Goal: Task Accomplishment & Management: Complete application form

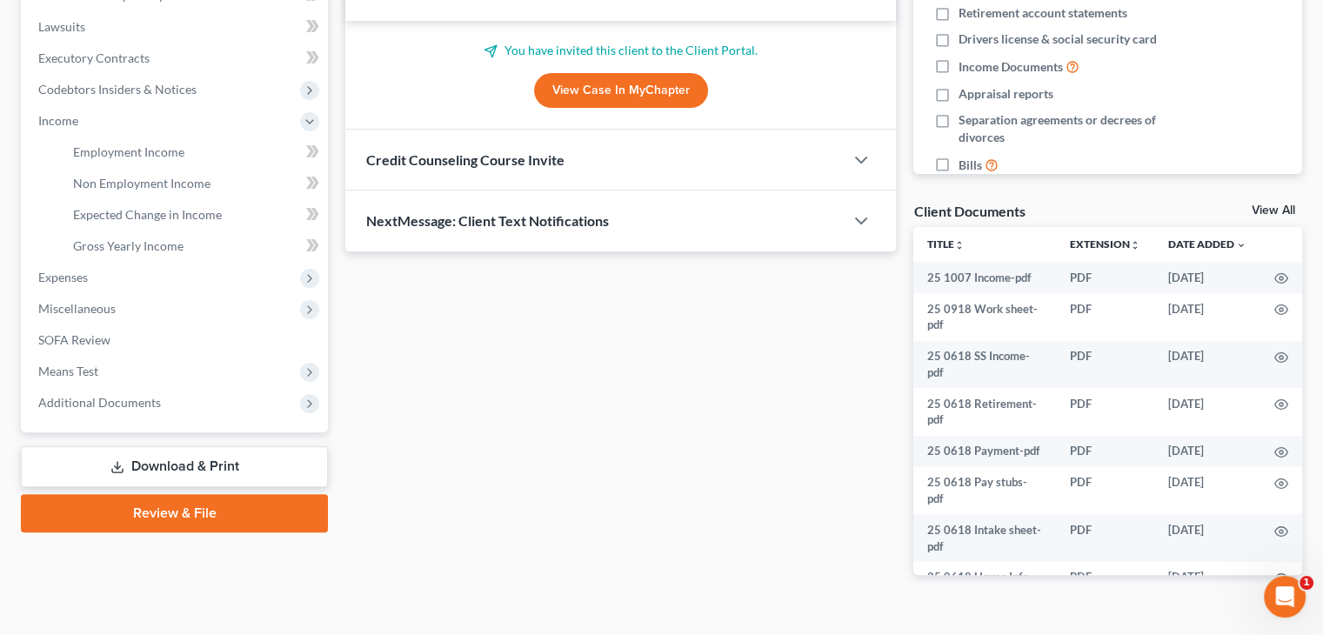
scroll to position [484, 0]
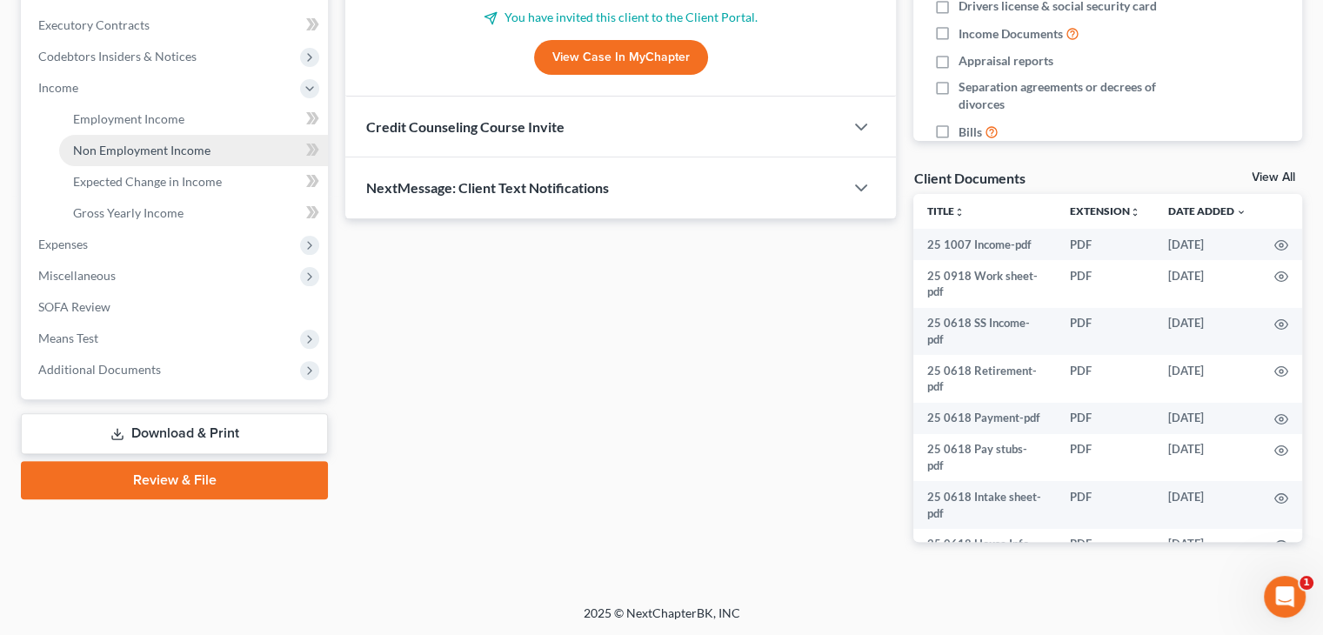
click at [116, 143] on span "Non Employment Income" at bounding box center [141, 150] width 137 height 15
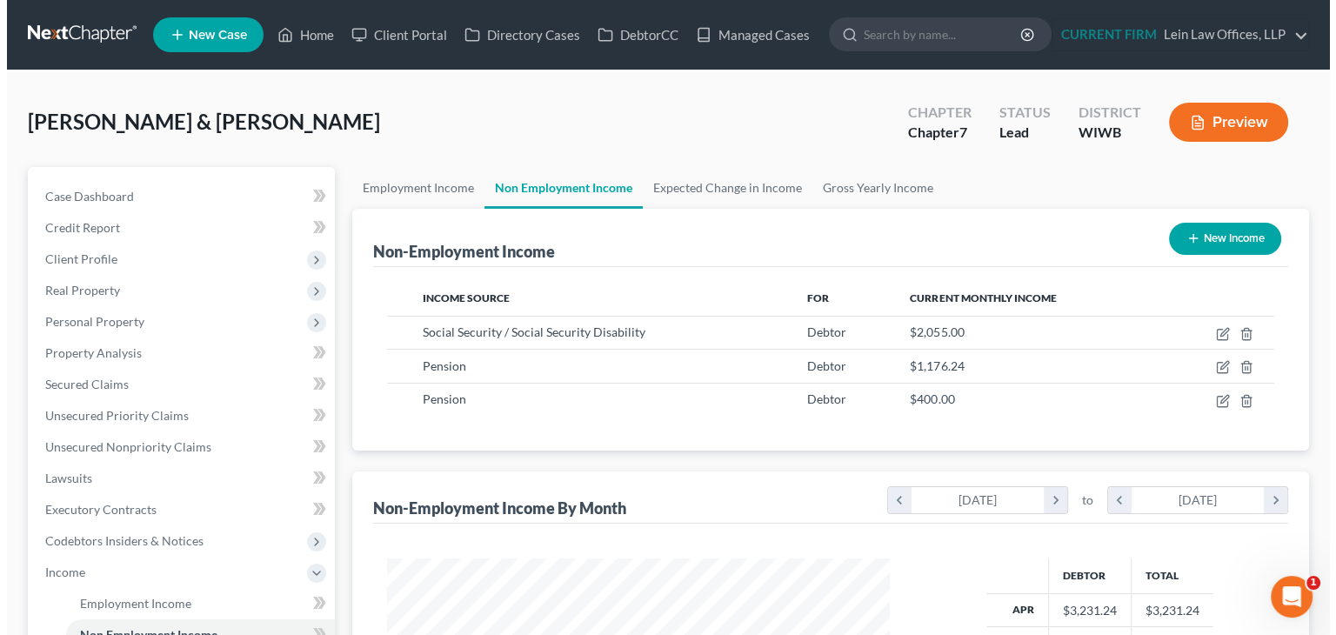
scroll to position [310, 537]
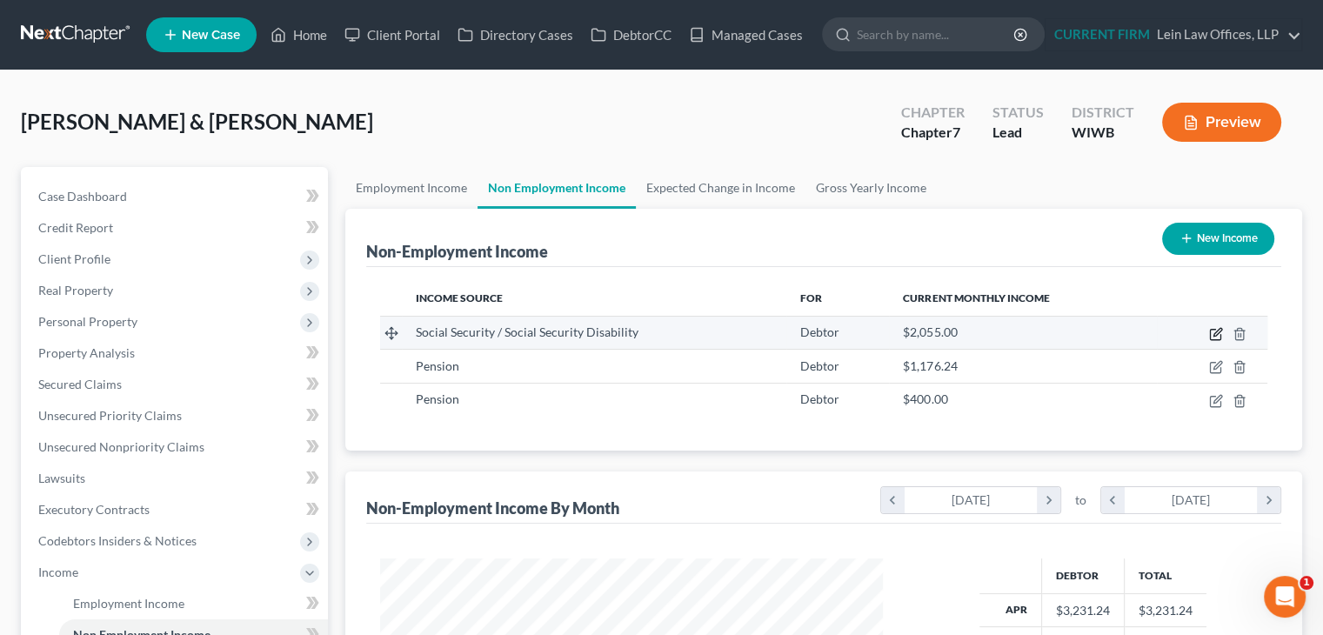
click at [1215, 333] on icon "button" at bounding box center [1216, 334] width 14 height 14
select select "4"
select select "0"
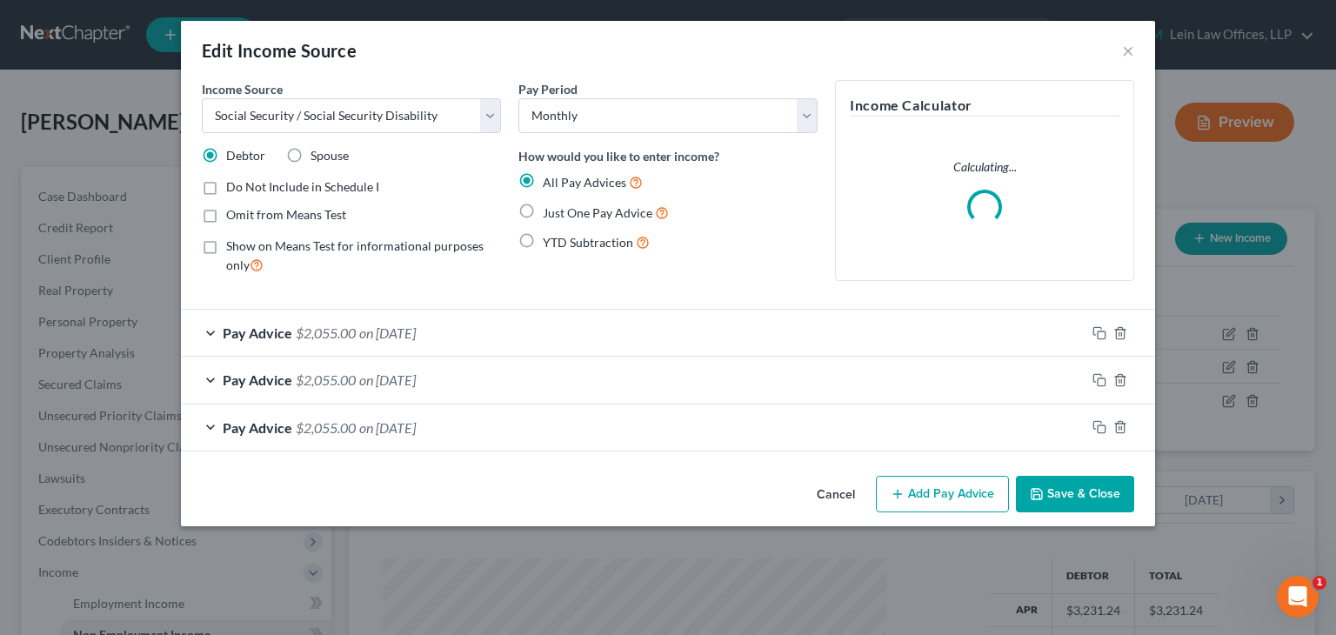
scroll to position [310, 543]
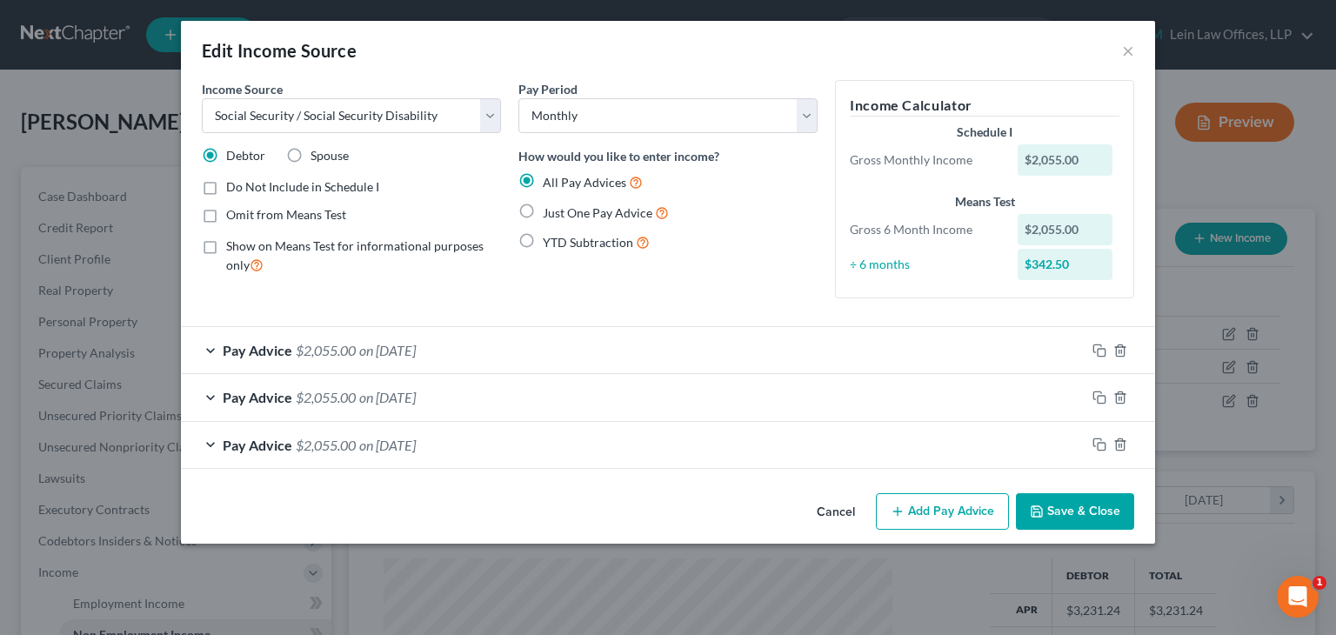
click at [416, 342] on span "on 04/16/2025" at bounding box center [387, 350] width 57 height 17
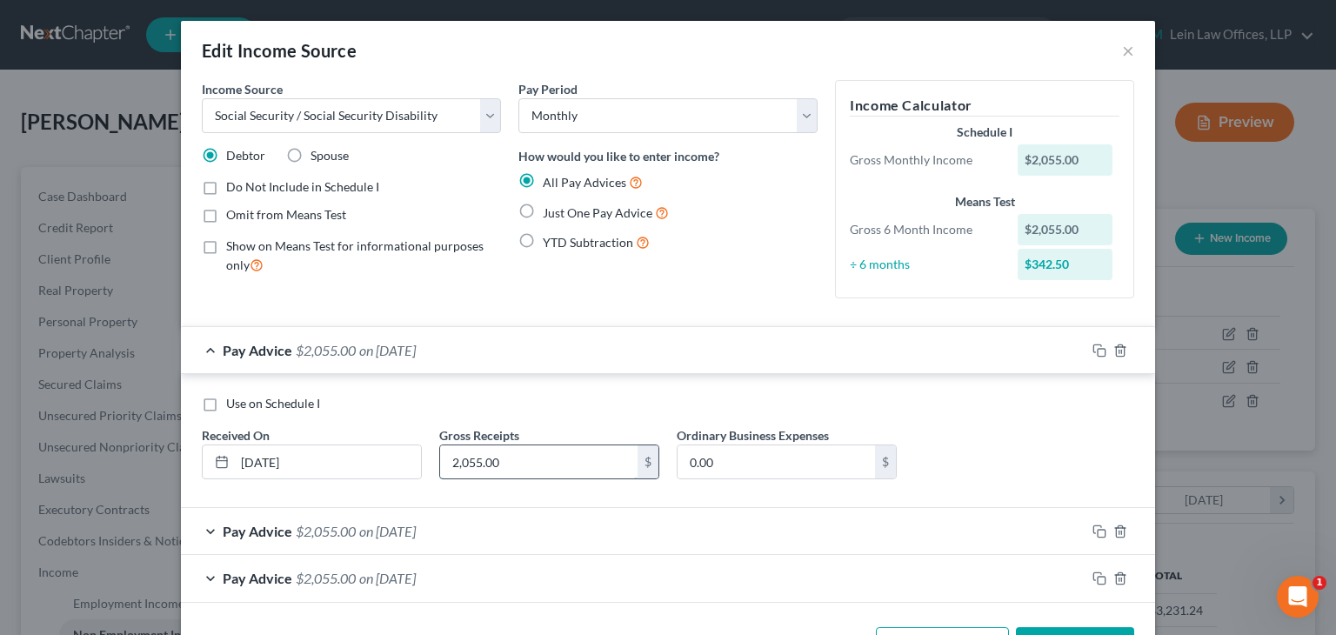
click at [535, 464] on input "2,055.00" at bounding box center [538, 461] width 197 height 33
drag, startPoint x: 464, startPoint y: 457, endPoint x: 514, endPoint y: 464, distance: 49.9
click at [514, 464] on input "2,165" at bounding box center [538, 461] width 197 height 33
type input "2,140"
click at [718, 458] on input "0.00" at bounding box center [775, 461] width 197 height 33
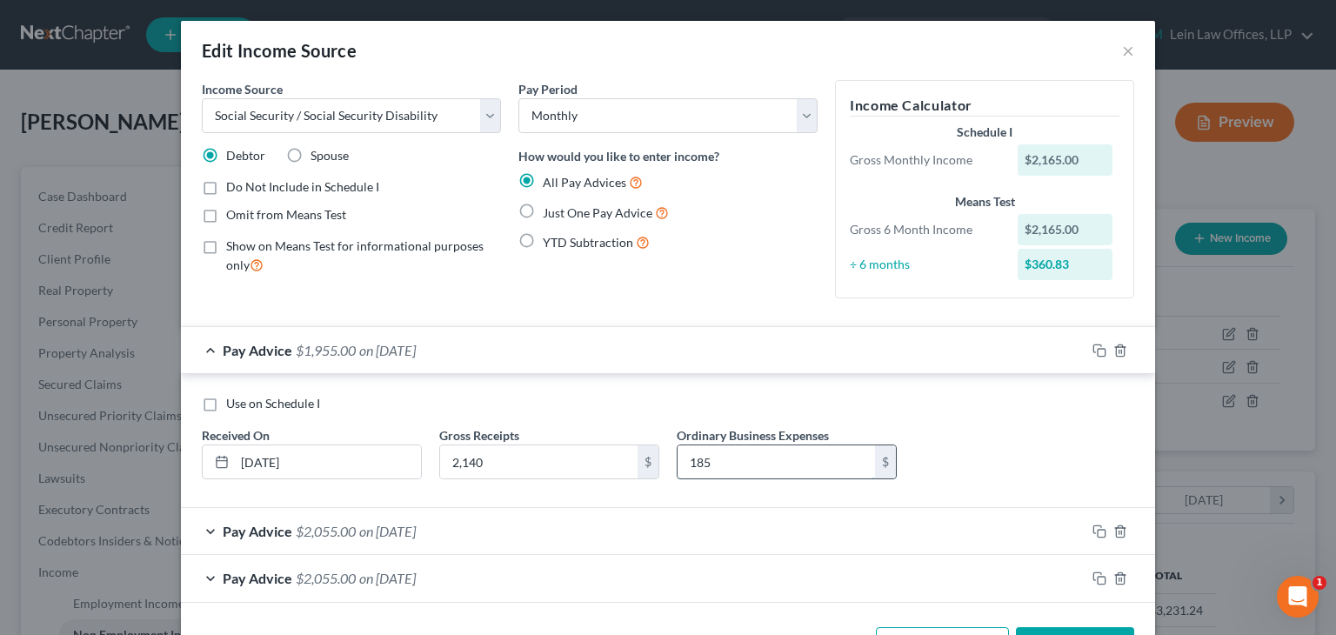
type input "185"
click at [551, 467] on input "2,140" at bounding box center [538, 461] width 197 height 33
type input "2,240"
click at [350, 464] on input "04/16/2025" at bounding box center [328, 461] width 186 height 33
drag, startPoint x: 265, startPoint y: 461, endPoint x: 254, endPoint y: 460, distance: 11.3
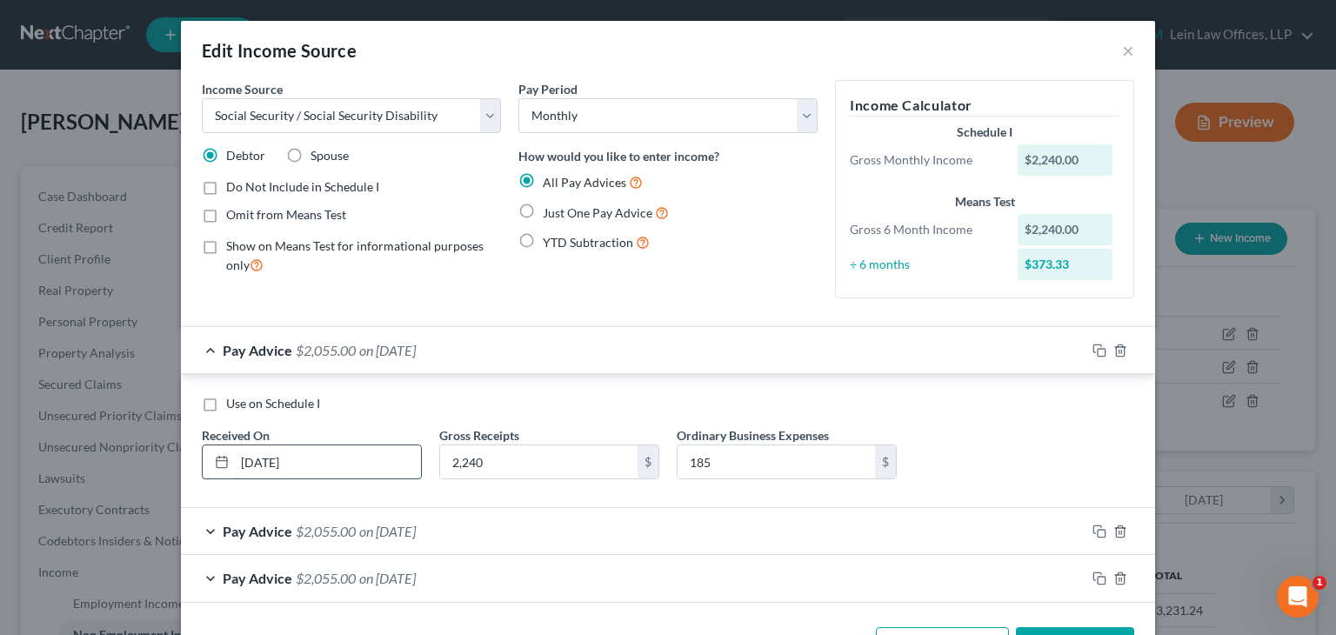
click at [254, 460] on input "04/16/2025" at bounding box center [328, 461] width 186 height 33
type input "04/01/2025"
click at [390, 533] on span "on 03/19/2025" at bounding box center [387, 531] width 57 height 17
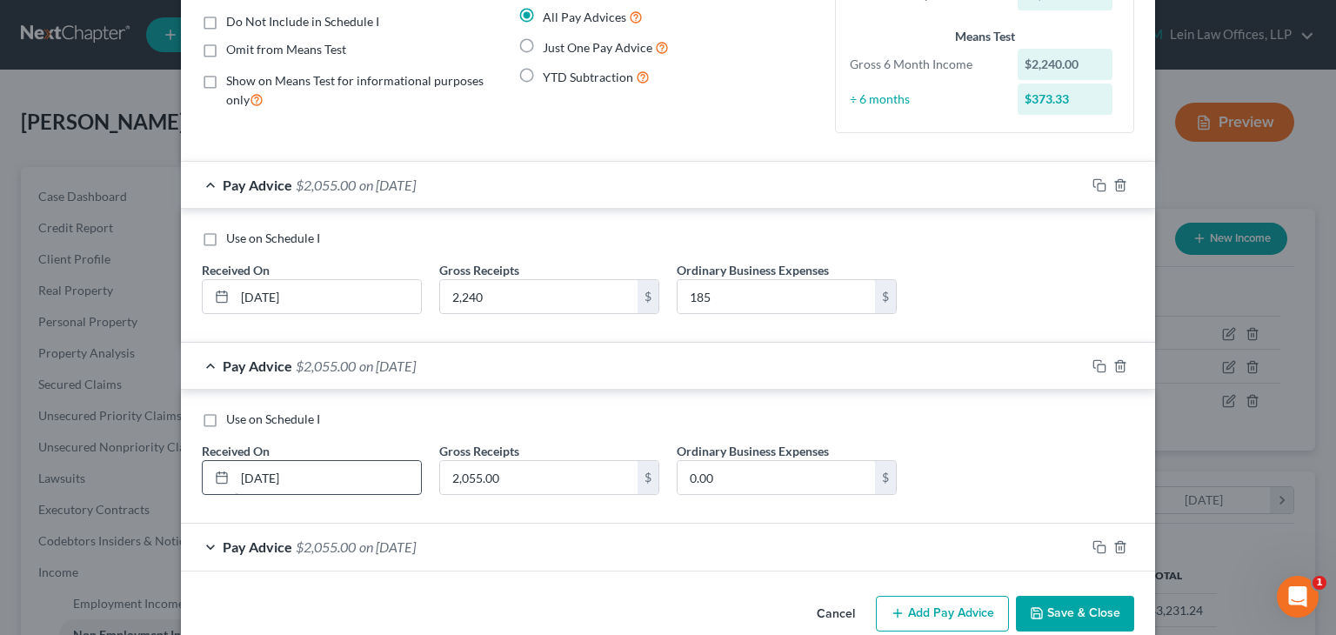
scroll to position [174, 0]
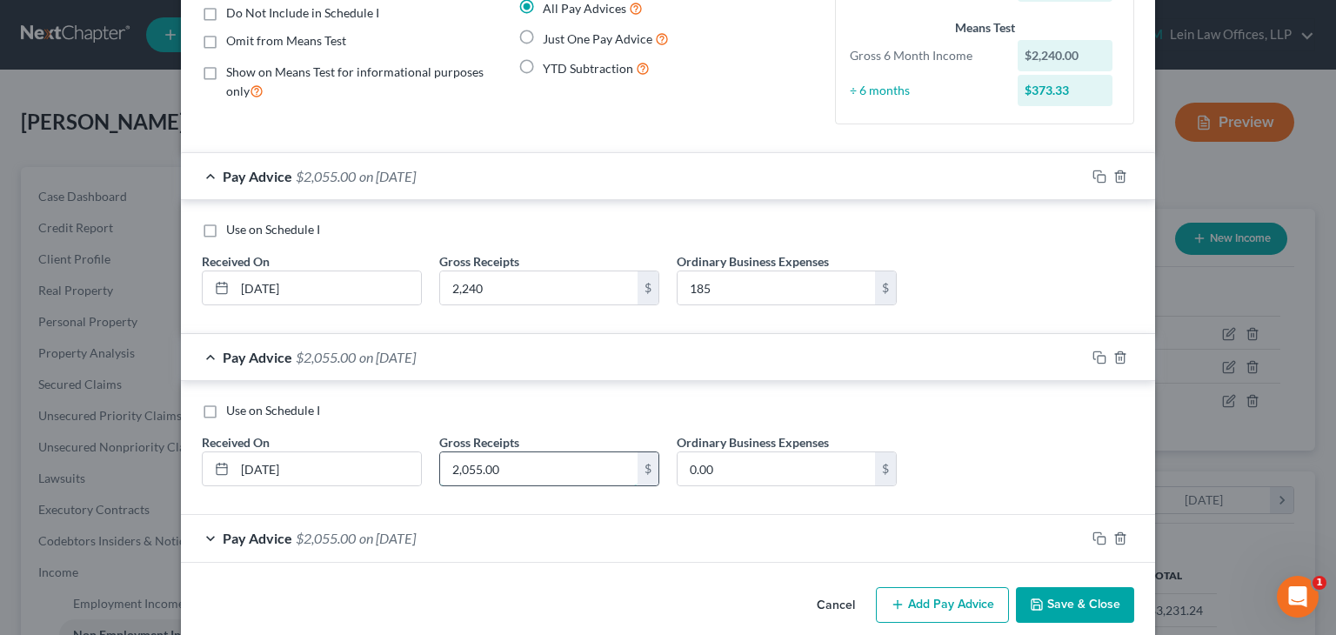
click at [532, 472] on input "2,055.00" at bounding box center [538, 468] width 197 height 33
paste input "24"
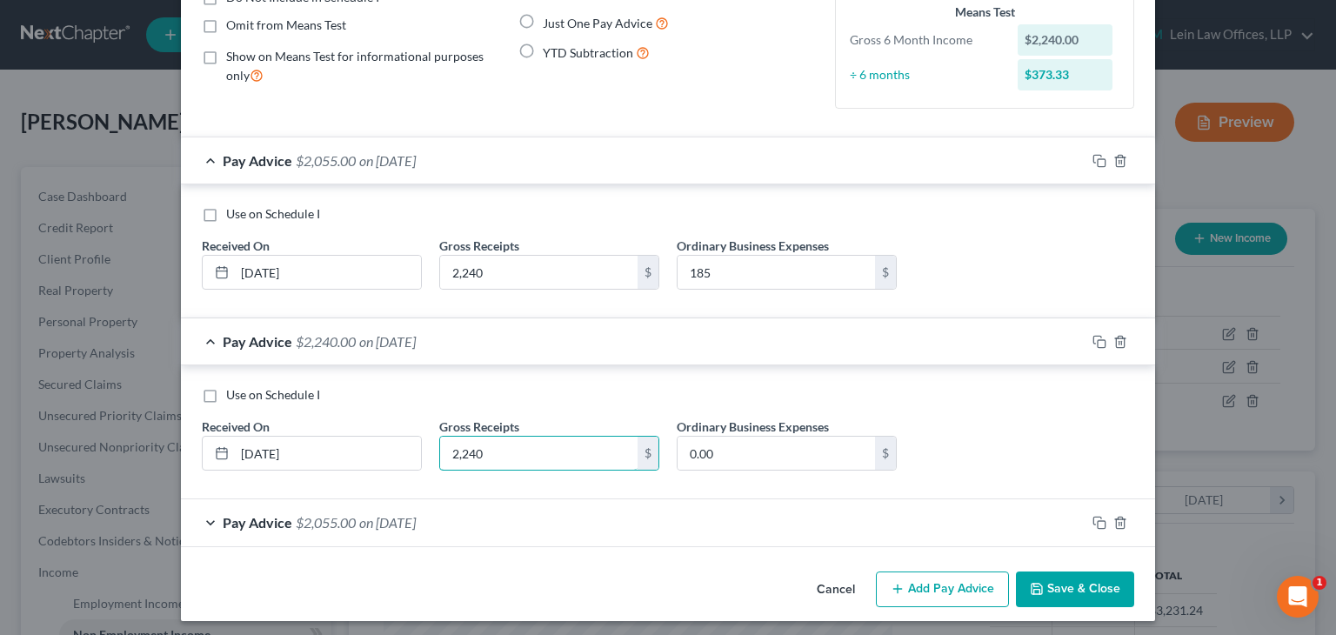
scroll to position [195, 0]
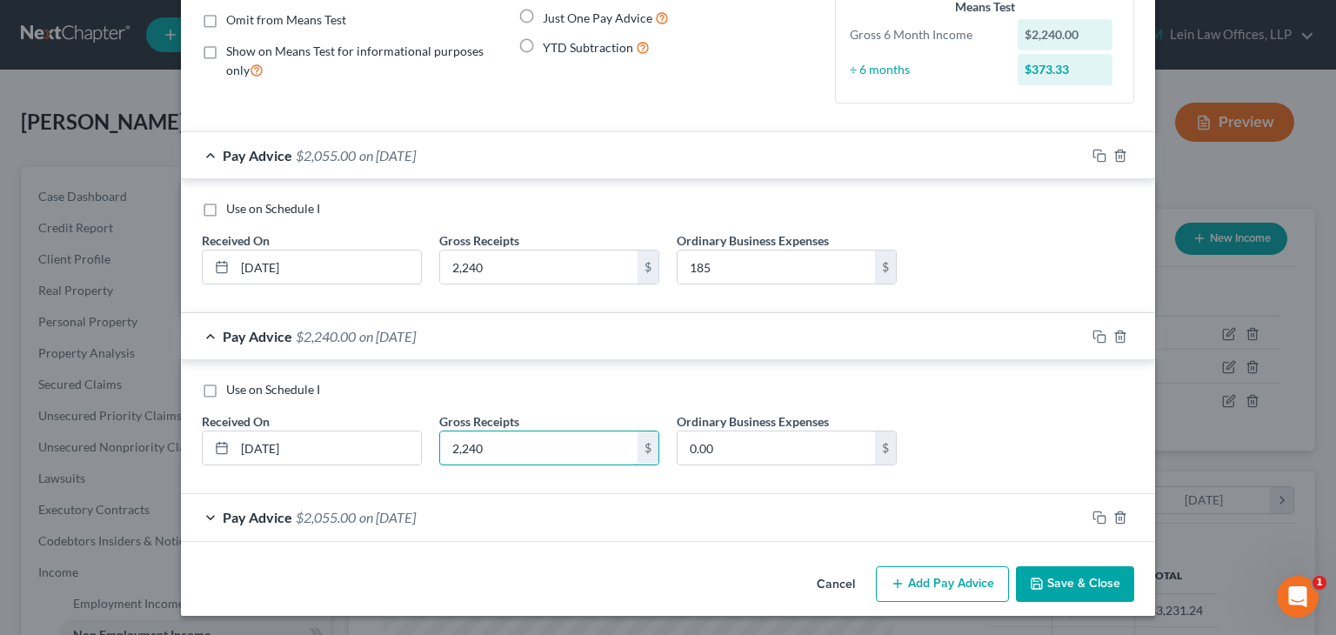
type input "2,240"
click at [416, 518] on span "on 02/19/2025" at bounding box center [387, 517] width 57 height 17
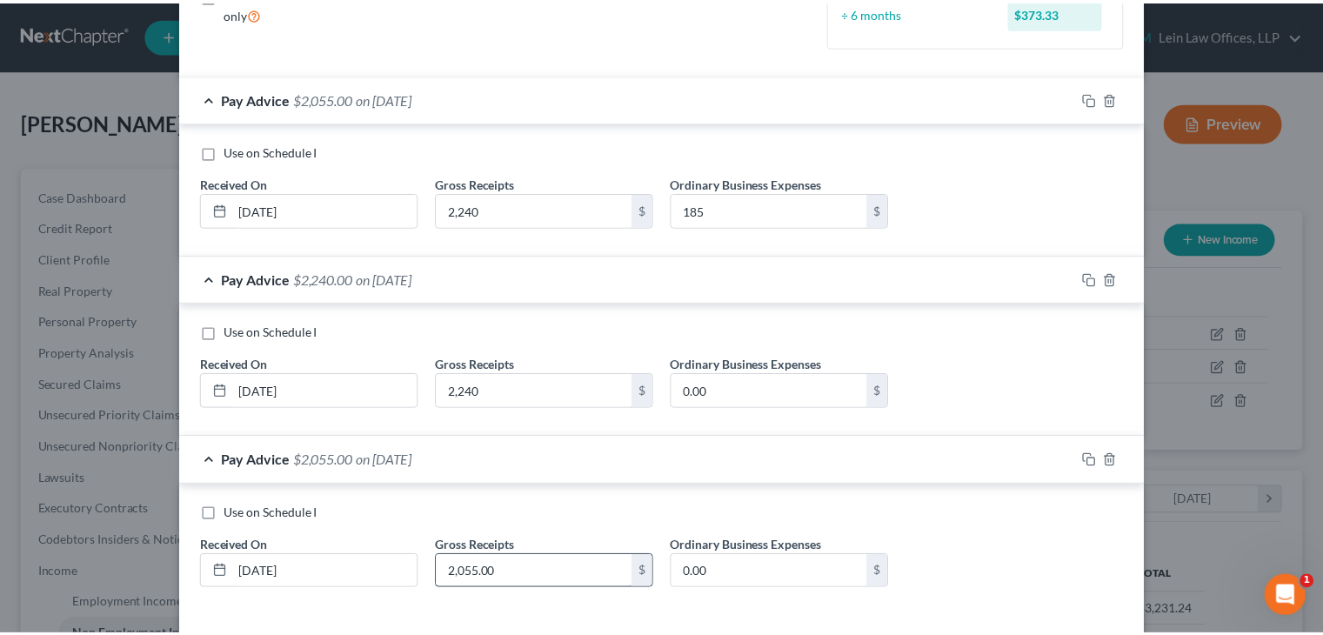
scroll to position [327, 0]
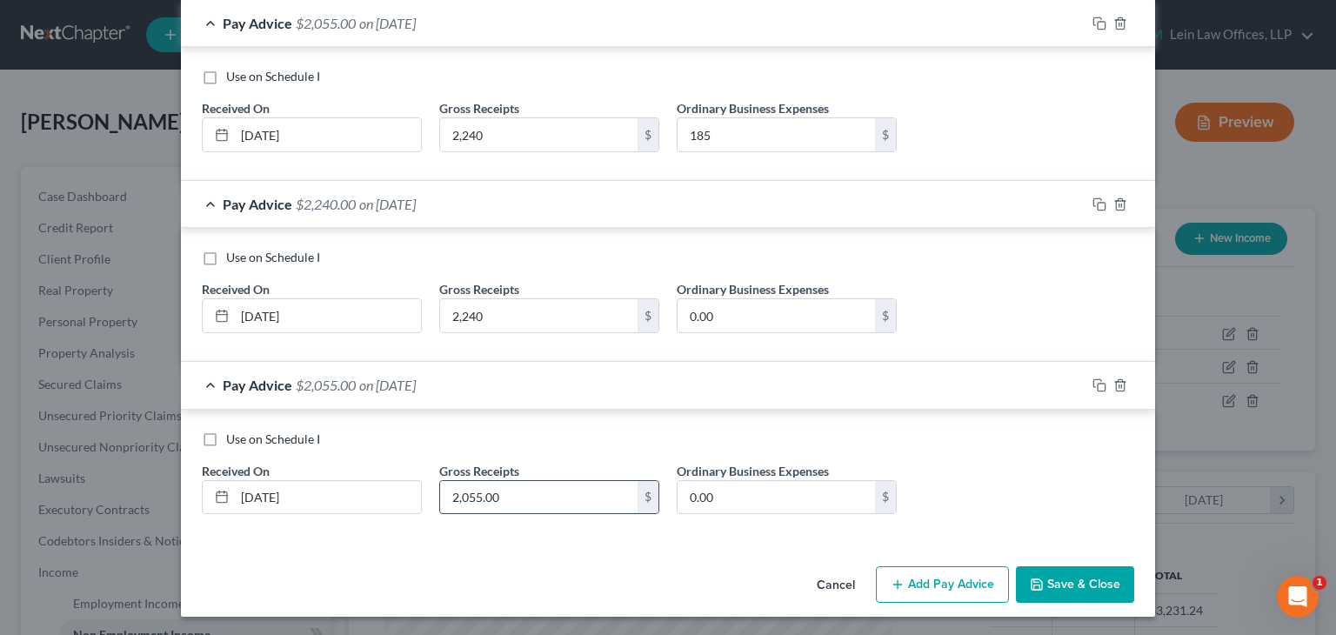
click at [511, 493] on input "2,055.00" at bounding box center [538, 497] width 197 height 33
paste input "24"
type input "2,240"
click at [1055, 582] on button "Save & Close" at bounding box center [1075, 584] width 118 height 37
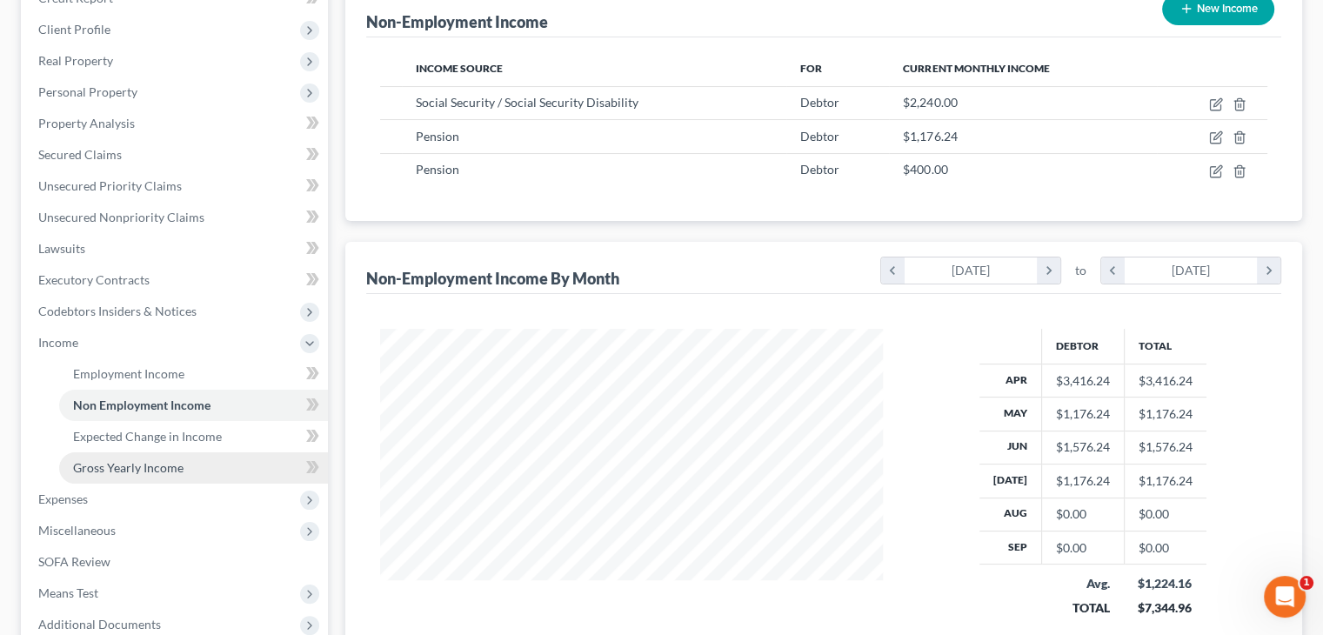
scroll to position [261, 0]
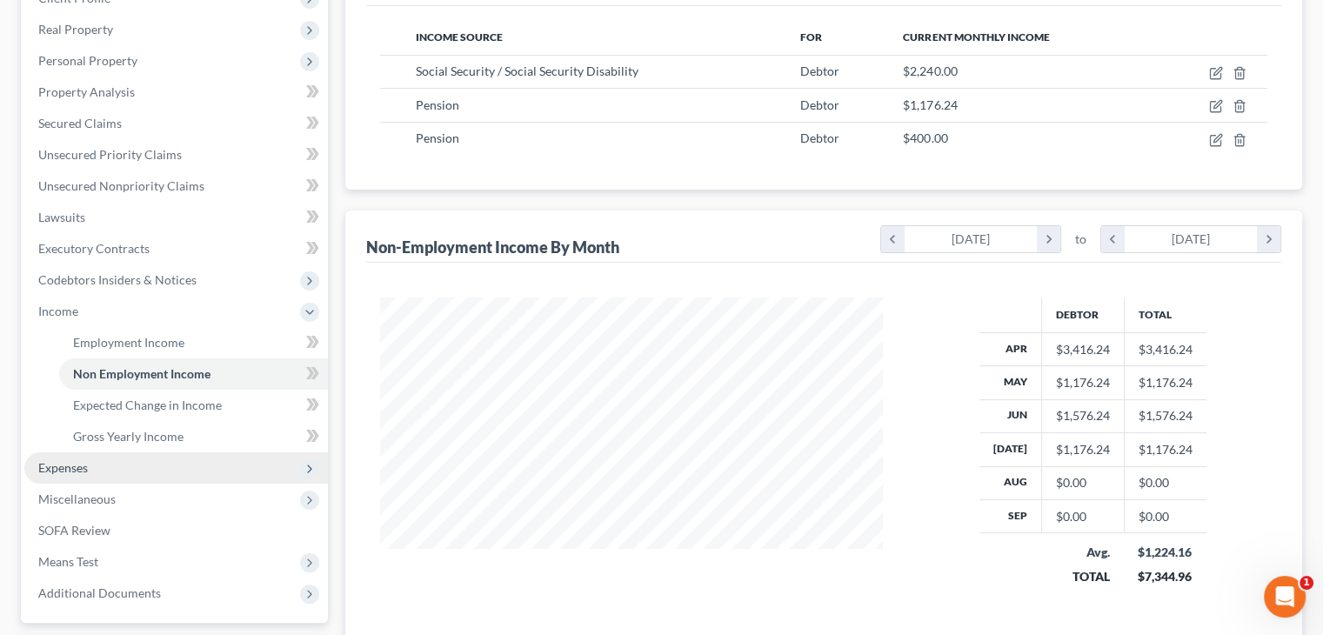
click at [111, 464] on span "Expenses" at bounding box center [175, 467] width 303 height 31
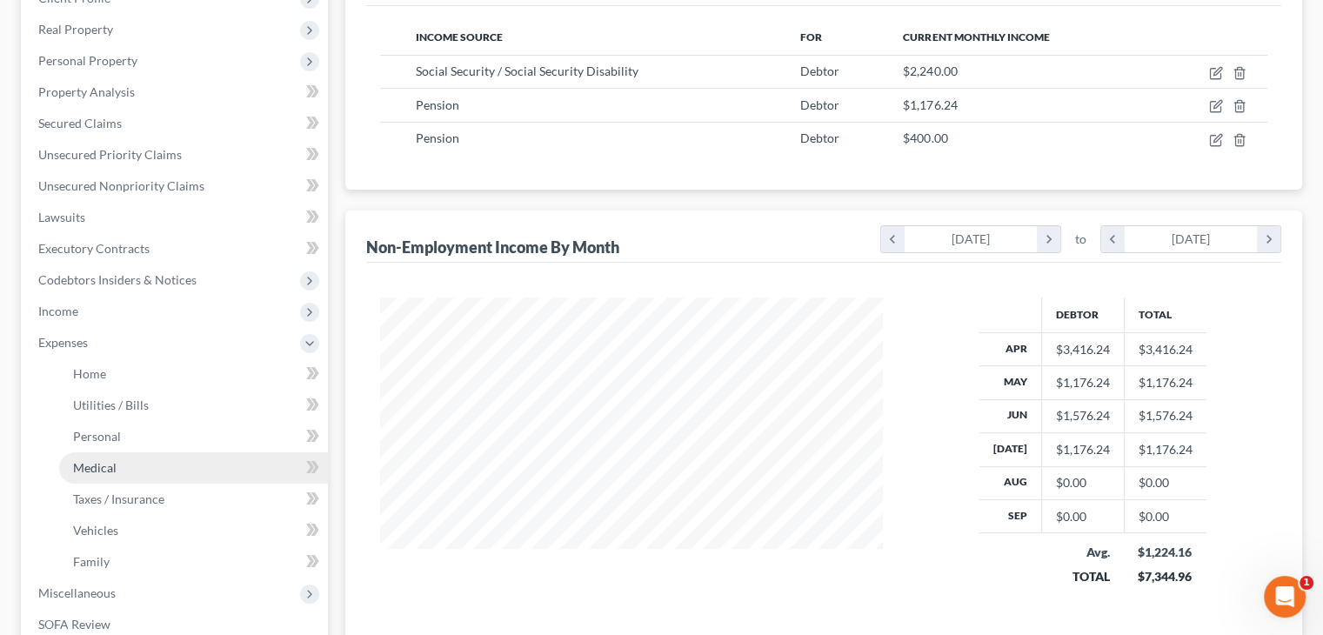
click at [115, 466] on span "Medical" at bounding box center [94, 467] width 43 height 15
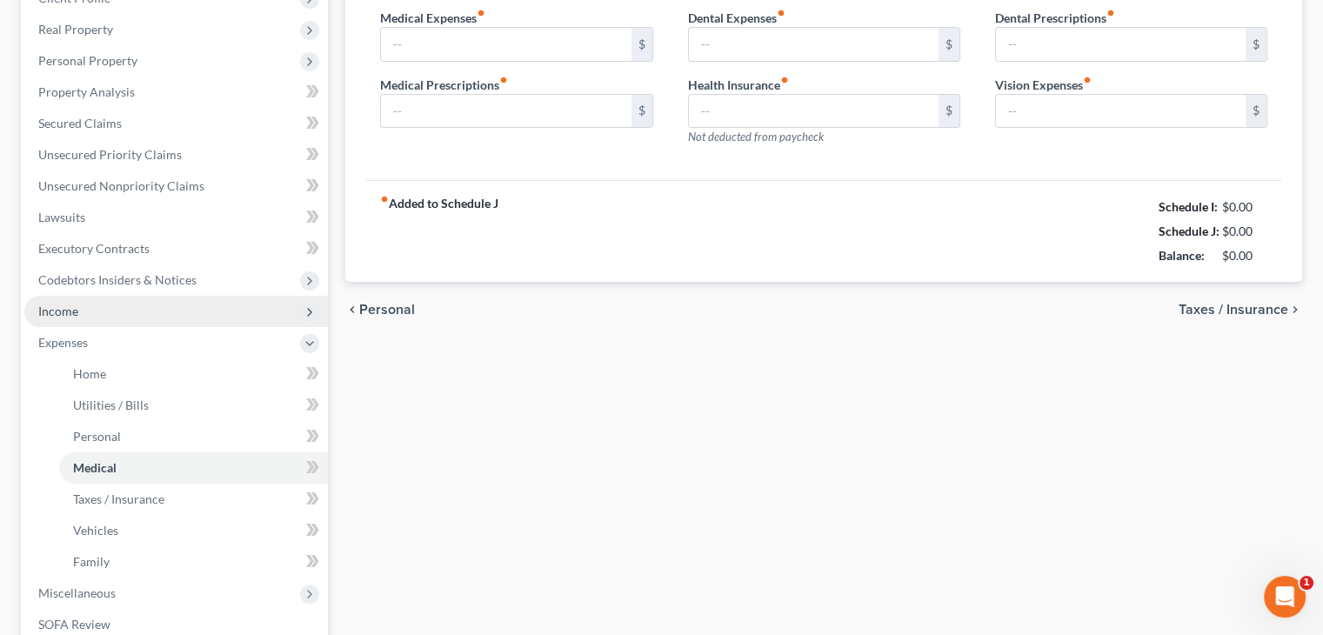
type input "33.00"
type input "0.00"
type input "209.00"
type input "0.00"
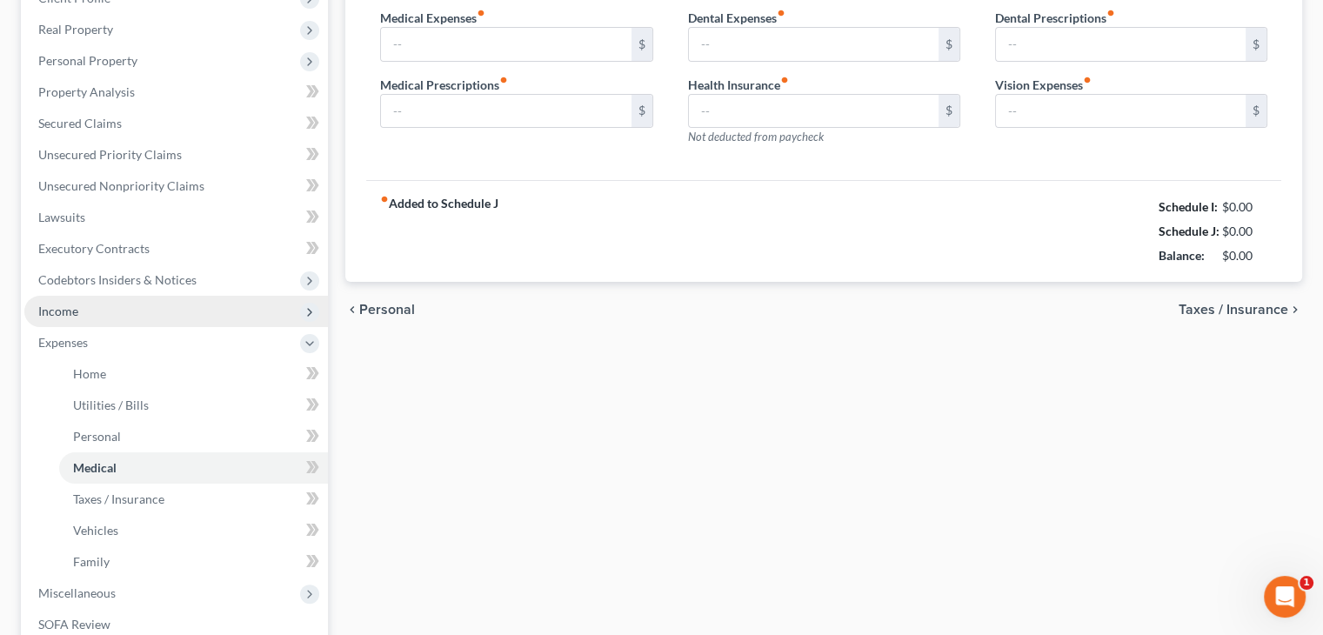
type input "0.00"
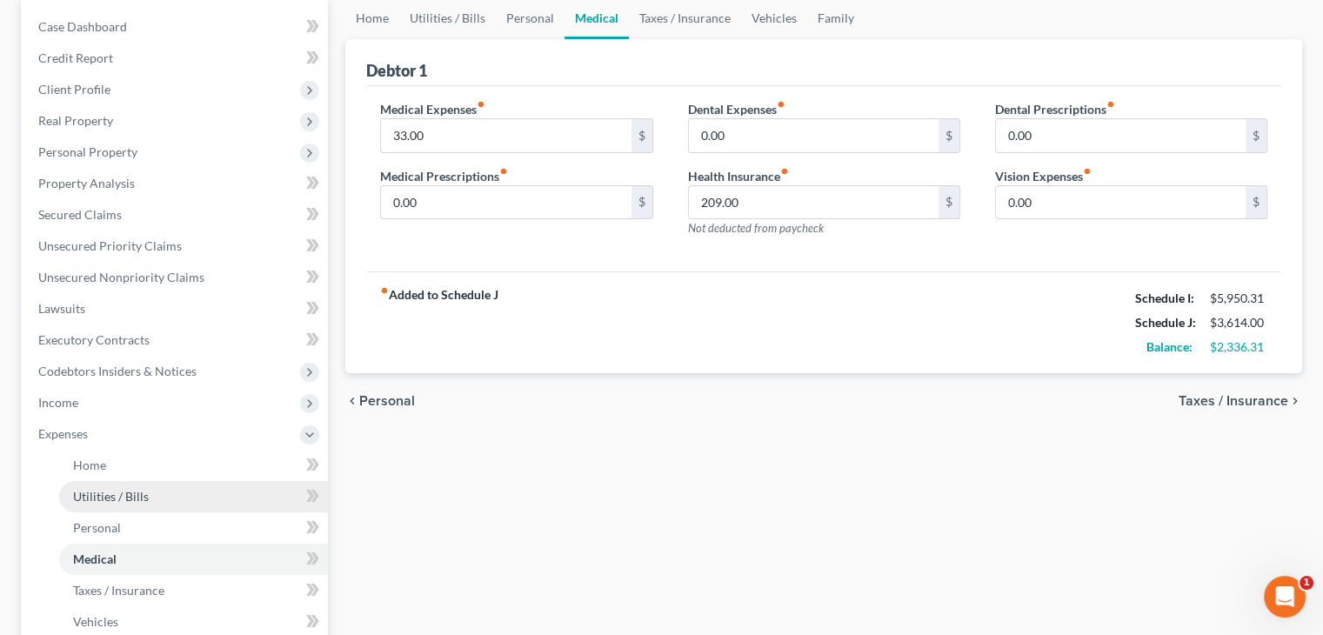
scroll to position [174, 0]
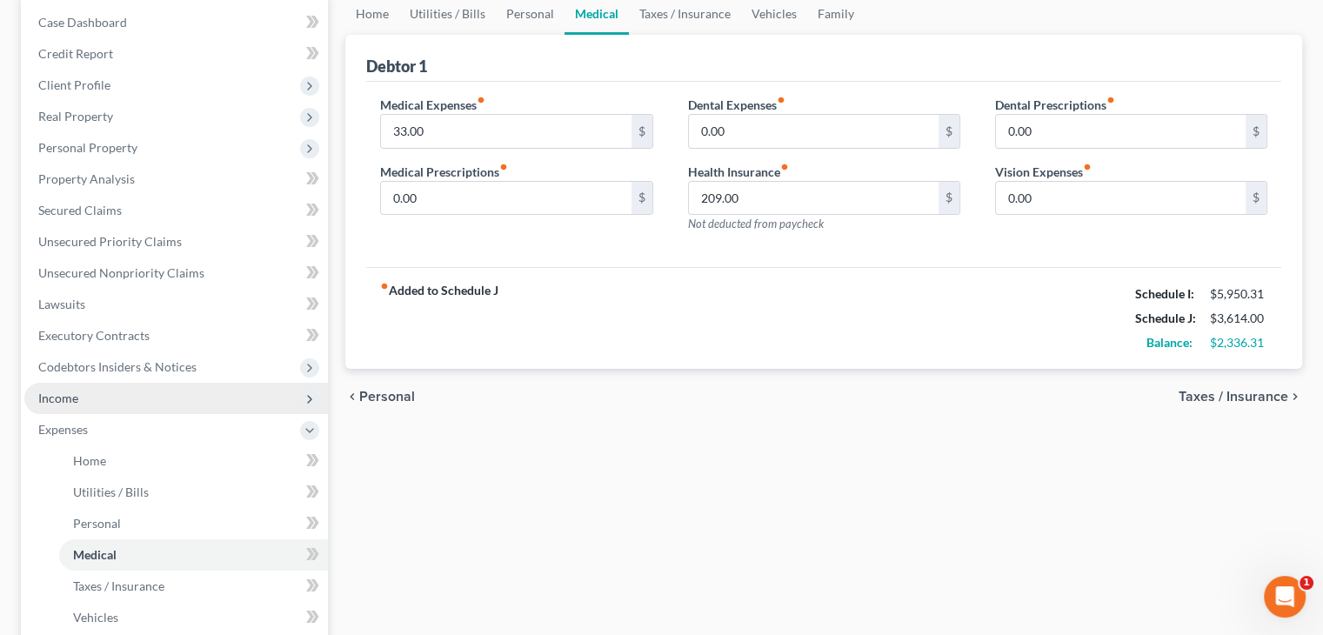
click at [77, 400] on span "Income" at bounding box center [175, 398] width 303 height 31
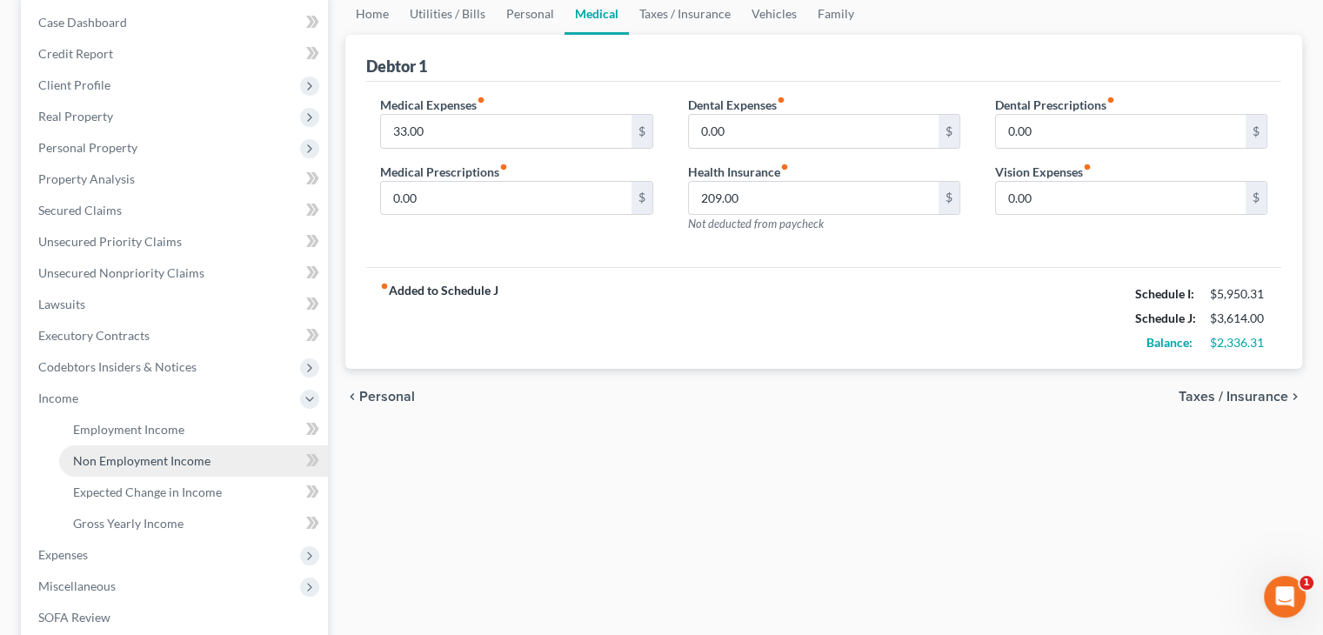
click at [104, 464] on span "Non Employment Income" at bounding box center [141, 460] width 137 height 15
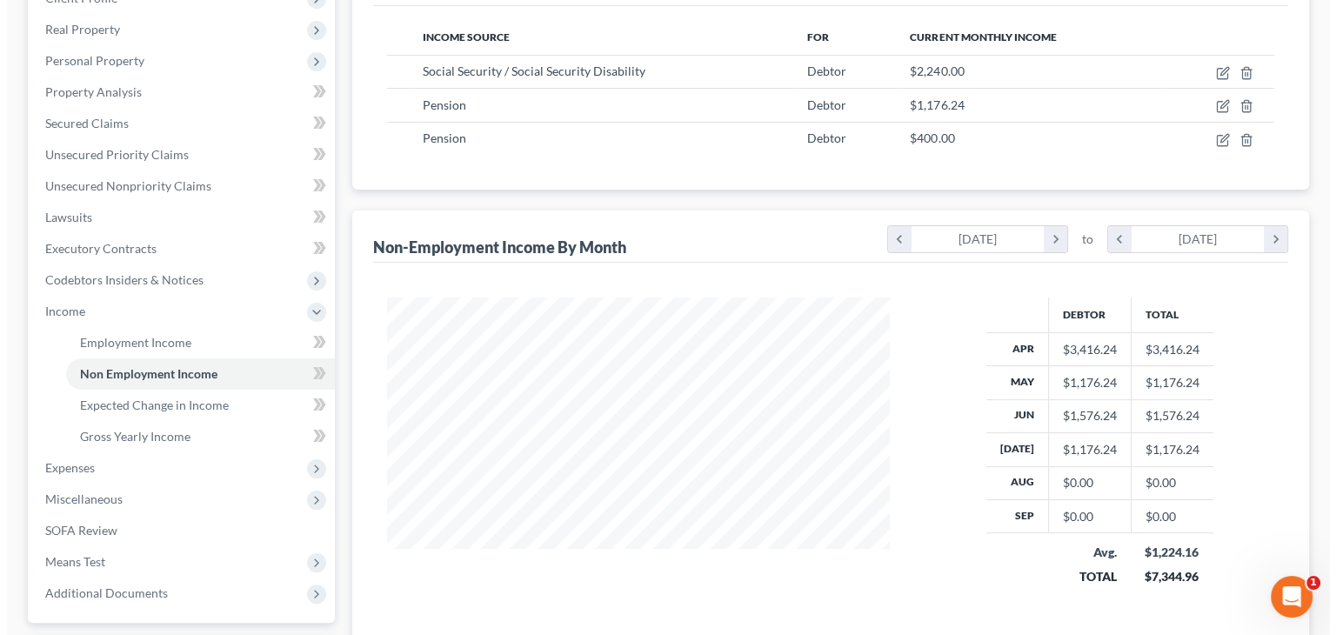
scroll to position [174, 0]
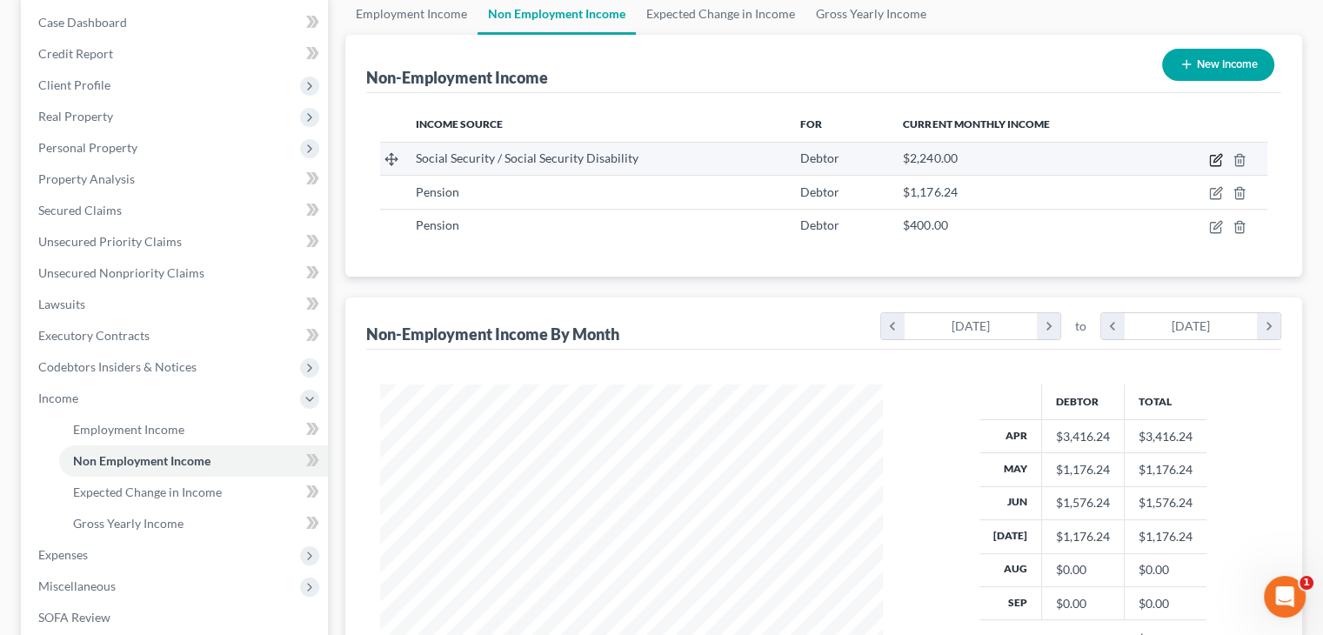
click at [1210, 161] on icon "button" at bounding box center [1215, 161] width 10 height 10
select select "4"
select select "0"
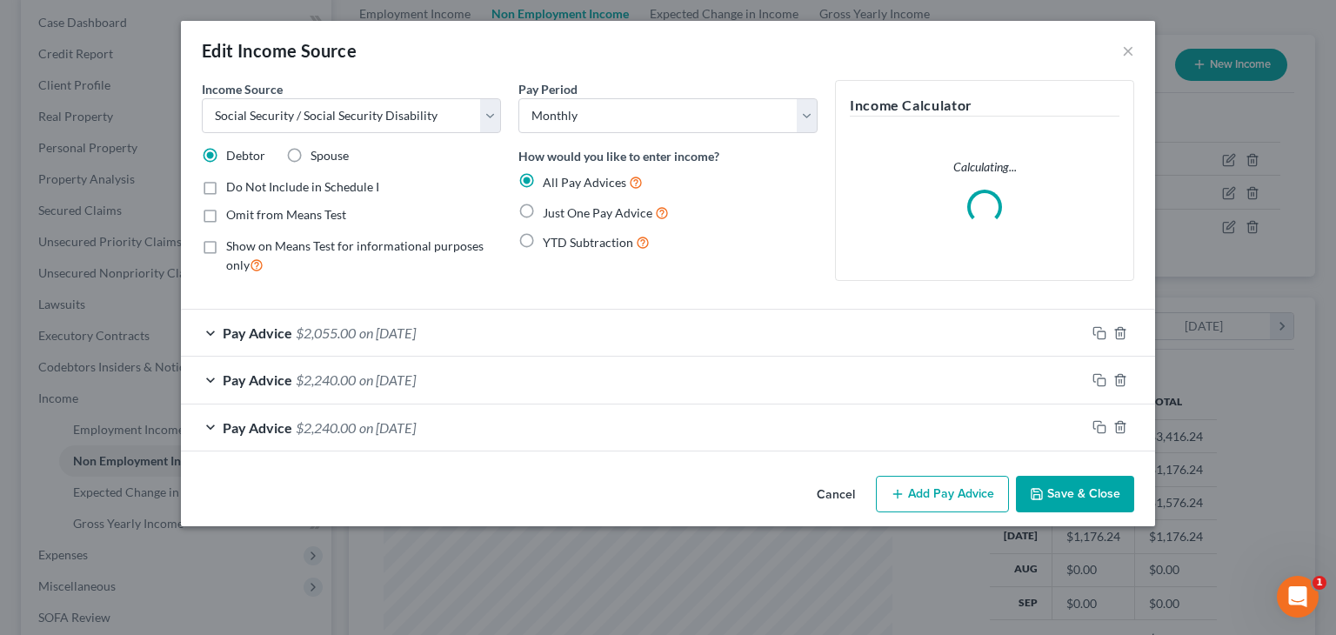
scroll to position [310, 543]
click at [370, 383] on span "on 03/19/2025" at bounding box center [387, 379] width 57 height 17
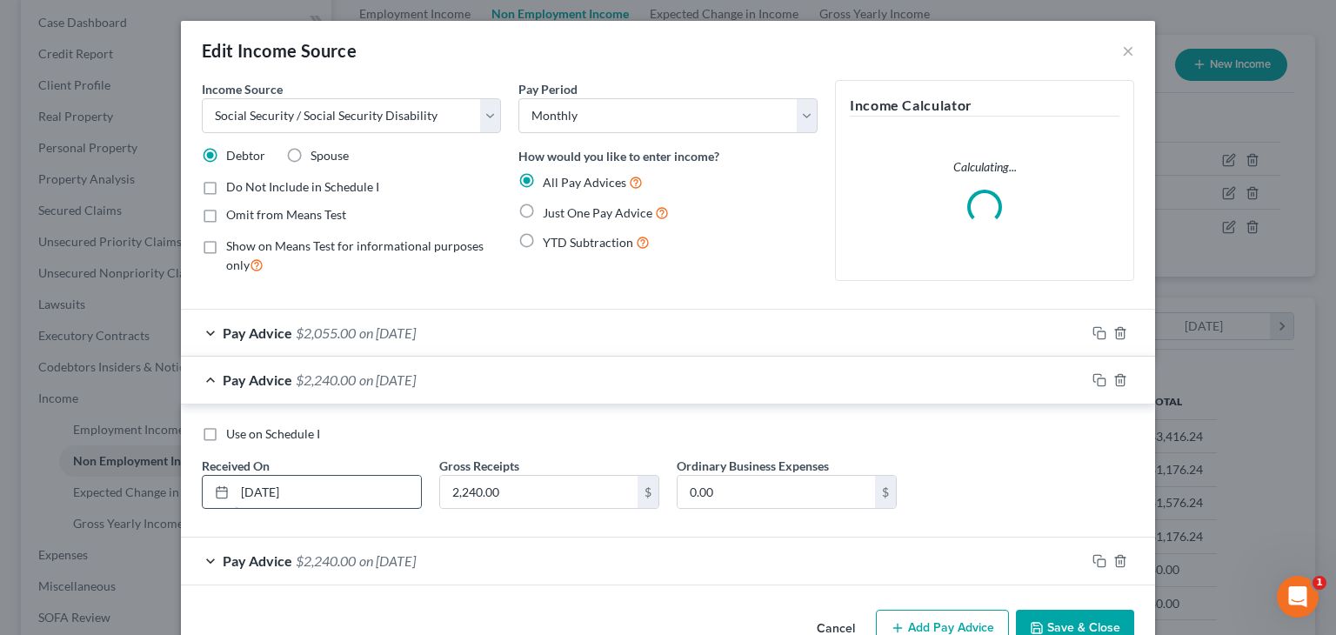
click at [263, 493] on input "03/19/2025" at bounding box center [328, 492] width 186 height 33
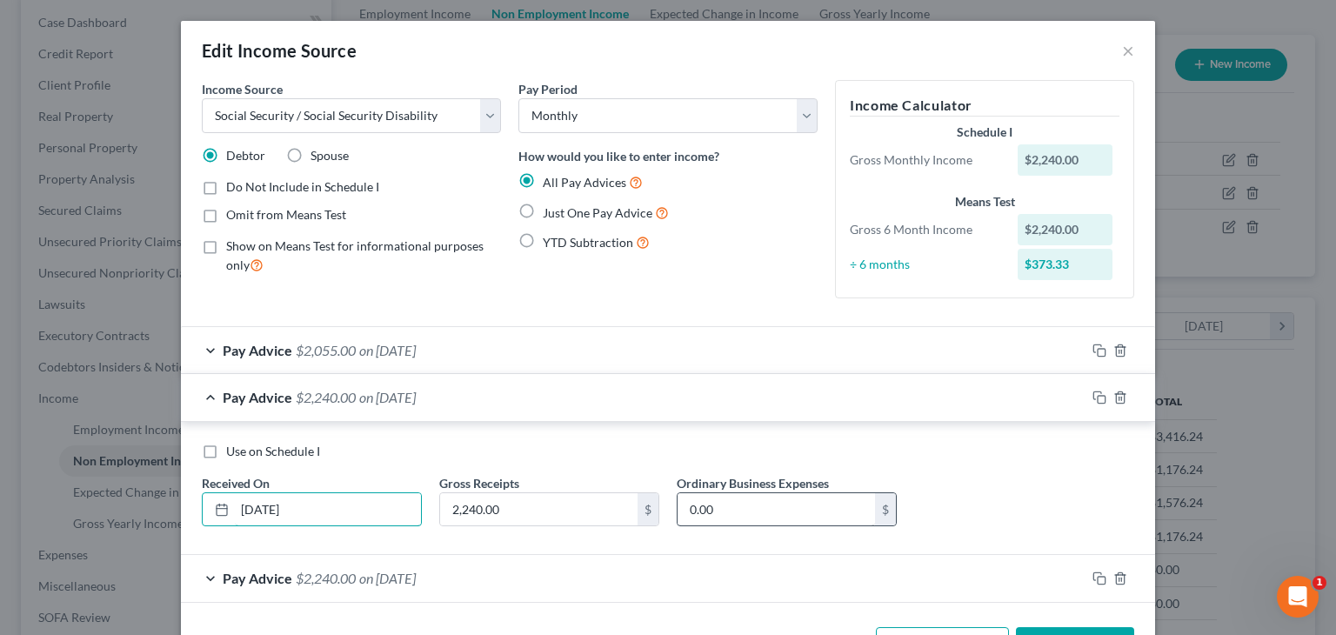
type input "03/01/2025"
click at [726, 516] on input "0.00" at bounding box center [775, 509] width 197 height 33
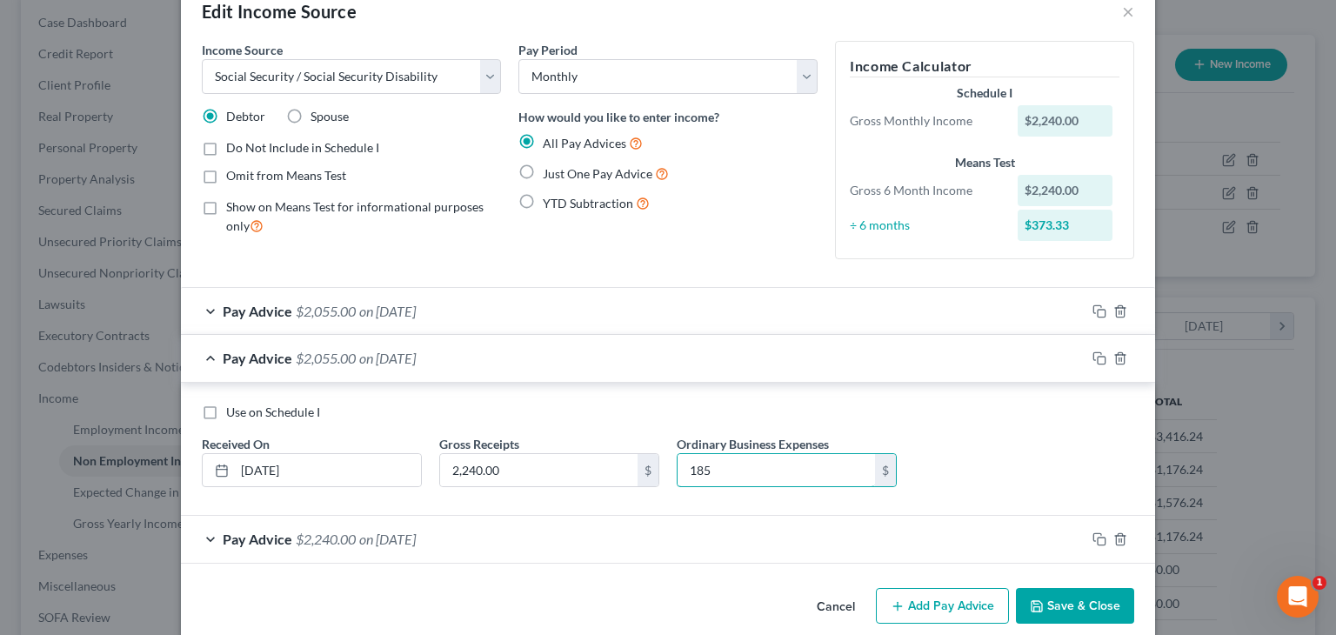
scroll to position [61, 0]
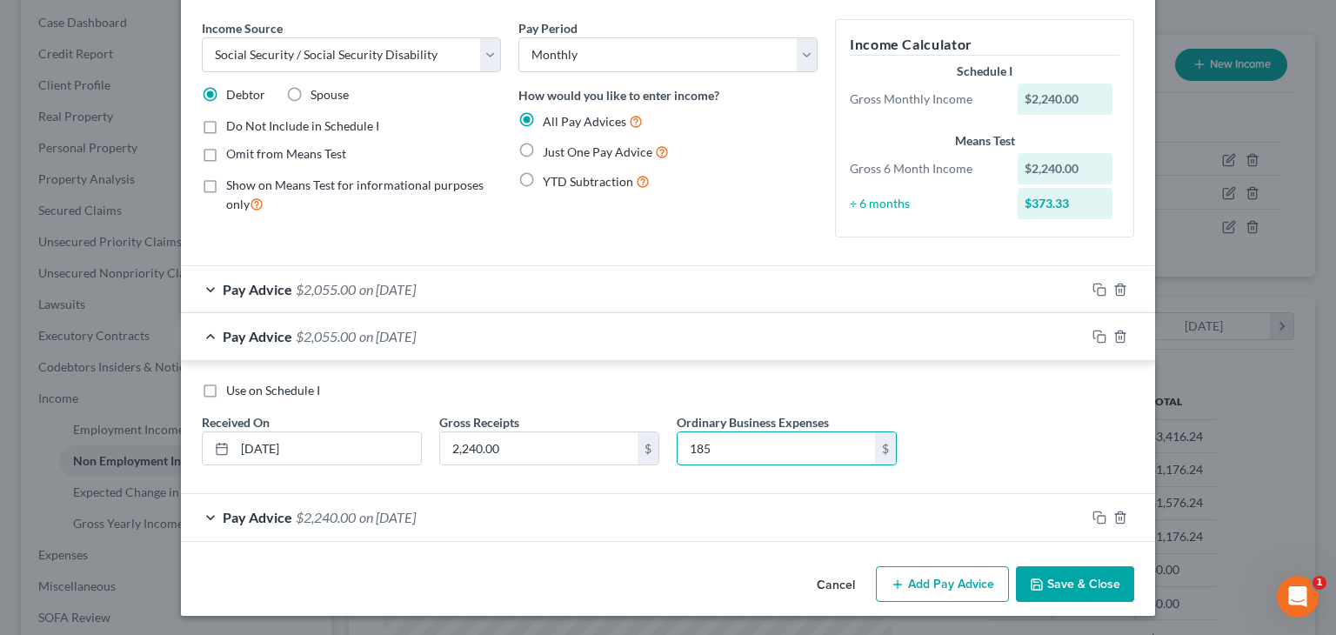
type input "185"
click at [328, 519] on span "$2,240.00" at bounding box center [326, 517] width 60 height 17
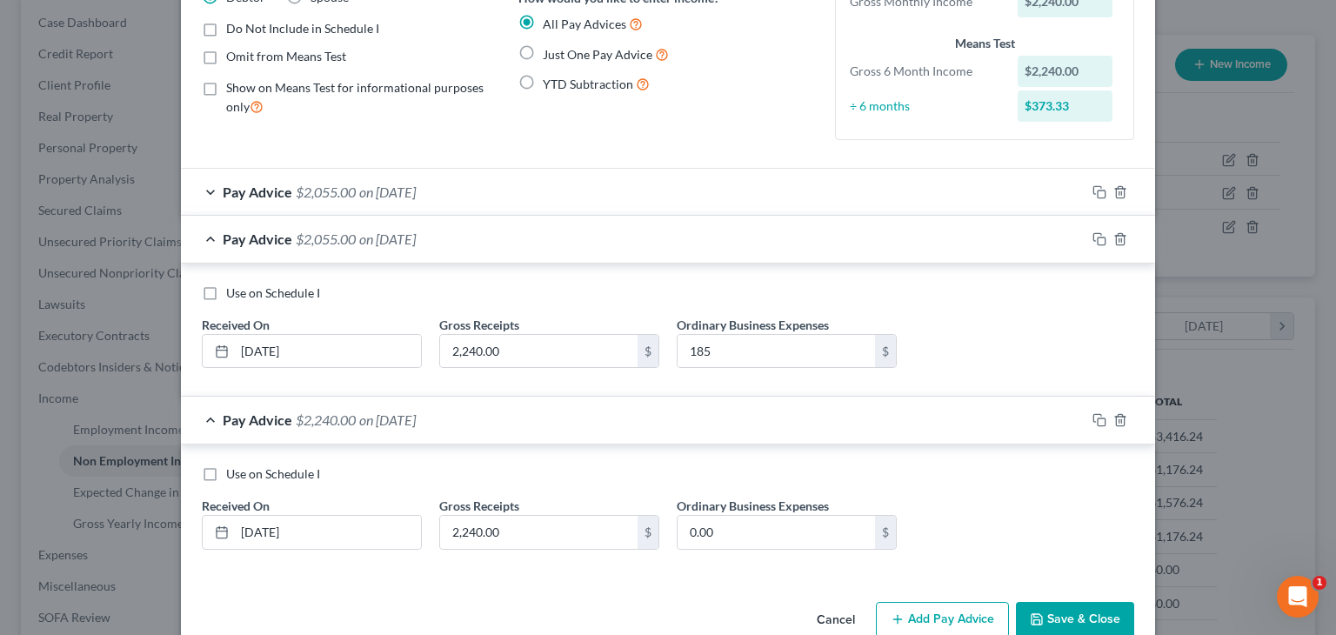
scroll to position [194, 0]
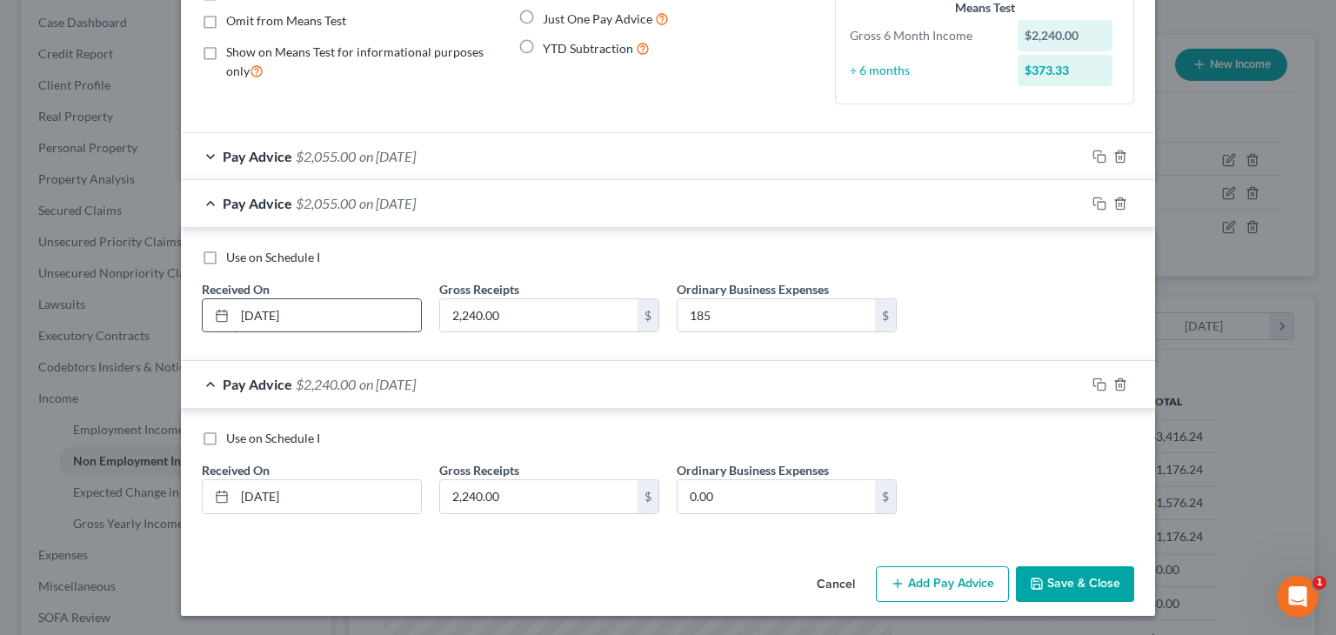
click at [245, 314] on input "03/01/2025" at bounding box center [328, 315] width 186 height 33
type input "05/01/2025"
click at [243, 491] on input "02/19/2025" at bounding box center [328, 496] width 186 height 33
click at [265, 495] on input "06/19/2025" at bounding box center [328, 496] width 186 height 33
type input "06/01/2025"
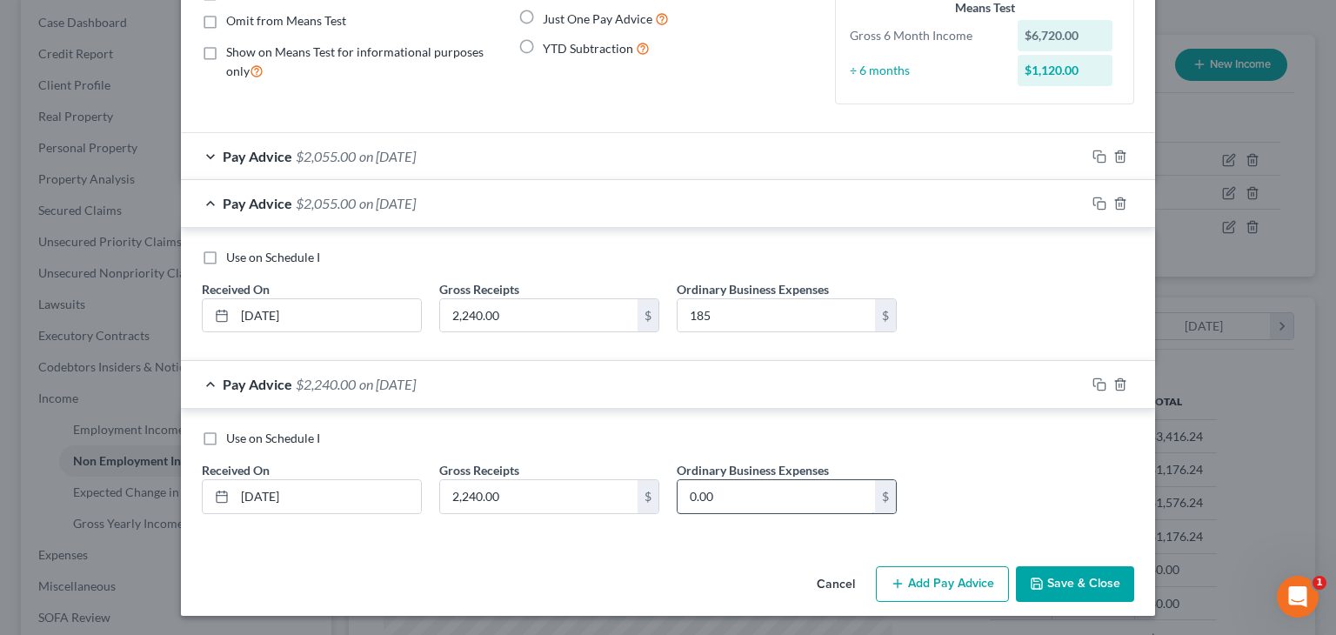
click at [706, 495] on input "0.00" at bounding box center [775, 496] width 197 height 33
type input "185"
click at [1092, 380] on icon "button" at bounding box center [1099, 384] width 14 height 14
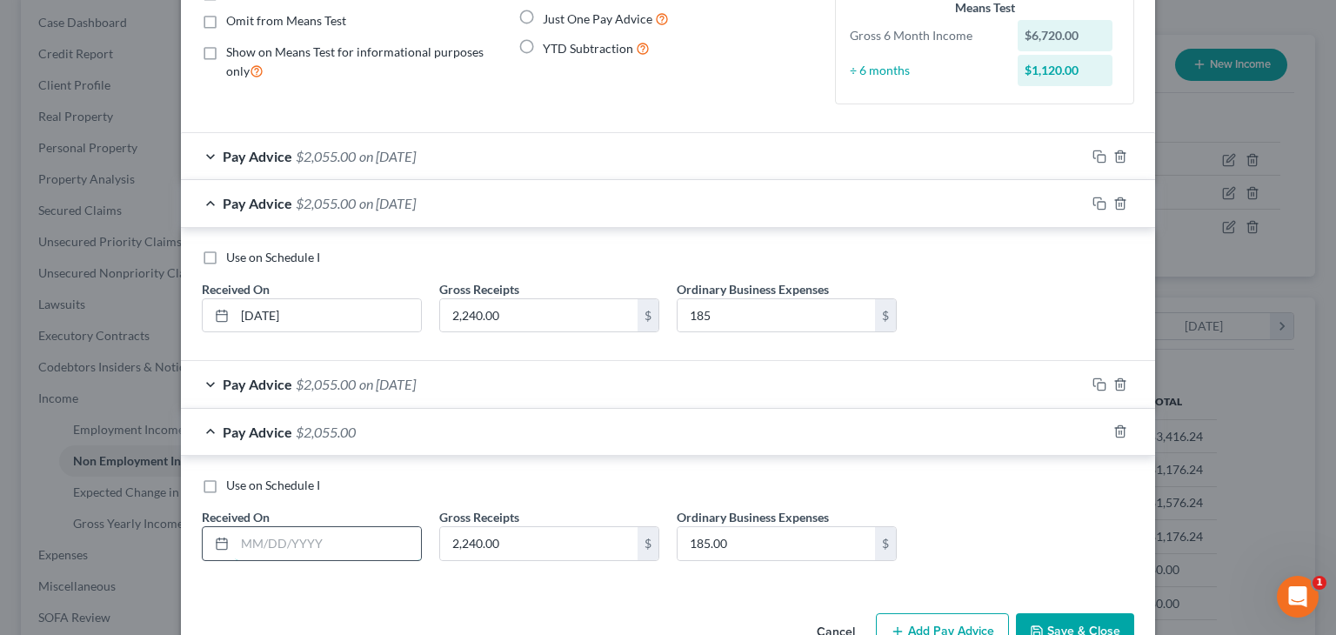
click at [337, 544] on input "text" at bounding box center [328, 543] width 186 height 33
type input "07/02/2025"
click at [1094, 430] on icon "button" at bounding box center [1099, 431] width 14 height 14
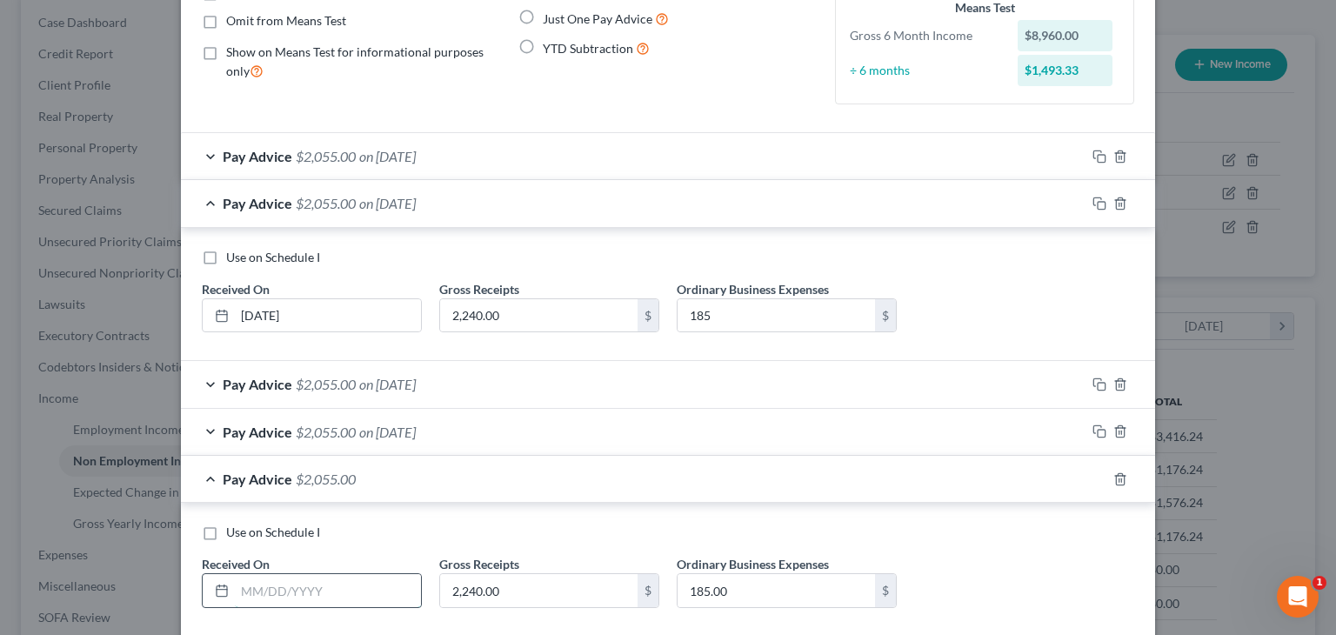
click at [330, 590] on input "text" at bounding box center [328, 590] width 186 height 33
type input "08/01/2025"
click at [1093, 478] on icon "button" at bounding box center [1099, 479] width 14 height 14
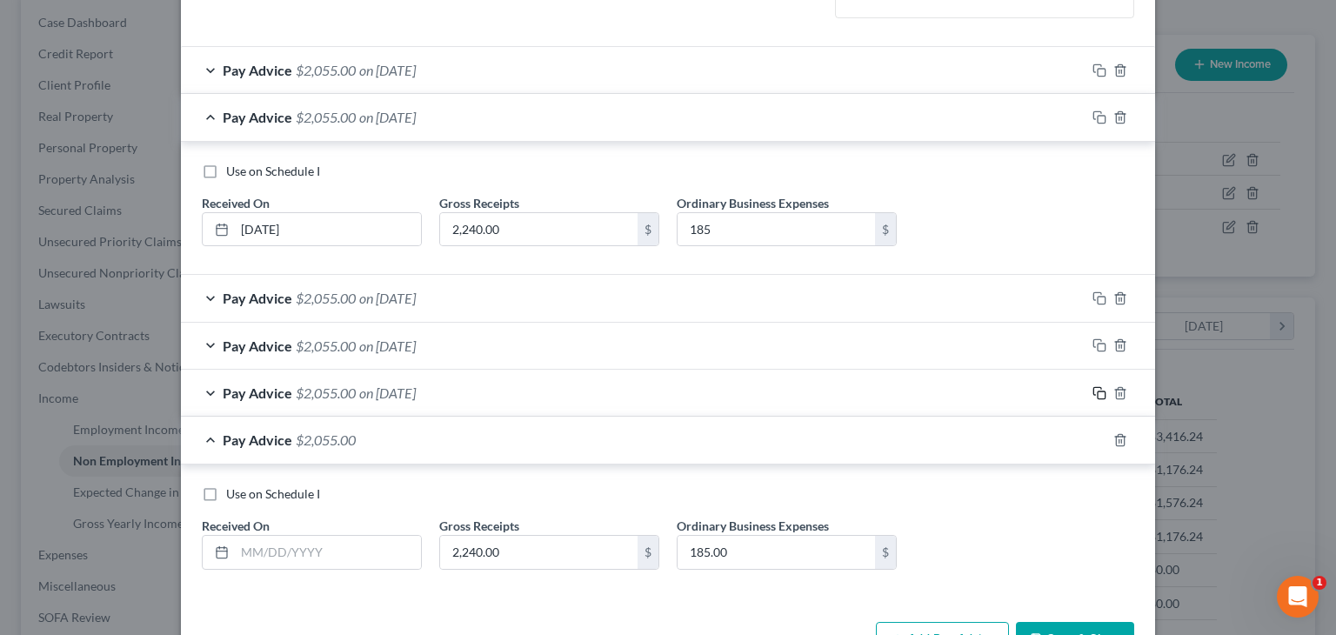
scroll to position [281, 0]
click at [397, 564] on div at bounding box center [312, 551] width 220 height 35
click at [394, 561] on input "text" at bounding box center [328, 551] width 186 height 33
type input "09/03/2025"
click at [205, 437] on div "Pay Advice $2,055.00 on 09/03/2025" at bounding box center [633, 439] width 904 height 46
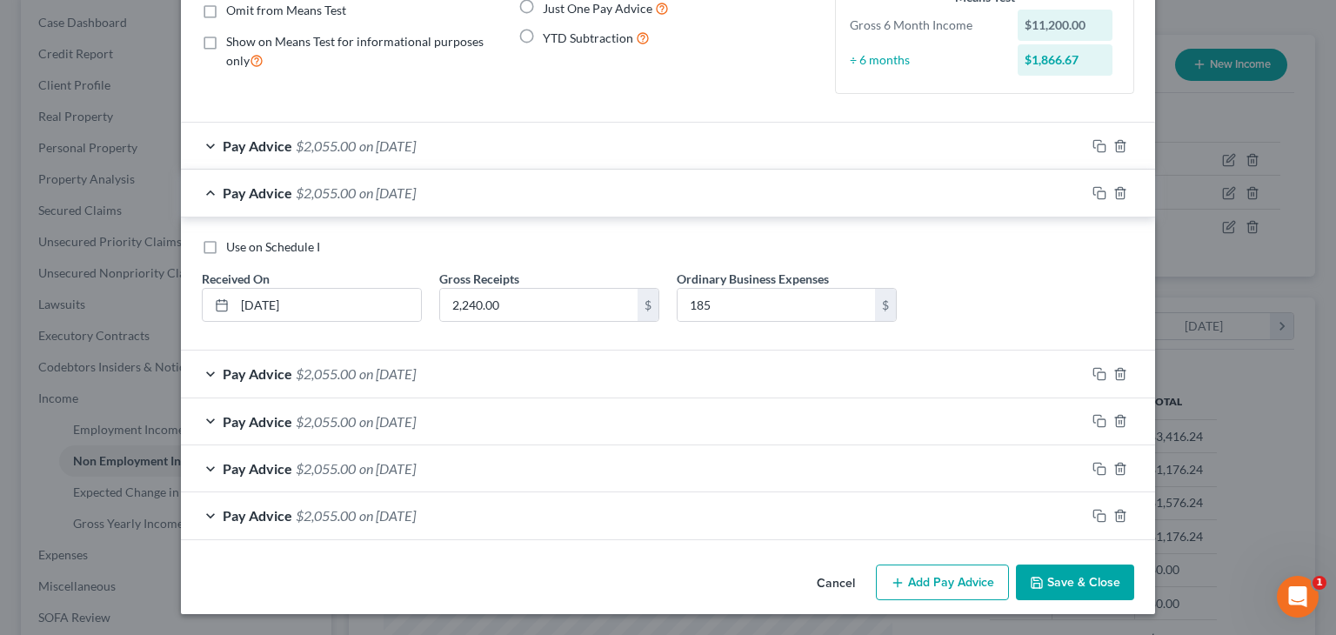
scroll to position [202, 0]
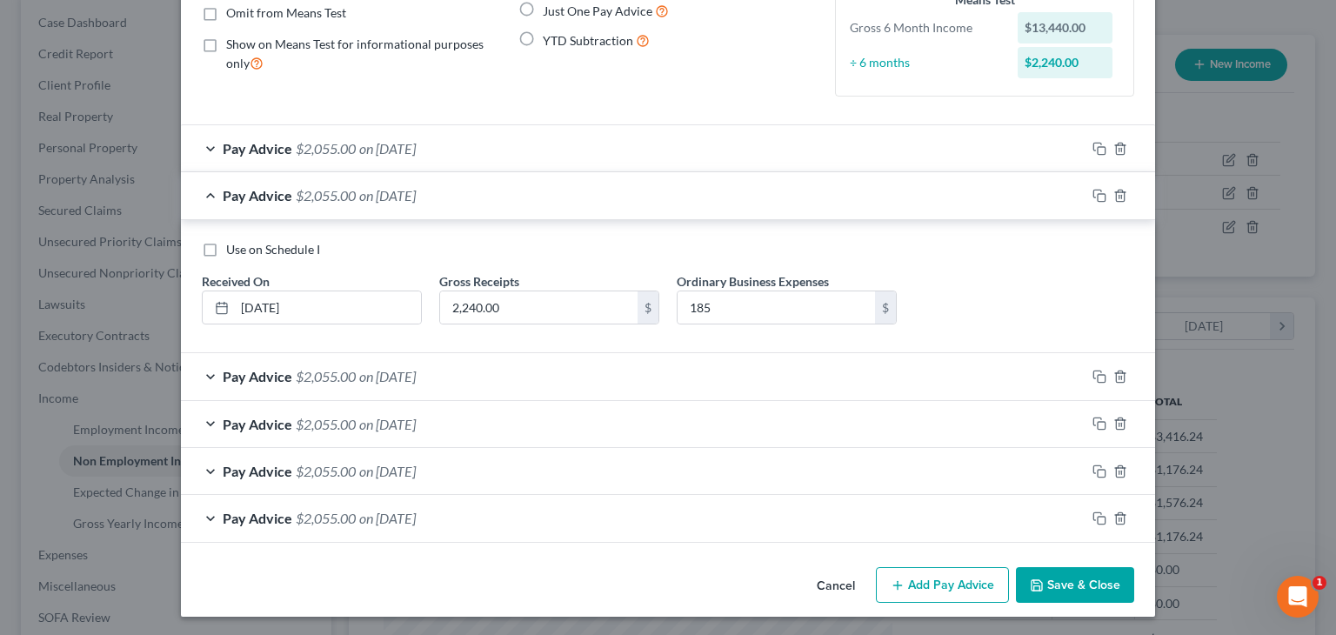
click at [210, 190] on div "Pay Advice $2,055.00 on 05/01/2025" at bounding box center [633, 195] width 904 height 46
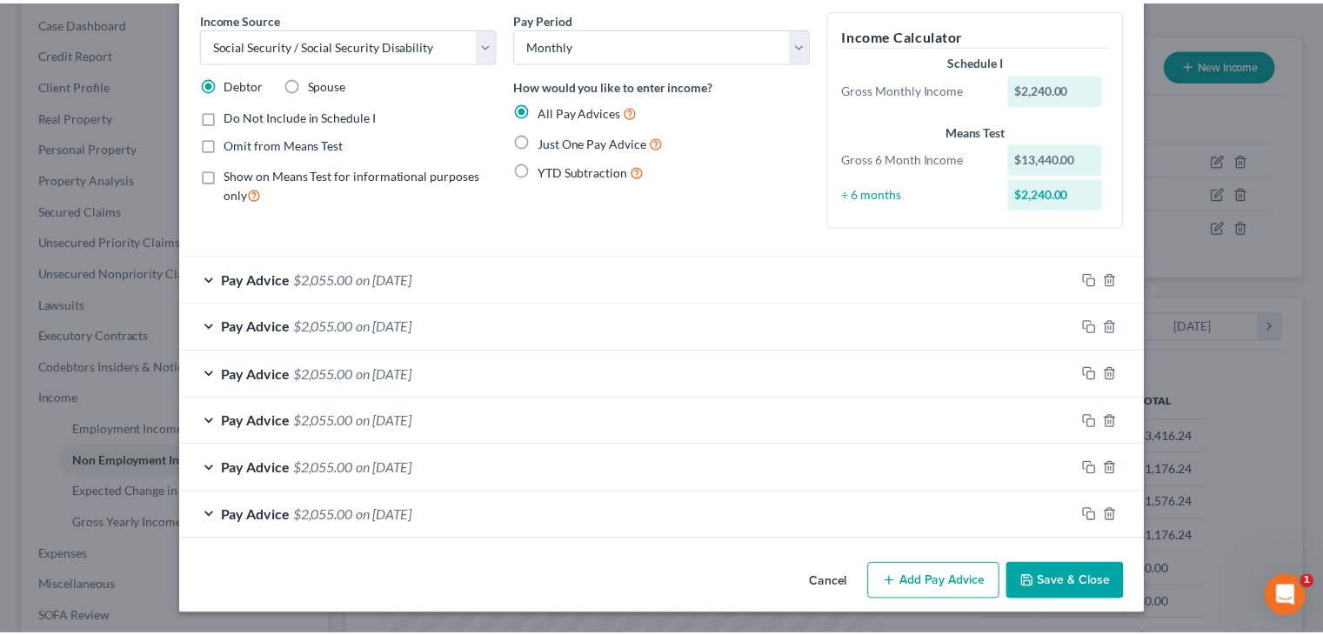
scroll to position [70, 0]
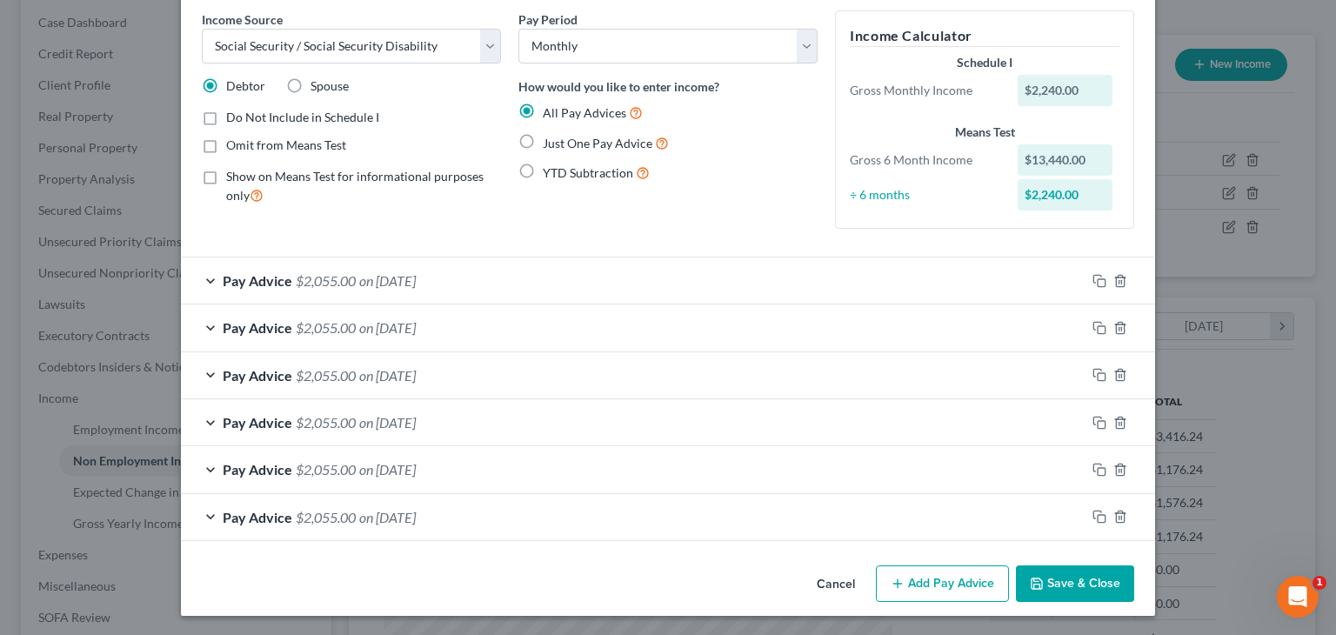
click at [1077, 590] on button "Save & Close" at bounding box center [1075, 583] width 118 height 37
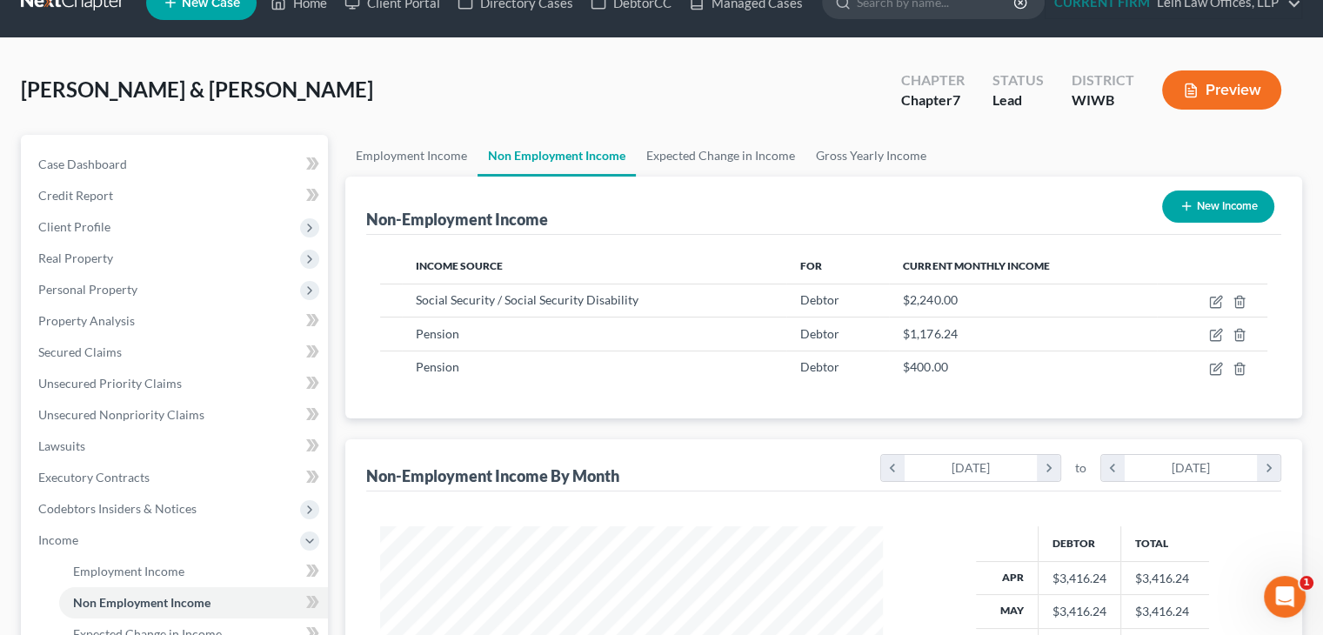
scroll to position [0, 0]
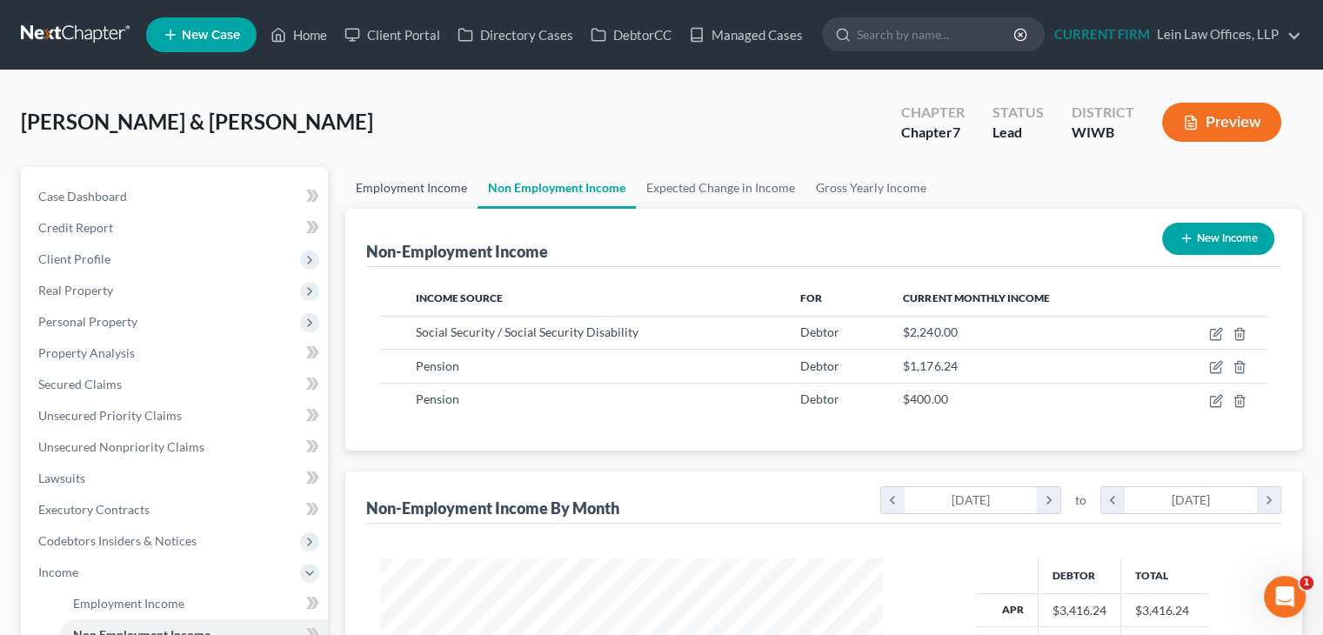
click at [400, 194] on link "Employment Income" at bounding box center [411, 188] width 132 height 42
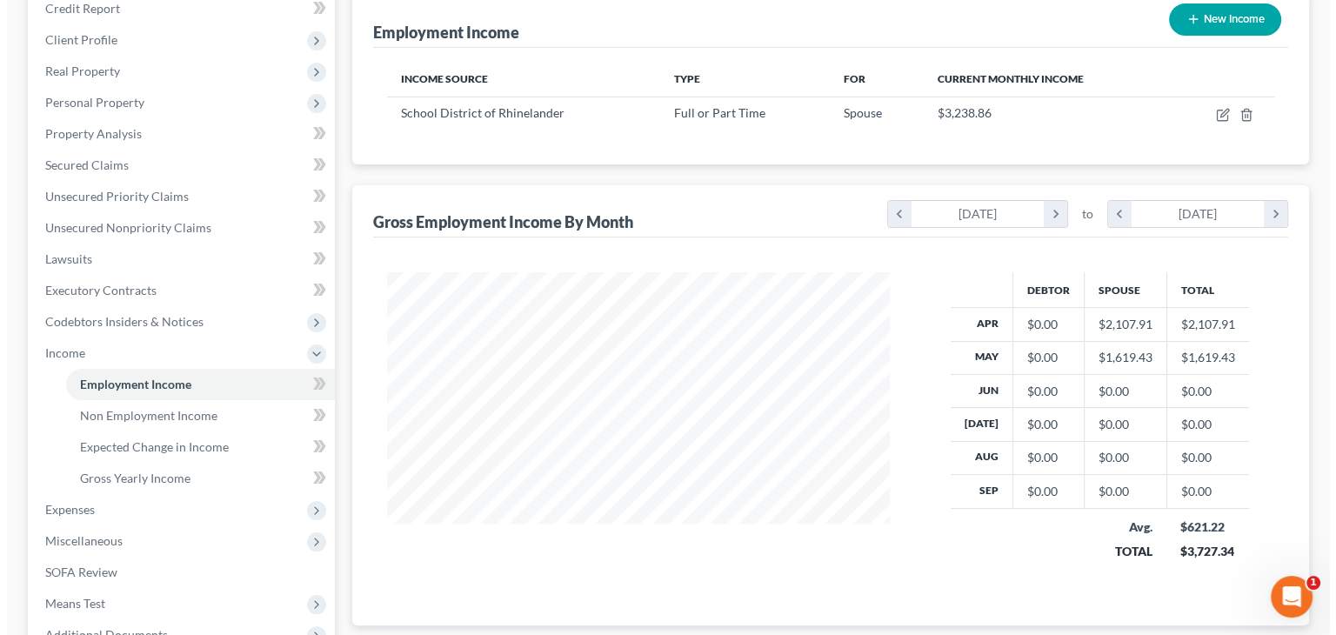
scroll to position [261, 0]
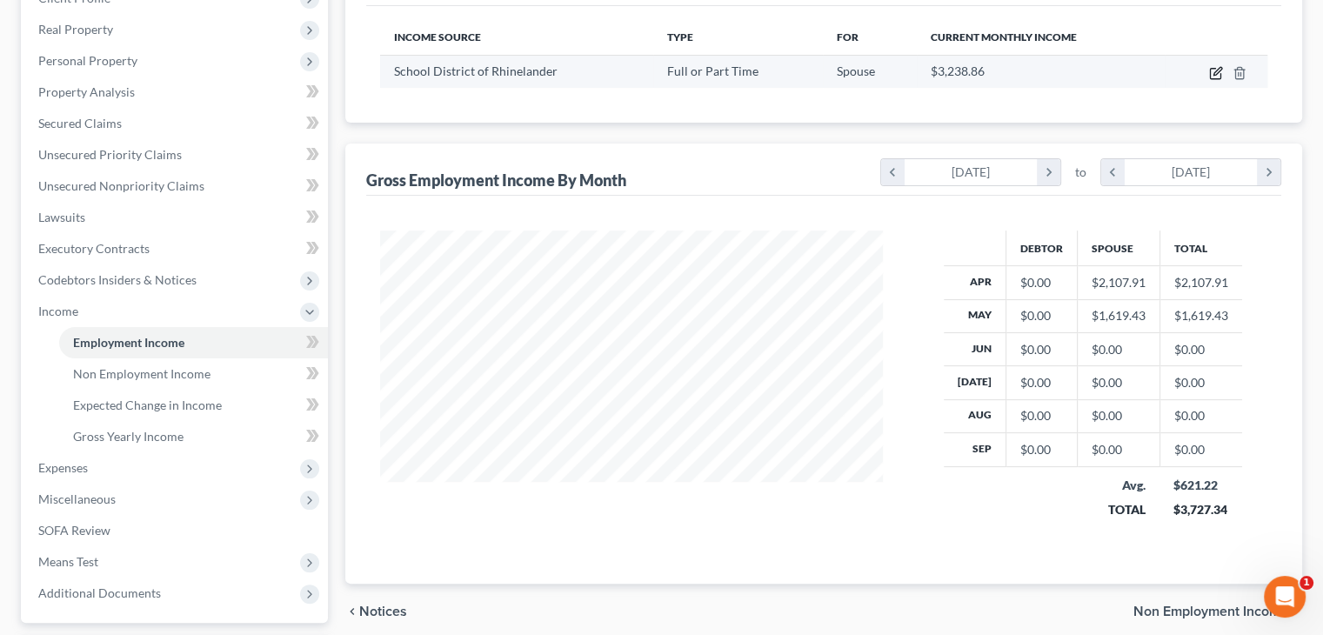
click at [1214, 73] on icon "button" at bounding box center [1216, 73] width 14 height 14
select select "0"
select select "52"
select select "1"
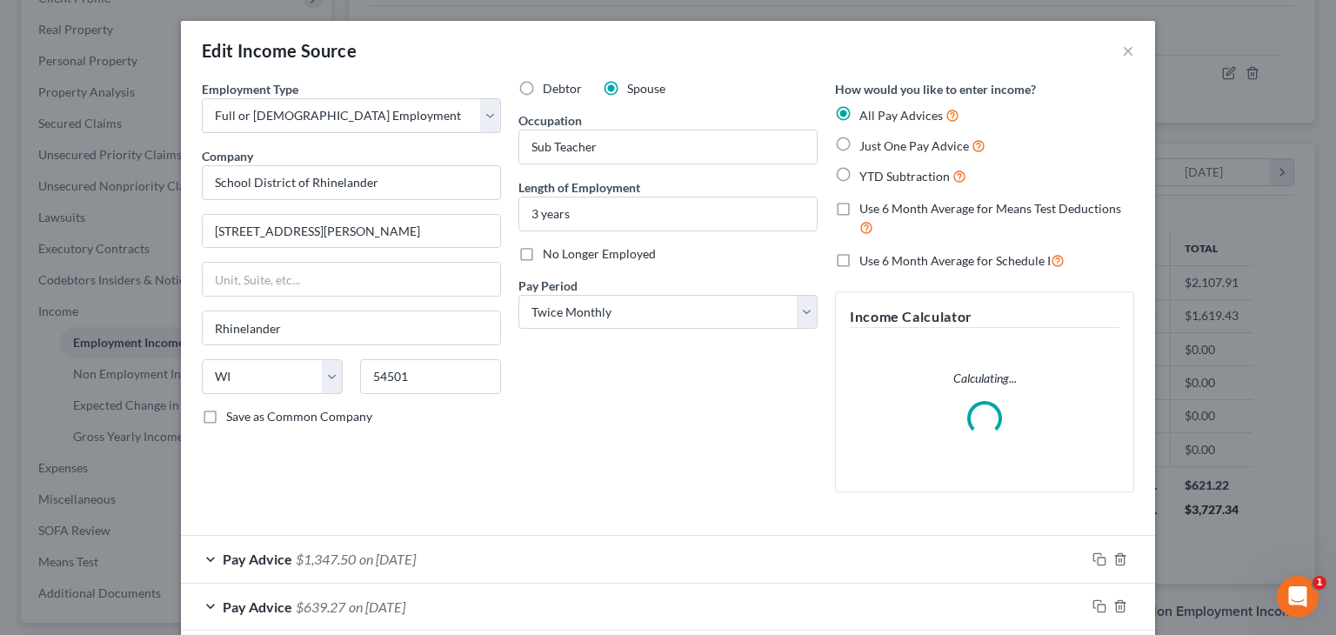
scroll to position [310, 543]
click at [604, 422] on div "Debtor Spouse Occupation Sub Teacher Length of Employment 3 years No Longer Emp…" at bounding box center [668, 293] width 317 height 426
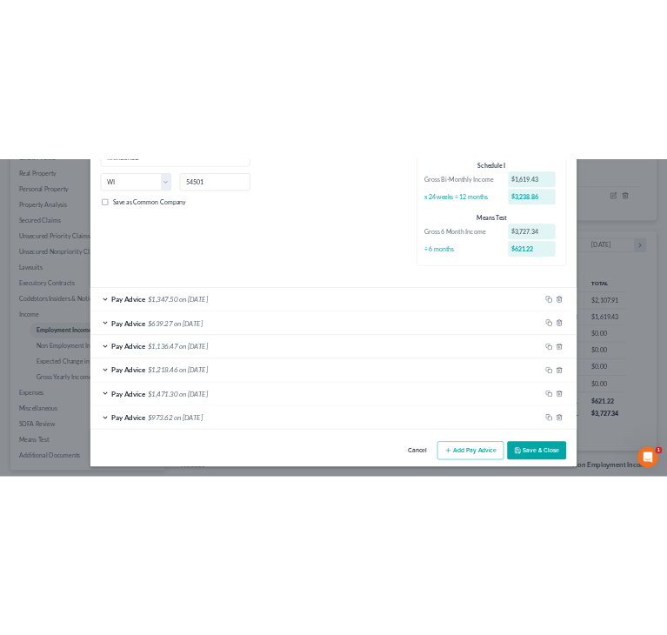
scroll to position [277, 590]
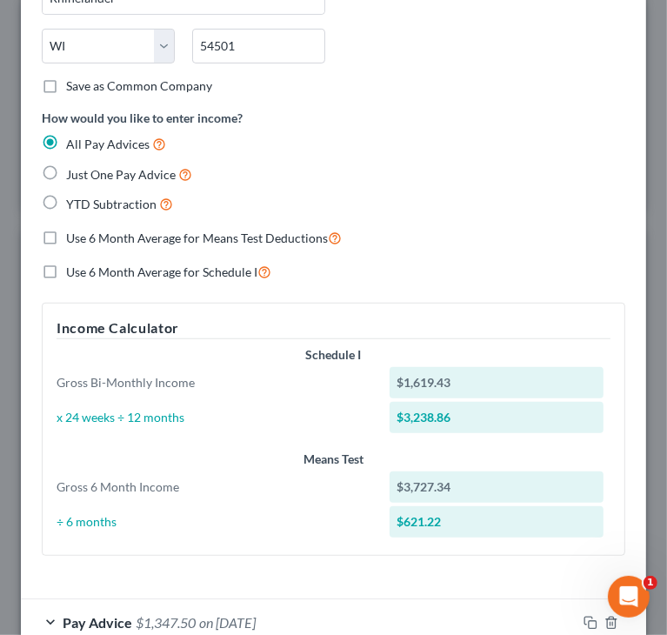
click at [471, 149] on div "All Pay Advices" at bounding box center [334, 144] width 584 height 20
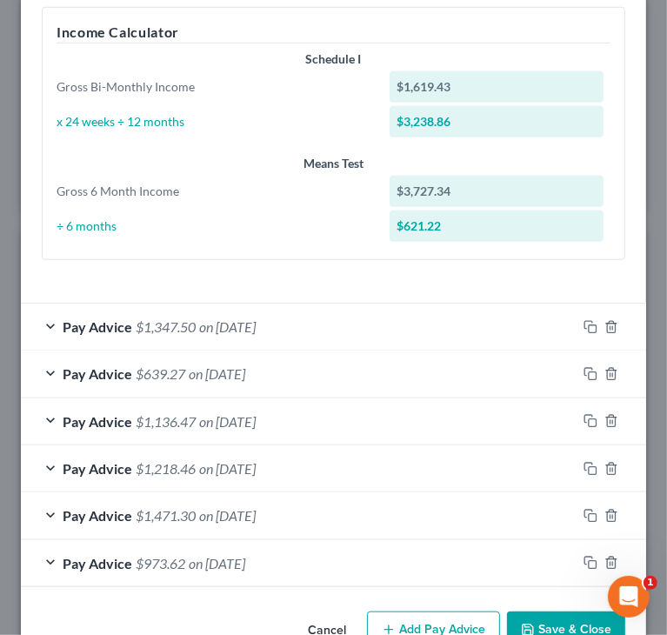
scroll to position [670, 0]
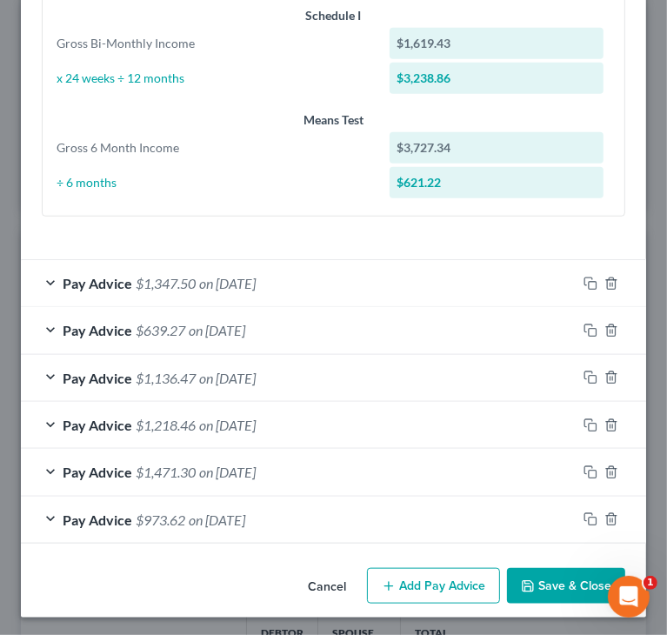
click at [243, 422] on span "on 03/14/2025" at bounding box center [227, 425] width 57 height 17
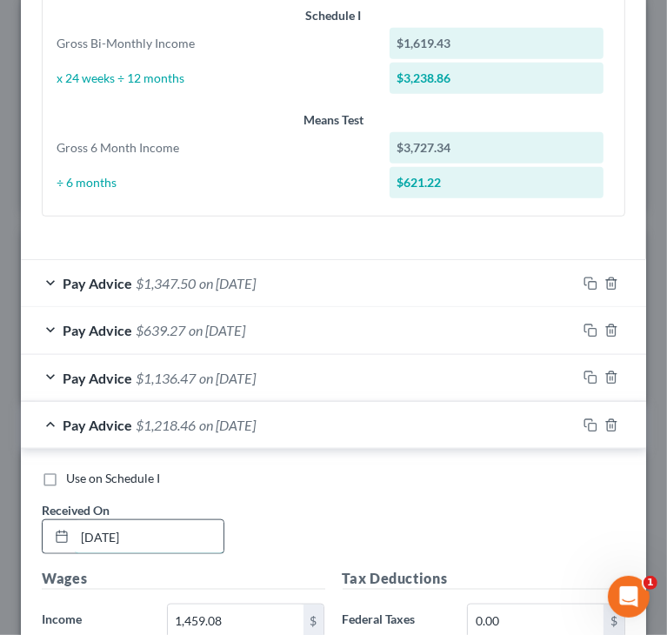
click at [90, 525] on input "03/14/2025" at bounding box center [149, 536] width 149 height 33
click at [106, 528] on input "05/14/2025" at bounding box center [149, 536] width 149 height 33
type input "05/16/2025"
click at [333, 491] on div "Use on Schedule I Received On * 05/16/2025" at bounding box center [333, 519] width 601 height 98
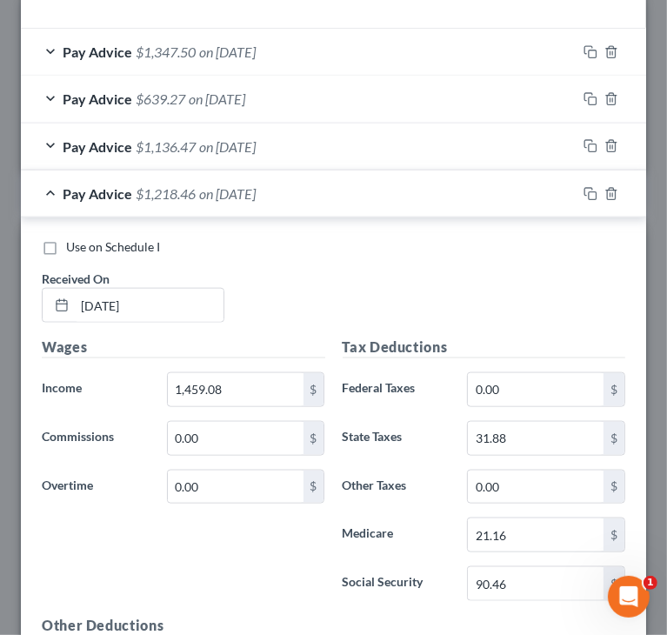
scroll to position [930, 0]
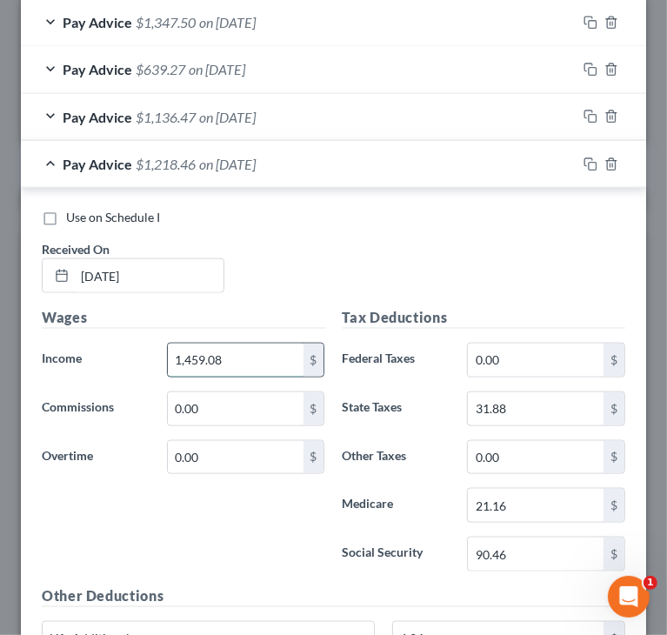
click at [237, 352] on input "1,459.08" at bounding box center [236, 359] width 136 height 33
paste input "1,642.5"
drag, startPoint x: 183, startPoint y: 352, endPoint x: 189, endPoint y: 344, distance: 9.4
click at [183, 352] on input "1,642.58" at bounding box center [236, 359] width 136 height 33
click at [196, 357] on input "15,642.58" at bounding box center [236, 359] width 136 height 33
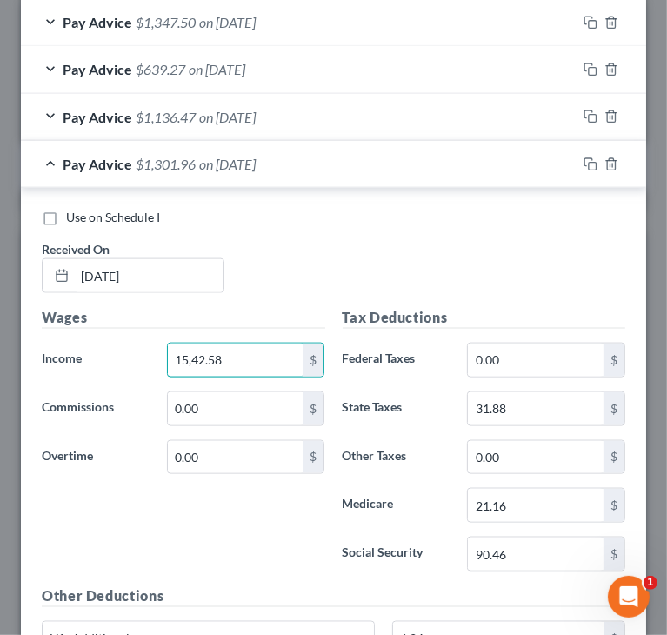
type input "15,42.58"
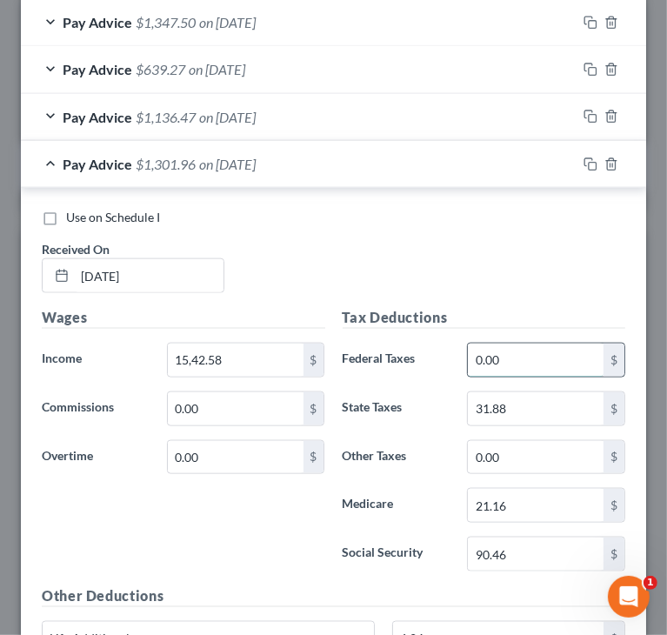
click at [528, 354] on input "0.00" at bounding box center [536, 359] width 136 height 33
paste input "94.54"
type input "94.54"
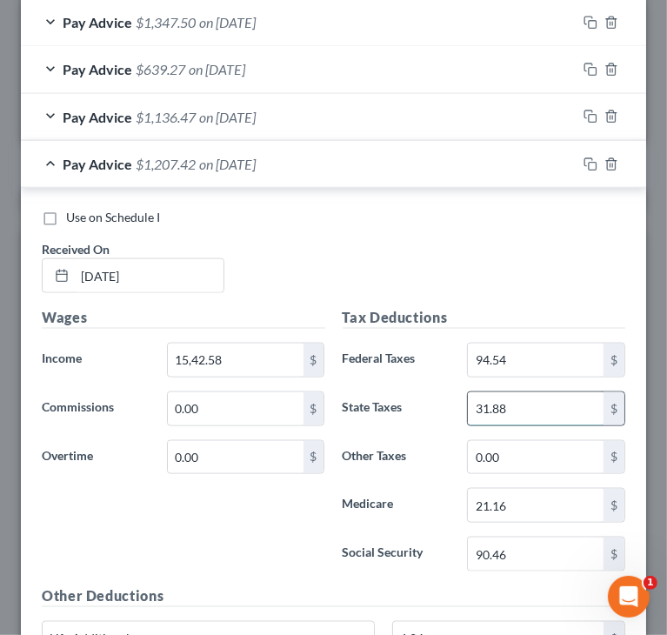
click at [533, 394] on input "31.88" at bounding box center [536, 408] width 136 height 33
paste input "94,54"
drag, startPoint x: 482, startPoint y: 404, endPoint x: 517, endPoint y: 369, distance: 49.8
click at [483, 404] on input "9,454" at bounding box center [536, 408] width 136 height 33
type input "94.54"
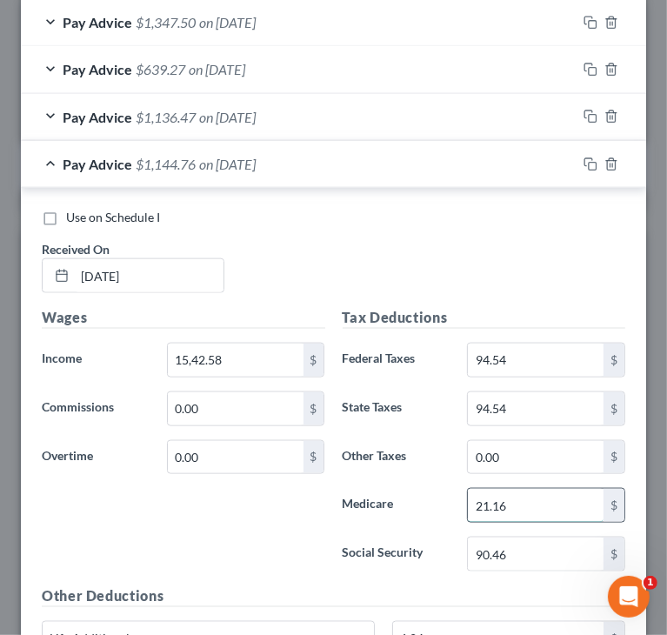
click at [539, 497] on input "21.16" at bounding box center [536, 505] width 136 height 33
click at [571, 544] on input "90.46" at bounding box center [536, 553] width 136 height 33
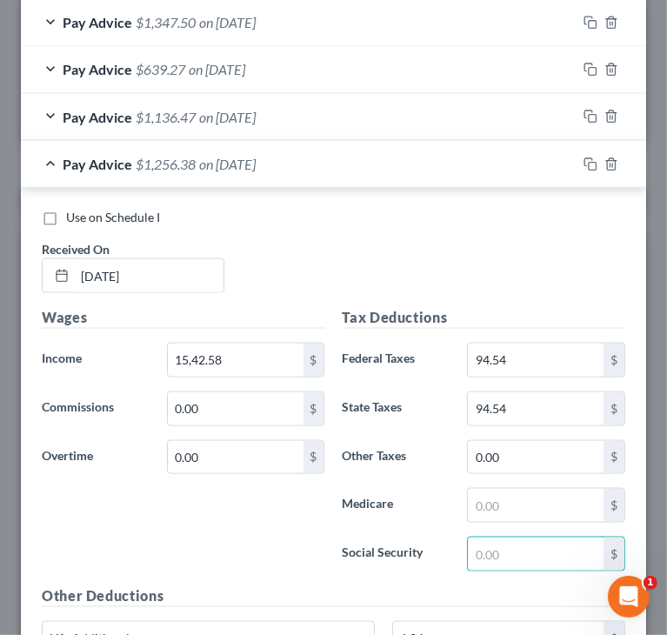
drag, startPoint x: 365, startPoint y: 272, endPoint x: 380, endPoint y: 270, distance: 15.0
click at [366, 272] on div "Use on Schedule I Received On * 05/16/2025" at bounding box center [333, 258] width 601 height 98
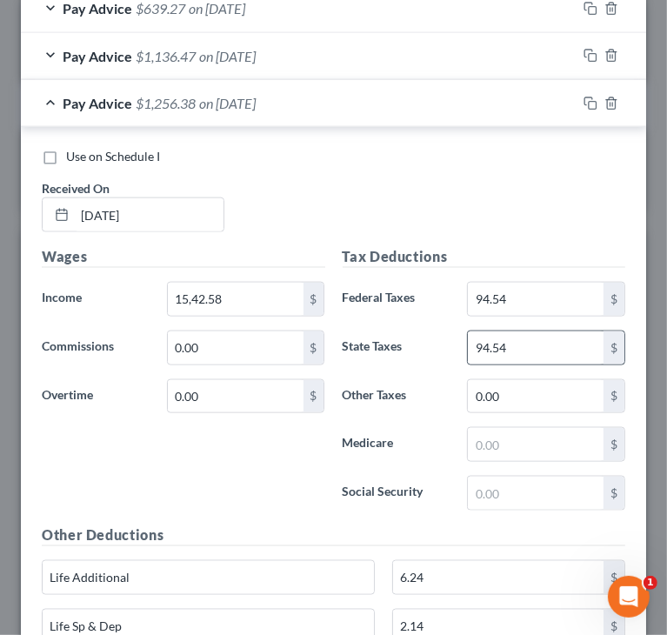
scroll to position [1104, 0]
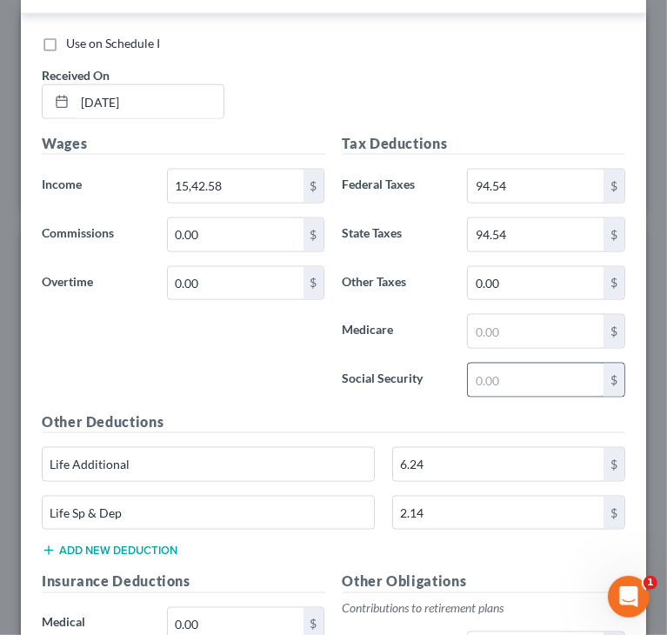
click at [499, 363] on input "text" at bounding box center [536, 379] width 136 height 33
paste input "95.64"
type input "95.64"
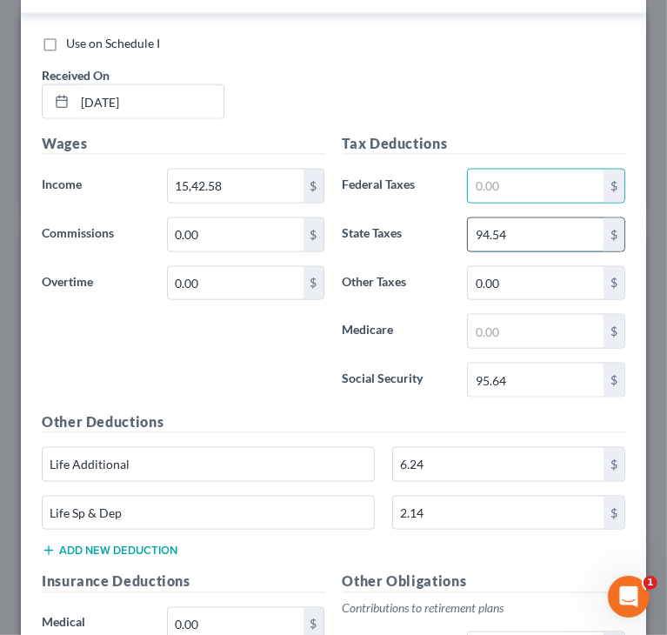
click at [523, 221] on input "94.54" at bounding box center [536, 234] width 136 height 33
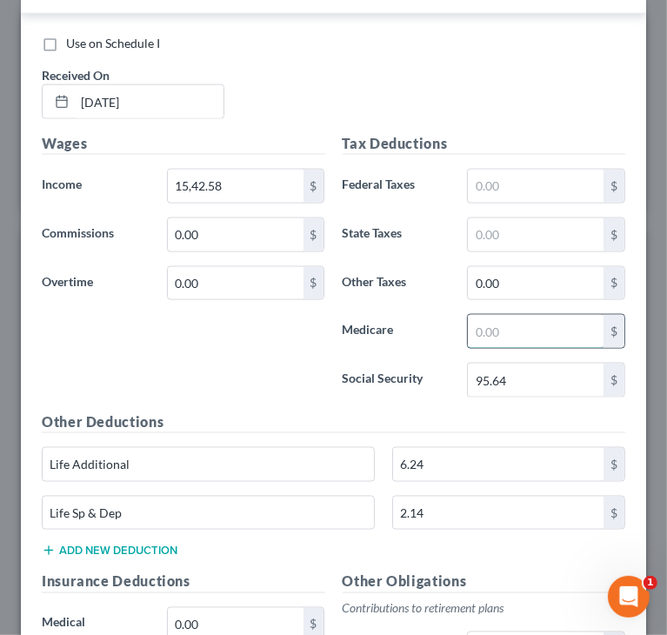
click at [535, 322] on input "text" at bounding box center [536, 331] width 136 height 33
paste input "22.37"
type input "22.37"
click at [504, 178] on input "text" at bounding box center [536, 186] width 136 height 33
paste input "94.54"
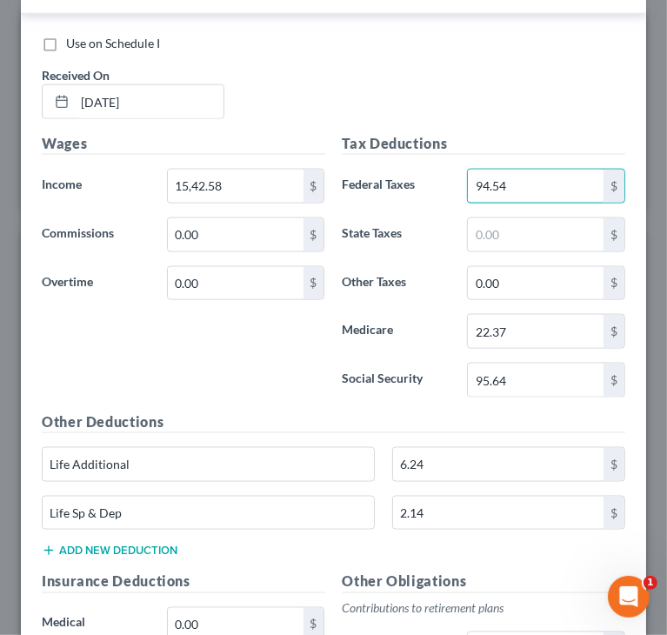
type input "94.54"
click at [271, 398] on div "Wages Income * 15,42.58 $ Commissions 0.00 $ Overtime 0.00 $" at bounding box center [183, 272] width 301 height 278
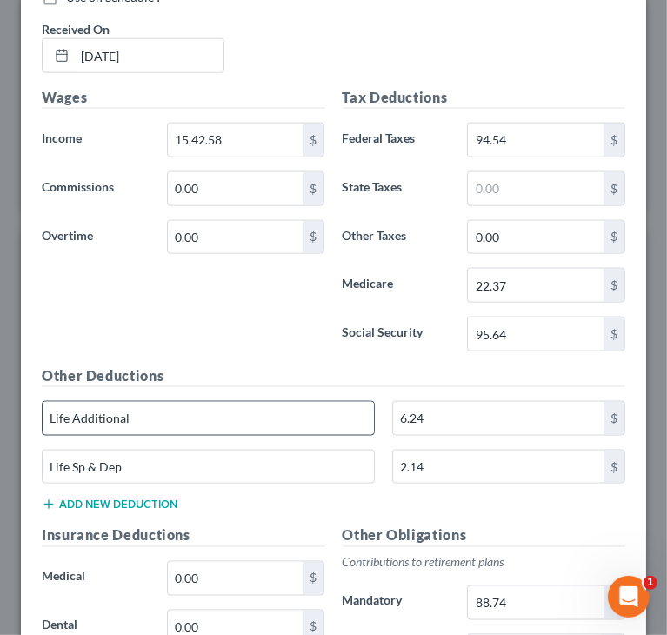
scroll to position [1191, 0]
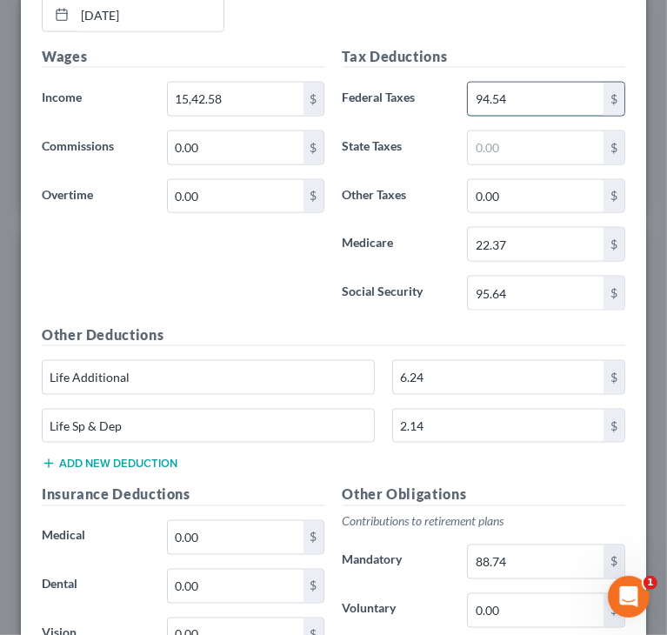
click at [530, 95] on input "94.54" at bounding box center [536, 99] width 136 height 33
click at [529, 554] on input "88.74" at bounding box center [536, 561] width 136 height 33
paste input "94.5"
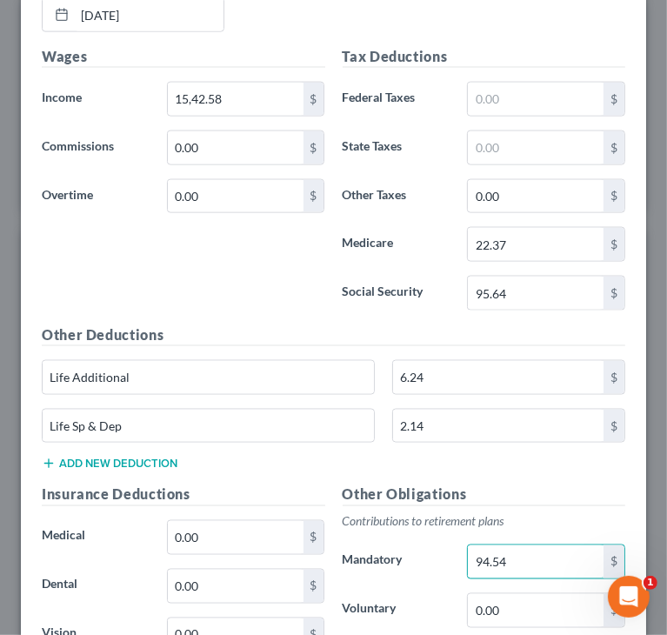
type input "94.54"
click at [310, 472] on div "Other Deductions Life Additional 6.24 $ Life Sp & Dep 2.14 $ Add new deduction" at bounding box center [333, 404] width 601 height 161
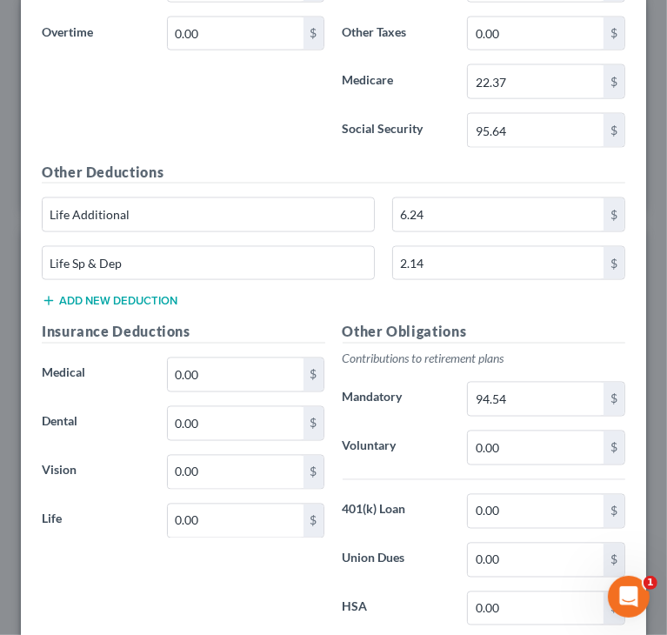
scroll to position [1365, 0]
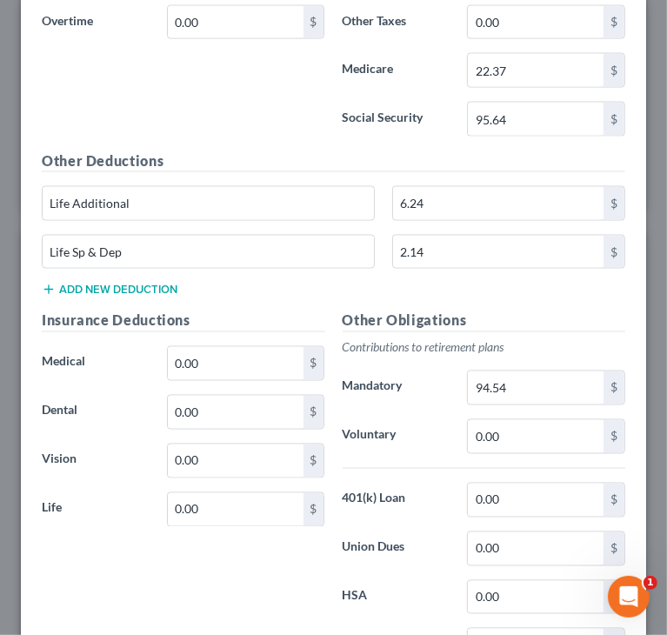
click at [403, 135] on div "Tax Deductions Federal Taxes $ State Taxes $ Other Taxes 0.00 $ Medicare 22.37 …" at bounding box center [484, 11] width 301 height 278
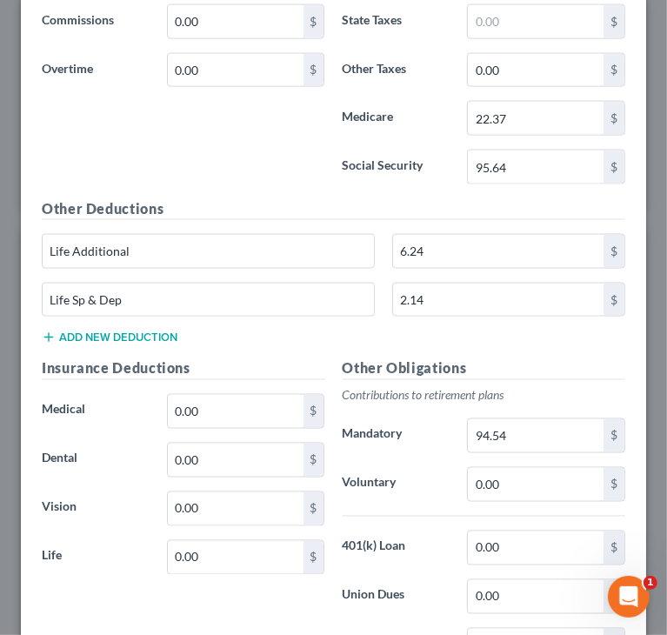
scroll to position [1278, 0]
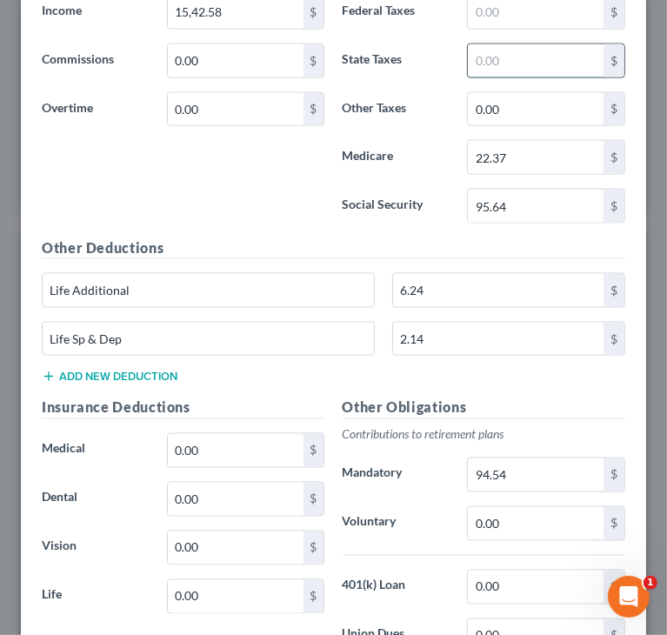
click at [521, 53] on input "text" at bounding box center [536, 60] width 136 height 33
paste input "35.83"
type input "35.83"
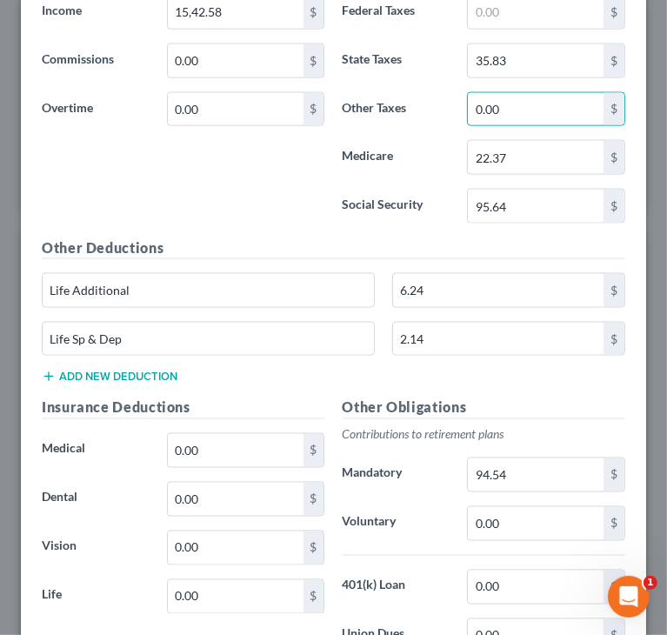
click at [273, 168] on div "Wages Income * 15,42.58 $ Commissions 0.00 $ Overtime 0.00 $" at bounding box center [183, 98] width 301 height 278
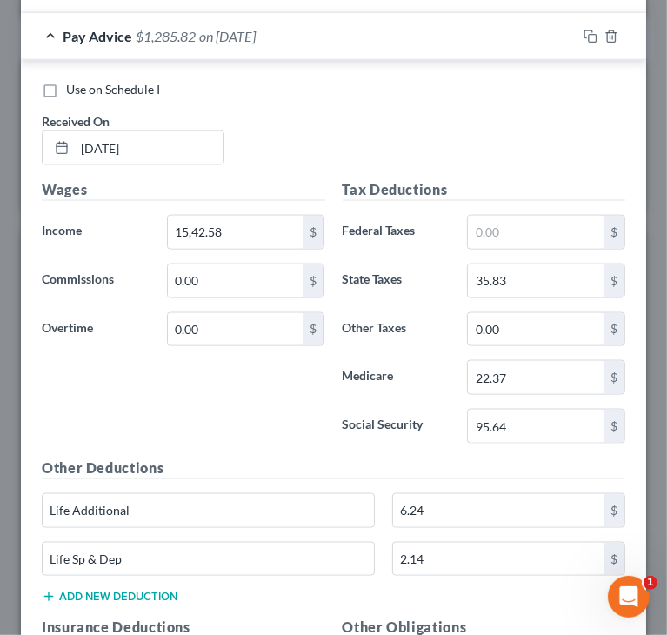
scroll to position [1017, 0]
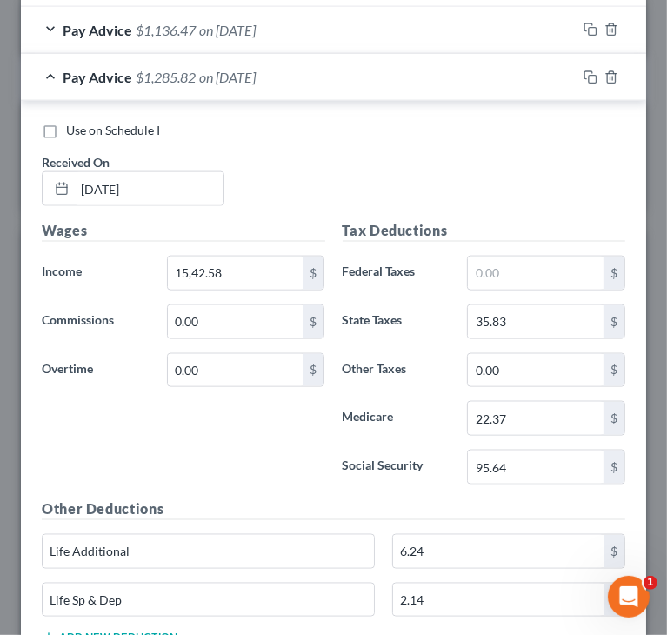
click at [51, 74] on div "Pay Advice $1,285.82 on 05/16/2025" at bounding box center [299, 77] width 556 height 46
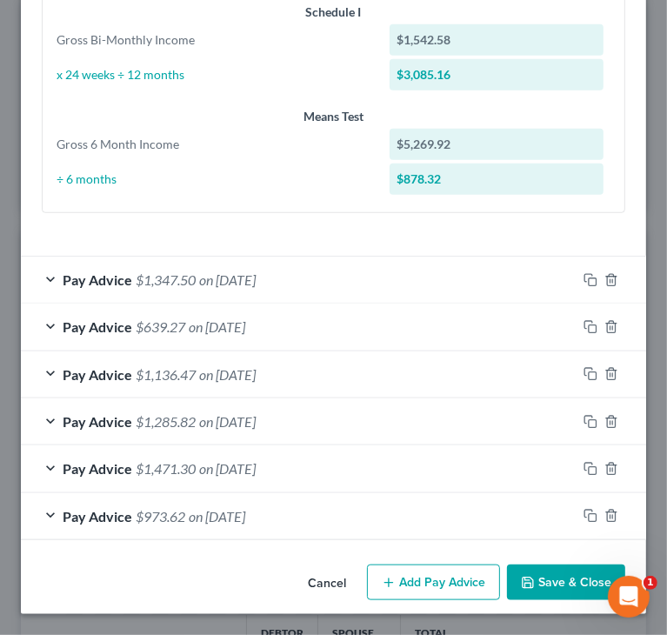
scroll to position [670, 0]
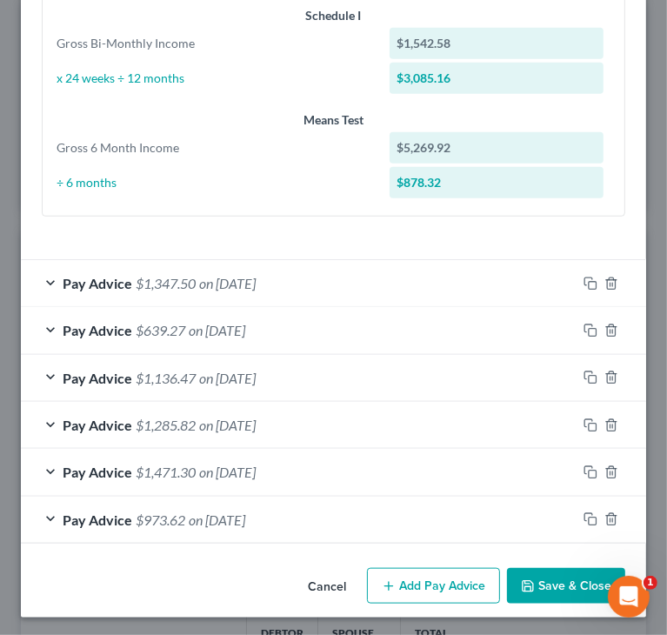
click at [210, 470] on span "on 02/28/2025" at bounding box center [227, 472] width 57 height 17
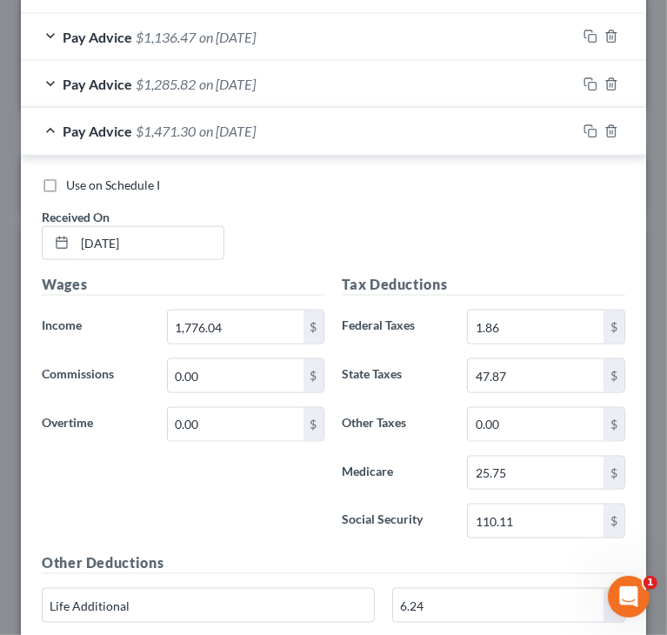
scroll to position [1017, 0]
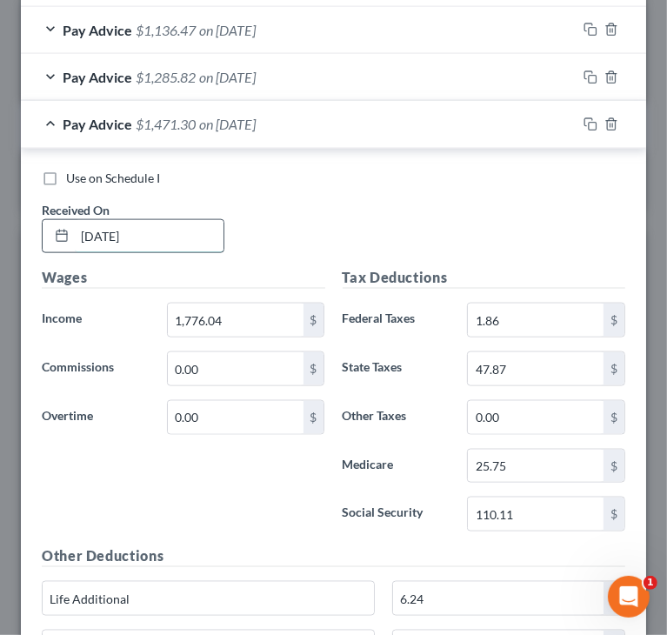
click at [94, 223] on input "02/28/2025" at bounding box center [149, 236] width 149 height 33
drag, startPoint x: 110, startPoint y: 232, endPoint x: 101, endPoint y: 230, distance: 9.7
click at [101, 230] on input "05/28/2025" at bounding box center [149, 236] width 149 height 33
type input "05/30/2025"
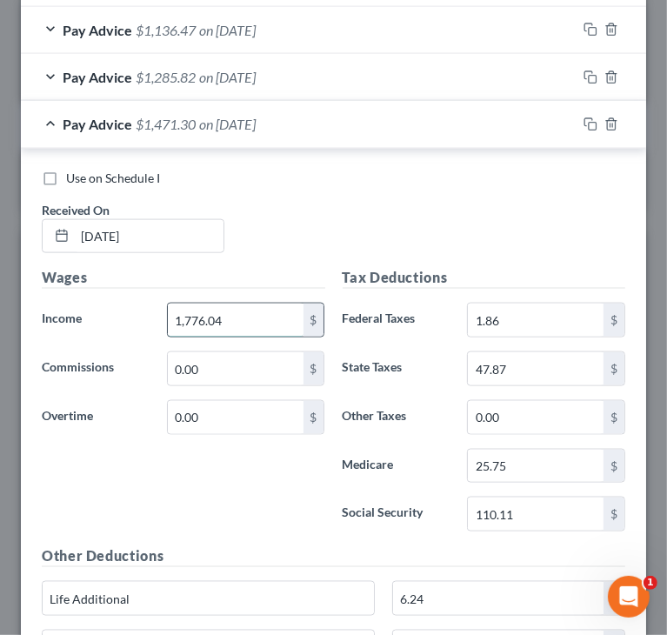
click at [260, 308] on input "1,776.04" at bounding box center [236, 319] width 136 height 33
paste input "828.18"
type input "1,828.18"
click at [540, 307] on input "1.86" at bounding box center [536, 319] width 136 height 33
paste input "6.6"
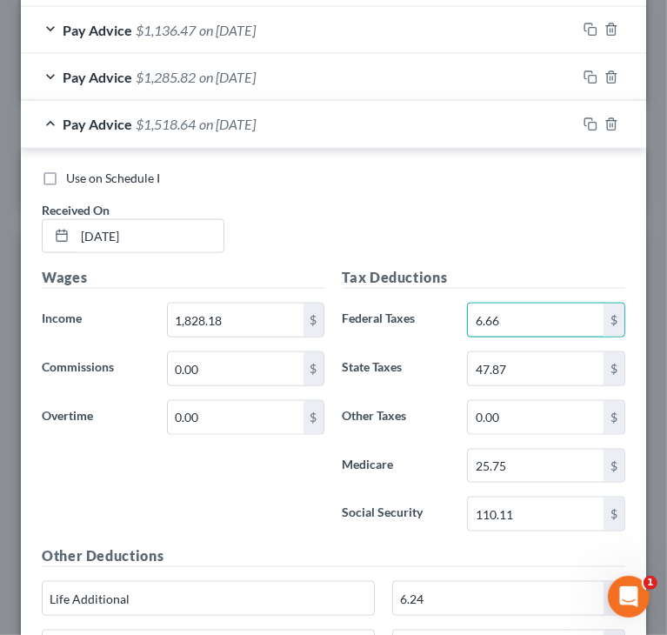
type input "6.66"
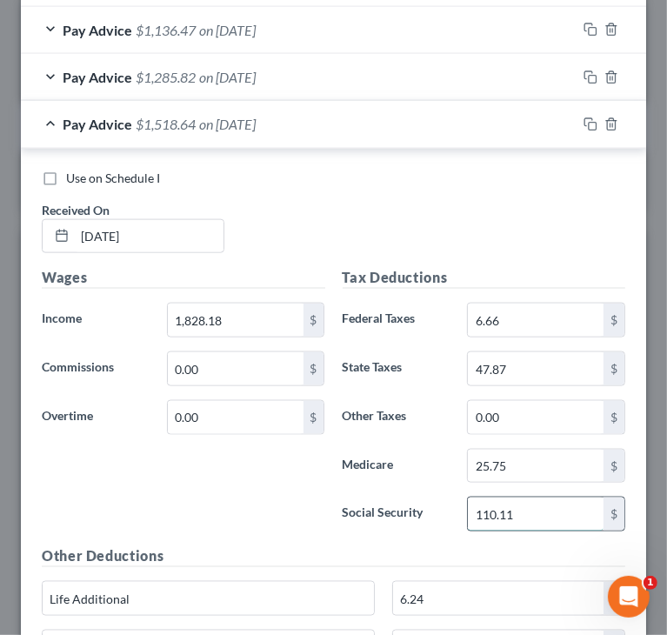
click at [543, 509] on input "110.11" at bounding box center [536, 513] width 136 height 33
paste input "3.35"
click at [545, 503] on input "113.35" at bounding box center [536, 513] width 136 height 33
type input "113.35"
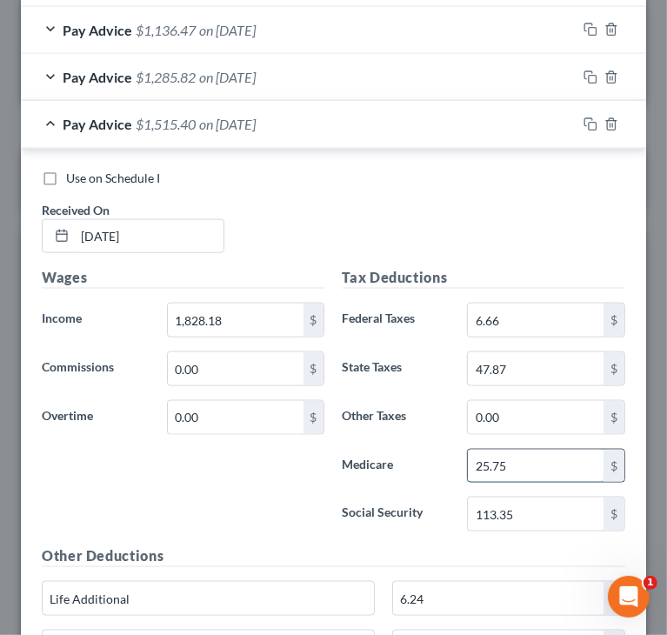
click at [542, 464] on input "25.75" at bounding box center [536, 466] width 136 height 33
paste input "6.51"
type input "26.51"
click at [270, 495] on div "Wages Income * 1,828.18 $ Commissions 0.00 $ Overtime 0.00 $" at bounding box center [183, 406] width 301 height 278
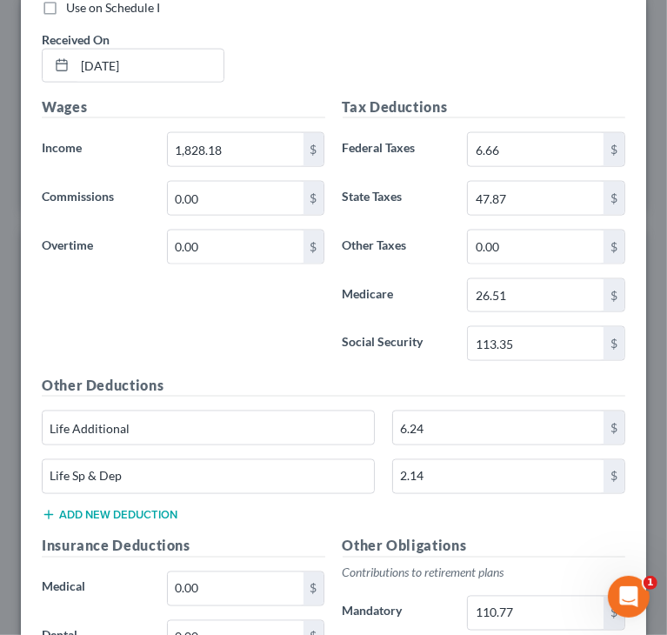
scroll to position [1191, 0]
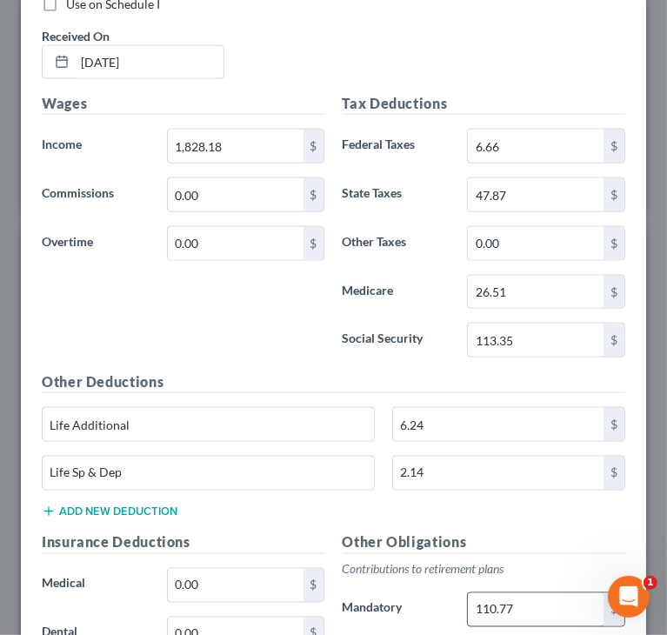
click at [522, 593] on input "110.77" at bounding box center [536, 609] width 136 height 33
paste input "4.39"
type input "114.39"
click at [513, 179] on input "47.87" at bounding box center [536, 194] width 136 height 33
paste input "50.56"
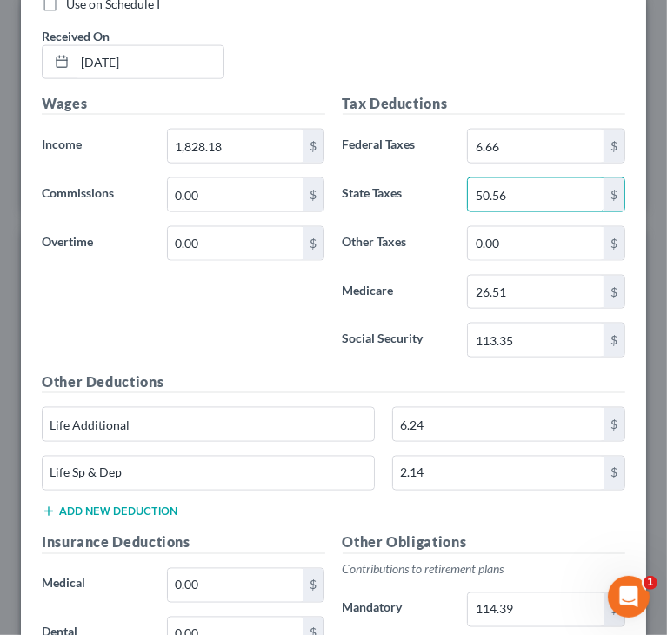
type input "50.56"
click at [309, 312] on div "Wages Income * 1,828.18 $ Commissions 0.00 $ Overtime 0.00 $" at bounding box center [183, 232] width 301 height 278
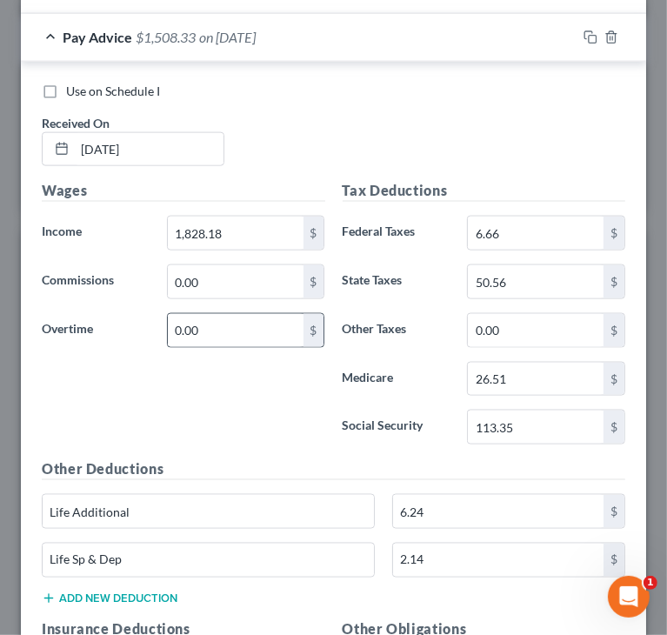
scroll to position [1017, 0]
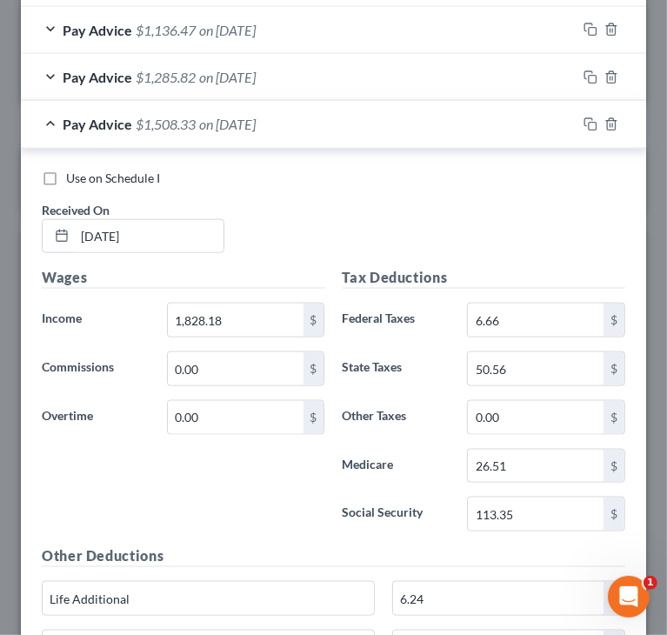
click at [45, 117] on div "Pay Advice $1,508.33 on 05/30/2025" at bounding box center [299, 124] width 556 height 46
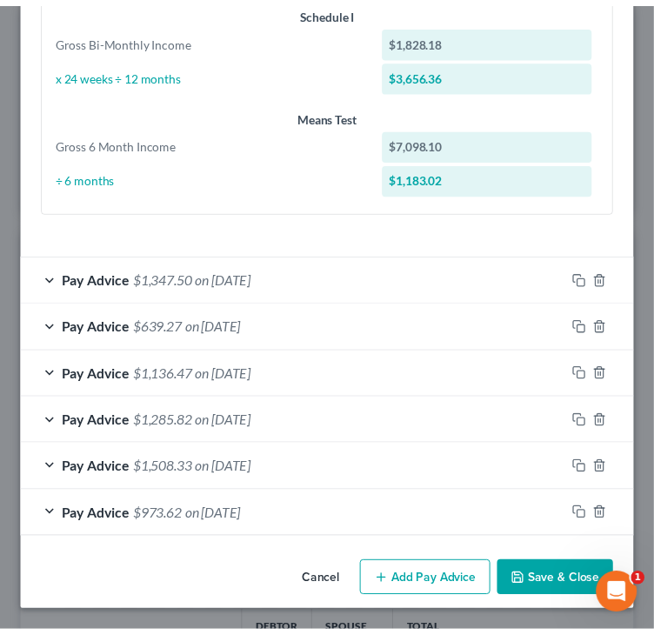
scroll to position [670, 0]
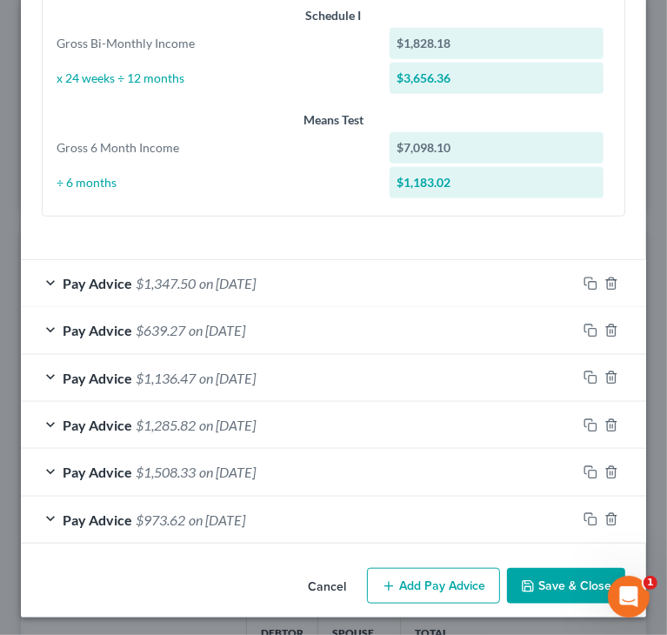
click at [557, 585] on button "Save & Close" at bounding box center [566, 586] width 118 height 37
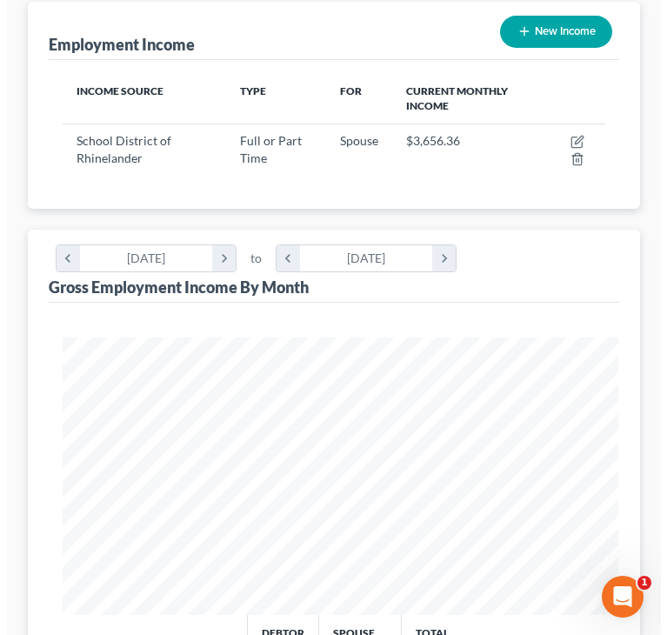
scroll to position [869336, 869030]
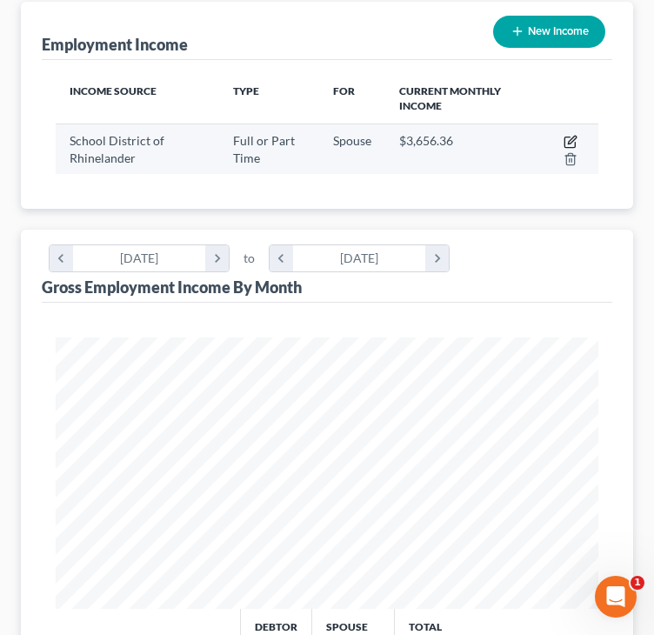
click at [567, 140] on icon "button" at bounding box center [571, 142] width 14 height 14
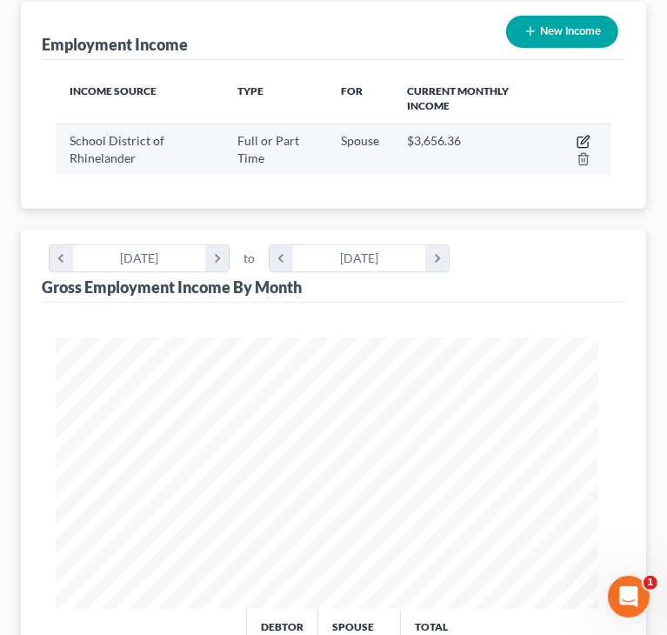
select select "0"
select select "52"
select select "1"
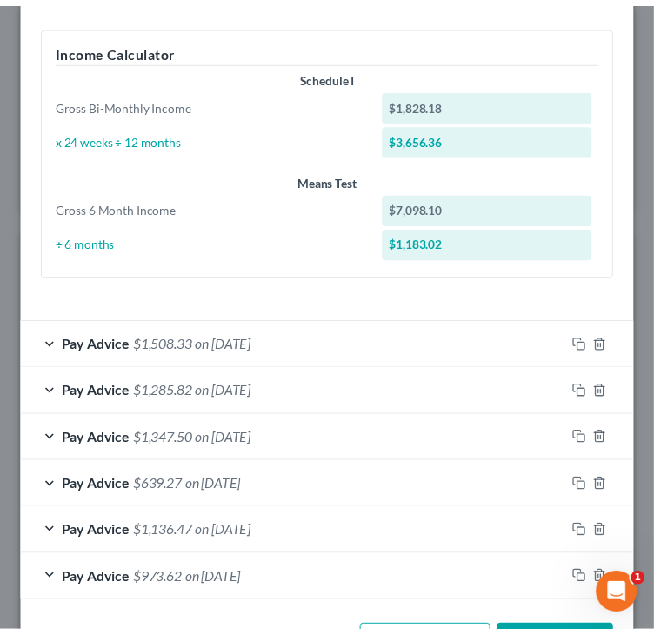
scroll to position [670, 0]
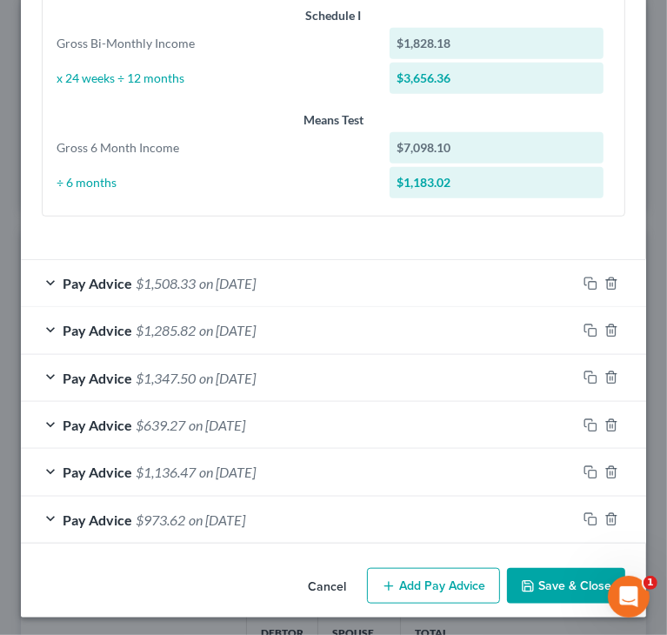
click at [541, 580] on button "Save & Close" at bounding box center [566, 586] width 118 height 37
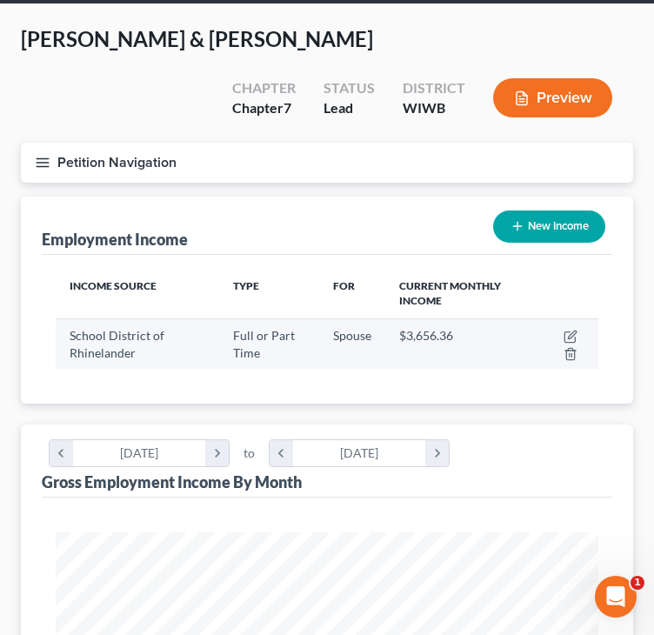
scroll to position [0, 0]
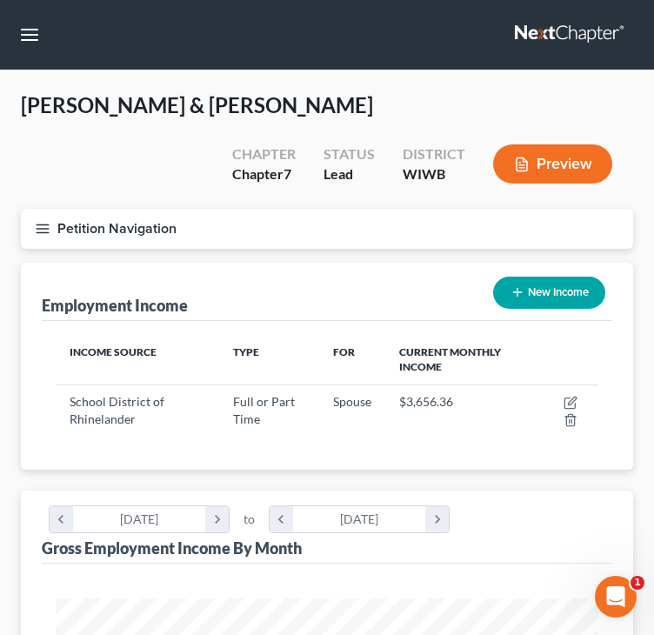
click at [44, 227] on icon "button" at bounding box center [43, 229] width 16 height 16
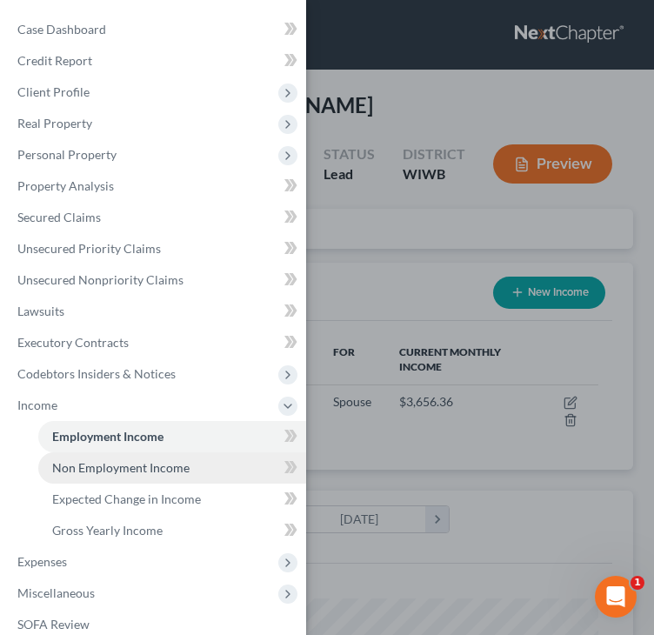
click at [158, 470] on span "Non Employment Income" at bounding box center [120, 467] width 137 height 15
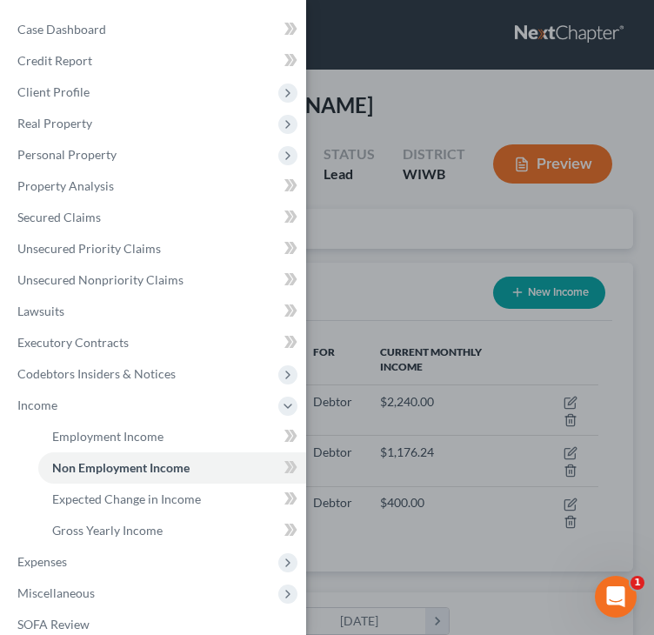
scroll to position [271, 577]
click at [358, 291] on div "Case Dashboard Payments Invoices Payments Payments Credit Report Client Profile" at bounding box center [327, 317] width 654 height 635
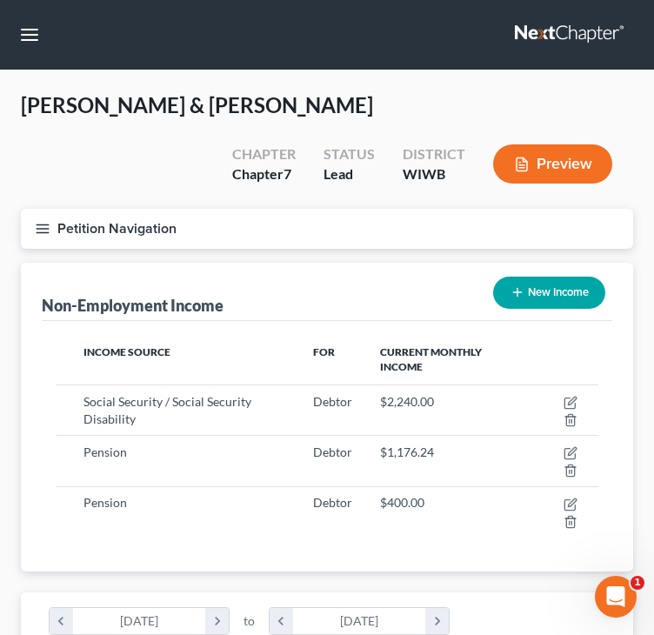
click at [59, 163] on div "McLellan, James & Michelle Upgraded Chapter Chapter 7 Status Lead District WIWB…" at bounding box center [327, 149] width 612 height 117
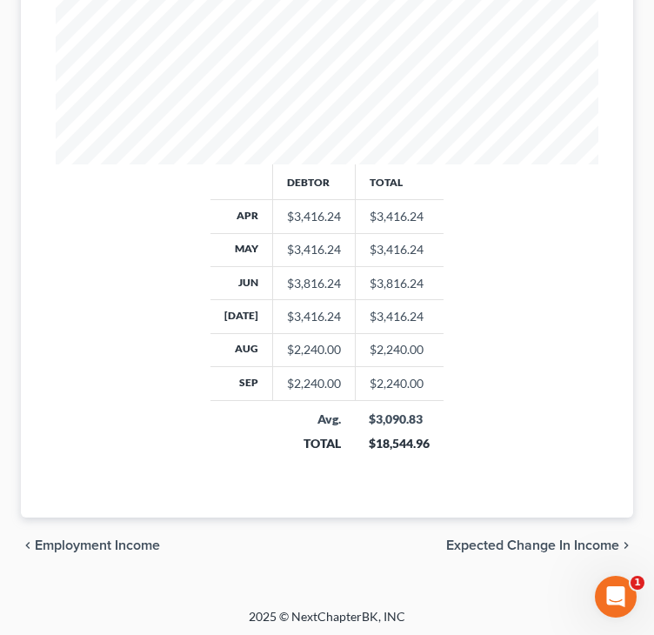
scroll to position [809, 0]
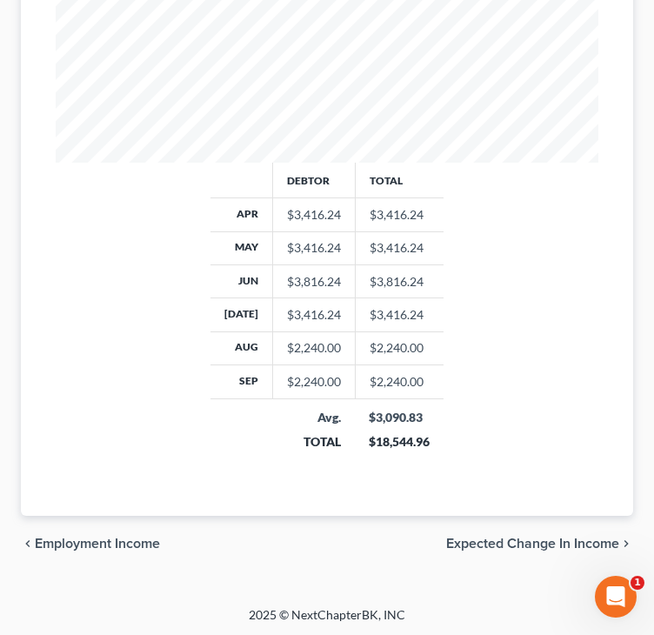
click at [505, 543] on span "Expected Change in Income" at bounding box center [532, 544] width 173 height 14
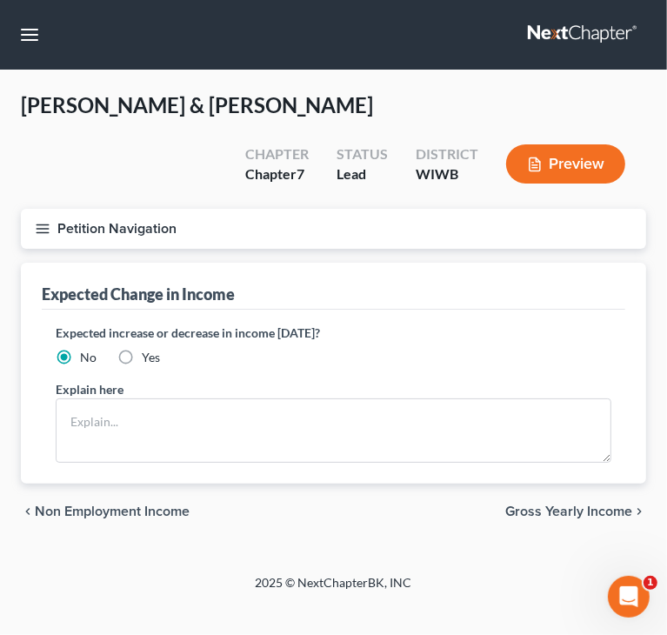
click at [549, 509] on span "Gross Yearly Income" at bounding box center [568, 511] width 127 height 14
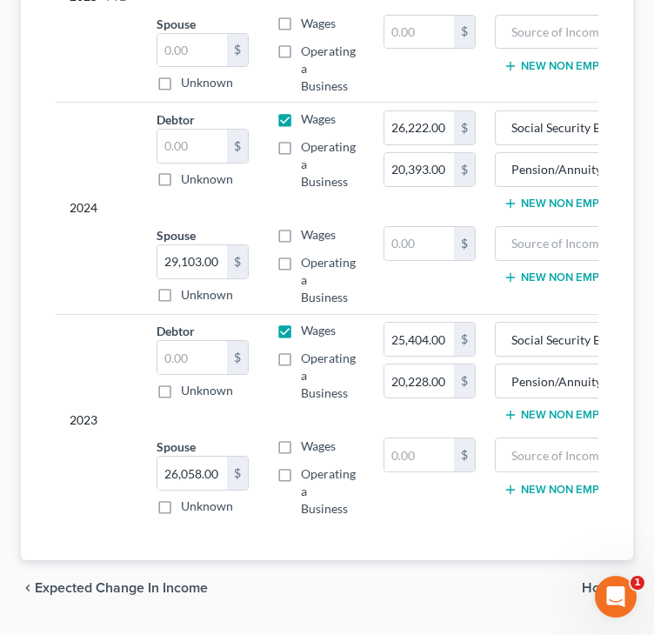
scroll to position [522, 0]
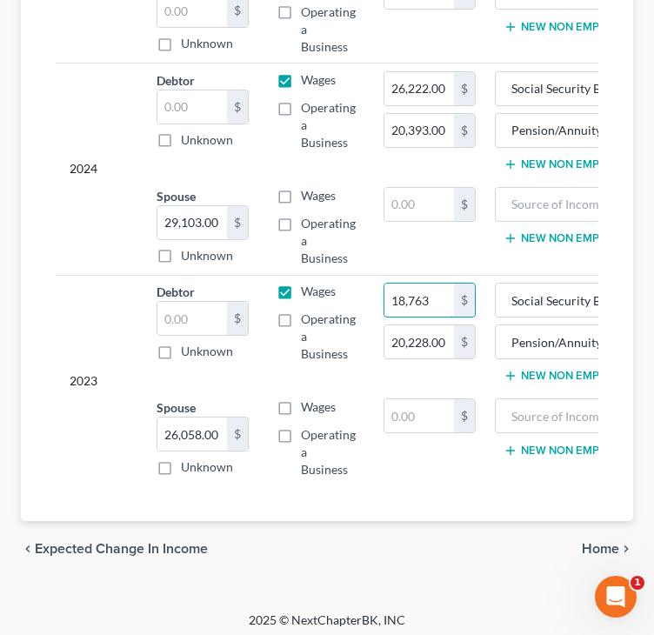
type input "18,763"
click at [404, 456] on td "$" at bounding box center [430, 438] width 120 height 95
type input "21,885"
click at [113, 206] on div "2024" at bounding box center [99, 169] width 59 height 196
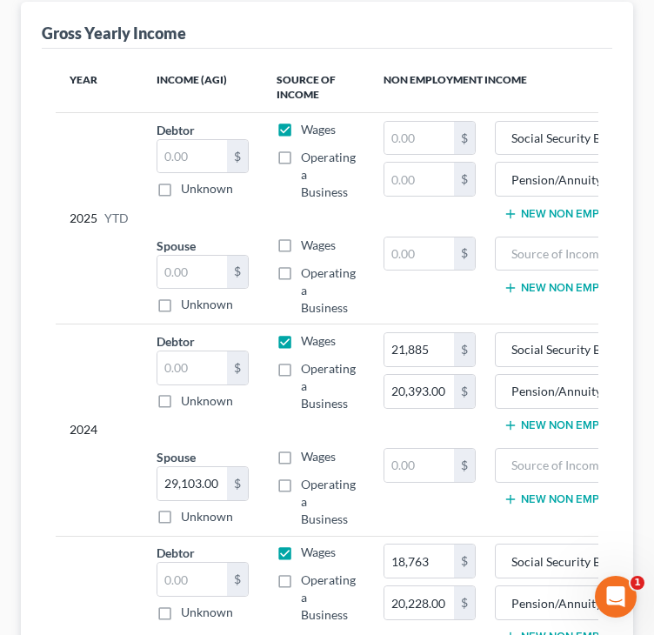
scroll to position [174, 0]
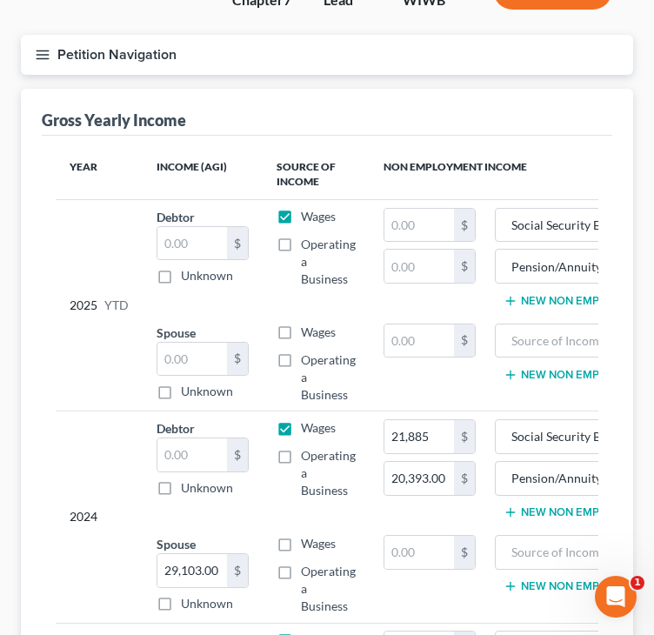
click at [80, 269] on div "2025 YTD" at bounding box center [99, 306] width 59 height 196
click at [444, 222] on input "text" at bounding box center [419, 225] width 70 height 33
paste input "20,162.7"
type input "20,162."
click at [197, 359] on input "text" at bounding box center [192, 359] width 70 height 33
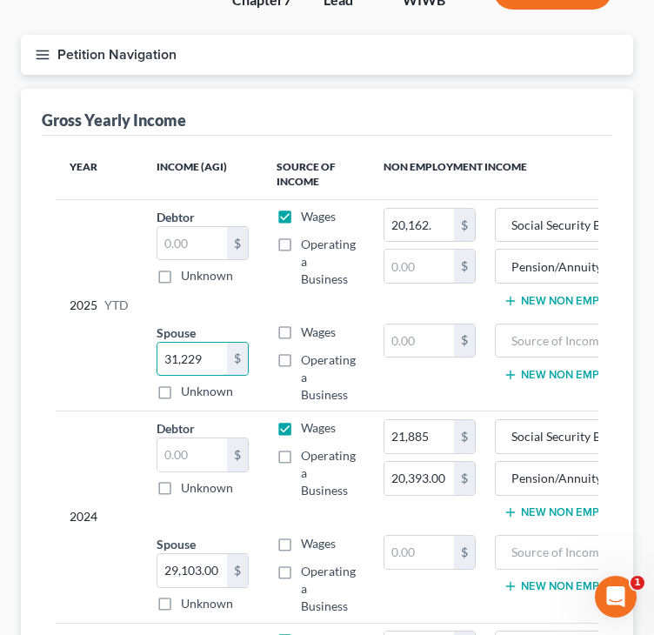
type input "31,229"
click at [78, 377] on div "2025 YTD" at bounding box center [99, 306] width 59 height 196
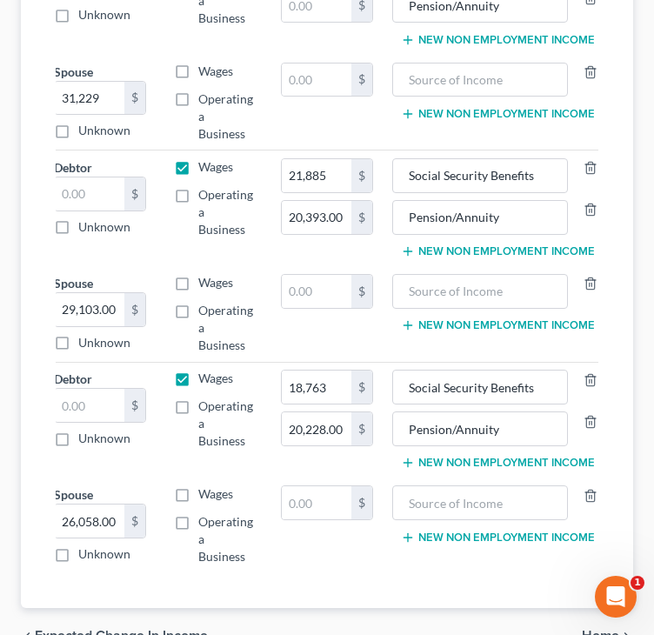
scroll to position [0, 111]
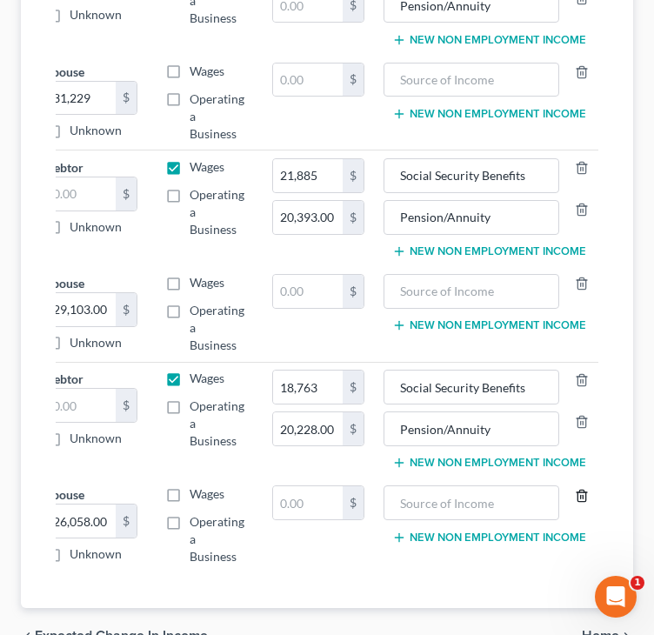
click at [577, 491] on icon "button" at bounding box center [582, 496] width 14 height 14
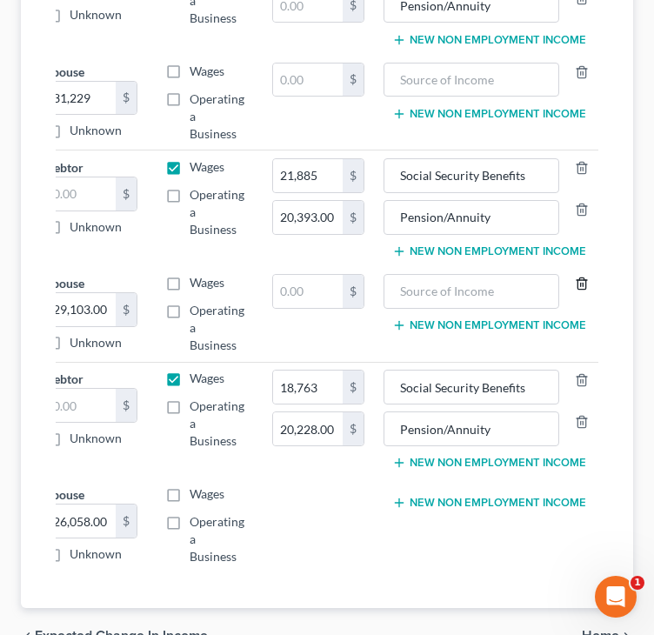
click at [580, 283] on icon "button" at bounding box center [582, 284] width 14 height 14
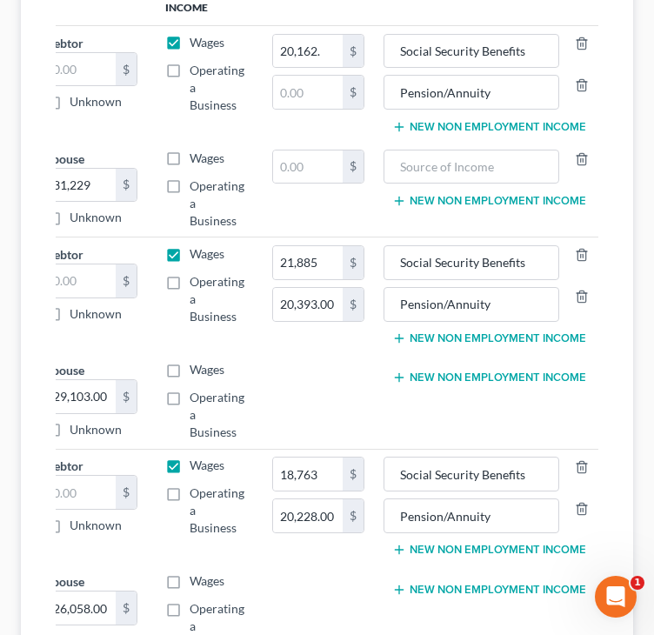
scroll to position [261, 0]
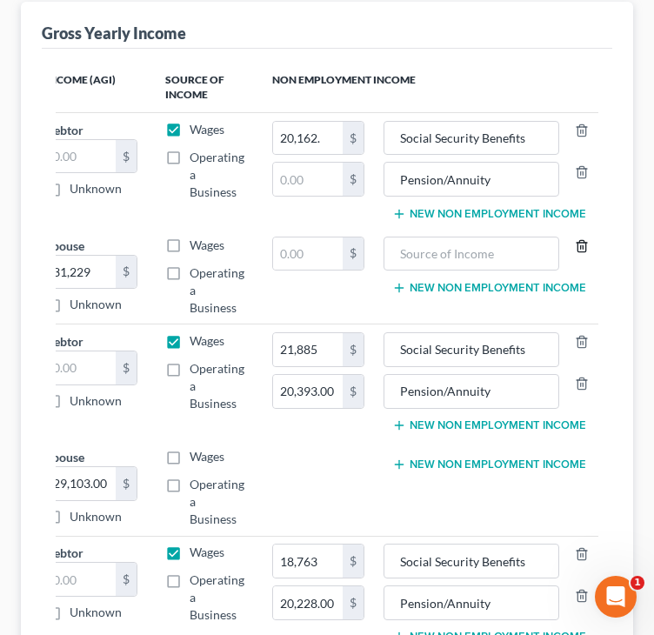
click at [581, 245] on line "button" at bounding box center [581, 246] width 0 height 3
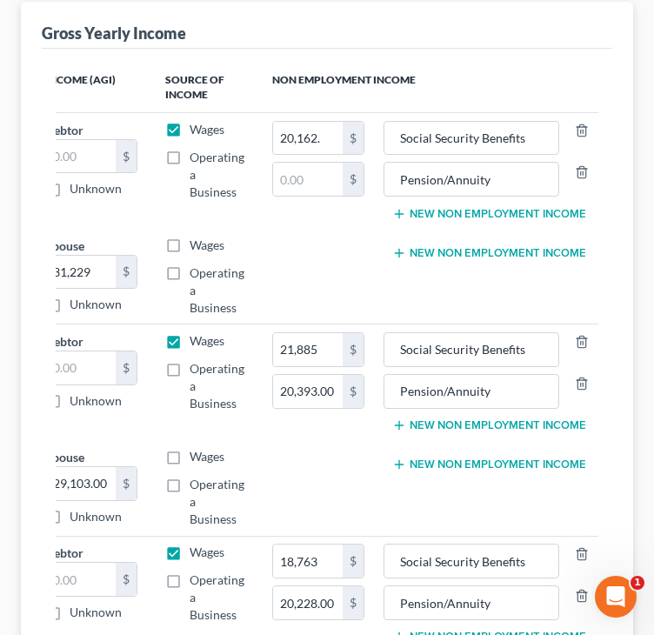
click at [317, 255] on td at bounding box center [318, 277] width 120 height 96
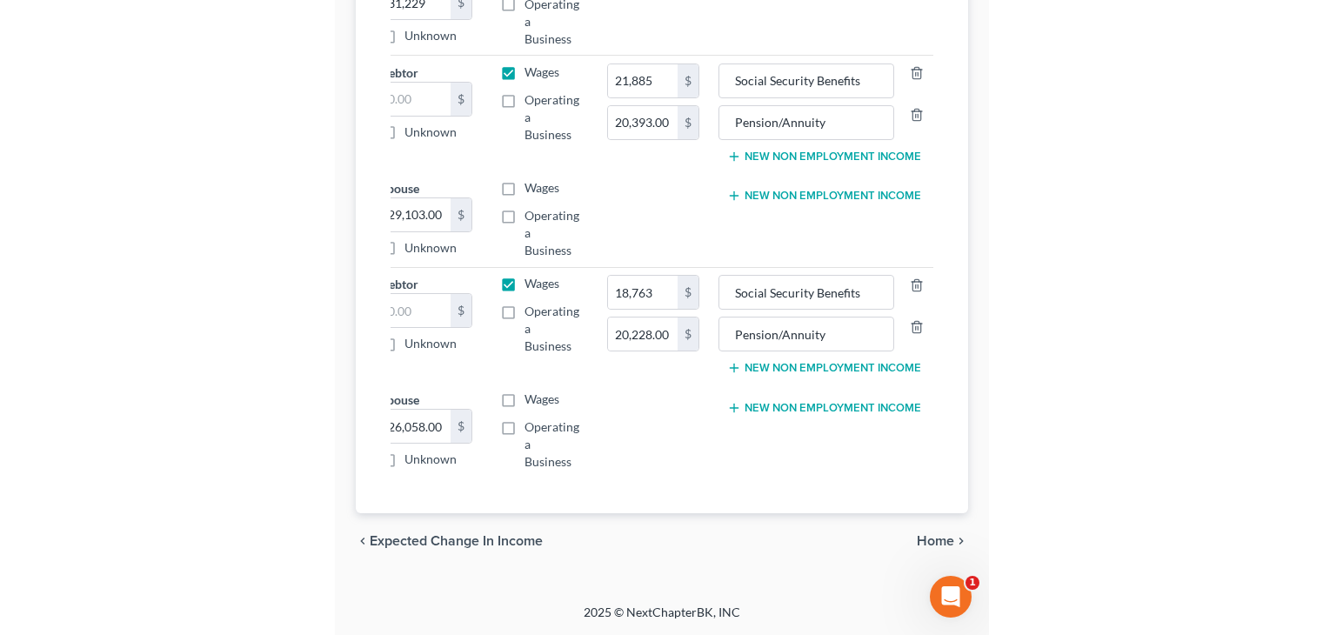
scroll to position [449, 0]
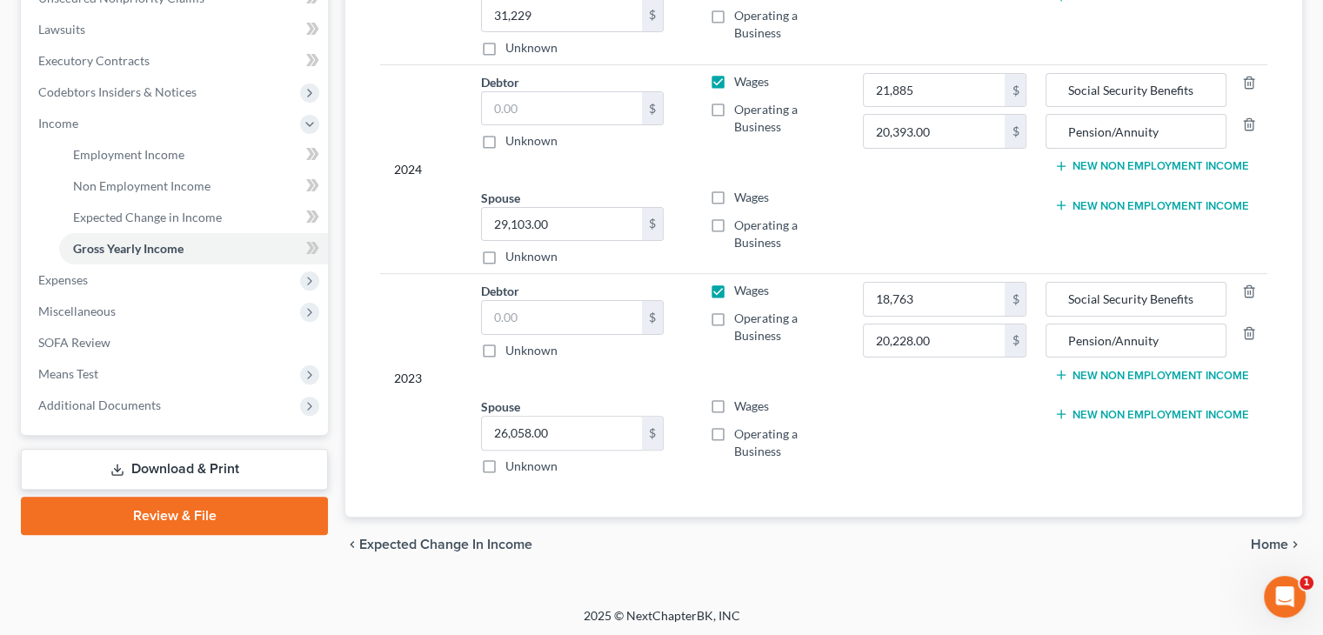
click at [1256, 541] on span "Home" at bounding box center [1268, 544] width 37 height 14
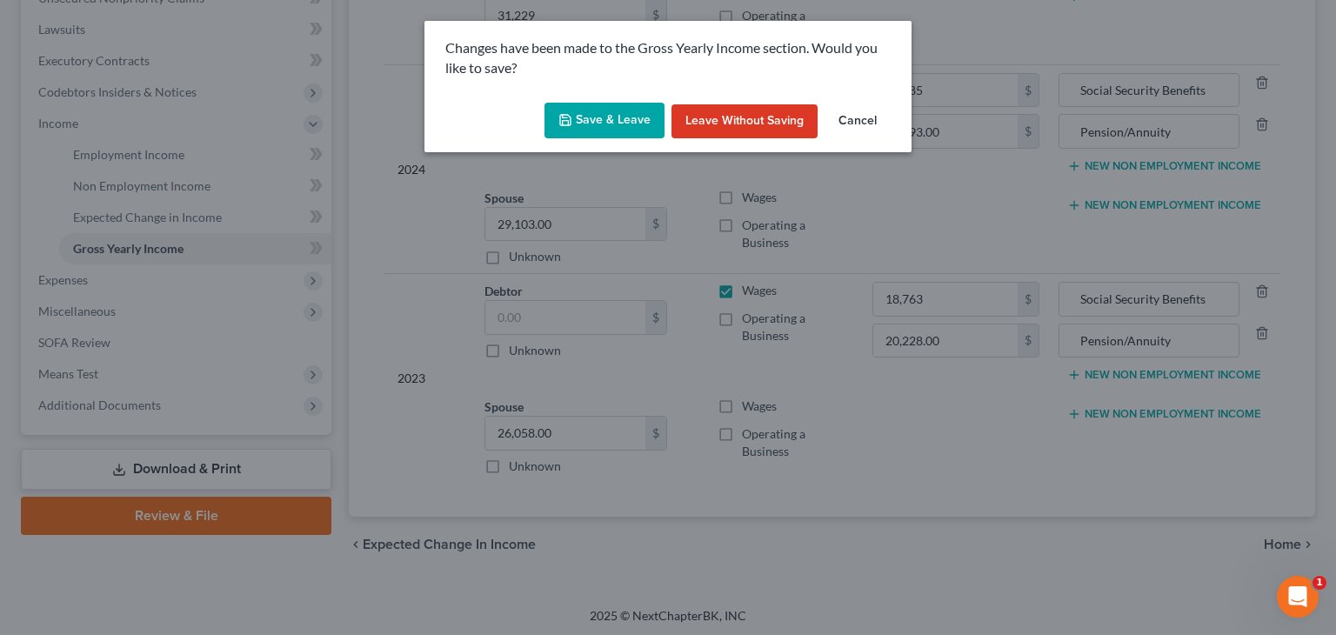
click at [609, 121] on button "Save & Leave" at bounding box center [604, 121] width 120 height 37
type input "20,162.00"
type input "21,885.00"
type input "18,763.00"
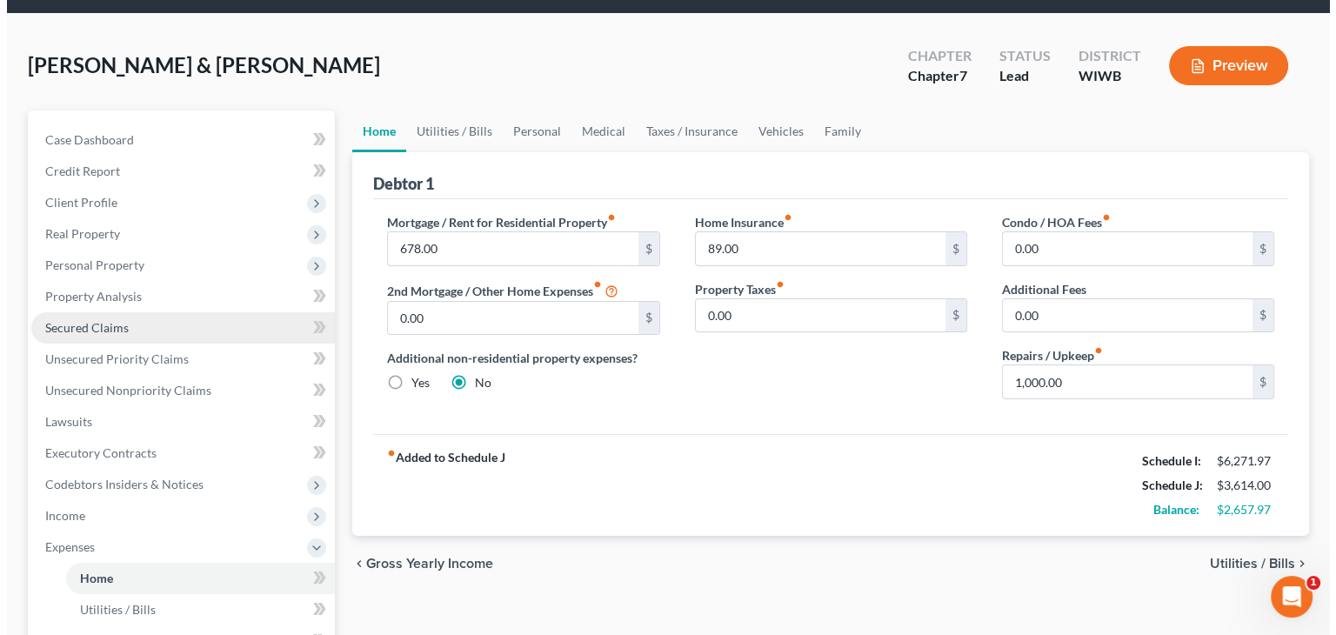
scroll to position [87, 0]
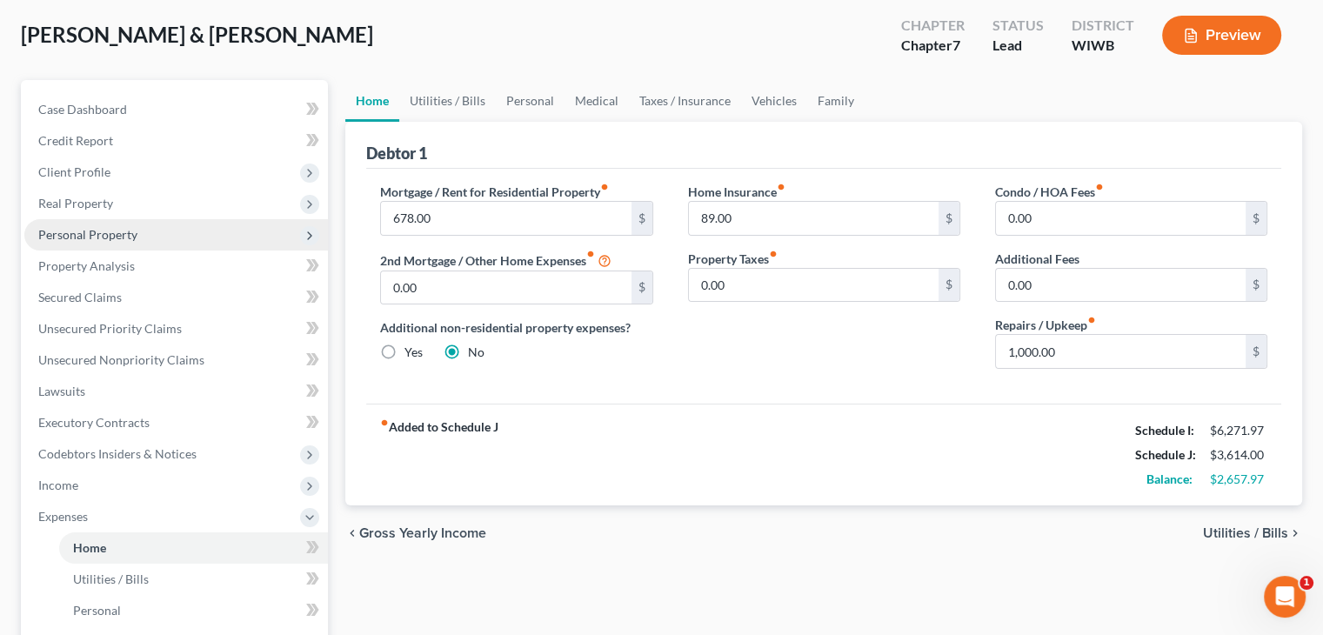
click at [90, 237] on span "Personal Property" at bounding box center [87, 234] width 99 height 15
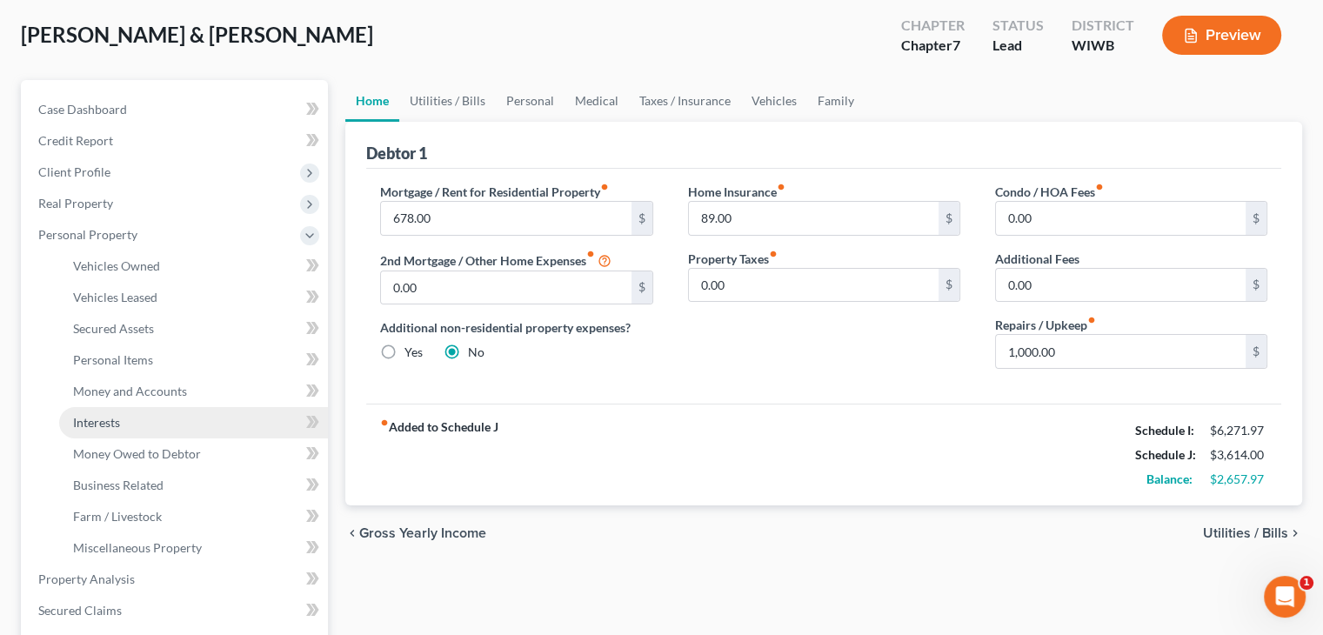
click at [122, 426] on link "Interests" at bounding box center [193, 422] width 269 height 31
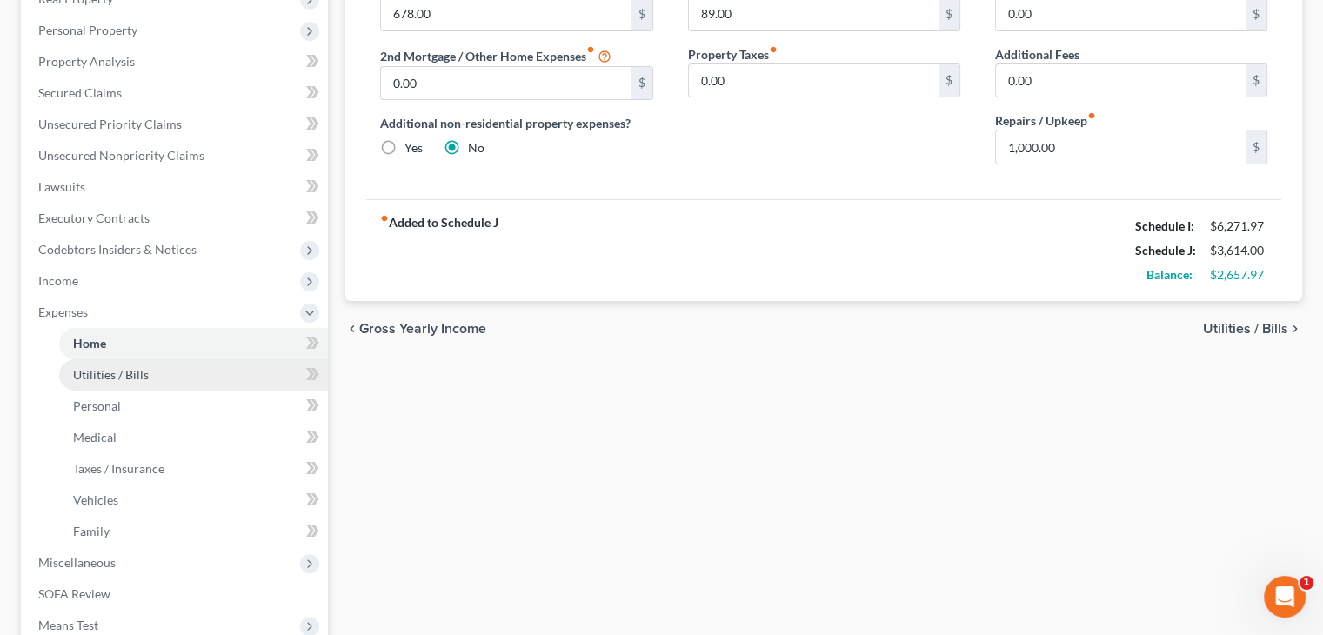
scroll to position [261, 0]
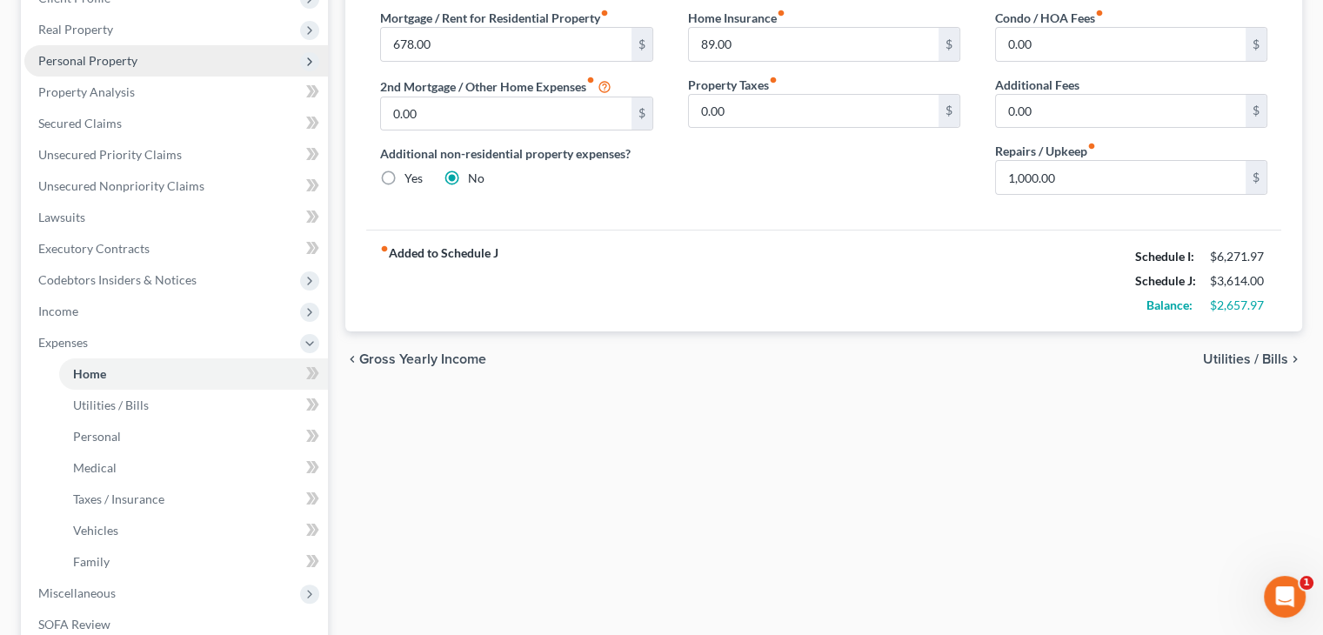
click at [110, 57] on span "Personal Property" at bounding box center [87, 60] width 99 height 15
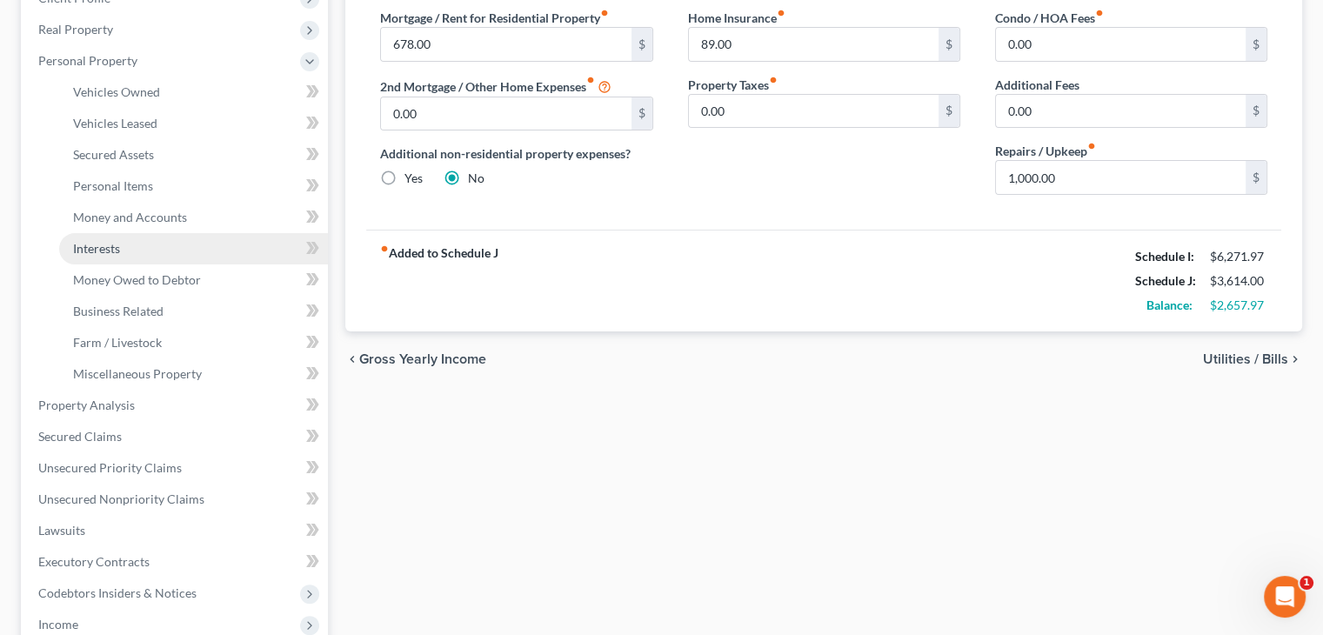
click at [91, 244] on span "Interests" at bounding box center [96, 248] width 47 height 15
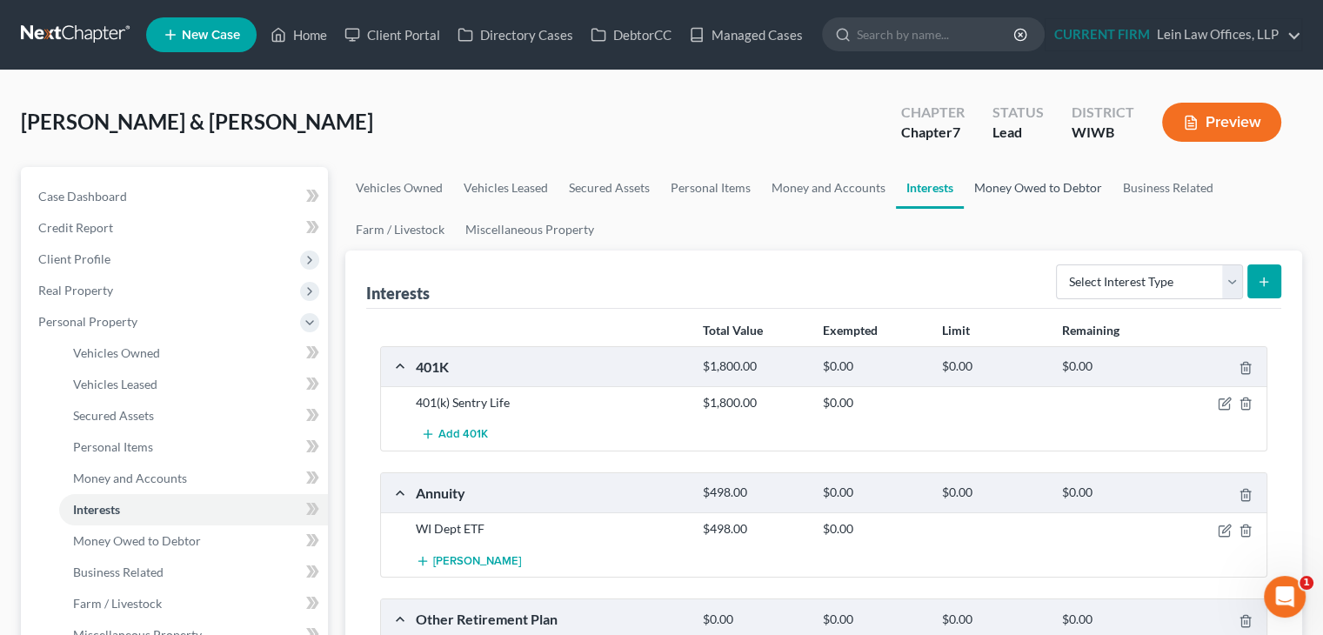
click at [1023, 185] on link "Money Owed to Debtor" at bounding box center [1038, 188] width 149 height 42
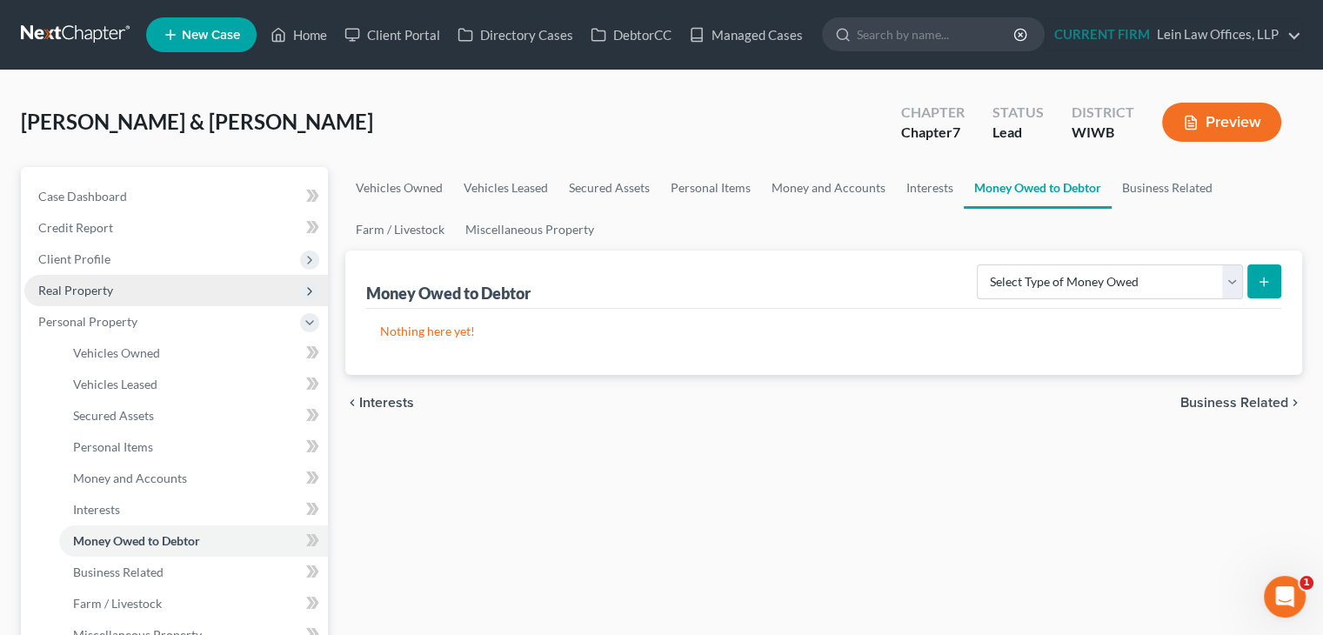
click at [87, 286] on span "Real Property" at bounding box center [75, 290] width 75 height 15
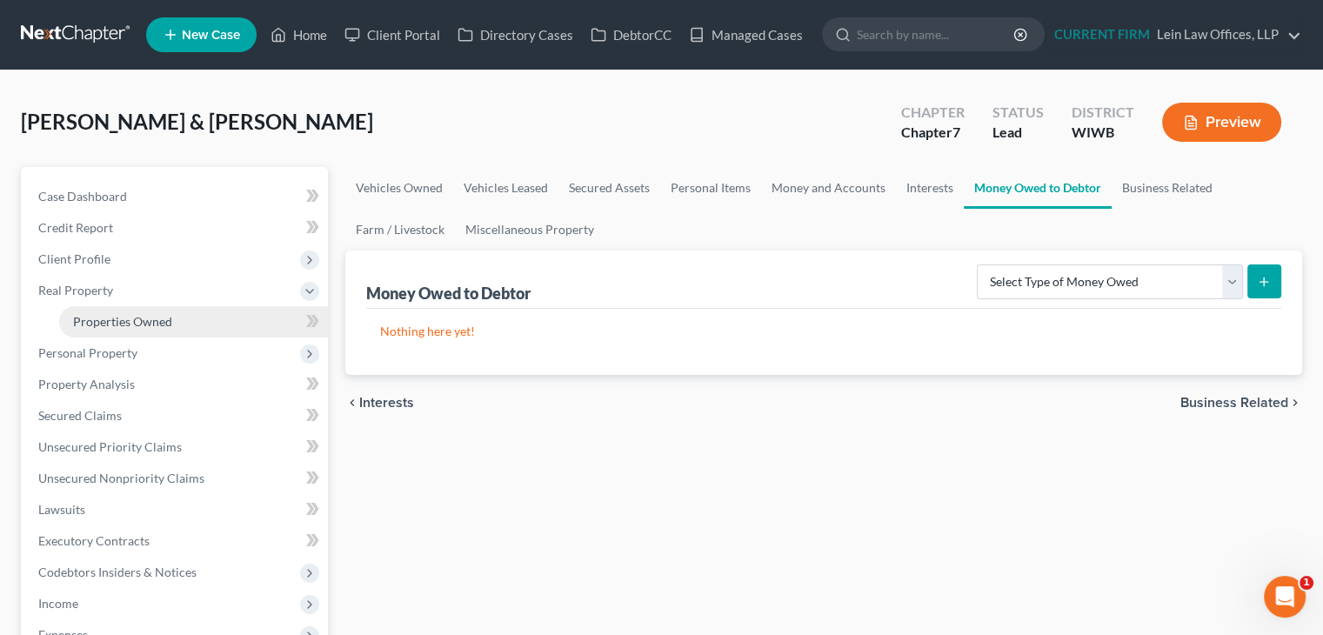
click at [126, 323] on span "Properties Owned" at bounding box center [122, 321] width 99 height 15
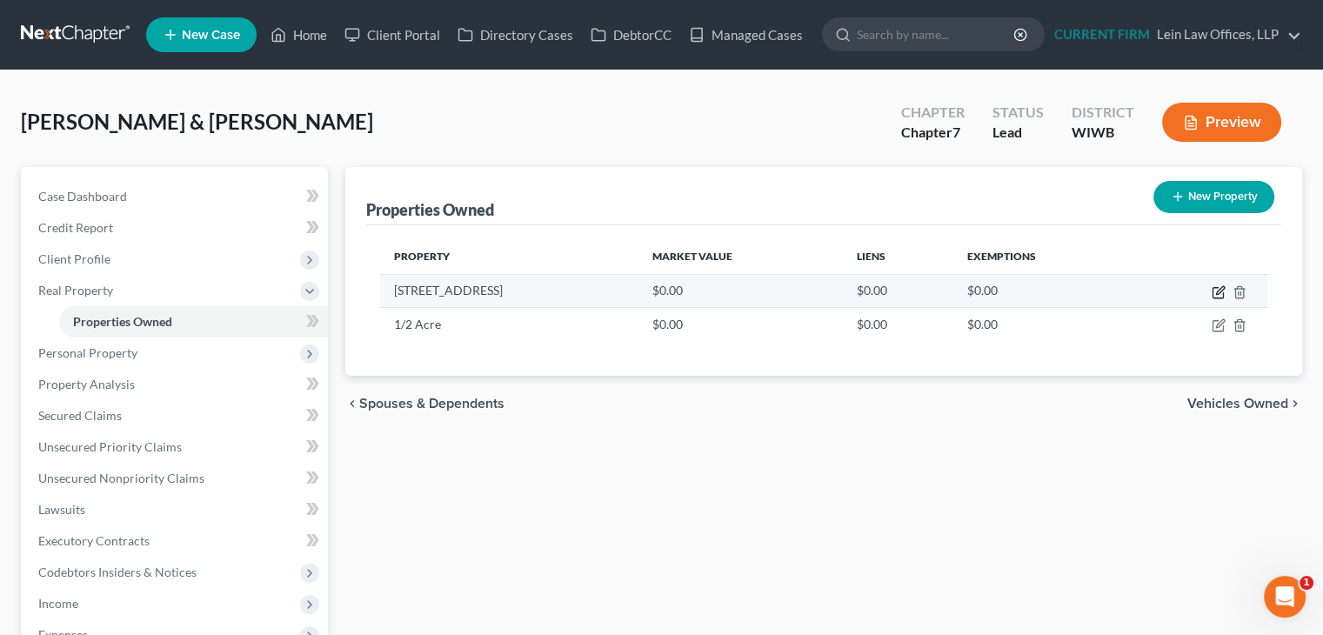
click at [1215, 290] on icon "button" at bounding box center [1218, 292] width 14 height 14
select select "52"
select select "2"
select select "1"
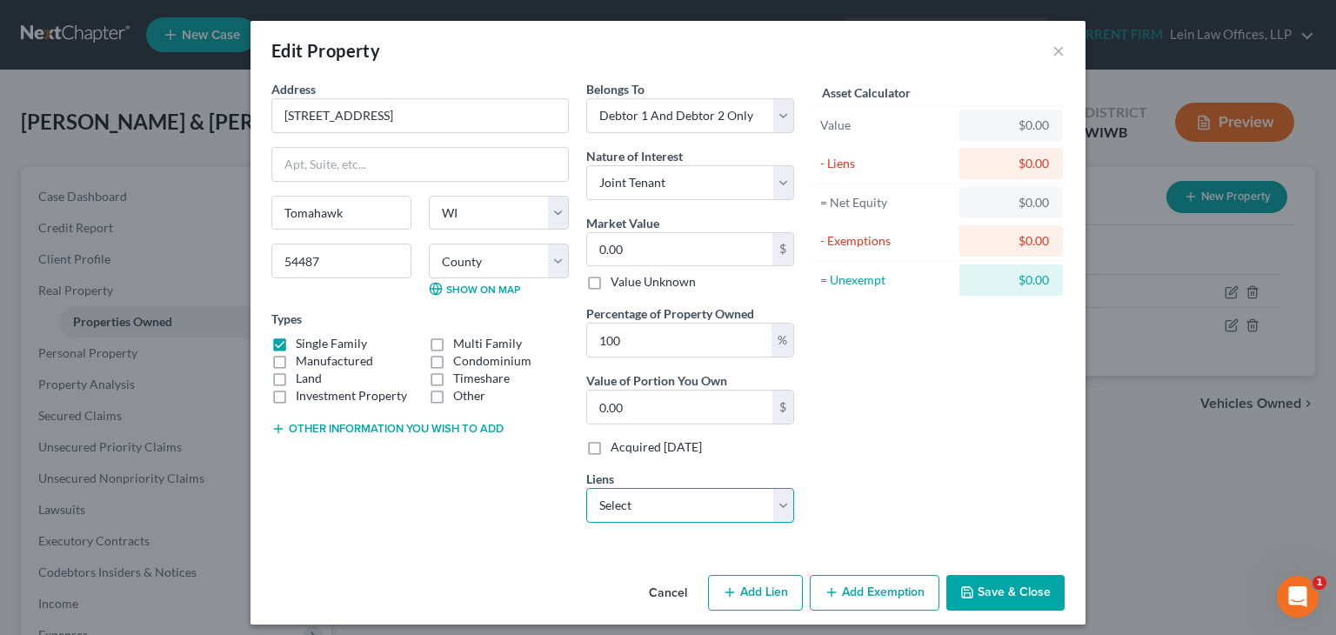
click at [691, 509] on select "Select Onieda County - $800.00 First Community CU - $16,000.00" at bounding box center [690, 505] width 208 height 35
click at [905, 447] on div "Asset Calculator Value $0.00 - Liens $0.00 = Net Equity $0.00 - Exemptions $0.0…" at bounding box center [938, 308] width 270 height 457
click at [390, 435] on div "Address * 3595 Stones Circle Dr Tomahawk State AL AK AR AZ CA CO CT DE DC FL GA…" at bounding box center [420, 308] width 315 height 457
click at [379, 428] on button "Other information you wish to add" at bounding box center [387, 429] width 232 height 14
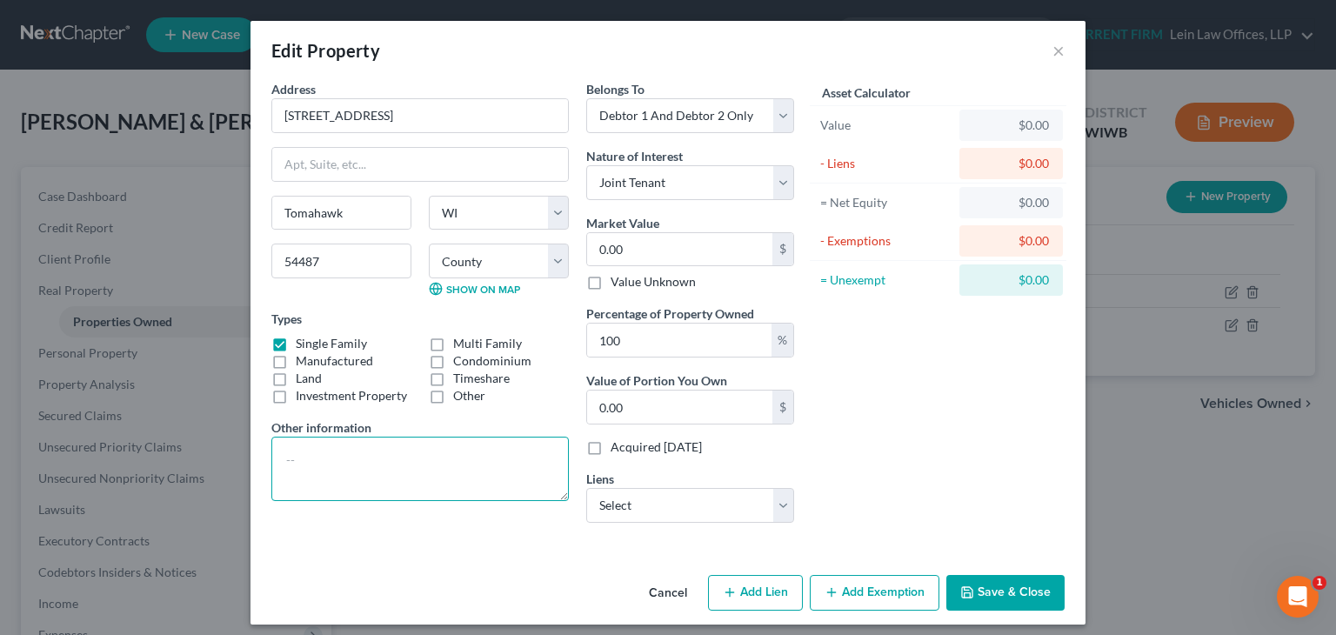
click at [322, 467] on textarea at bounding box center [419, 469] width 297 height 64
type textarea "Homestead with 1/2 acre lot"
click at [991, 588] on button "Save & Close" at bounding box center [1005, 593] width 118 height 37
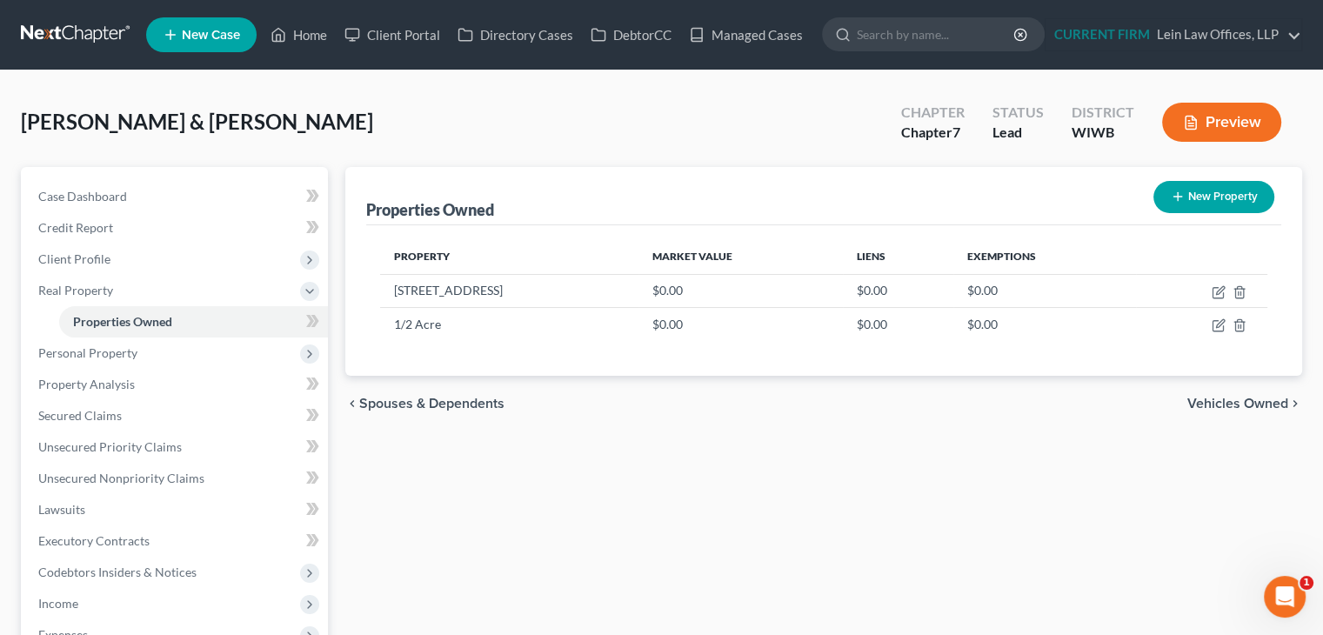
click at [456, 470] on div "Properties Owned New Property Property Market Value Liens Exemptions 3595 Stone…" at bounding box center [824, 528] width 974 height 723
click at [143, 353] on span "Personal Property" at bounding box center [175, 352] width 303 height 31
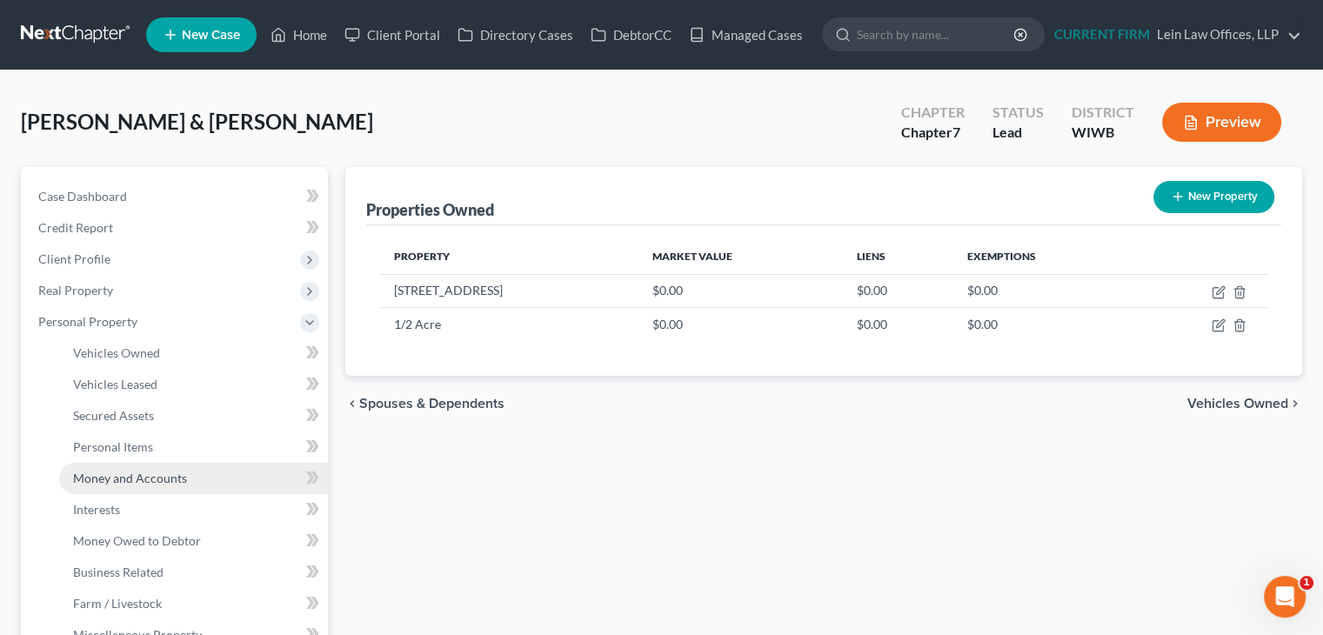
click at [146, 479] on span "Money and Accounts" at bounding box center [130, 477] width 114 height 15
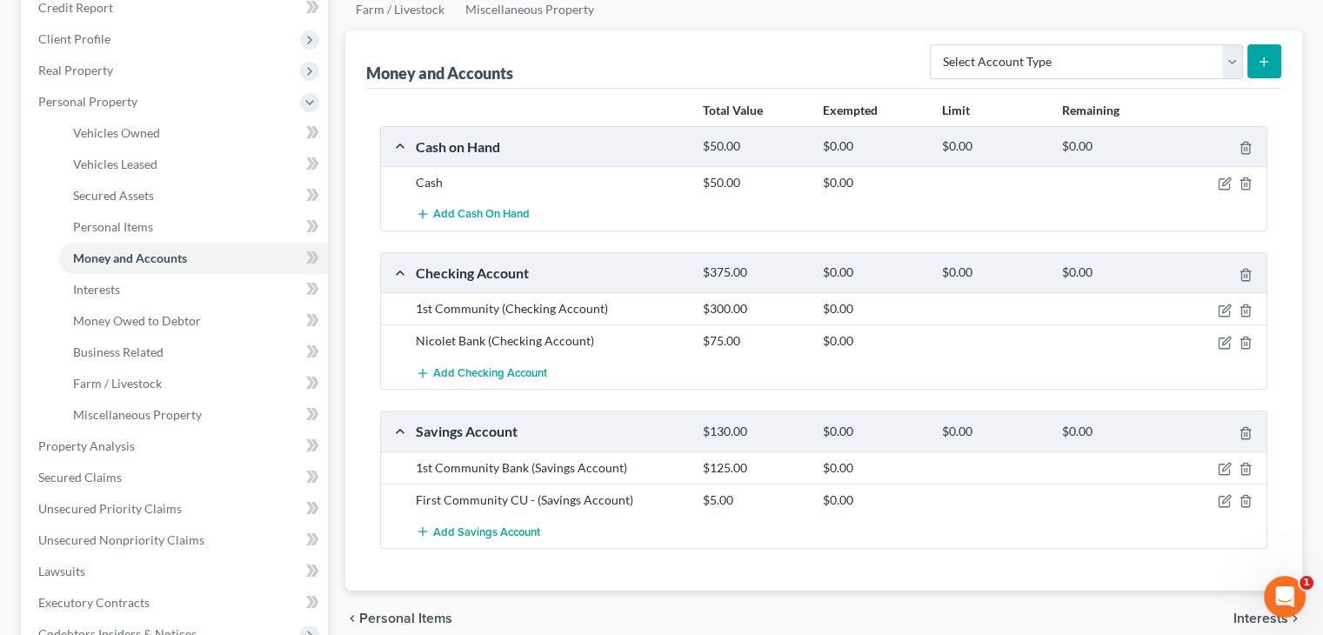
scroll to position [261, 0]
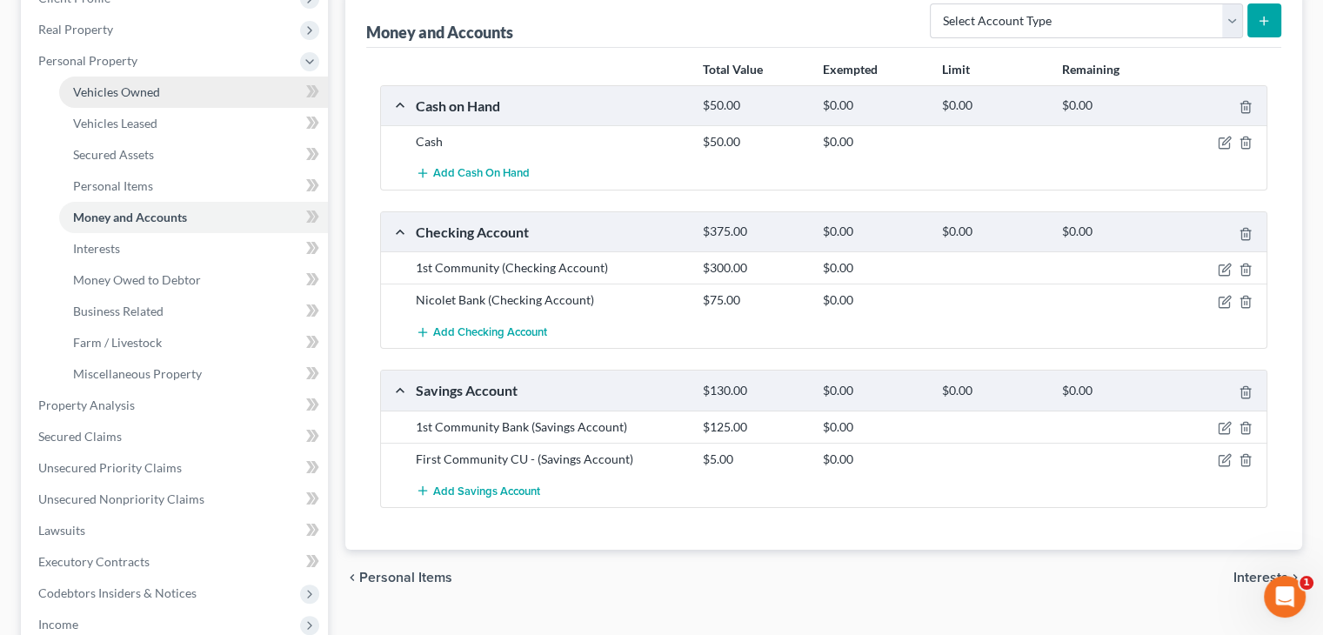
click at [159, 95] on link "Vehicles Owned" at bounding box center [193, 92] width 269 height 31
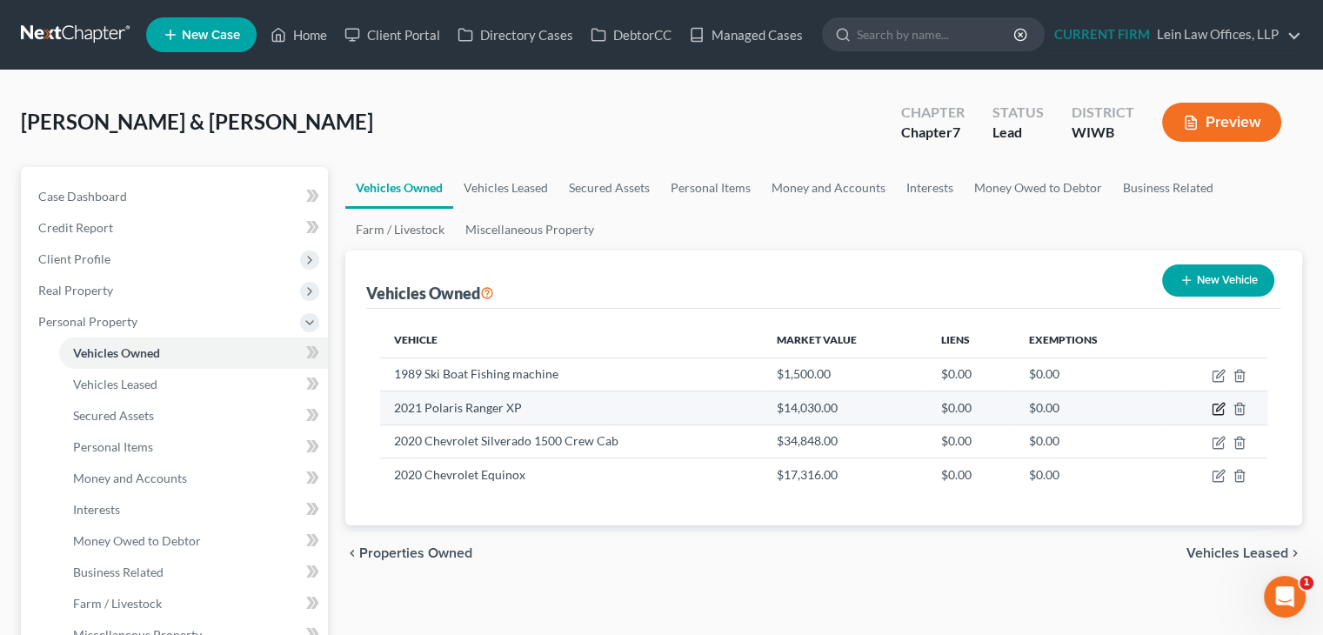
click at [1217, 411] on icon "button" at bounding box center [1218, 409] width 14 height 14
select select "6"
select select "5"
select select "1"
select select "2"
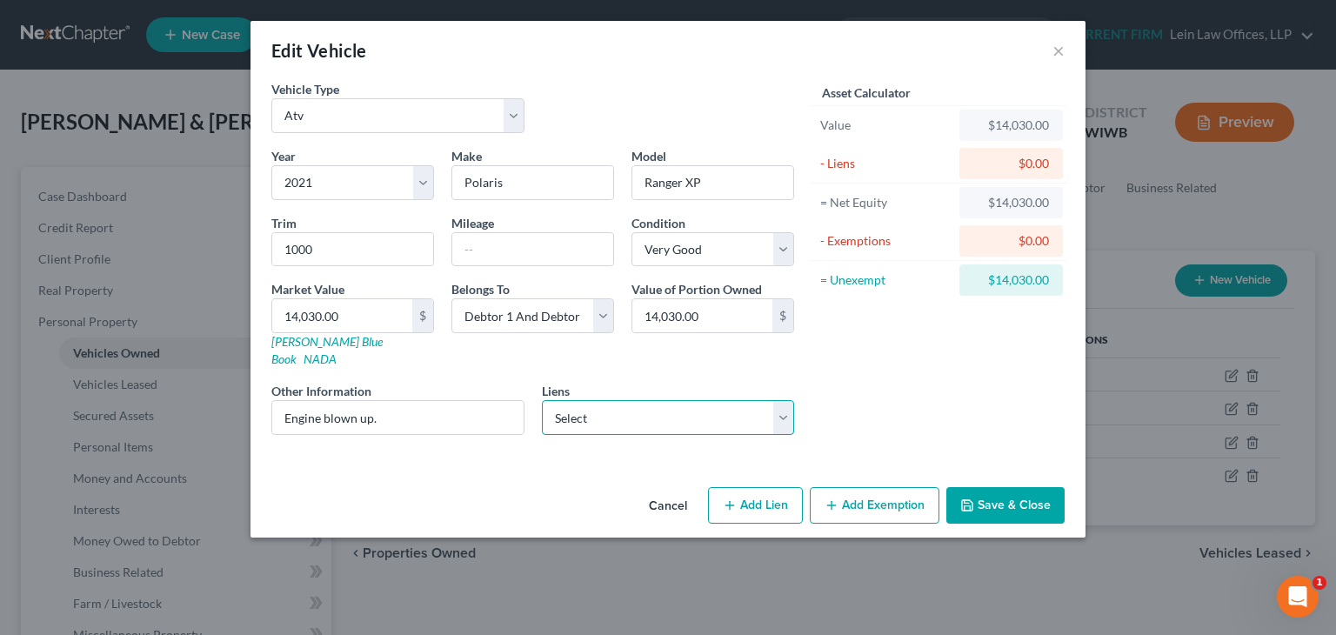
click at [772, 405] on select "Select Onieda County - $800.00 First Community CU - $16,000.00" at bounding box center [668, 417] width 253 height 35
select select "1"
click at [542, 400] on select "Select Onieda County - $800.00 First Community CU - $16,000.00" at bounding box center [668, 417] width 253 height 35
select select
select select "2"
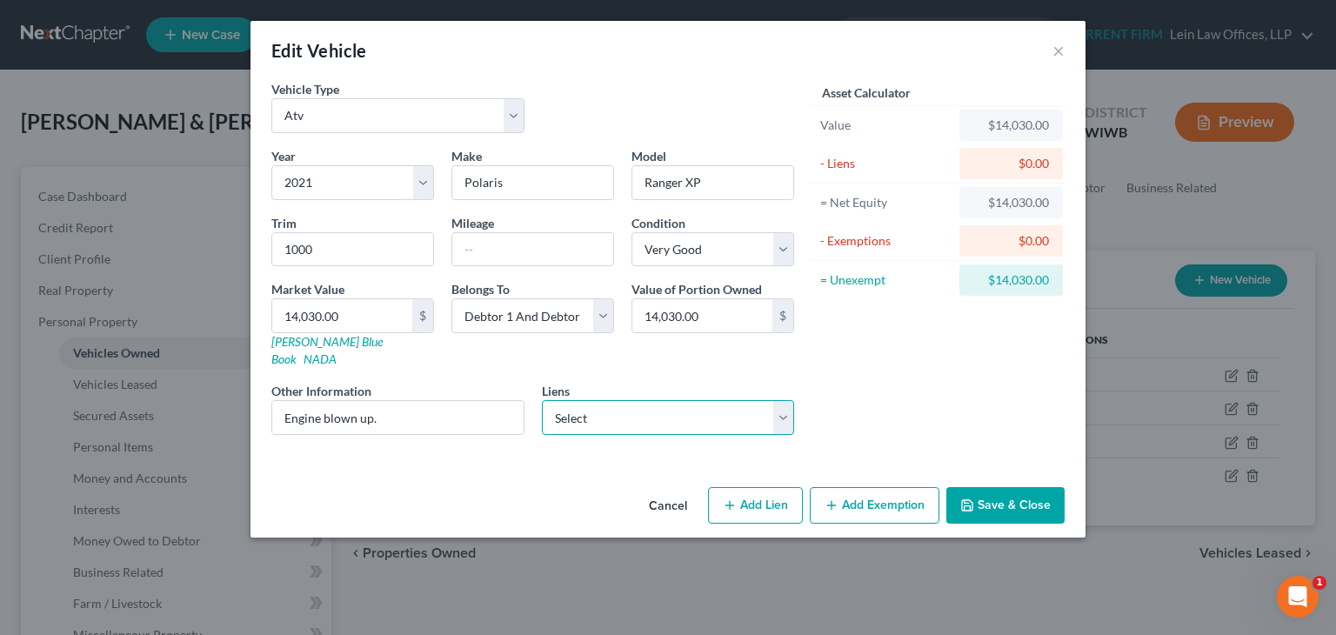
select select "0"
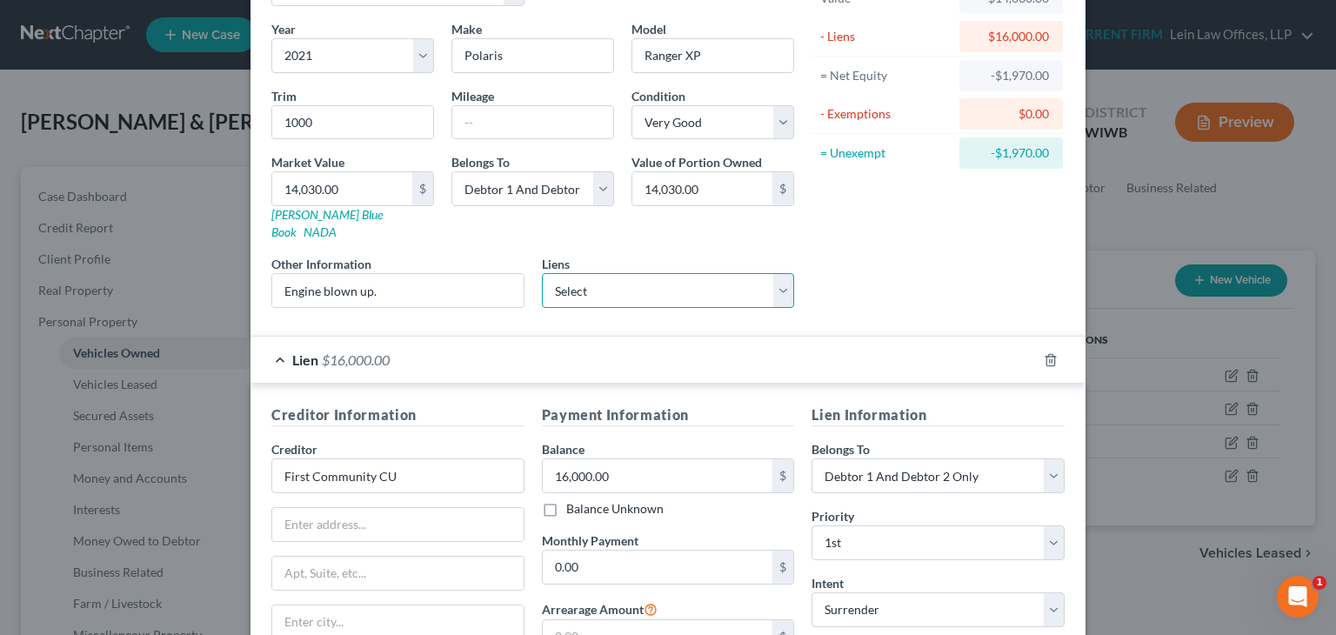
scroll to position [87, 0]
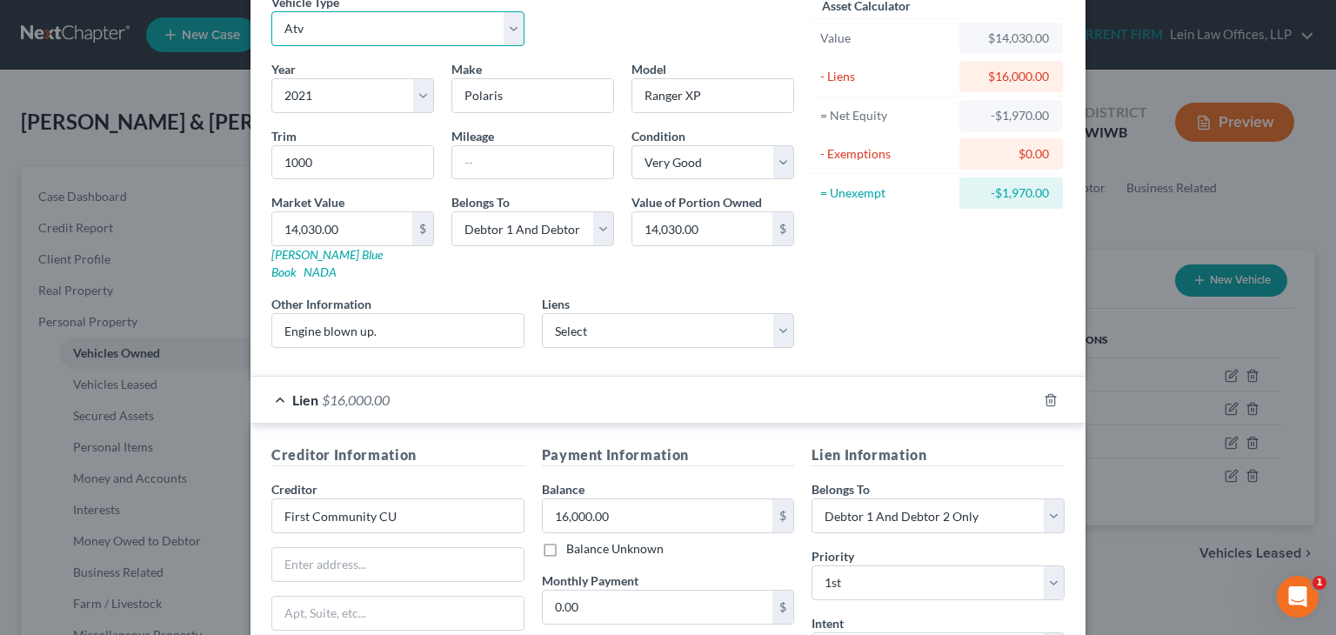
click at [502, 27] on select "Select Automobile Truck Trailer Watercraft Aircraft Motor Home Atv Other Vehicle" at bounding box center [397, 28] width 253 height 35
click at [638, 11] on div "Vehicle Type Select Automobile Truck Trailer Watercraft Aircraft Motor Home Atv…" at bounding box center [533, 26] width 540 height 67
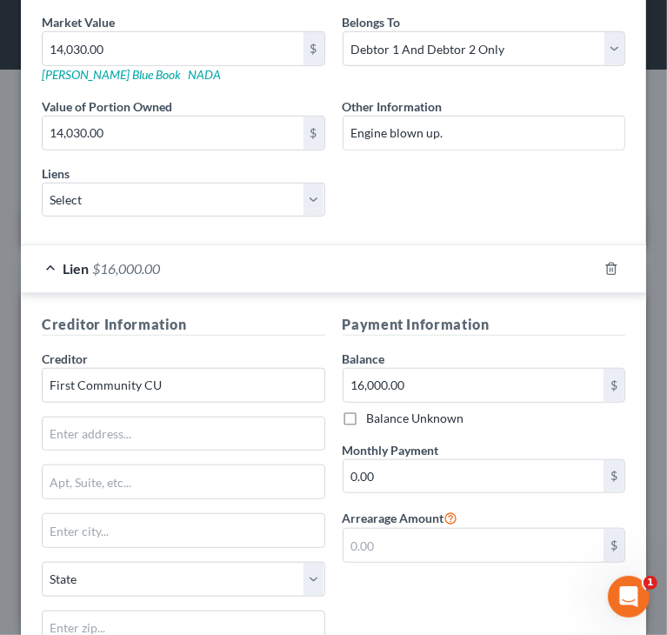
scroll to position [609, 0]
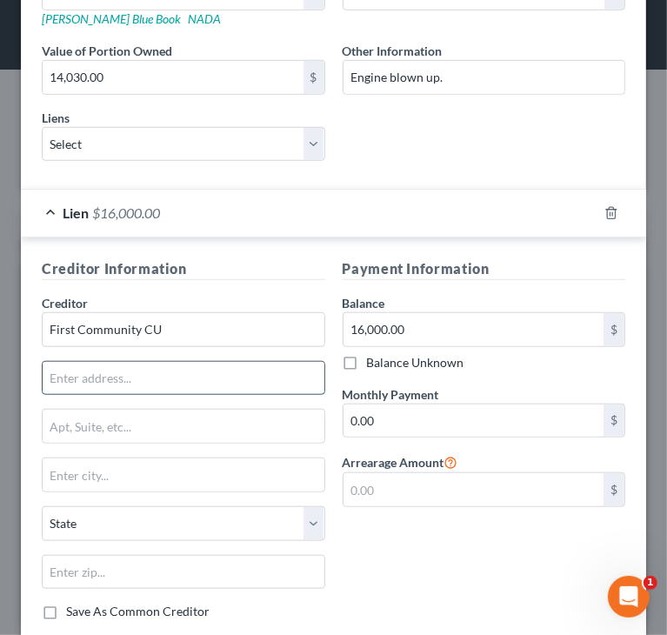
click at [219, 387] on input "text" at bounding box center [184, 378] width 282 height 33
type input "Attn: Bankruptcy Dept"
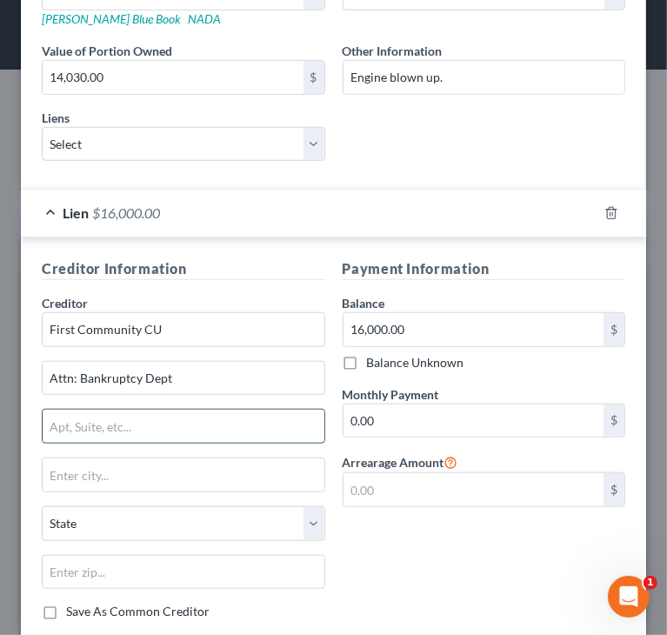
click at [203, 417] on input "text" at bounding box center [184, 426] width 282 height 33
type input "1702 Park Avenue PO Box 978"
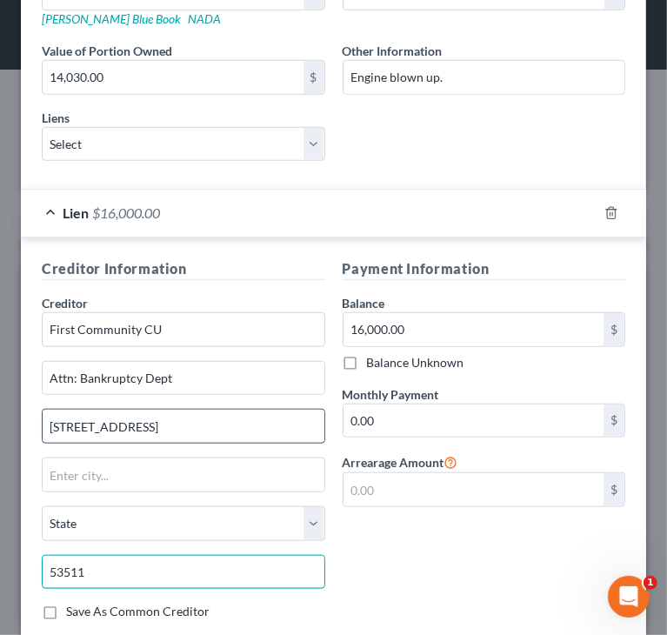
type input "53511"
type input "Beloit"
select select "52"
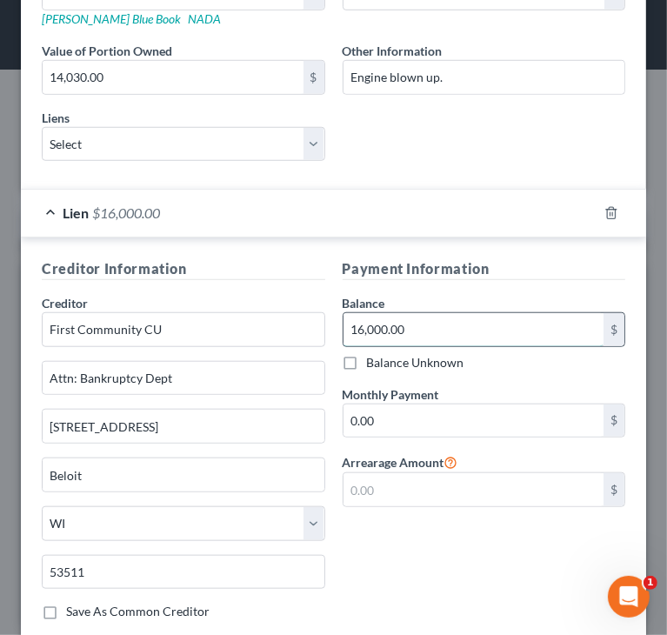
click at [430, 334] on input "16,000.00" at bounding box center [473, 329] width 261 height 33
type input "16,622"
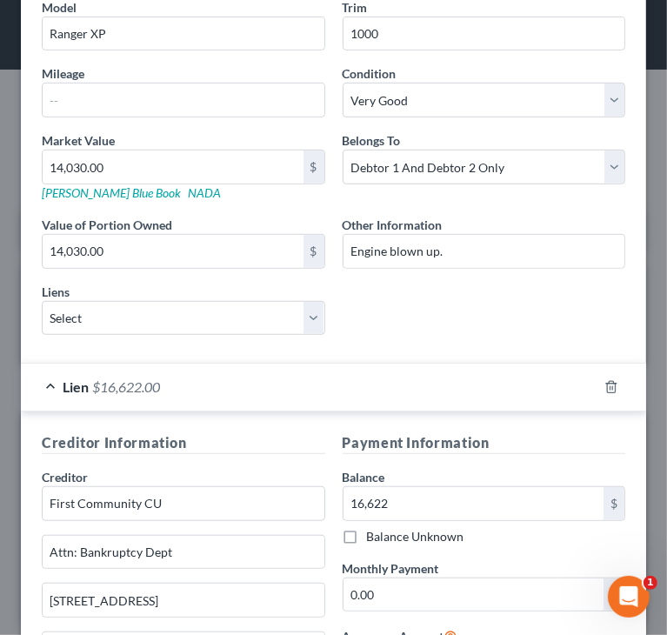
scroll to position [348, 0]
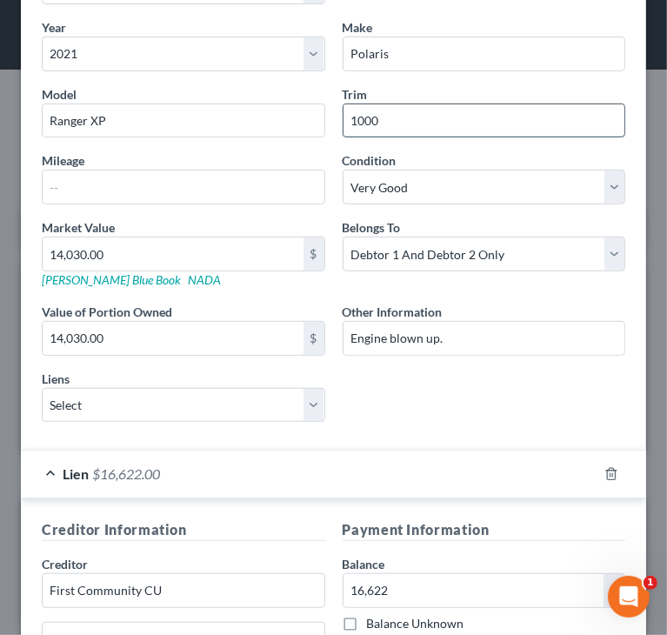
click at [459, 126] on input "1000" at bounding box center [484, 120] width 282 height 33
click at [490, 412] on div "Year Select 2026 2025 2024 2023 2022 2021 2020 2019 2018 2017 2016 2015 2014 20…" at bounding box center [333, 227] width 601 height 418
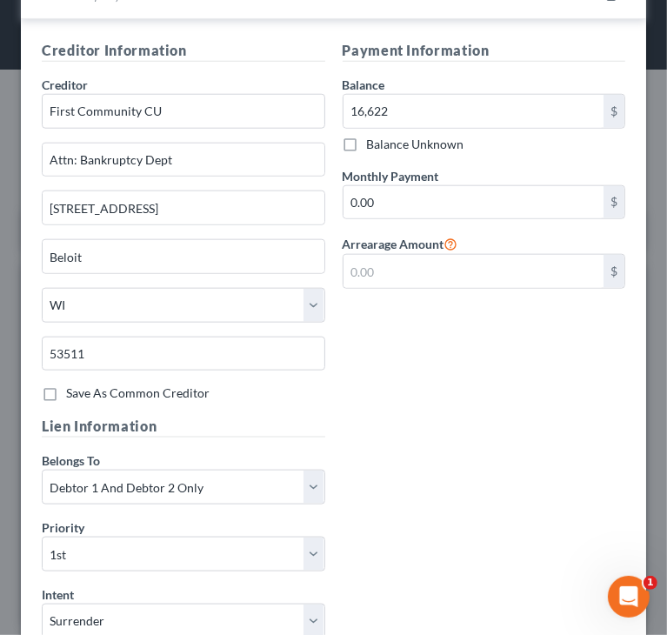
scroll to position [947, 0]
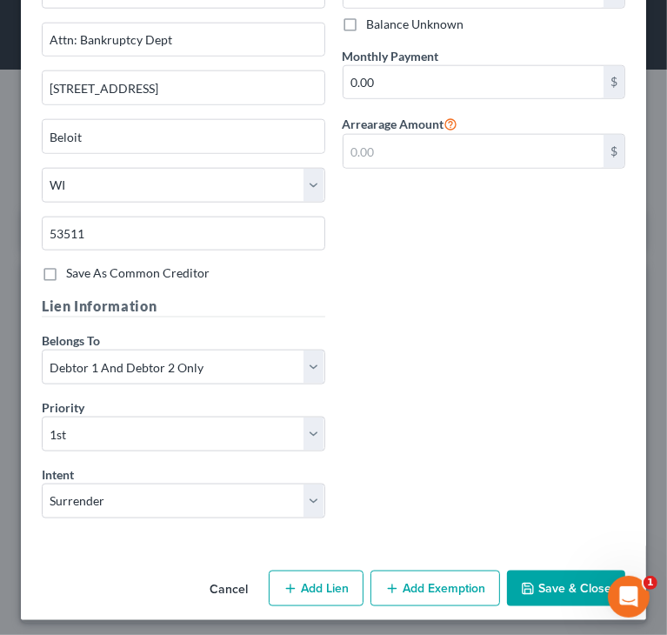
click at [540, 581] on button "Save & Close" at bounding box center [566, 588] width 118 height 37
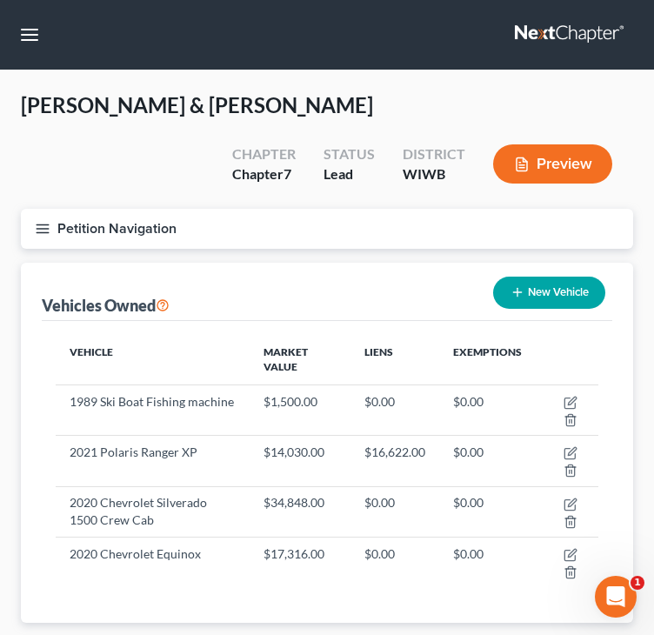
click at [35, 228] on icon "button" at bounding box center [43, 229] width 16 height 16
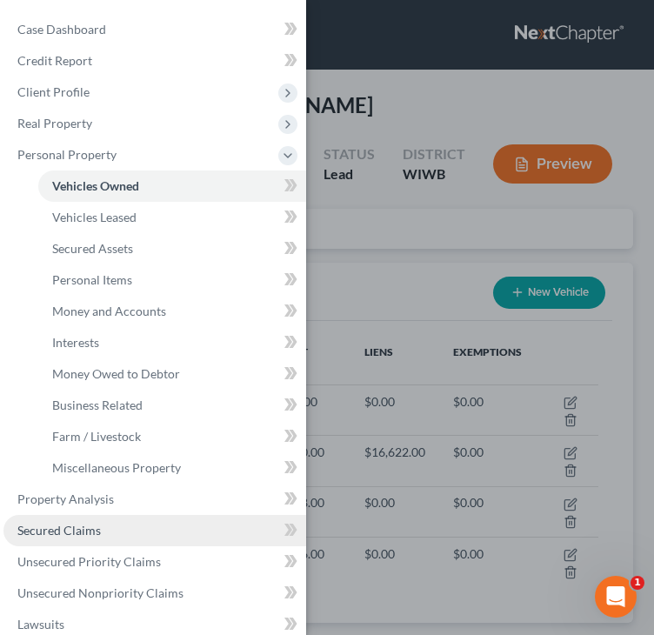
click at [84, 532] on span "Secured Claims" at bounding box center [58, 530] width 83 height 15
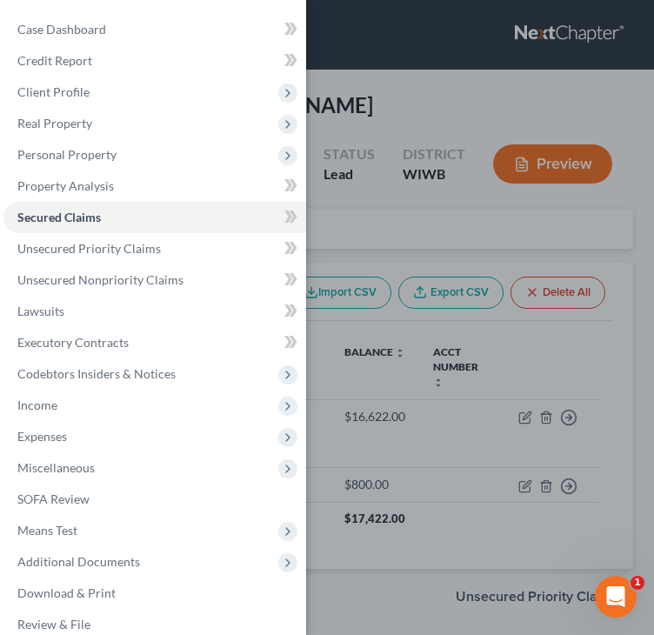
click at [508, 88] on div "Case Dashboard Payments Invoices Payments Payments Credit Report Client Profile" at bounding box center [327, 317] width 654 height 635
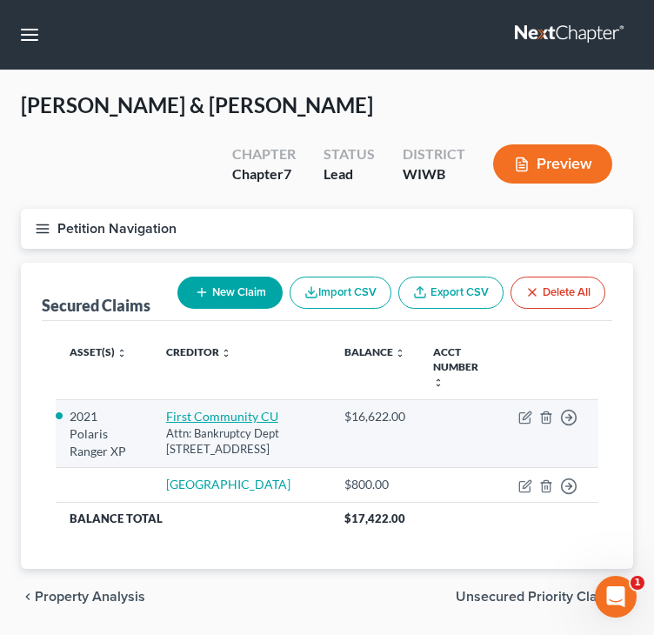
click at [223, 409] on link "First Community CU" at bounding box center [222, 416] width 112 height 15
select select "52"
select select "3"
select select "0"
select select "2"
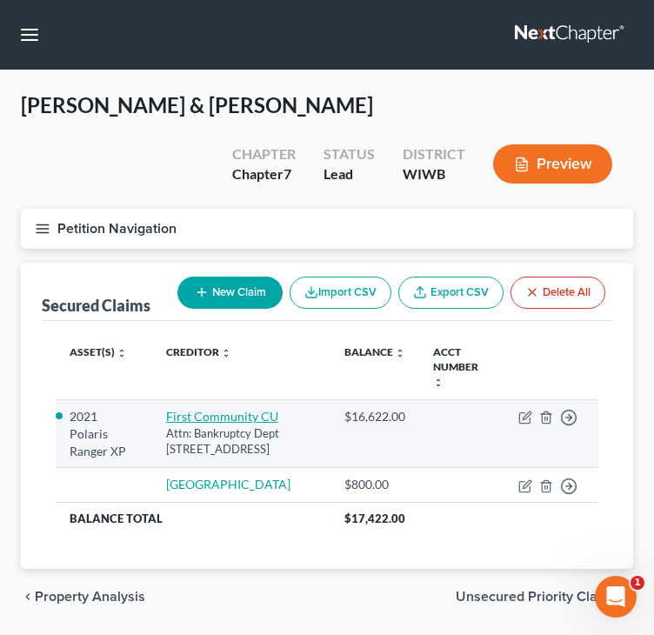
select select "0"
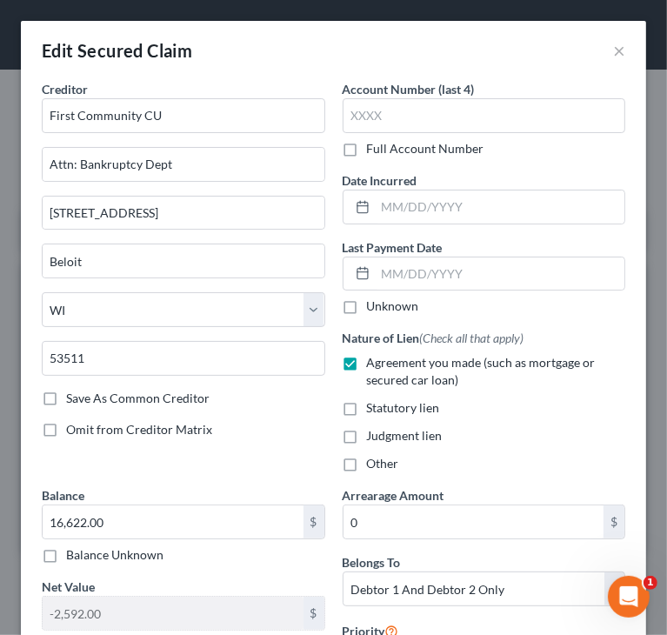
click at [397, 49] on div "Edit Secured Claim ×" at bounding box center [333, 50] width 625 height 59
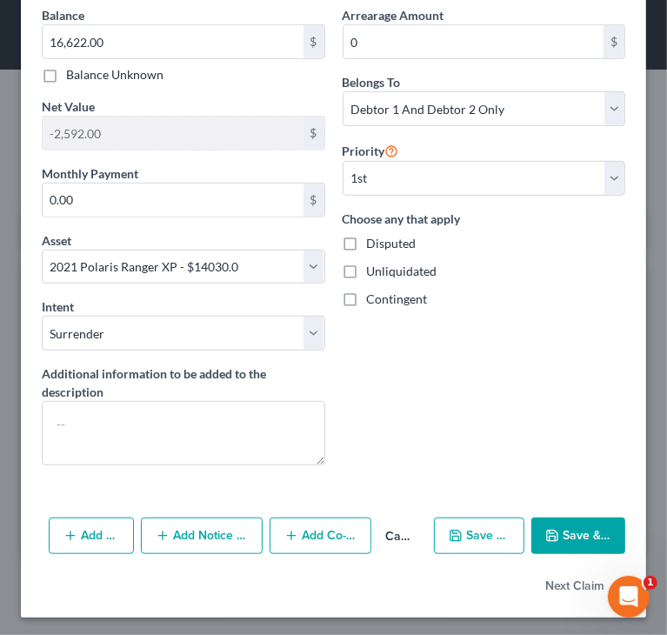
scroll to position [481, 0]
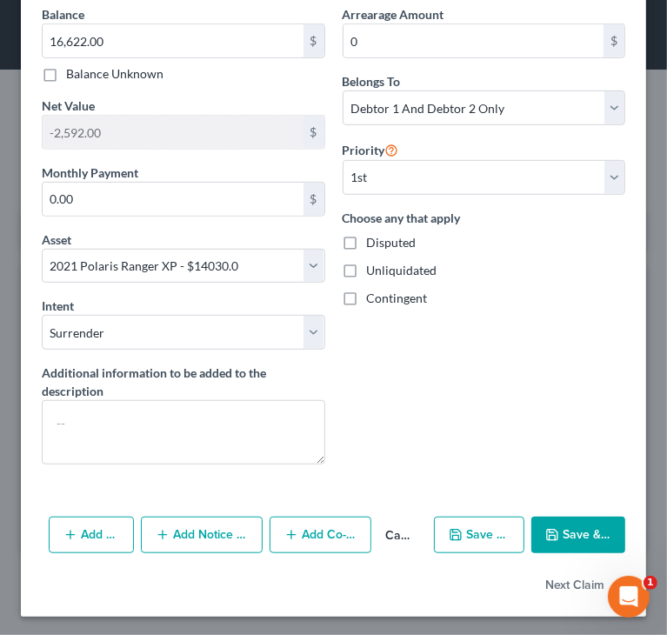
click at [557, 523] on button "Save & Close" at bounding box center [578, 535] width 94 height 37
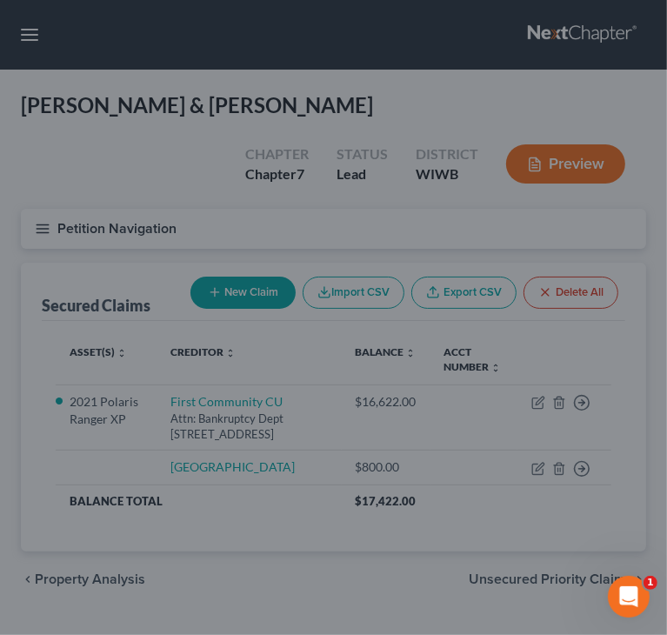
select select "3"
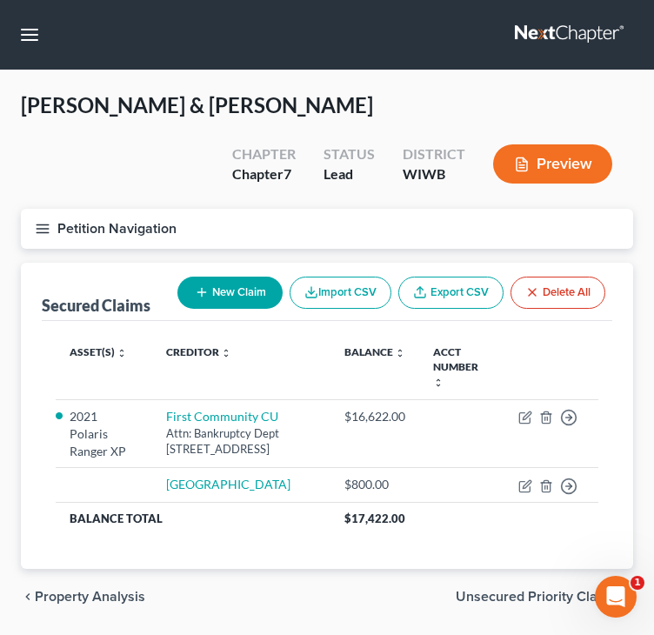
click at [41, 230] on icon "button" at bounding box center [43, 229] width 16 height 16
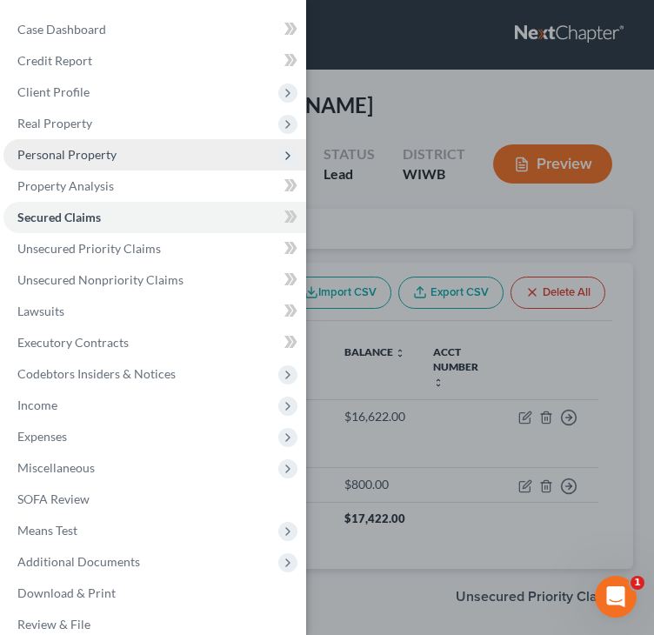
click at [52, 150] on span "Personal Property" at bounding box center [66, 154] width 99 height 15
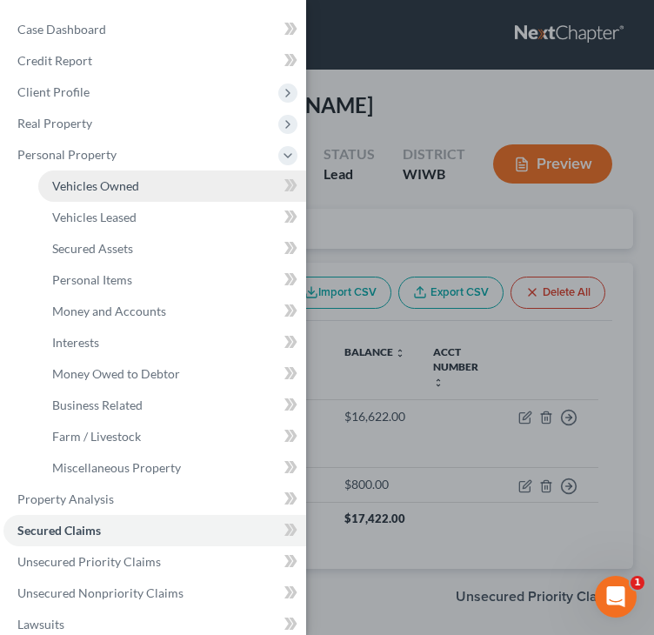
click at [58, 183] on span "Vehicles Owned" at bounding box center [95, 185] width 87 height 15
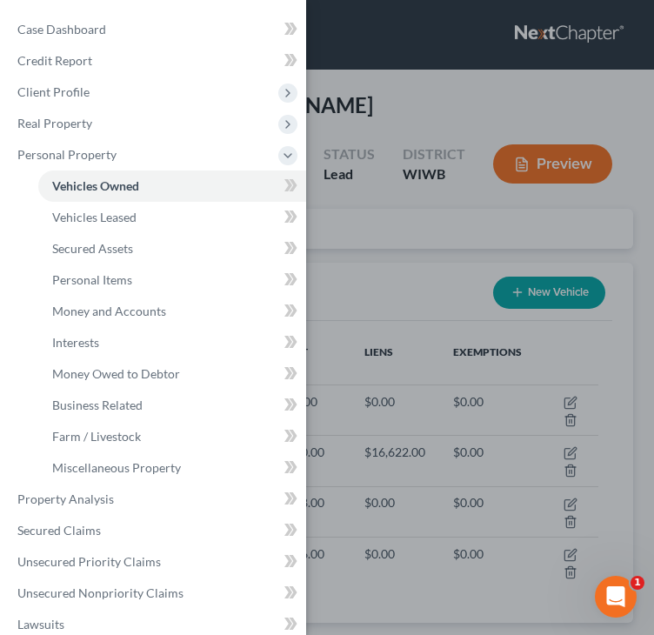
click at [368, 116] on div "Case Dashboard Payments Invoices Payments Payments Credit Report Client Profile" at bounding box center [327, 317] width 654 height 635
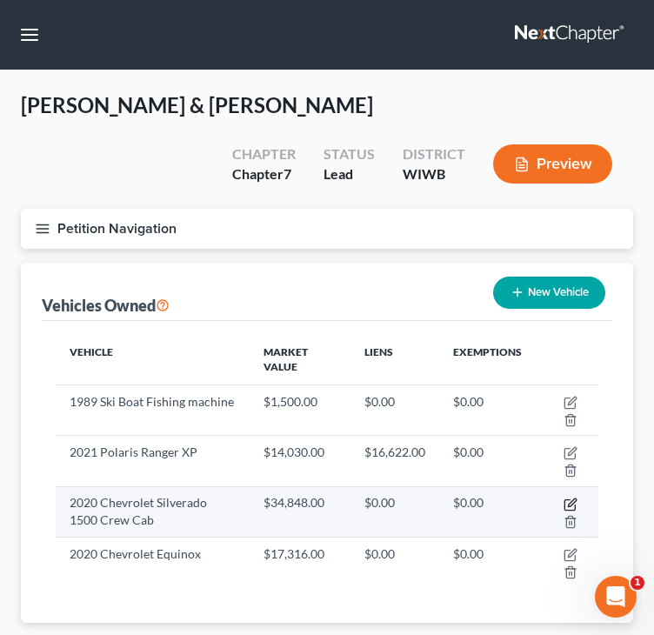
click at [572, 498] on icon "button" at bounding box center [571, 504] width 14 height 14
select select "1"
select select "6"
select select "2"
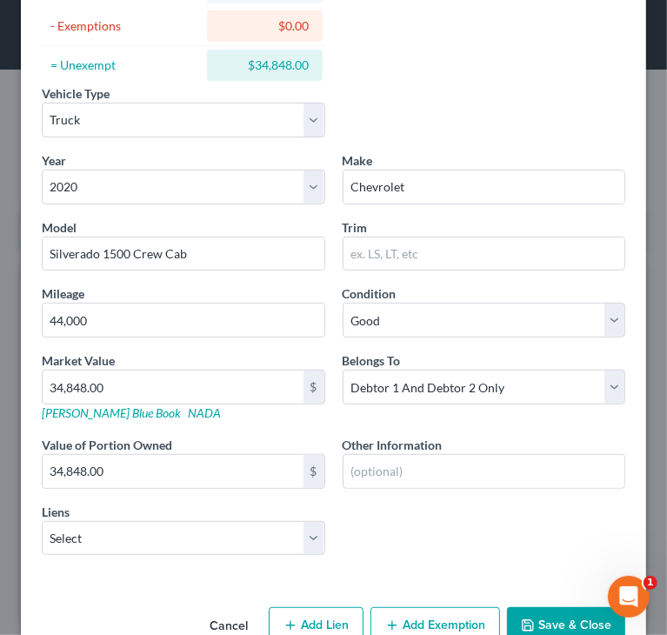
scroll to position [256, 0]
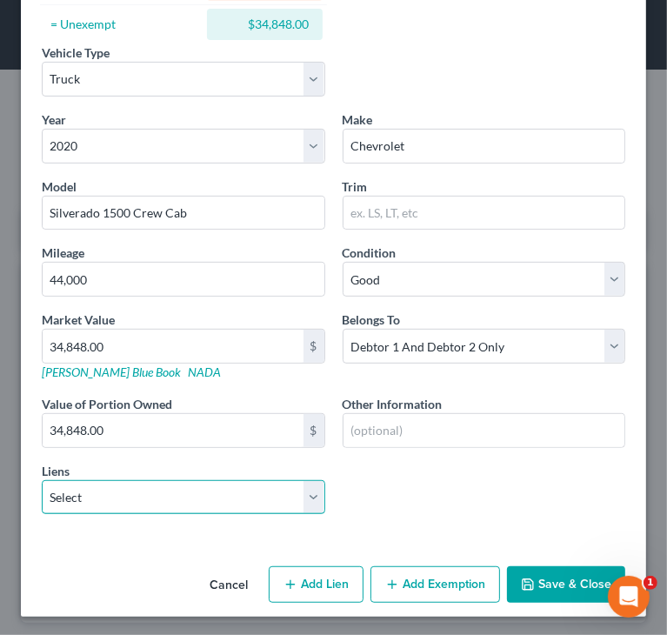
click at [181, 506] on select "Select Onieda County - $800.00" at bounding box center [183, 497] width 283 height 35
click at [322, 576] on button "Add Lien" at bounding box center [316, 584] width 95 height 37
select select "2"
select select "0"
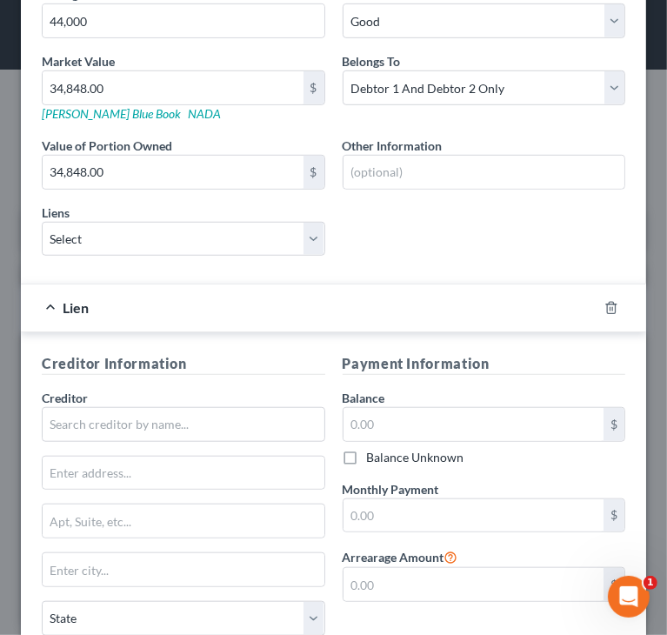
scroll to position [517, 0]
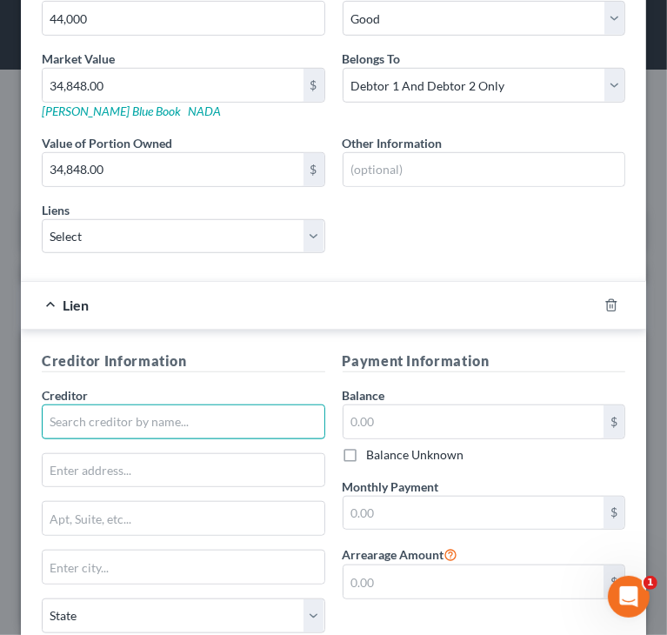
click at [130, 422] on input "text" at bounding box center [183, 421] width 283 height 35
paste input "GM FINANCIAL"
type input "GM FINANCIAL"
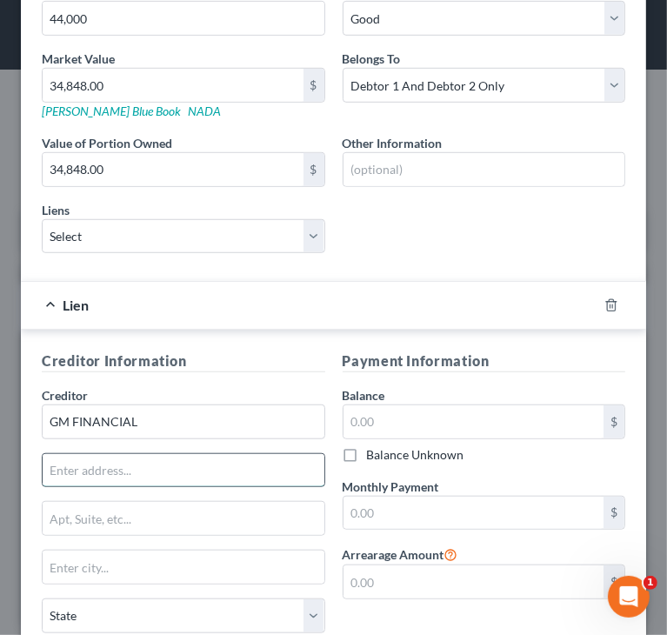
click at [174, 457] on input "text" at bounding box center [184, 470] width 282 height 33
type input "Attn: Bankruptcy Dept"
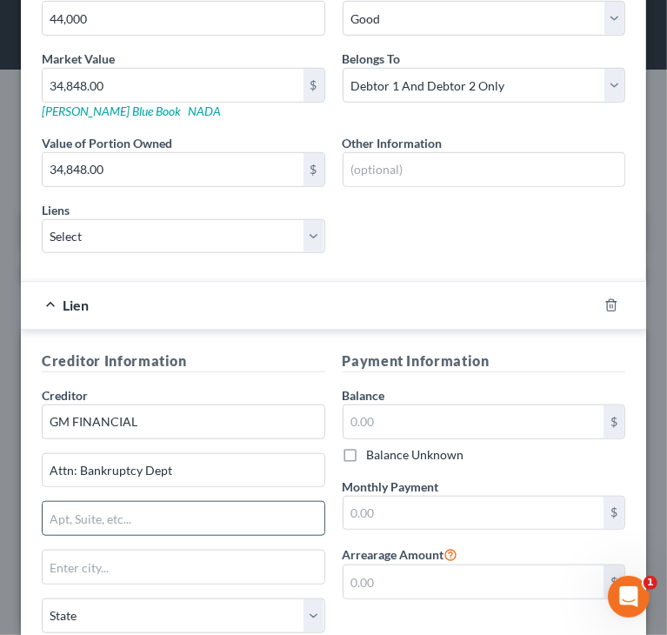
click at [94, 513] on input "text" at bounding box center [184, 518] width 282 height 33
paste input "PO BOX 1510"
type input "PO BOX 1510"
click at [222, 380] on div "Creditor Information Creditor * GM FINANCIAL Attn: Bankruptcy Dept PO BOX 1510 …" at bounding box center [183, 538] width 301 height 377
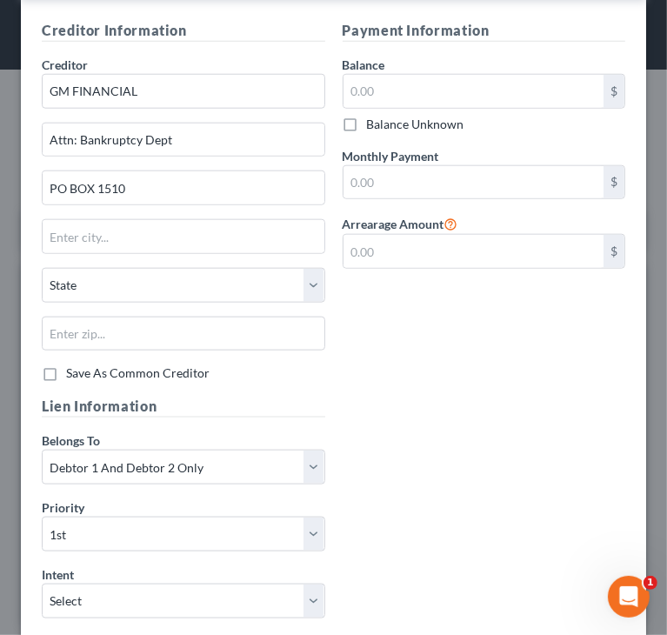
scroll to position [864, 0]
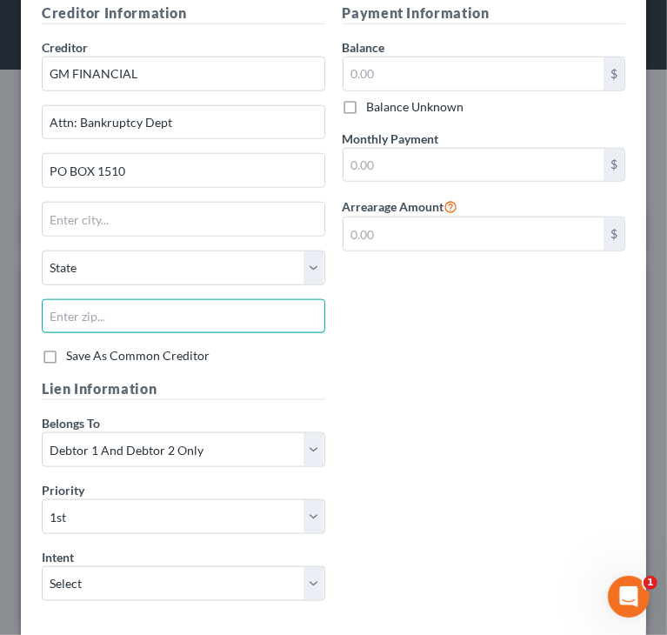
click at [222, 314] on input "text" at bounding box center [183, 316] width 283 height 35
paste input "21030-7510"
drag, startPoint x: 84, startPoint y: 306, endPoint x: 205, endPoint y: 289, distance: 122.1
click at [198, 290] on div "State AL AK AR AZ CA CO CT DE DC FL GA GU HI ID IL IN IA KS KY LA ME MD MA MI M…" at bounding box center [183, 298] width 301 height 97
type input "21030"
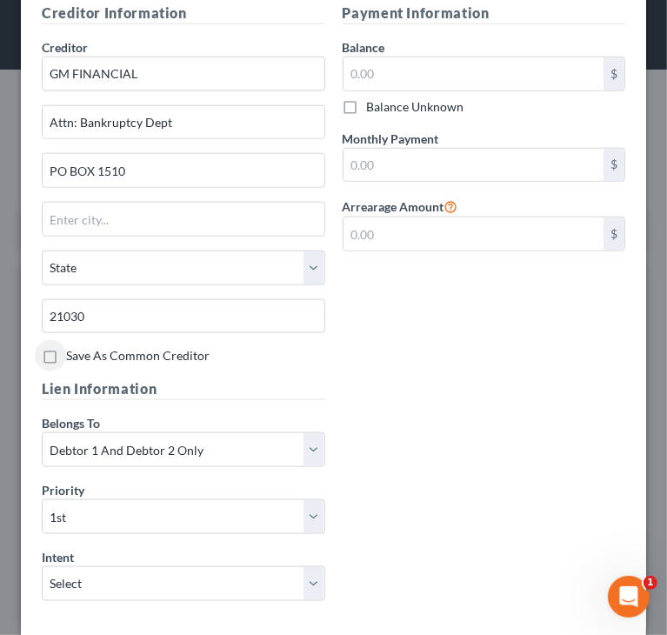
type input "Cockeysville"
select select "21"
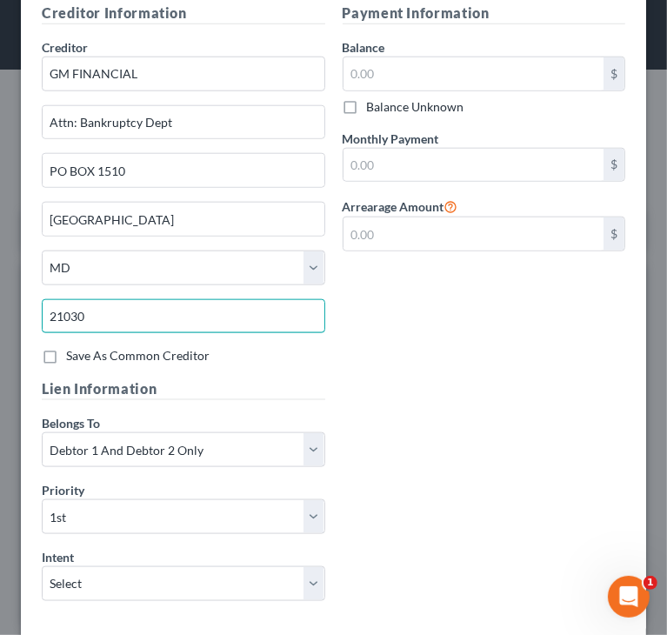
click at [167, 314] on input "21030" at bounding box center [183, 316] width 283 height 35
paste input "-7510"
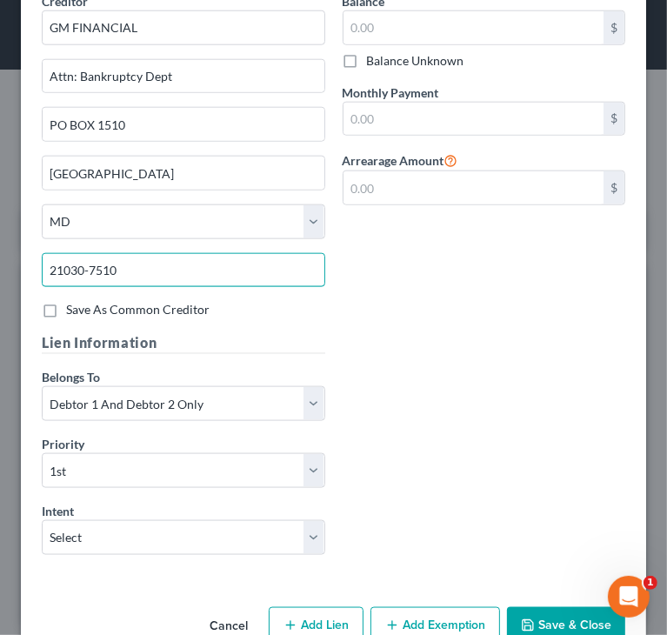
scroll to position [947, 0]
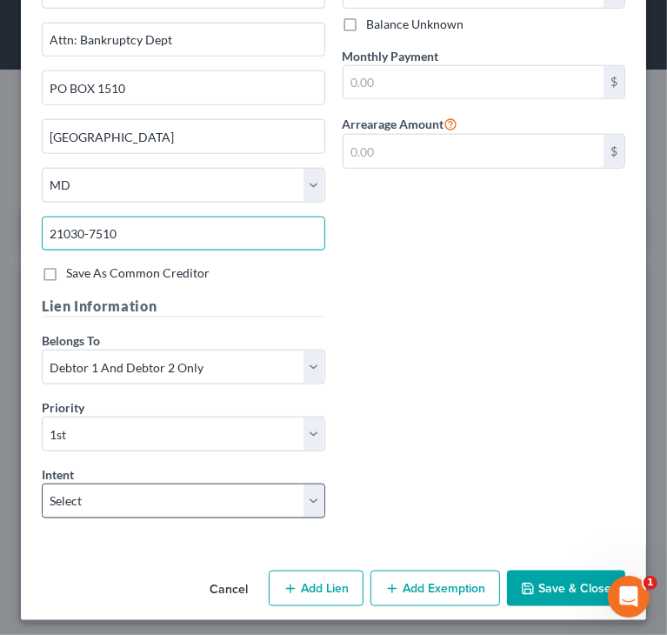
type input "21030-7510"
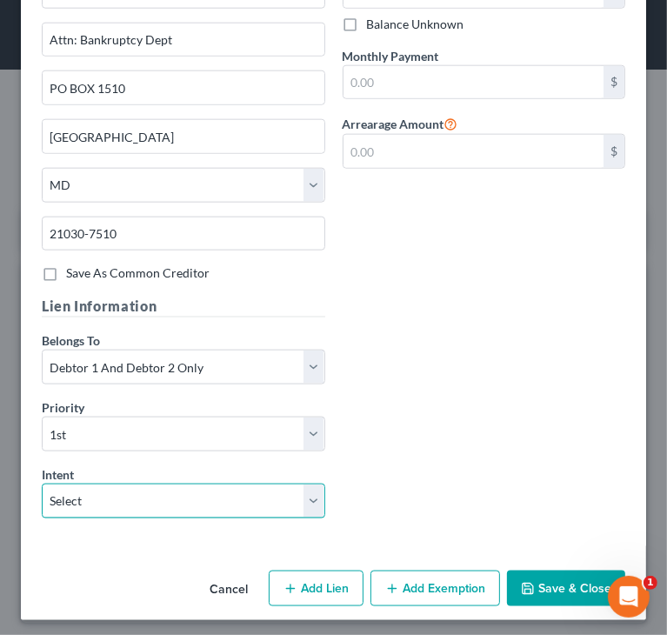
click at [282, 502] on select "Select Surrender Redeem Reaffirm Avoid Other" at bounding box center [183, 501] width 283 height 35
select select "2"
click at [42, 484] on select "Select Surrender Redeem Reaffirm Avoid Other" at bounding box center [183, 501] width 283 height 35
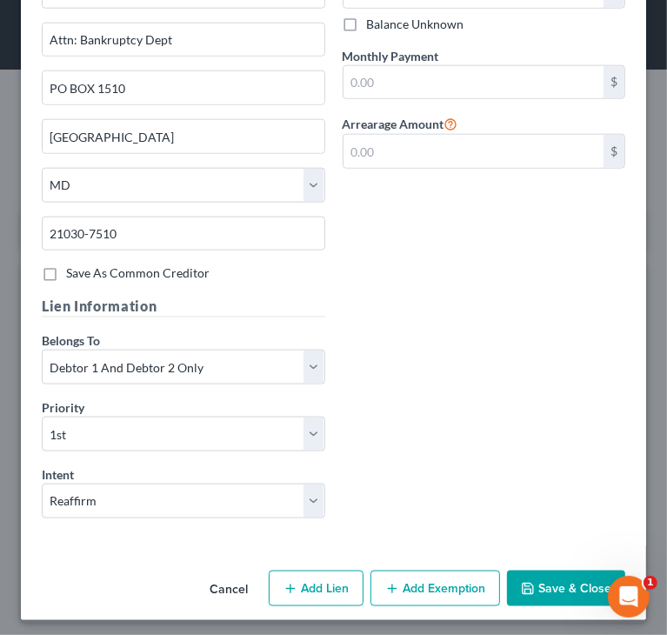
click at [396, 390] on div "Creditor Information Creditor * GM FINANCIAL Attn: Bankruptcy Dept PO BOX 1510 …" at bounding box center [333, 226] width 601 height 612
click at [543, 580] on button "Save & Close" at bounding box center [566, 588] width 118 height 37
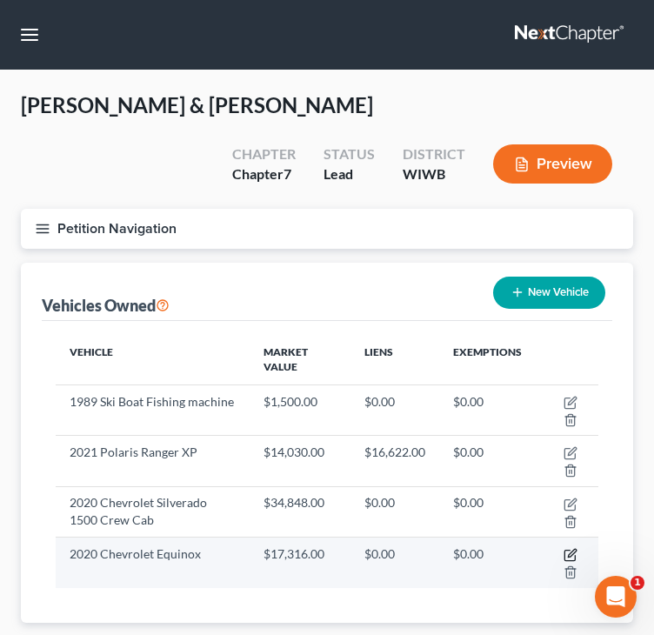
click at [570, 550] on icon "button" at bounding box center [571, 555] width 14 height 14
select select "1"
select select "6"
select select "2"
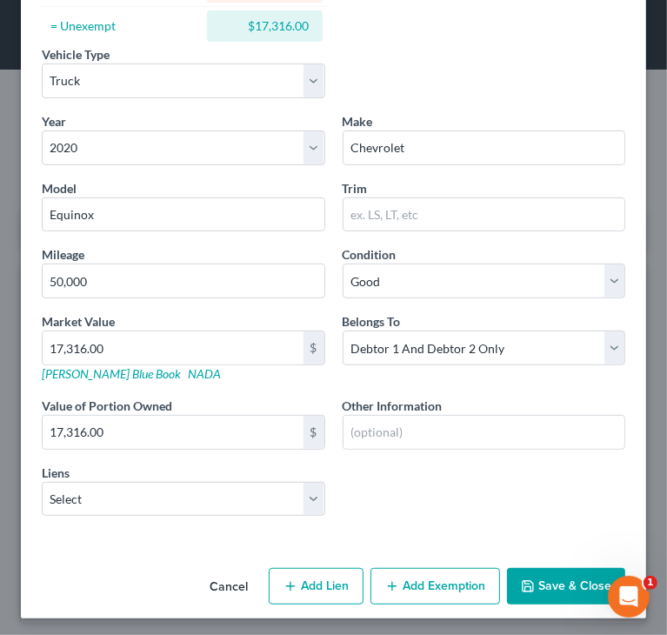
scroll to position [256, 0]
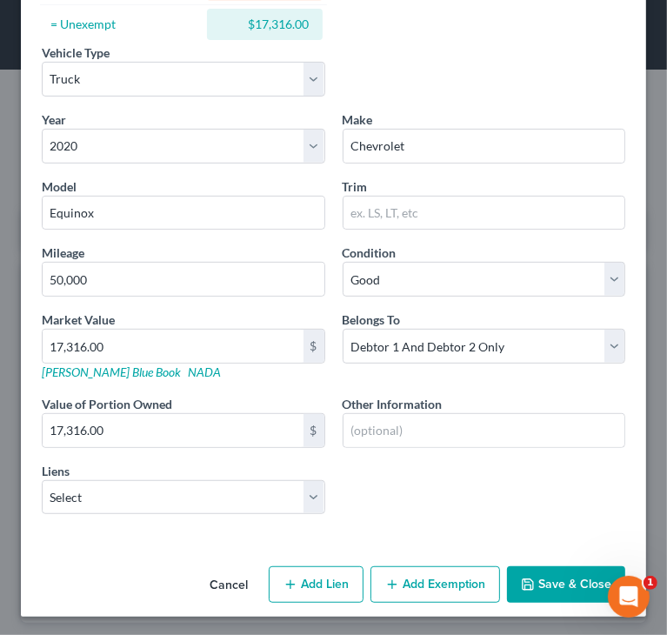
click at [323, 577] on button "Add Lien" at bounding box center [316, 584] width 95 height 37
select select "2"
select select "0"
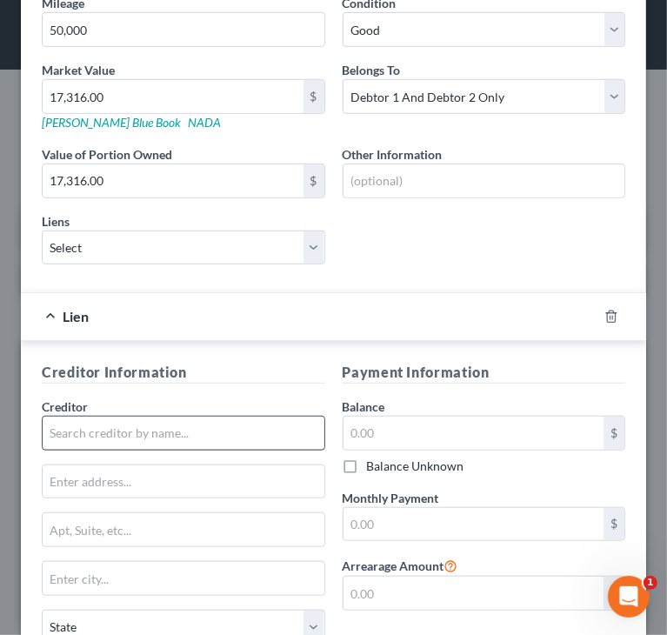
scroll to position [517, 0]
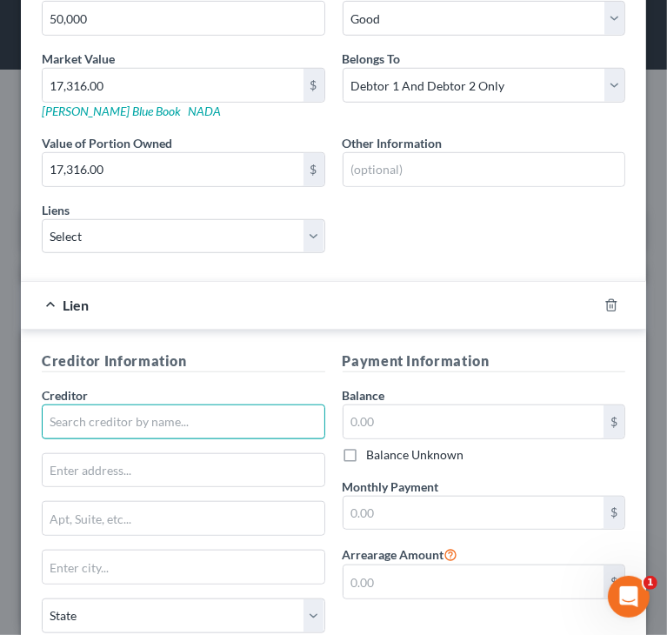
click at [143, 421] on input "text" at bounding box center [183, 421] width 283 height 35
paste input "GM FINANCIAL"
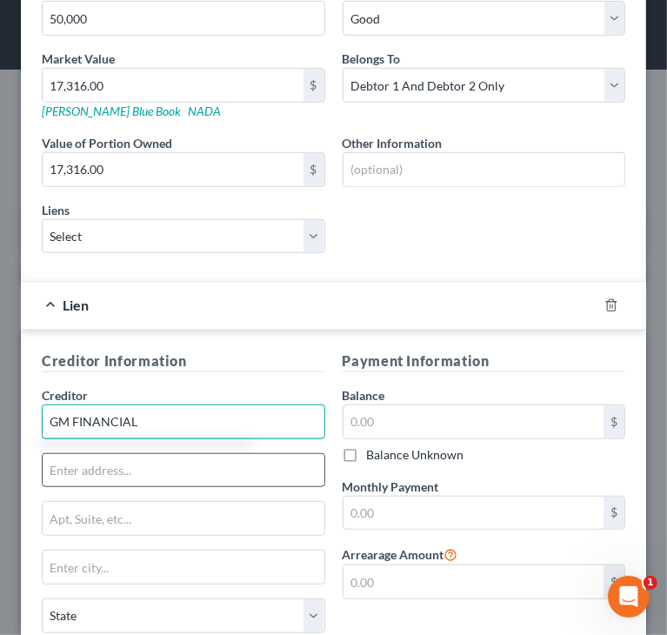
type input "GM FINANCIAL"
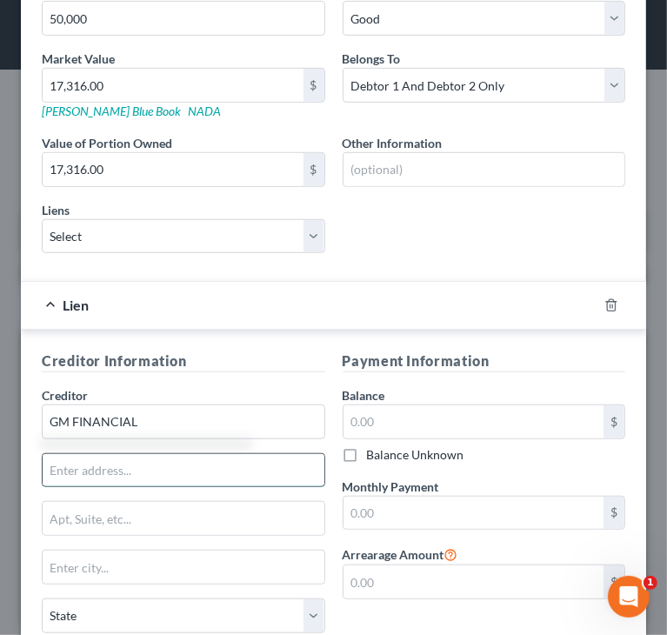
click at [112, 462] on input "text" at bounding box center [184, 470] width 282 height 33
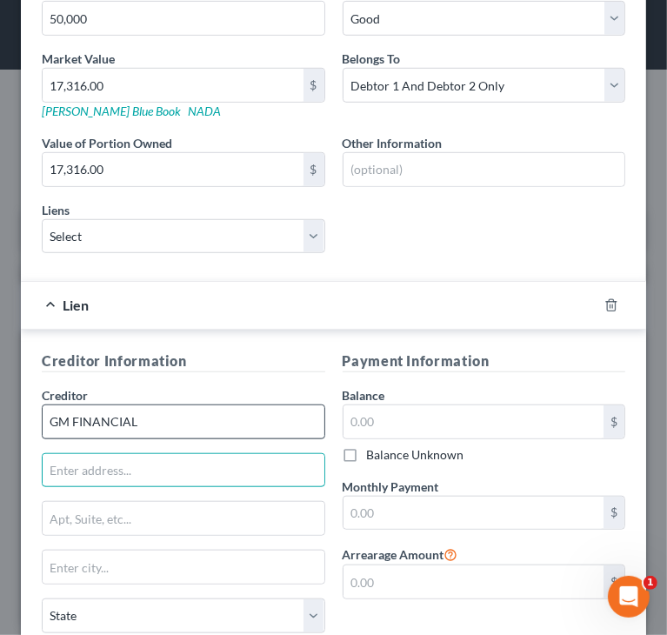
type input "Attn: Bankruptcy Dept"
click at [176, 432] on input "GM FINANCIAL" at bounding box center [183, 421] width 283 height 35
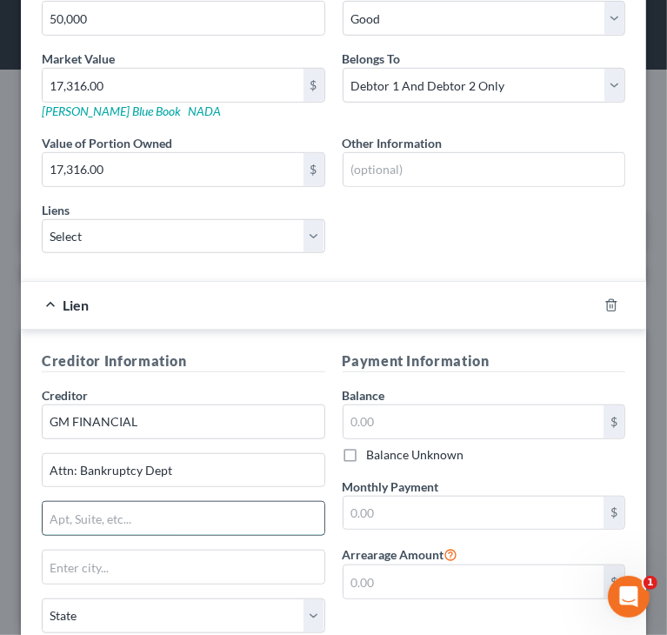
click at [162, 503] on input "text" at bounding box center [184, 518] width 282 height 33
paste input "PO BOX 1510"
type input "PO BOX 1510"
click at [181, 350] on h5 "Creditor Information" at bounding box center [183, 361] width 283 height 22
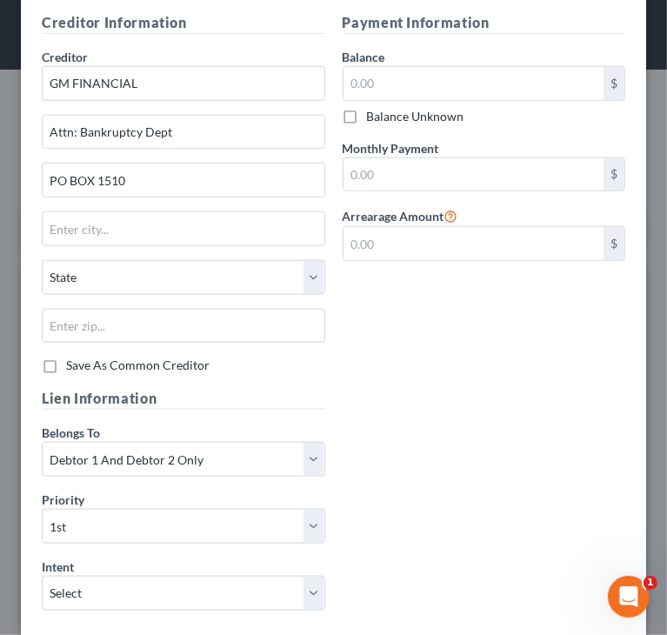
scroll to position [864, 0]
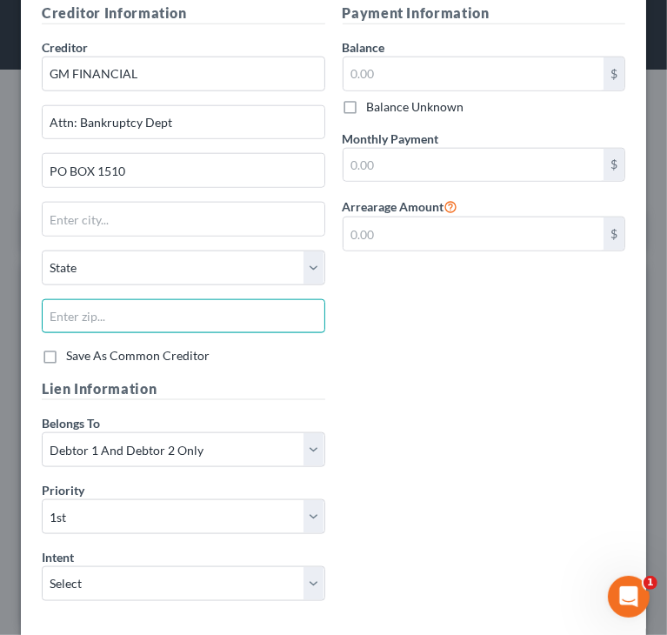
click at [147, 305] on input "text" at bounding box center [183, 316] width 283 height 35
paste input "21030-7510"
drag, startPoint x: 85, startPoint y: 310, endPoint x: 223, endPoint y: 297, distance: 138.0
click at [223, 299] on input "21030-7510" at bounding box center [183, 316] width 283 height 35
type input "21030"
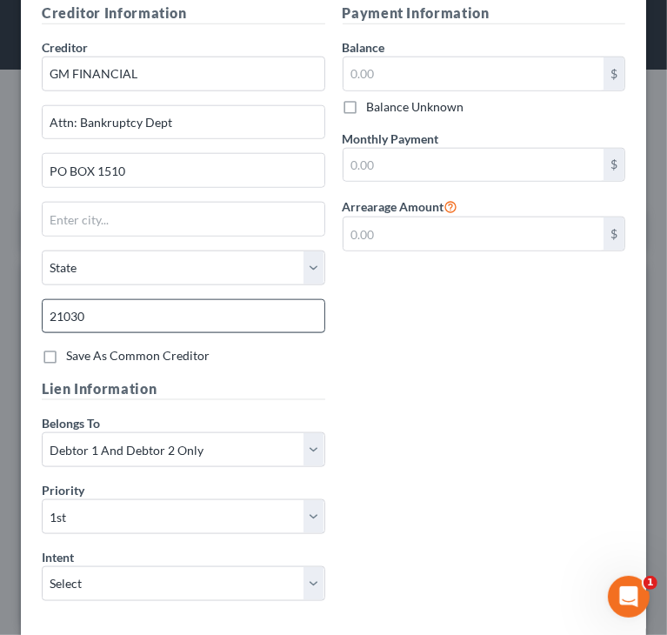
type input "Cockeysville"
select select "21"
click at [203, 322] on input "21030" at bounding box center [183, 316] width 283 height 35
paste input "-7510"
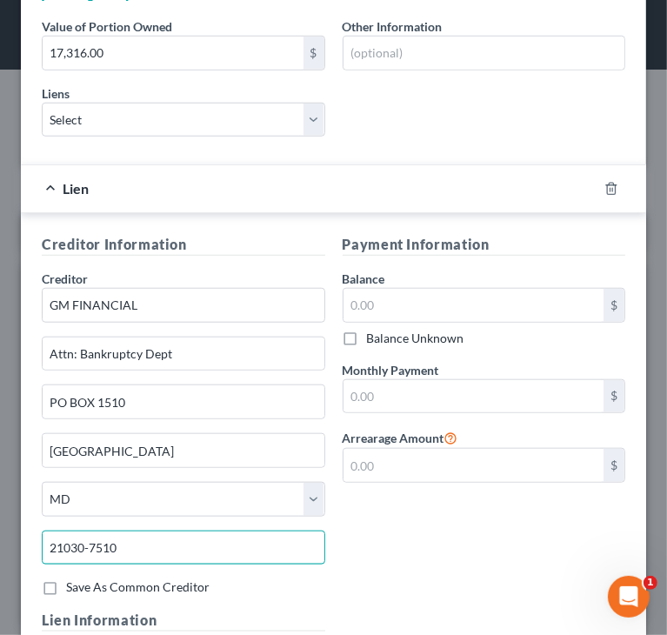
scroll to position [604, 0]
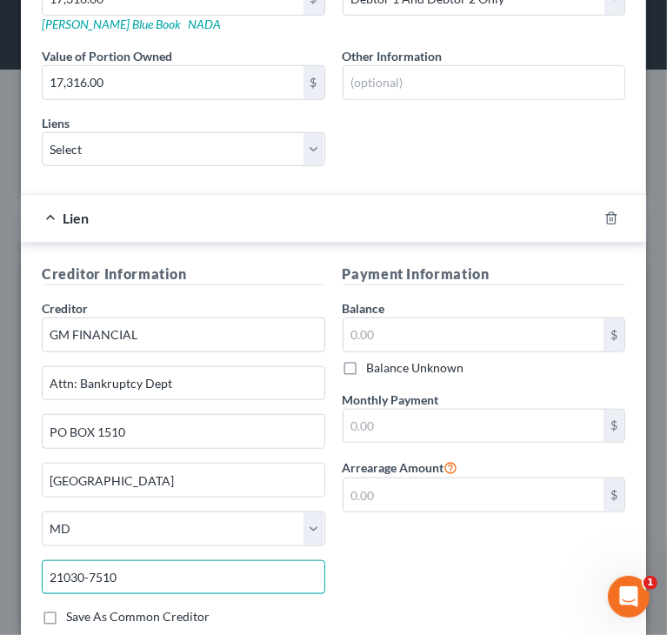
type input "21030-7510"
click at [50, 215] on div "Lien" at bounding box center [309, 218] width 577 height 46
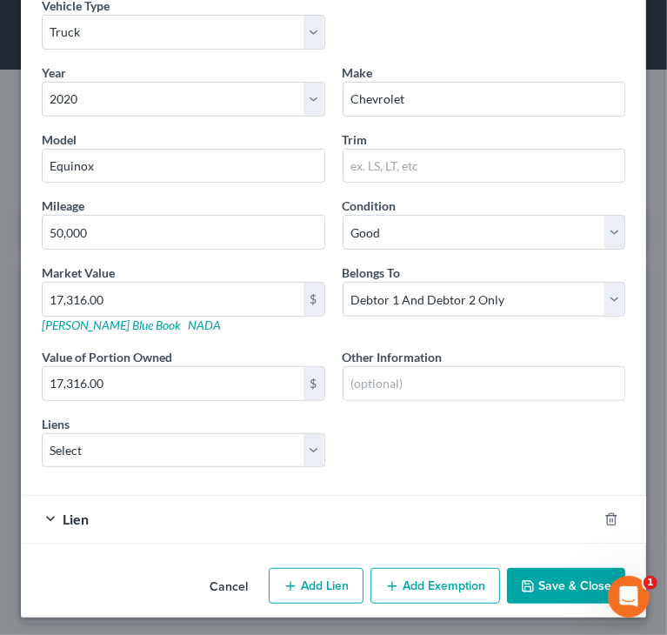
scroll to position [303, 0]
click at [74, 516] on span "Lien" at bounding box center [76, 518] width 26 height 17
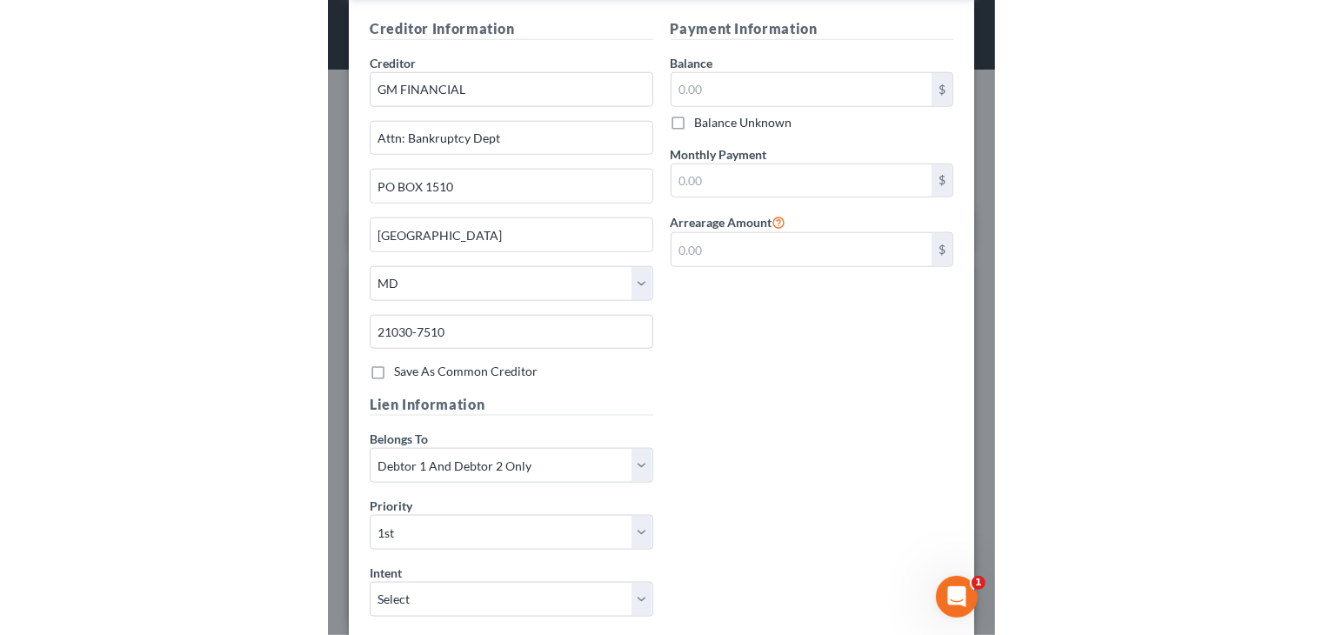
scroll to position [947, 0]
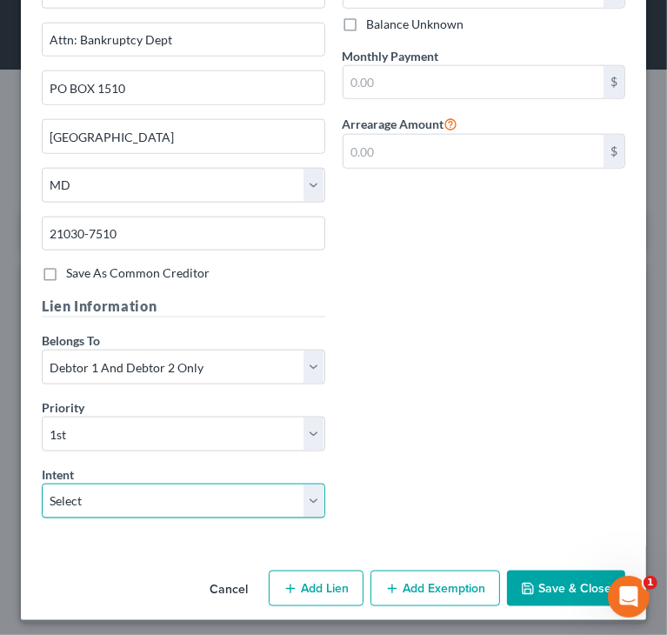
click at [230, 504] on select "Select Surrender Redeem Reaffirm Avoid Other" at bounding box center [183, 501] width 283 height 35
select select "2"
click at [42, 484] on select "Select Surrender Redeem Reaffirm Avoid Other" at bounding box center [183, 501] width 283 height 35
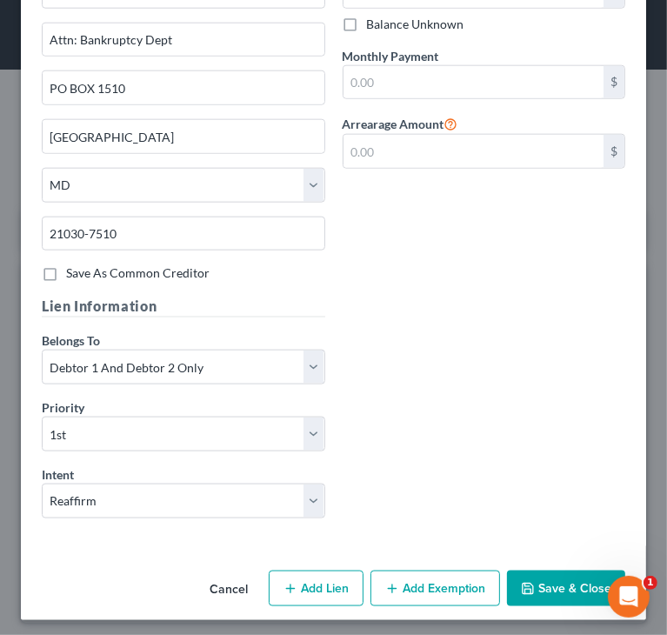
click at [532, 574] on button "Save & Close" at bounding box center [566, 588] width 118 height 37
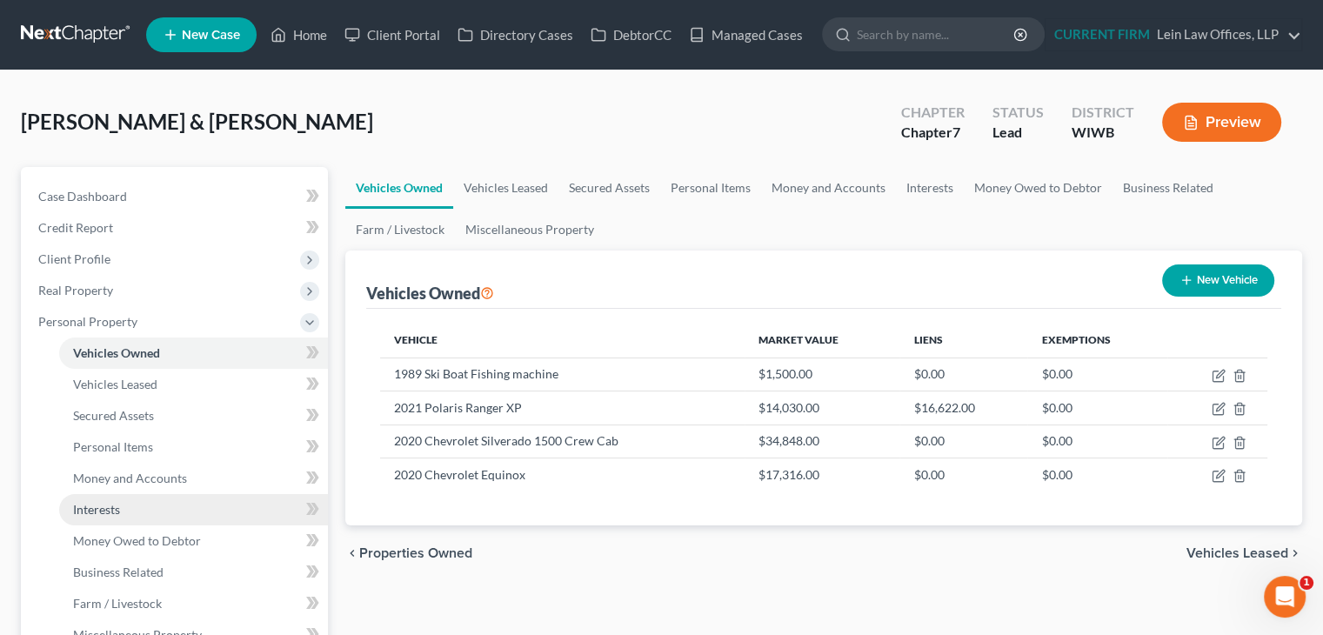
click at [143, 511] on link "Interests" at bounding box center [193, 509] width 269 height 31
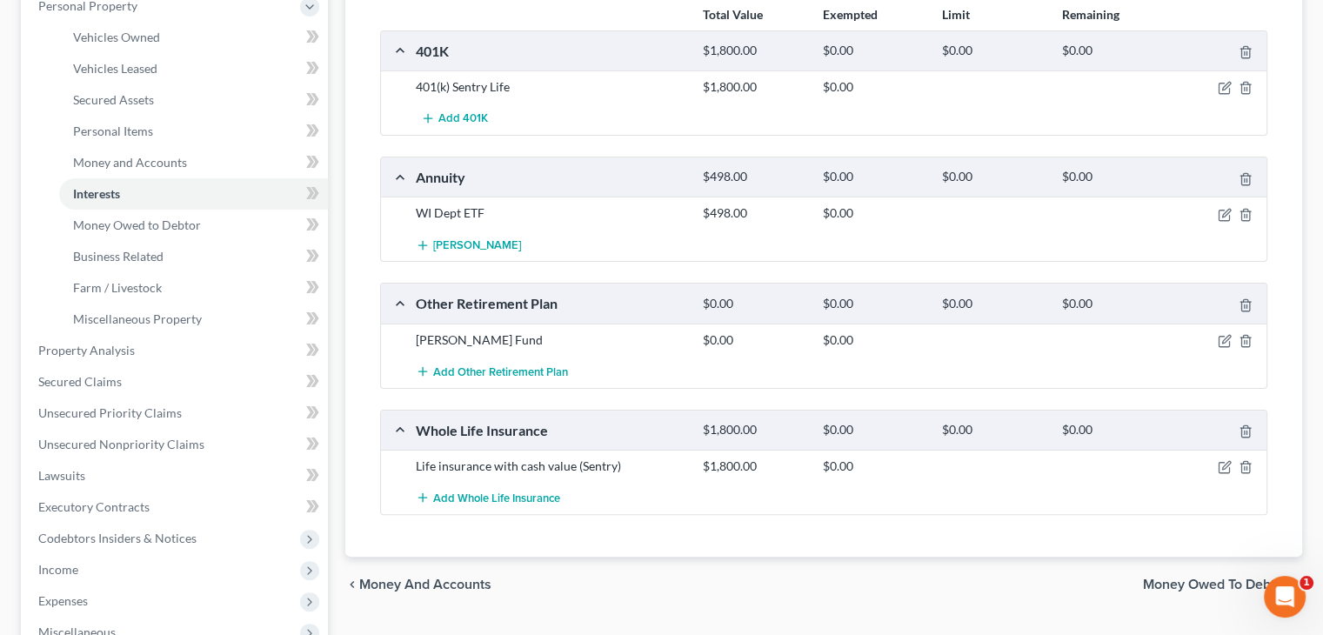
scroll to position [261, 0]
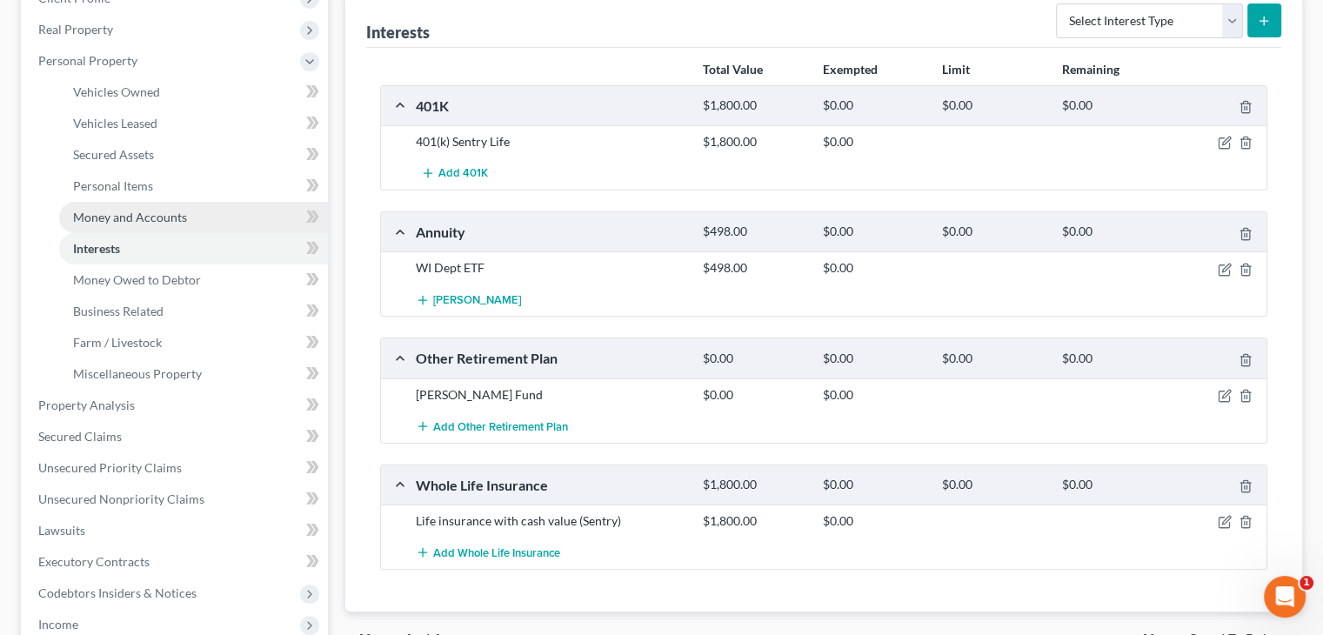
click at [139, 211] on span "Money and Accounts" at bounding box center [130, 217] width 114 height 15
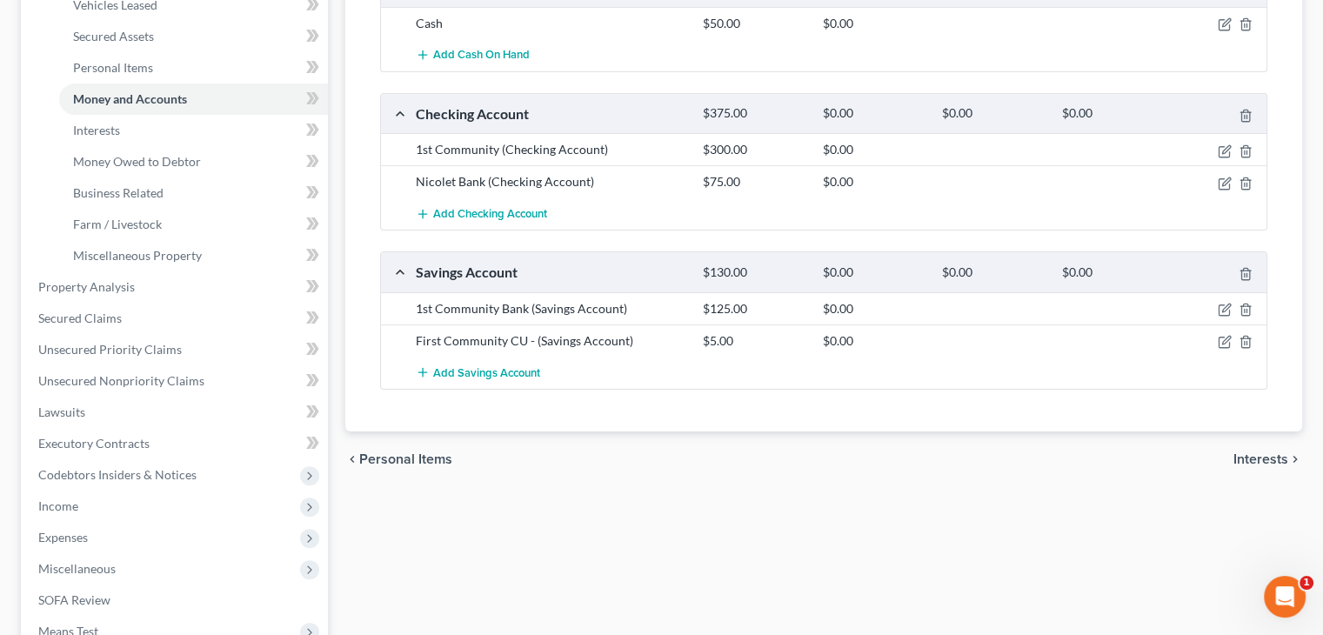
scroll to position [435, 0]
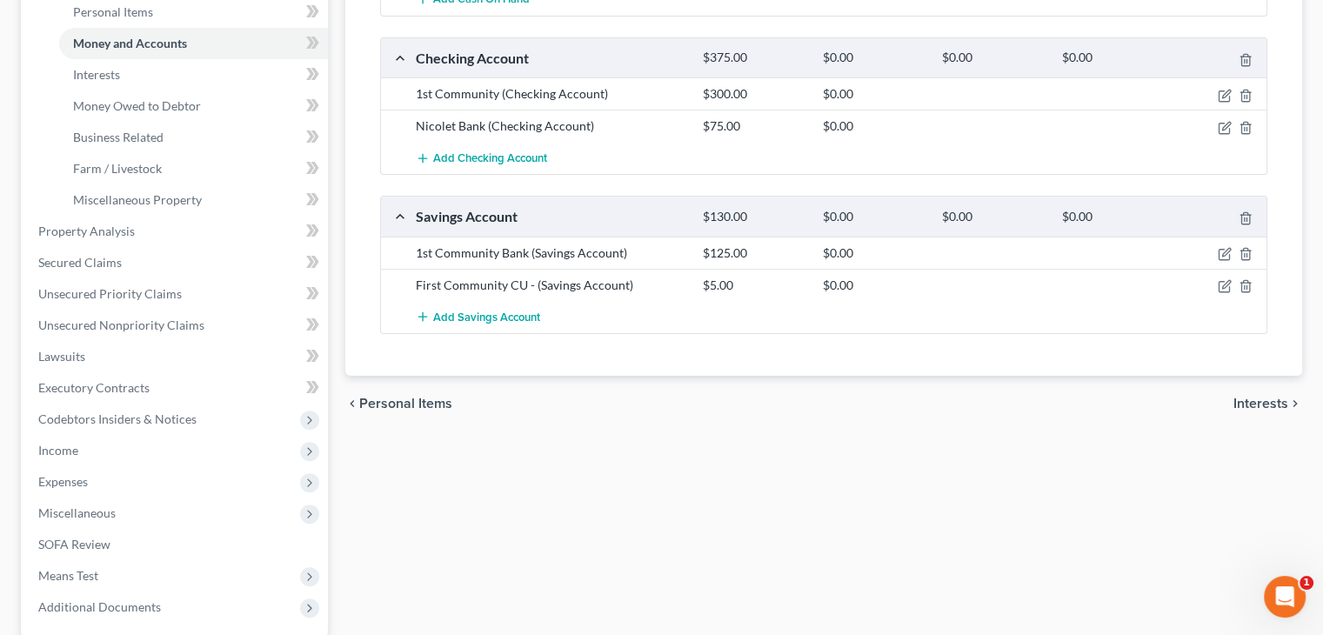
click at [433, 397] on span "Personal Items" at bounding box center [405, 404] width 93 height 14
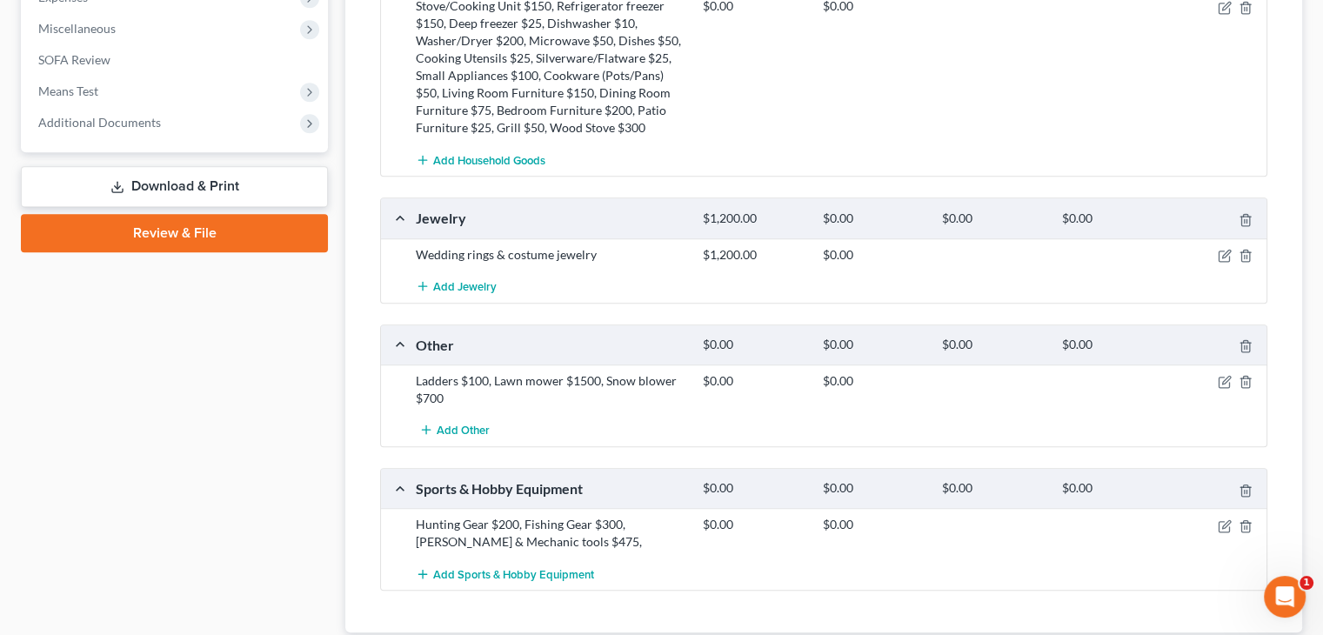
scroll to position [957, 0]
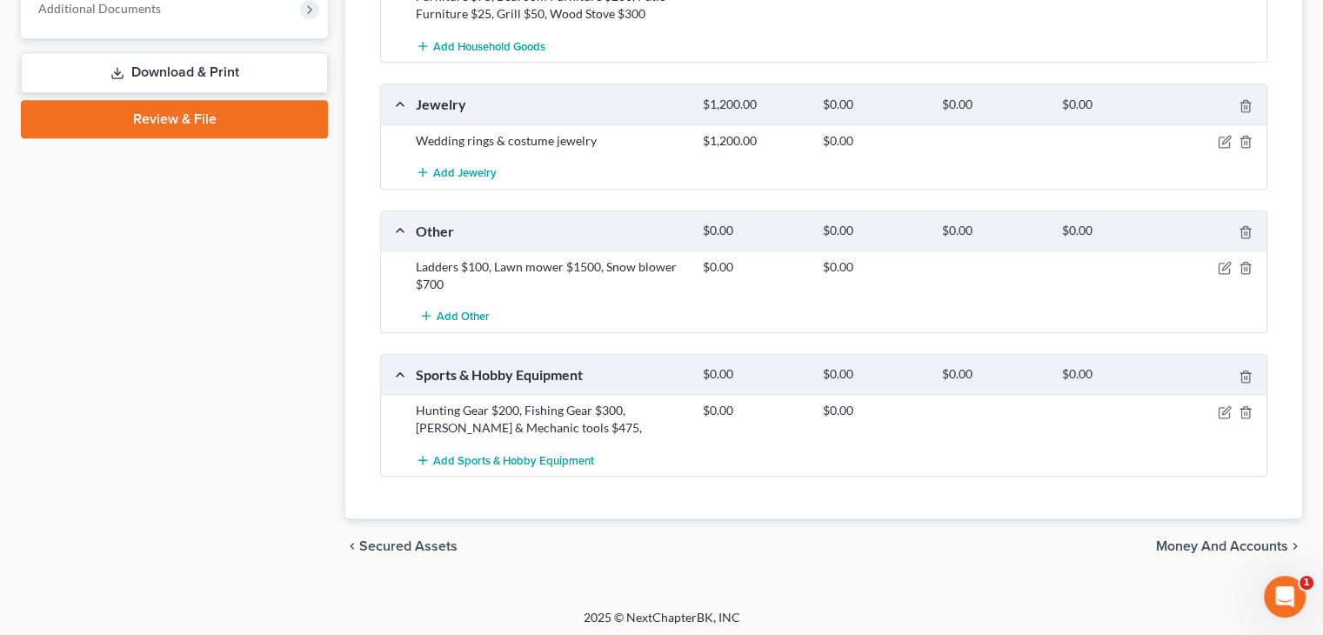
click at [1209, 542] on span "Money and Accounts" at bounding box center [1222, 546] width 132 height 14
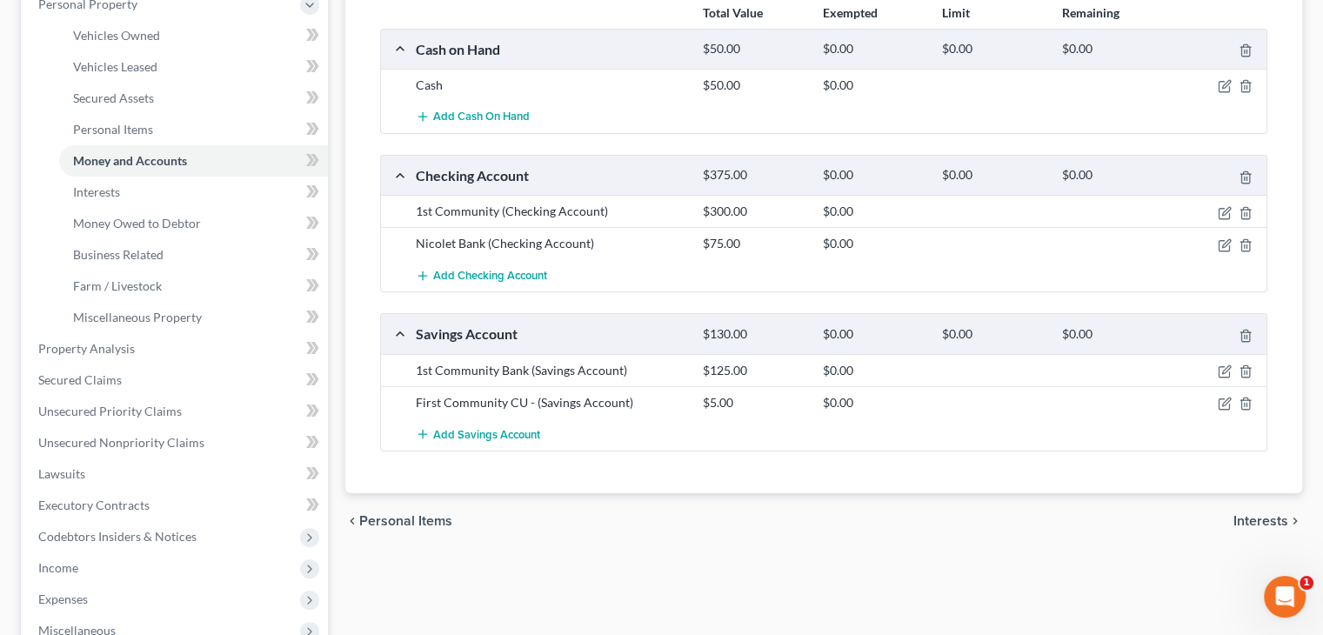
scroll to position [348, 0]
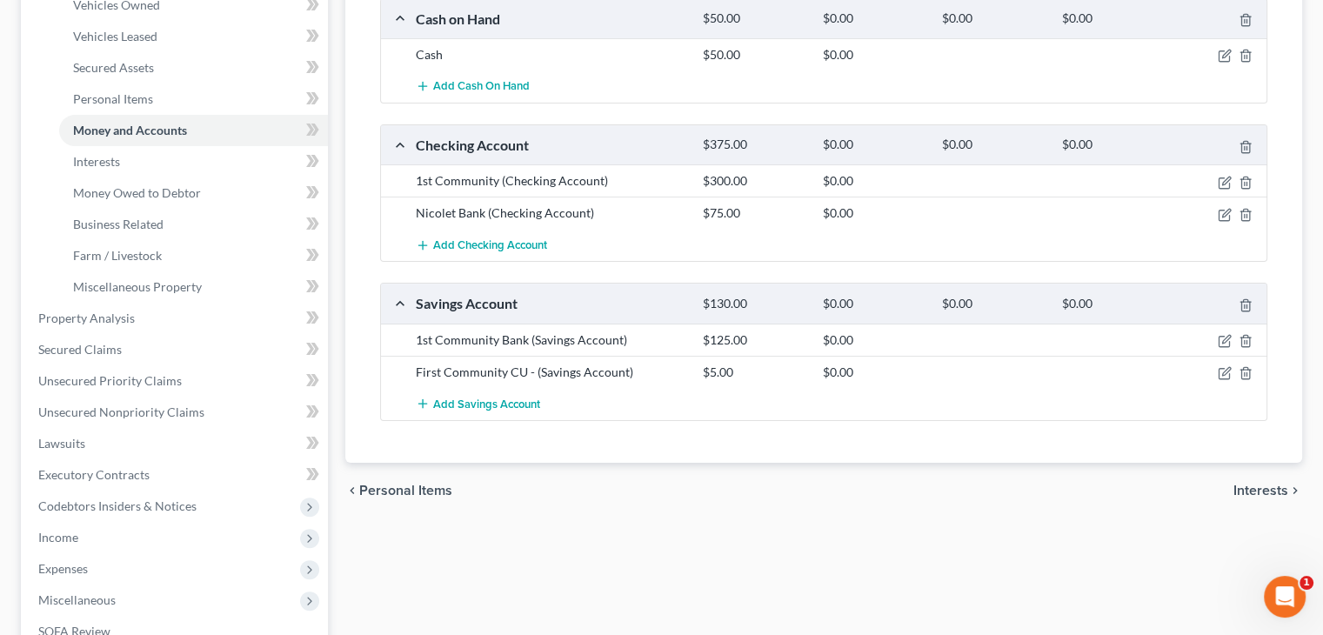
click at [1253, 484] on span "Interests" at bounding box center [1260, 491] width 55 height 14
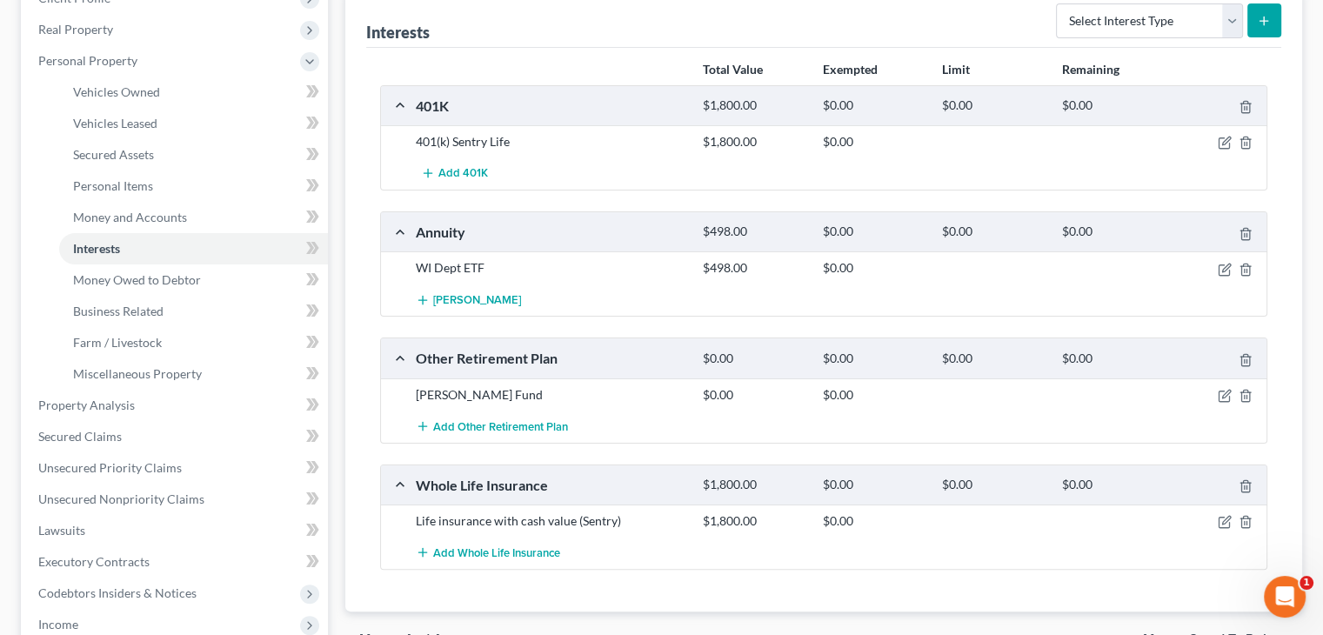
scroll to position [261, 0]
click at [1222, 139] on icon "button" at bounding box center [1224, 143] width 14 height 14
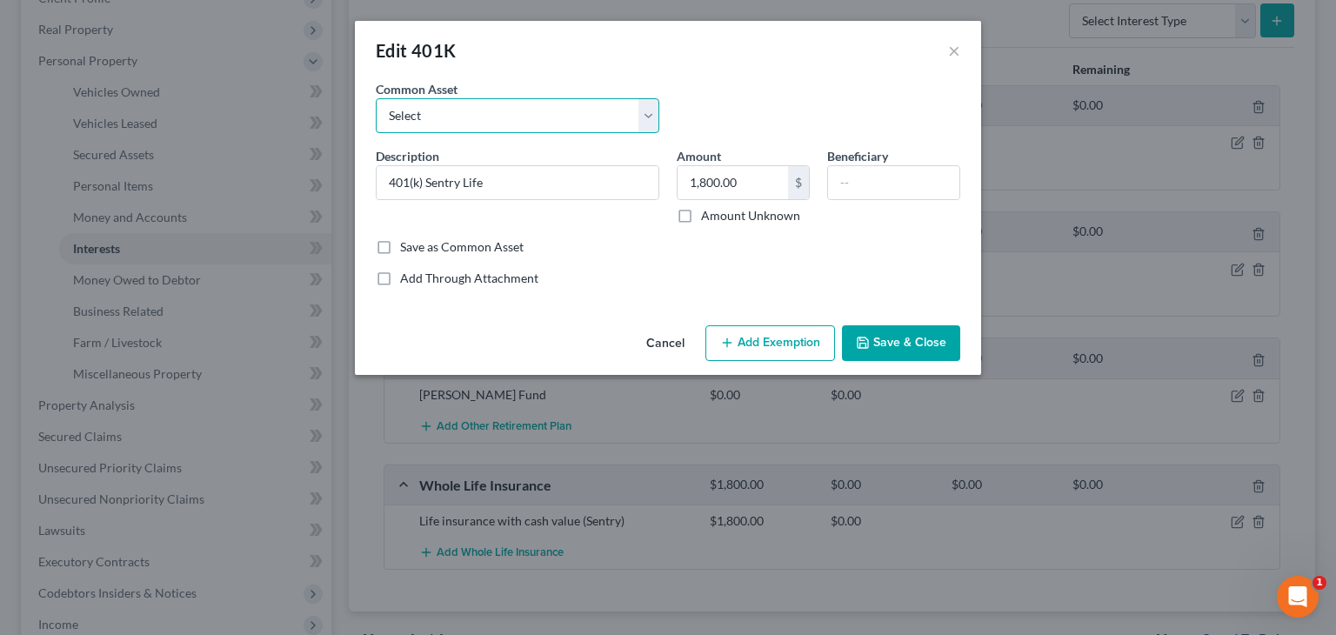
click at [644, 126] on select "Select Vanguard" at bounding box center [517, 115] width 283 height 35
click at [678, 348] on button "Cancel" at bounding box center [665, 344] width 66 height 35
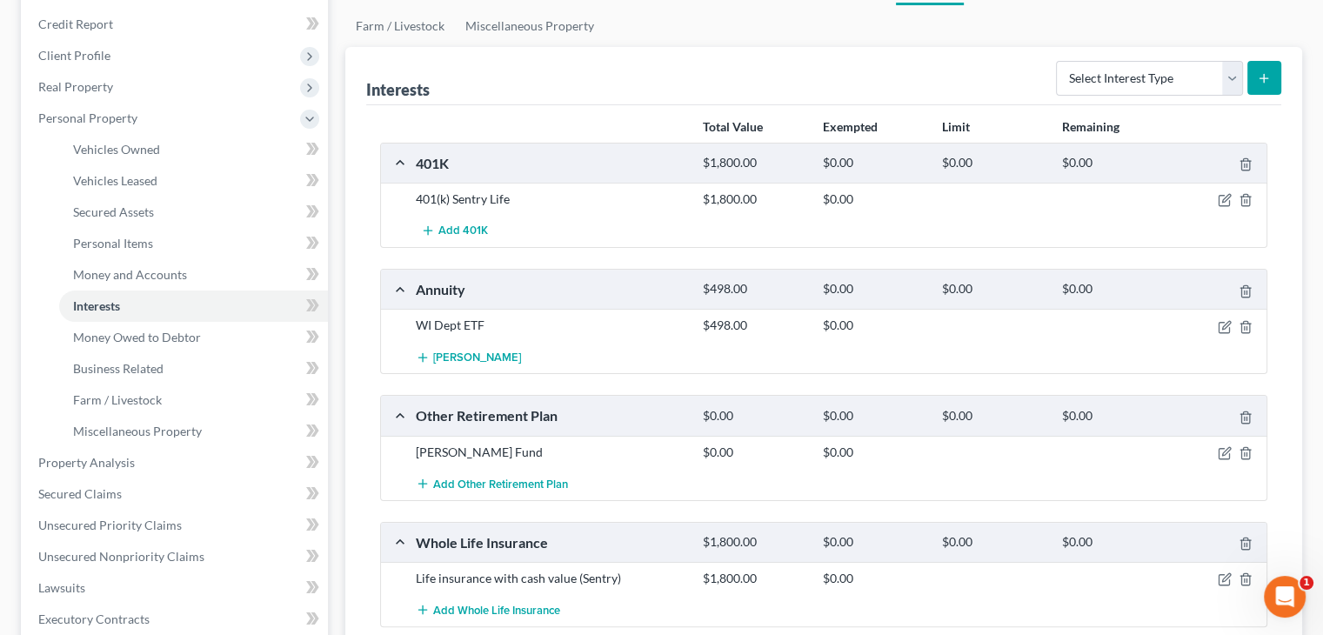
scroll to position [174, 0]
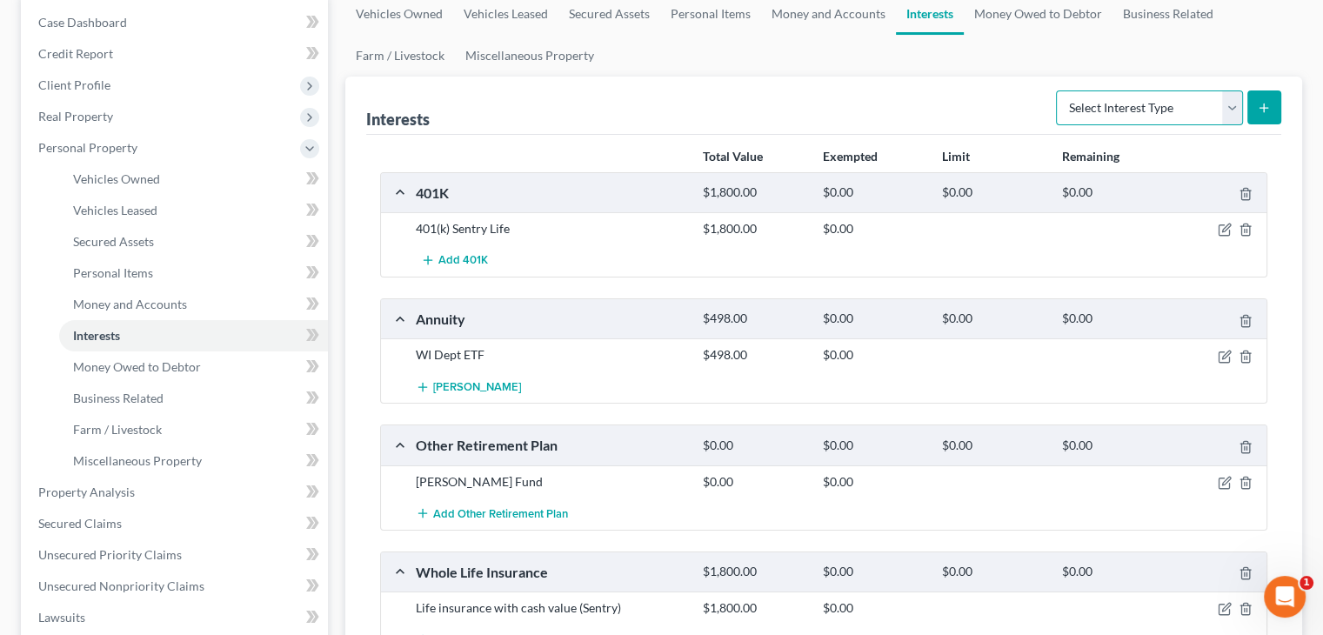
click at [1171, 110] on select "Select Interest Type 401K Annuity Bond Education IRA Government Bond Government…" at bounding box center [1149, 107] width 187 height 35
select select "pension_plan"
click at [1057, 90] on select "Select Interest Type 401K Annuity Bond Education IRA Government Bond Government…" at bounding box center [1149, 107] width 187 height 35
click at [1259, 104] on icon "submit" at bounding box center [1264, 108] width 14 height 14
click at [1259, 106] on icon "submit" at bounding box center [1264, 108] width 14 height 14
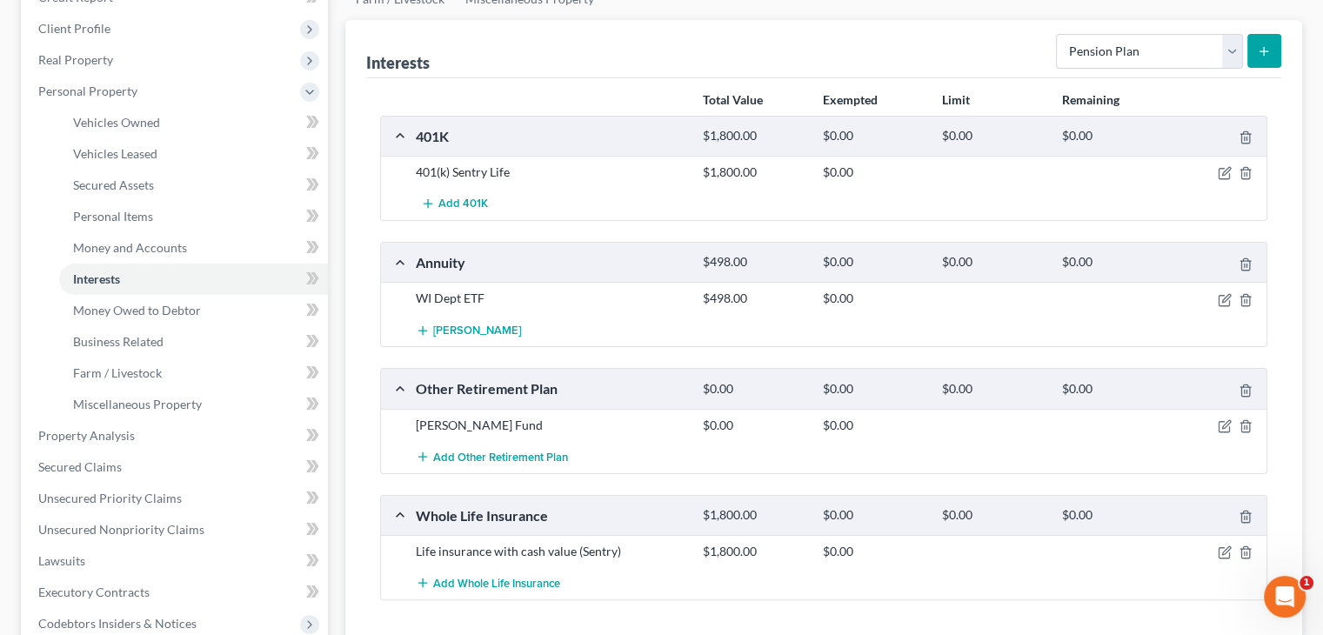
scroll to position [261, 0]
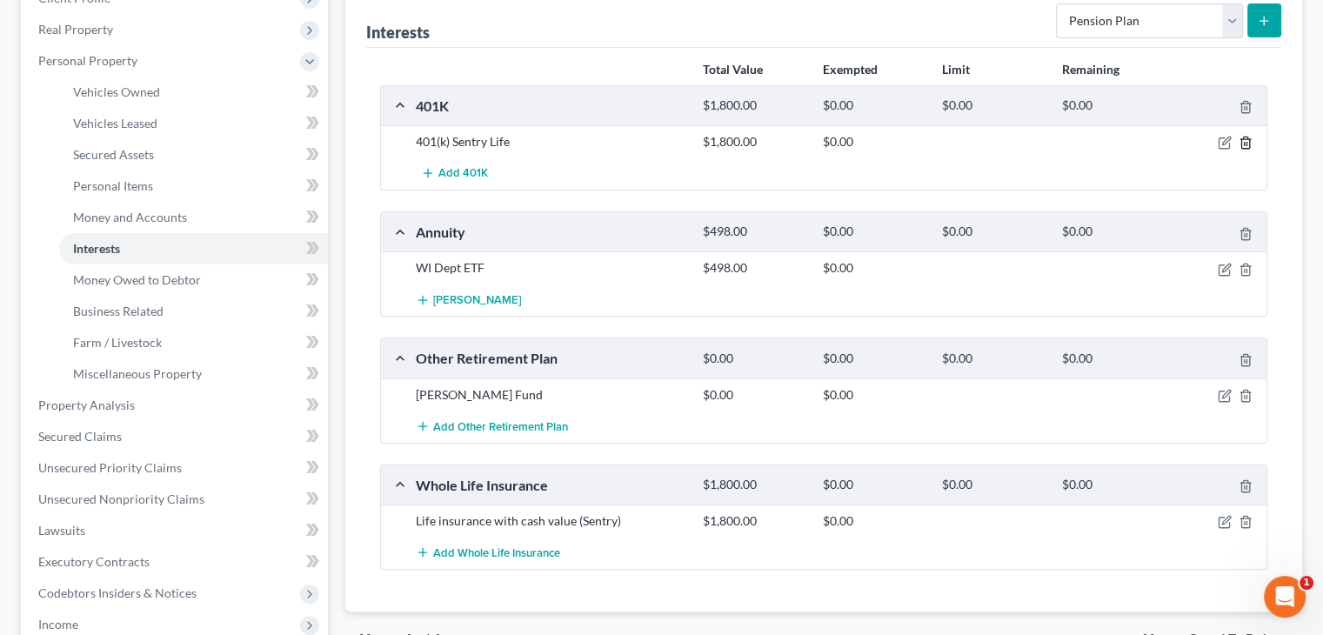
click at [1244, 143] on line "button" at bounding box center [1244, 144] width 0 height 3
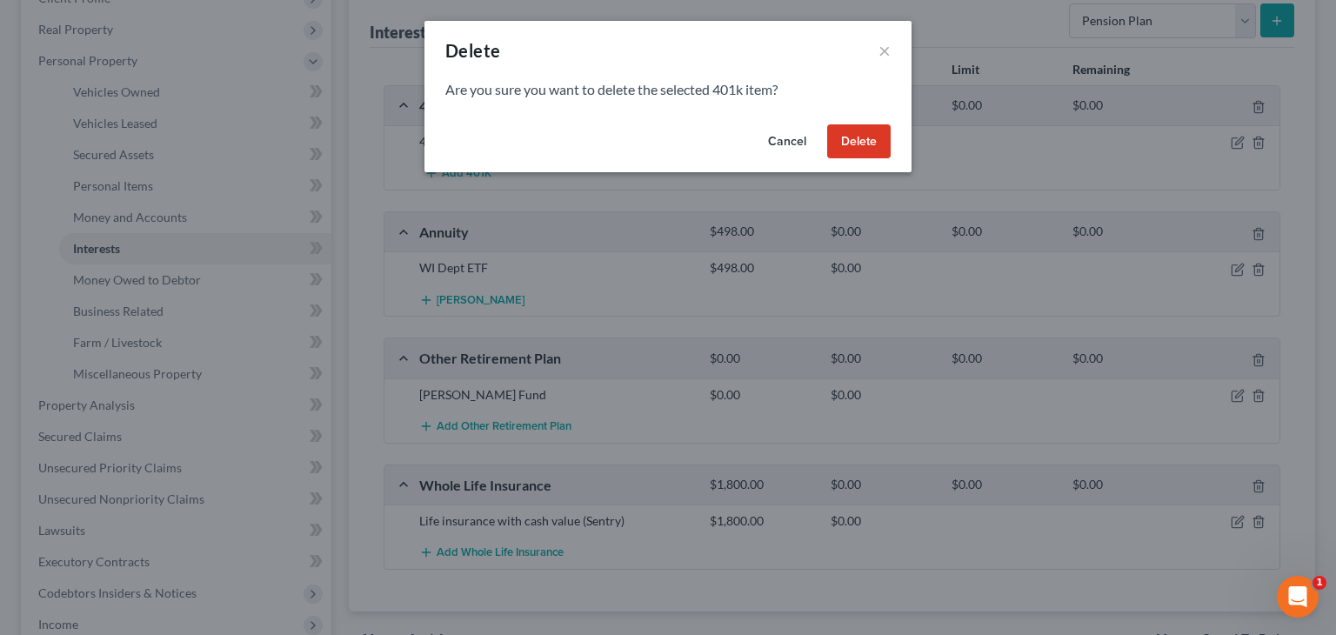
click at [870, 144] on button "Delete" at bounding box center [858, 141] width 63 height 35
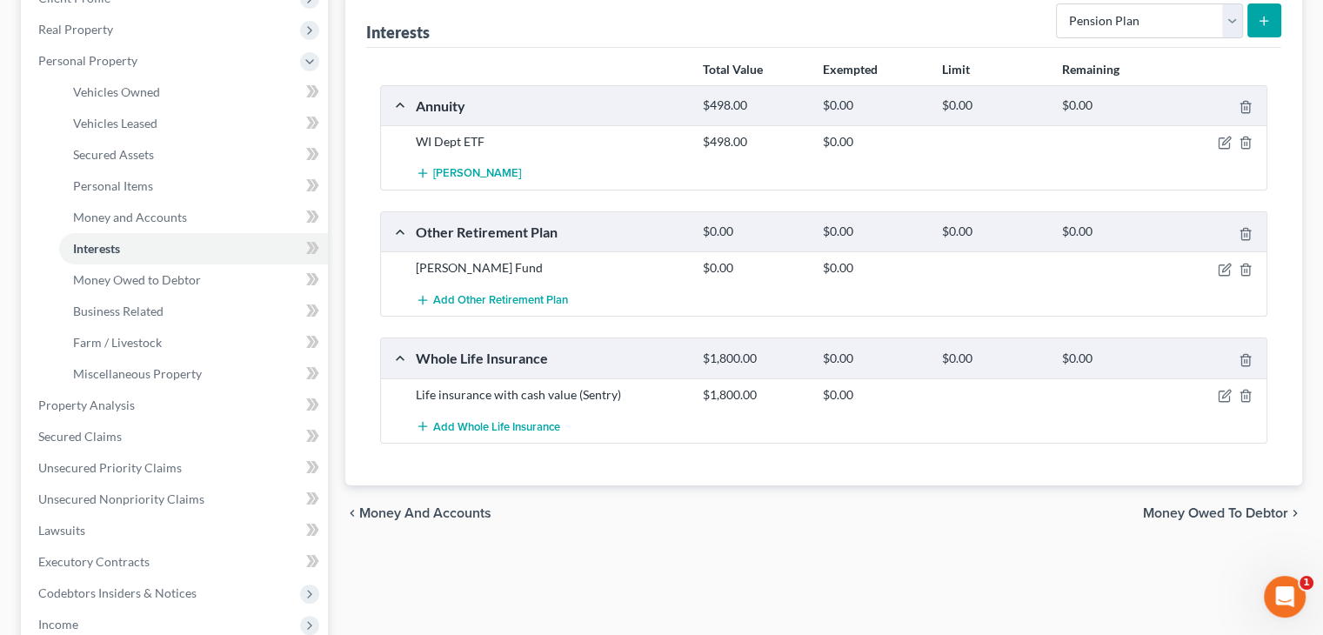
click at [1259, 22] on icon "submit" at bounding box center [1264, 21] width 14 height 14
click at [1244, 512] on span "Money Owed to Debtor" at bounding box center [1215, 513] width 145 height 14
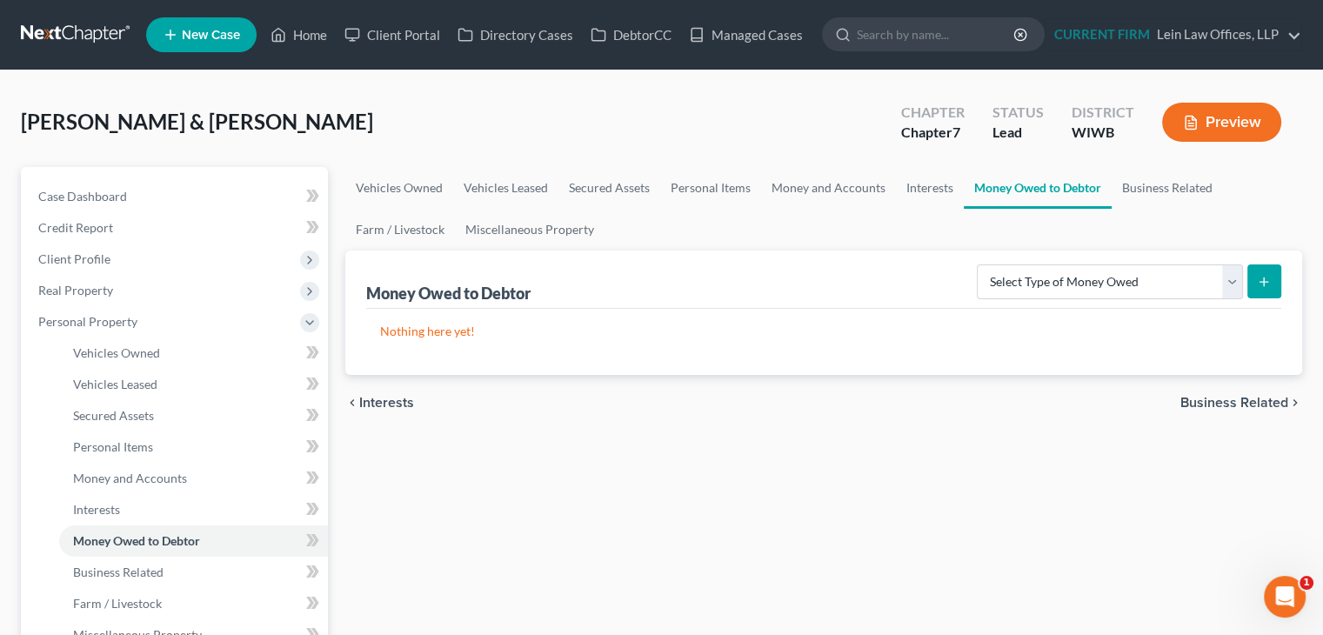
click at [402, 411] on div "chevron_left Interests Business Related chevron_right" at bounding box center [823, 403] width 957 height 56
click at [400, 405] on span "Interests" at bounding box center [386, 403] width 55 height 14
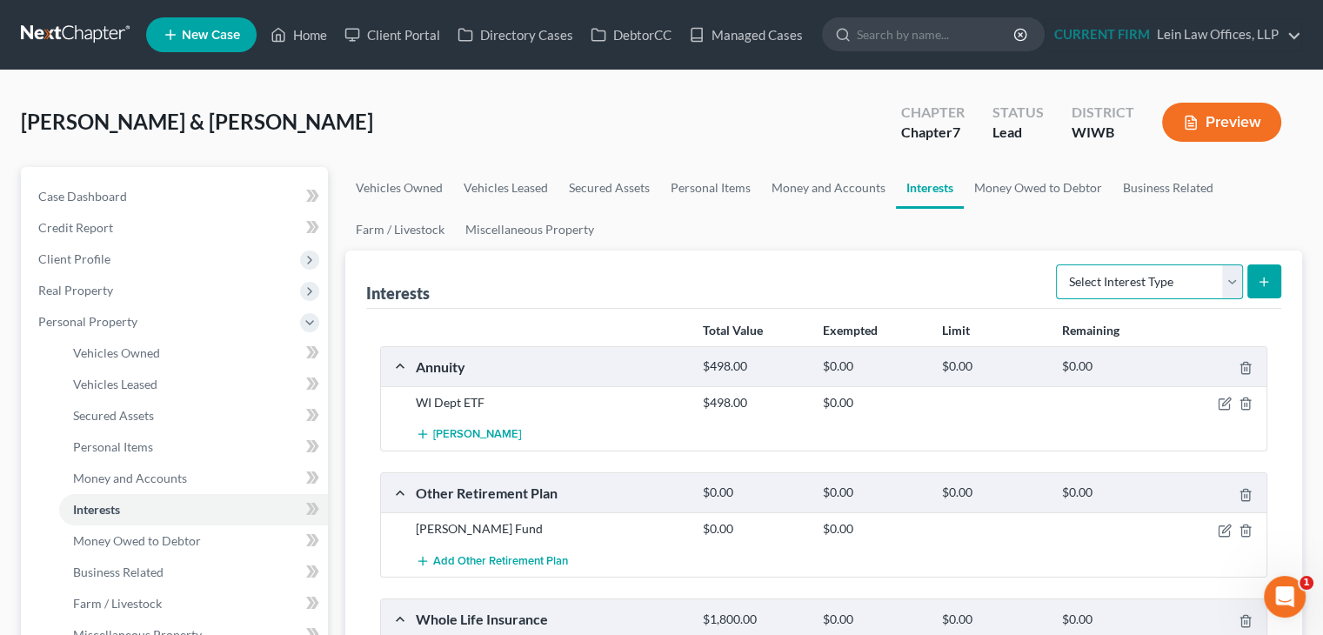
click at [1236, 283] on select "Select Interest Type 401K Annuity Bond Education IRA Government Bond Government…" at bounding box center [1149, 281] width 187 height 35
select select "pension_plan"
click at [1057, 264] on select "Select Interest Type 401K Annuity Bond Education IRA Government Bond Government…" at bounding box center [1149, 281] width 187 height 35
click at [1272, 288] on button "submit" at bounding box center [1264, 281] width 34 height 34
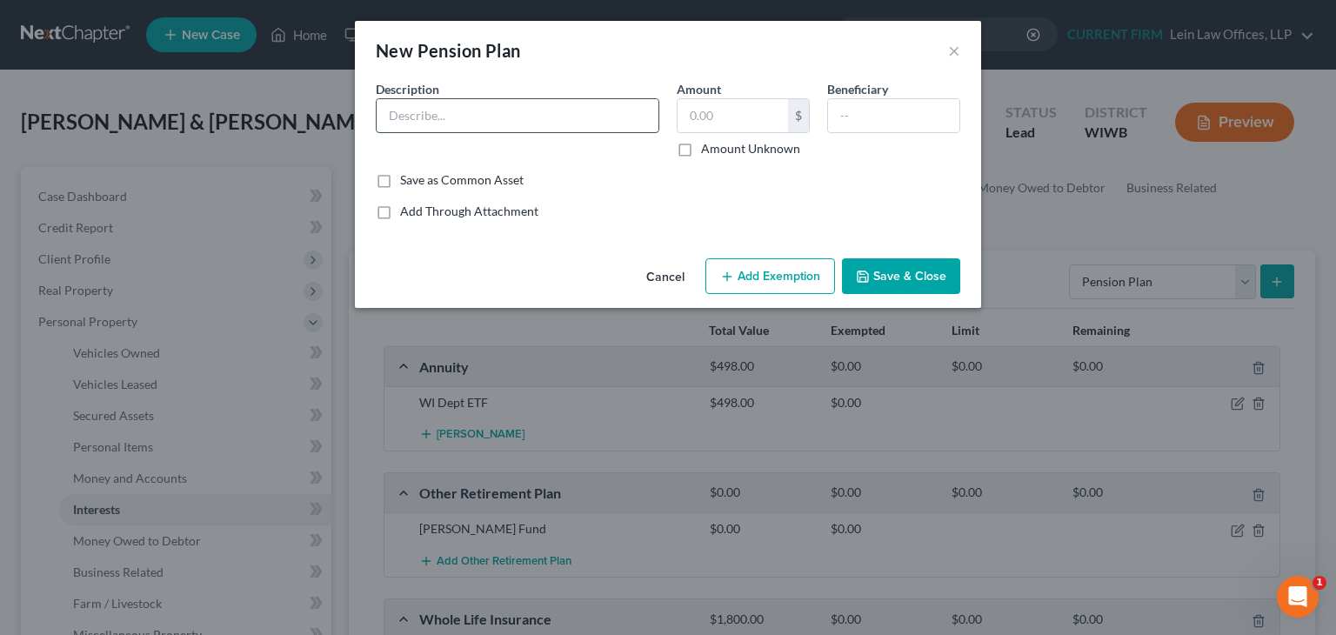
drag, startPoint x: 564, startPoint y: 110, endPoint x: 555, endPoint y: 106, distance: 9.7
click at [563, 111] on input "text" at bounding box center [518, 115] width 282 height 33
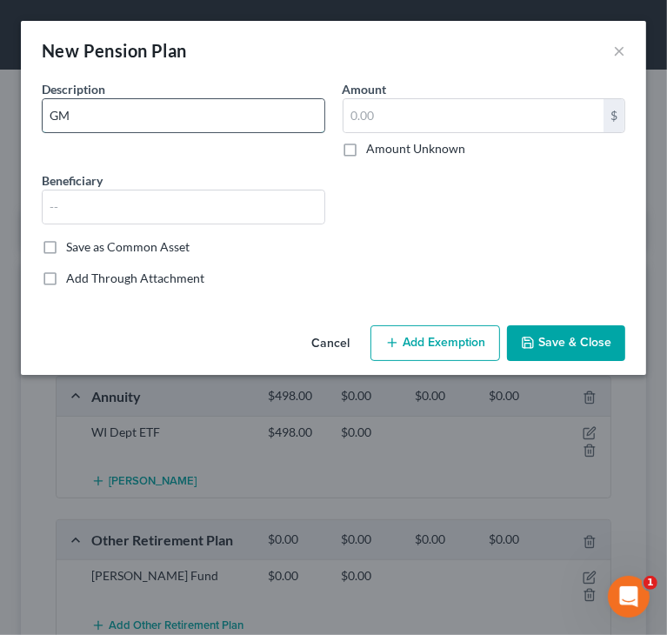
click at [217, 117] on input "GM" at bounding box center [184, 115] width 282 height 33
type input "GM Employees Pension"
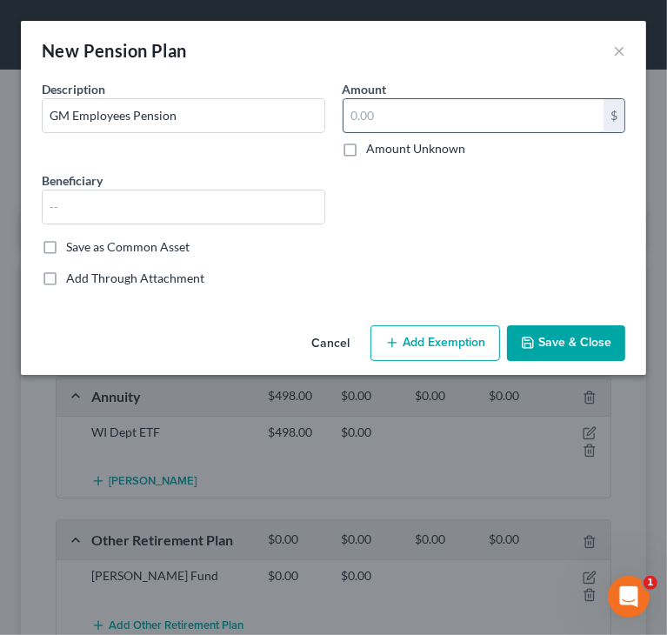
click at [468, 116] on input "text" at bounding box center [473, 115] width 261 height 33
type input "1,176"
click at [552, 340] on button "Save & Close" at bounding box center [566, 343] width 118 height 37
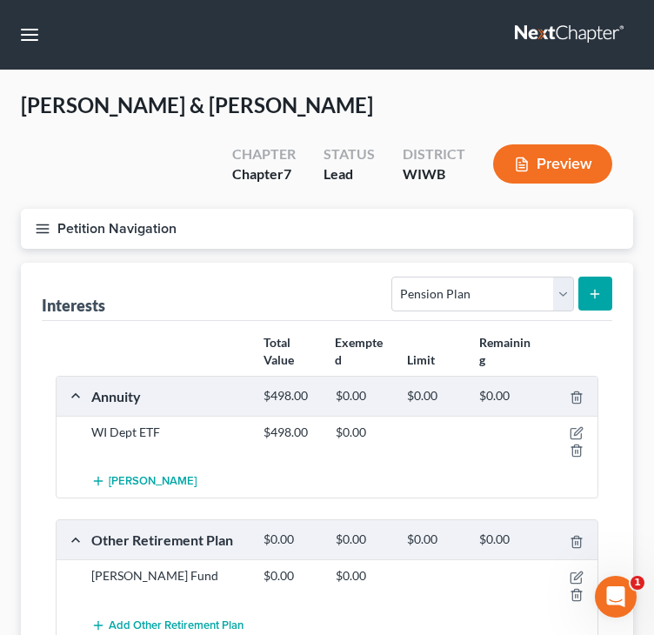
click at [37, 224] on line "button" at bounding box center [43, 224] width 12 height 0
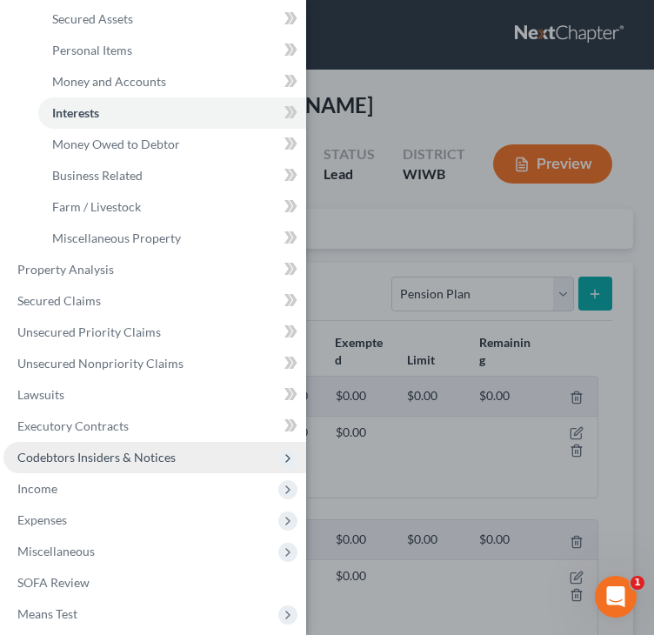
scroll to position [261, 0]
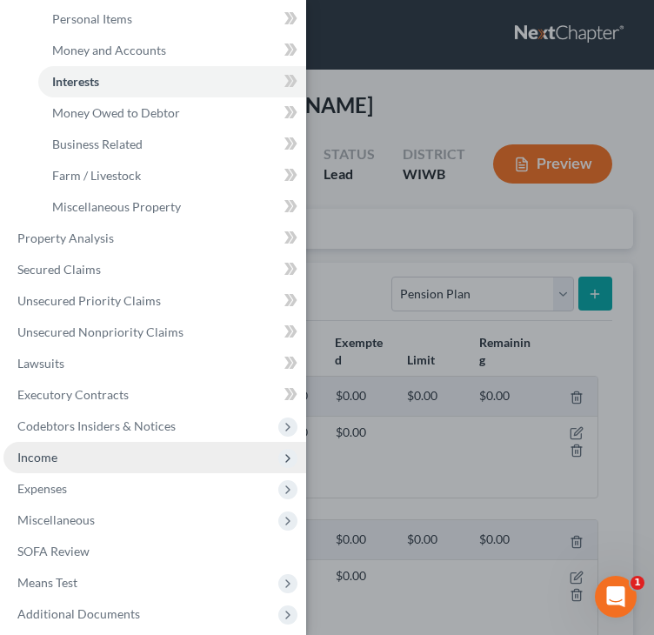
click at [45, 460] on span "Income" at bounding box center [37, 457] width 40 height 15
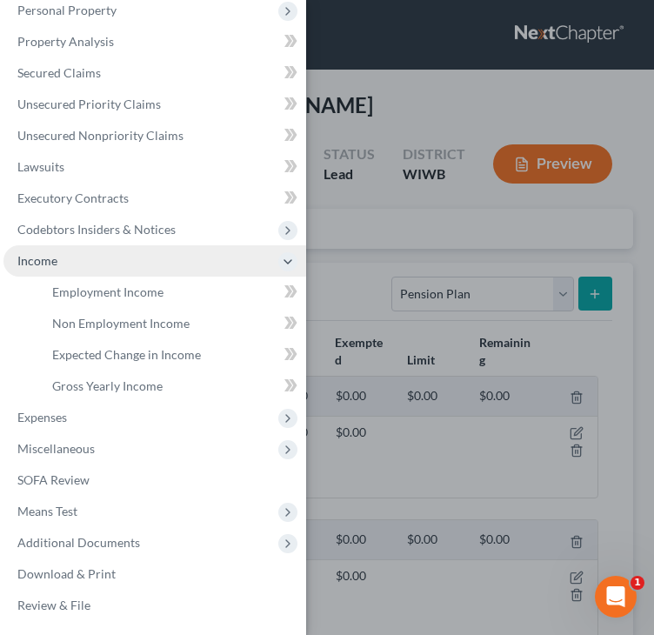
scroll to position [144, 0]
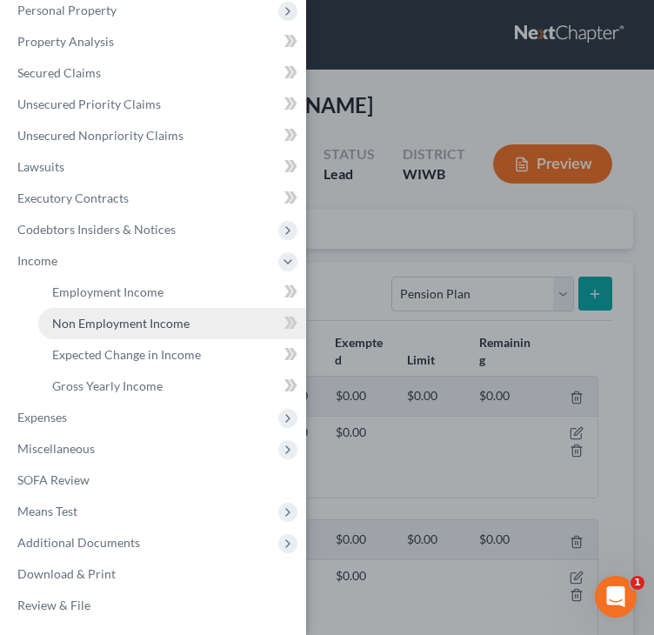
click at [103, 326] on span "Non Employment Income" at bounding box center [120, 323] width 137 height 15
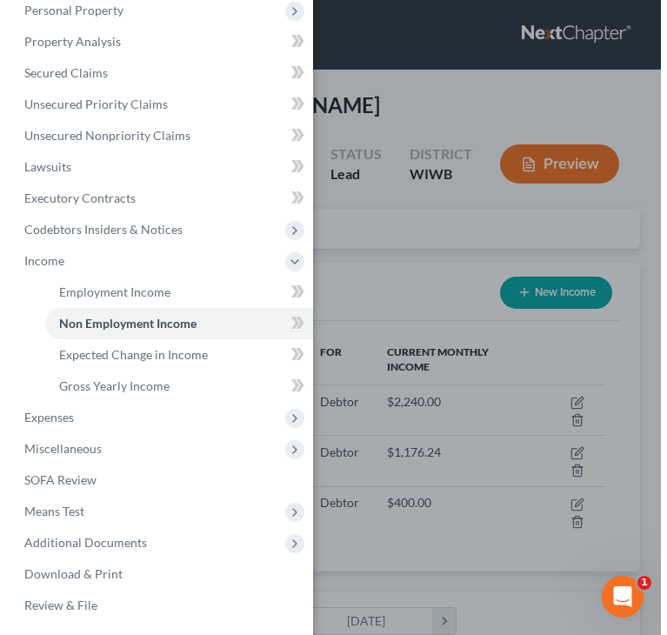
scroll to position [271, 577]
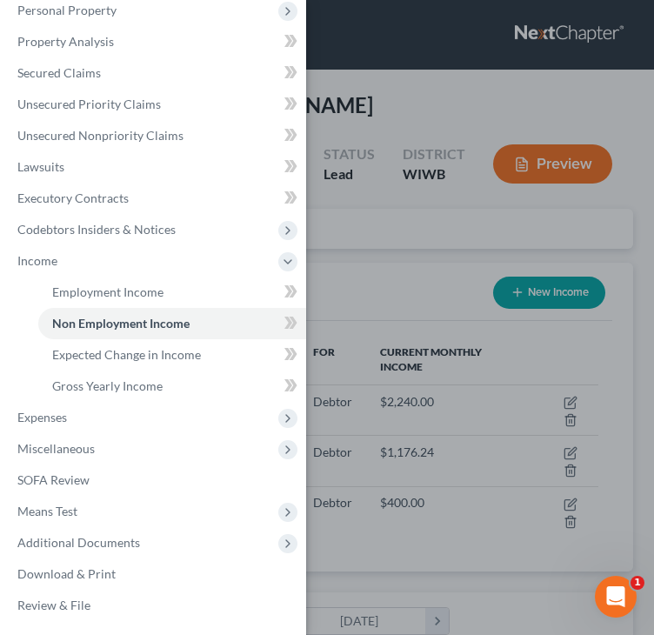
click at [382, 101] on div "Case Dashboard Payments Invoices Payments Payments Credit Report Client Profile" at bounding box center [327, 317] width 654 height 635
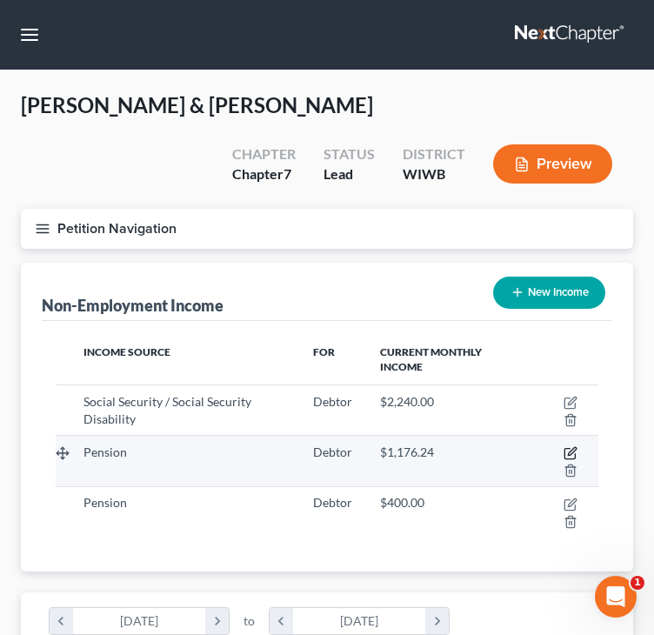
click at [570, 450] on icon "button" at bounding box center [571, 453] width 14 height 14
select select "2"
select select "0"
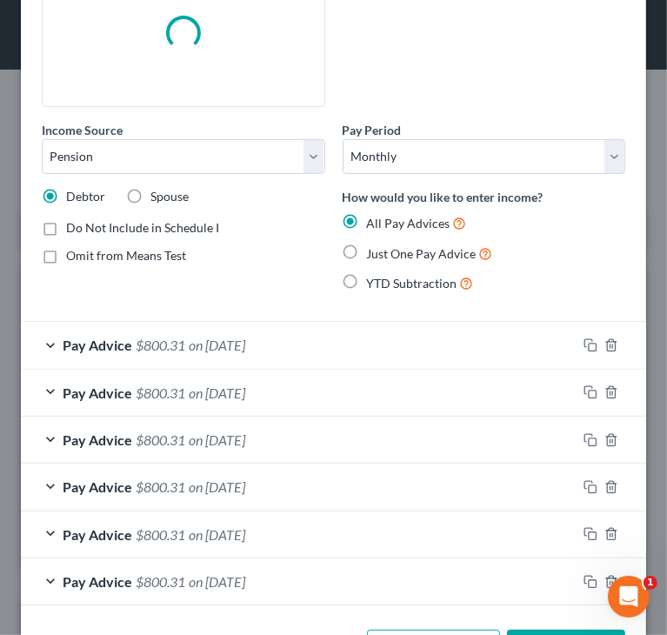
scroll to position [191, 0]
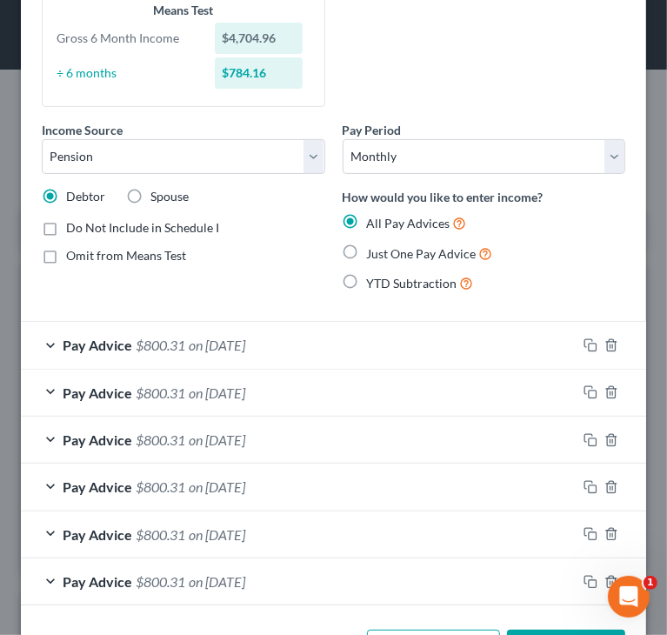
click at [49, 337] on div "Pay Advice $800.31 on 07/01/2025" at bounding box center [299, 345] width 556 height 46
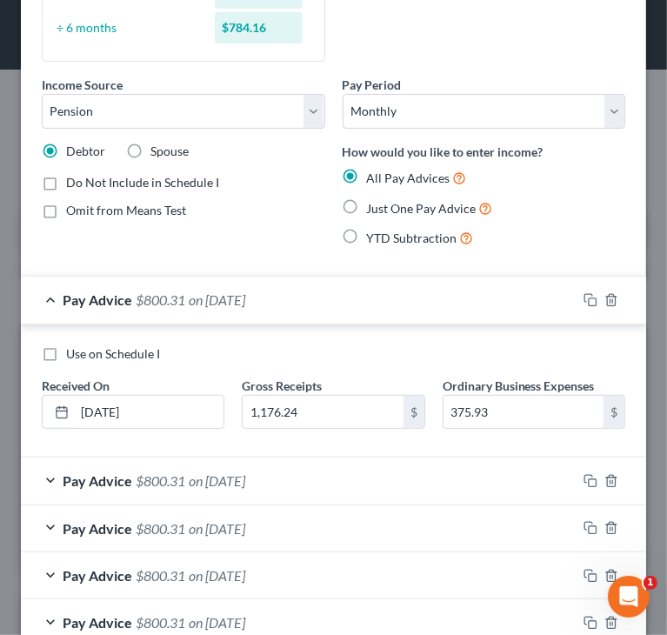
scroll to position [278, 0]
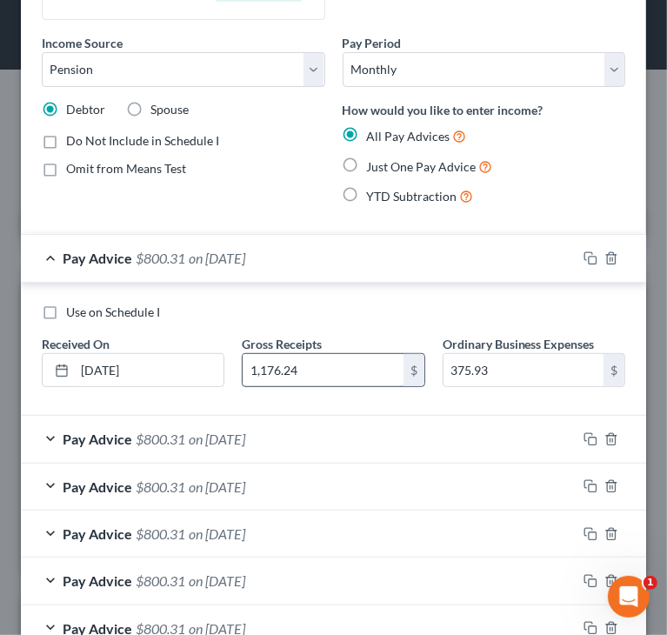
click at [281, 366] on input "1,176.24" at bounding box center [323, 370] width 160 height 33
drag, startPoint x: 281, startPoint y: 366, endPoint x: 301, endPoint y: 366, distance: 20.0
click at [300, 366] on input "1,176.24" at bounding box center [323, 370] width 160 height 33
type input "1,176."
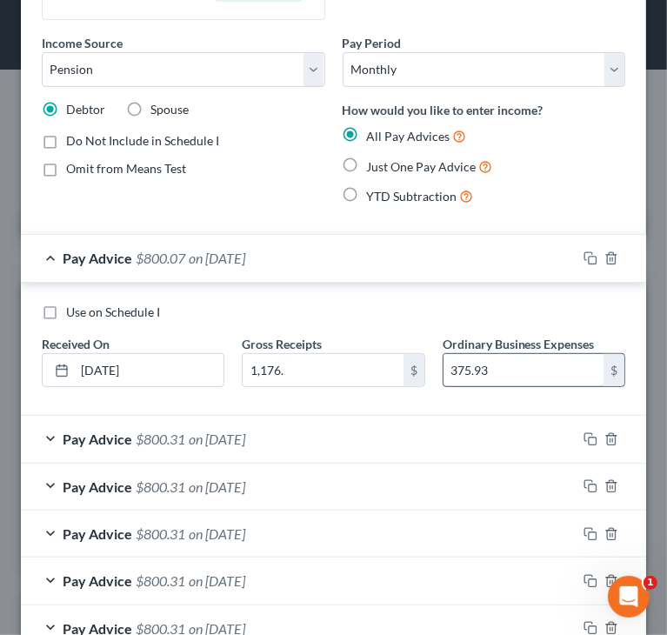
click at [492, 364] on input "375.93" at bounding box center [523, 370] width 160 height 33
type input "375."
click at [224, 438] on span "on 06/01/2025" at bounding box center [217, 438] width 57 height 17
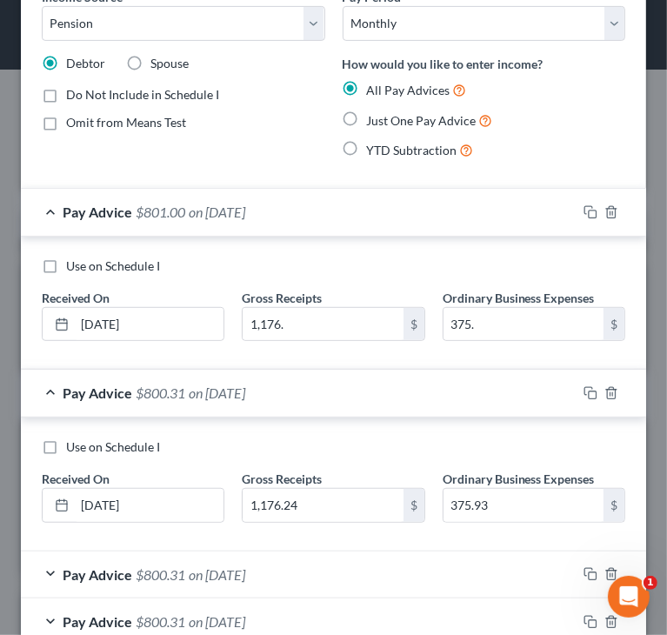
scroll to position [365, 0]
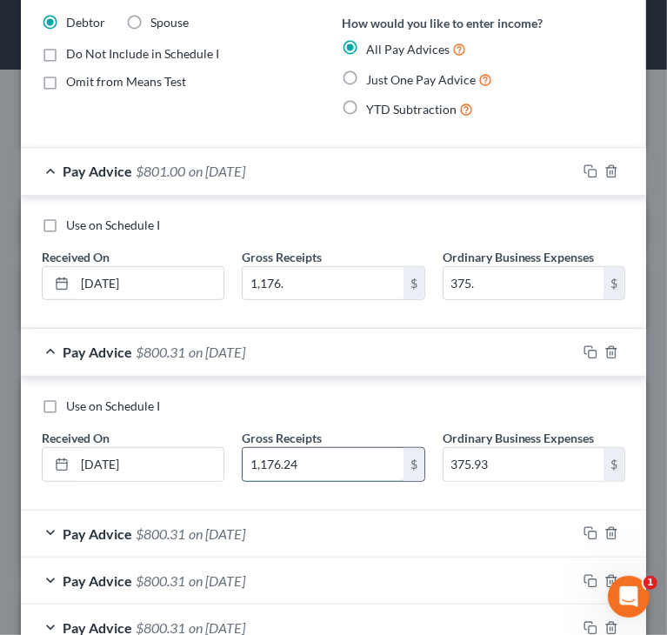
click at [275, 461] on input "1,176.24" at bounding box center [323, 464] width 160 height 33
click at [281, 464] on input "1,176.24" at bounding box center [323, 464] width 160 height 33
drag, startPoint x: 282, startPoint y: 461, endPoint x: 292, endPoint y: 460, distance: 10.5
click at [292, 460] on input "1,176.24" at bounding box center [323, 464] width 160 height 33
type input "1,176."
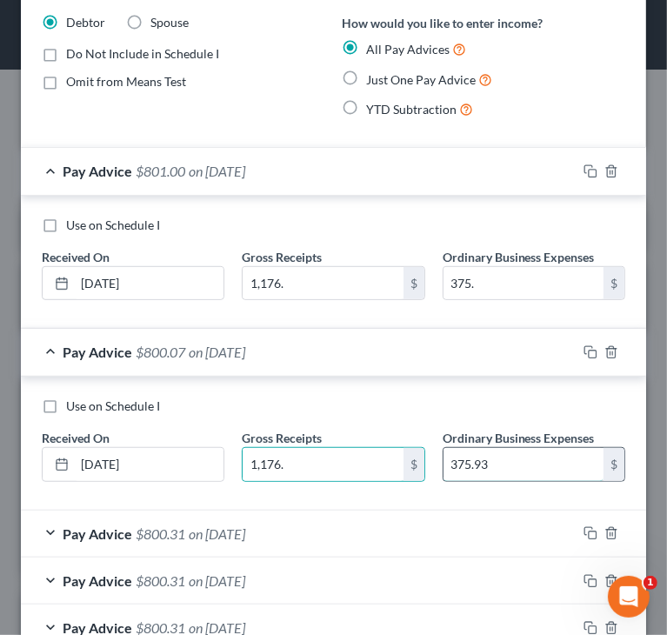
click at [466, 459] on input "375.93" at bounding box center [523, 464] width 160 height 33
drag, startPoint x: 466, startPoint y: 459, endPoint x: 501, endPoint y: 460, distance: 34.8
click at [501, 460] on input "375.93" at bounding box center [523, 464] width 160 height 33
type input "375."
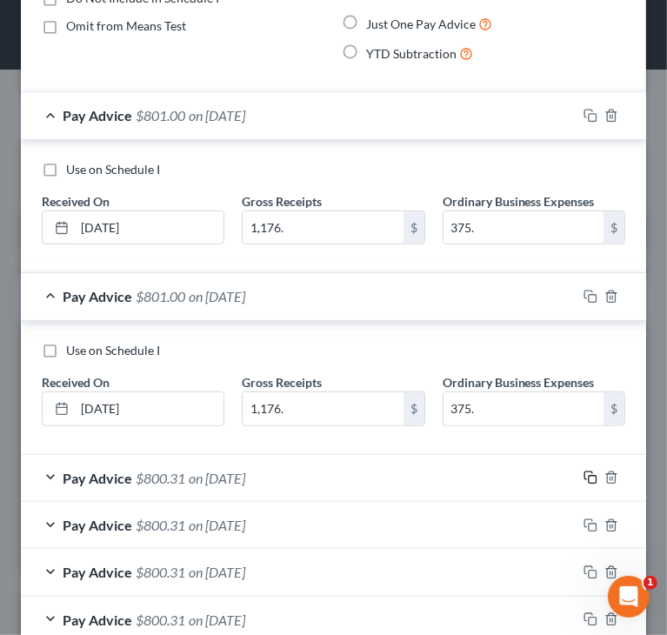
scroll to position [452, 0]
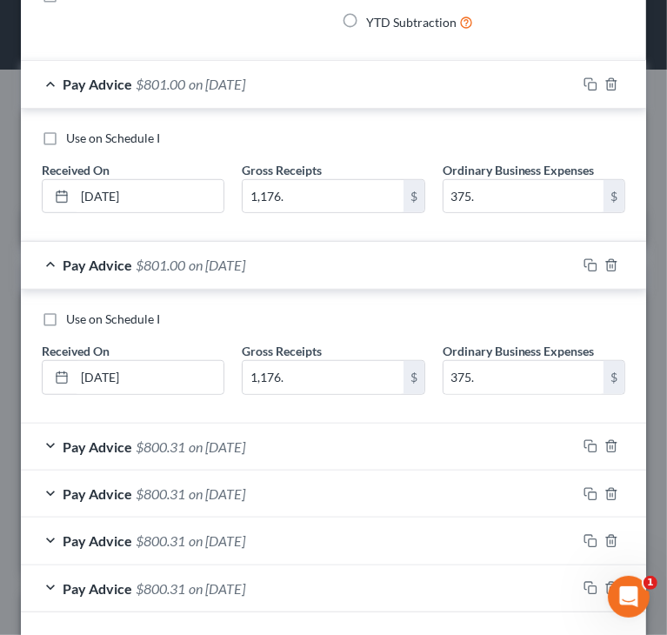
click at [243, 443] on span "on 05/01/2025" at bounding box center [217, 446] width 57 height 17
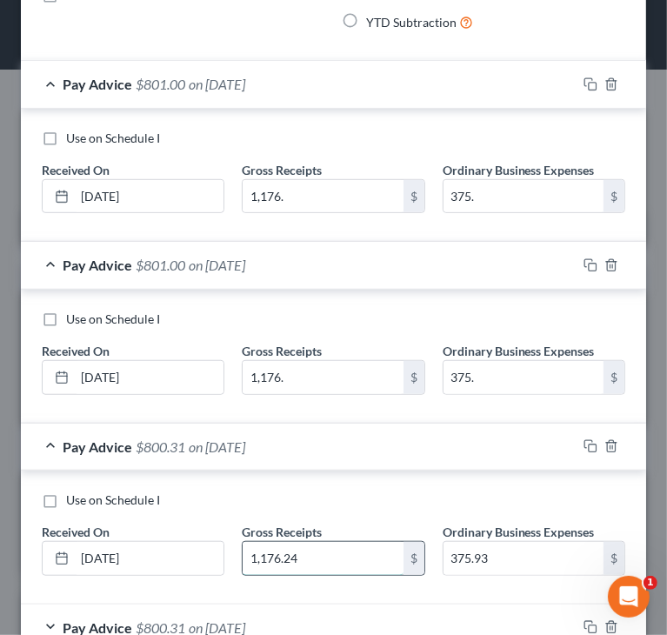
click at [277, 552] on input "1,176.24" at bounding box center [323, 558] width 160 height 33
click at [278, 554] on input "1,176.24" at bounding box center [323, 558] width 160 height 33
drag, startPoint x: 280, startPoint y: 550, endPoint x: 304, endPoint y: 548, distance: 24.5
click at [304, 548] on input "1,176.24" at bounding box center [323, 558] width 160 height 33
type input "1,176."
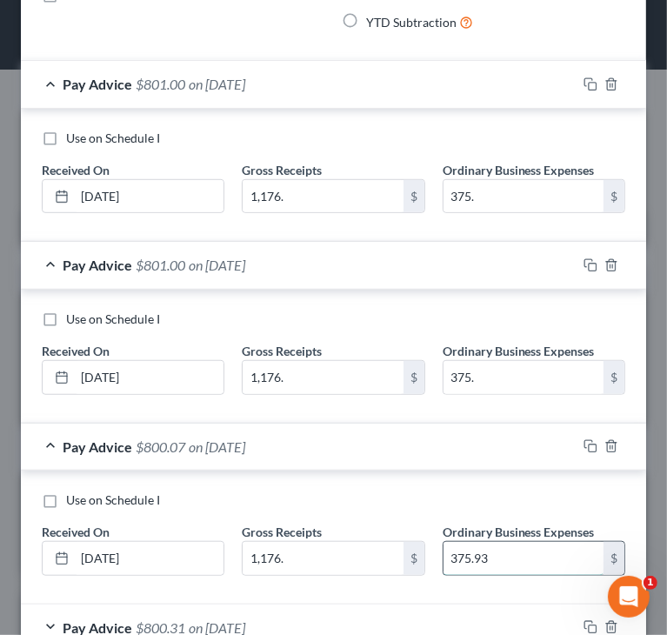
click at [466, 557] on input "375.93" at bounding box center [523, 558] width 160 height 33
click at [467, 555] on input "375.93" at bounding box center [523, 558] width 160 height 33
click at [468, 554] on input "375.93" at bounding box center [523, 558] width 160 height 33
type input "375."
click at [388, 483] on div "Use on Schedule I Received On * 05/01/2025 Gross Receipts 1,176. $ Ordinary Bus…" at bounding box center [333, 537] width 625 height 134
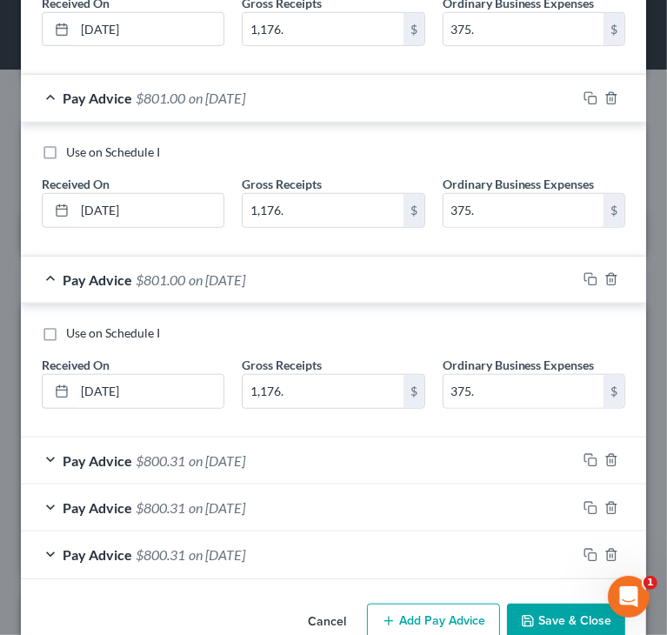
scroll to position [626, 0]
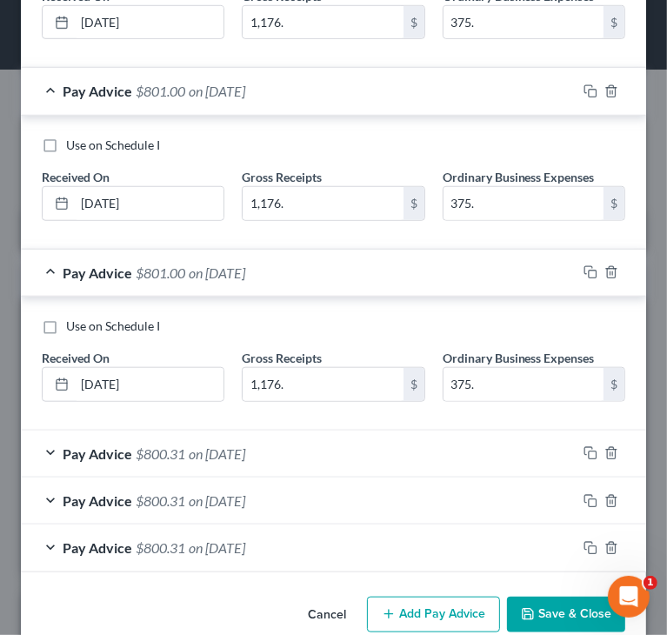
click at [243, 447] on span "on 04/01/2025" at bounding box center [217, 453] width 57 height 17
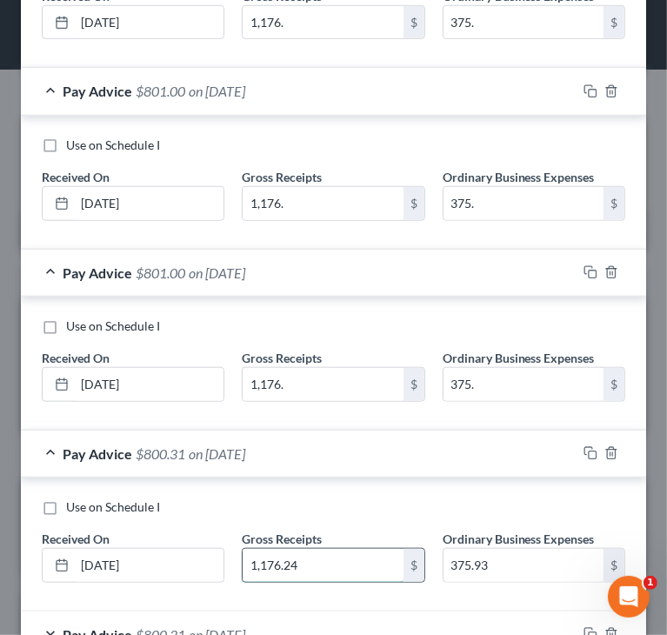
click at [285, 556] on input "1,176.24" at bounding box center [323, 565] width 160 height 33
click at [283, 560] on input "1,176.24" at bounding box center [323, 565] width 160 height 33
drag, startPoint x: 280, startPoint y: 560, endPoint x: 379, endPoint y: 556, distance: 99.2
click at [379, 556] on input "1,176.24" at bounding box center [323, 565] width 160 height 33
type input "1,176."
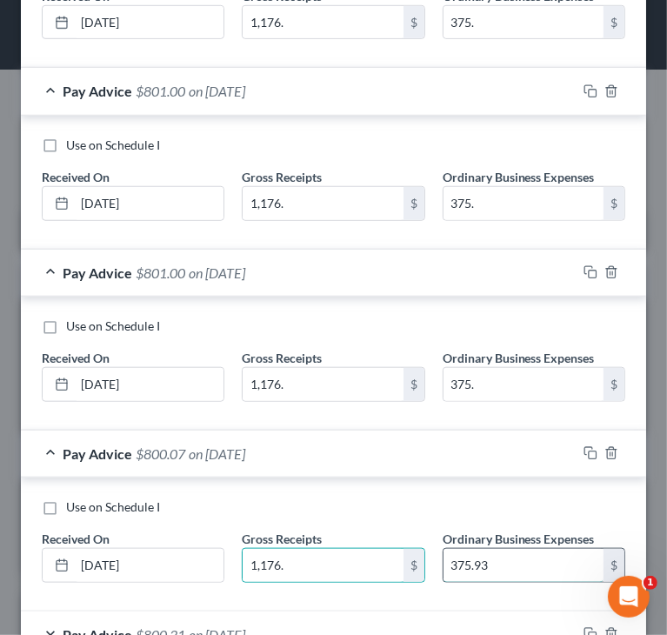
click at [470, 557] on input "375.93" at bounding box center [523, 565] width 160 height 33
click at [466, 561] on input "375.93" at bounding box center [523, 565] width 160 height 33
drag, startPoint x: 466, startPoint y: 561, endPoint x: 490, endPoint y: 559, distance: 24.4
click at [490, 559] on input "375.93" at bounding box center [523, 565] width 160 height 33
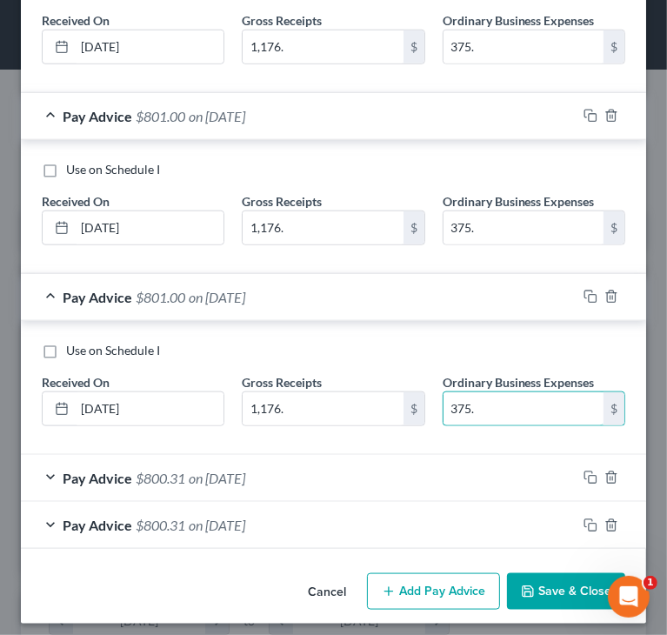
scroll to position [788, 0]
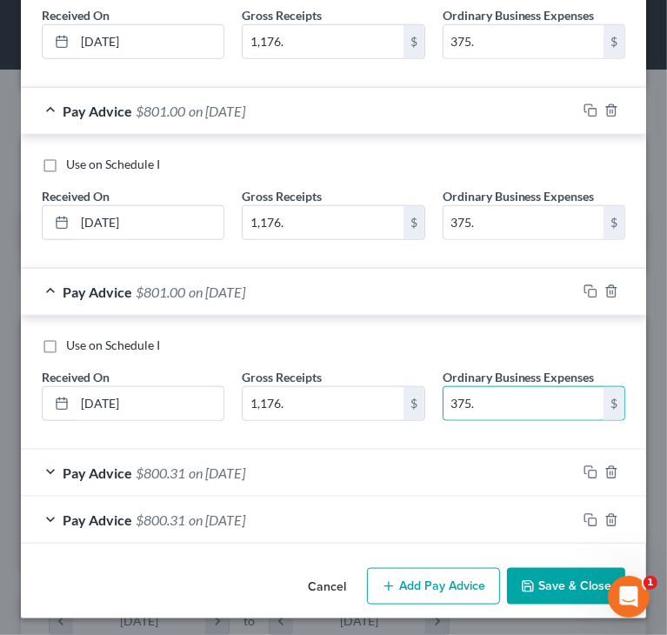
type input "375."
click at [218, 473] on span "on 03/01/2025" at bounding box center [217, 472] width 57 height 17
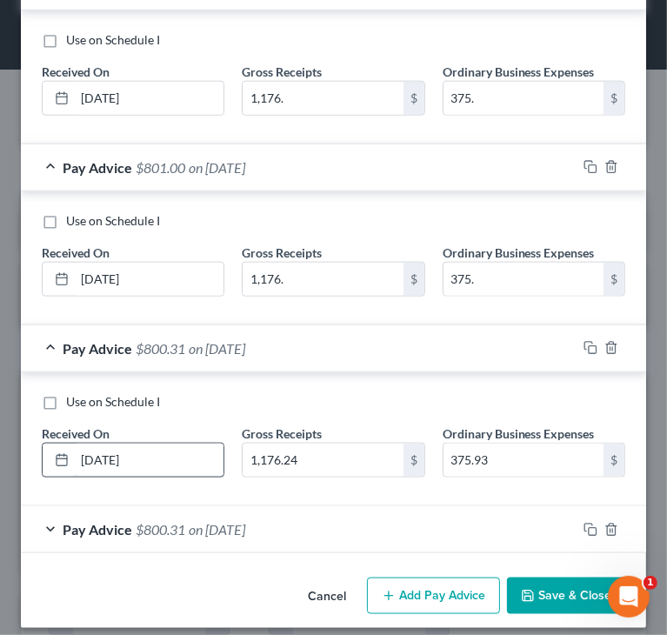
scroll to position [922, 0]
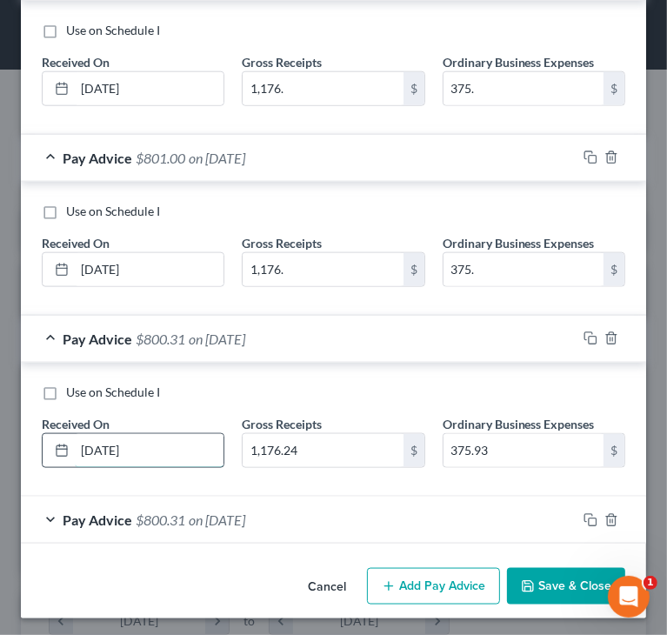
click at [97, 443] on input "03/01/2025" at bounding box center [149, 450] width 149 height 33
click at [94, 449] on input "03/01/2025" at bounding box center [149, 450] width 149 height 33
type input "08/01/2025"
click at [320, 442] on input "1,176.24" at bounding box center [323, 450] width 160 height 33
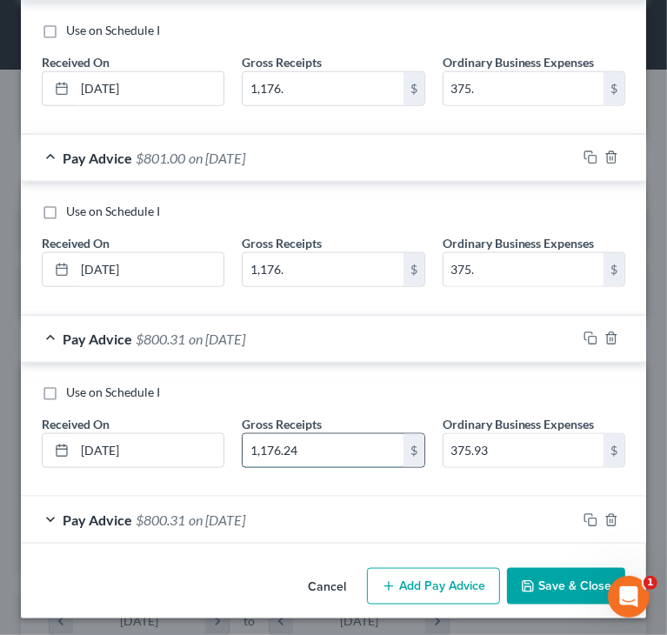
click at [320, 445] on input "1,176.24" at bounding box center [323, 450] width 160 height 33
type input "1,176."
click at [513, 441] on input "375.93" at bounding box center [523, 450] width 160 height 33
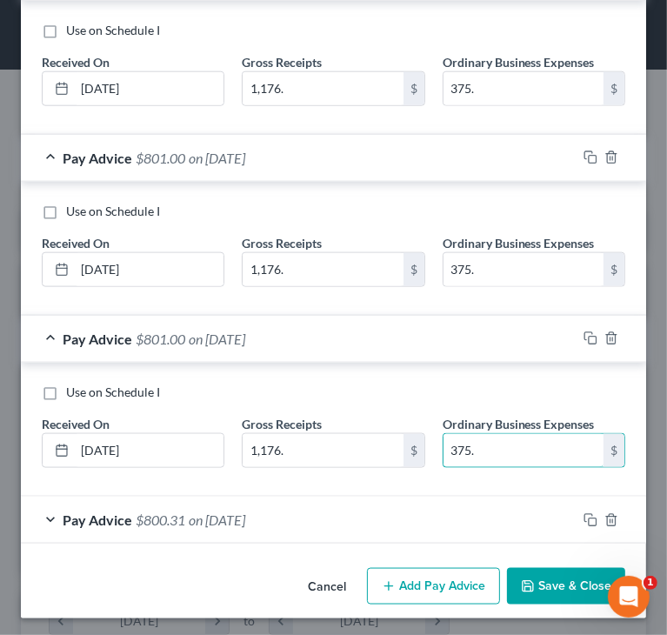
type input "375."
click at [97, 513] on span "Pay Advice" at bounding box center [98, 519] width 70 height 17
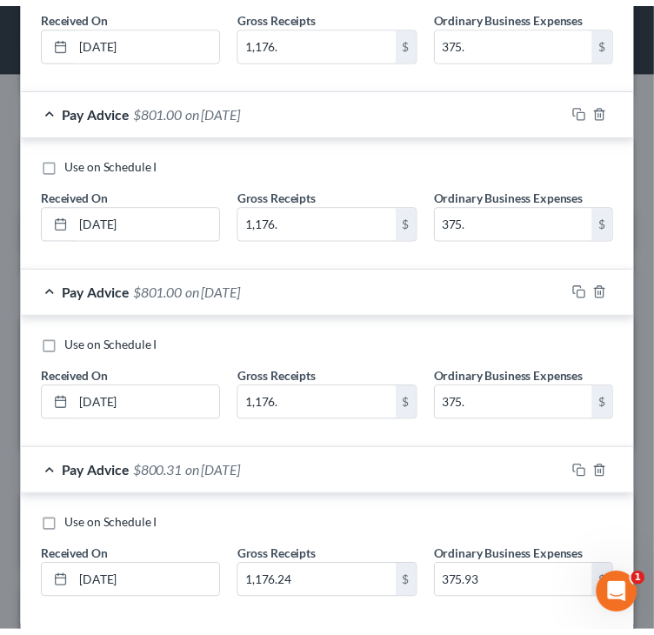
scroll to position [1054, 0]
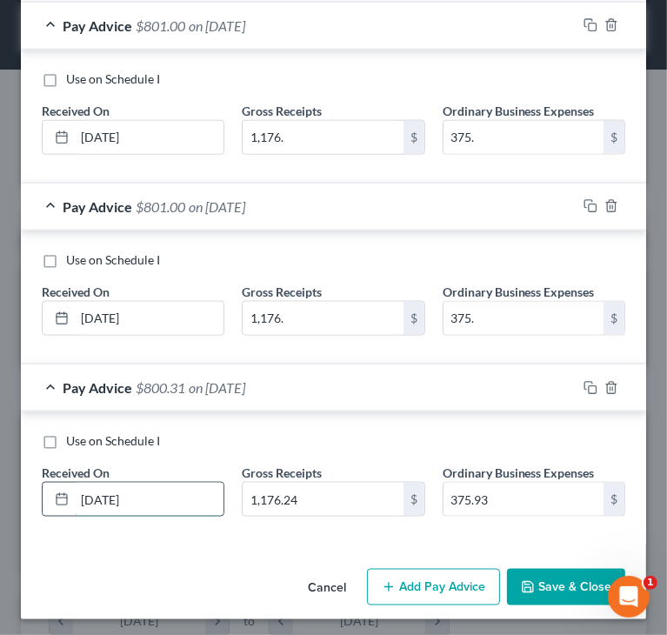
click at [90, 492] on input "02/01/2025" at bounding box center [149, 499] width 149 height 33
type input "09/01/2025"
click at [283, 498] on input "1,176.24" at bounding box center [323, 499] width 160 height 33
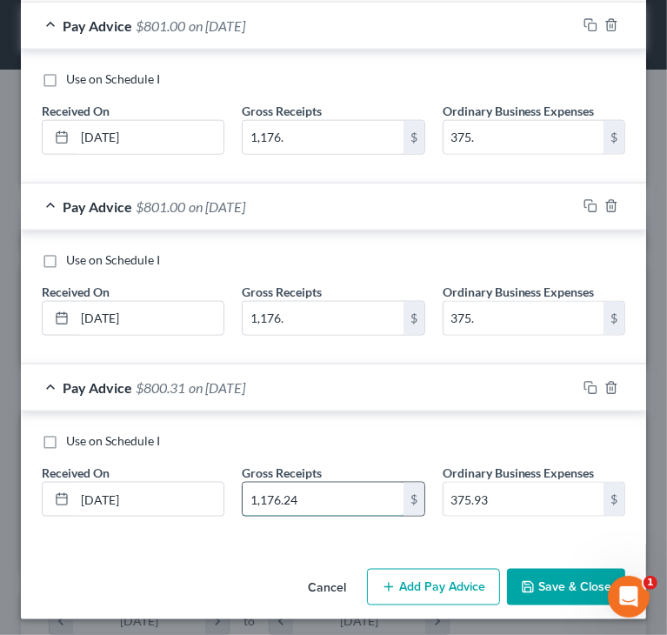
click at [282, 497] on input "1,176.24" at bounding box center [323, 499] width 160 height 33
drag, startPoint x: 282, startPoint y: 497, endPoint x: 354, endPoint y: 494, distance: 72.2
click at [354, 494] on input "1,176.24" at bounding box center [323, 499] width 160 height 33
type input "1,176."
click at [466, 489] on input "375.93" at bounding box center [523, 499] width 160 height 33
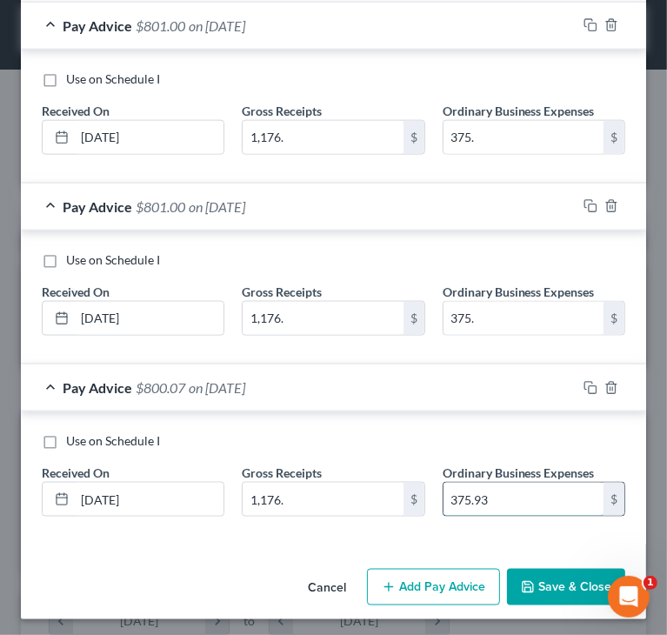
click at [466, 490] on input "375.93" at bounding box center [523, 499] width 160 height 33
drag, startPoint x: 466, startPoint y: 490, endPoint x: 518, endPoint y: 497, distance: 52.6
click at [517, 497] on input "375.93" at bounding box center [523, 499] width 160 height 33
type input "375."
click at [537, 578] on button "Save & Close" at bounding box center [566, 587] width 118 height 37
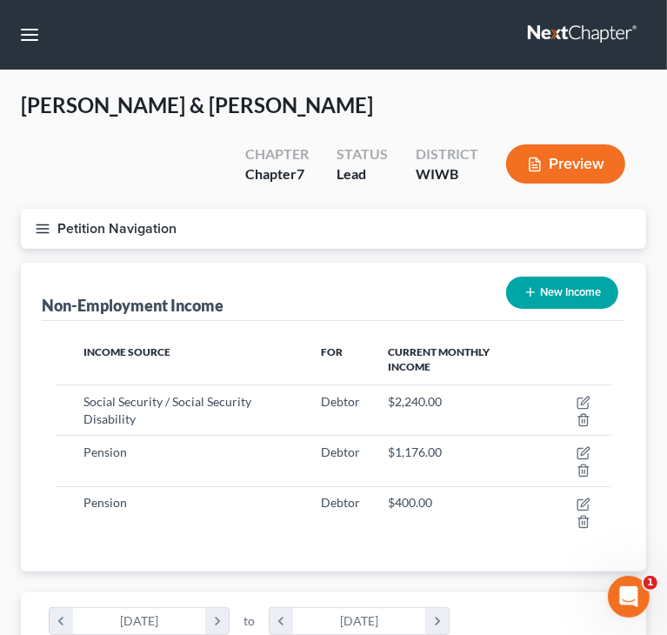
scroll to position [869336, 869030]
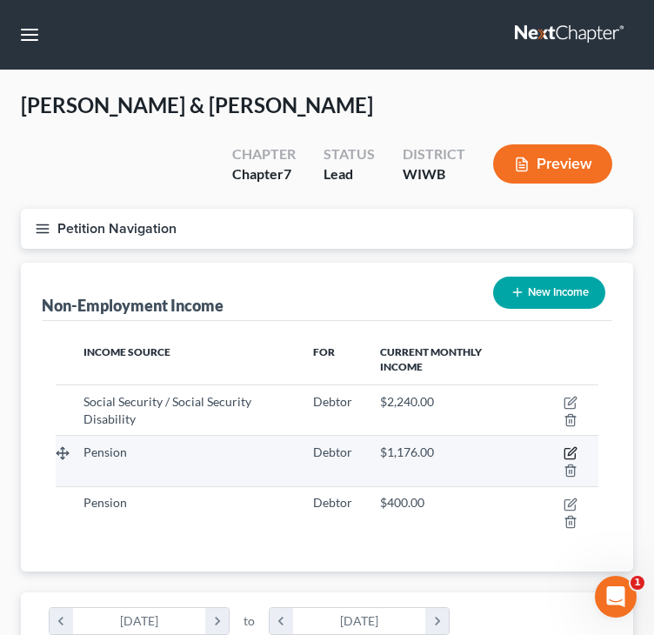
click at [570, 446] on icon "button" at bounding box center [571, 453] width 14 height 14
select select "2"
select select "0"
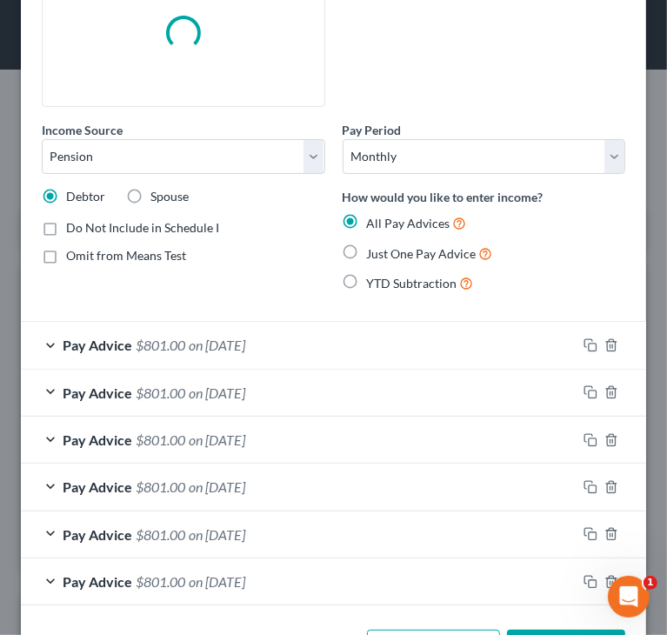
scroll to position [191, 0]
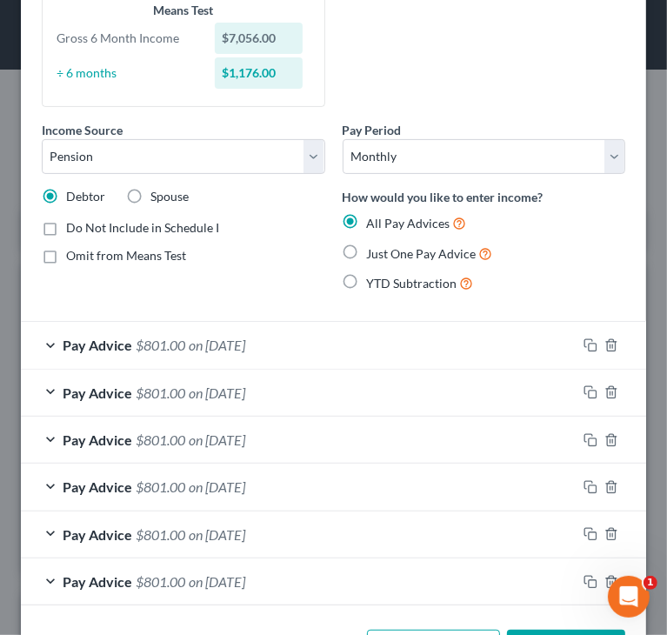
click at [178, 350] on span "$801.00" at bounding box center [161, 345] width 50 height 17
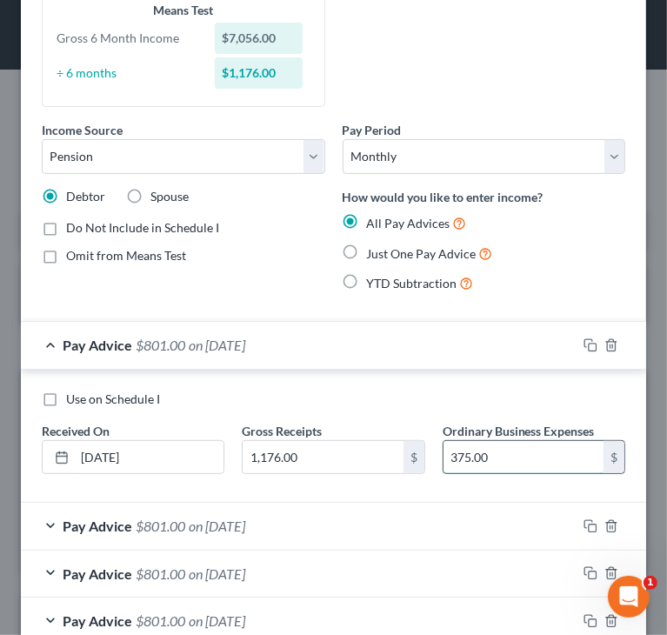
click at [456, 454] on input "375.00" at bounding box center [523, 457] width 160 height 33
click at [459, 456] on input "375.00" at bounding box center [523, 457] width 160 height 33
type input "376.00"
click at [245, 526] on span "on 08/01/2025" at bounding box center [217, 525] width 57 height 17
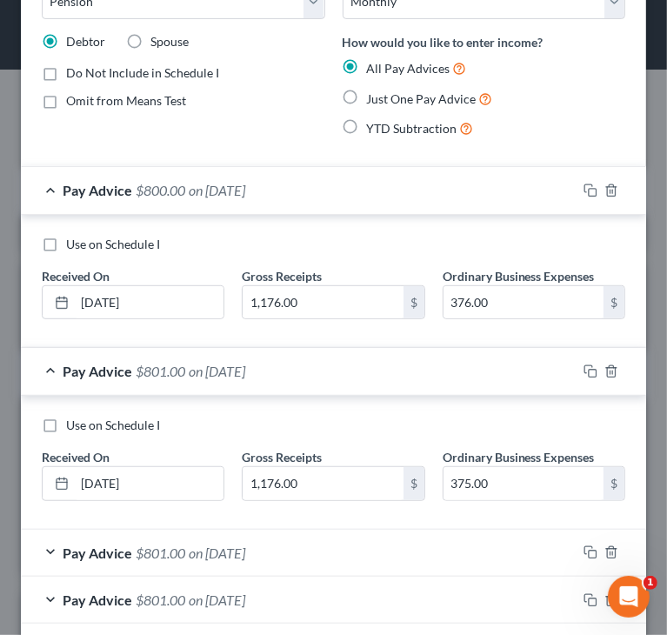
scroll to position [365, 0]
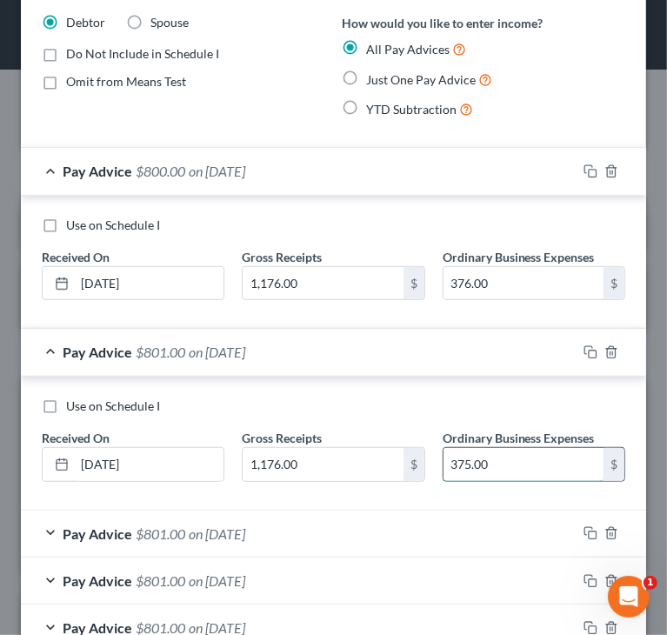
click at [458, 462] on input "375.00" at bounding box center [523, 464] width 160 height 33
click at [458, 463] on input "375.00" at bounding box center [523, 464] width 160 height 33
click at [471, 460] on input "3,765.00" at bounding box center [523, 464] width 160 height 33
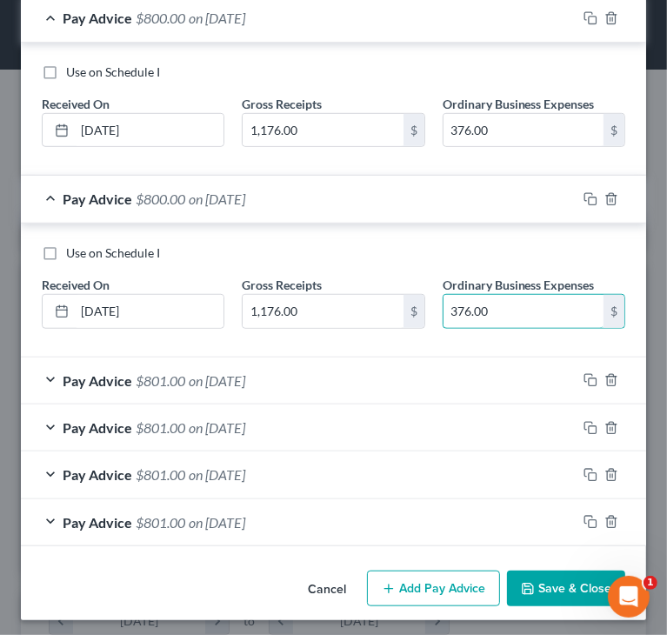
scroll to position [522, 0]
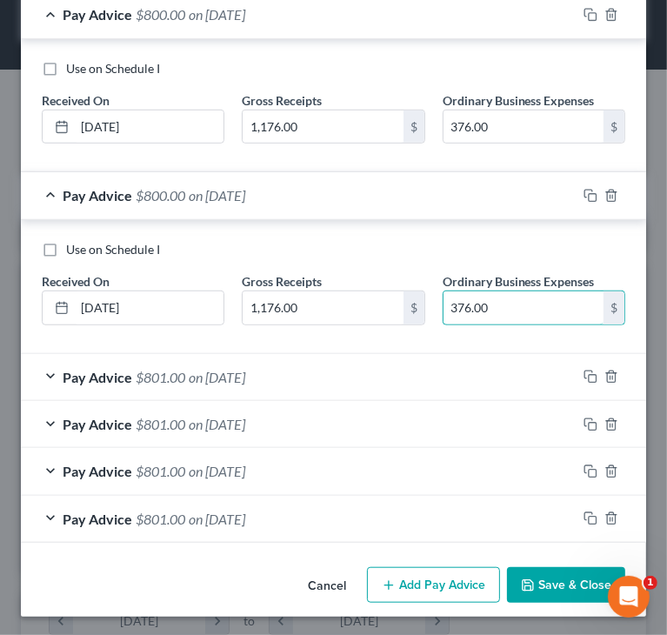
type input "376.00"
click at [193, 376] on span "on 07/01/2025" at bounding box center [217, 377] width 57 height 17
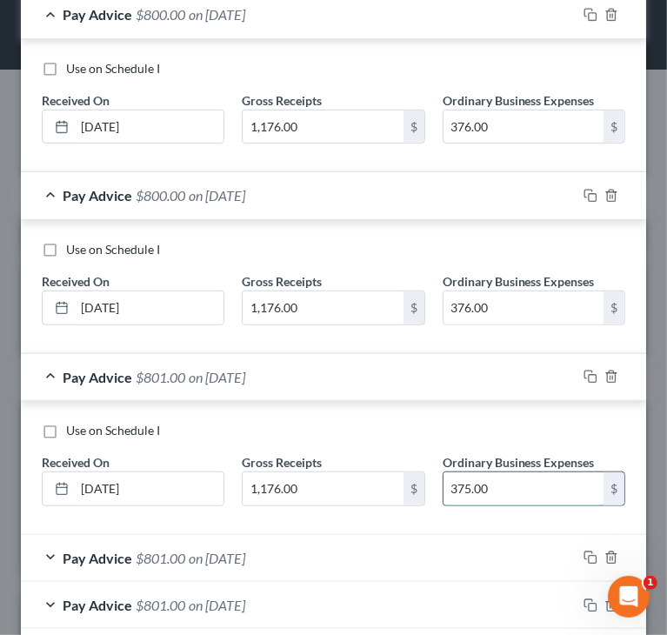
click at [459, 482] on input "375.00" at bounding box center [523, 488] width 160 height 33
click at [467, 484] on input "3,765.00" at bounding box center [523, 488] width 160 height 33
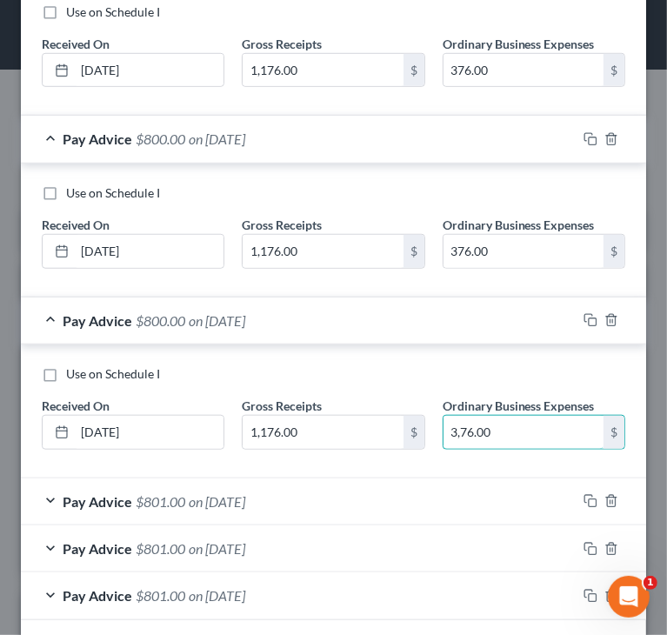
scroll to position [609, 0]
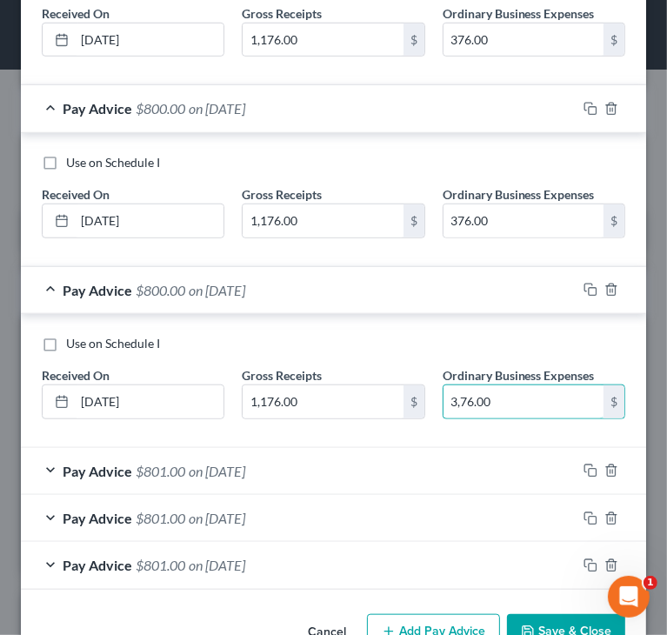
type input "3,76.00"
click at [245, 467] on span "on 06/01/2025" at bounding box center [217, 471] width 57 height 17
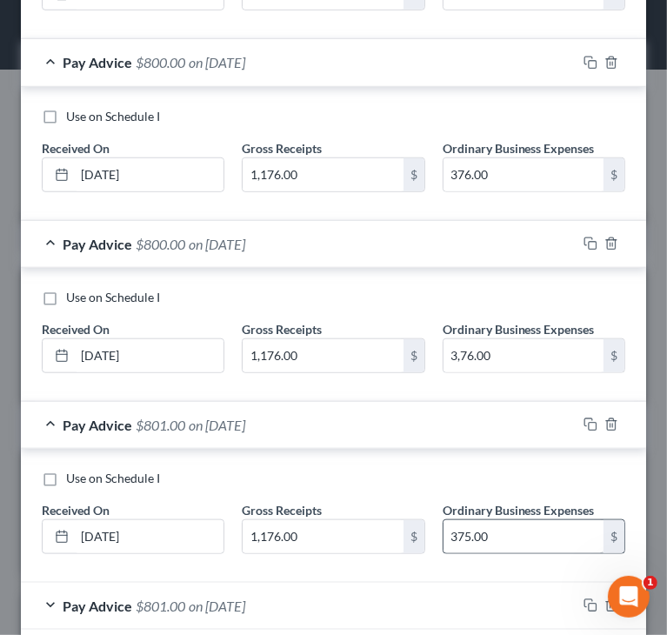
scroll to position [696, 0]
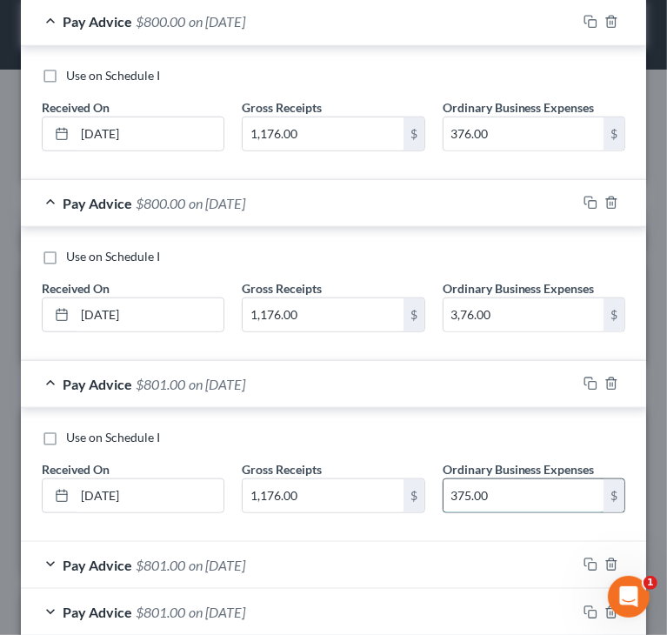
click at [457, 490] on input "375.00" at bounding box center [523, 495] width 160 height 33
click at [457, 485] on input "375.00" at bounding box center [523, 495] width 160 height 33
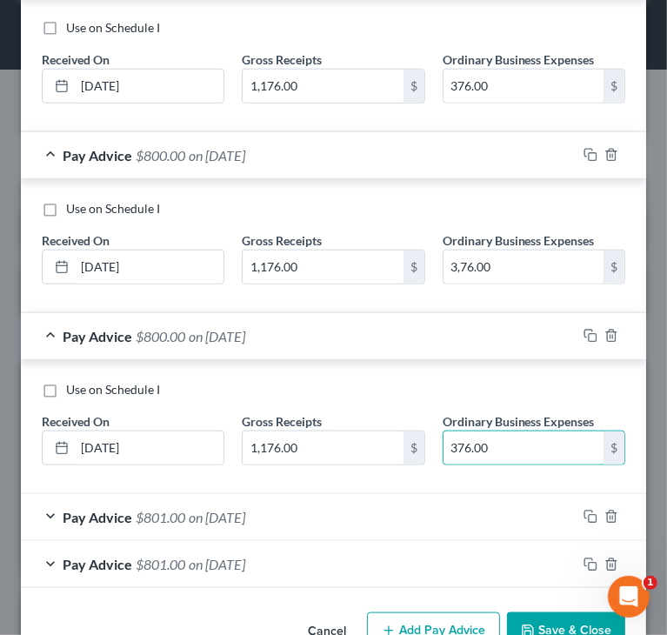
scroll to position [783, 0]
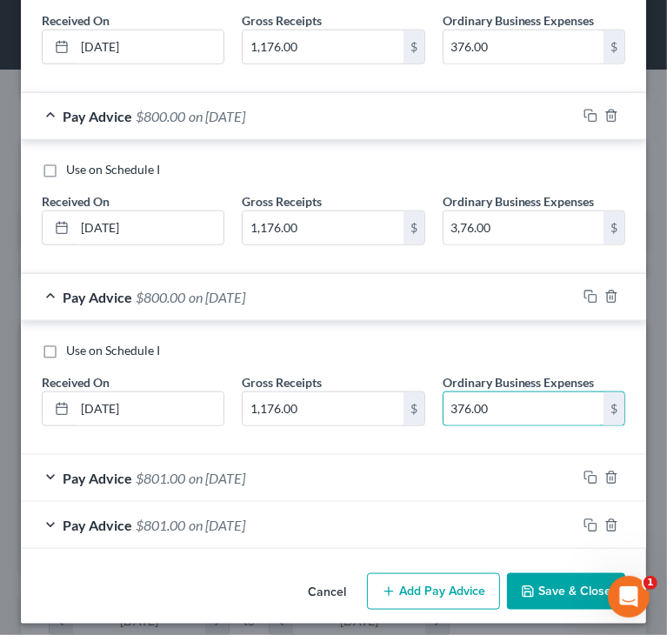
type input "376.00"
click at [245, 479] on span "on 05/01/2025" at bounding box center [217, 478] width 57 height 17
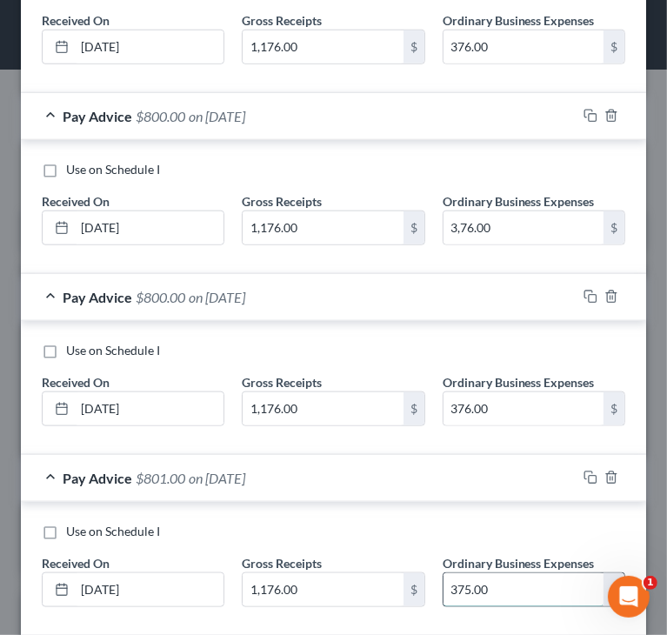
click at [459, 578] on input "375.00" at bounding box center [523, 589] width 160 height 33
click at [457, 583] on input "375.00" at bounding box center [523, 589] width 160 height 33
click at [472, 583] on input "3,765.00" at bounding box center [523, 589] width 160 height 33
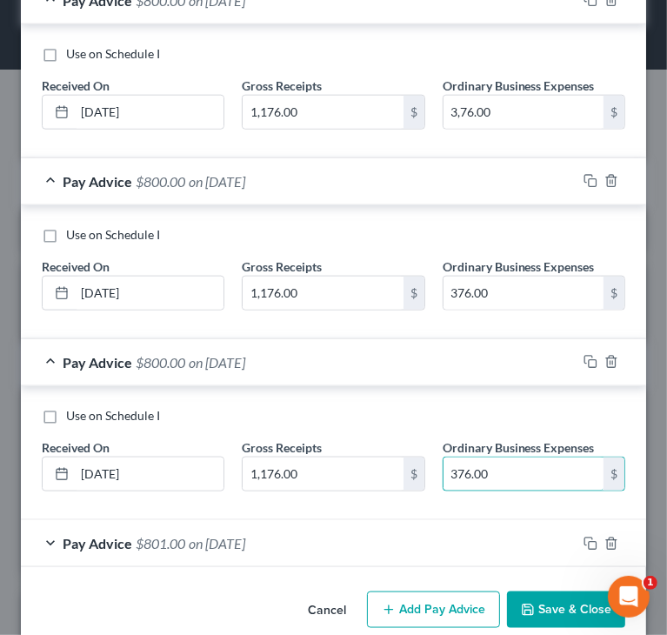
scroll to position [922, 0]
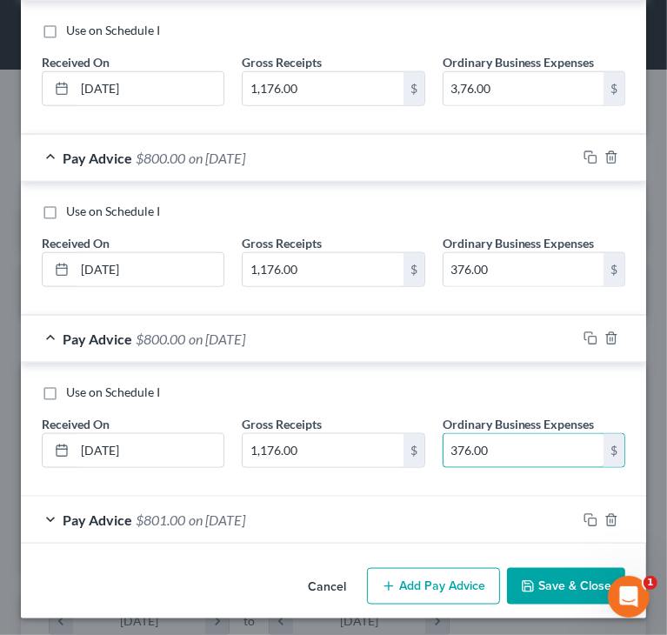
type input "376.00"
click at [245, 519] on span "on 04/01/2025" at bounding box center [217, 519] width 57 height 17
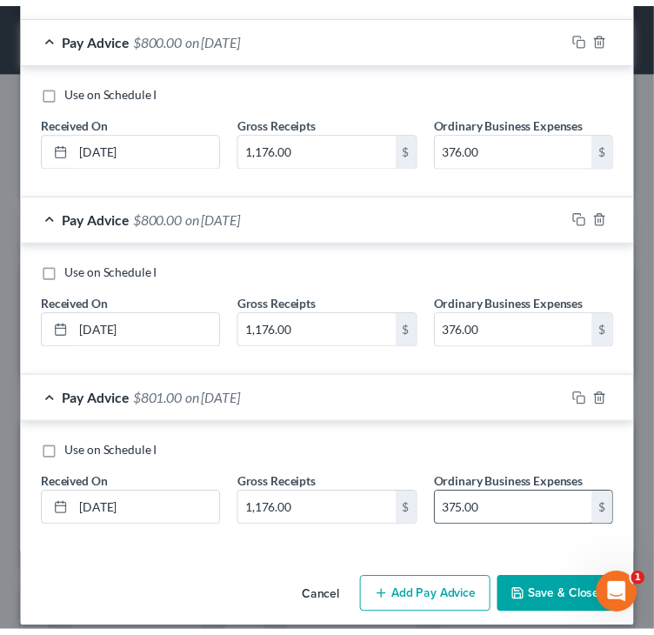
scroll to position [1054, 0]
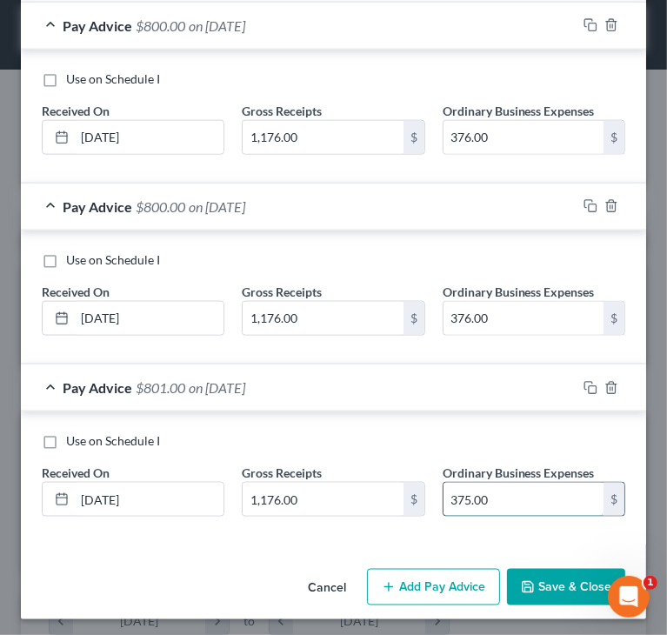
click at [458, 490] on input "375.00" at bounding box center [523, 499] width 160 height 33
click at [458, 491] on input "375.00" at bounding box center [523, 499] width 160 height 33
click at [457, 491] on input "375.00" at bounding box center [523, 499] width 160 height 33
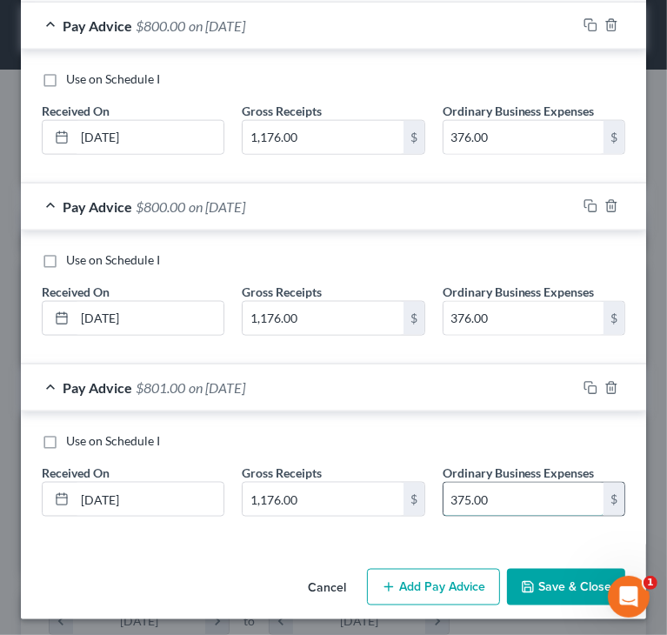
click at [457, 491] on input "375.00" at bounding box center [523, 499] width 160 height 33
click at [454, 490] on input "375.00" at bounding box center [523, 499] width 160 height 33
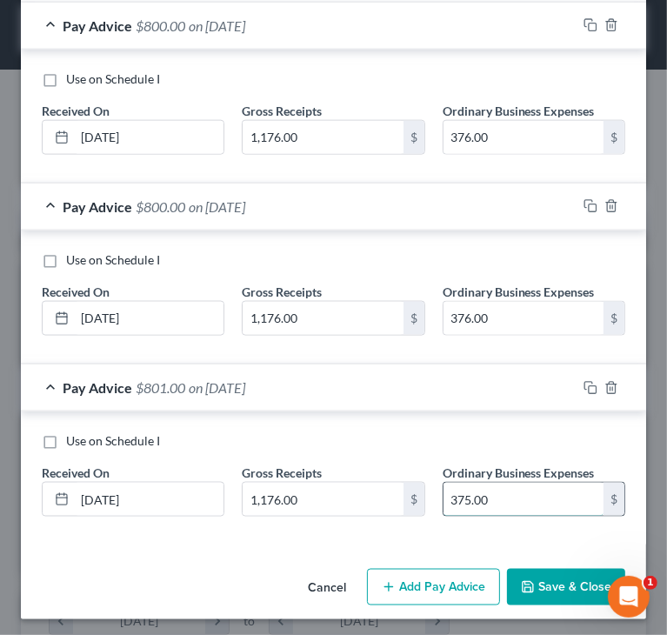
click at [454, 490] on input "375.00" at bounding box center [523, 499] width 160 height 33
click at [455, 490] on input "375.00" at bounding box center [523, 499] width 160 height 33
click at [454, 491] on input "375.00" at bounding box center [523, 499] width 160 height 33
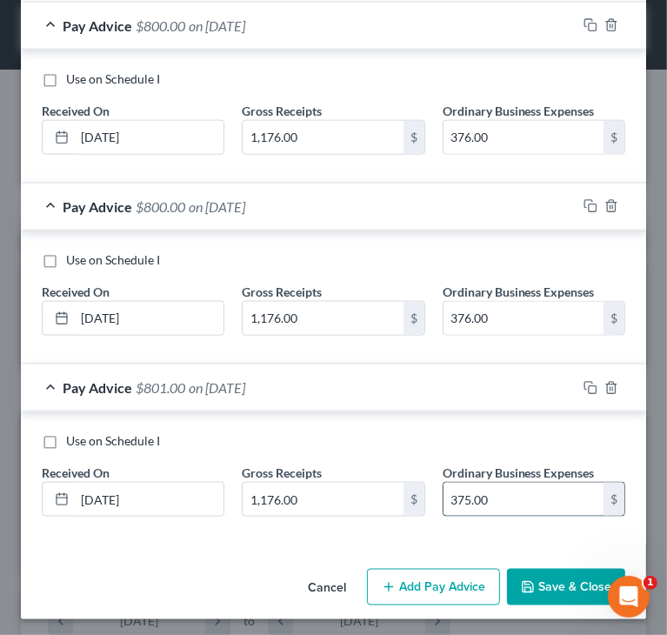
click at [454, 491] on input "375.00" at bounding box center [523, 499] width 160 height 33
click at [490, 495] on input "375.00" at bounding box center [523, 499] width 160 height 33
type input "376.00"
click at [549, 574] on button "Save & Close" at bounding box center [566, 587] width 118 height 37
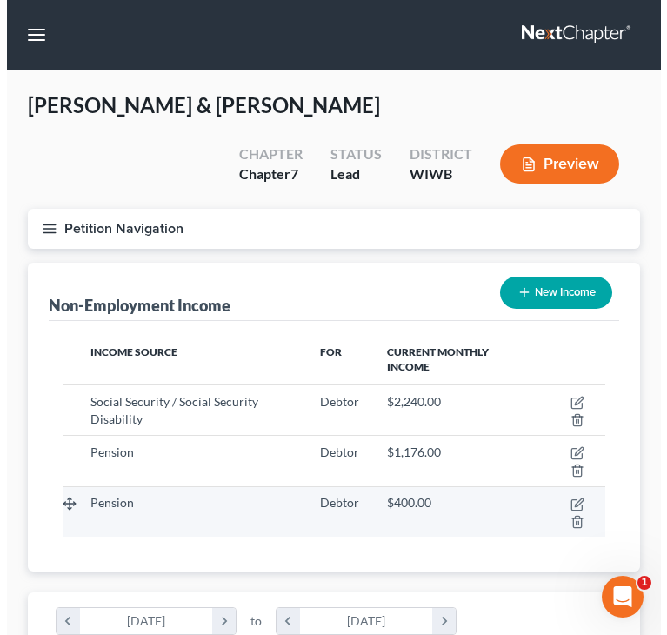
scroll to position [869336, 869030]
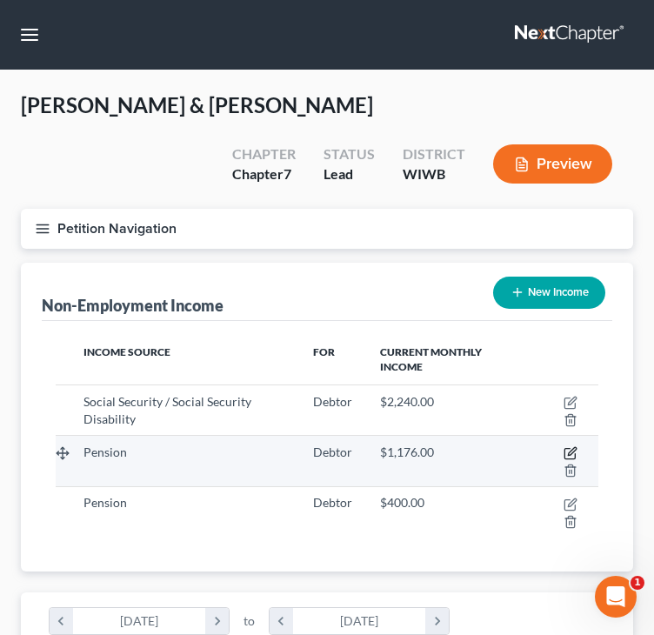
click at [567, 450] on icon "button" at bounding box center [571, 453] width 14 height 14
select select "2"
select select "0"
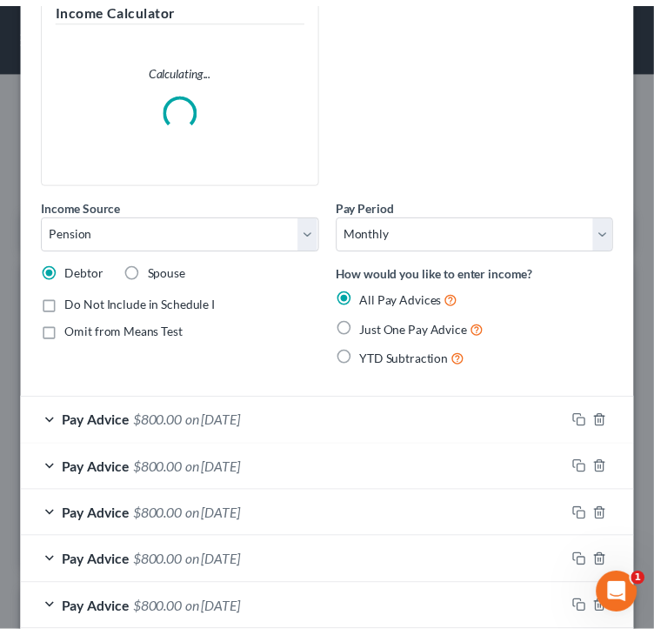
scroll to position [237, 0]
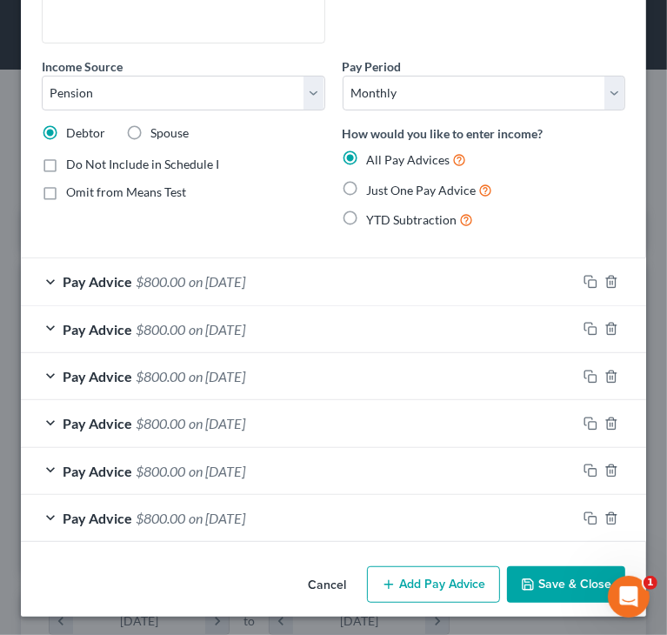
click at [569, 583] on button "Save & Close" at bounding box center [566, 584] width 118 height 37
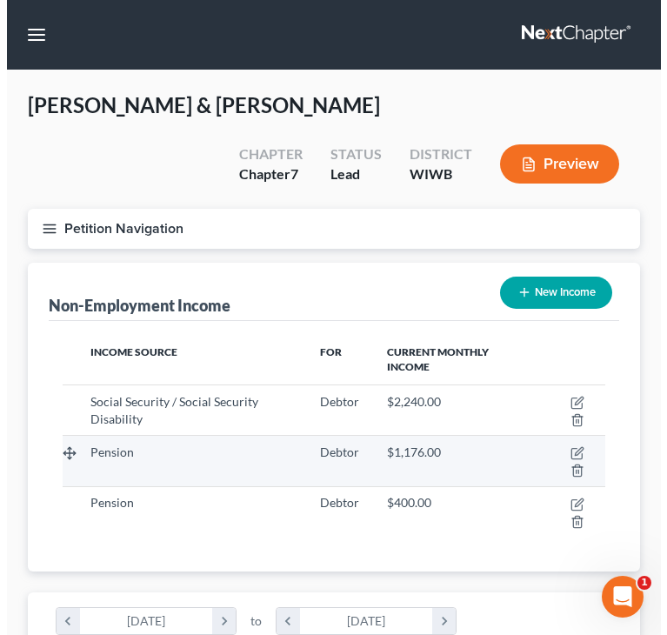
scroll to position [869336, 869030]
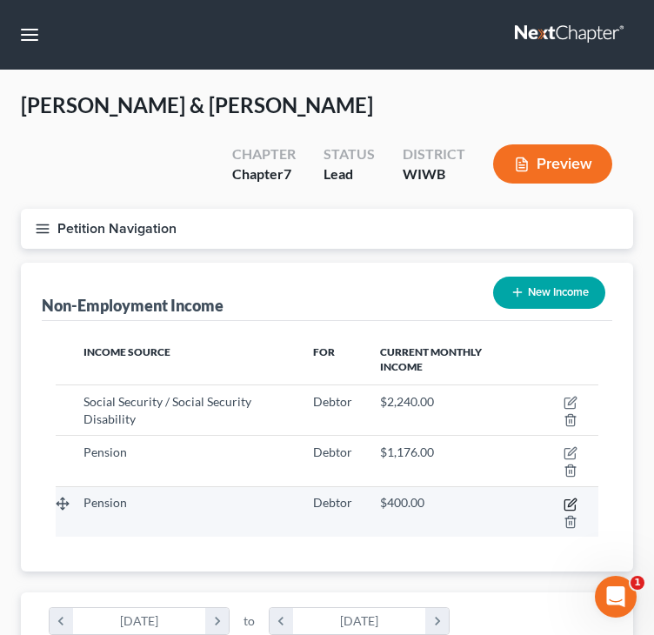
click at [570, 504] on icon "button" at bounding box center [571, 504] width 14 height 14
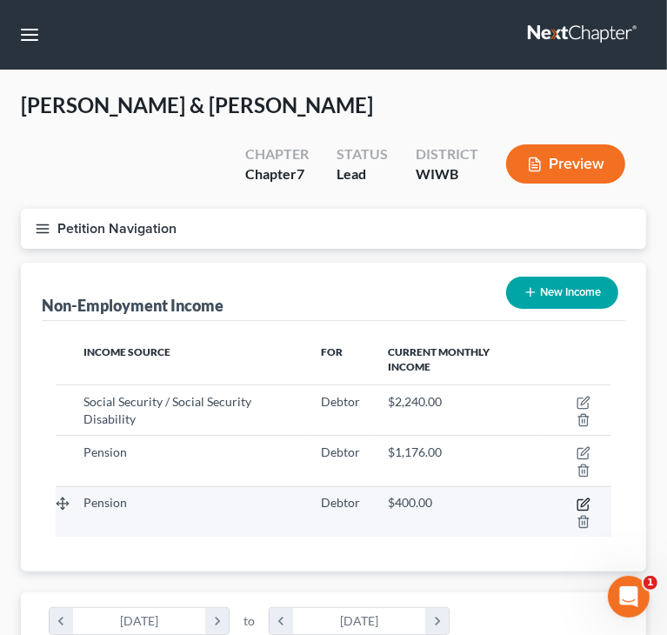
select select "2"
select select "0"
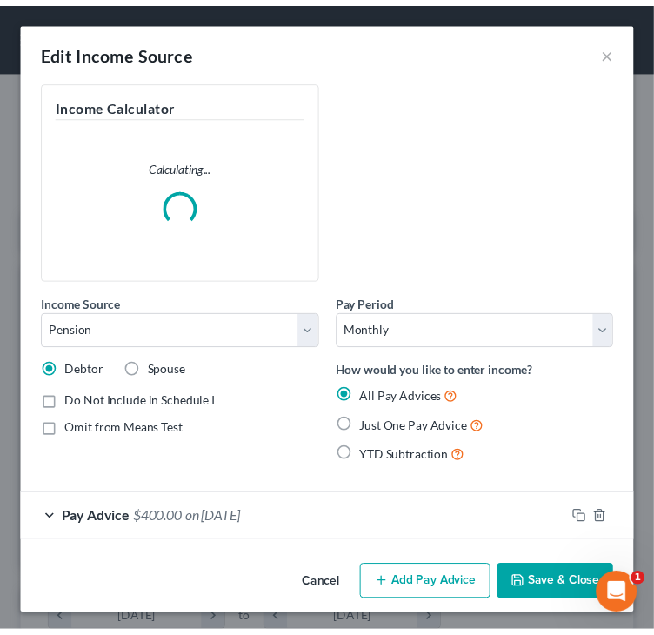
scroll to position [277, 590]
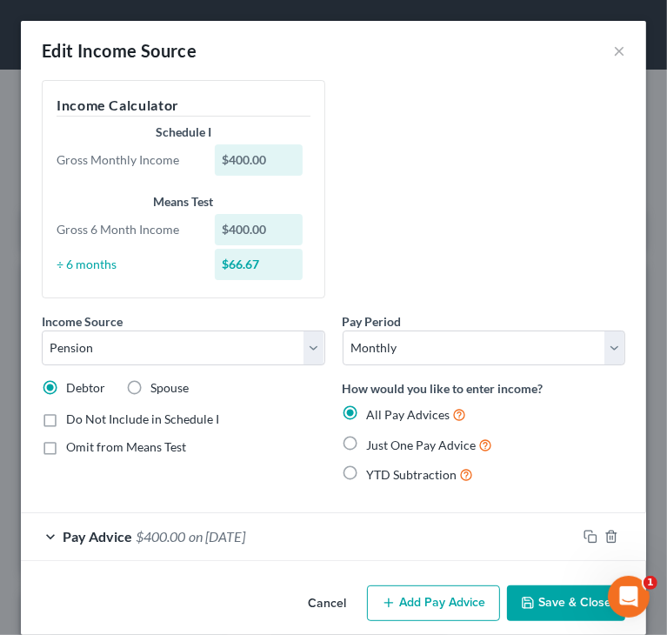
click at [538, 599] on button "Save & Close" at bounding box center [566, 603] width 118 height 37
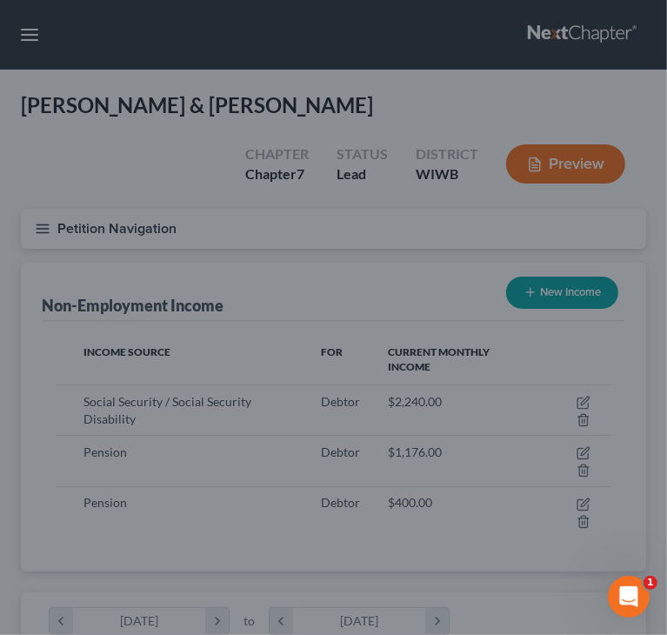
scroll to position [869336, 869030]
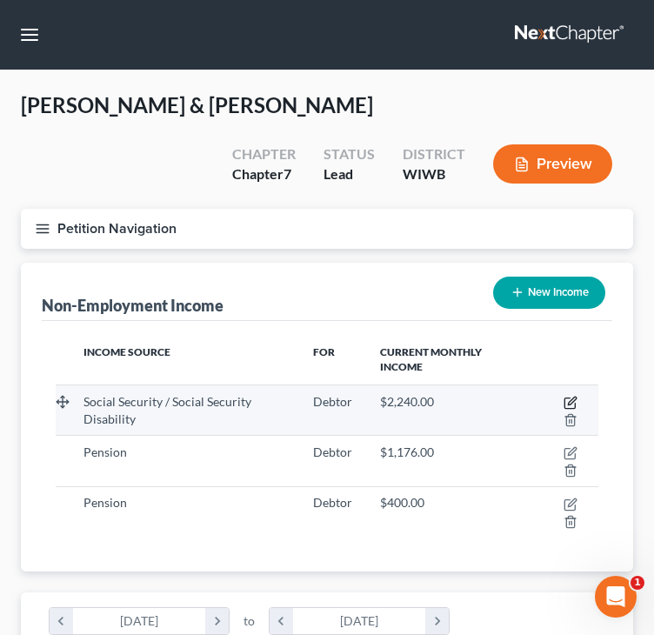
click at [571, 400] on icon "button" at bounding box center [571, 403] width 14 height 14
select select "4"
select select "0"
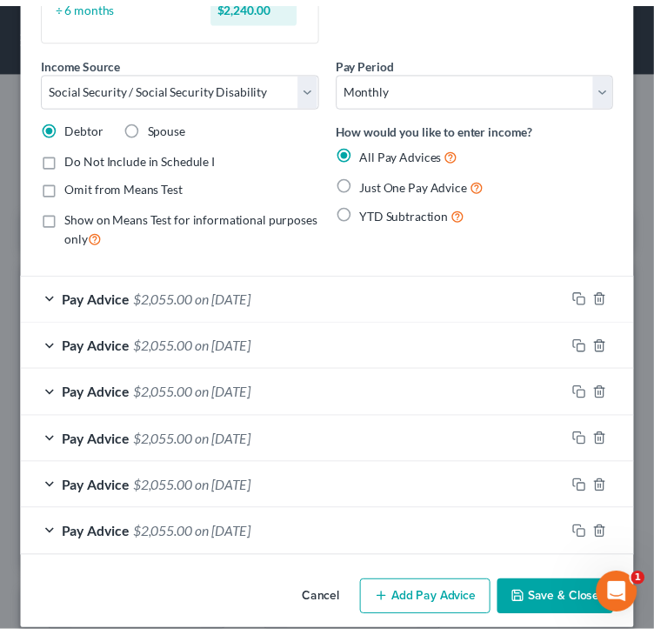
scroll to position [277, 0]
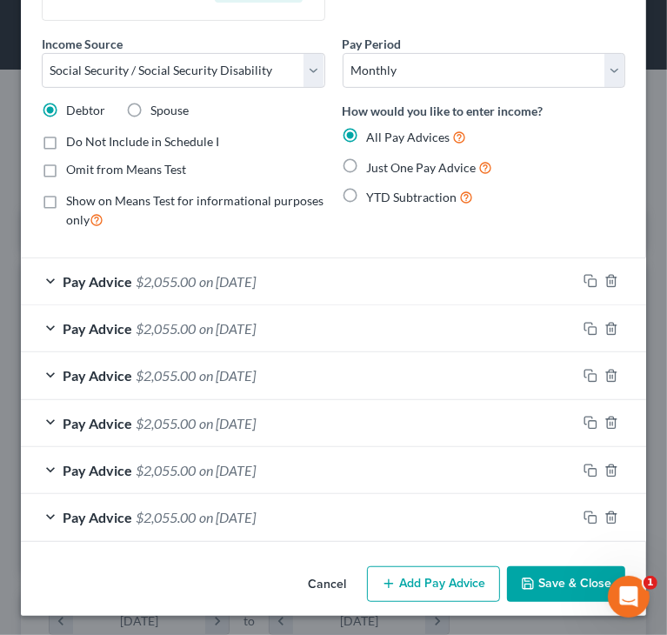
click at [567, 585] on button "Save & Close" at bounding box center [566, 584] width 118 height 37
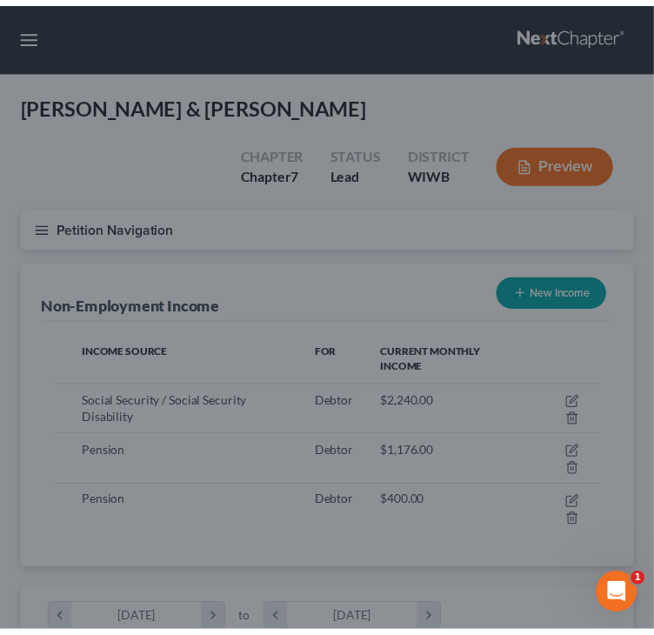
scroll to position [869336, 869030]
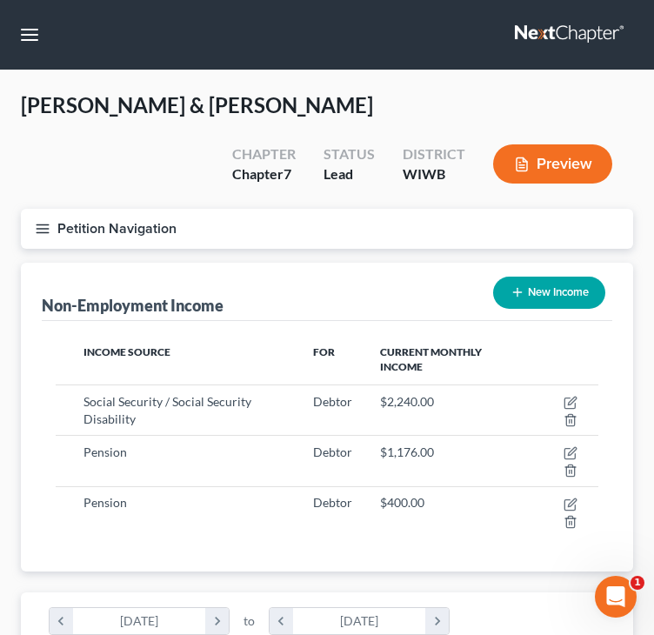
click at [44, 237] on button "Petition Navigation" at bounding box center [327, 229] width 612 height 40
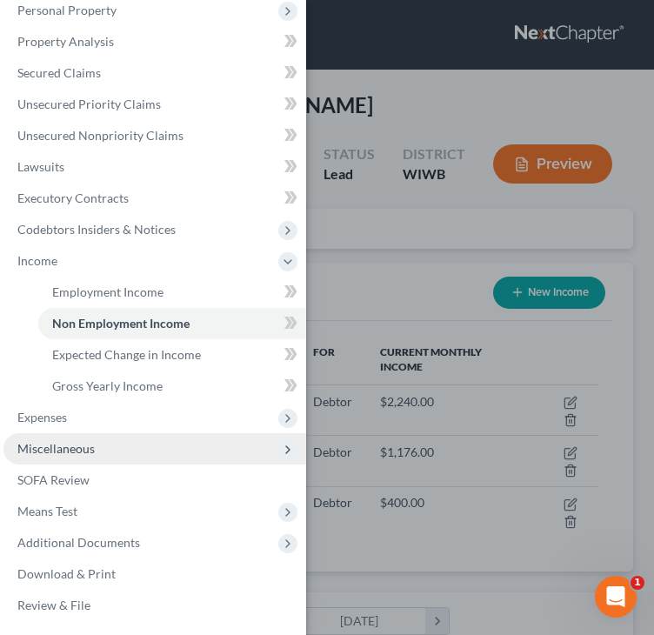
click at [56, 447] on span "Miscellaneous" at bounding box center [55, 448] width 77 height 15
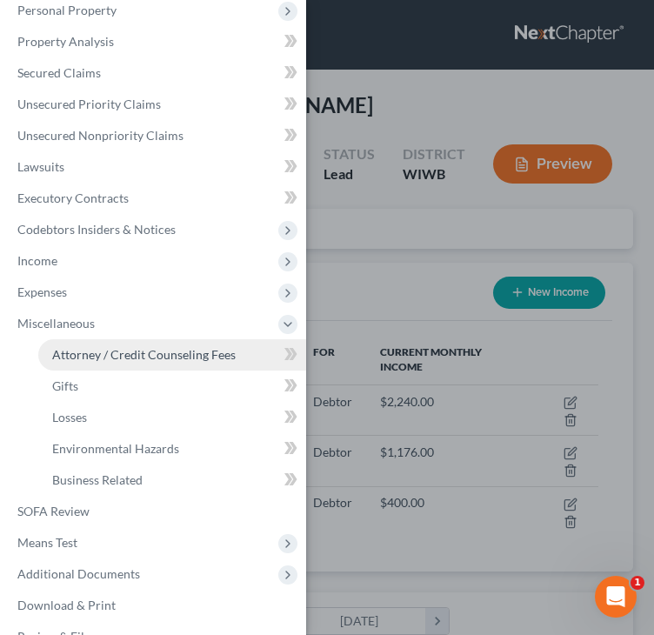
click at [113, 352] on span "Attorney / Credit Counseling Fees" at bounding box center [143, 354] width 183 height 15
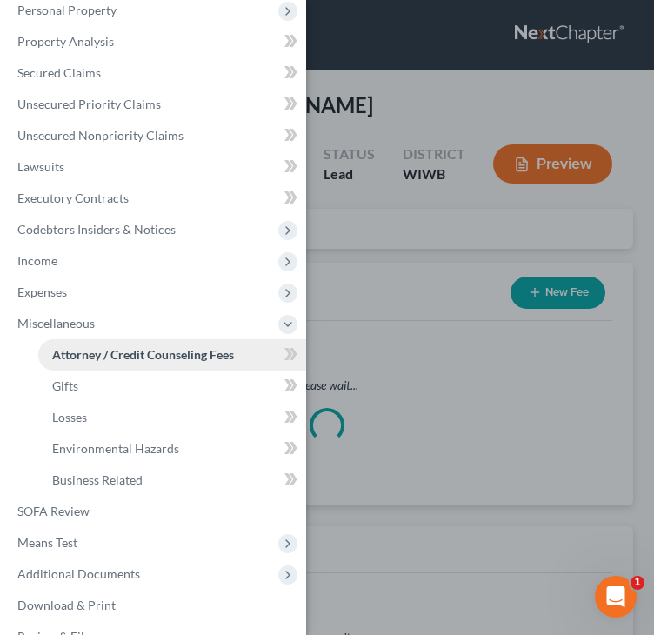
select select "1"
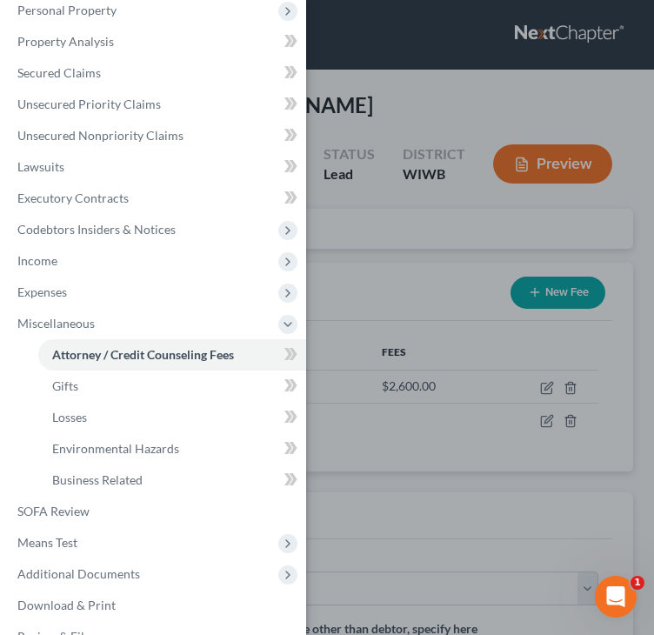
click at [433, 281] on div "Case Dashboard Payments Invoices Payments Payments Credit Report Client Profile" at bounding box center [327, 317] width 654 height 635
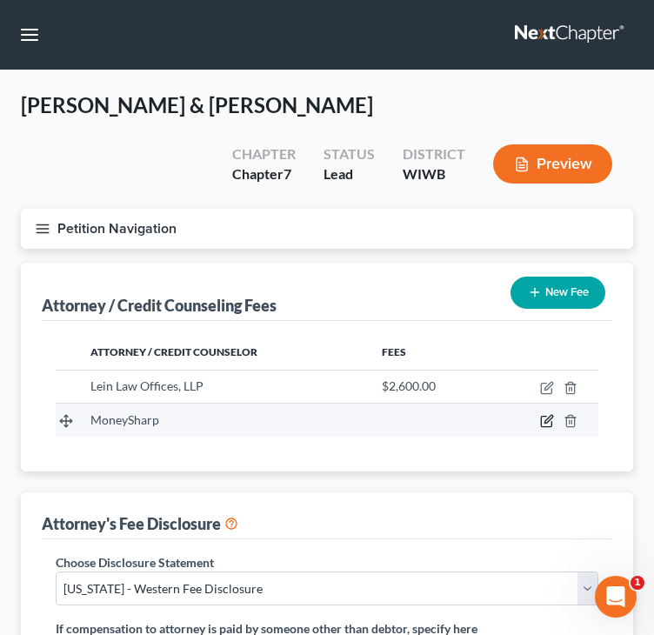
click at [545, 424] on icon "button" at bounding box center [547, 421] width 14 height 14
select select "33"
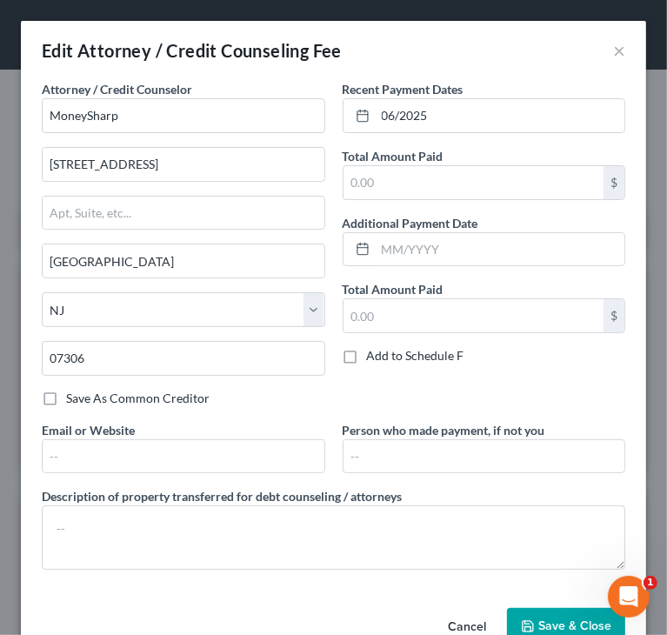
click at [538, 618] on span "Save & Close" at bounding box center [574, 625] width 73 height 15
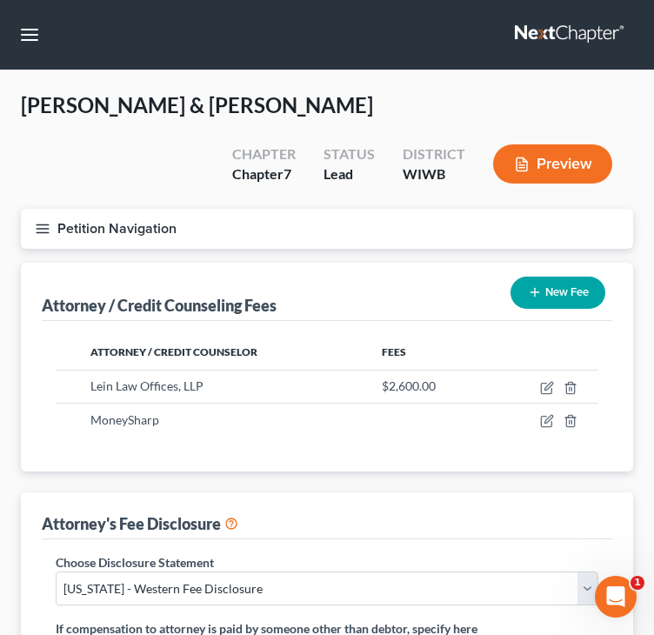
click at [49, 190] on div "McLellan, James & Michelle Upgraded Chapter Chapter 7 Status Lead District WIWB…" at bounding box center [327, 149] width 612 height 117
click at [41, 226] on icon "button" at bounding box center [43, 229] width 16 height 16
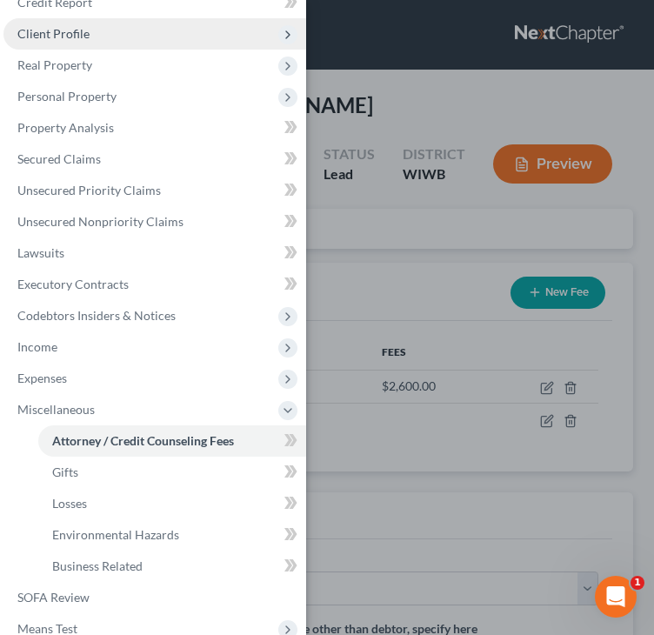
scroll to position [57, 0]
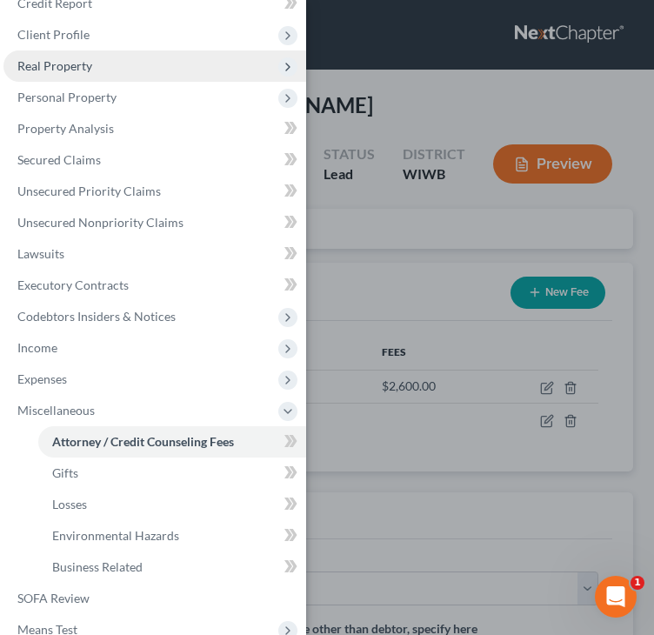
click at [68, 63] on span "Real Property" at bounding box center [54, 65] width 75 height 15
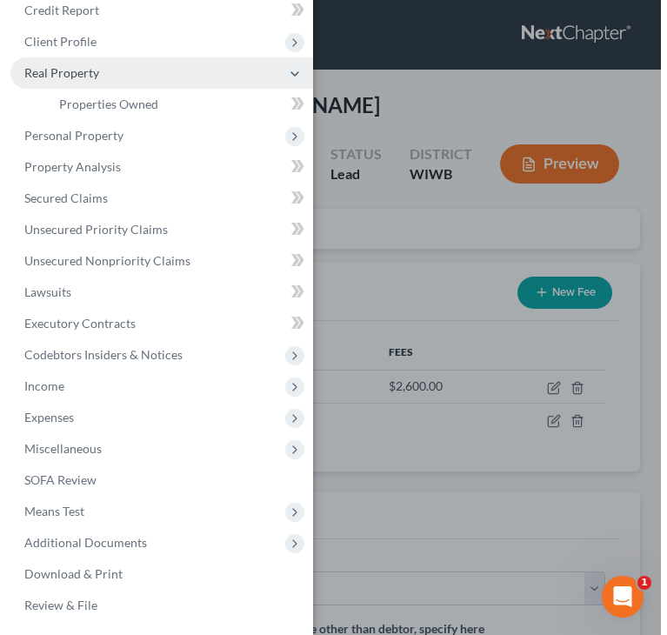
scroll to position [50, 0]
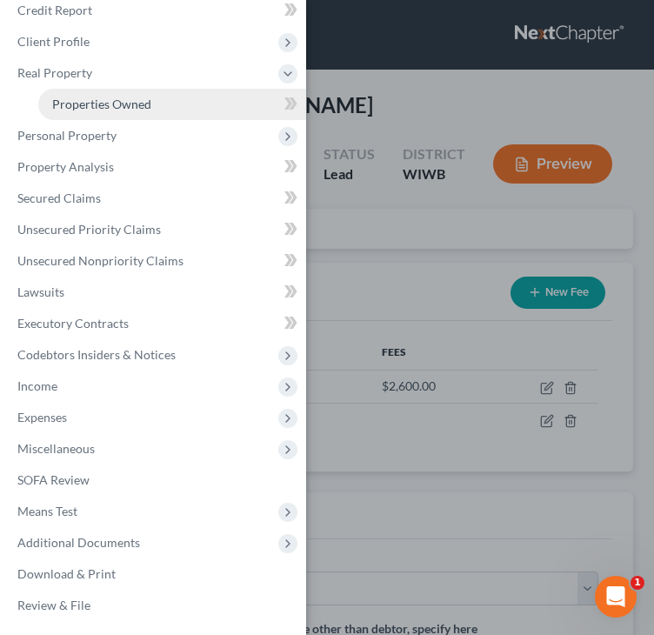
click at [77, 102] on span "Properties Owned" at bounding box center [101, 104] width 99 height 15
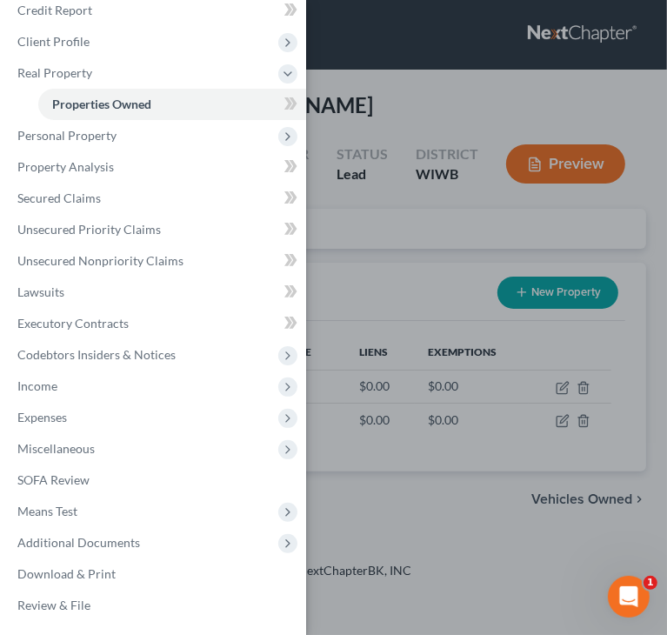
click at [413, 93] on div "Case Dashboard Payments Invoices Payments Payments Credit Report Client Profile" at bounding box center [333, 317] width 667 height 635
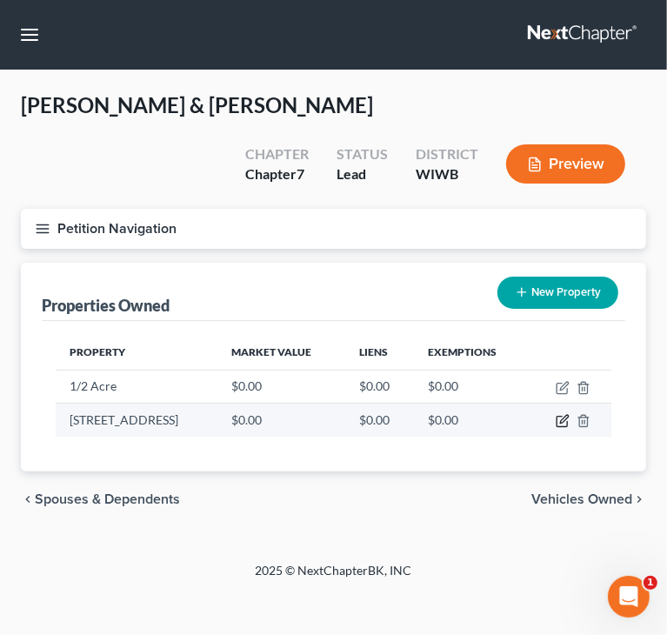
click at [560, 422] on icon "button" at bounding box center [564, 420] width 8 height 8
select select "52"
select select "43"
select select "2"
select select "1"
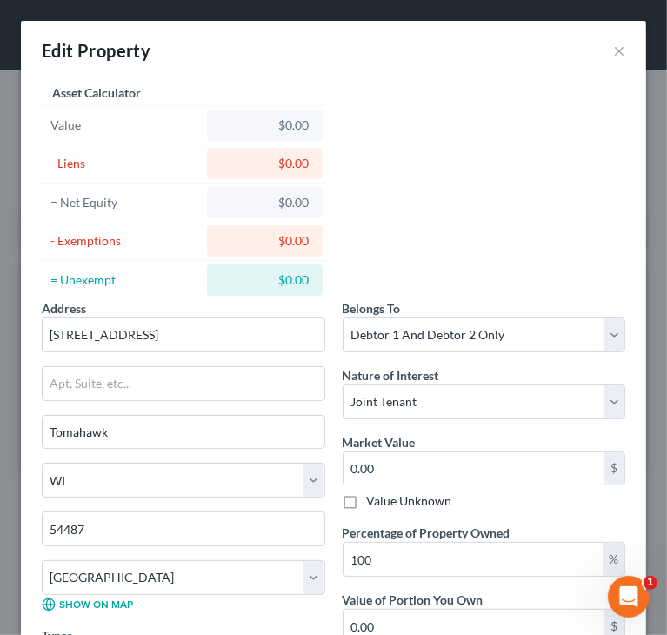
click at [457, 175] on div "Address * 3595 Stones Circle Dr Tomahawk State AL AK AR AZ CA CO CT DE DC FL GA…" at bounding box center [333, 490] width 601 height 821
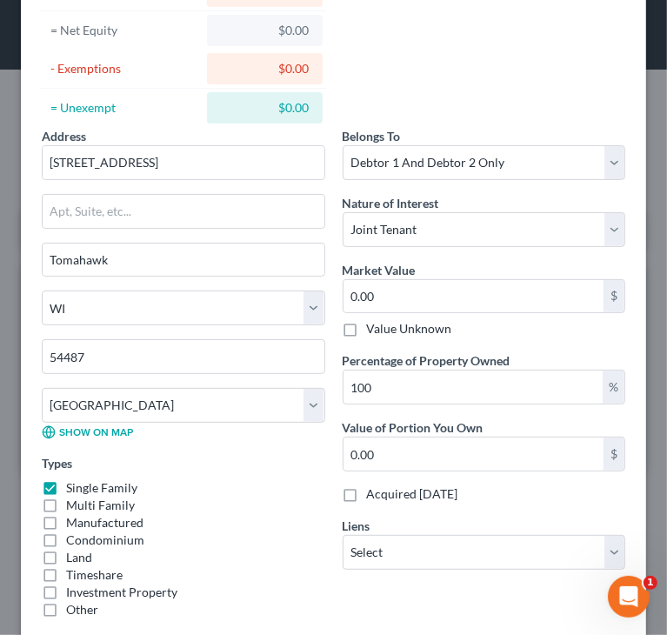
scroll to position [174, 0]
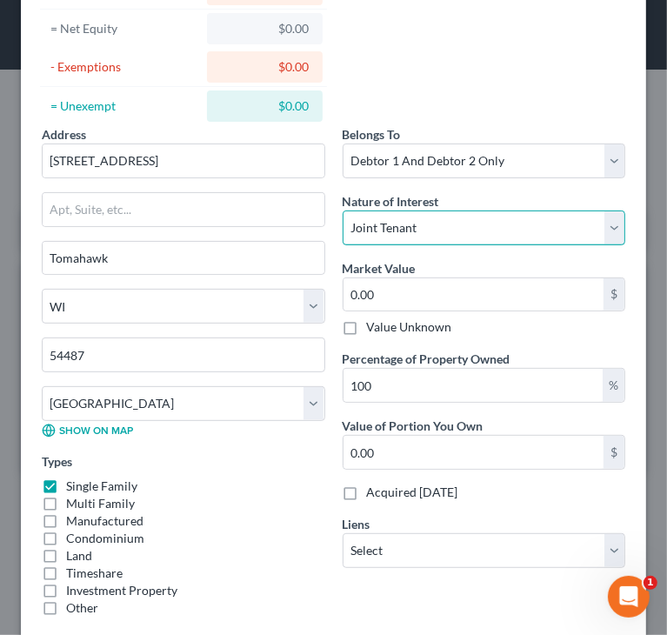
click at [547, 235] on select "Select Fee Simple Joint Tenant Life Estate Equitable Interest Future Interest T…" at bounding box center [484, 227] width 283 height 35
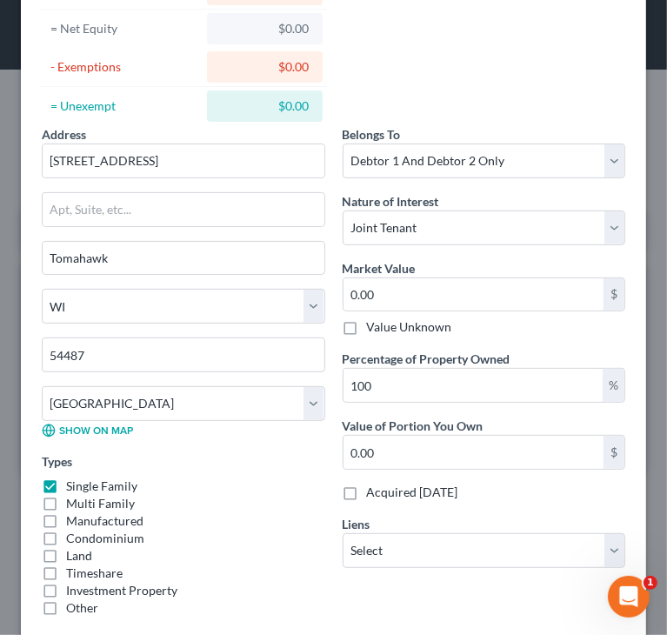
click at [487, 68] on div "Address * 3595 Stones Circle Dr Tomahawk State AL AK AR AZ CA CO CT DE DC FL GA…" at bounding box center [333, 316] width 601 height 821
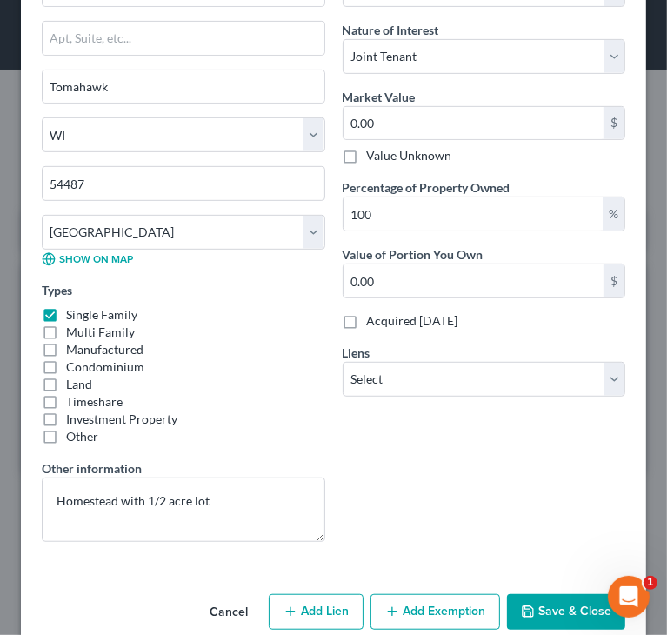
scroll to position [348, 0]
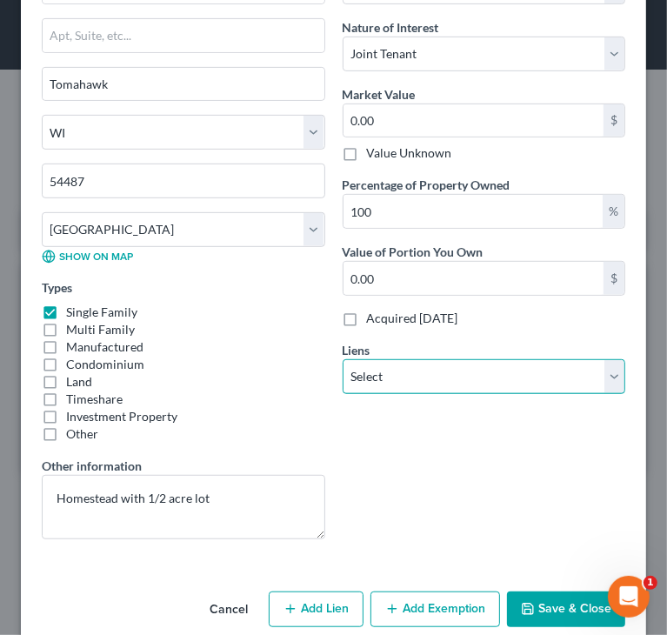
click at [421, 370] on select "Select Onieda County - $800.00" at bounding box center [484, 376] width 283 height 35
select select "2"
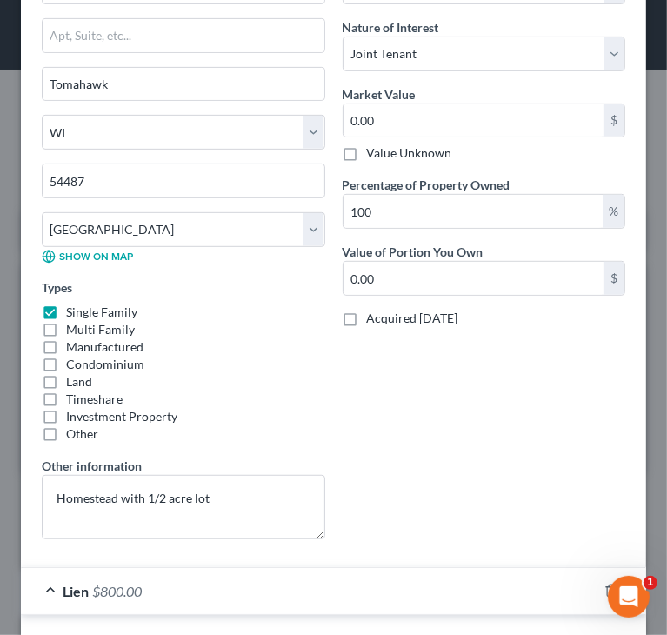
click at [237, 359] on div "Condominium" at bounding box center [183, 364] width 283 height 17
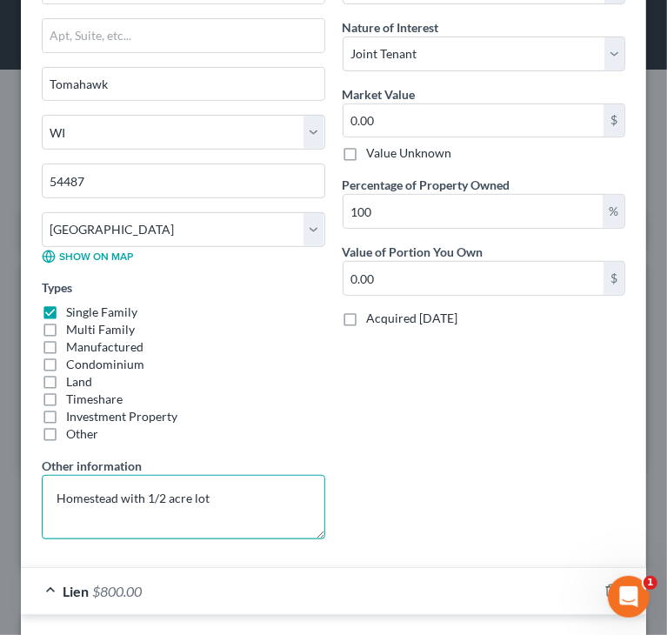
click at [143, 492] on textarea "Homestead with 1/2 acre lot" at bounding box center [183, 507] width 283 height 64
click at [149, 491] on textarea "Homestead with 1/2 acre lot" at bounding box center [183, 507] width 283 height 64
type textarea "Homestead with adjacent 1/2 acre lot"
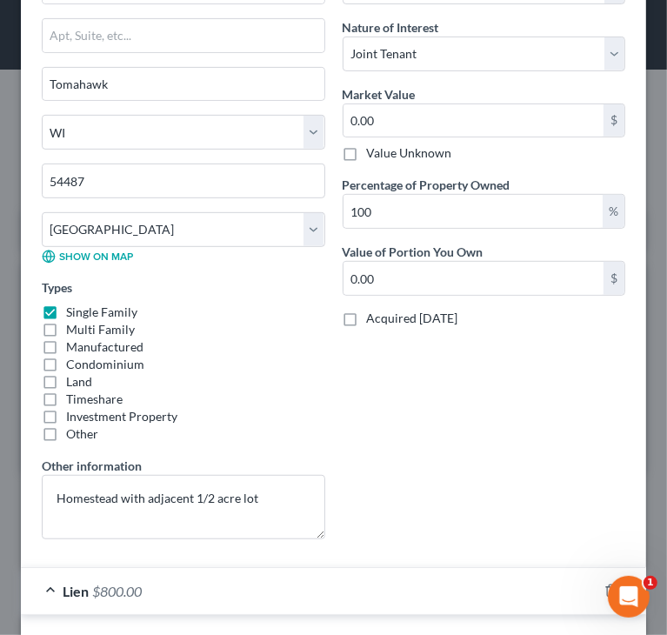
click at [377, 507] on div "Belongs To * Select Debtor 1 Only Debtor 2 Only Debtor 1 And Debtor 2 Only At L…" at bounding box center [484, 252] width 301 height 602
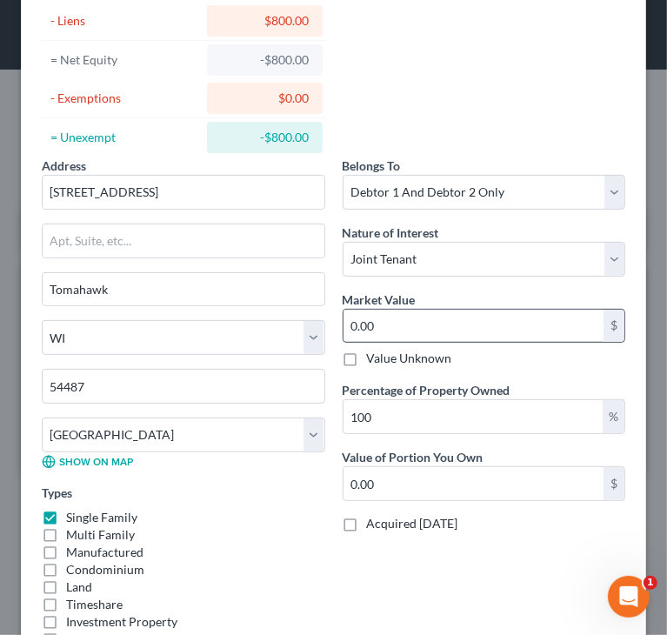
scroll to position [261, 0]
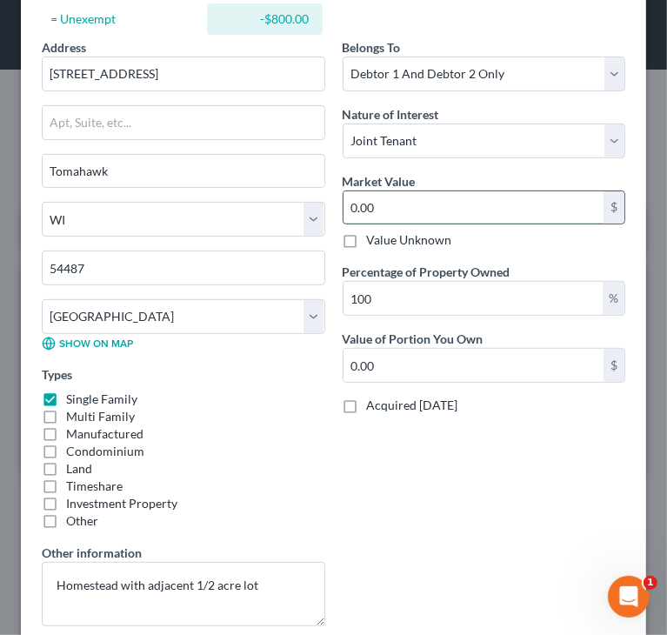
click at [475, 217] on input "0.00" at bounding box center [473, 207] width 261 height 33
type input "1"
type input "1.00"
type input "16"
type input "16.00"
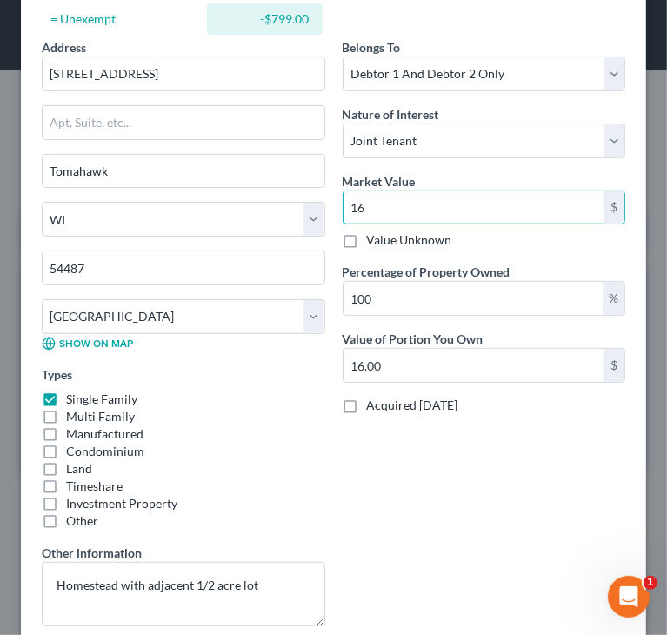
type input "161"
type input "161.00"
type input "1617"
type input "1,617.00"
type input "1,6170"
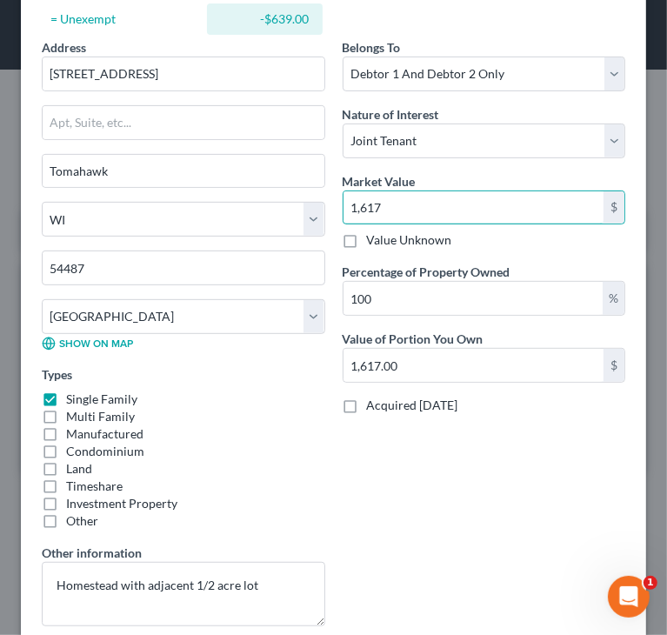
type input "16,170.00"
type input "16,1700"
type input "161,700.00"
type input "161,700"
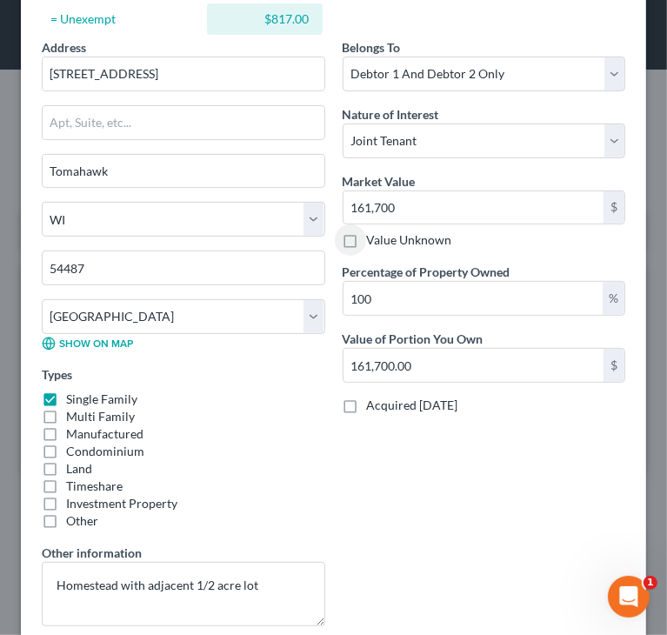
click at [520, 520] on div "Belongs To * Select Debtor 1 Only Debtor 2 Only Debtor 1 And Debtor 2 Only At L…" at bounding box center [484, 339] width 301 height 602
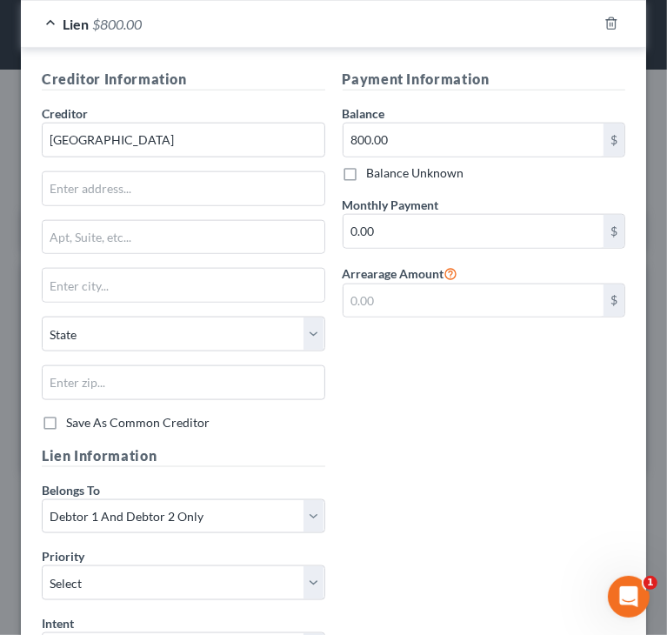
scroll to position [957, 0]
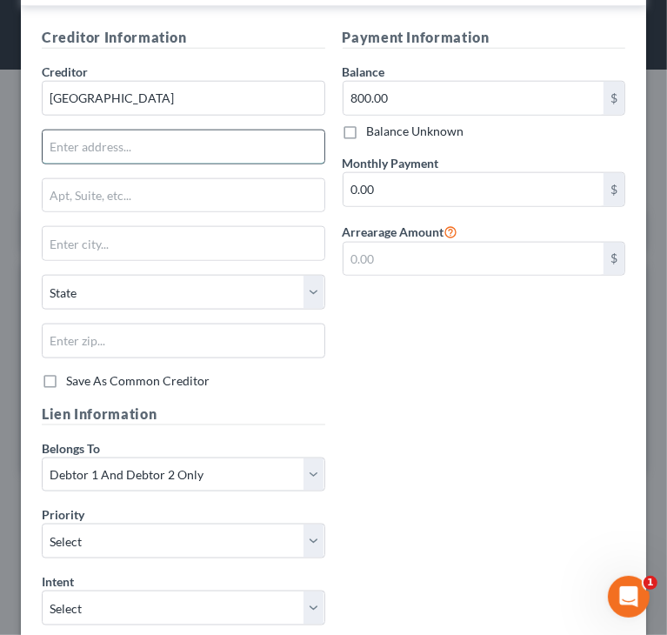
click at [188, 138] on input "text" at bounding box center [184, 146] width 282 height 33
paste input "Oneida County Courthouse"
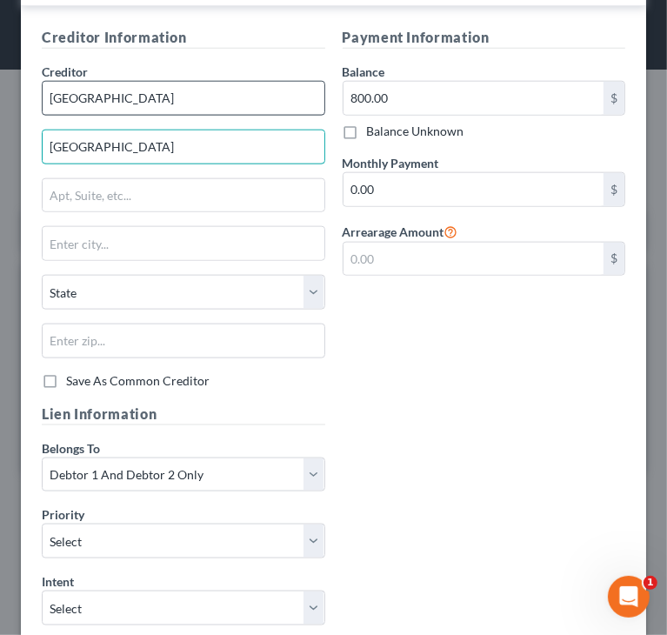
type input "Oneida County Courthouse"
drag, startPoint x: 198, startPoint y: 97, endPoint x: 190, endPoint y: 112, distance: 16.7
click at [197, 100] on input "Onieda County" at bounding box center [183, 98] width 283 height 35
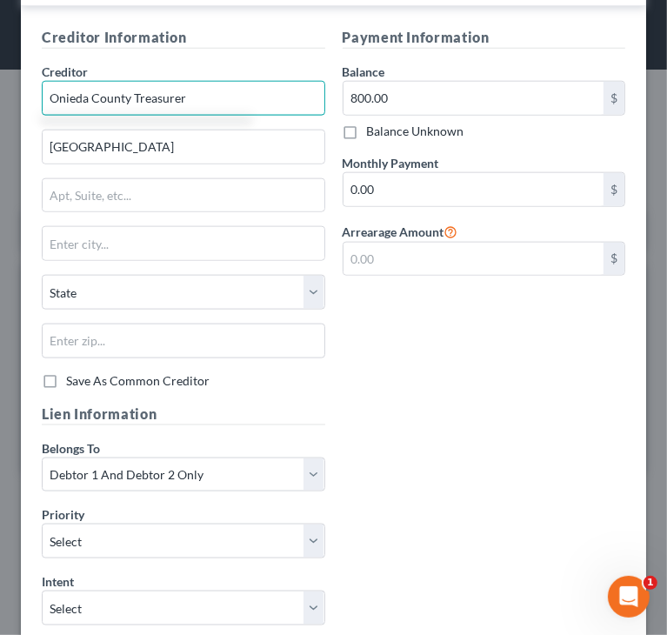
type input "Onieda County Treasurer"
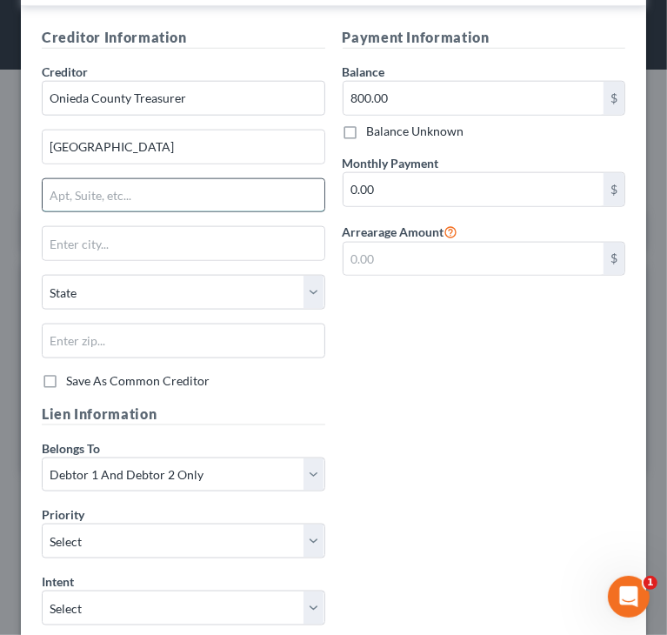
click at [229, 192] on input "text" at bounding box center [184, 195] width 282 height 33
paste input "P.O. Box 400, 1 S. Oneida Ave."
click at [137, 192] on input "P.O. Box 400, 1 S. Oneida Ave" at bounding box center [184, 195] width 282 height 33
click at [70, 188] on input "P.O. Box 400, 1 S Oneida Ave" at bounding box center [184, 195] width 282 height 33
click at [56, 196] on input "P.O Box 400, 1 S Oneida Ave" at bounding box center [184, 195] width 282 height 33
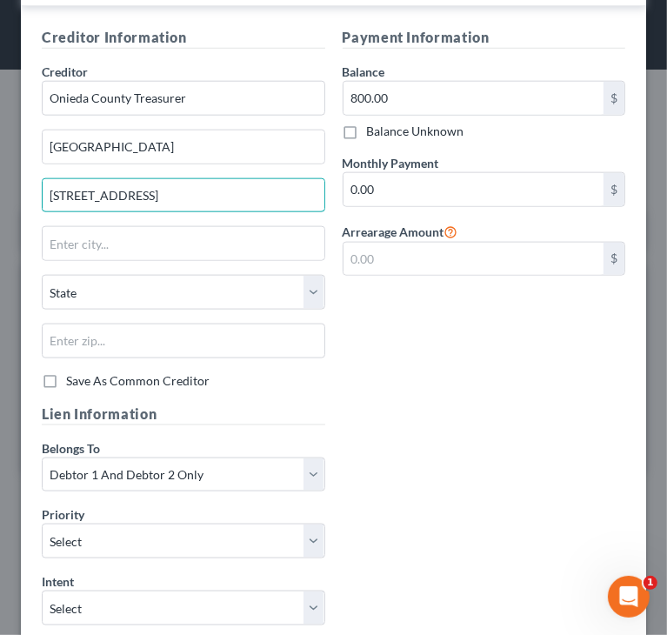
type input "PO Box 400, 1 S Oneida Ave"
click at [188, 341] on input "text" at bounding box center [183, 340] width 283 height 35
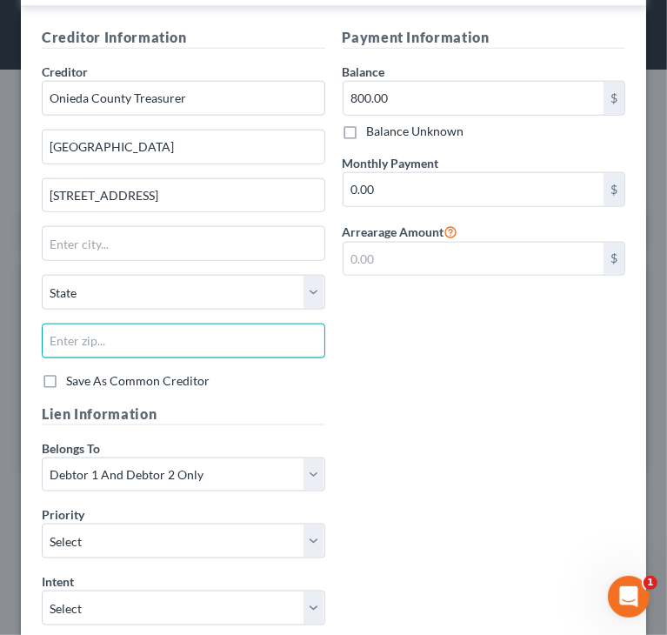
paste input "54501"
type input "54501"
type input "Rhinelander"
select select "52"
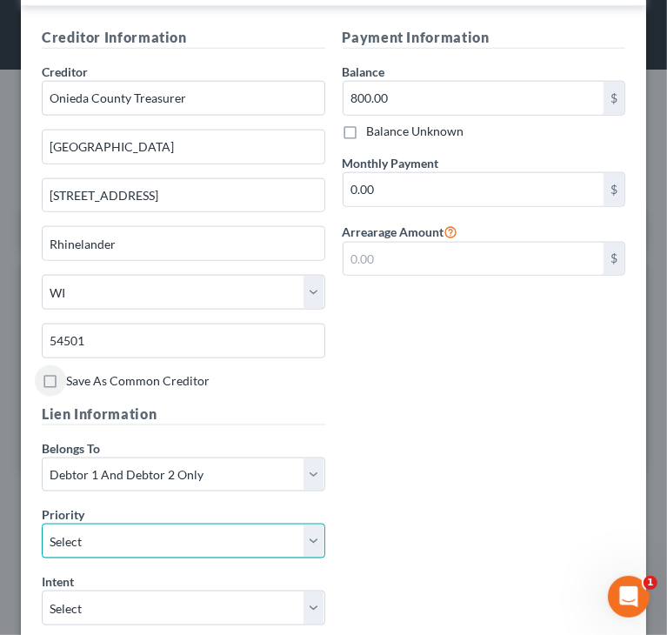
click at [194, 537] on select "Select 1st 2nd 3rd 4th 5th 6th 7th 8th 9th 10th 11th 12th 13th 14th 15th 16th 1…" at bounding box center [183, 541] width 283 height 35
select select "1"
click at [42, 524] on select "Select 1st 2nd 3rd 4th 5th 6th 7th 8th 9th 10th 11th 12th 13th 14th 15th 16th 1…" at bounding box center [183, 541] width 283 height 35
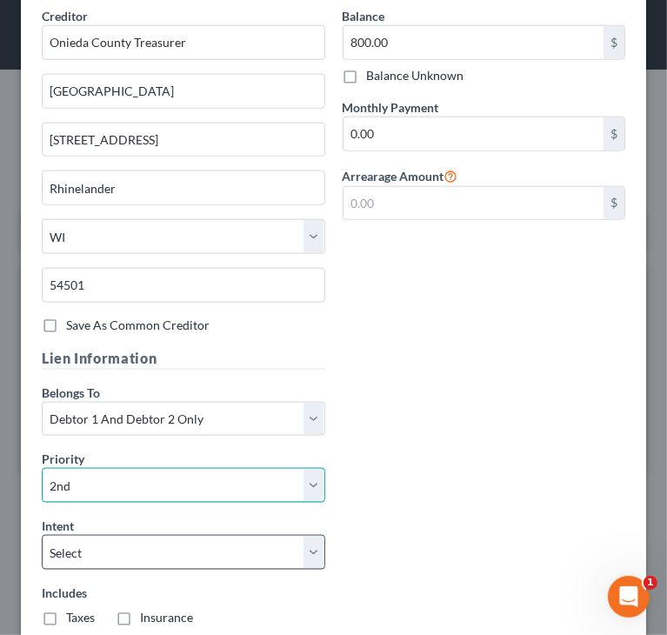
scroll to position [1044, 0]
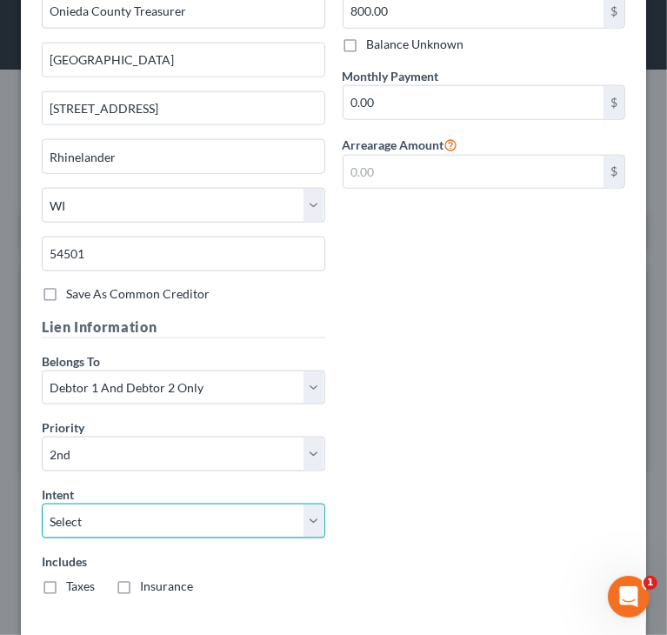
click at [191, 516] on select "Select Surrender Redeem Reaffirm Avoid Other" at bounding box center [183, 521] width 283 height 35
select select "2"
click at [42, 504] on select "Select Surrender Redeem Reaffirm Avoid Other" at bounding box center [183, 521] width 283 height 35
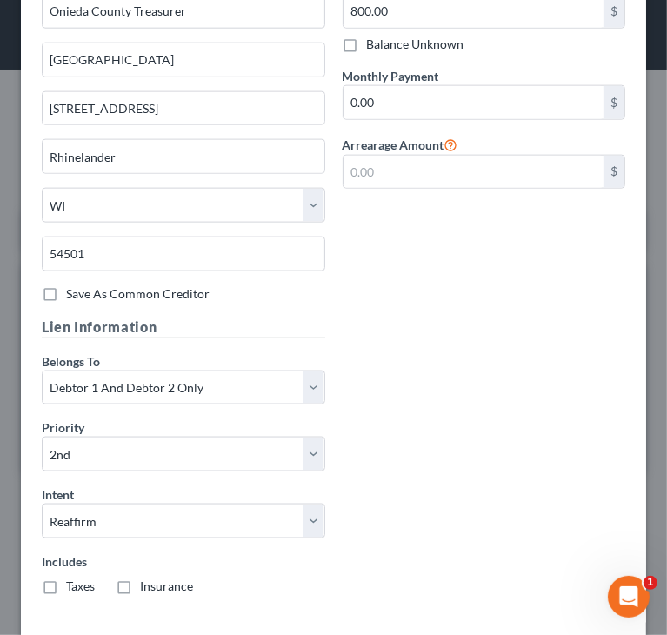
click at [445, 383] on div "Creditor Information Creditor * Onieda County Treasurer Oneida County Courthous…" at bounding box center [333, 274] width 601 height 669
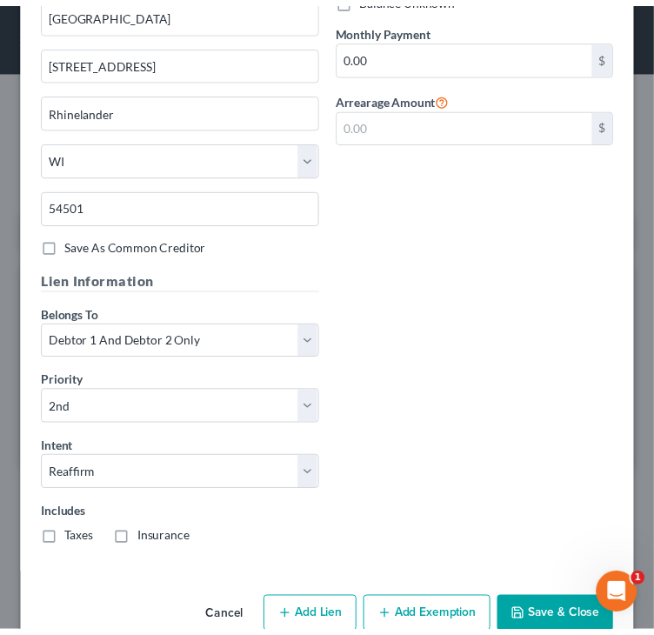
scroll to position [1120, 0]
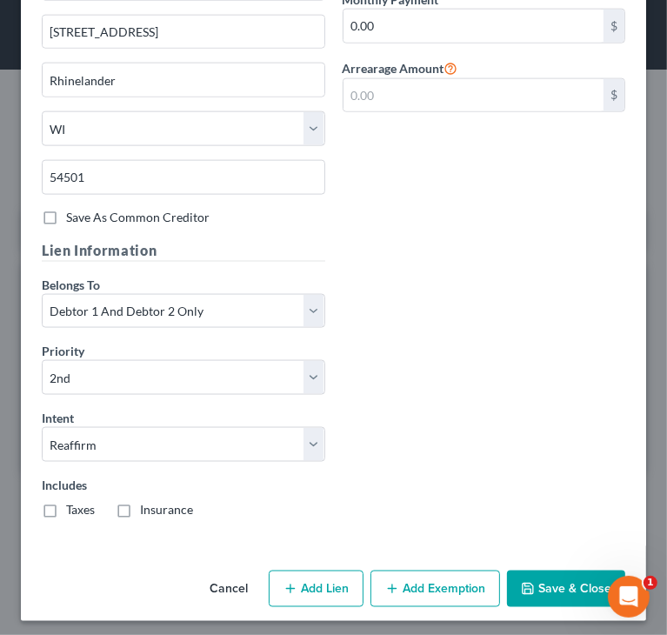
click at [536, 570] on button "Save & Close" at bounding box center [566, 588] width 118 height 37
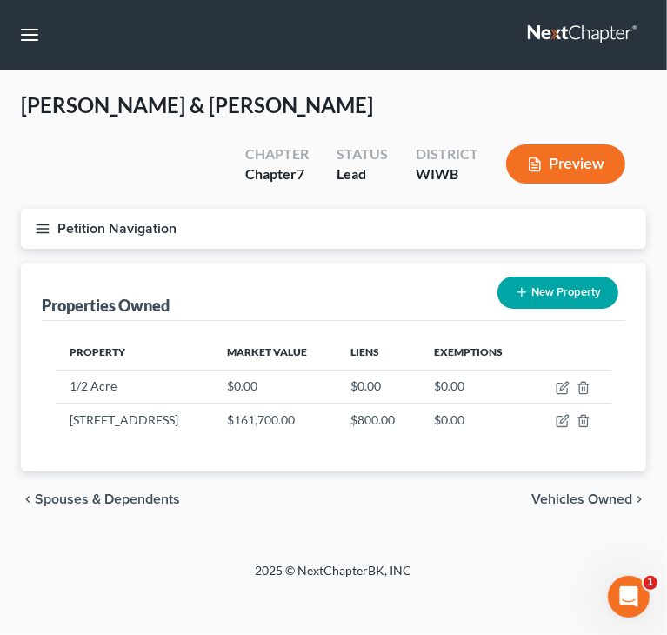
click at [40, 229] on line "button" at bounding box center [43, 229] width 12 height 0
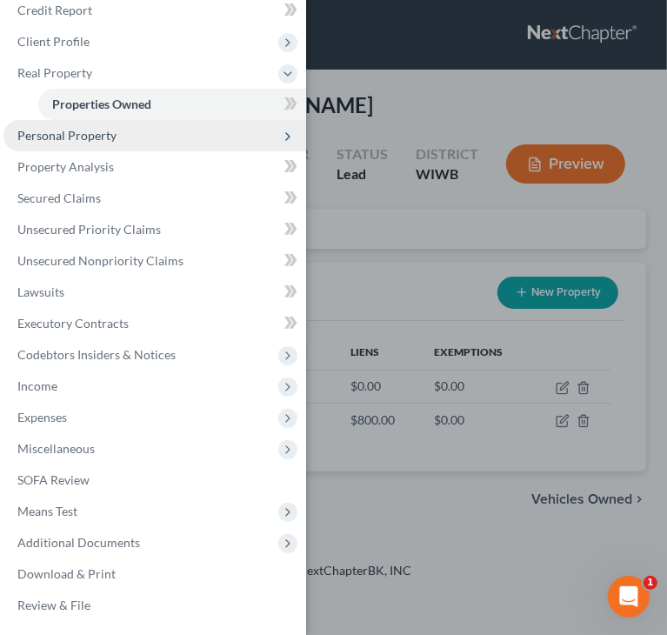
click at [59, 130] on span "Personal Property" at bounding box center [66, 135] width 99 height 15
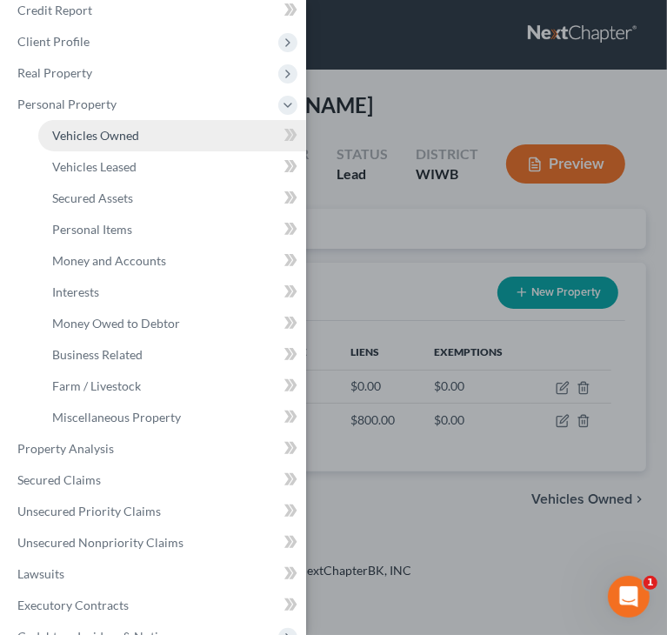
click at [98, 134] on span "Vehicles Owned" at bounding box center [95, 135] width 87 height 15
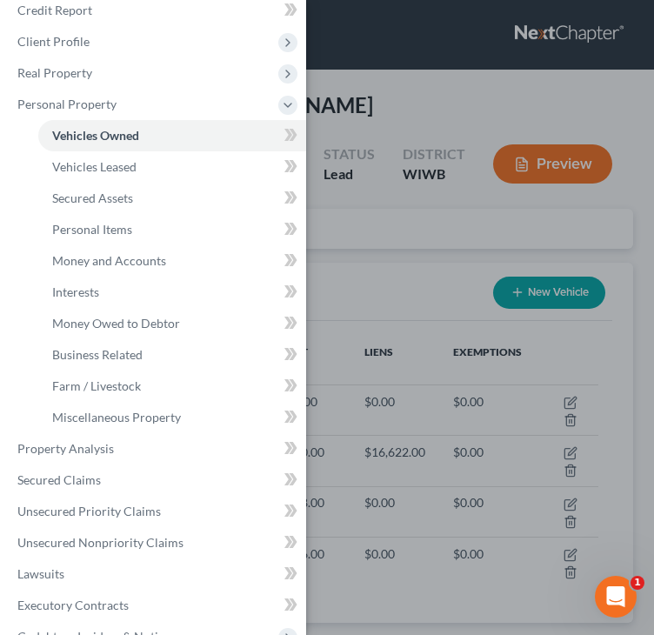
click at [406, 109] on div "Case Dashboard Payments Invoices Payments Payments Credit Report Client Profile" at bounding box center [327, 317] width 654 height 635
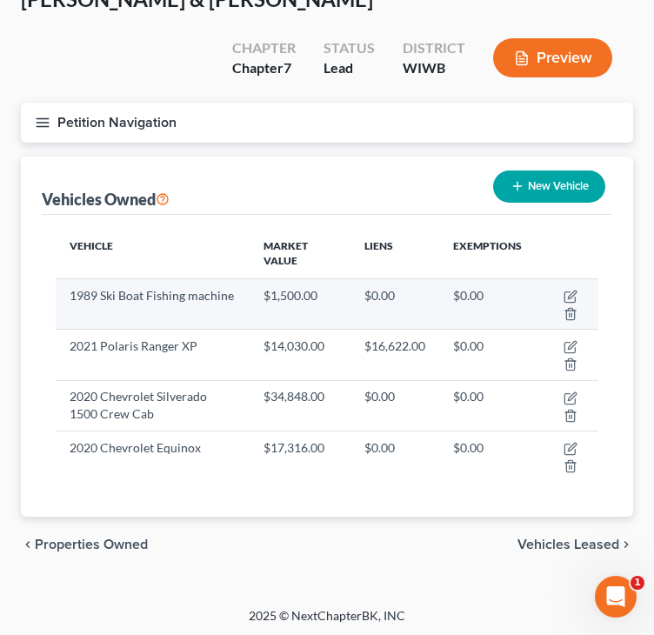
scroll to position [108, 0]
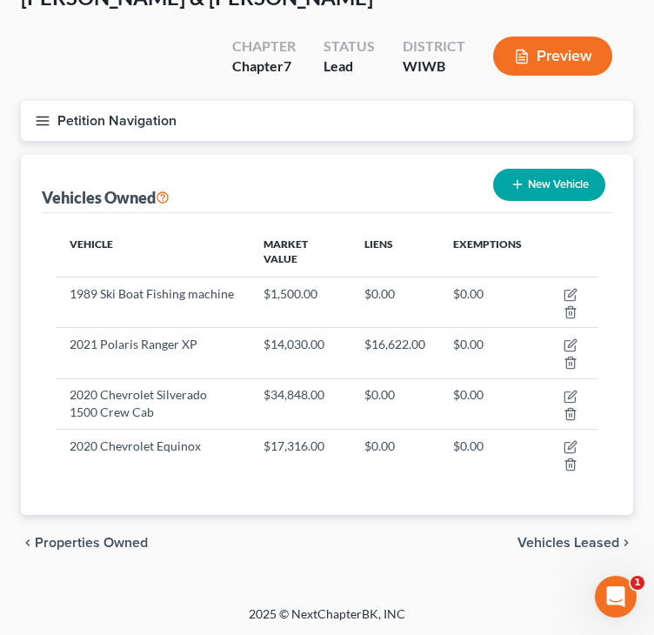
click at [577, 543] on span "Vehicles Leased" at bounding box center [568, 543] width 102 height 14
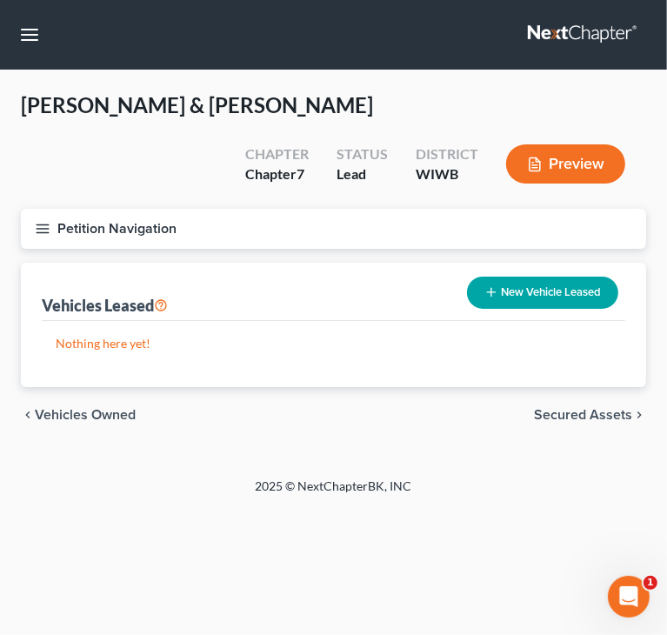
click at [569, 410] on span "Secured Assets" at bounding box center [583, 415] width 98 height 14
click at [569, 410] on span "Personal Items" at bounding box center [585, 415] width 93 height 14
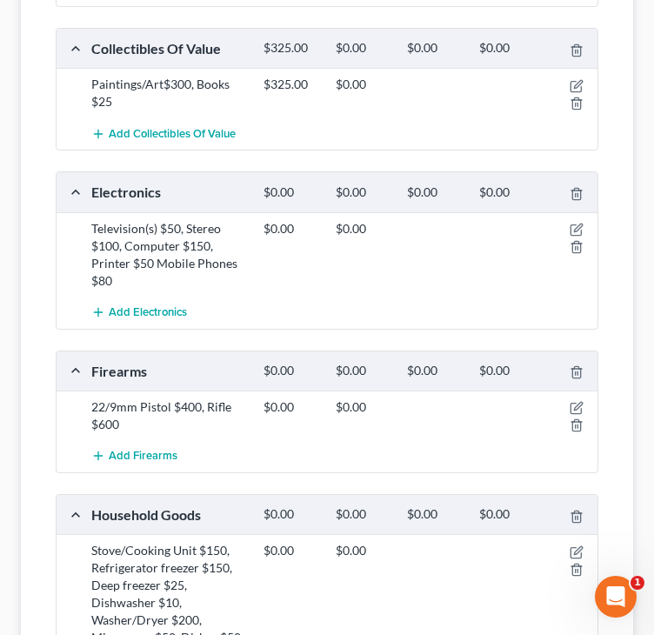
scroll to position [522, 0]
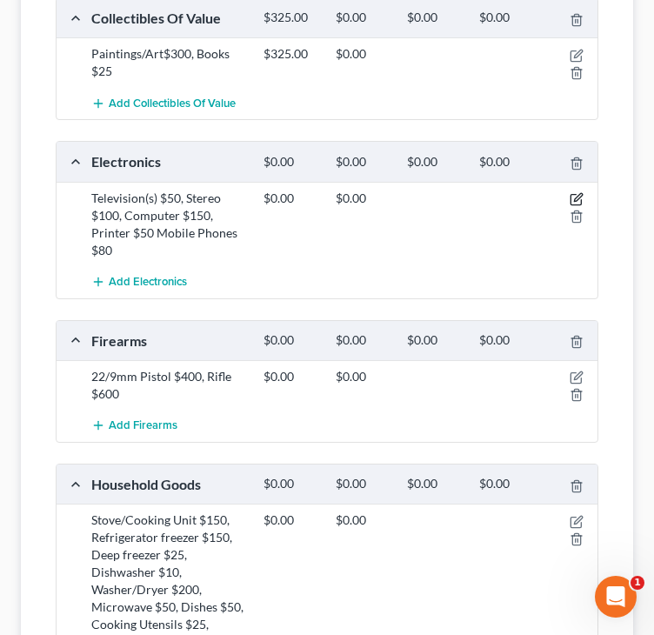
click at [576, 192] on icon "button" at bounding box center [577, 199] width 14 height 14
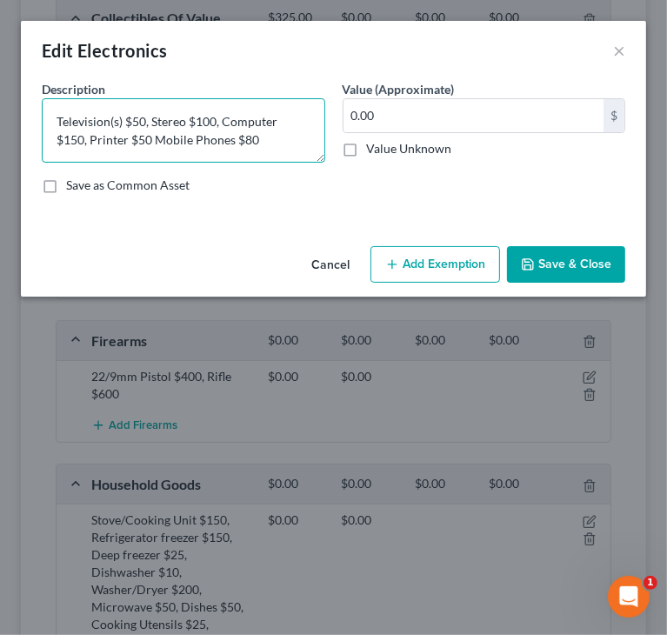
click at [116, 134] on textarea "Television(s) $50, Stereo $100, Computer $150, Printer $50 Mobile Phones $80" at bounding box center [183, 130] width 283 height 64
type textarea "Television(s) $50, Stereo $100, Computer $150, Printer $50, Mobile Phones $80"
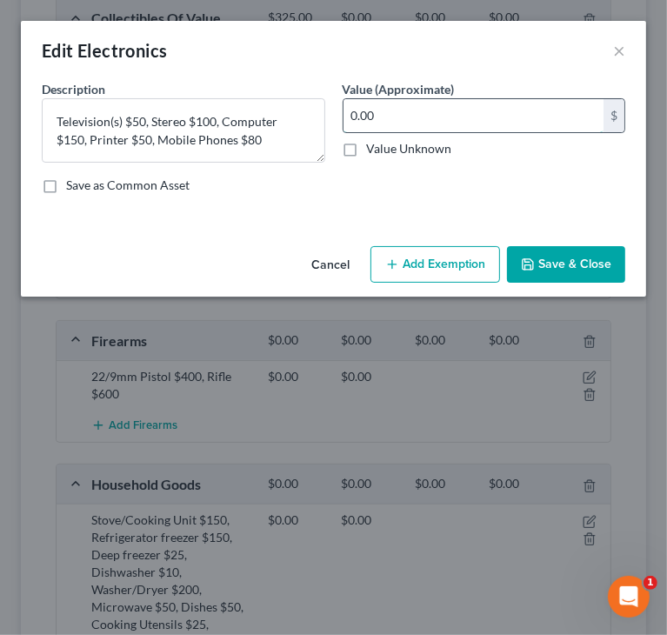
click at [407, 126] on input "0.00" at bounding box center [473, 115] width 261 height 33
paste input "43"
type input "430"
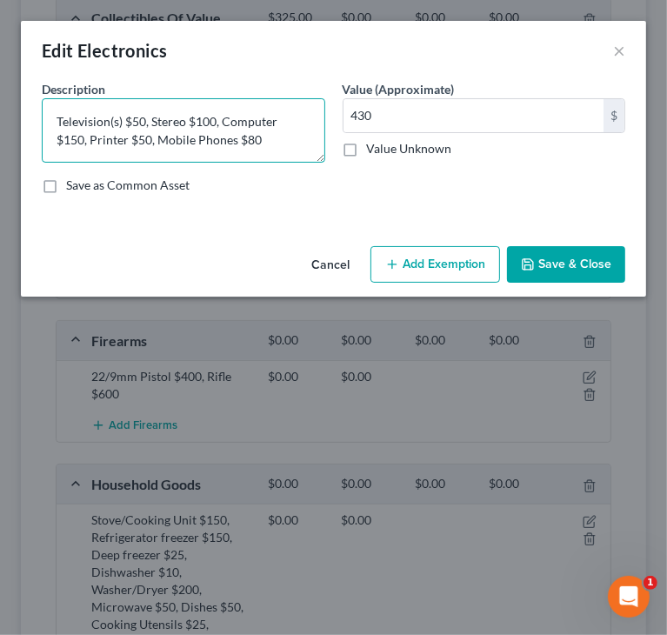
click at [131, 115] on textarea "Television(s) $50, Stereo $100, Computer $150, Printer $50, Mobile Phones $80" at bounding box center [183, 130] width 283 height 64
type textarea "Television(s) $250, Stereo $100, Computer $150, Printer $50, Mobile Phones $80"
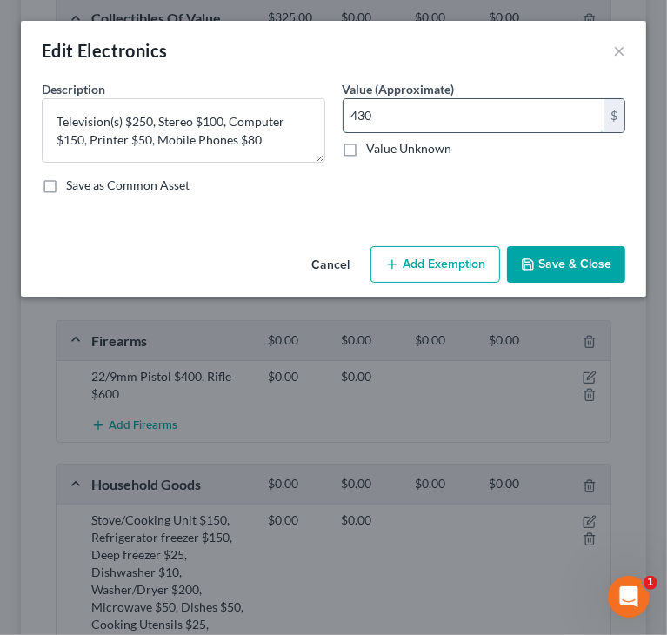
click at [390, 103] on input "430" at bounding box center [473, 115] width 261 height 33
paste input "6"
type input "630"
click at [569, 259] on button "Save & Close" at bounding box center [566, 264] width 118 height 37
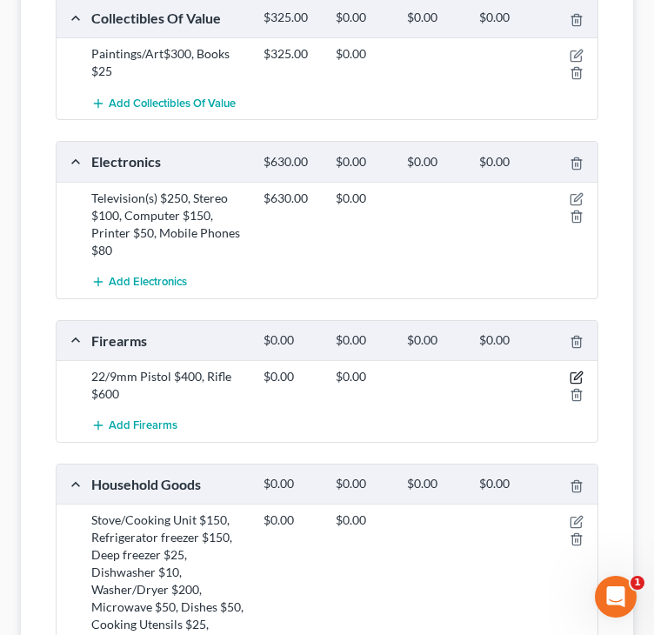
click at [574, 373] on icon "button" at bounding box center [577, 377] width 14 height 14
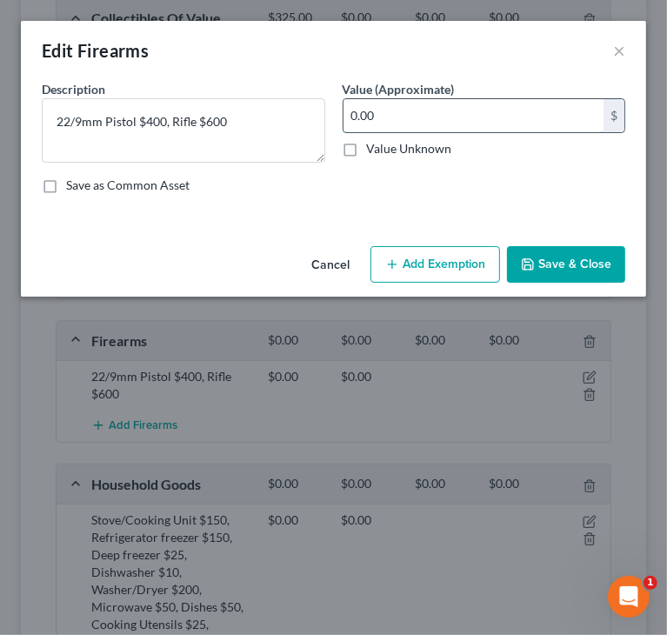
click at [400, 114] on input "0.00" at bounding box center [473, 115] width 261 height 33
type input "1,000"
click at [542, 262] on button "Save & Close" at bounding box center [566, 264] width 118 height 37
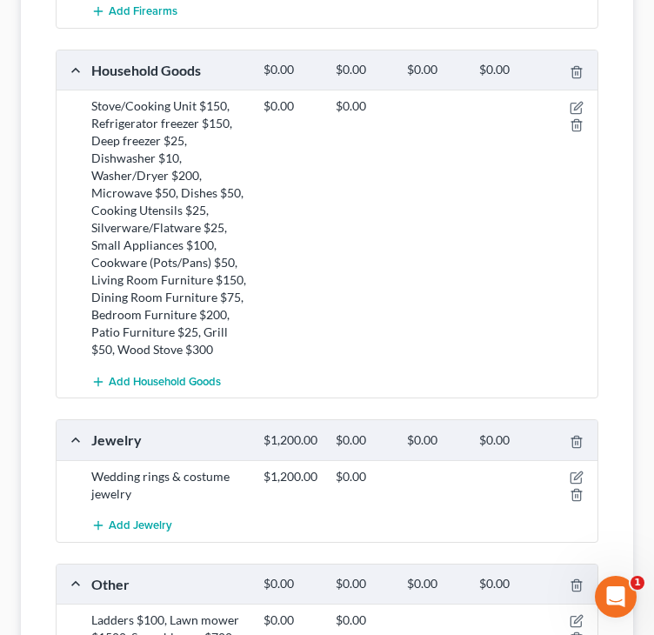
scroll to position [957, 0]
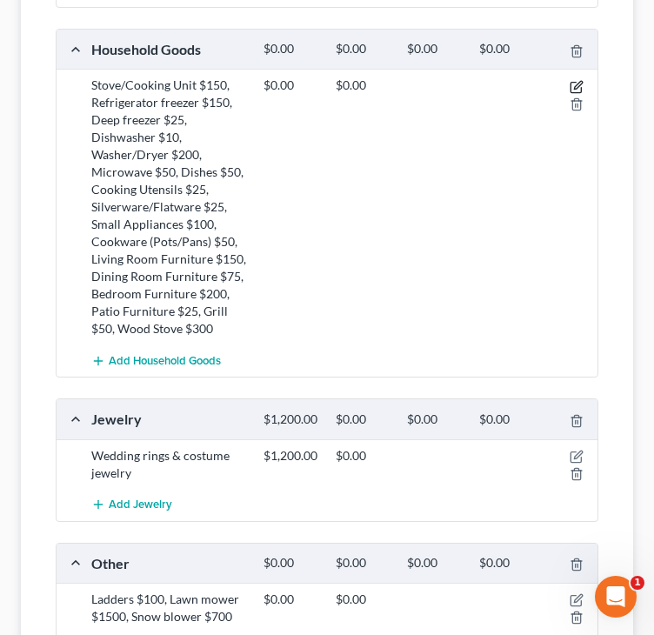
click at [578, 89] on icon "button" at bounding box center [578, 85] width 8 height 8
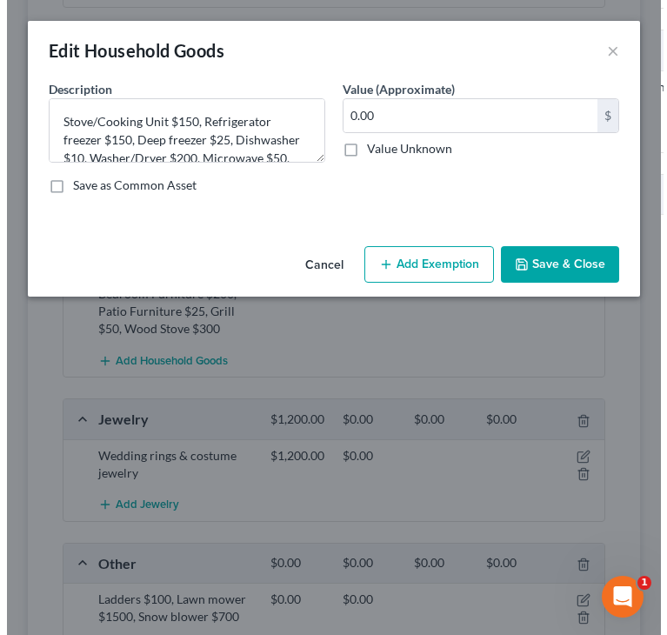
scroll to position [943, 0]
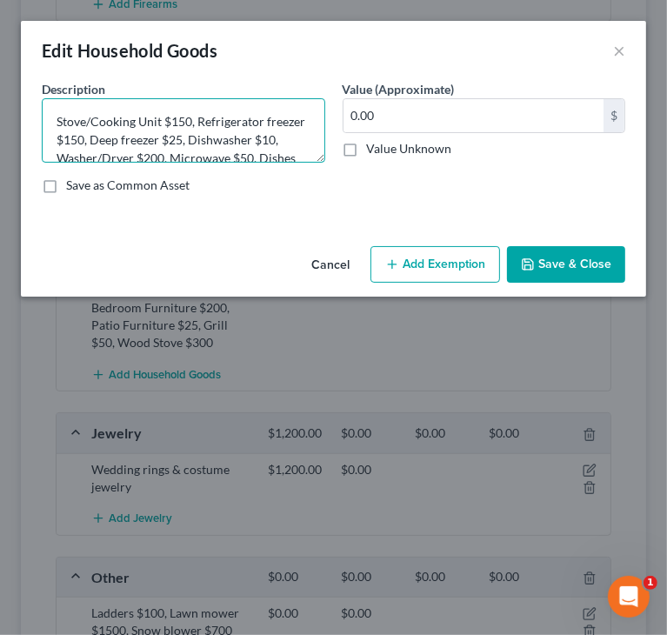
drag, startPoint x: 315, startPoint y: 161, endPoint x: 325, endPoint y: 178, distance: 20.3
click at [325, 178] on div "Description * Stove/Cooking Unit $150, Refrigerator freezer $150, Deep freezer …" at bounding box center [333, 144] width 601 height 128
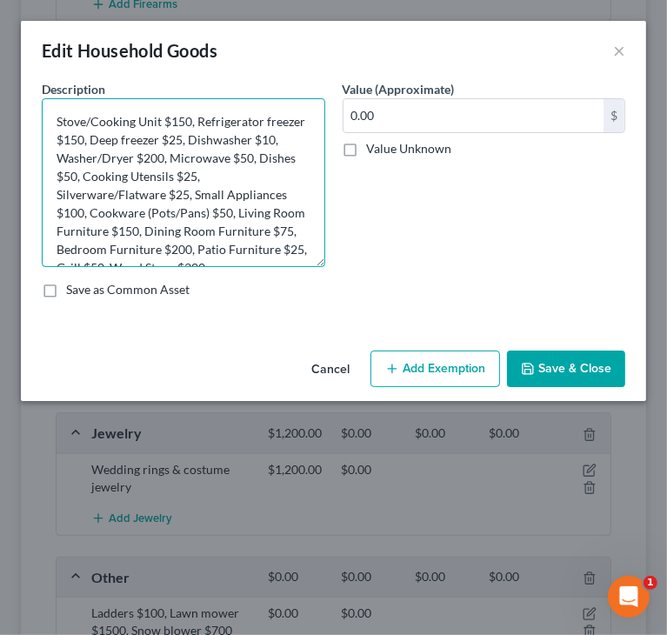
drag, startPoint x: 317, startPoint y: 155, endPoint x: 332, endPoint y: 254, distance: 100.4
click at [348, 269] on div "Description * Stove/Cooking Unit $150, Refrigerator freezer $150, Deep freezer …" at bounding box center [333, 196] width 601 height 232
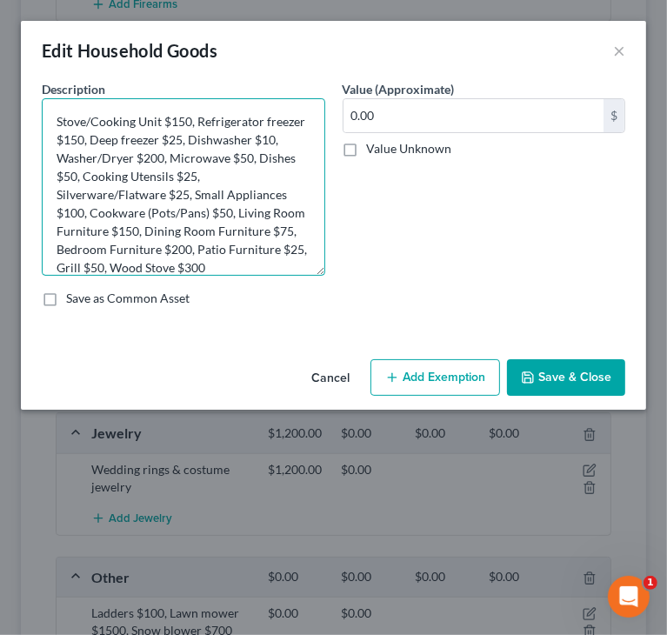
click at [263, 178] on textarea "Stove/Cooking Unit $150, Refrigerator freezer $150, Deep freezer $25, Dishwashe…" at bounding box center [183, 186] width 283 height 177
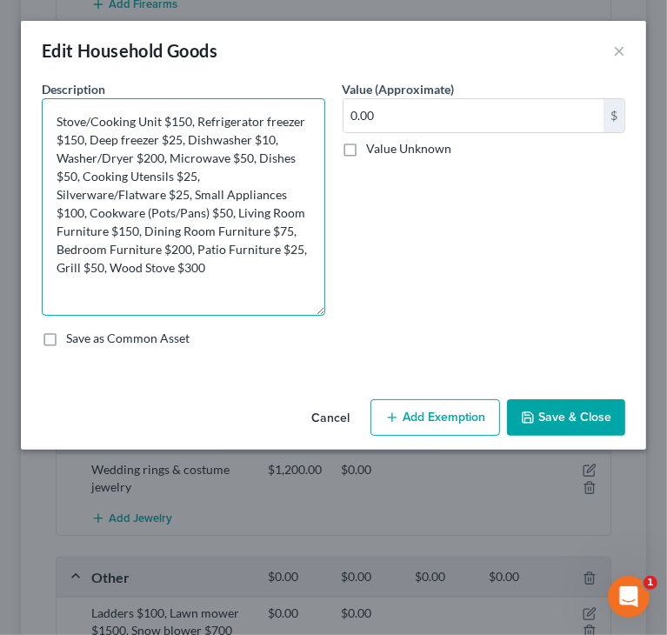
scroll to position [0, 0]
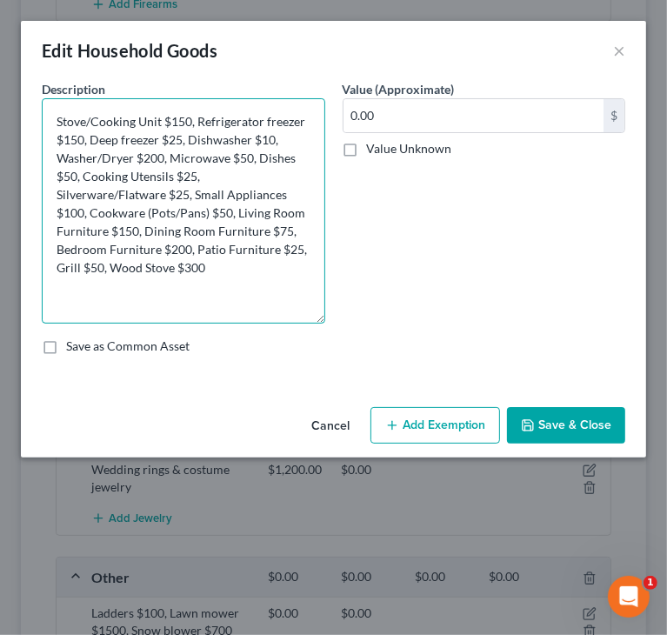
drag, startPoint x: 319, startPoint y: 270, endPoint x: 331, endPoint y: 317, distance: 48.5
click at [331, 318] on div "Description * Stove/Cooking Unit $150, Refrigerator freezer $150, Deep freezer …" at bounding box center [183, 201] width 301 height 243
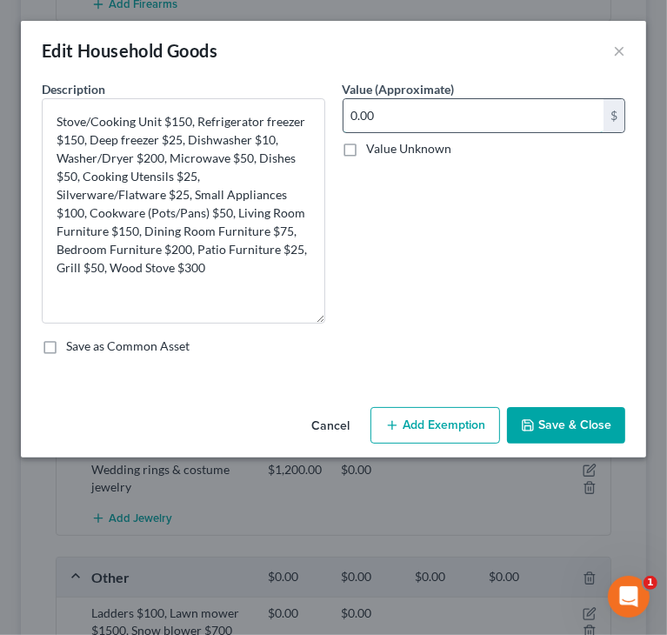
click at [446, 118] on input "0.00" at bounding box center [473, 115] width 261 height 33
paste input "1,635"
type input "1,635"
click at [548, 422] on button "Save & Close" at bounding box center [566, 425] width 118 height 37
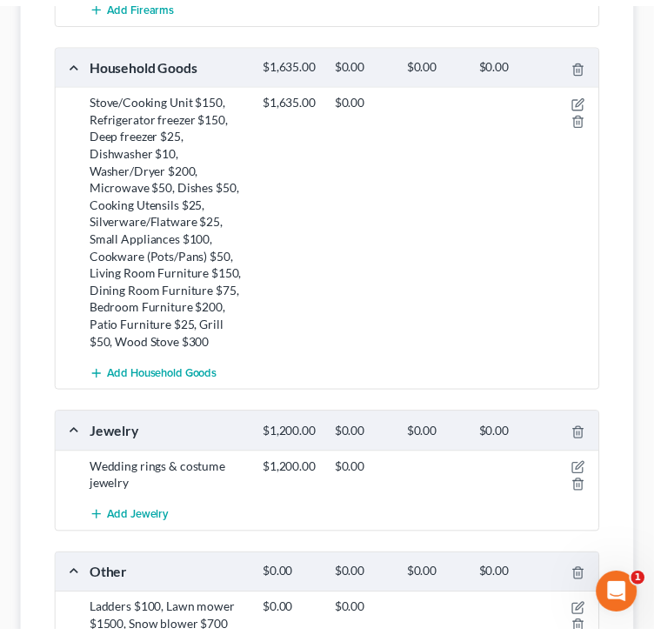
scroll to position [957, 0]
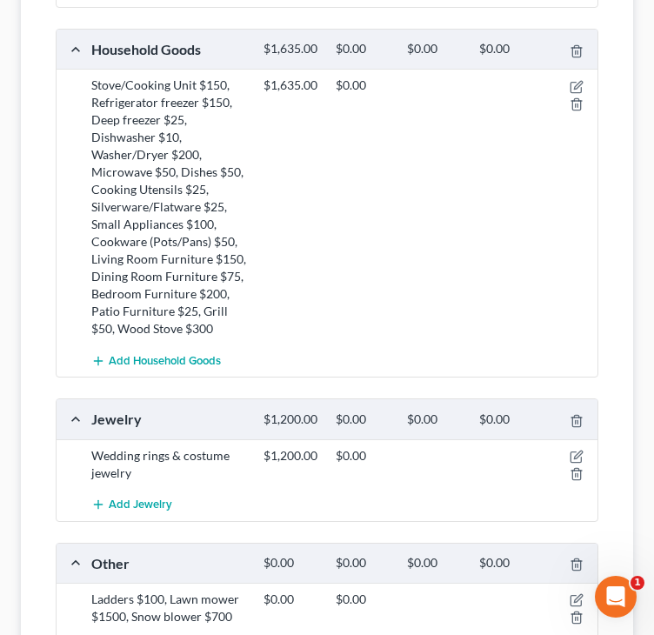
click at [406, 239] on div "$1,635.00 $0.00" at bounding box center [427, 207] width 344 height 261
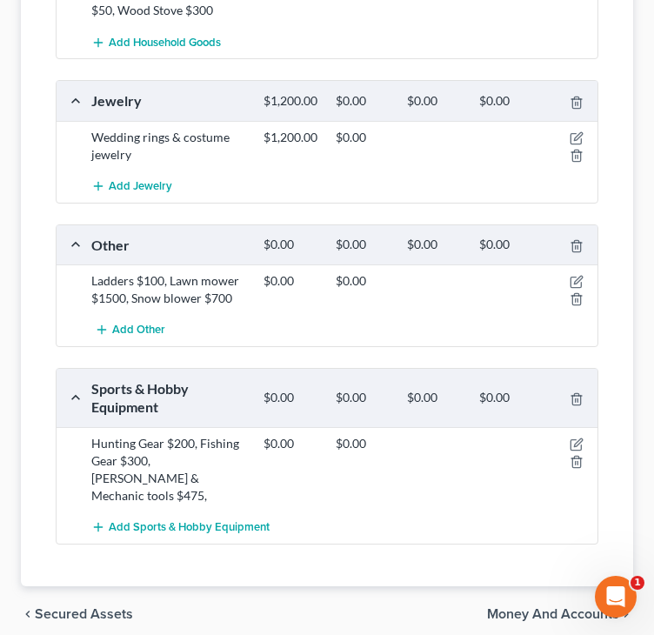
scroll to position [1304, 0]
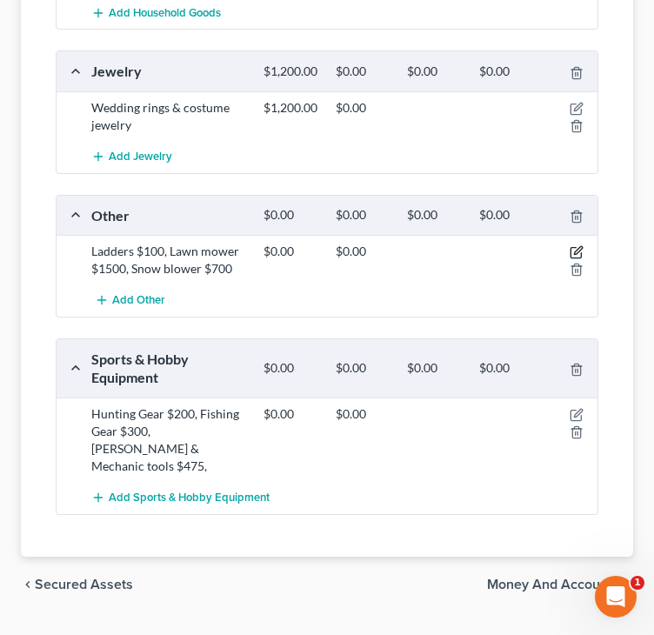
click at [576, 259] on icon "button" at bounding box center [577, 252] width 14 height 14
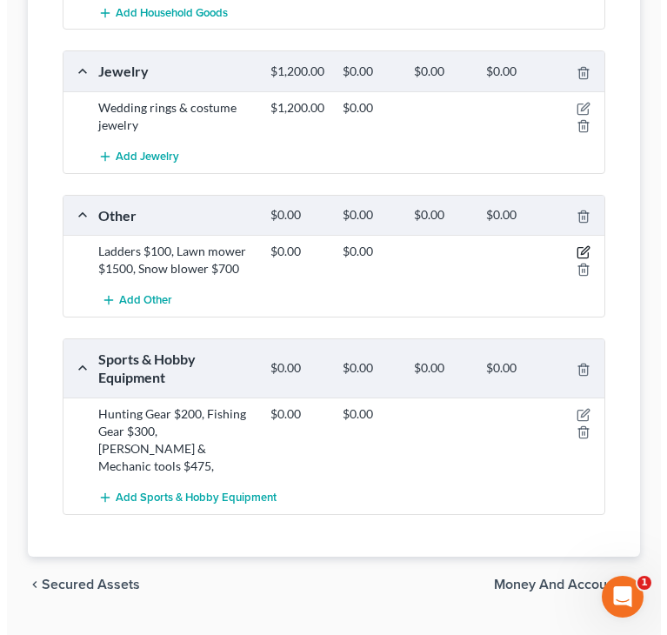
scroll to position [1277, 0]
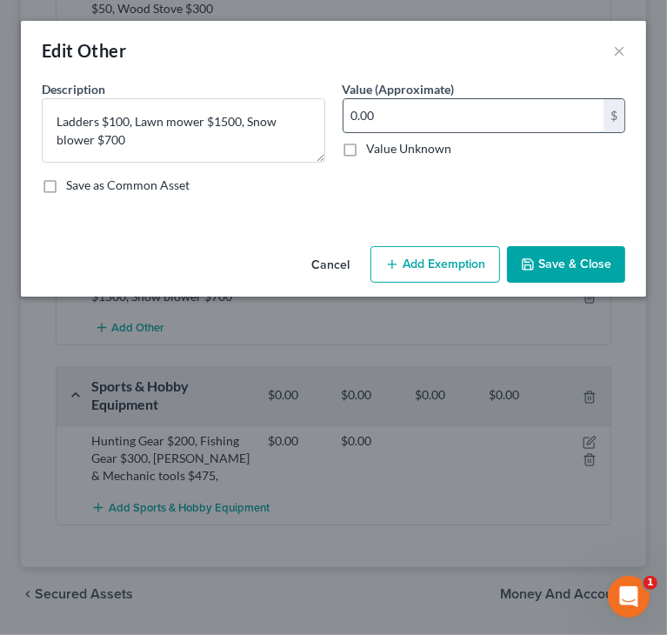
click at [470, 120] on input "0.00" at bounding box center [473, 115] width 261 height 33
paste input "2,3"
type input "2,300"
click at [564, 262] on button "Save & Close" at bounding box center [566, 264] width 118 height 37
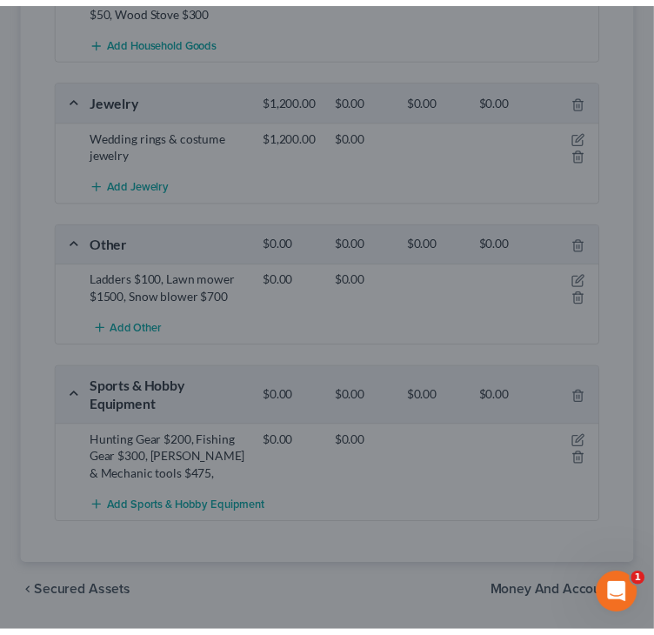
scroll to position [1304, 0]
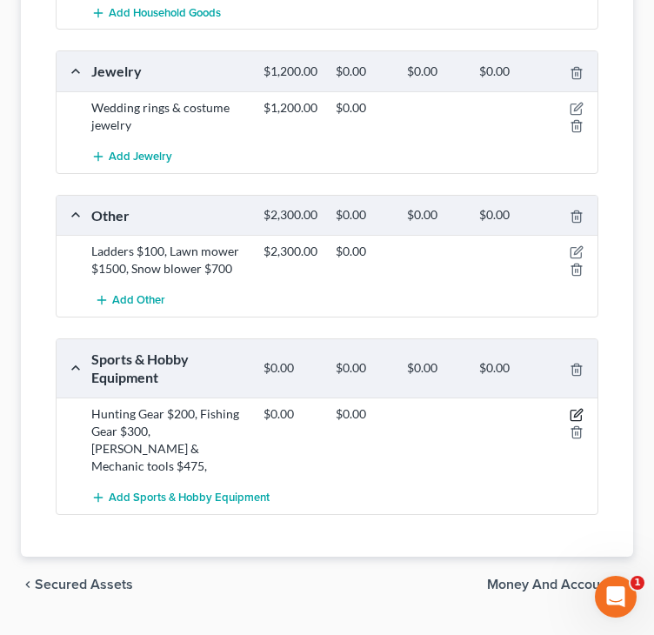
click at [576, 422] on icon "button" at bounding box center [577, 415] width 14 height 14
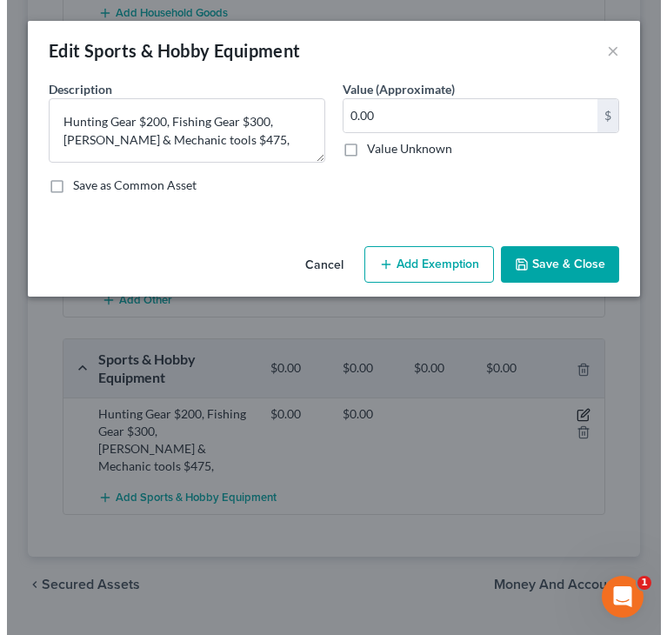
scroll to position [1277, 0]
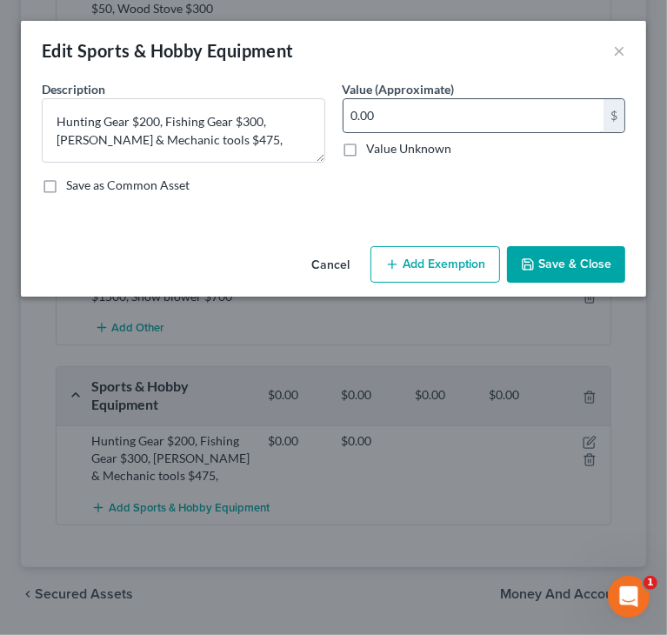
click at [413, 125] on input "0.00" at bounding box center [473, 115] width 261 height 33
paste input "975"
type input "975"
click at [541, 264] on button "Save & Close" at bounding box center [566, 264] width 118 height 37
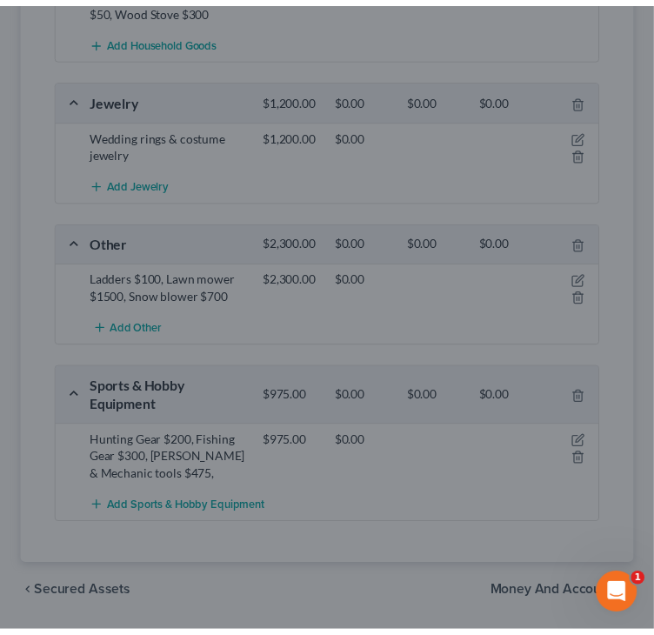
scroll to position [1304, 0]
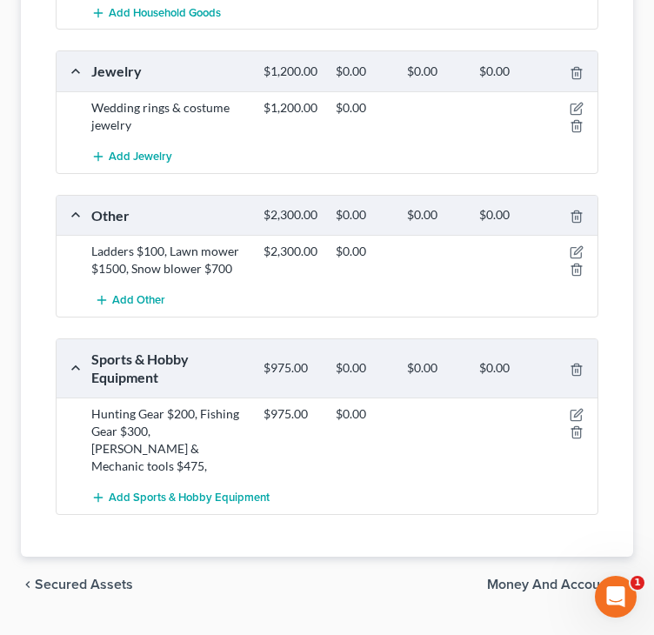
click at [507, 591] on span "Money and Accounts" at bounding box center [553, 584] width 132 height 14
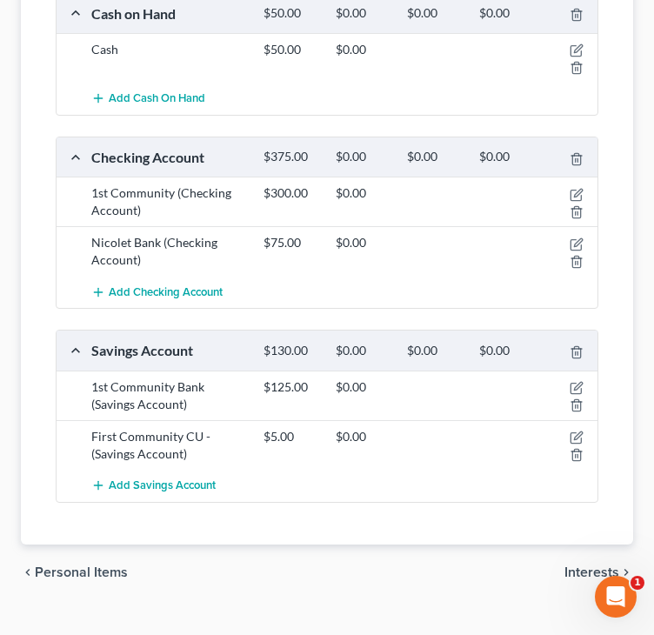
scroll to position [410, 0]
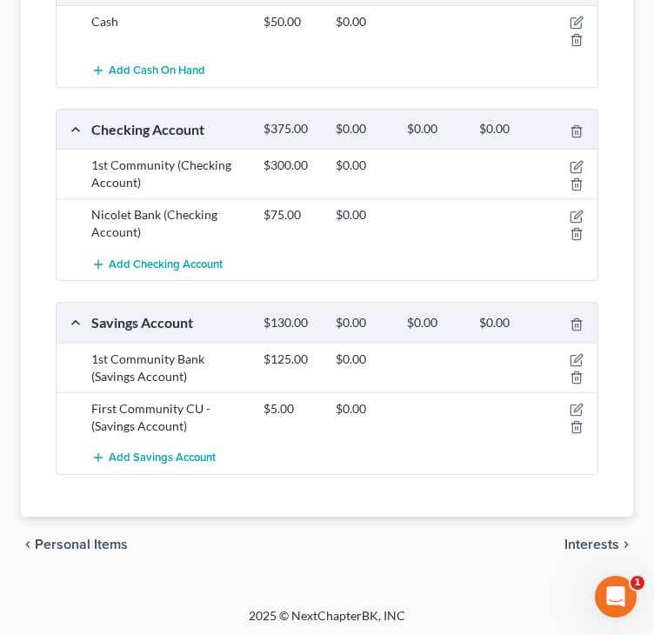
click at [590, 540] on span "Interests" at bounding box center [591, 544] width 55 height 14
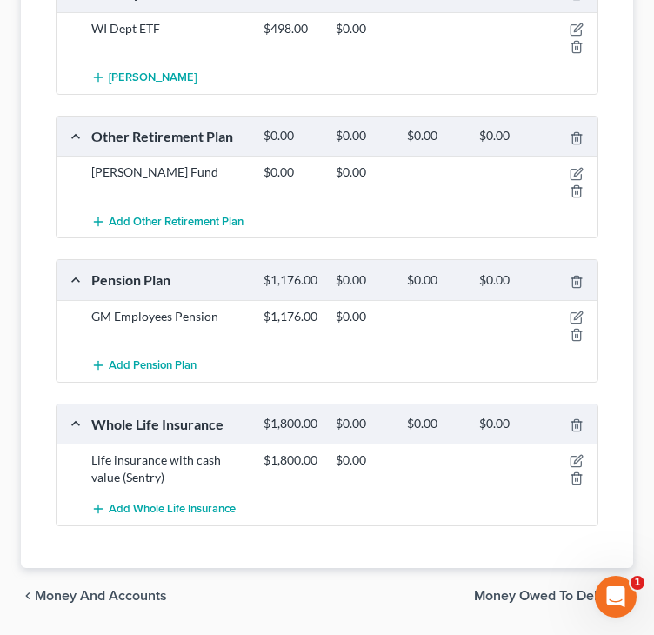
scroll to position [435, 0]
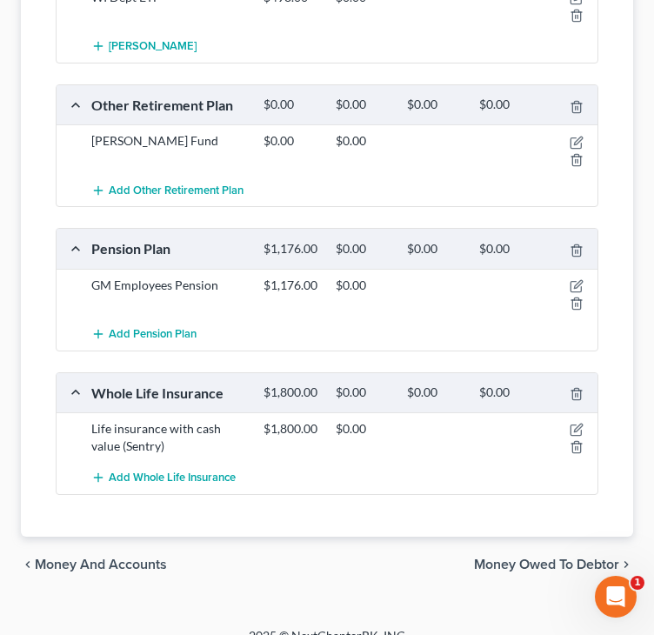
click at [532, 571] on span "Money Owed to Debtor" at bounding box center [546, 564] width 145 height 14
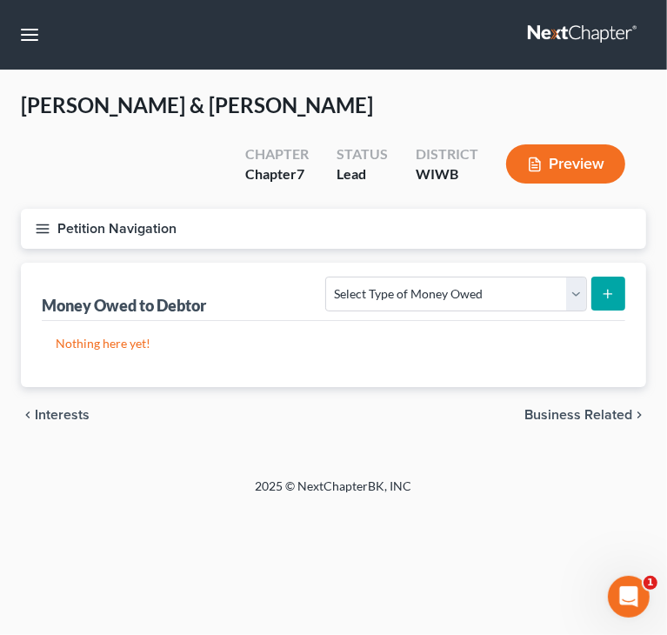
click at [556, 408] on span "Business Related" at bounding box center [578, 415] width 108 height 14
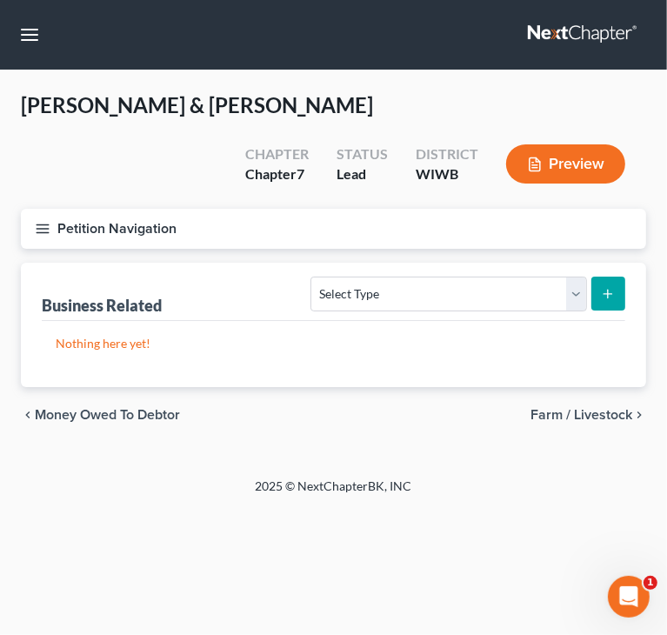
click at [554, 414] on span "Farm / Livestock" at bounding box center [581, 415] width 102 height 14
click at [560, 408] on span "Miscellaneous Property" at bounding box center [558, 415] width 147 height 14
click at [552, 412] on span "Property Analysis" at bounding box center [577, 415] width 110 height 14
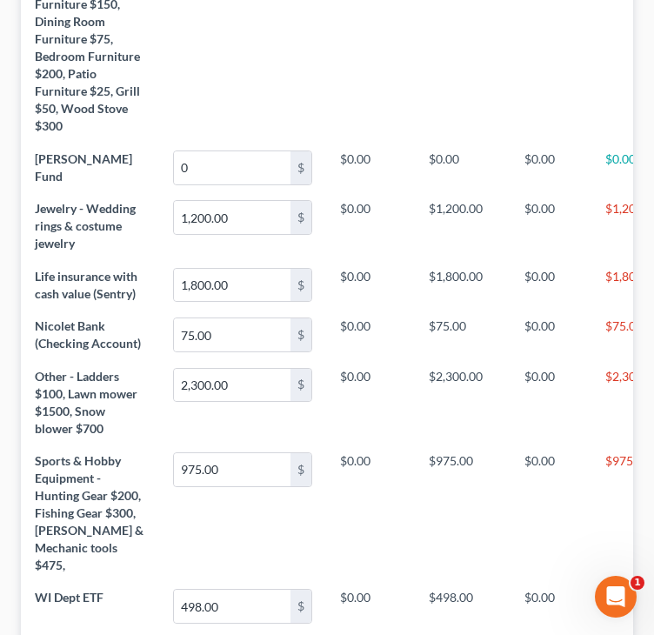
scroll to position [2177, 0]
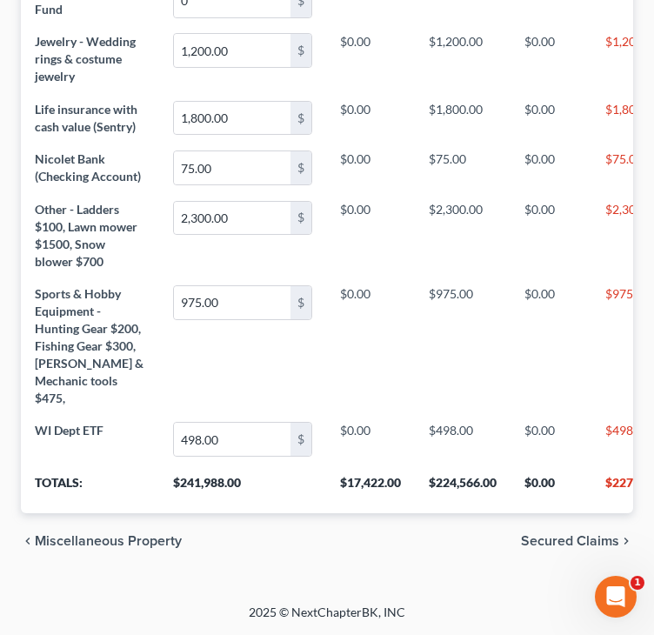
click at [533, 539] on span "Secured Claims" at bounding box center [570, 541] width 98 height 14
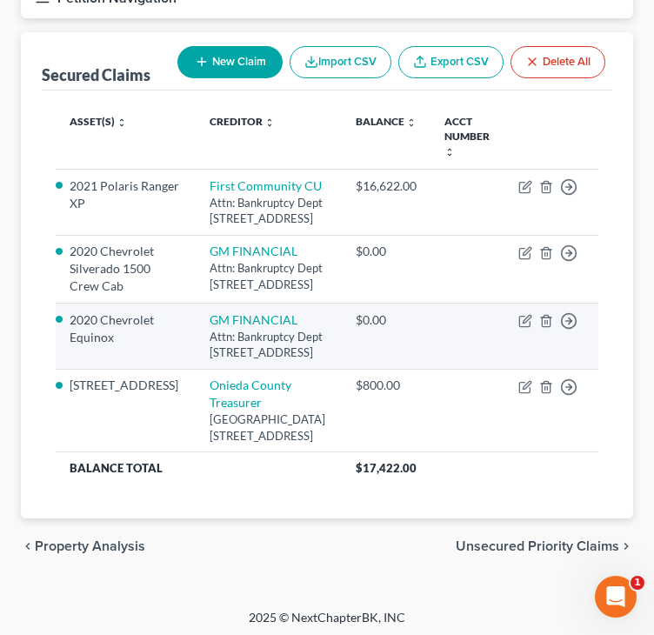
scroll to position [261, 0]
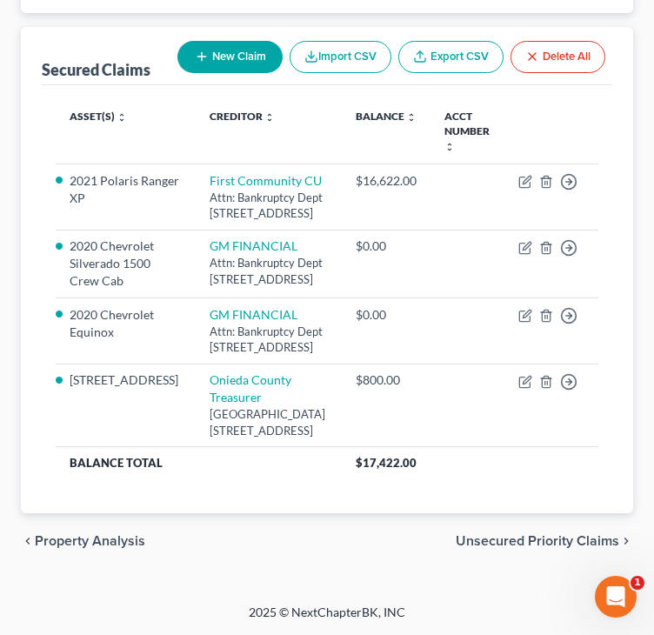
click at [522, 548] on span "Unsecured Priority Claims" at bounding box center [537, 541] width 163 height 14
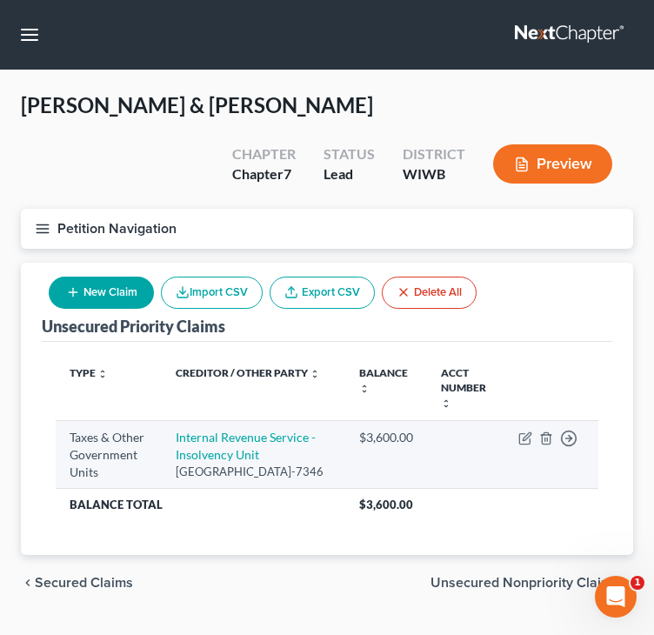
click at [117, 485] on td "Taxes & Other Government Units" at bounding box center [109, 455] width 106 height 68
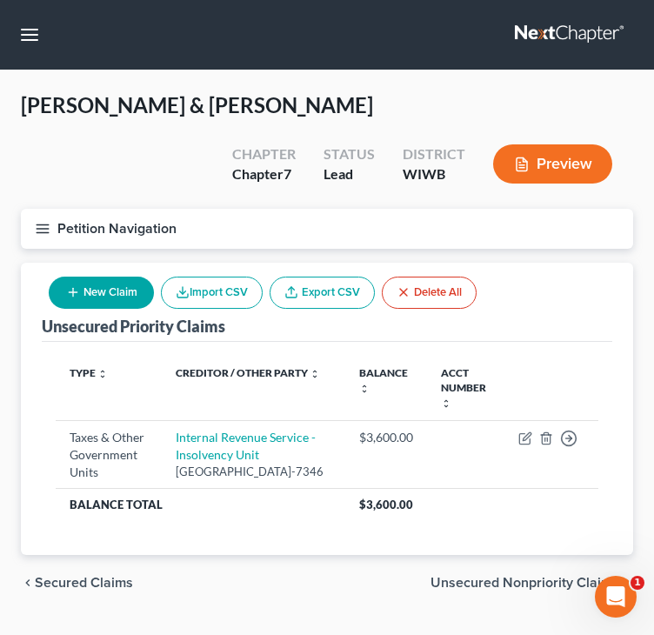
click at [109, 590] on span "Secured Claims" at bounding box center [84, 583] width 98 height 14
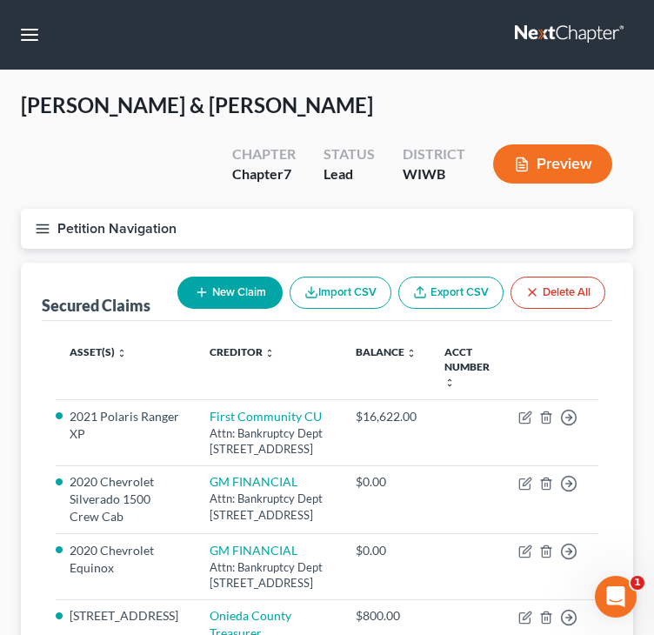
click at [34, 454] on div "Secured Claims New Claim Import CSV Export CSV Delete All Asset(s) expand_more …" at bounding box center [327, 506] width 612 height 486
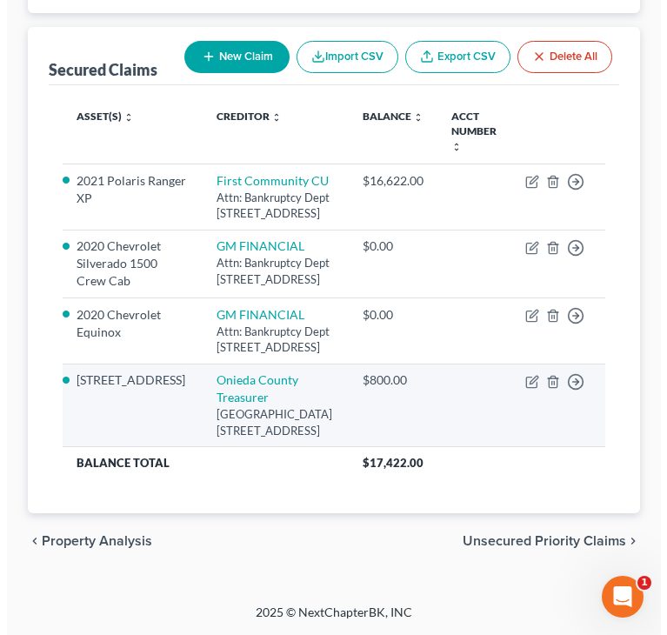
scroll to position [174, 0]
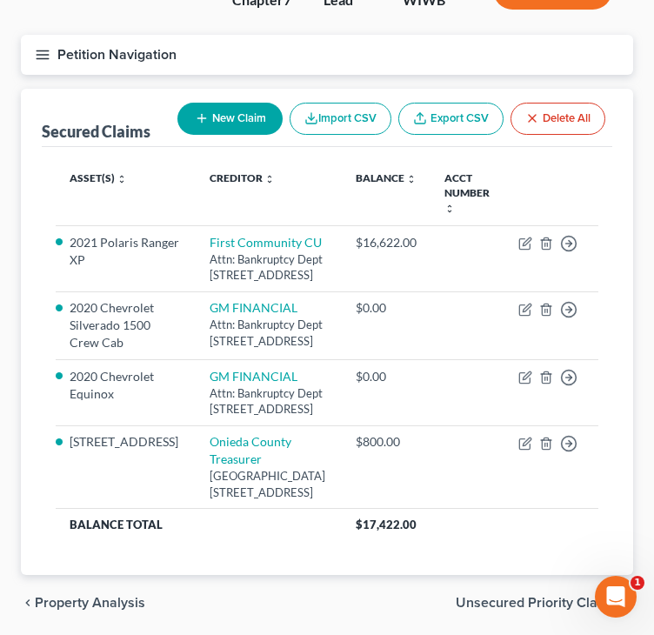
click at [200, 118] on line "button" at bounding box center [201, 118] width 8 height 0
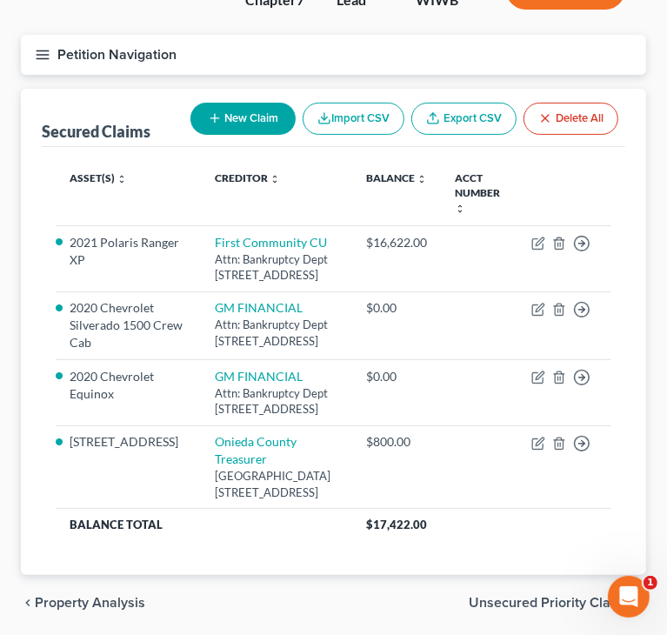
select select "0"
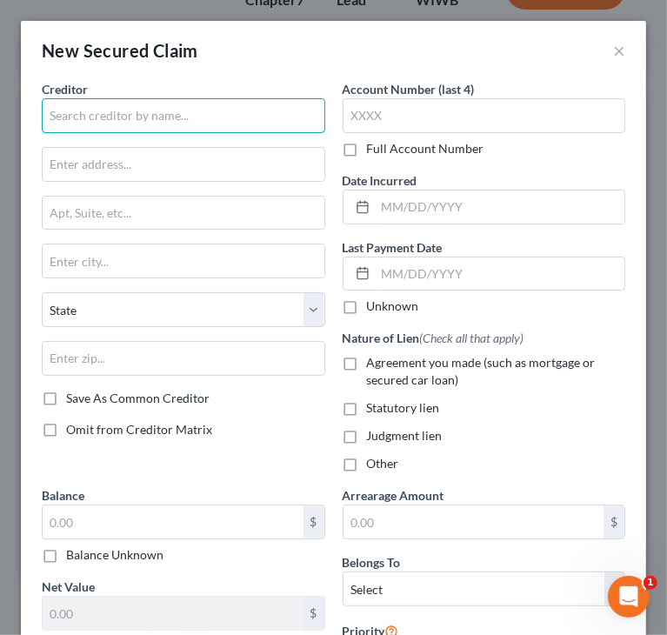
click at [200, 117] on input "text" at bounding box center [183, 115] width 283 height 35
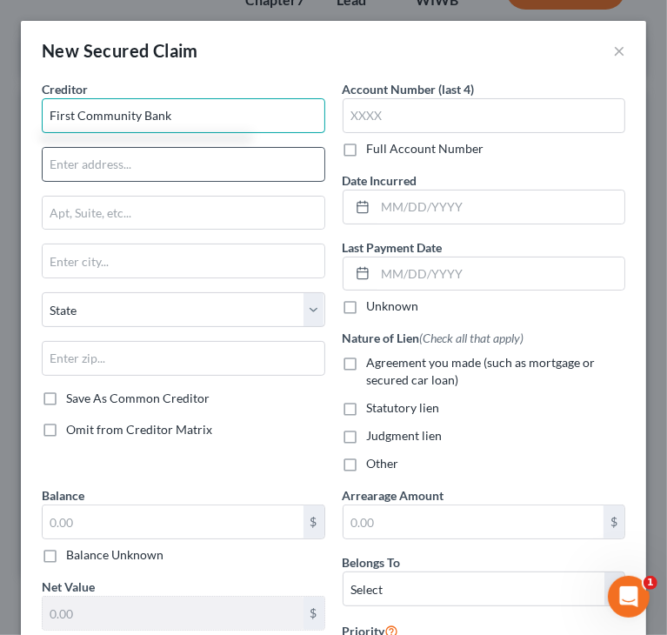
type input "First Community Bank"
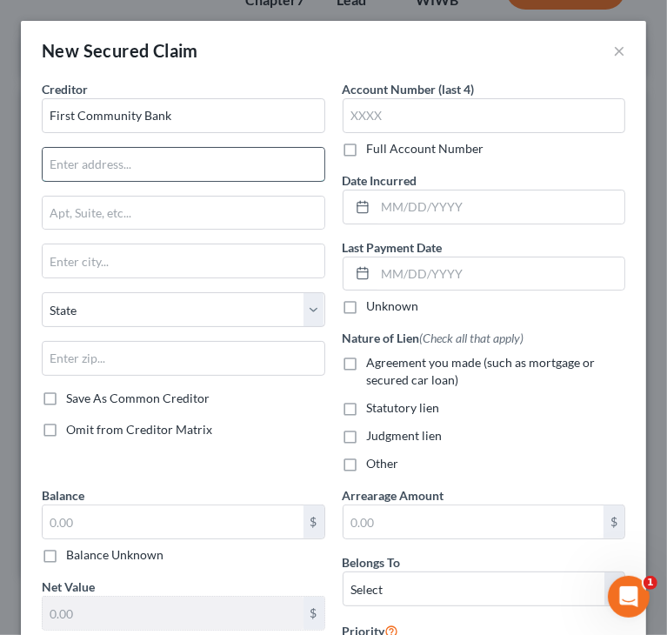
click at [174, 164] on input "text" at bounding box center [184, 164] width 282 height 33
type input "Attn: Legal Department"
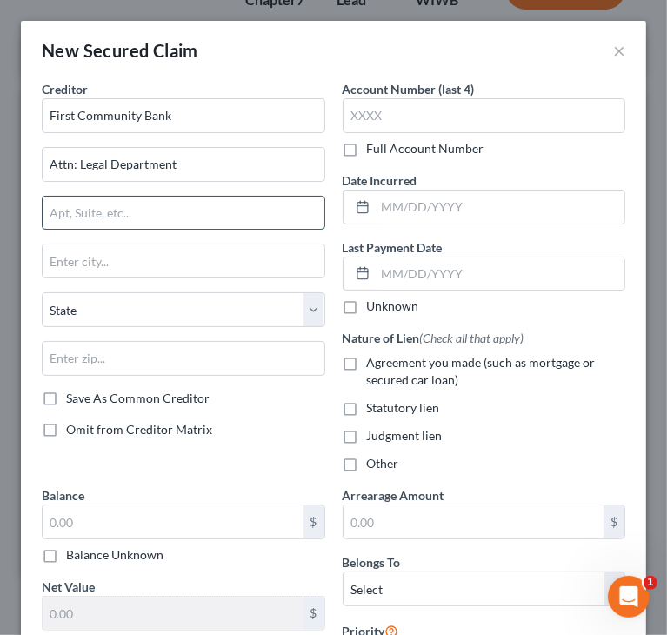
click at [125, 216] on input "text" at bounding box center [184, 213] width 282 height 33
type input "202 Merchant Row"
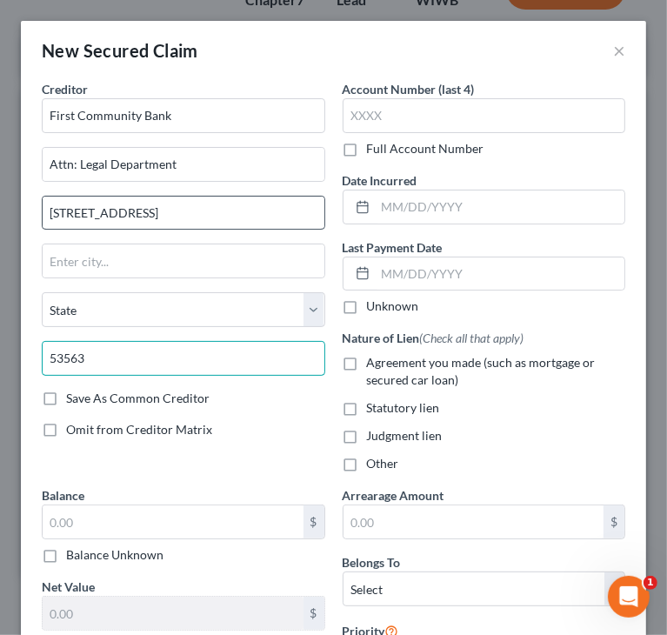
type input "53563"
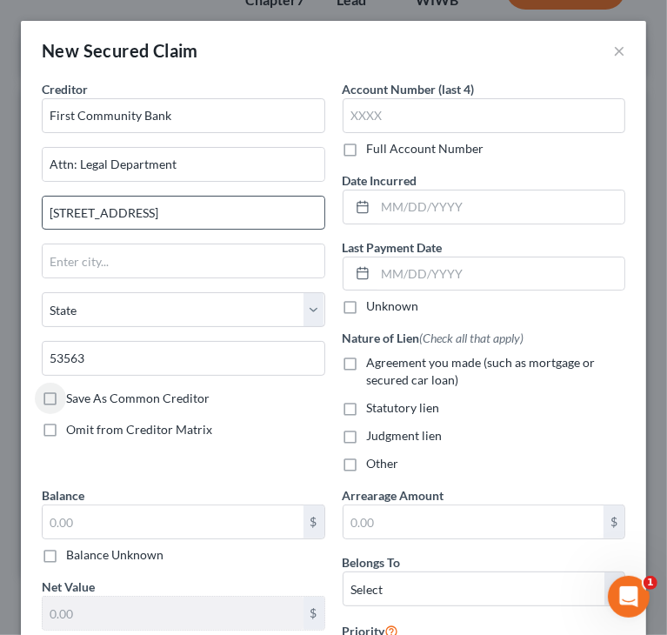
type input "Milton"
select select "52"
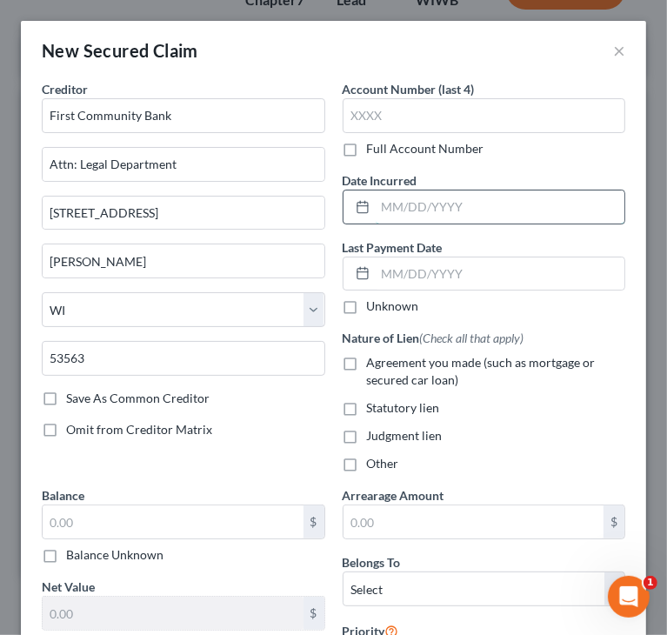
click at [529, 208] on input "text" at bounding box center [501, 206] width 250 height 33
click at [405, 203] on input "03/23/2021" at bounding box center [501, 206] width 250 height 33
type input "03/31/2021"
click at [507, 421] on div "Nature of Lien (Check all that apply) Agreement you made (such as mortgage or s…" at bounding box center [484, 400] width 283 height 143
click at [413, 363] on span "Agreement you made (such as mortgage or secured car loan)" at bounding box center [481, 371] width 229 height 32
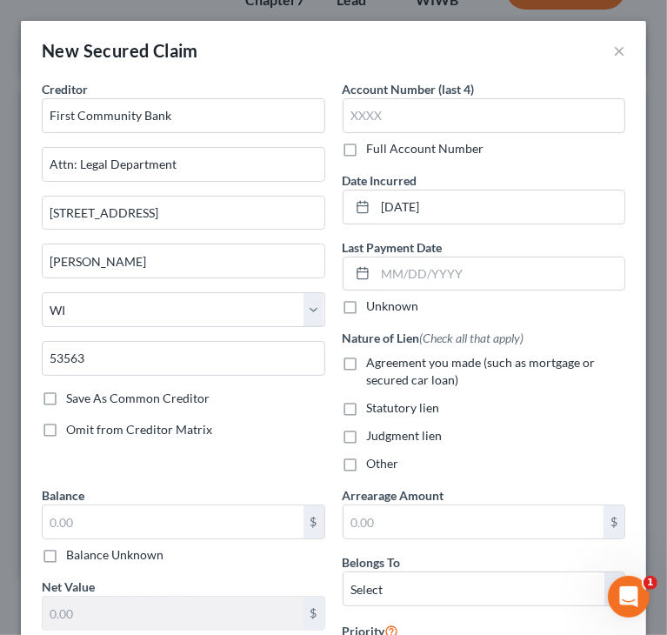
click at [385, 363] on input "Agreement you made (such as mortgage or secured car loan)" at bounding box center [379, 359] width 11 height 11
checkbox input "true"
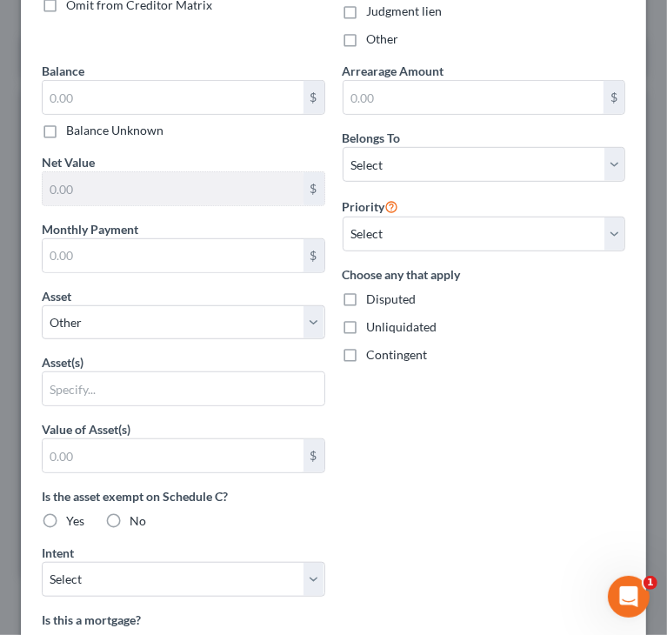
scroll to position [435, 0]
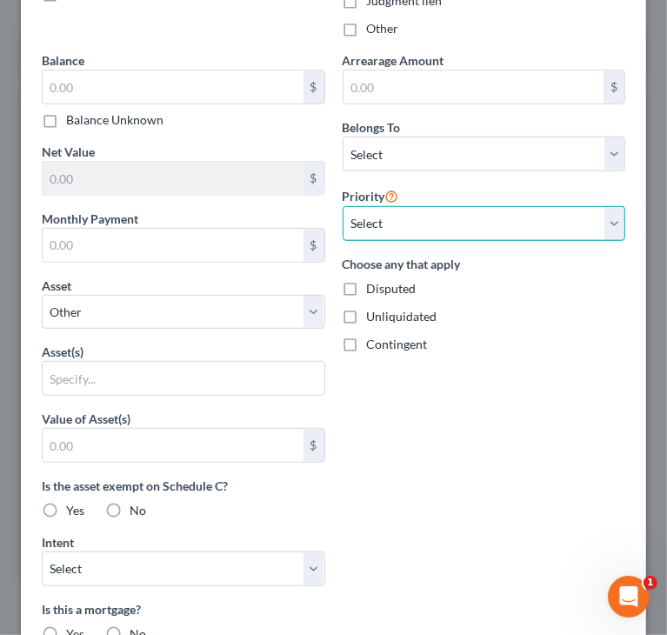
click at [494, 236] on select "Select 1st 2nd 3rd 4th 5th 6th 7th 8th 9th 10th 11th 12th 13th 14th 15th 16th 1…" at bounding box center [484, 223] width 283 height 35
select select "0"
click at [343, 206] on select "Select 1st 2nd 3rd 4th 5th 6th 7th 8th 9th 10th 11th 12th 13th 14th 15th 16th 1…" at bounding box center [484, 223] width 283 height 35
click at [466, 362] on div "Arrearage Amount $ Belongs To * Select Debtor 1 Only Debtor 2 Only Debtor 1 And…" at bounding box center [484, 439] width 301 height 776
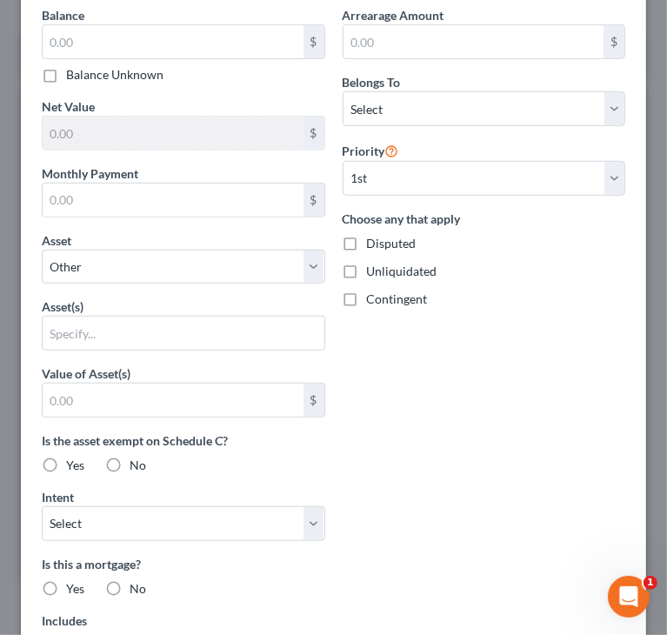
scroll to position [609, 0]
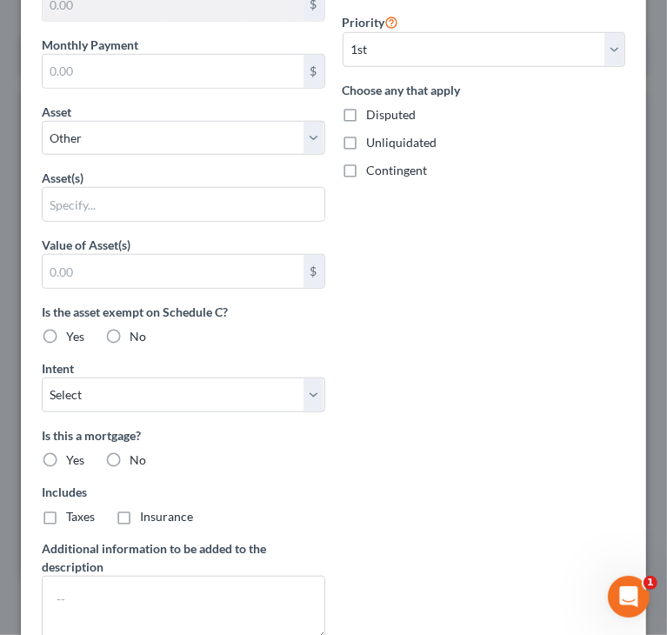
click at [66, 460] on label "Yes" at bounding box center [75, 459] width 18 height 17
click at [73, 460] on input "Yes" at bounding box center [78, 456] width 11 height 11
radio input "true"
click at [66, 508] on label "Taxes" at bounding box center [80, 516] width 29 height 17
click at [73, 508] on input "Taxes" at bounding box center [78, 513] width 11 height 11
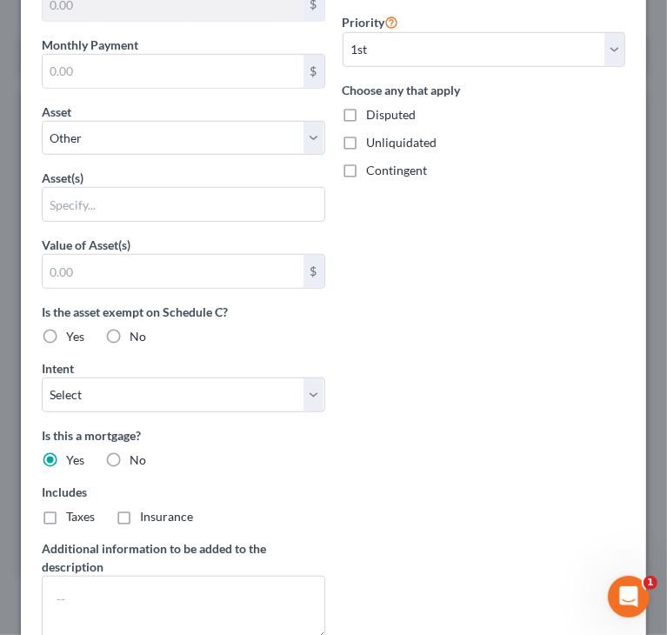
checkbox input "true"
click at [209, 436] on label "Is this a mortgage?" at bounding box center [183, 435] width 283 height 18
click at [66, 328] on label "Yes" at bounding box center [75, 336] width 18 height 17
click at [73, 328] on input "Yes" at bounding box center [78, 333] width 11 height 11
radio input "true"
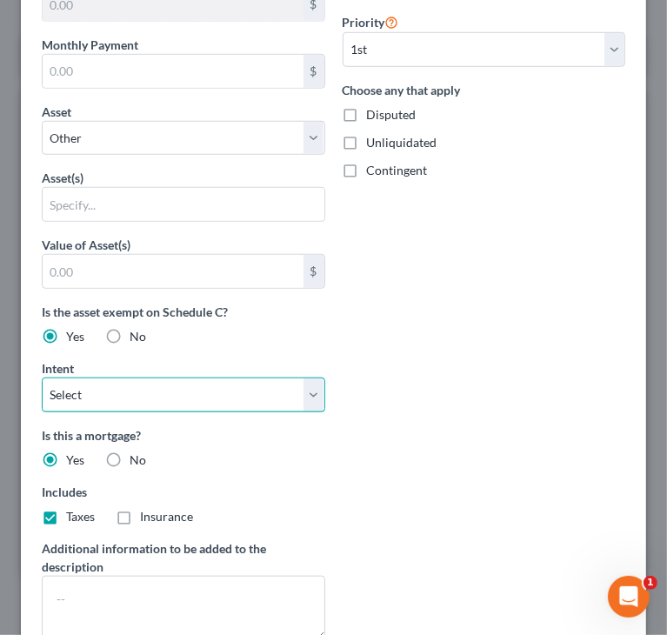
click at [306, 394] on select "Select Surrender Redeem Reaffirm Avoid Other" at bounding box center [183, 394] width 283 height 35
select select "2"
click at [42, 377] on select "Select Surrender Redeem Reaffirm Avoid Other" at bounding box center [183, 394] width 283 height 35
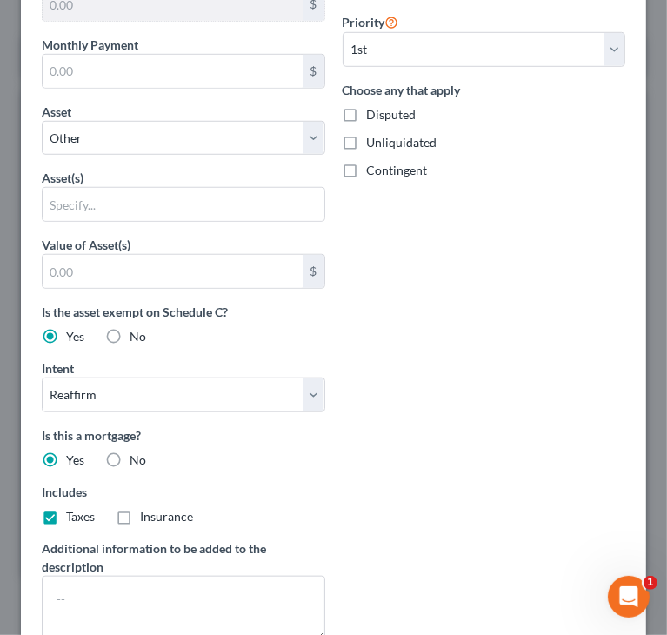
drag, startPoint x: 411, startPoint y: 387, endPoint x: 435, endPoint y: 370, distance: 29.2
click at [413, 387] on div "Arrearage Amount $ Belongs To * Select Debtor 1 Only Debtor 2 Only Debtor 1 And…" at bounding box center [484, 265] width 301 height 776
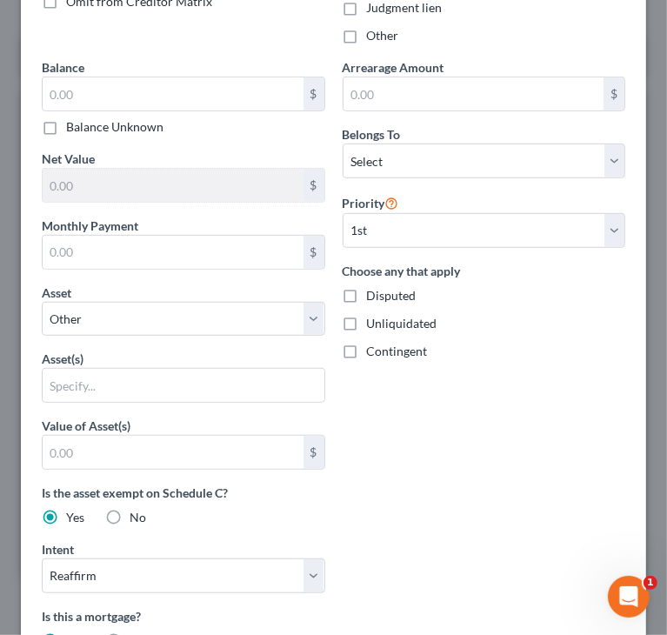
scroll to position [386, 0]
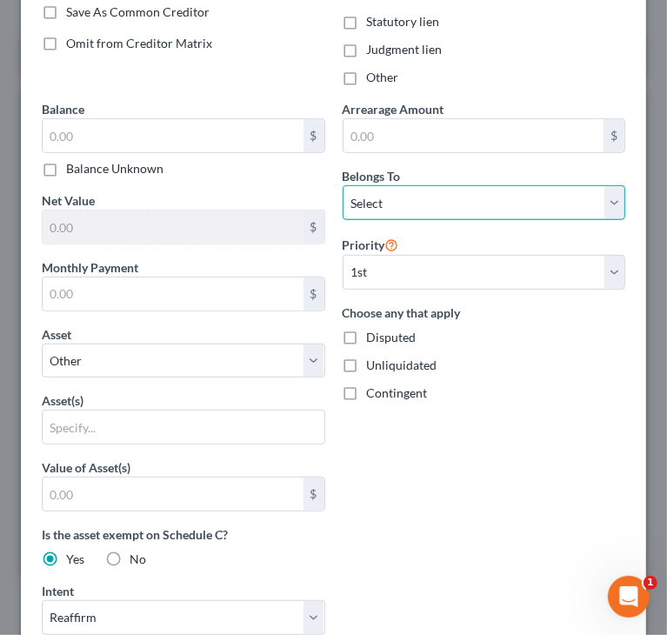
click at [473, 203] on select "Select Debtor 1 Only Debtor 2 Only Debtor 1 And Debtor 2 Only At Least One Of T…" at bounding box center [484, 202] width 283 height 35
select select "2"
click at [343, 185] on select "Select Debtor 1 Only Debtor 2 Only Debtor 1 And Debtor 2 Only At Least One Of T…" at bounding box center [484, 202] width 283 height 35
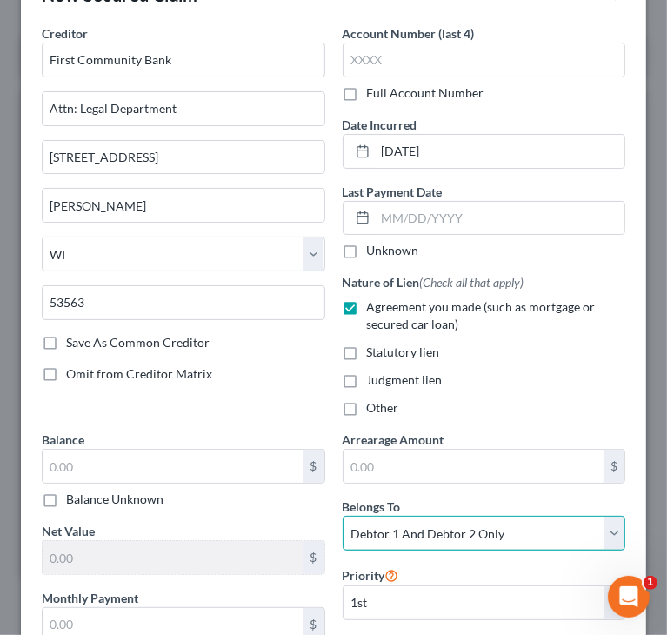
scroll to position [38, 0]
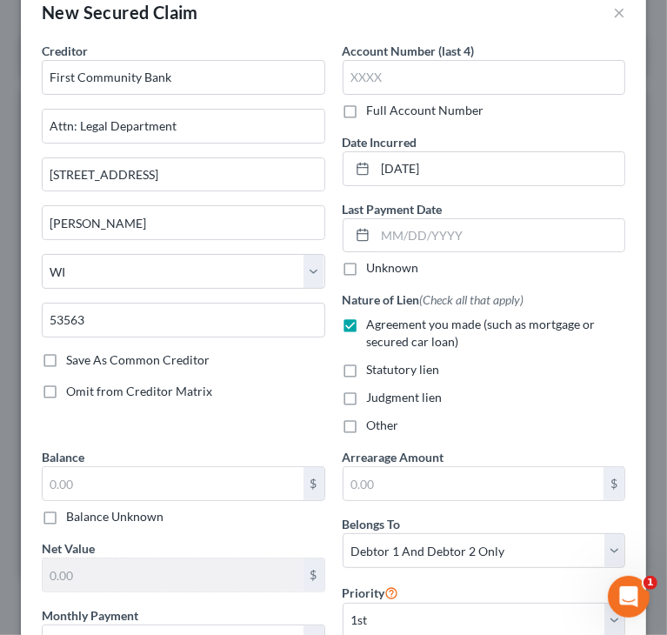
drag, startPoint x: 530, startPoint y: 373, endPoint x: 544, endPoint y: 358, distance: 20.3
click at [530, 373] on div "Statutory lien" at bounding box center [484, 369] width 283 height 17
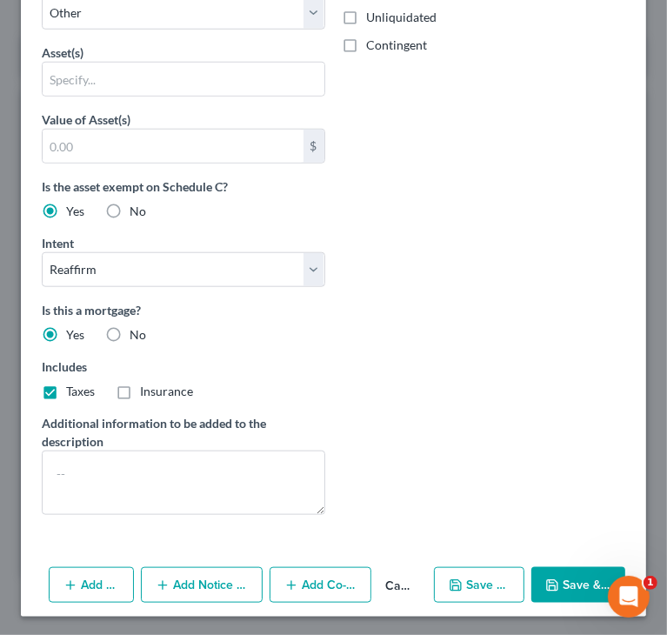
click at [557, 576] on button "Save & Close" at bounding box center [578, 585] width 94 height 37
select select
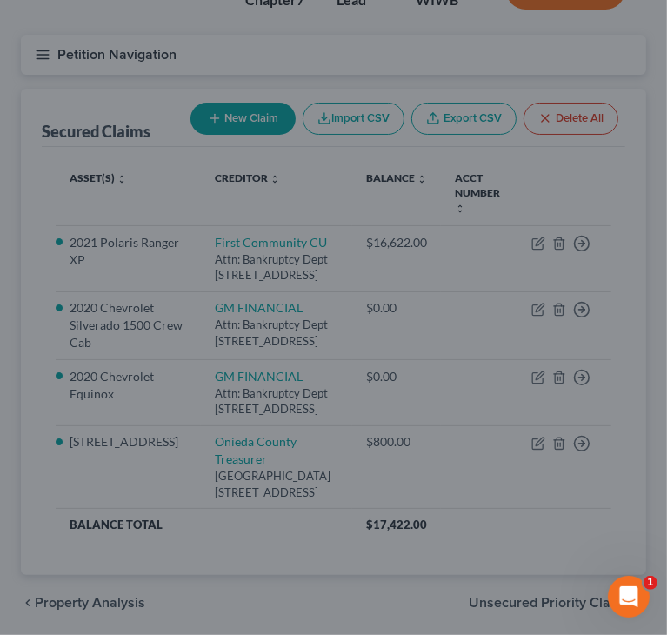
type input "0.00"
type input "0"
type input "0.00"
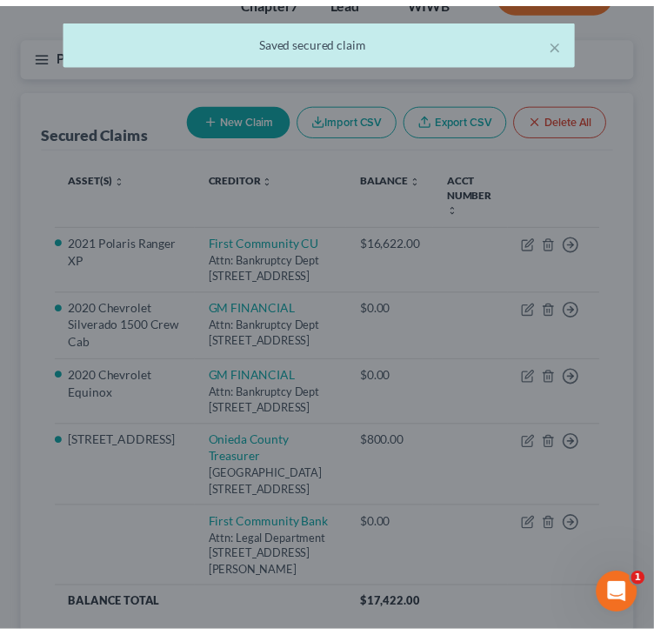
scroll to position [544, 0]
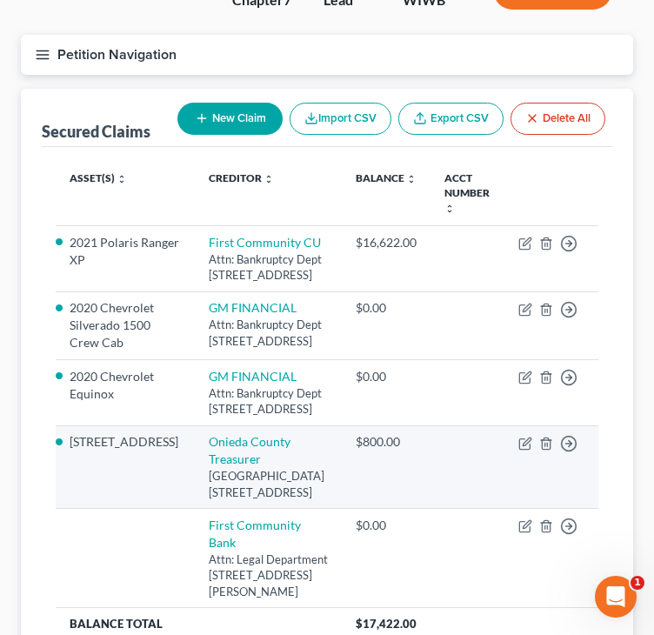
click at [83, 509] on td "3595 Stones Circle Dr" at bounding box center [125, 466] width 139 height 83
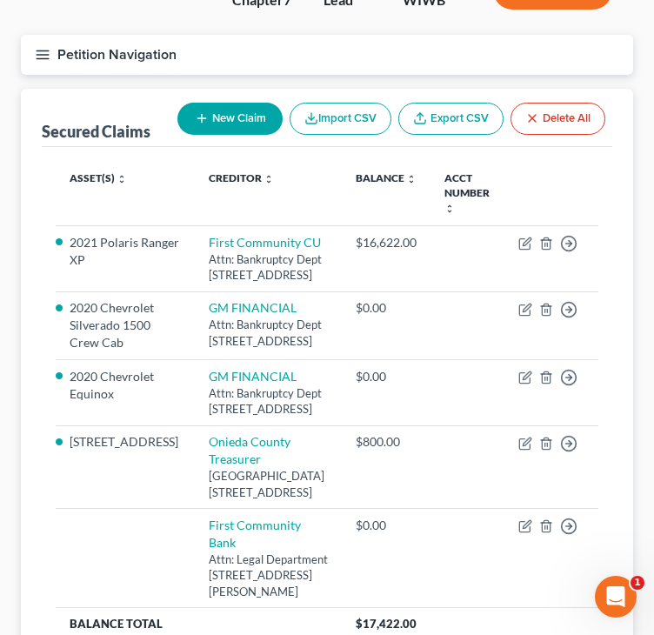
click at [40, 62] on button "Petition Navigation" at bounding box center [327, 55] width 612 height 40
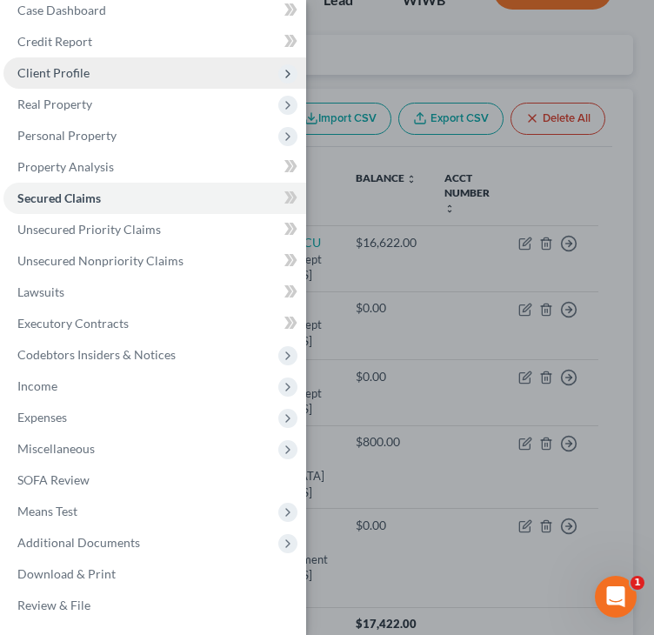
scroll to position [19, 0]
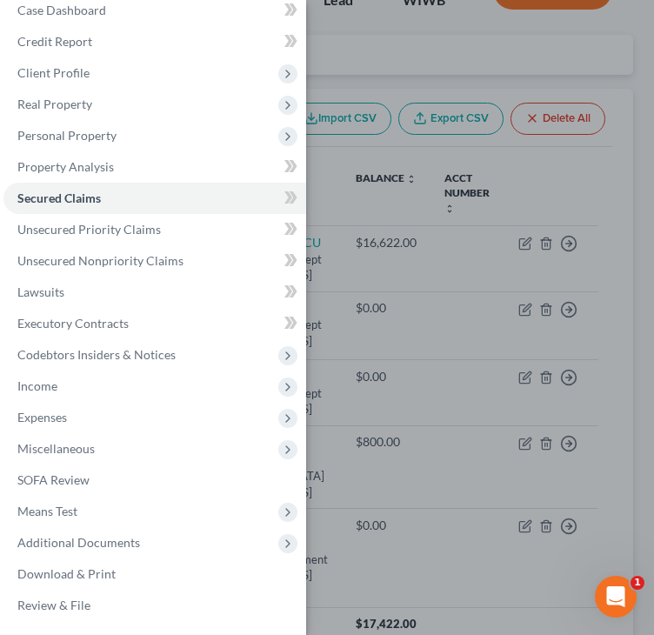
click at [408, 53] on div "Case Dashboard Payments Invoices Payments Payments Credit Report Client Profile" at bounding box center [327, 317] width 654 height 635
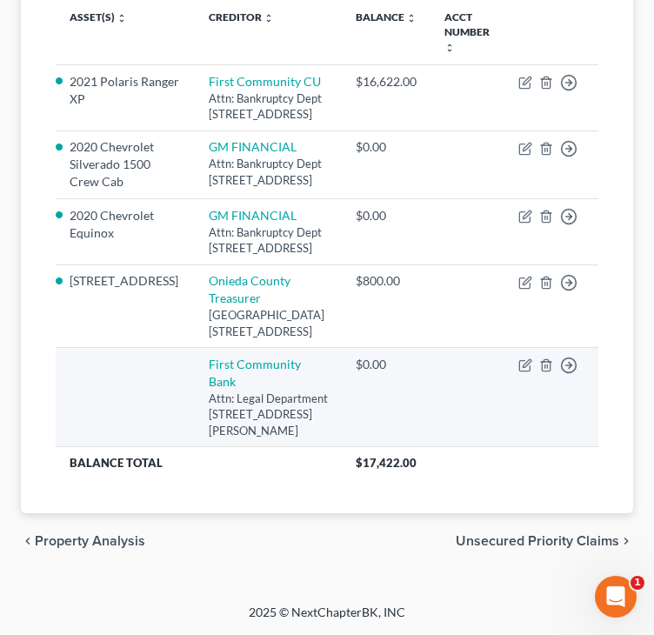
scroll to position [394, 0]
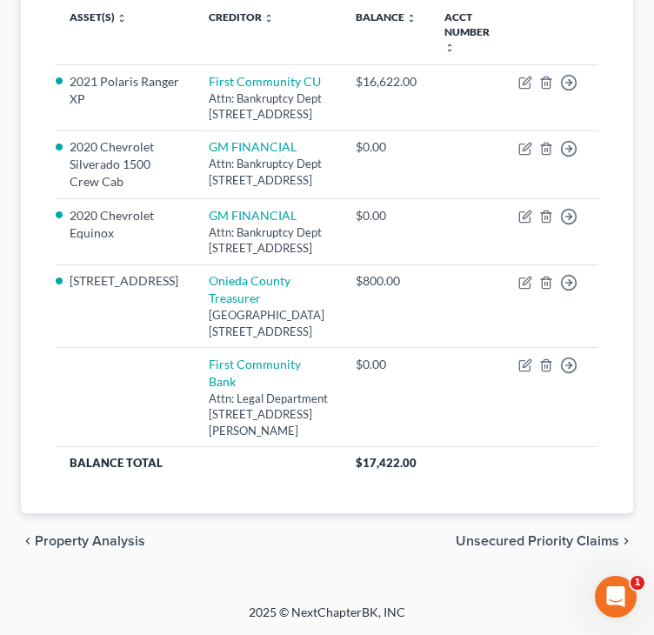
click at [119, 537] on span "Property Analysis" at bounding box center [90, 541] width 110 height 14
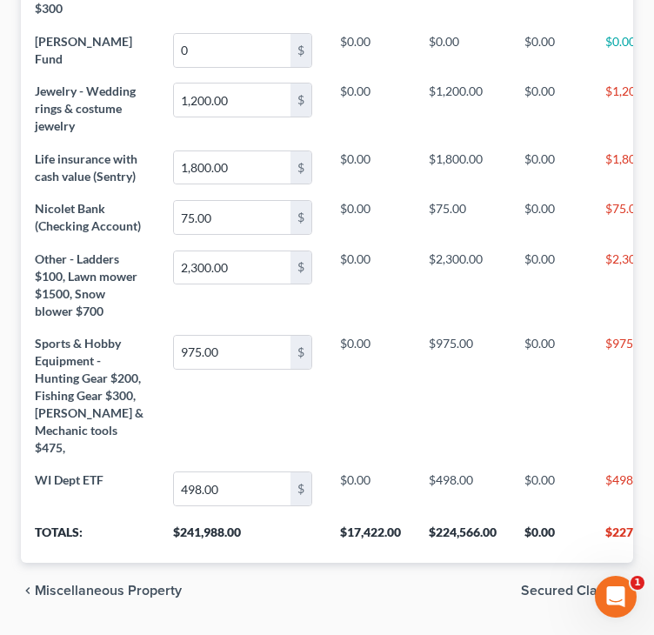
scroll to position [2177, 0]
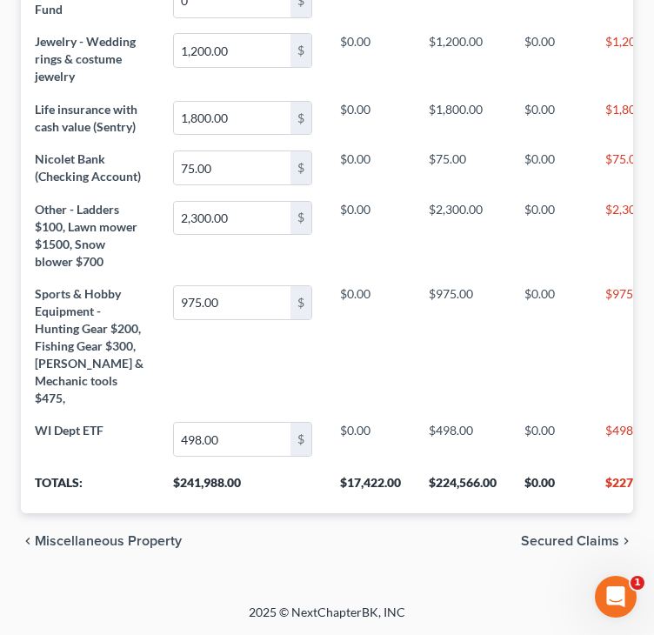
click at [93, 537] on span "Miscellaneous Property" at bounding box center [108, 541] width 147 height 14
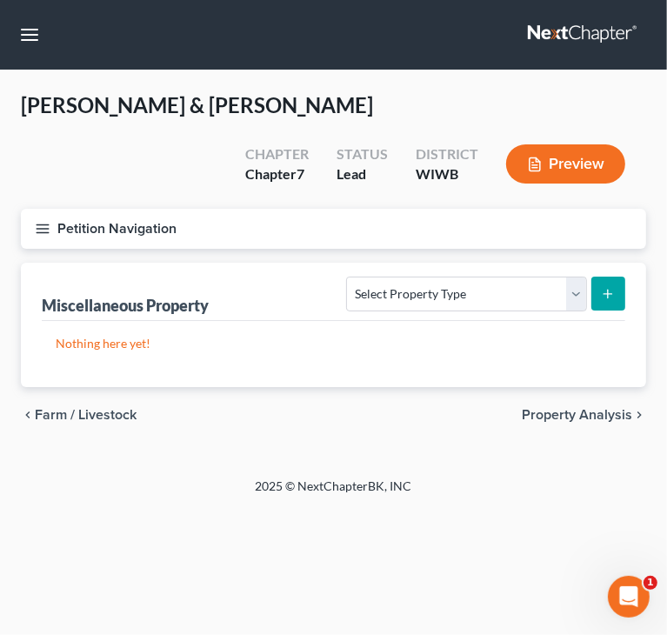
click at [42, 229] on line "button" at bounding box center [43, 229] width 12 height 0
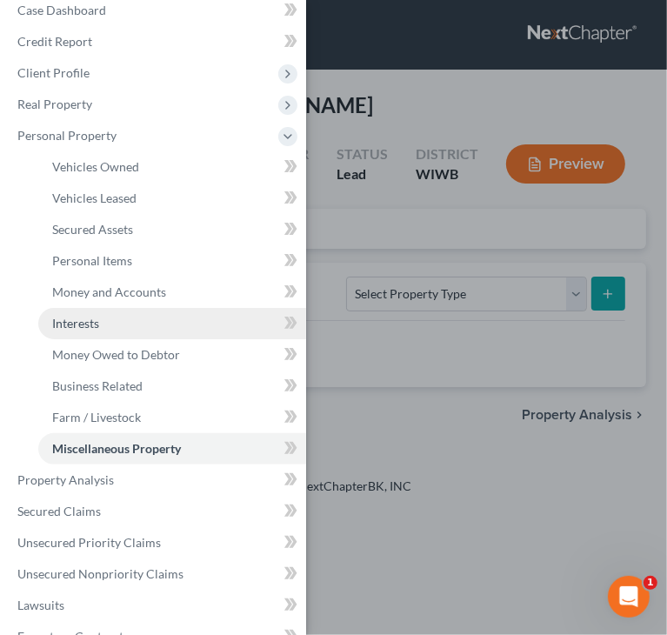
click at [97, 326] on span "Interests" at bounding box center [75, 323] width 47 height 15
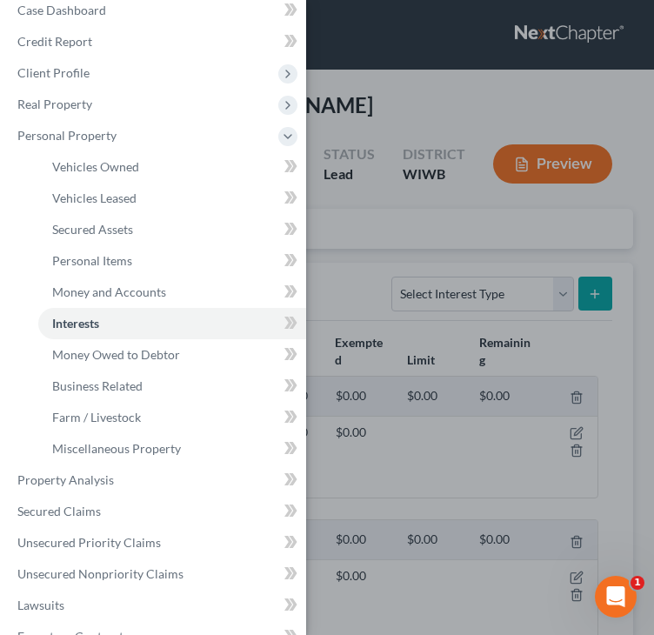
click at [409, 113] on div "Case Dashboard Payments Invoices Payments Payments Credit Report Client Profile" at bounding box center [327, 317] width 654 height 635
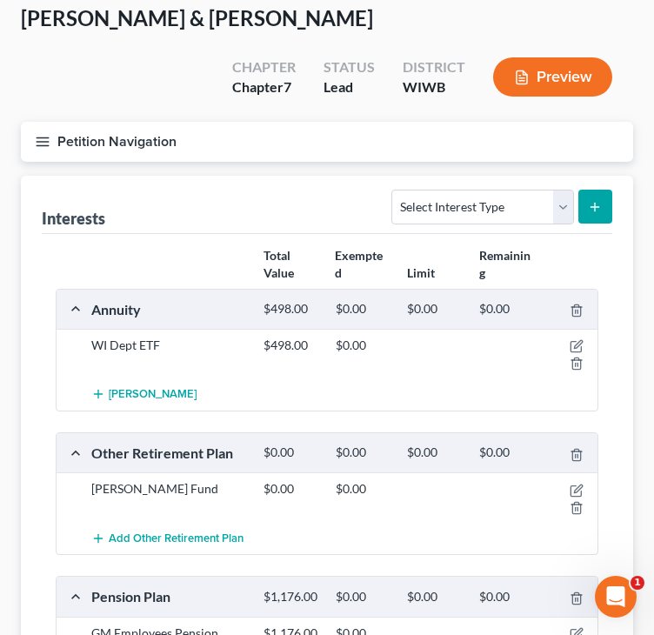
scroll to position [174, 0]
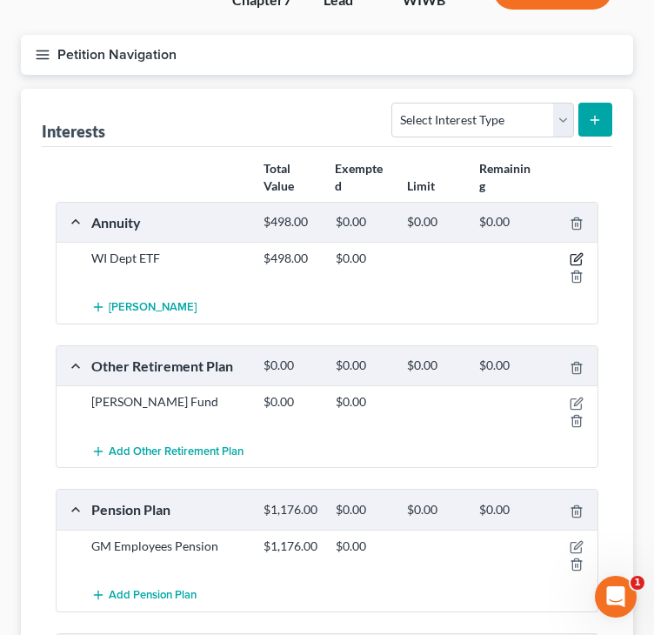
click at [575, 256] on icon "button" at bounding box center [577, 259] width 14 height 14
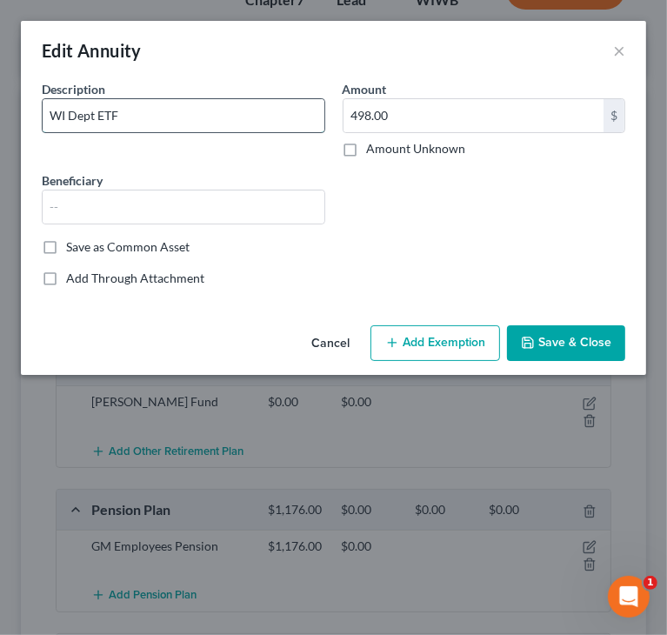
click at [169, 121] on input "WI Dept ETF" at bounding box center [184, 115] width 282 height 33
click at [105, 113] on input "WI Dept ETF" at bounding box center [184, 115] width 282 height 33
type input "WI Dept Employee Trust Fund"
click at [549, 343] on button "Save & Close" at bounding box center [566, 343] width 118 height 37
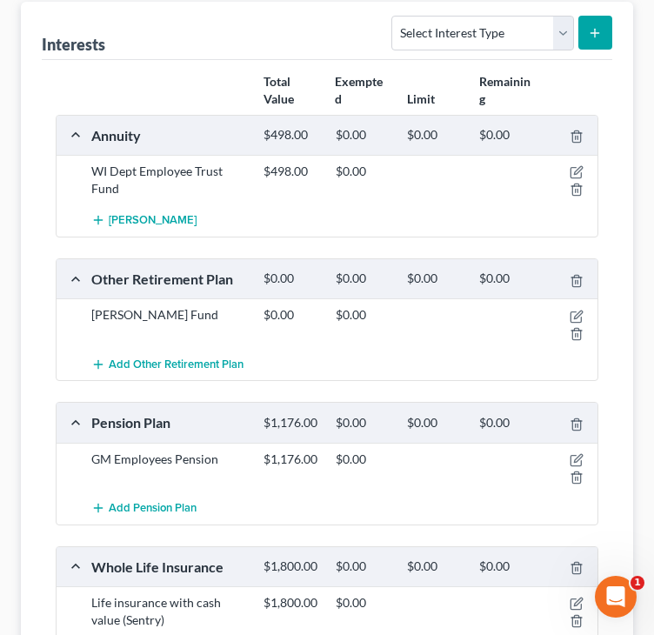
scroll to position [87, 0]
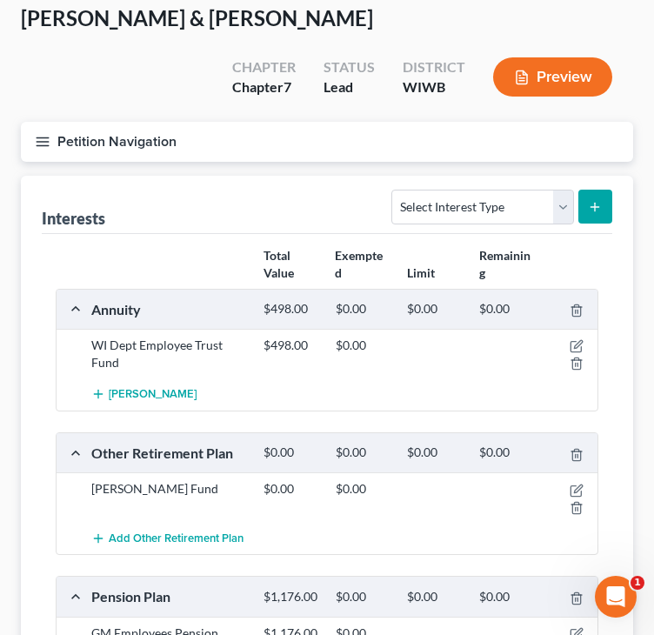
click at [39, 137] on line "button" at bounding box center [43, 137] width 12 height 0
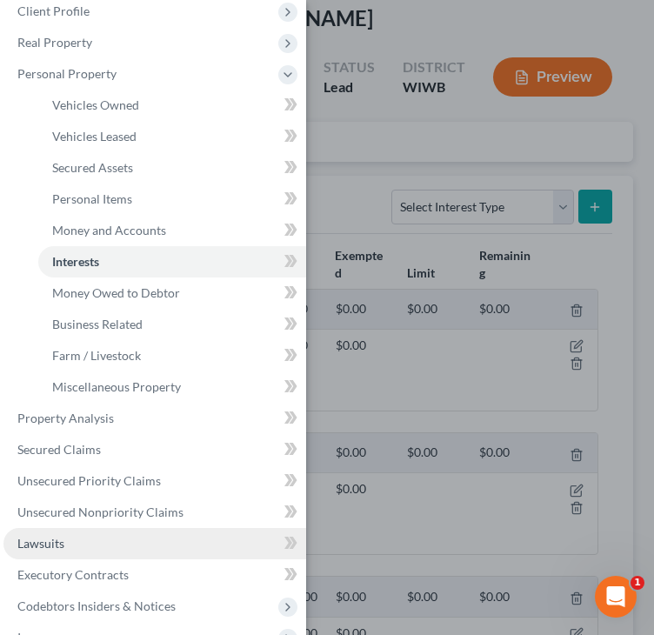
scroll to position [193, 0]
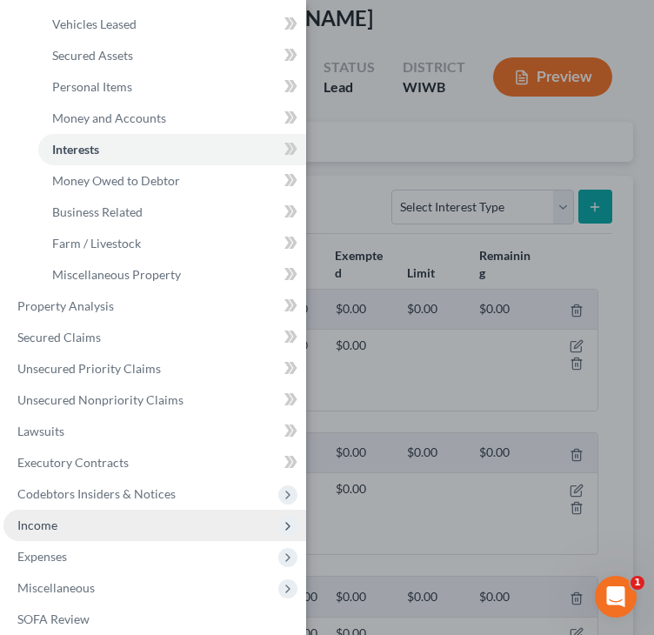
click at [70, 530] on span "Income" at bounding box center [154, 525] width 303 height 31
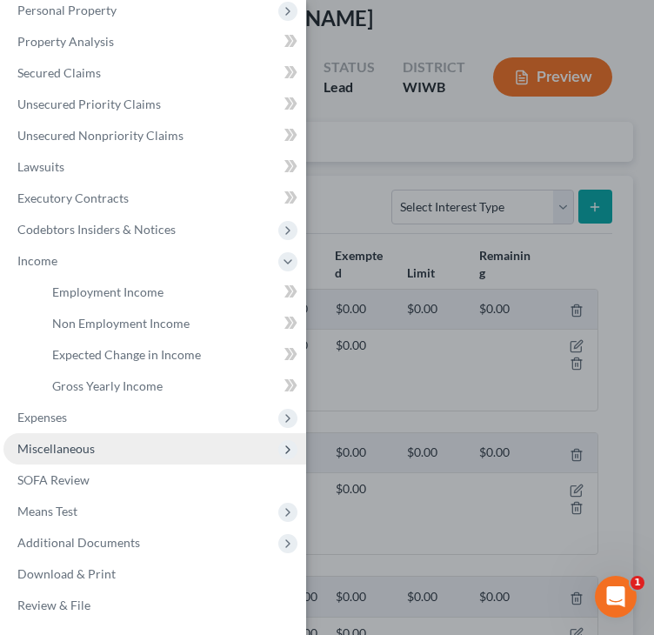
scroll to position [144, 0]
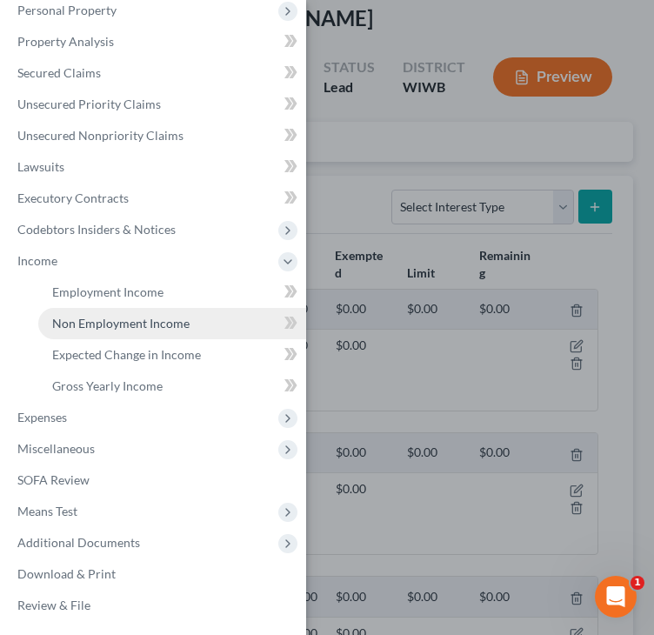
click at [71, 325] on span "Non Employment Income" at bounding box center [120, 323] width 137 height 15
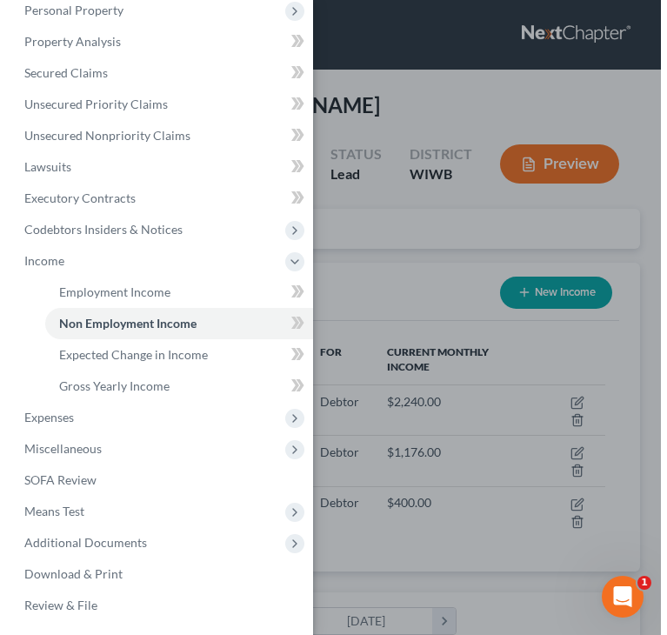
scroll to position [271, 577]
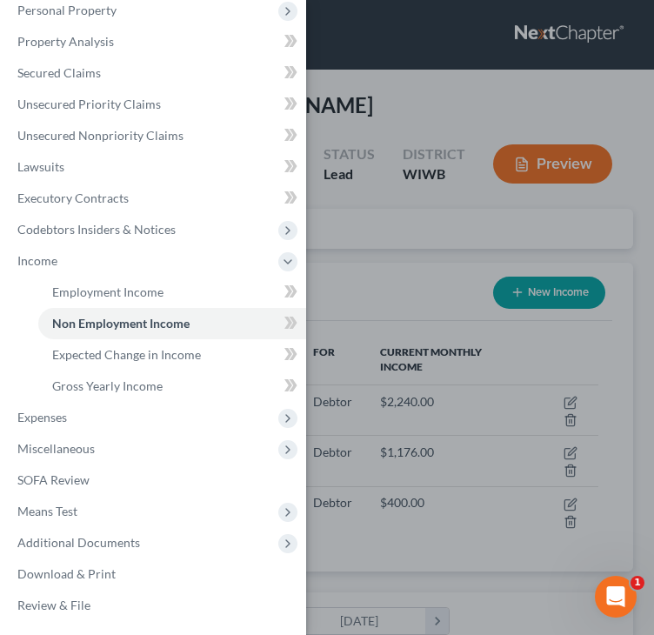
click at [366, 282] on div "Case Dashboard Payments Invoices Payments Payments Credit Report Client Profile" at bounding box center [327, 317] width 654 height 635
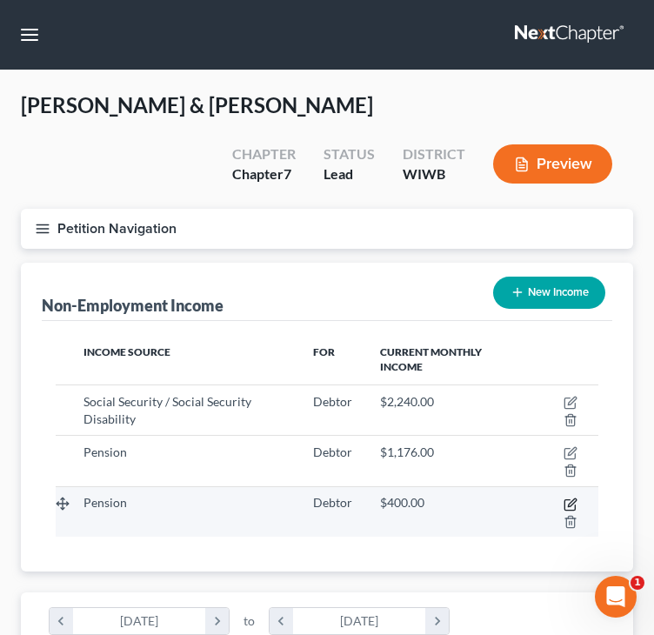
click at [571, 500] on icon "button" at bounding box center [572, 502] width 8 height 8
select select "2"
select select "0"
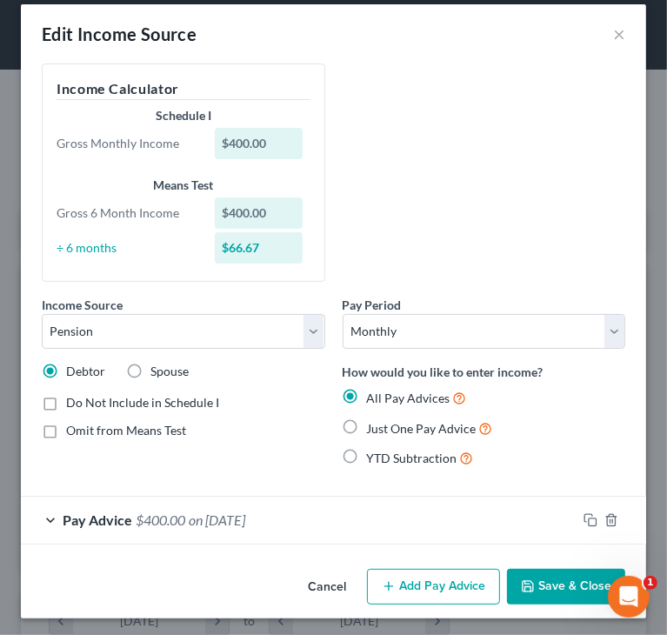
scroll to position [20, 0]
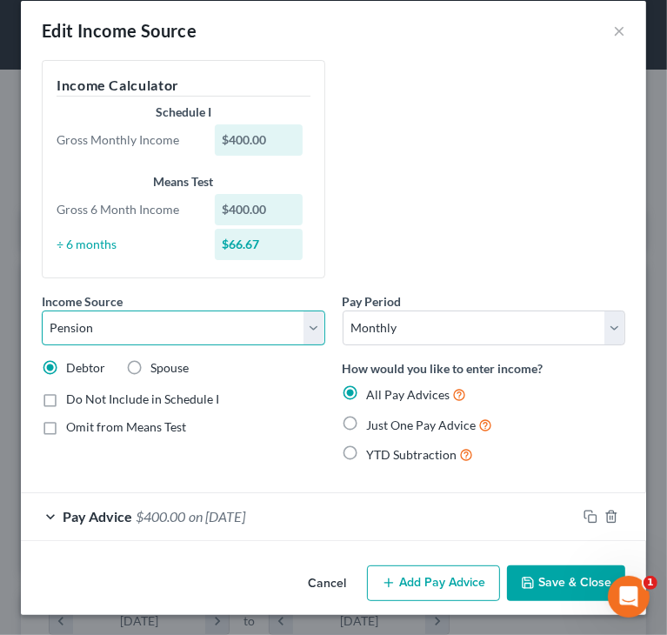
click at [301, 328] on select "Select Unemployment Disability (from employer) Pension Retirement Social Securi…" at bounding box center [183, 327] width 283 height 35
click at [390, 212] on div "Income Source * Select Unemployment Disability (from employer) Pension Retireme…" at bounding box center [333, 269] width 601 height 418
click at [198, 515] on span "on 06/30/2025" at bounding box center [217, 516] width 57 height 17
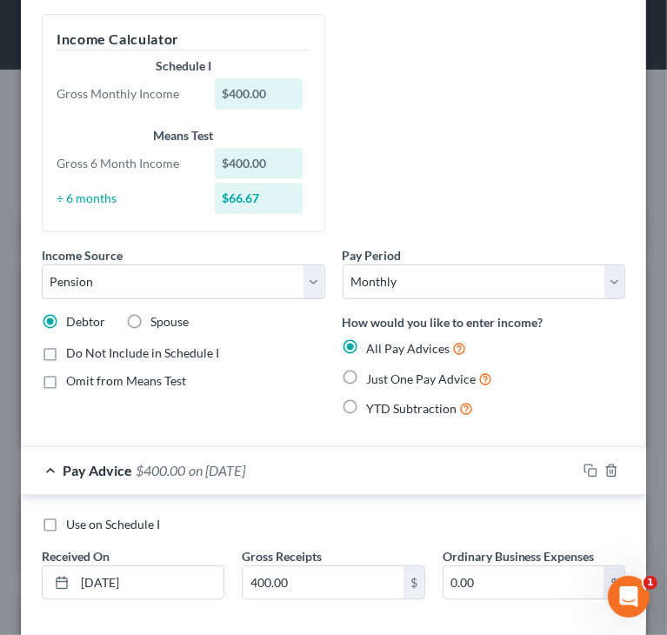
scroll to position [153, 0]
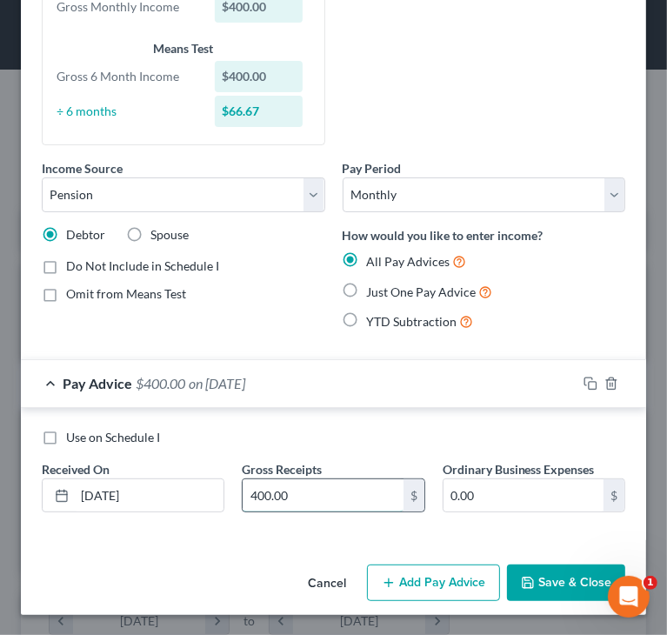
click at [372, 492] on input "400.00" at bounding box center [323, 495] width 160 height 33
type input "498"
click at [107, 490] on input "06/30/2025" at bounding box center [149, 495] width 149 height 33
click at [105, 493] on input "06/30/2025" at bounding box center [149, 495] width 149 height 33
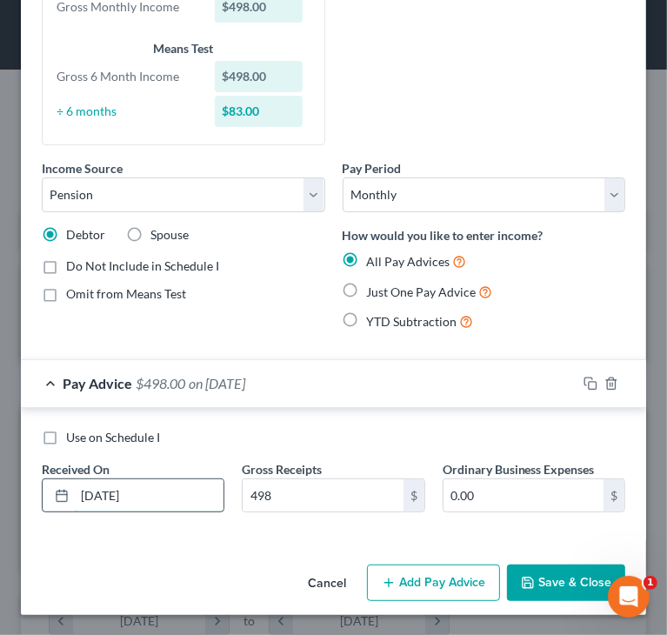
drag, startPoint x: 101, startPoint y: 494, endPoint x: 122, endPoint y: 497, distance: 21.0
click at [112, 496] on input "06/30/2025" at bounding box center [149, 495] width 149 height 33
type input "06/01/2025"
click at [584, 381] on icon "button" at bounding box center [591, 384] width 14 height 14
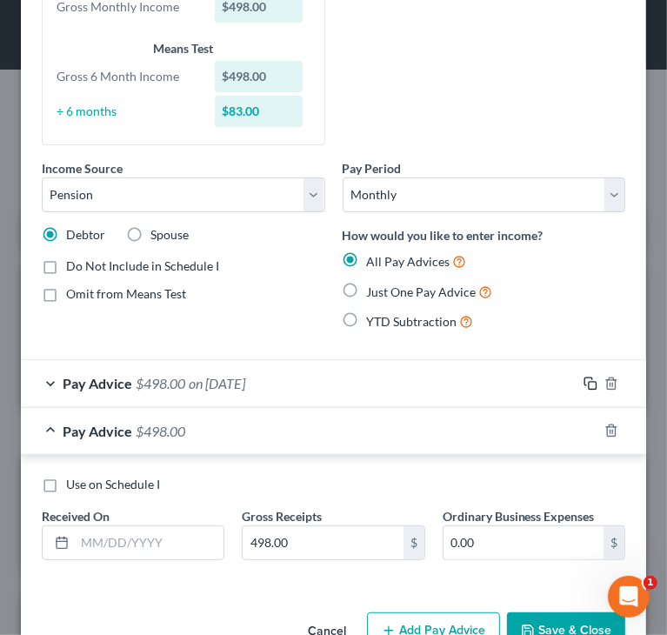
click at [584, 383] on icon "button" at bounding box center [588, 381] width 8 height 8
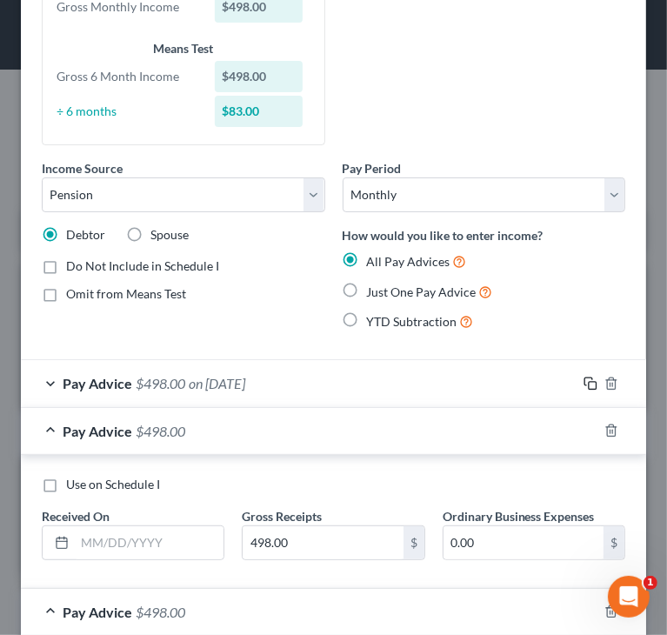
click at [584, 383] on icon "button" at bounding box center [588, 381] width 8 height 8
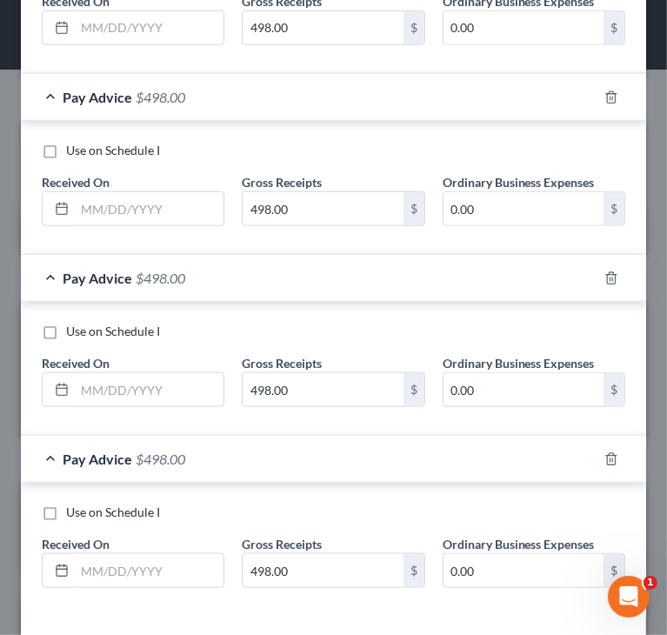
scroll to position [921, 0]
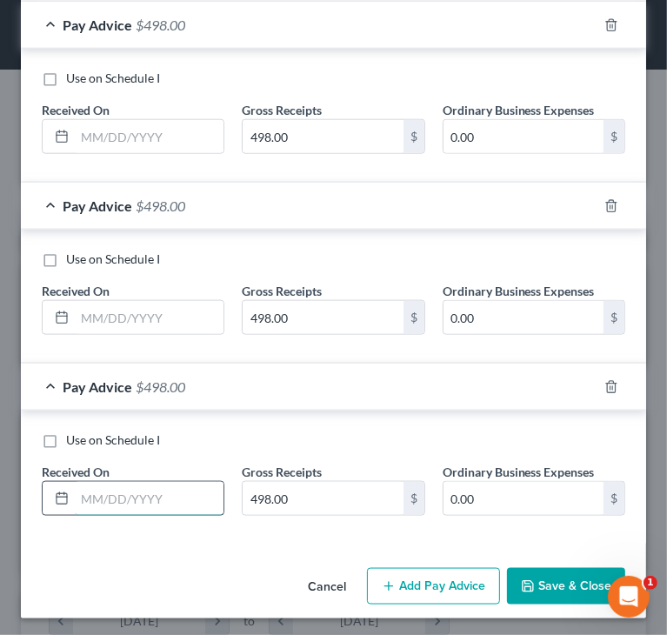
click at [174, 495] on input "text" at bounding box center [149, 498] width 149 height 33
type input "04/01/2025"
click at [186, 314] on input "text" at bounding box center [149, 317] width 149 height 33
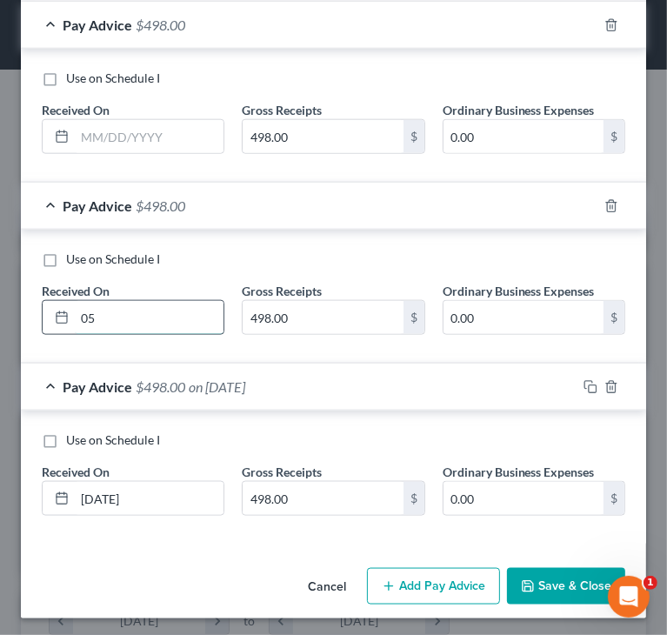
type input "05/01/2025"
click at [164, 130] on input "text" at bounding box center [149, 136] width 149 height 33
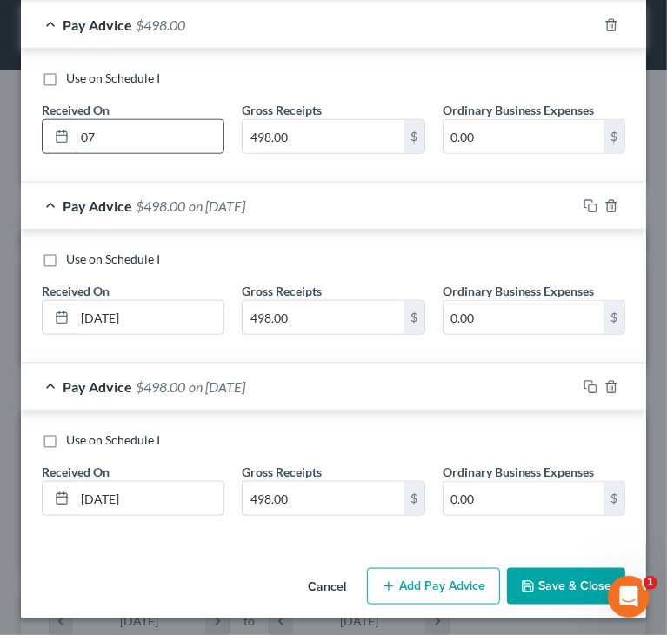
type input "07/01/2025"
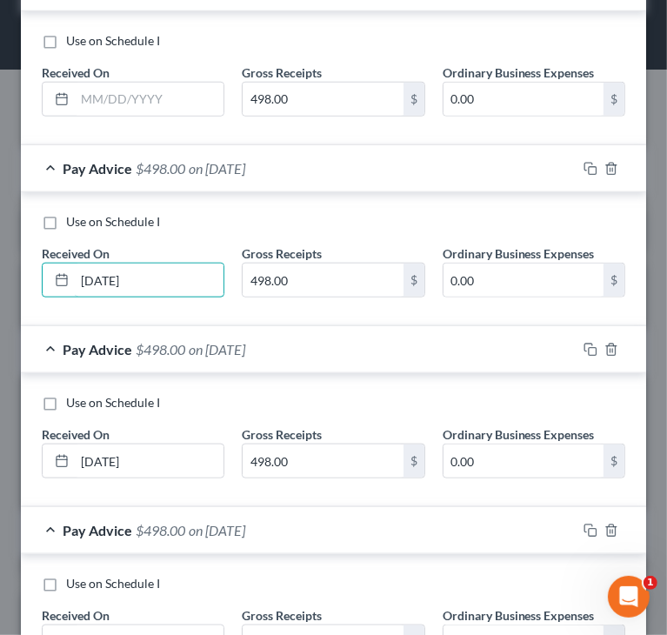
scroll to position [747, 0]
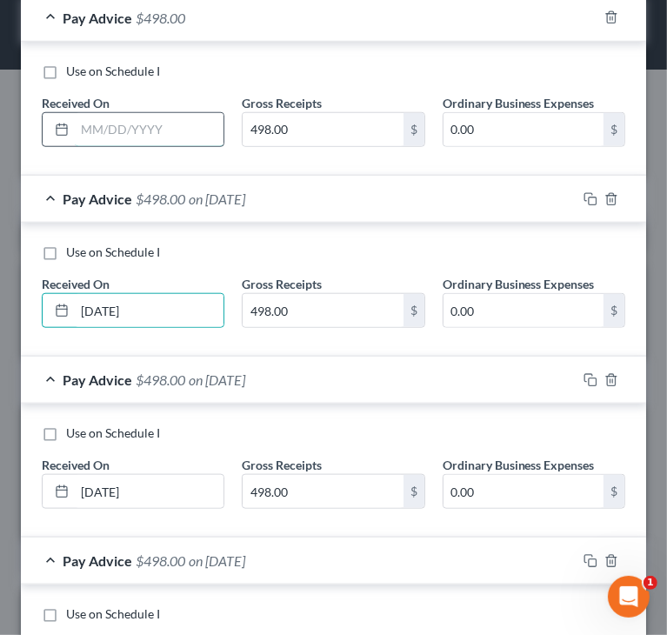
click at [197, 130] on input "text" at bounding box center [149, 129] width 149 height 33
type input "8"
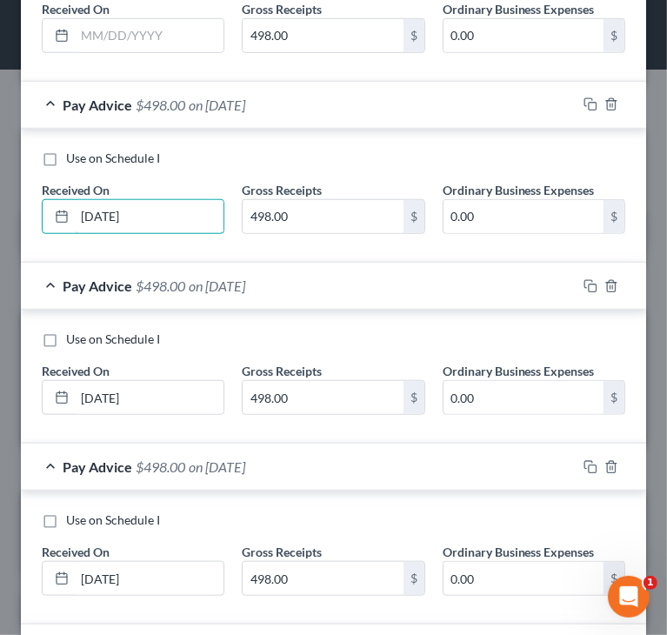
scroll to position [573, 0]
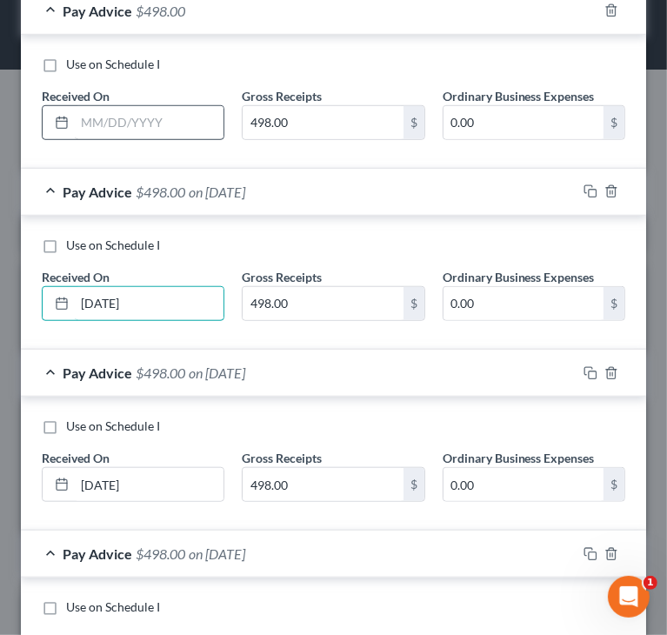
type input "08/01/2025"
click at [202, 123] on input "text" at bounding box center [149, 122] width 149 height 33
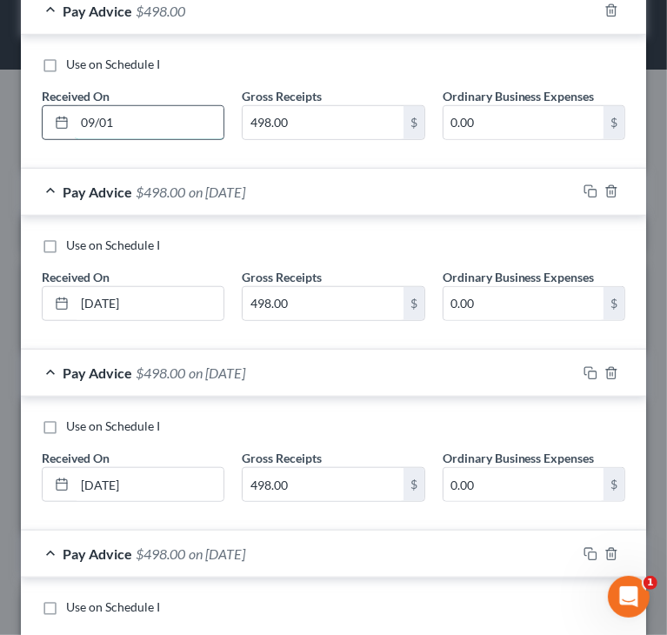
type input "09/01/2025"
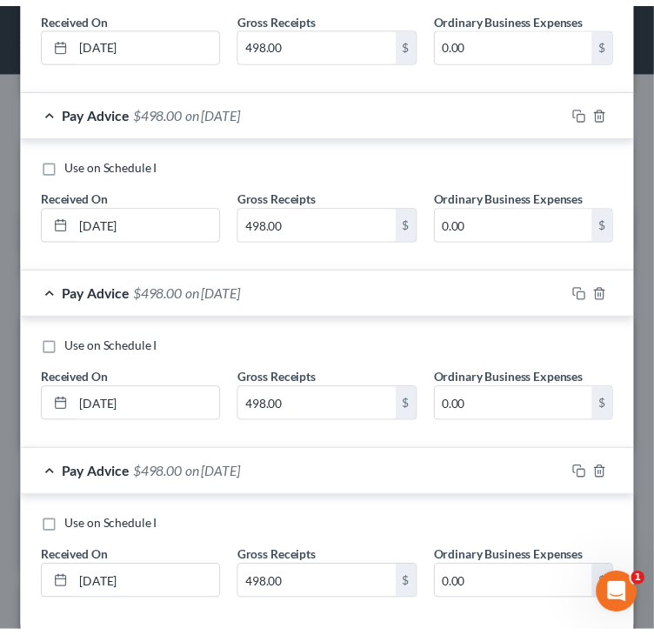
scroll to position [921, 0]
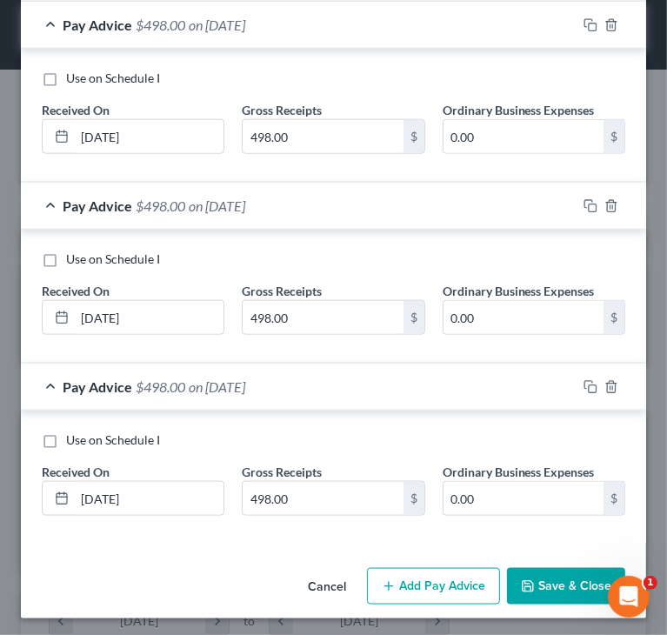
click at [539, 573] on button "Save & Close" at bounding box center [566, 586] width 118 height 37
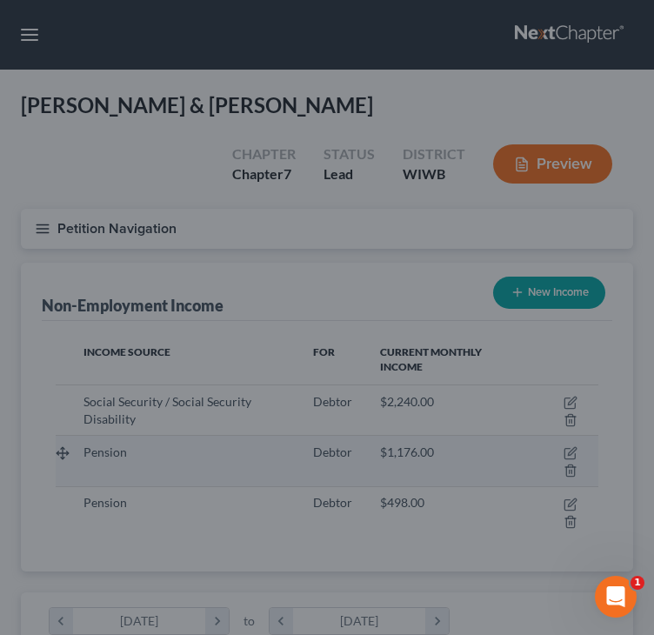
scroll to position [869336, 869030]
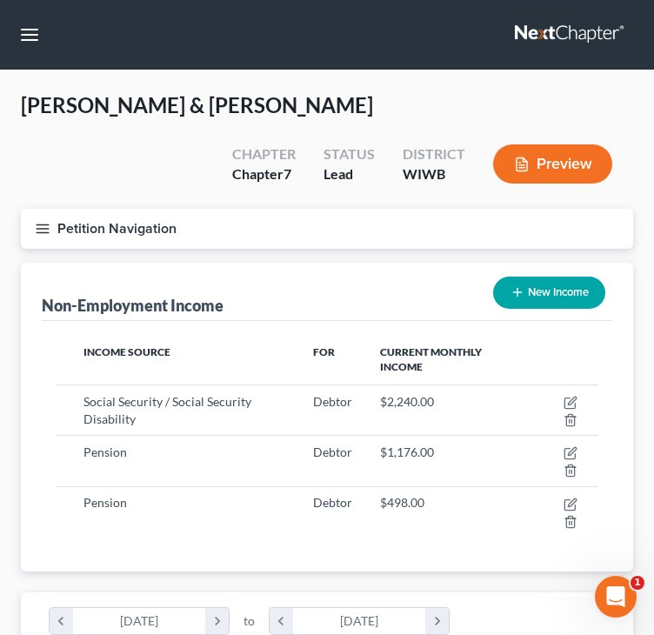
click at [305, 303] on div "Non-Employment Income New Income" at bounding box center [327, 292] width 570 height 58
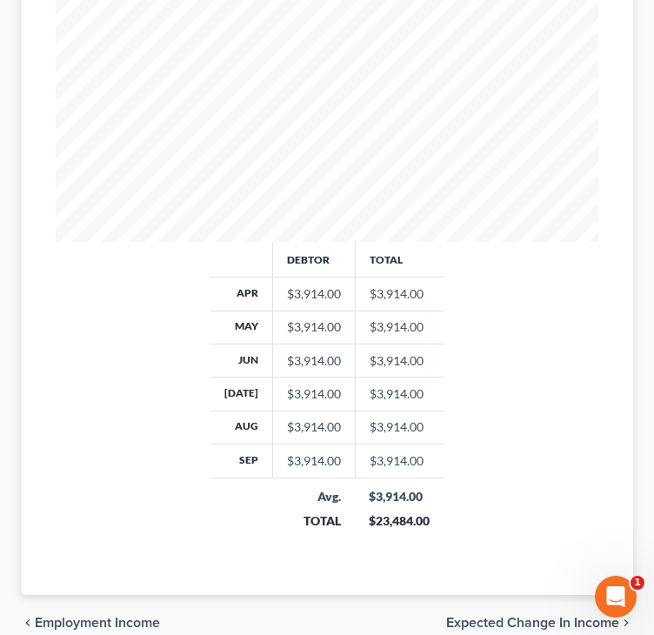
scroll to position [635, 0]
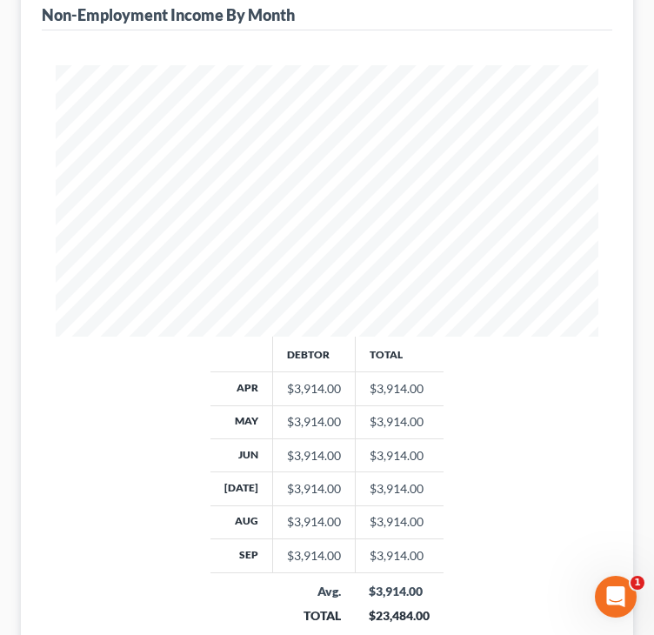
click at [135, 440] on div "Debtor Total Apr $3,914.00 $3,914.00 May $3,914.00 $3,914.00 Jun $3,914.00 $3,9…" at bounding box center [326, 492] width 577 height 311
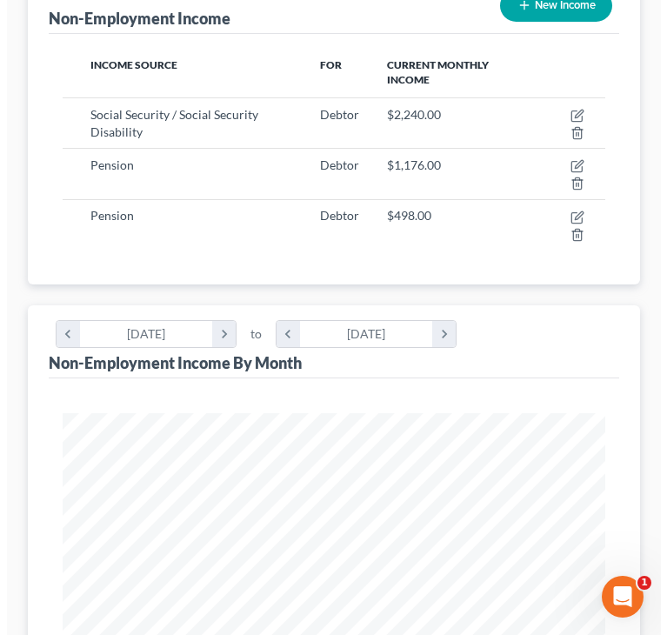
scroll to position [200, 0]
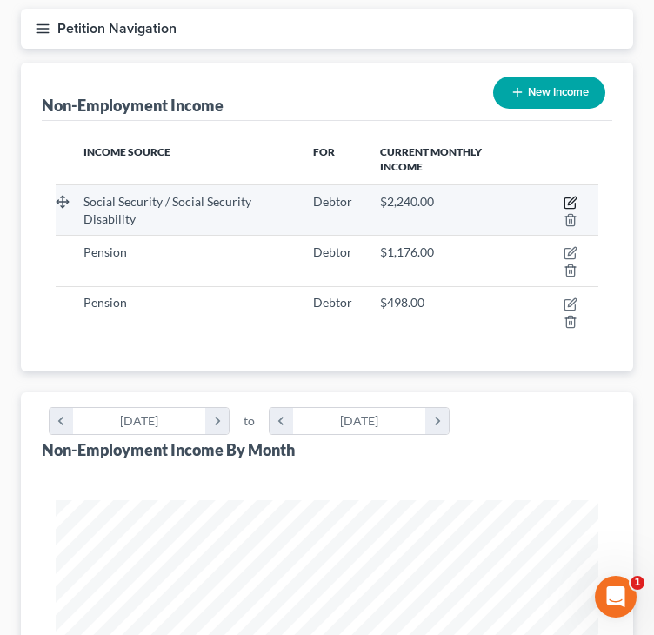
click at [567, 198] on icon "button" at bounding box center [569, 203] width 10 height 10
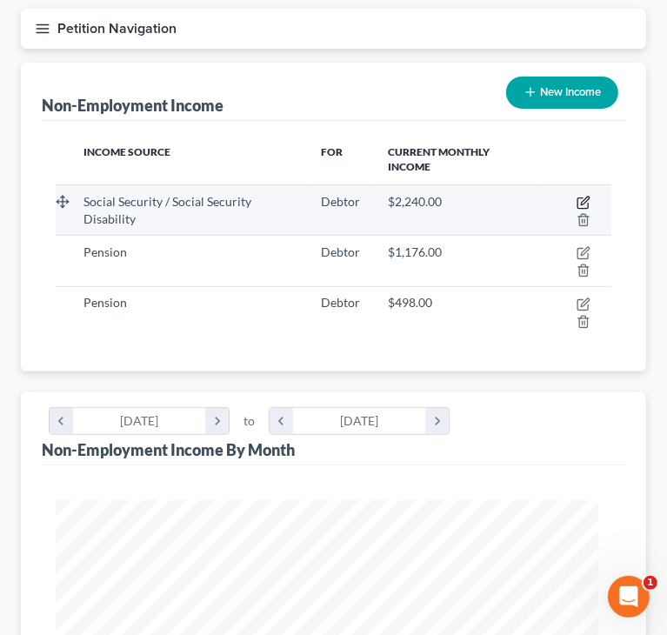
select select "4"
select select "0"
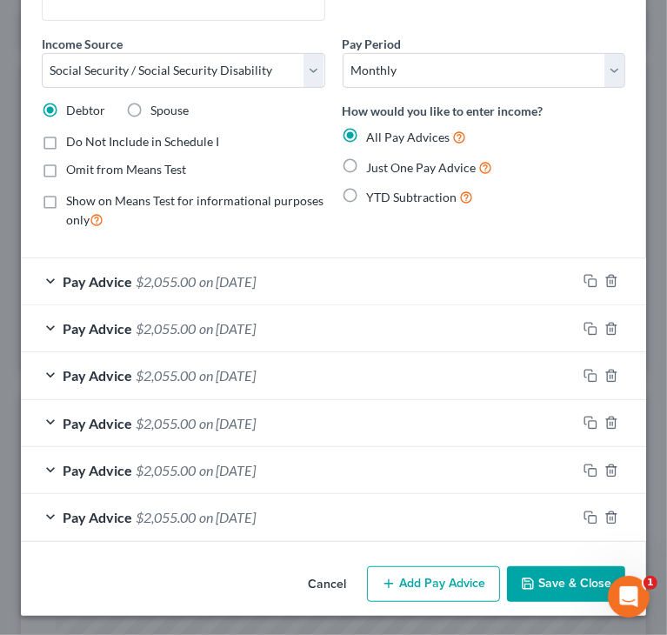
scroll to position [277, 0]
drag, startPoint x: 150, startPoint y: 552, endPoint x: 155, endPoint y: 539, distance: 14.0
click at [150, 552] on div "Income Source * Select Unemployment Disability (from employer) Pension Retireme…" at bounding box center [333, 181] width 625 height 757
click at [201, 512] on span "on 04/01/2025" at bounding box center [227, 517] width 57 height 17
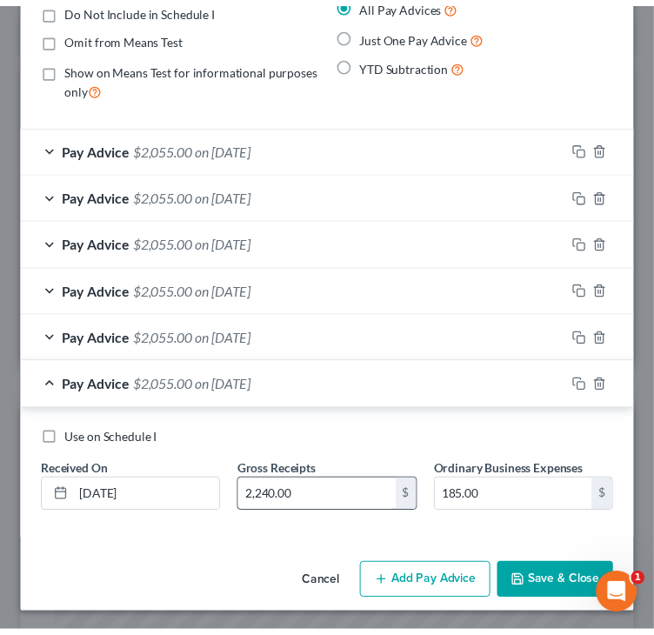
scroll to position [410, 0]
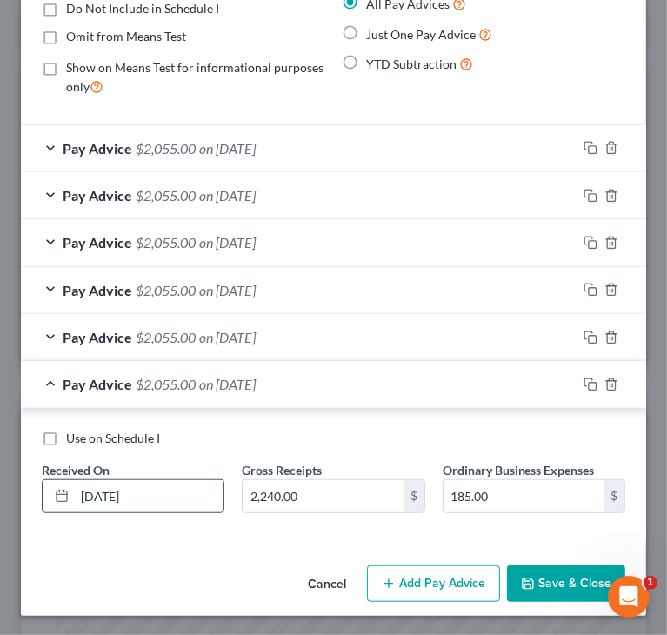
drag, startPoint x: 112, startPoint y: 493, endPoint x: 101, endPoint y: 492, distance: 11.3
click at [101, 492] on input "04/01/2025" at bounding box center [149, 496] width 149 height 33
type input "04/16/2025"
click at [546, 581] on button "Save & Close" at bounding box center [566, 583] width 118 height 37
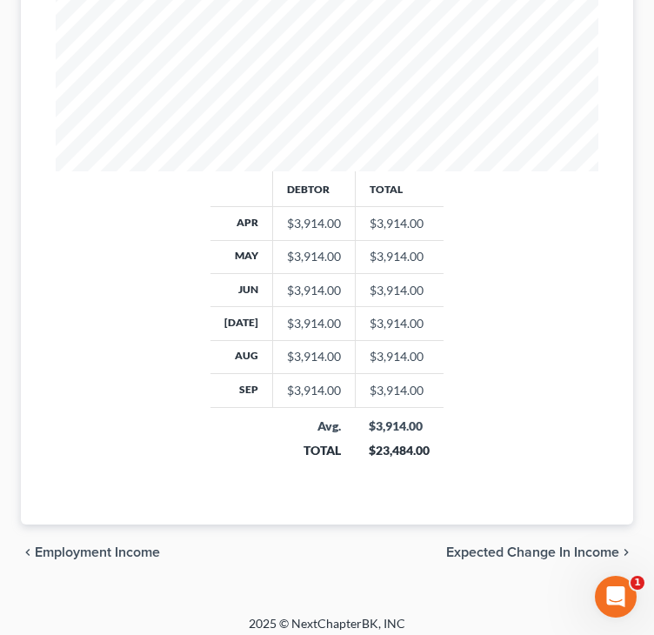
scroll to position [809, 0]
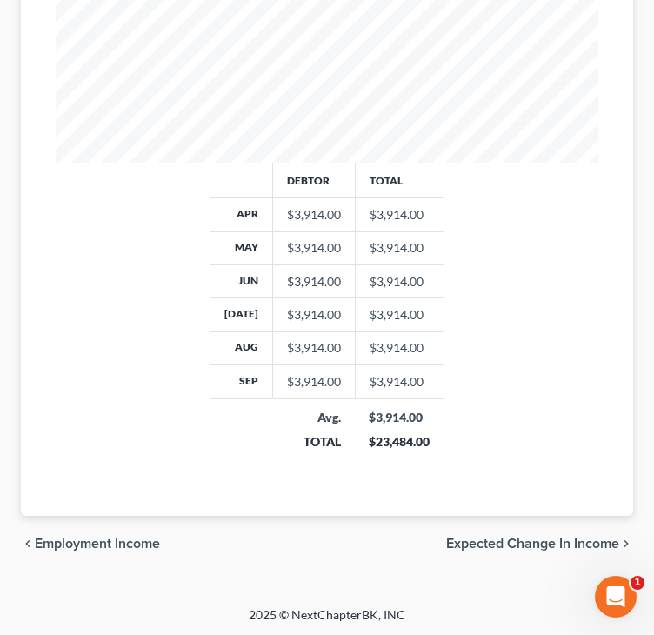
click at [85, 397] on div "Debtor Total Apr $3,914.00 $3,914.00 May $3,914.00 $3,914.00 Jun $3,914.00 $3,9…" at bounding box center [326, 318] width 577 height 311
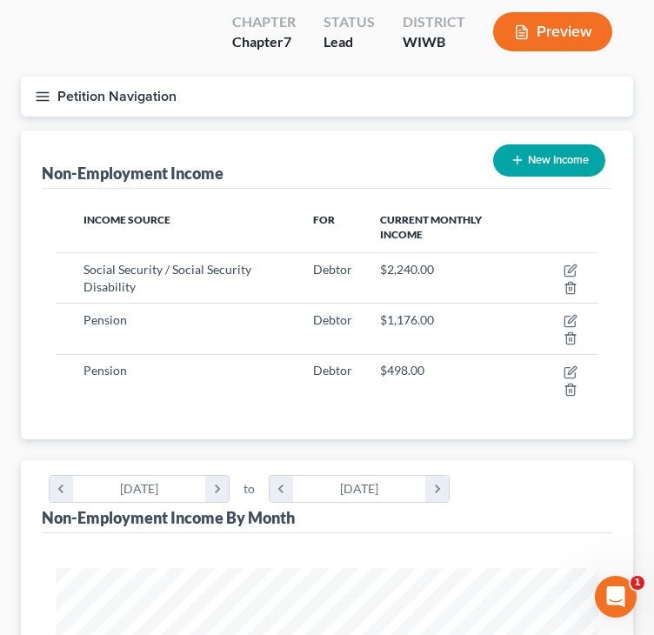
scroll to position [113, 0]
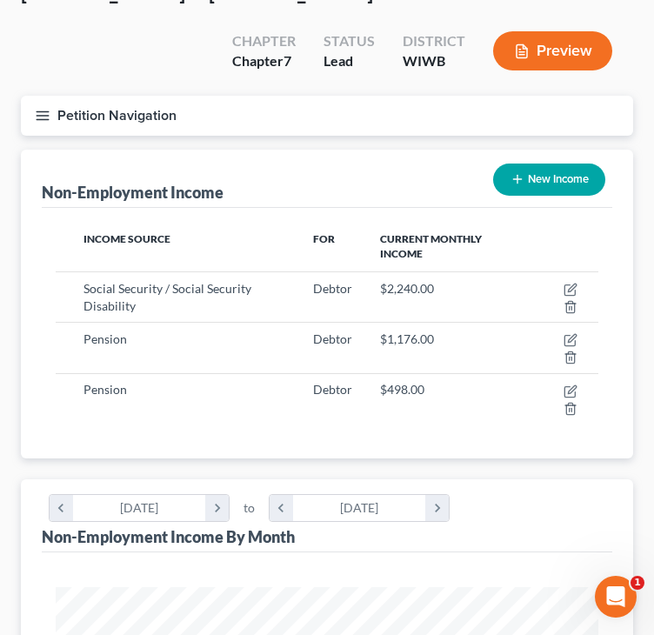
click at [43, 116] on icon "button" at bounding box center [43, 116] width 16 height 16
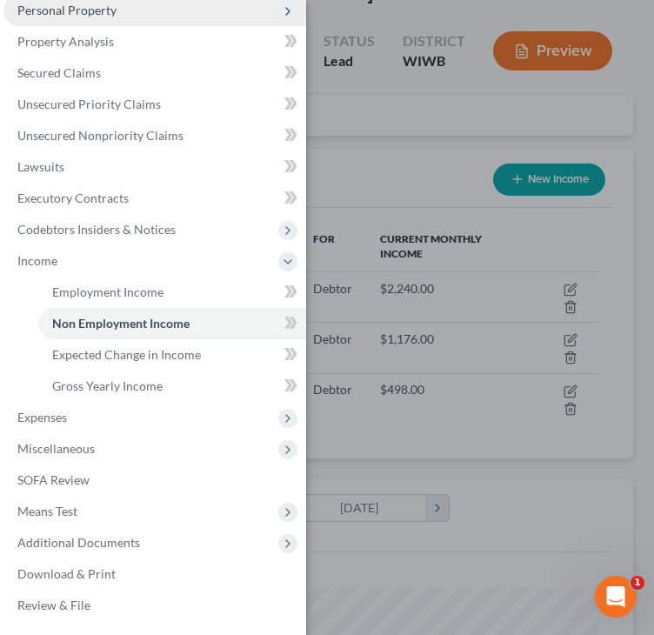
click at [80, 12] on span "Personal Property" at bounding box center [66, 10] width 99 height 15
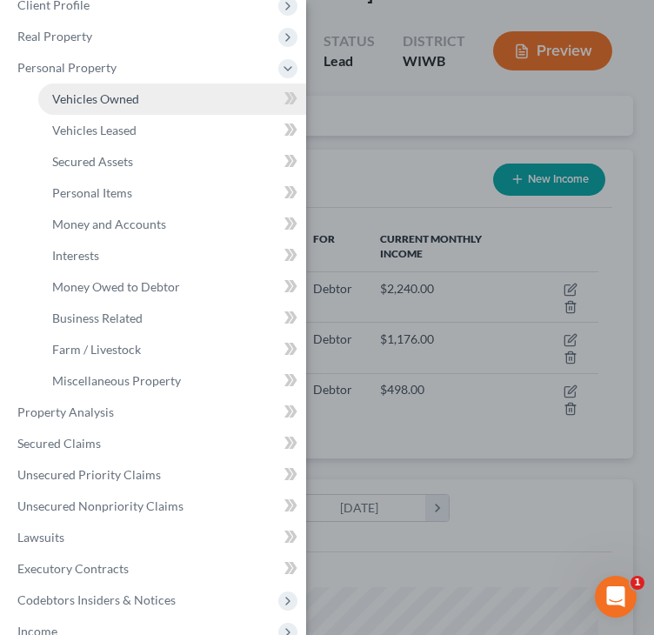
scroll to position [57, 0]
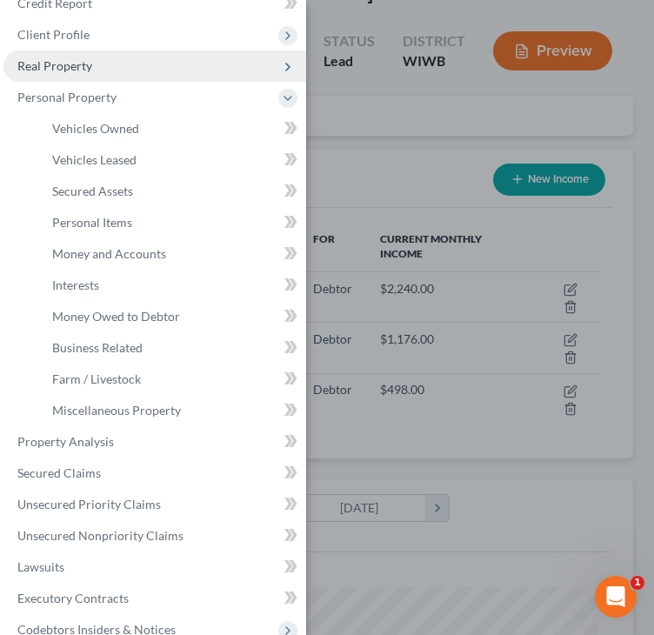
click at [90, 67] on span "Real Property" at bounding box center [54, 65] width 75 height 15
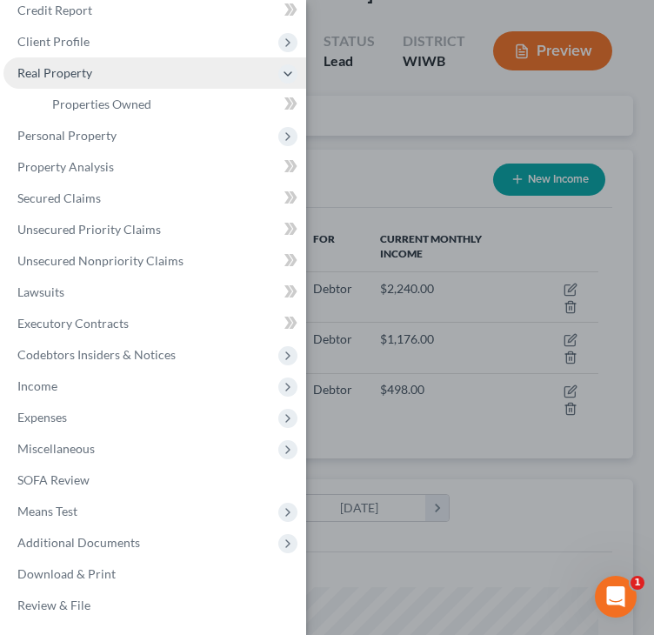
scroll to position [50, 0]
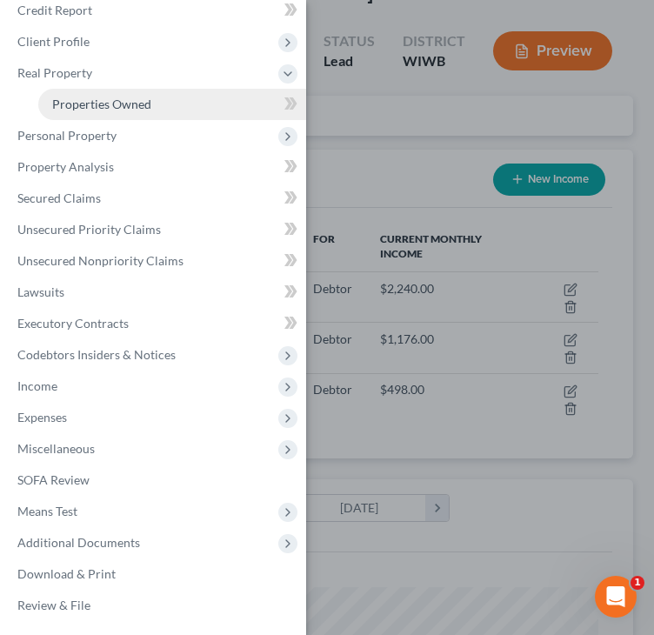
click at [97, 100] on span "Properties Owned" at bounding box center [101, 104] width 99 height 15
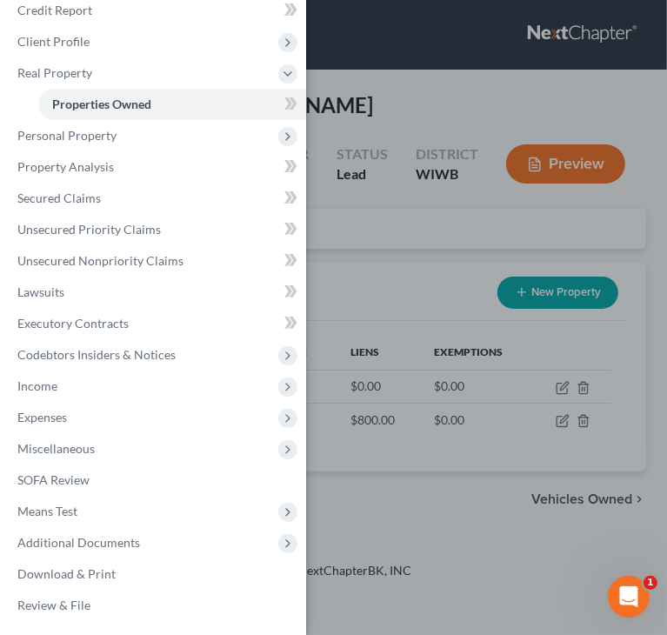
drag, startPoint x: 436, startPoint y: 102, endPoint x: 409, endPoint y: 88, distance: 30.3
click at [436, 102] on div "Case Dashboard Payments Invoices Payments Payments Credit Report Client Profile" at bounding box center [333, 317] width 667 height 635
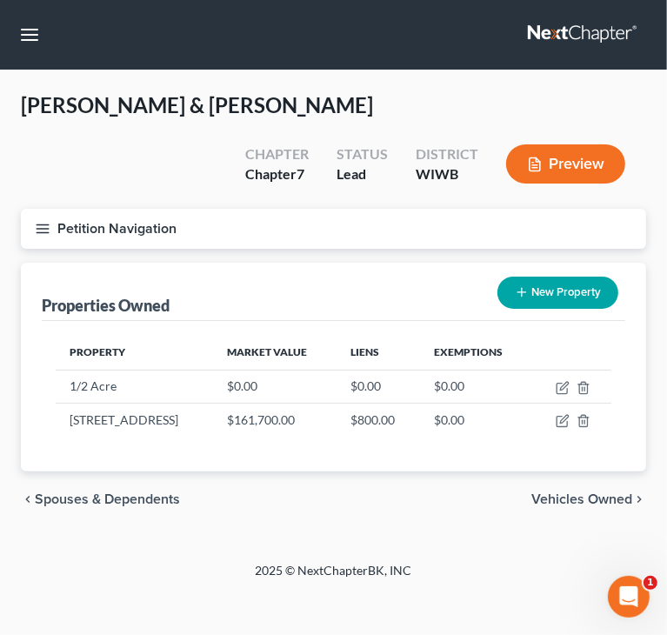
click at [553, 494] on span "Vehicles Owned" at bounding box center [581, 499] width 101 height 14
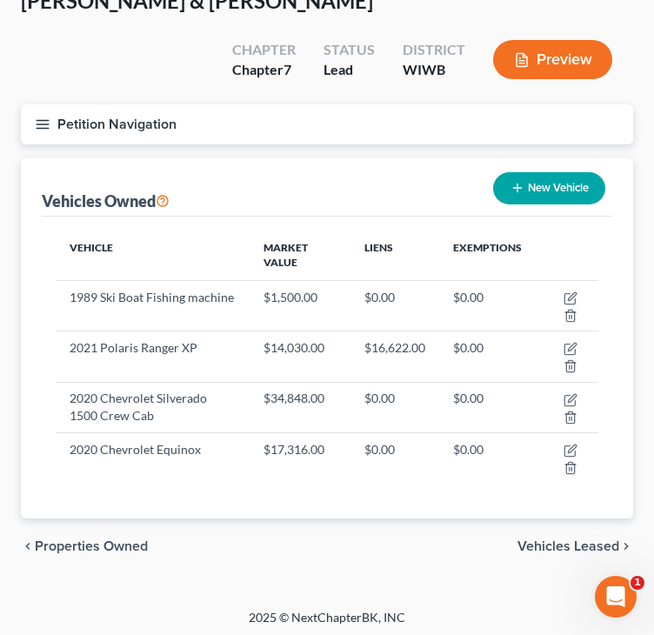
scroll to position [108, 0]
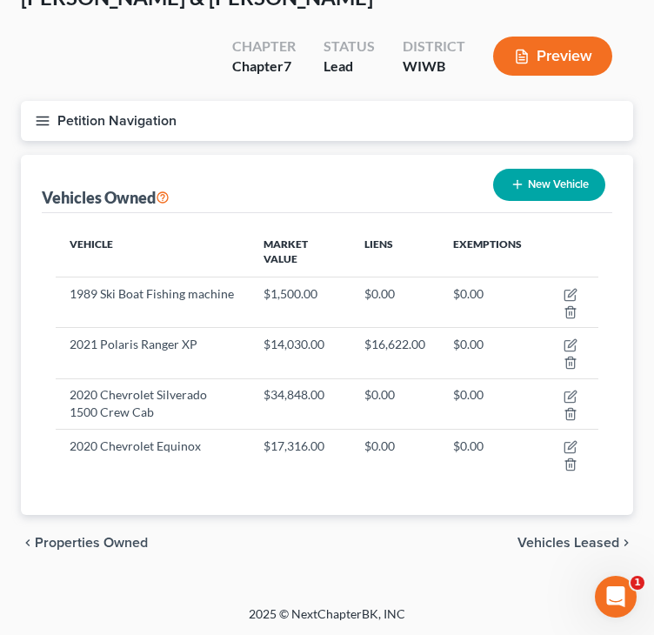
click at [560, 537] on span "Vehicles Leased" at bounding box center [568, 543] width 102 height 14
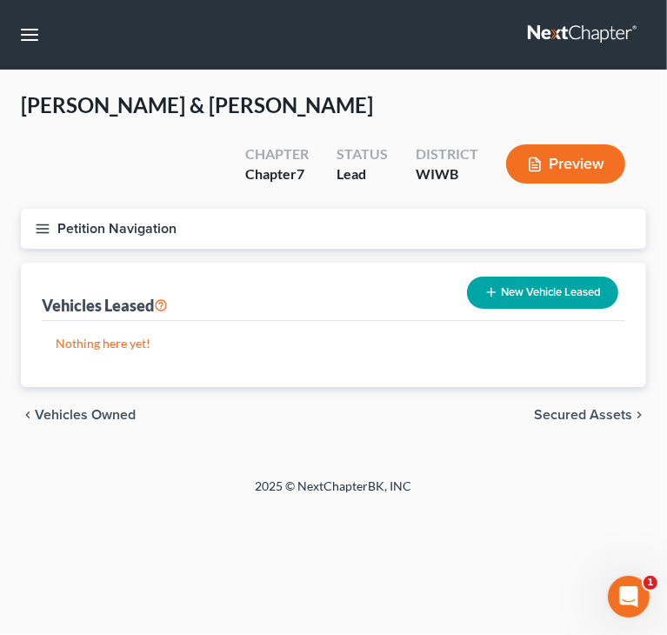
click at [588, 415] on span "Secured Assets" at bounding box center [583, 415] width 98 height 14
click at [588, 415] on span "Personal Items" at bounding box center [585, 415] width 93 height 14
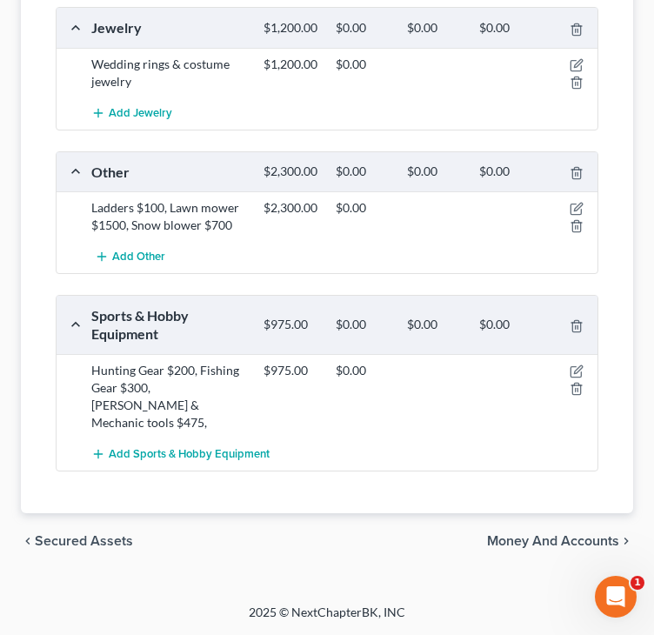
scroll to position [1381, 0]
click at [529, 534] on span "Money and Accounts" at bounding box center [553, 541] width 132 height 14
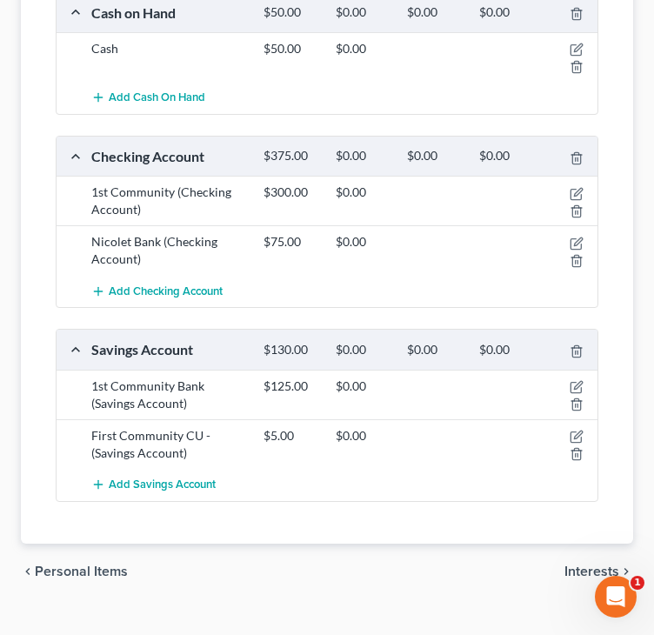
scroll to position [410, 0]
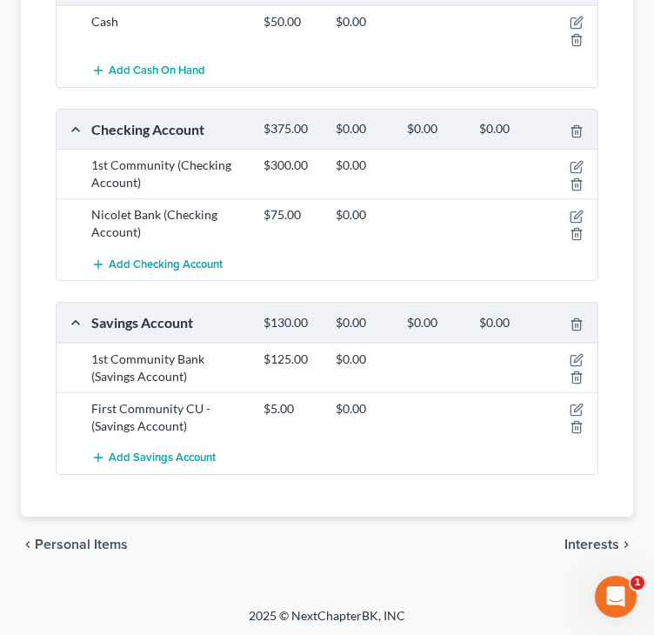
click at [589, 540] on span "Interests" at bounding box center [591, 544] width 55 height 14
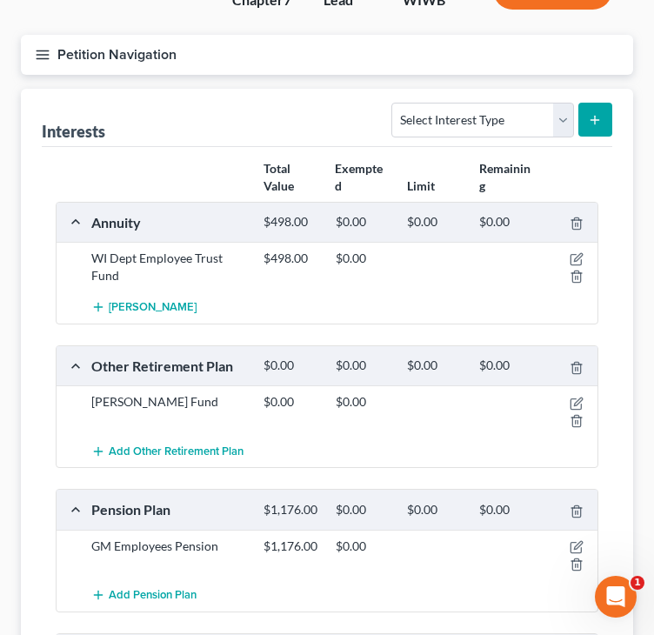
scroll to position [261, 0]
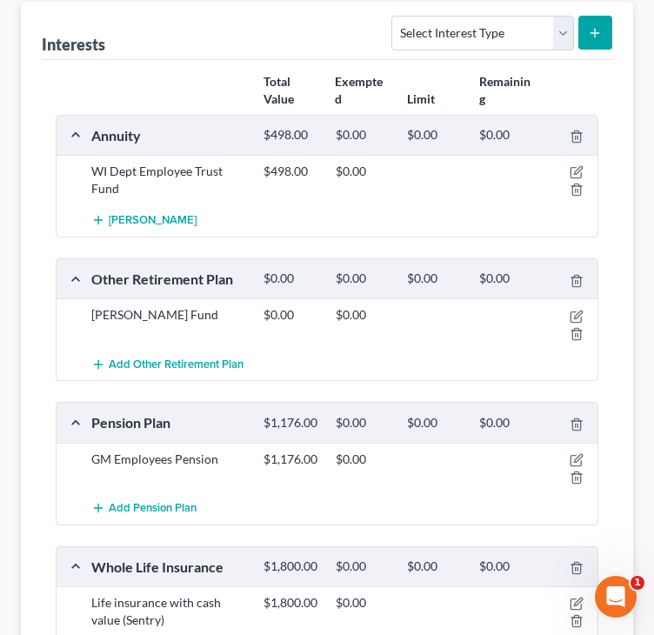
click at [58, 315] on div "Janis Fund $0.00 $0.00" at bounding box center [327, 323] width 541 height 50
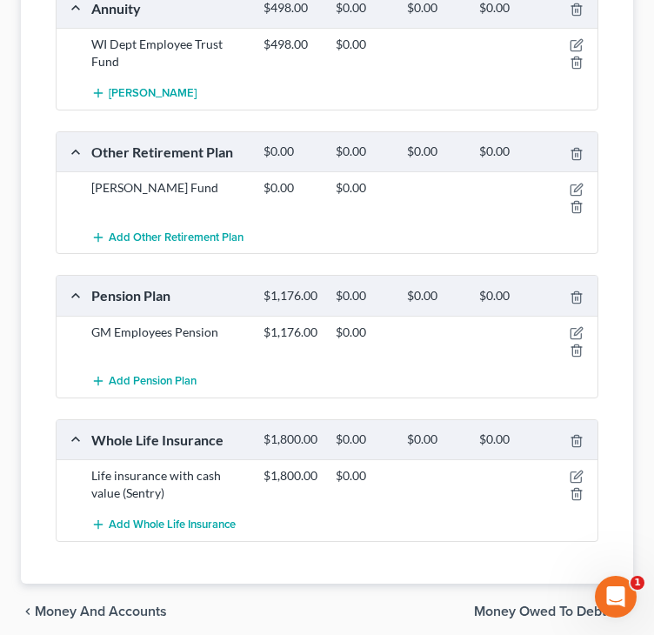
scroll to position [435, 0]
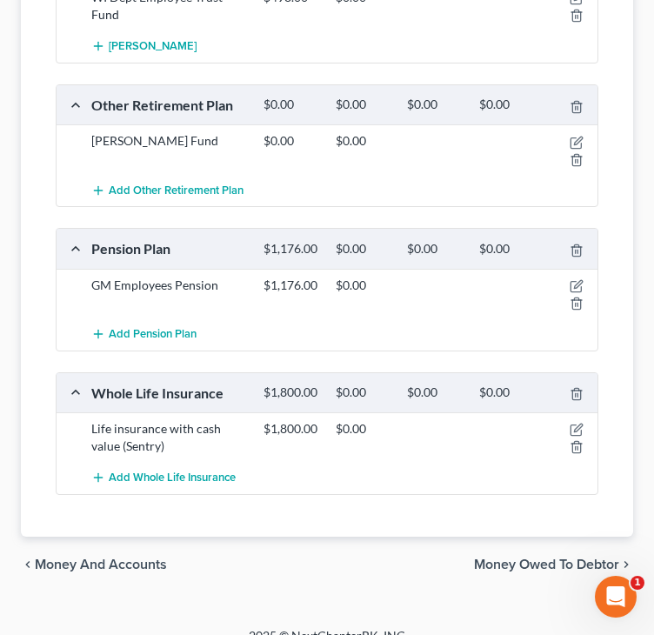
click at [37, 371] on div "Interests Select Interest Type 401K Annuity Bond Education IRA Government Bond …" at bounding box center [327, 182] width 612 height 709
click at [525, 571] on span "Money Owed to Debtor" at bounding box center [546, 564] width 145 height 14
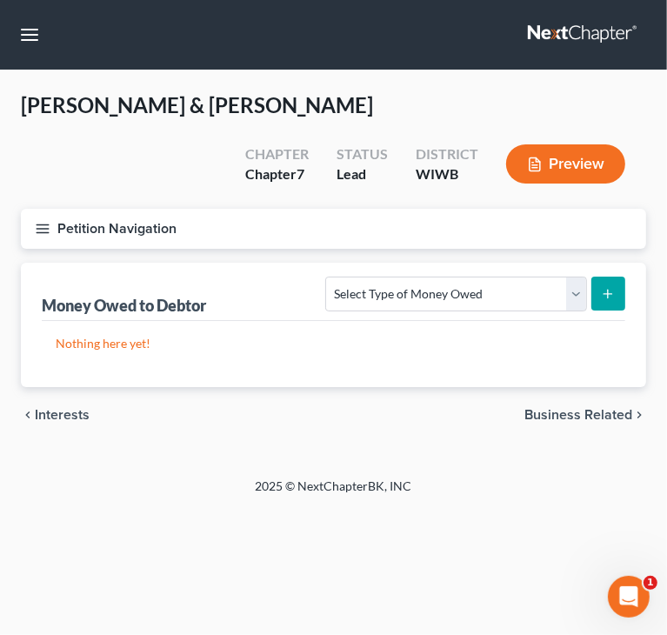
click at [570, 414] on span "Business Related" at bounding box center [578, 415] width 108 height 14
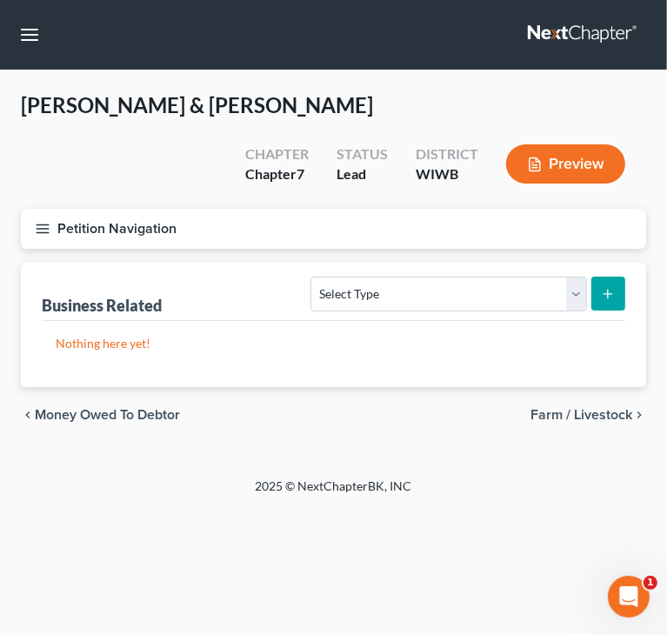
click at [570, 414] on span "Farm / Livestock" at bounding box center [581, 415] width 102 height 14
click at [570, 414] on span "Miscellaneous Property" at bounding box center [558, 415] width 147 height 14
click at [39, 230] on icon "button" at bounding box center [43, 229] width 16 height 16
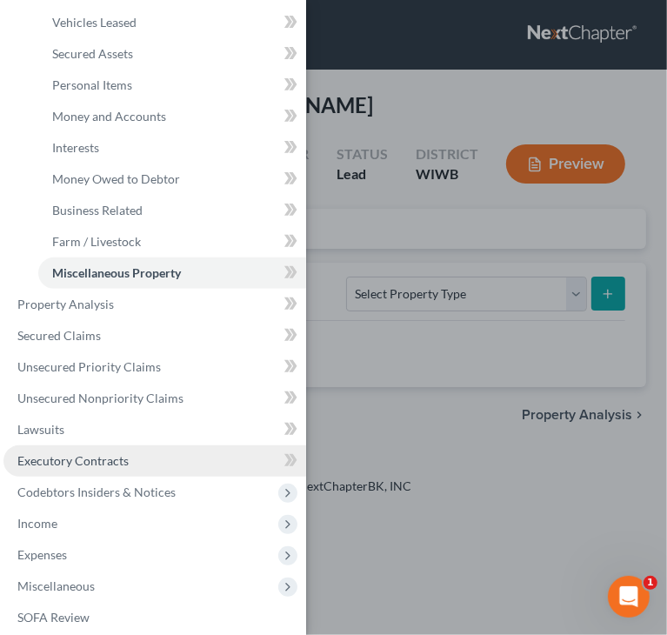
scroll to position [224, 0]
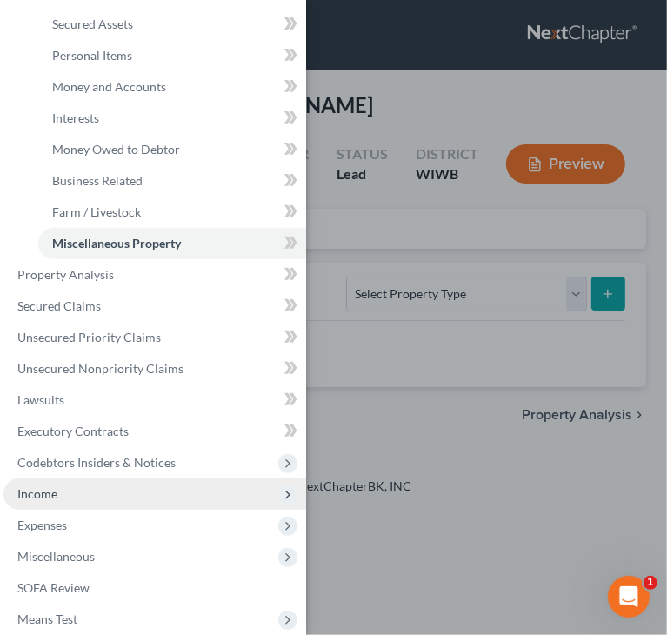
click at [56, 492] on span "Income" at bounding box center [37, 493] width 40 height 15
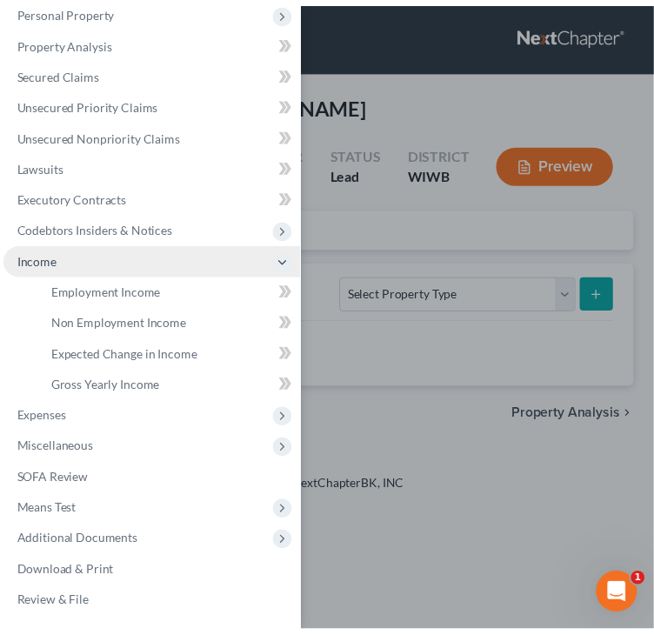
scroll to position [144, 0]
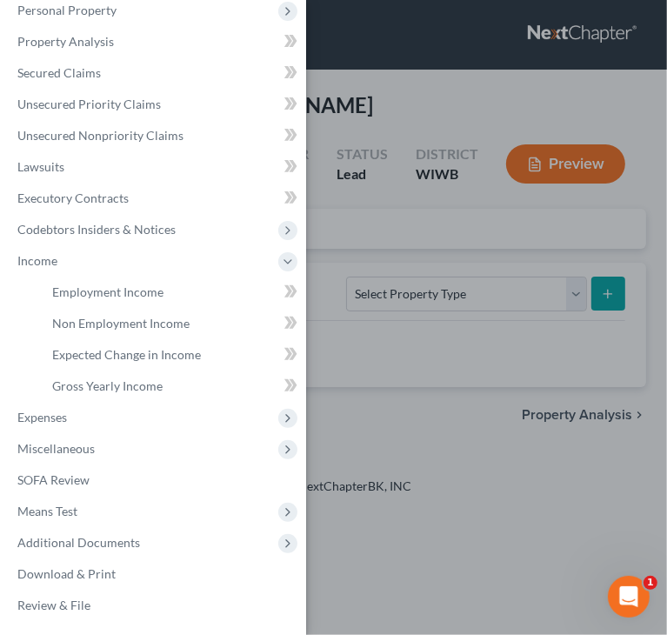
click at [413, 205] on div "Case Dashboard Payments Invoices Payments Payments Credit Report Client Profile" at bounding box center [333, 317] width 667 height 635
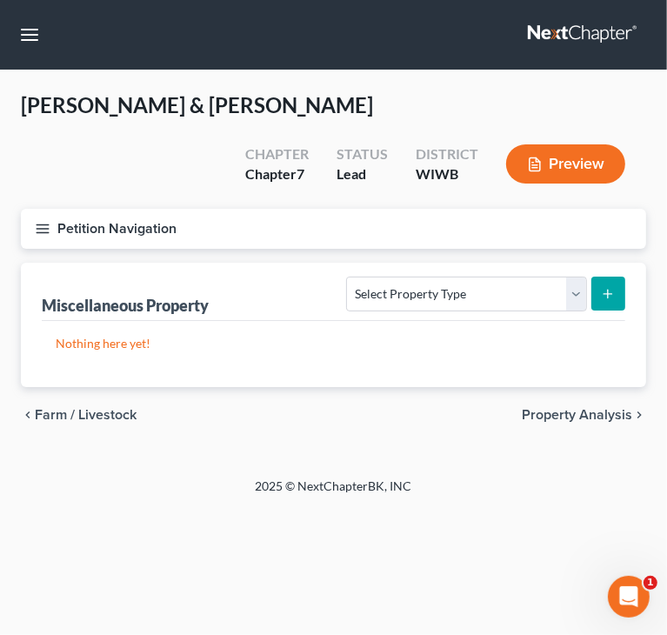
click at [43, 226] on icon "button" at bounding box center [43, 229] width 16 height 16
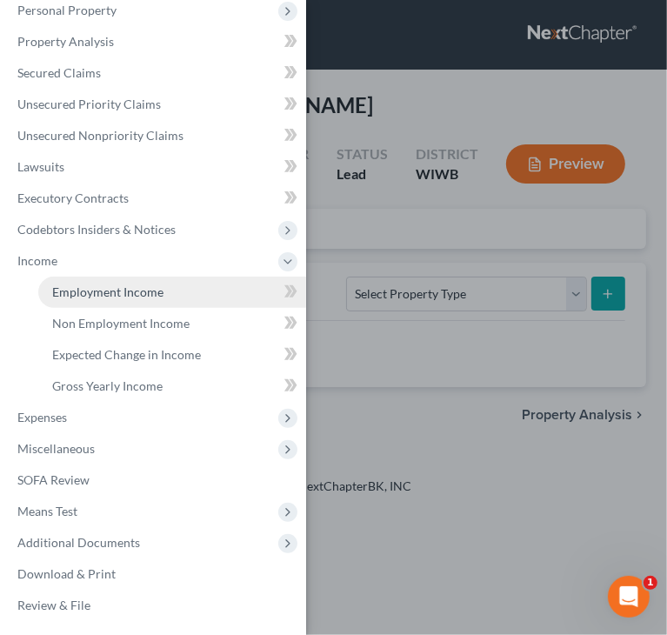
click at [90, 292] on span "Employment Income" at bounding box center [107, 291] width 111 height 15
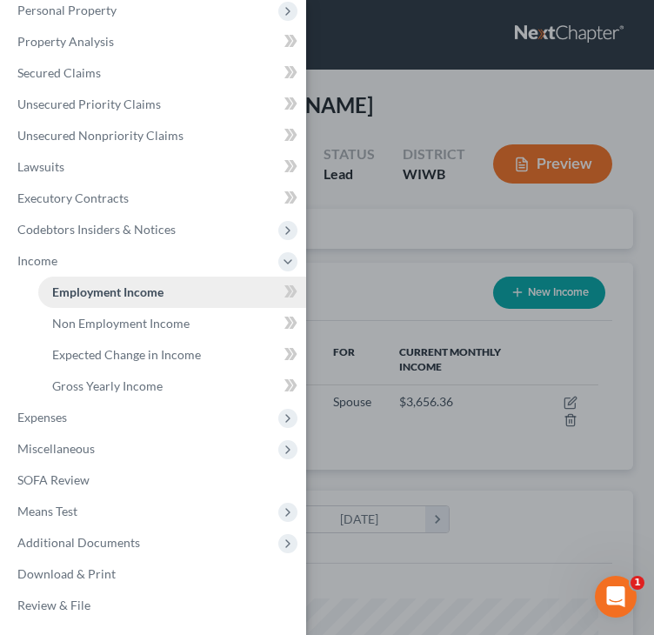
scroll to position [271, 577]
click at [404, 277] on div "Case Dashboard Payments Invoices Payments Payments Credit Report Client Profile" at bounding box center [327, 317] width 654 height 635
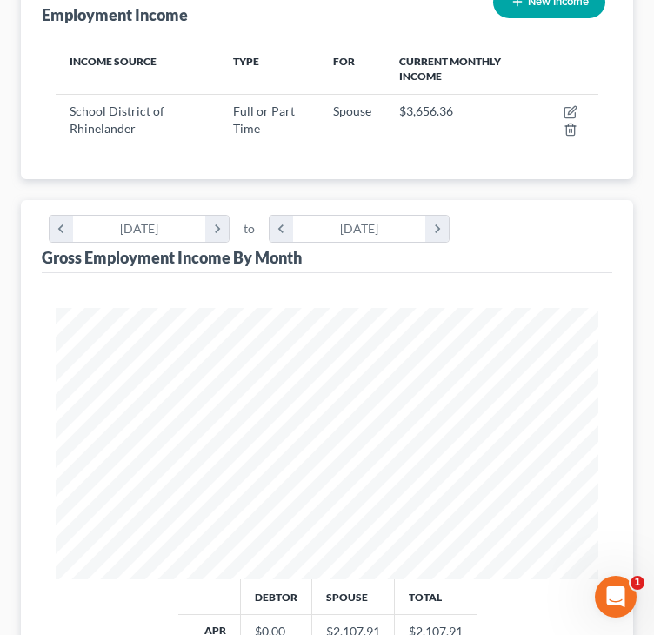
scroll to position [435, 0]
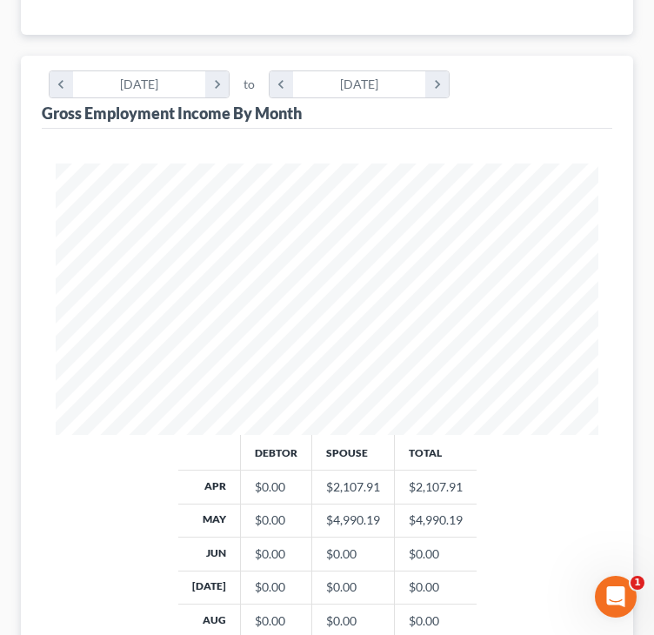
click at [530, 116] on div "Gross Employment Income By Month chevron_left April 2025 chevron_right to chevr…" at bounding box center [327, 92] width 570 height 73
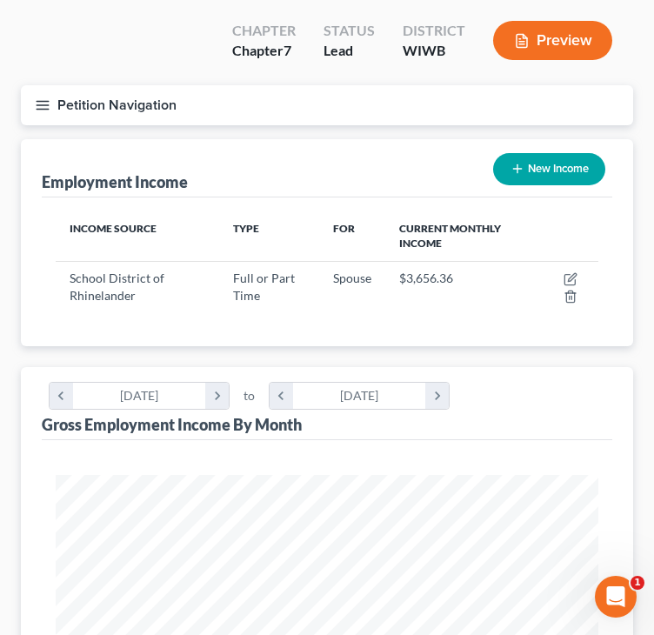
scroll to position [0, 0]
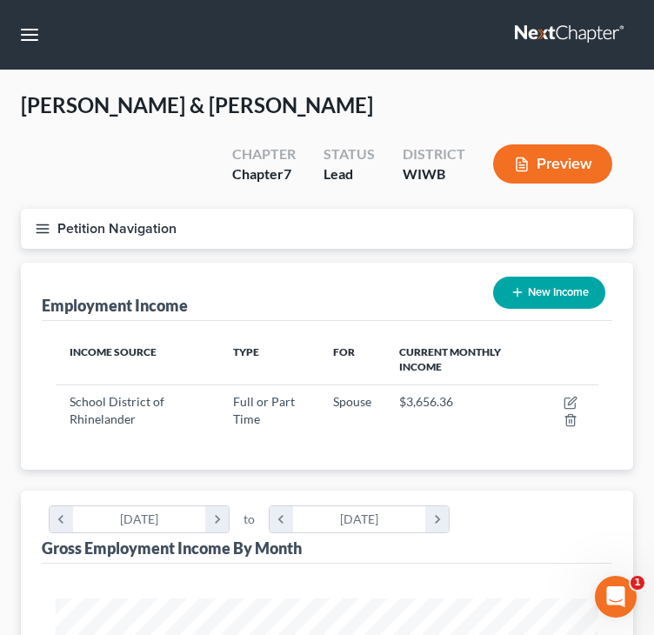
drag, startPoint x: 337, startPoint y: 258, endPoint x: 341, endPoint y: 250, distance: 9.4
click at [337, 258] on div "Petition Navigation Case Dashboard Payments Invoices Payments Payments Credit R…" at bounding box center [327, 236] width 630 height 54
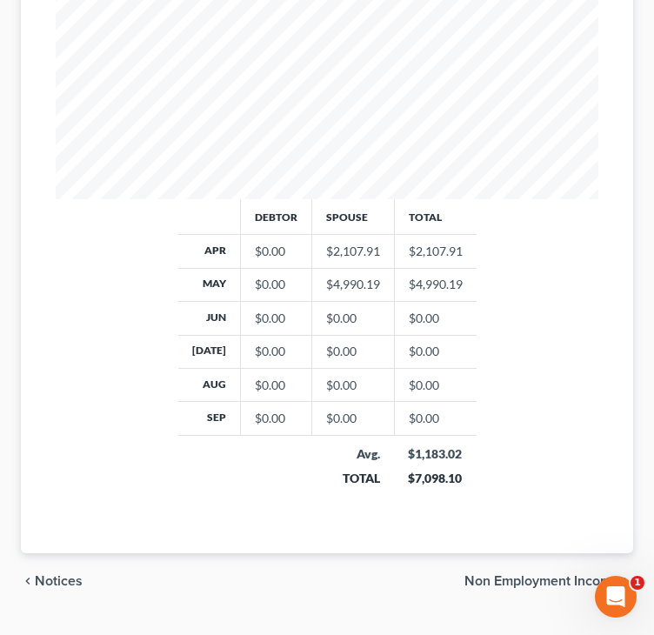
scroll to position [696, 0]
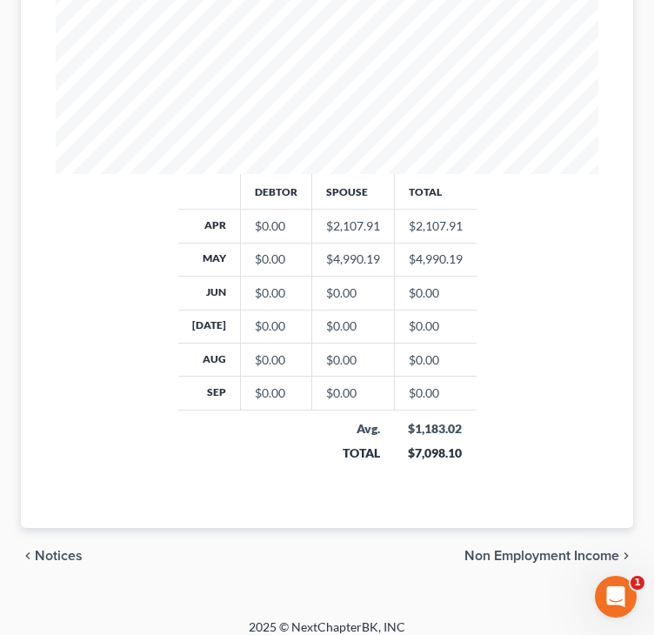
click at [180, 489] on div "Debtor Spouse Total Apr $0.00 $2,107.91 $2,107.91 May $0.00 $4,990.19 $4,990.19…" at bounding box center [327, 197] width 570 height 659
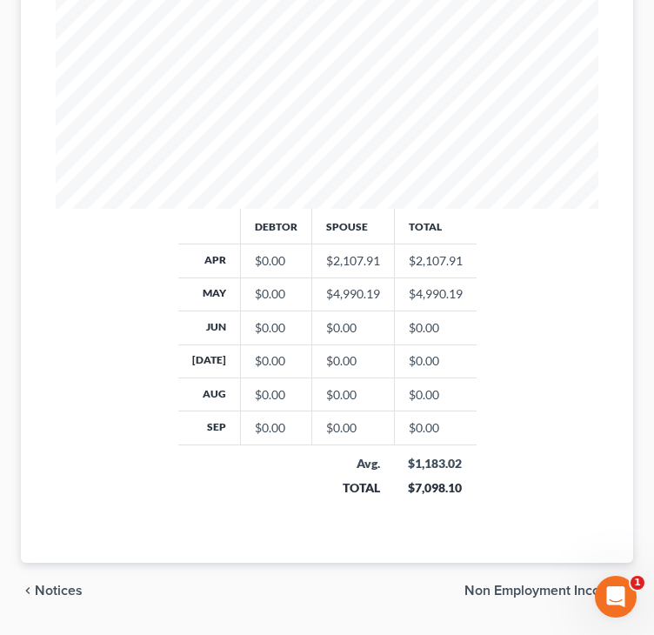
scroll to position [707, 0]
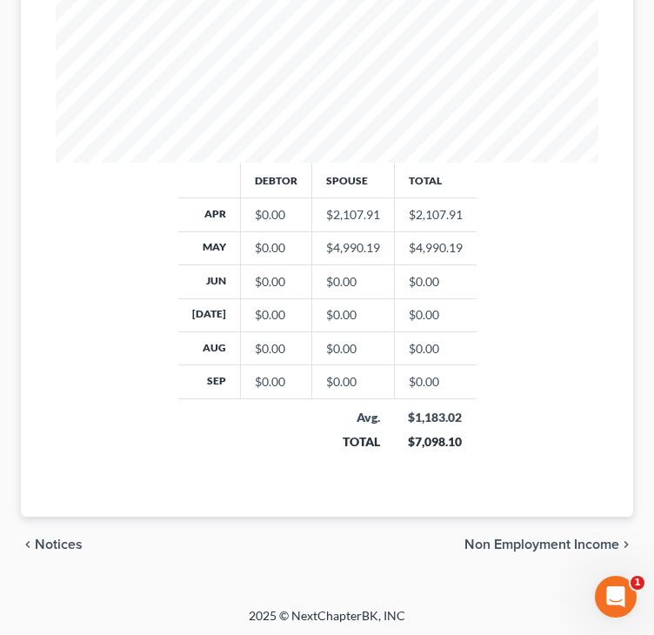
click at [515, 537] on span "Non Employment Income" at bounding box center [541, 544] width 155 height 14
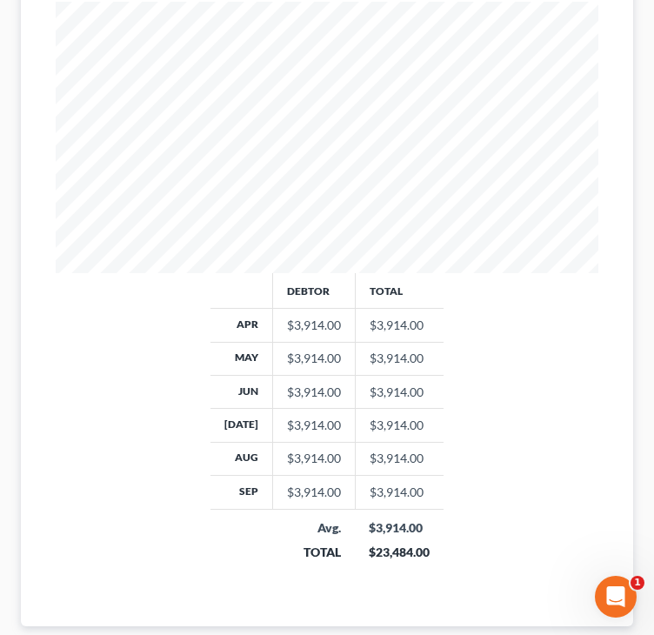
scroll to position [809, 0]
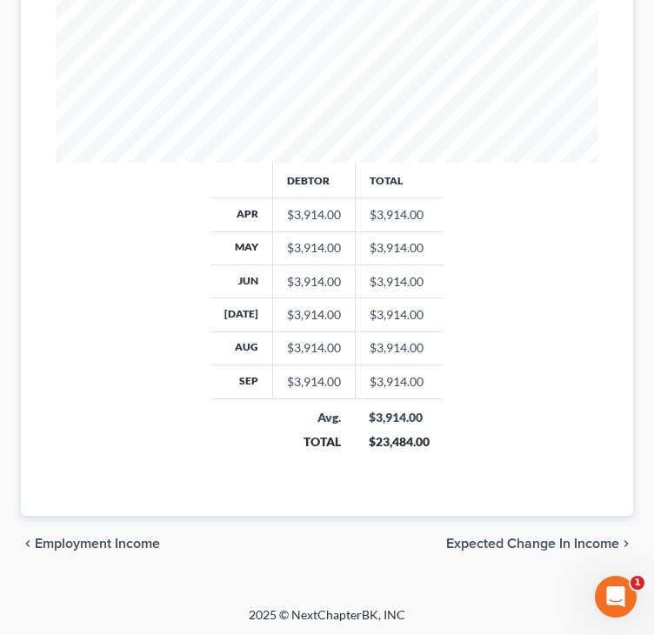
click at [480, 541] on span "Expected Change in Income" at bounding box center [532, 544] width 173 height 14
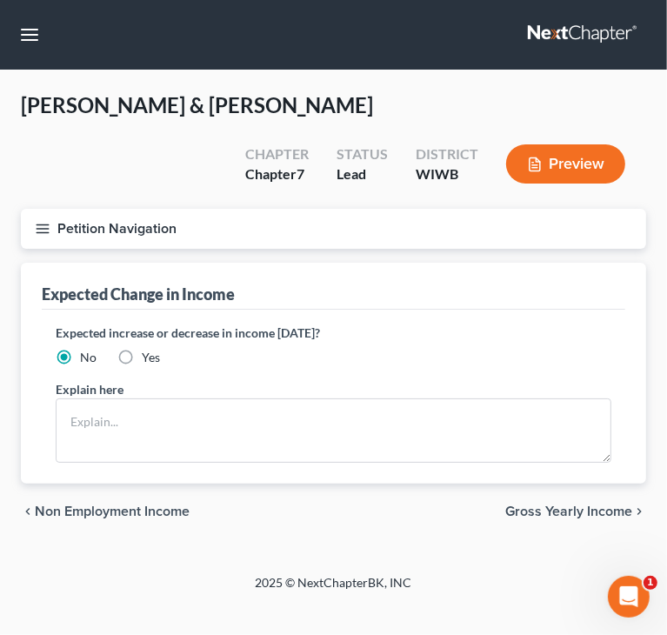
click at [514, 509] on span "Gross Yearly Income" at bounding box center [568, 511] width 127 height 14
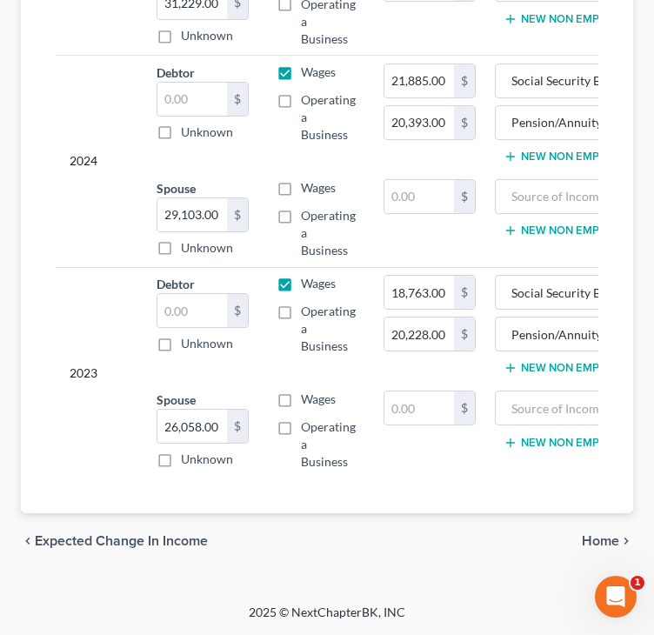
scroll to position [539, 0]
click at [103, 544] on span "Expected Change in Income" at bounding box center [121, 541] width 173 height 14
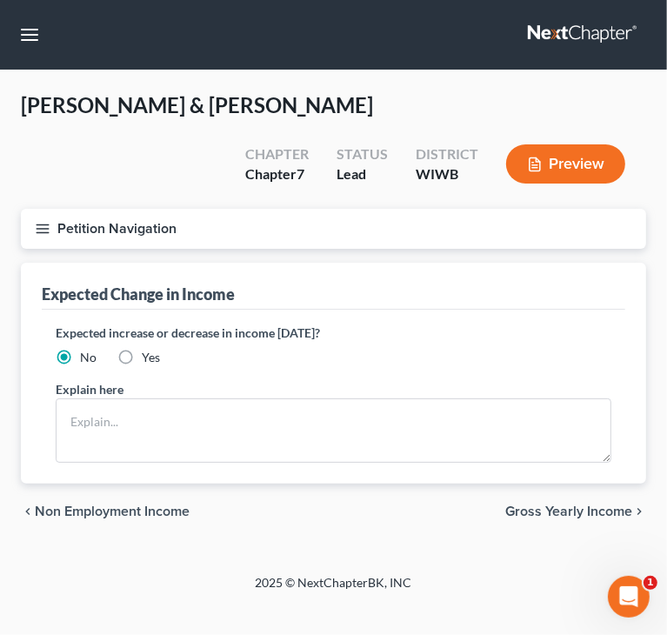
click at [73, 510] on span "Non Employment Income" at bounding box center [112, 511] width 155 height 14
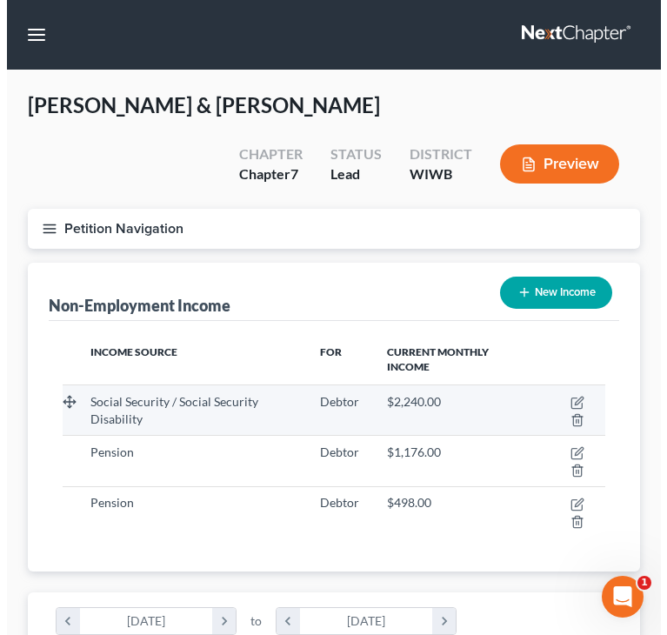
scroll to position [271, 577]
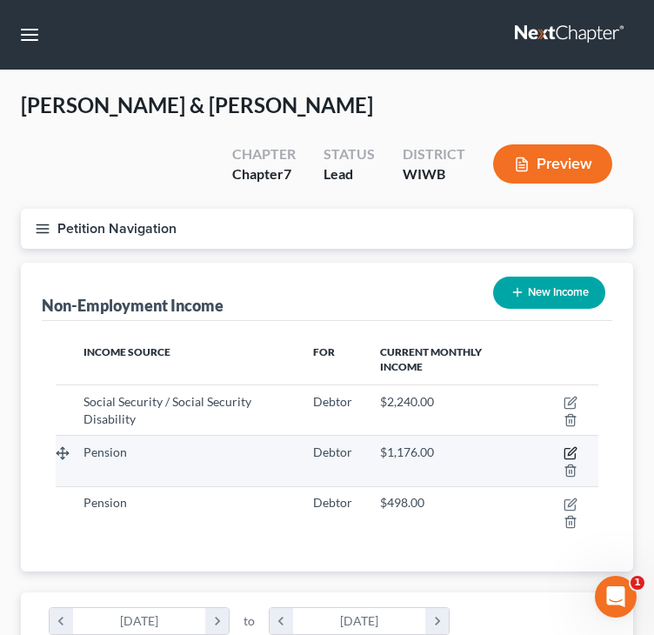
click at [570, 449] on icon "button" at bounding box center [569, 454] width 10 height 10
select select "2"
select select "0"
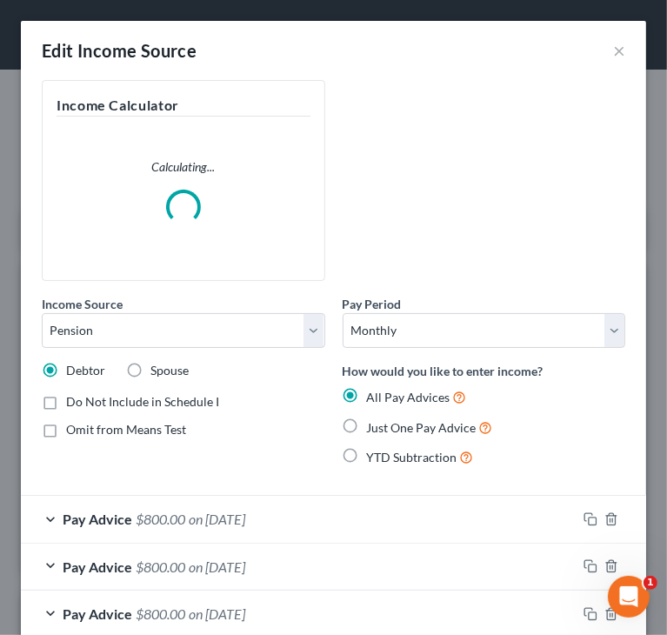
scroll to position [277, 590]
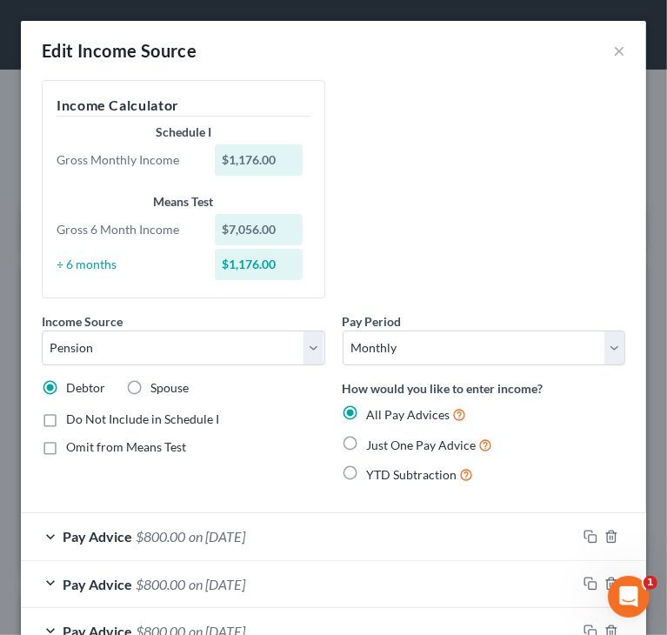
click at [393, 250] on div "Income Source * Select Unemployment Disability (from employer) Pension Retireme…" at bounding box center [333, 289] width 601 height 418
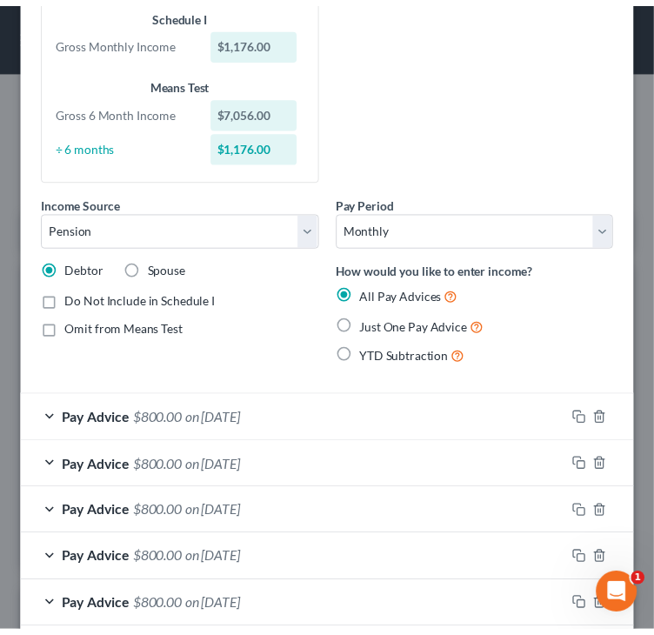
scroll to position [255, 0]
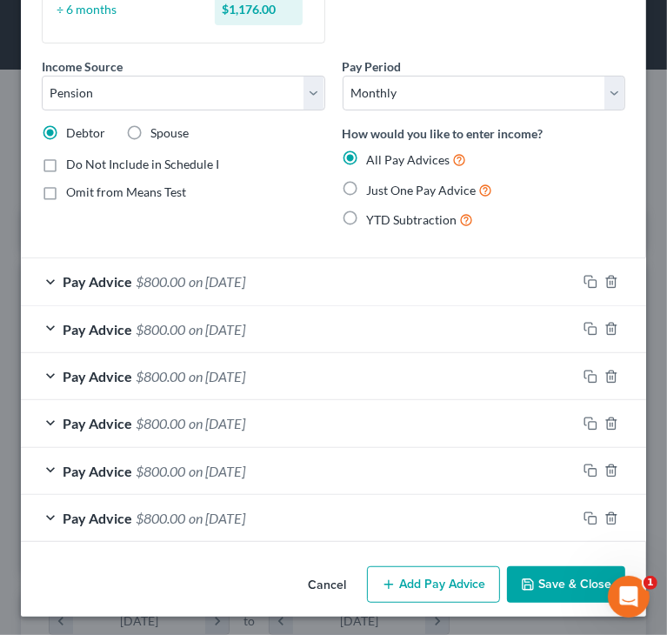
click at [317, 582] on button "Cancel" at bounding box center [327, 585] width 66 height 35
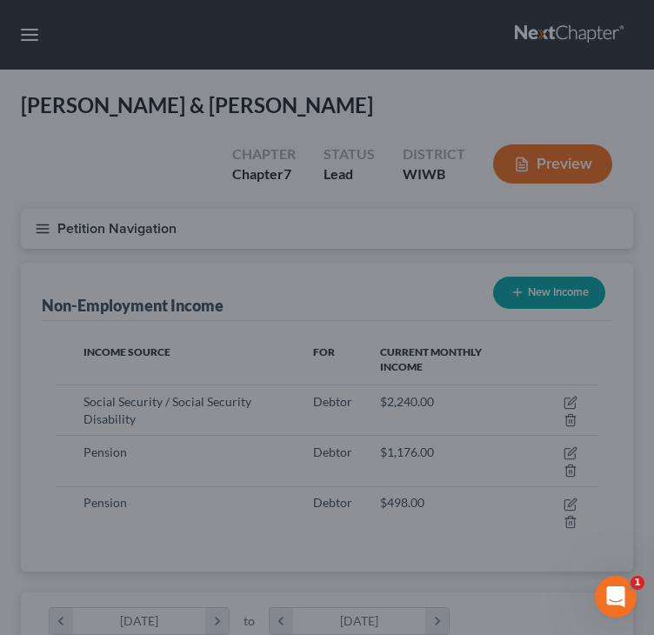
scroll to position [869336, 869030]
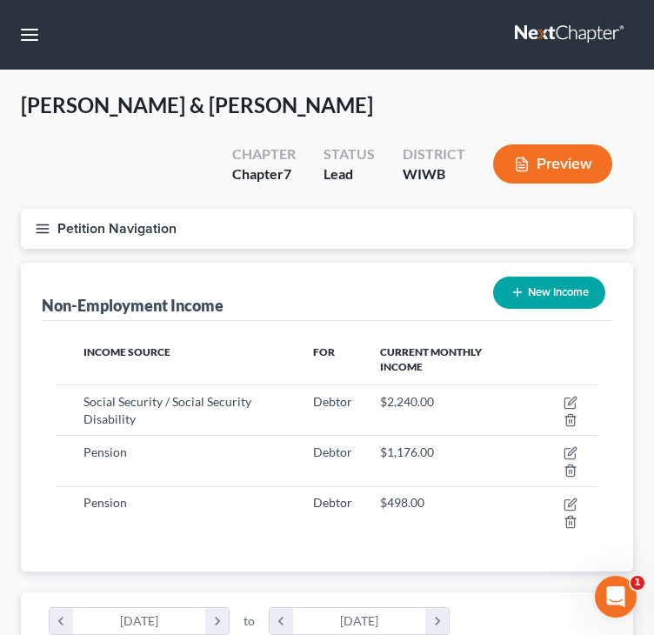
click at [336, 292] on div "Non-Employment Income New Income" at bounding box center [327, 292] width 570 height 58
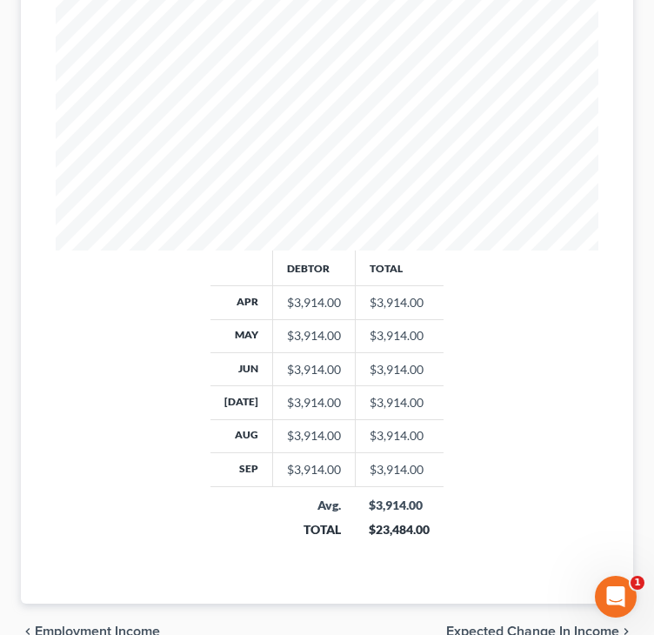
scroll to position [809, 0]
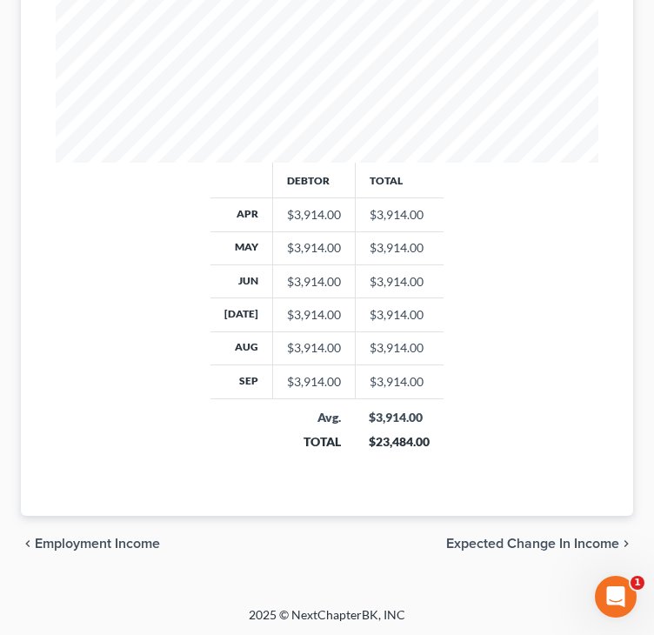
click at [489, 544] on span "Expected Change in Income" at bounding box center [532, 544] width 173 height 14
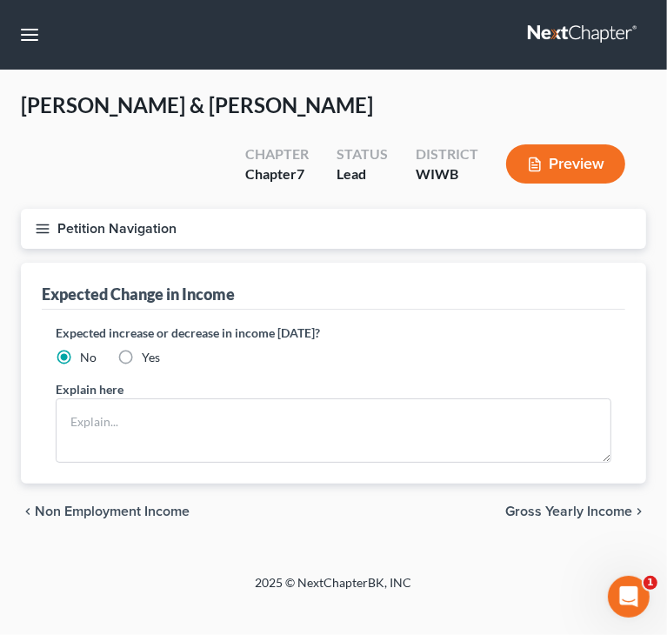
click at [532, 510] on span "Gross Yearly Income" at bounding box center [568, 511] width 127 height 14
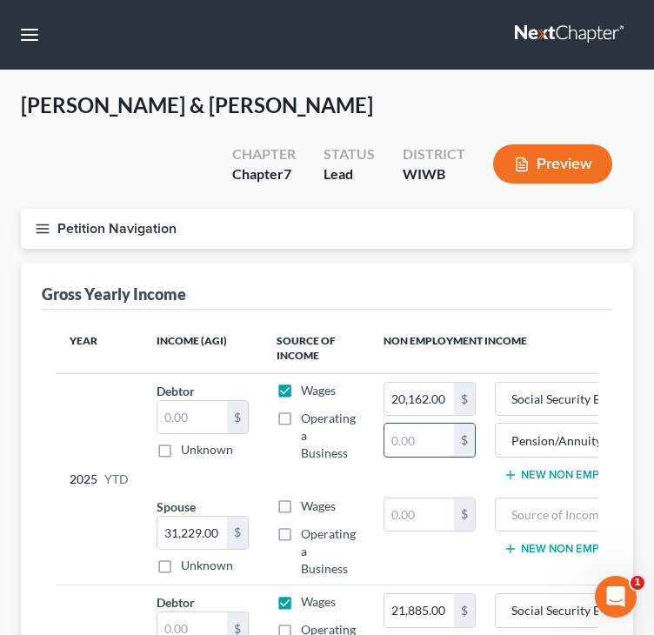
click at [418, 435] on input "text" at bounding box center [419, 439] width 70 height 33
paste input "15,066"
type input "15,066"
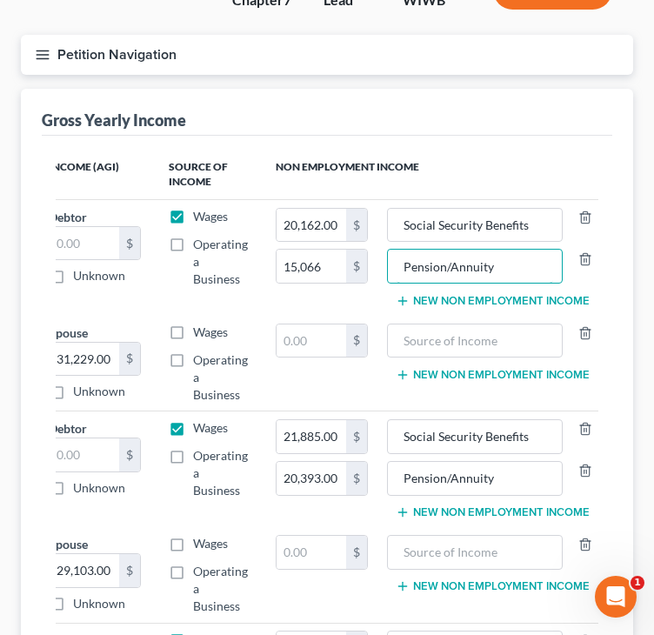
scroll to position [0, 111]
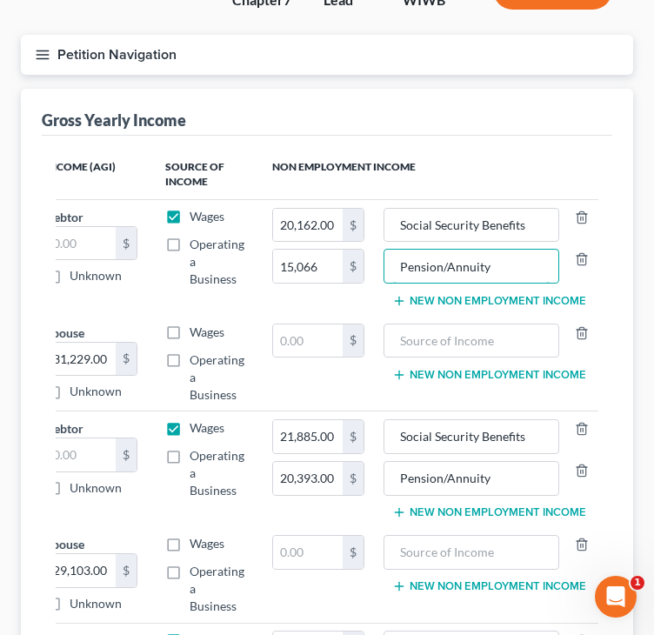
drag, startPoint x: 555, startPoint y: 265, endPoint x: 624, endPoint y: 263, distance: 69.6
click at [624, 262] on div "Gross Yearly Income Year Income (AGI) Source of Income Non Employment Income 20…" at bounding box center [327, 479] width 612 height 780
type input "Pension"
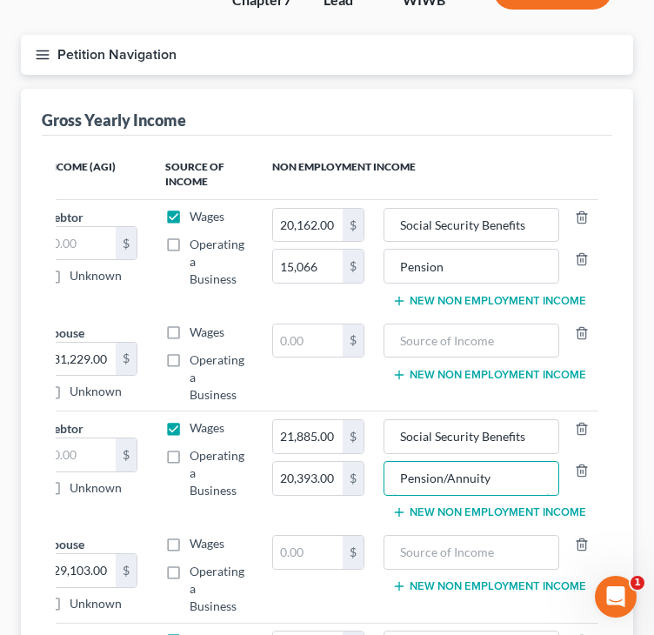
drag, startPoint x: 442, startPoint y: 477, endPoint x: 636, endPoint y: 473, distance: 194.0
click at [630, 480] on div "Gross Yearly Income Year Income (AGI) Source of Income Non Employment Income 20…" at bounding box center [327, 479] width 612 height 780
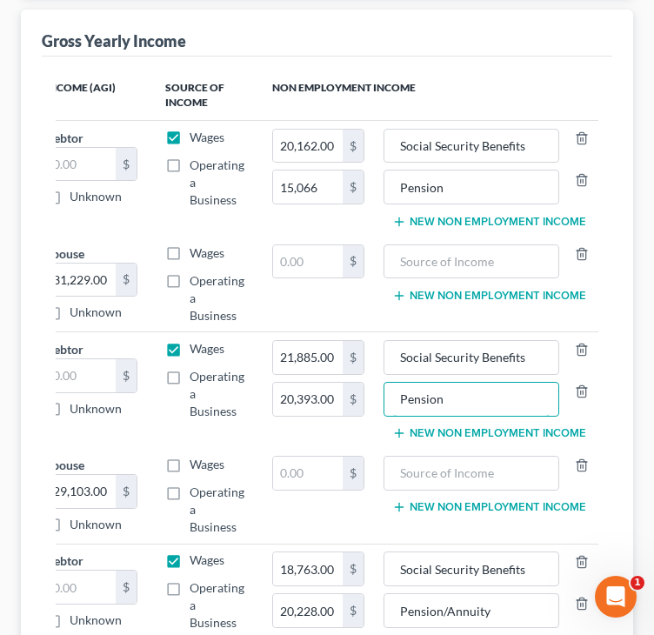
scroll to position [348, 0]
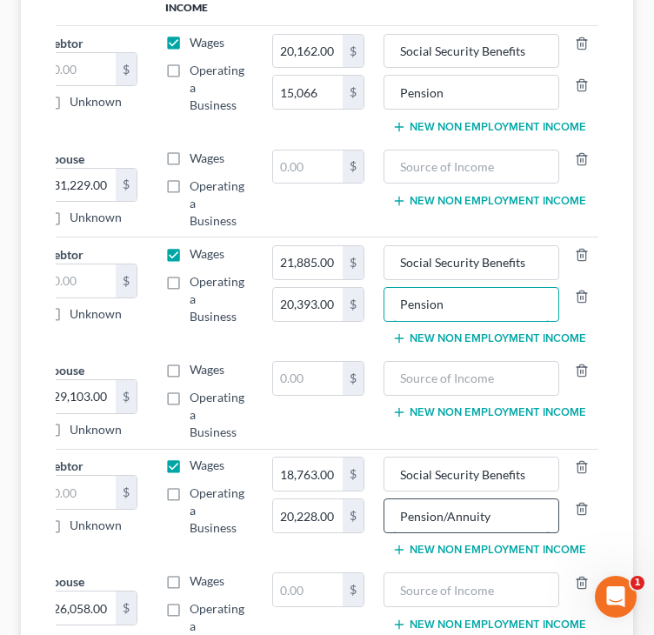
type input "Pension"
drag, startPoint x: 443, startPoint y: 511, endPoint x: 567, endPoint y: 509, distance: 124.4
click at [552, 512] on div "Pension/Annuity" at bounding box center [471, 515] width 177 height 35
type input "Pension"
drag, startPoint x: 266, startPoint y: 547, endPoint x: 288, endPoint y: 537, distance: 23.8
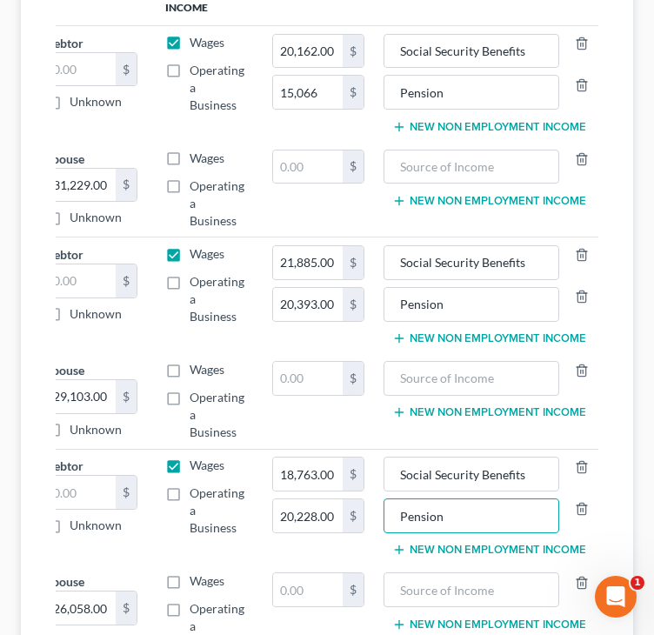
click at [267, 547] on td "18,763.00 $ 20,228.00 $" at bounding box center [318, 507] width 120 height 116
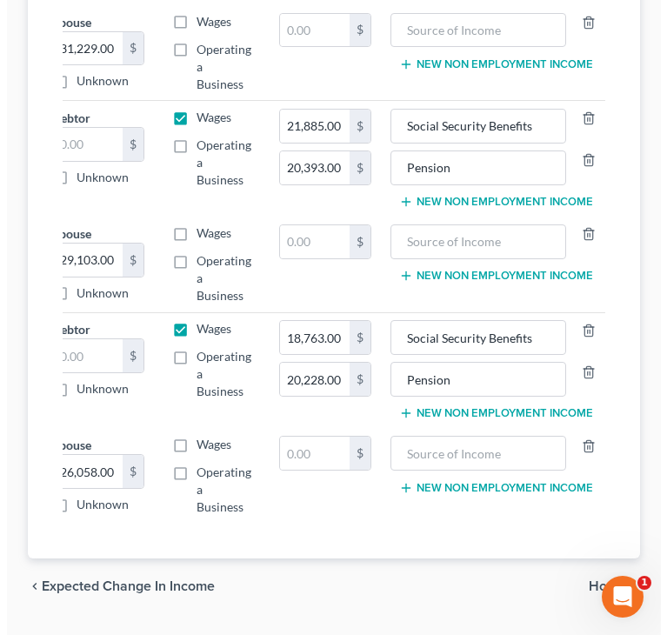
scroll to position [539, 0]
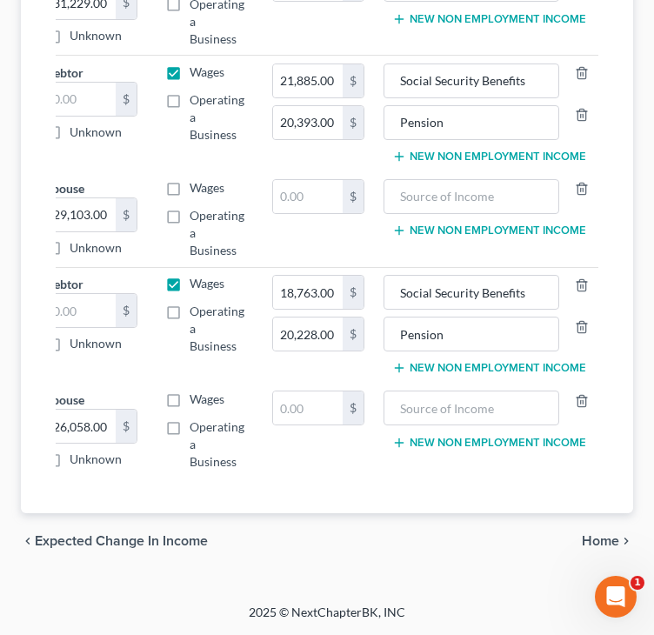
click at [599, 538] on span "Home" at bounding box center [600, 541] width 37 height 14
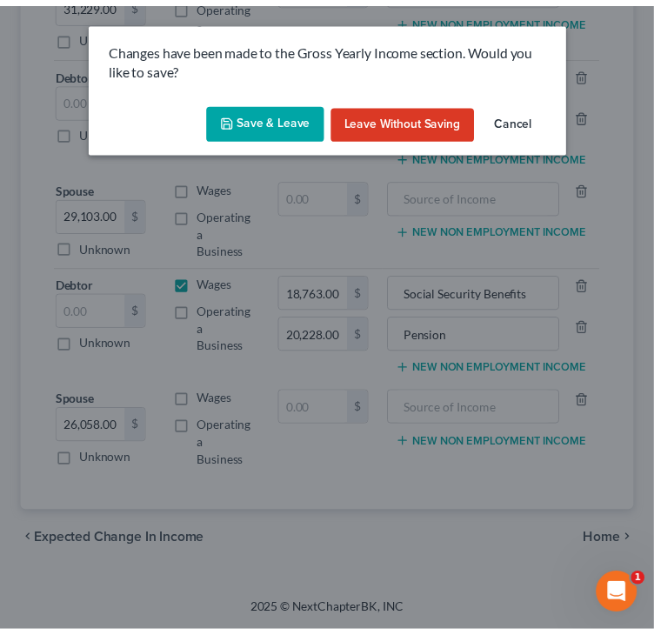
scroll to position [0, 98]
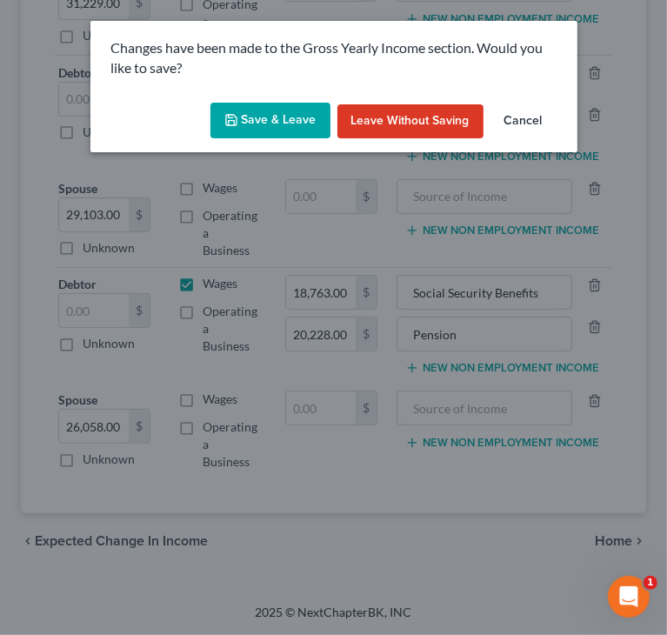
click at [257, 115] on button "Save & Leave" at bounding box center [270, 121] width 120 height 37
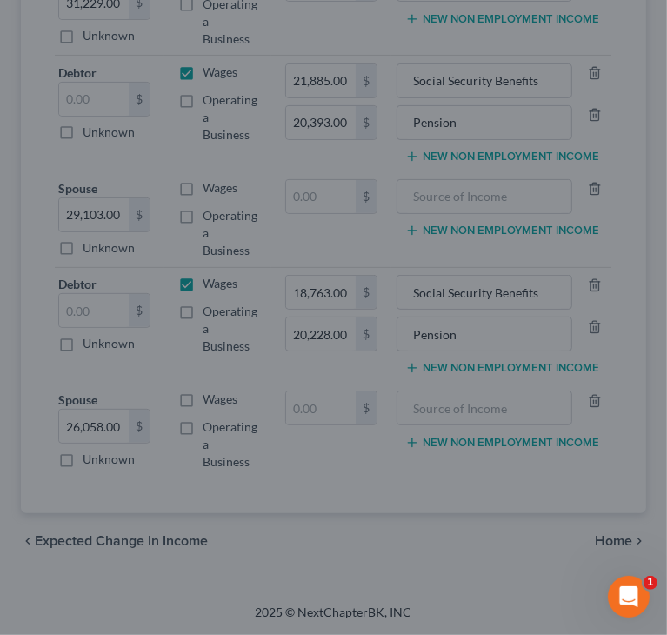
type input "15,066.00"
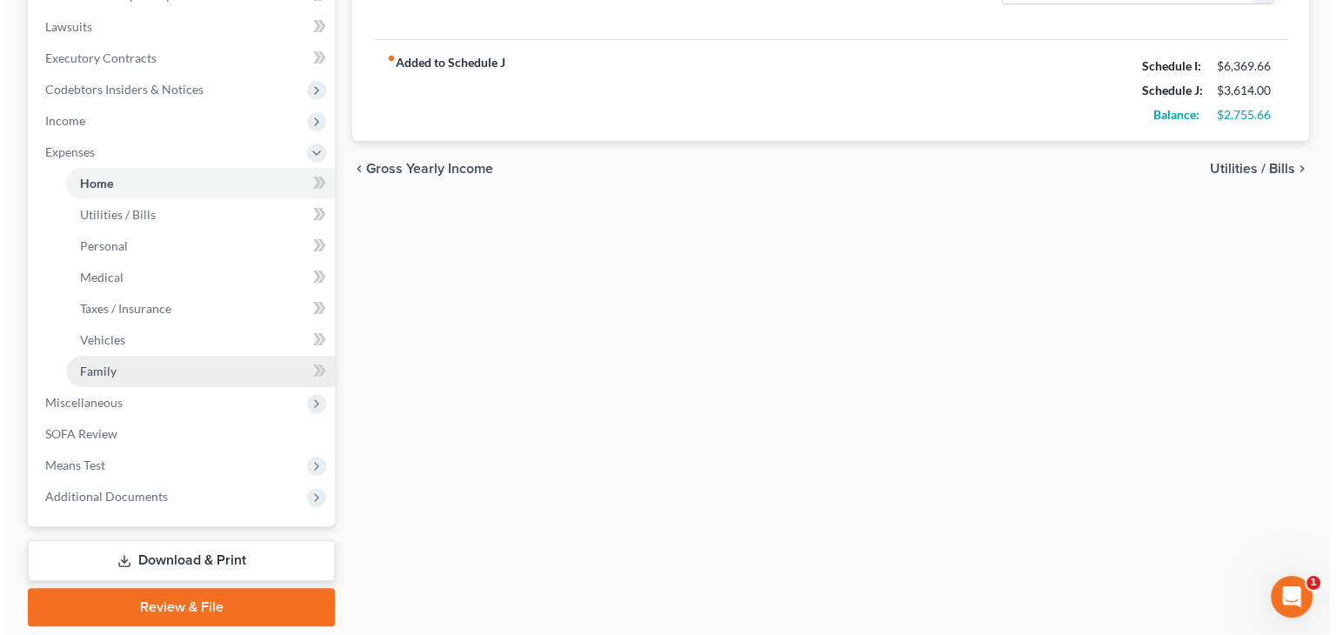
scroll to position [421, 0]
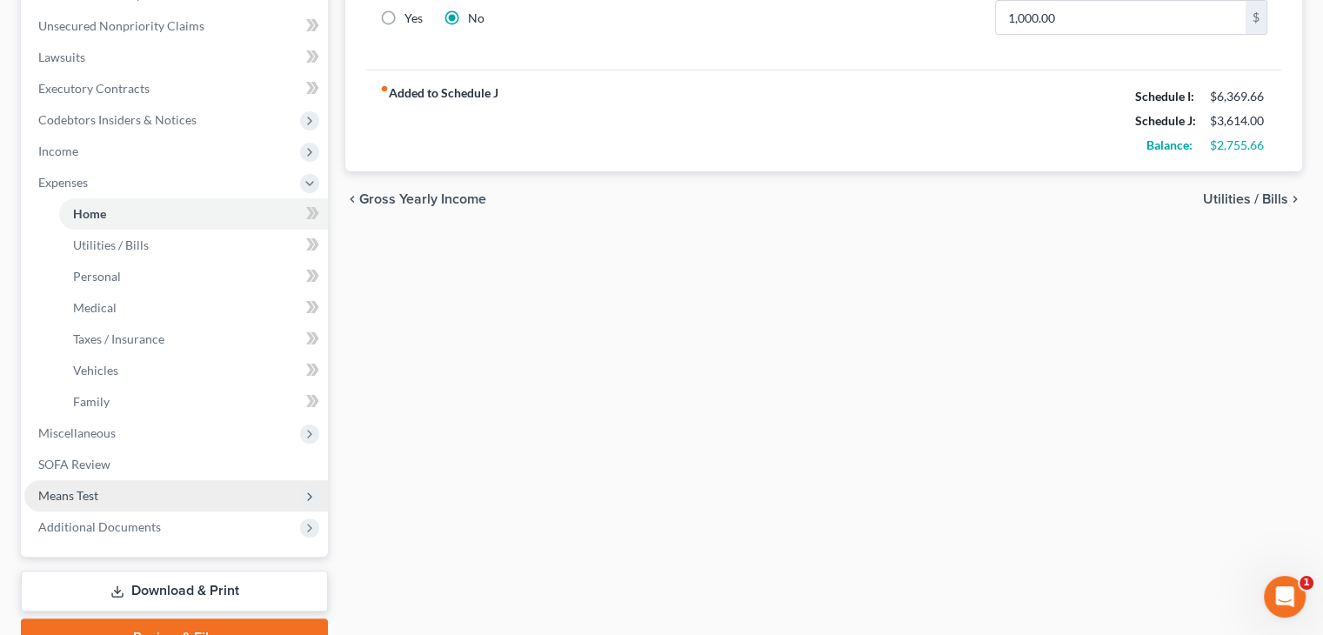
click at [90, 490] on span "Means Test" at bounding box center [68, 495] width 60 height 15
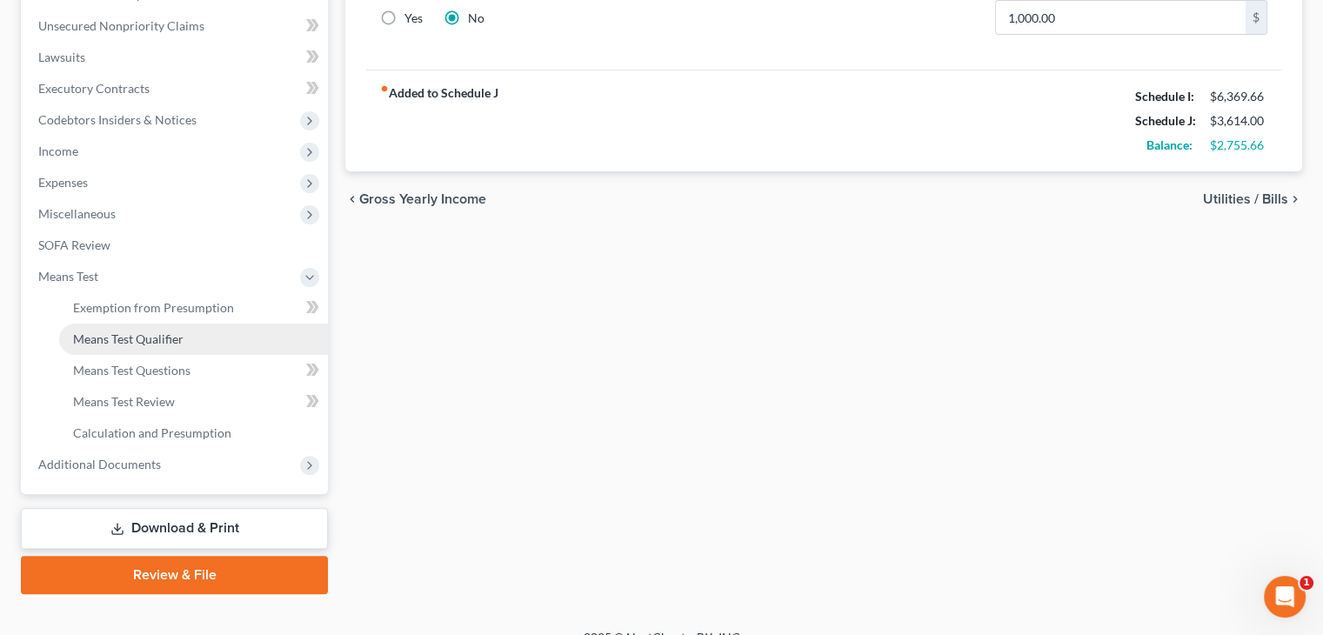
click at [118, 335] on span "Means Test Qualifier" at bounding box center [128, 338] width 110 height 15
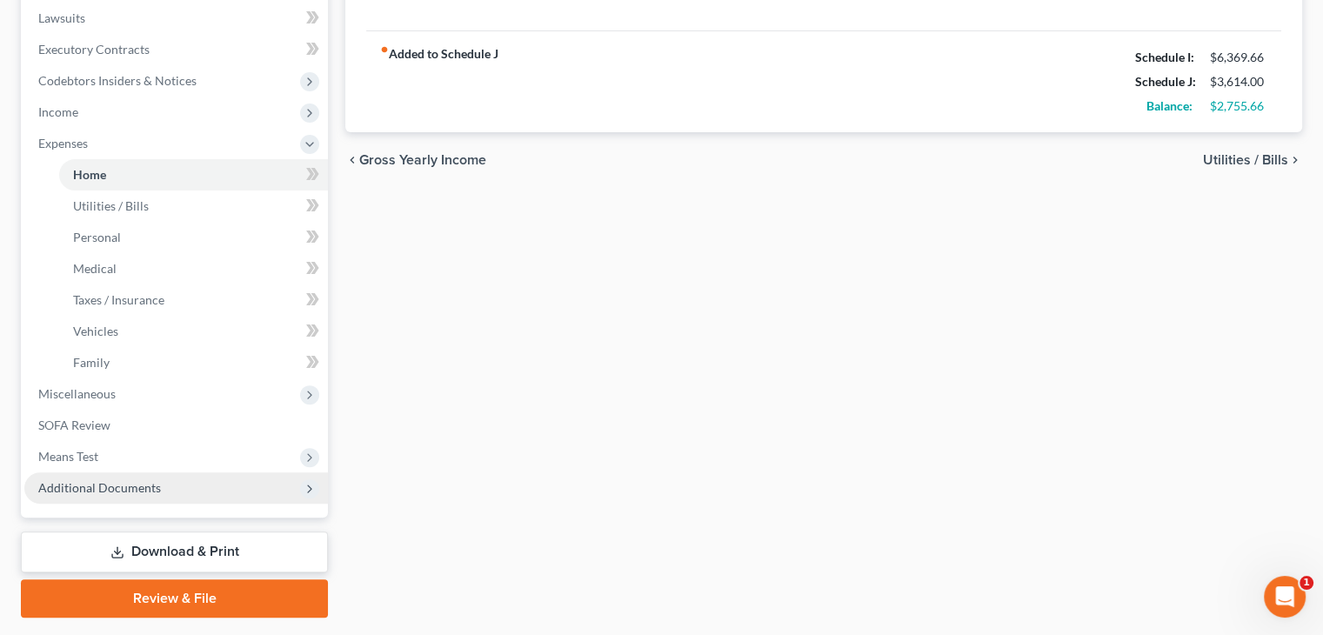
scroll to position [508, 0]
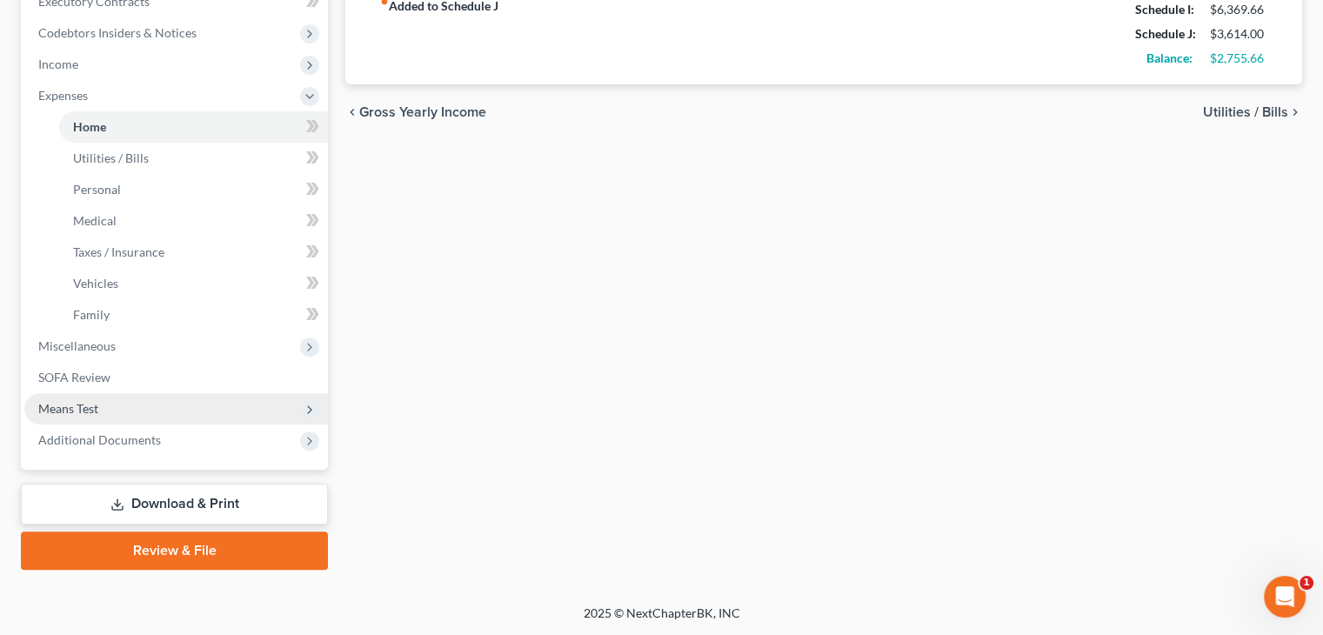
click at [96, 408] on span "Means Test" at bounding box center [68, 408] width 60 height 15
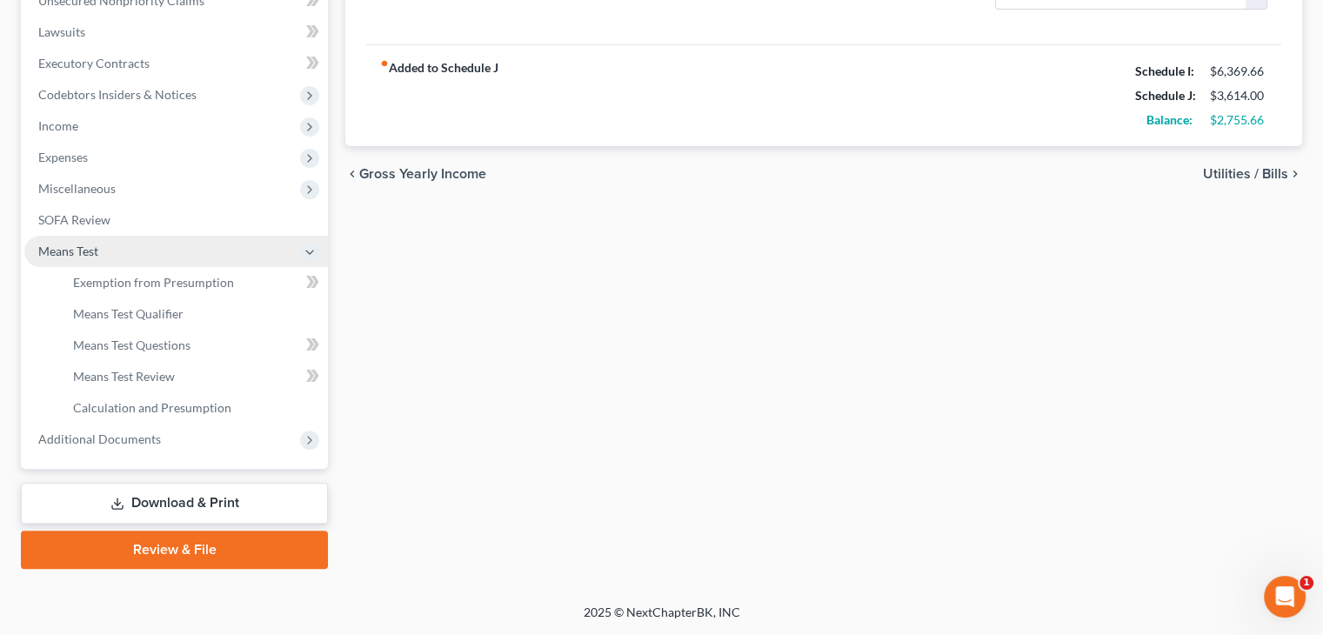
scroll to position [445, 0]
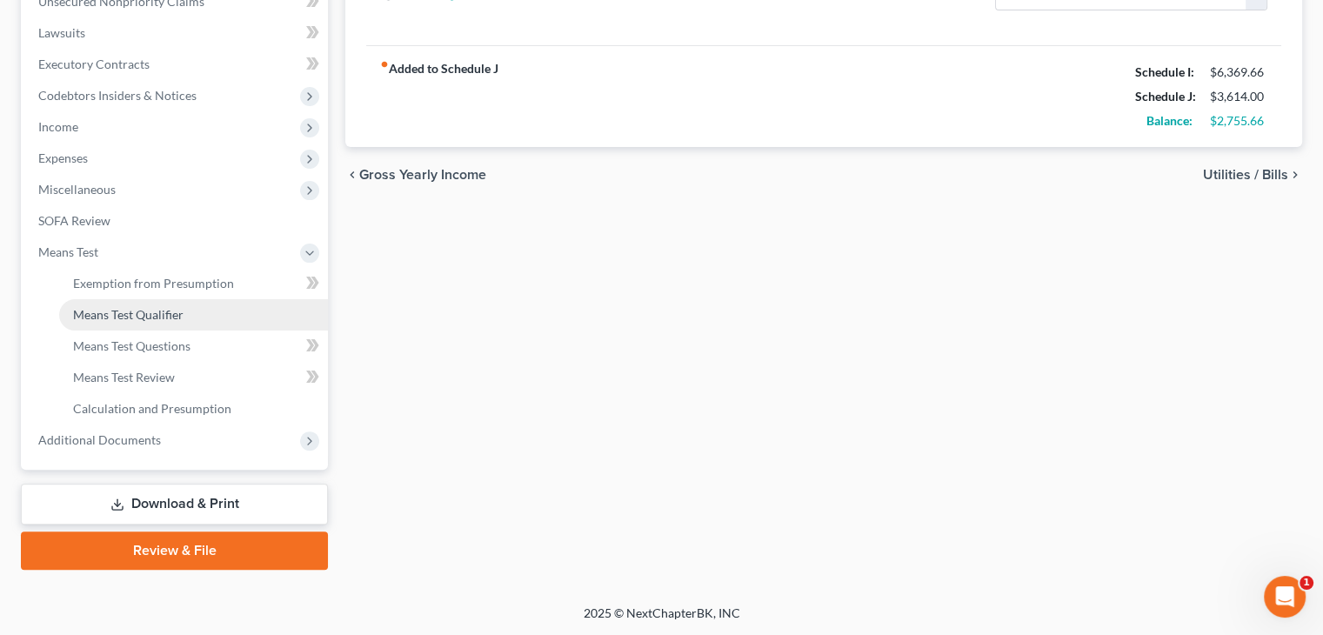
click at [151, 310] on span "Means Test Qualifier" at bounding box center [128, 314] width 110 height 15
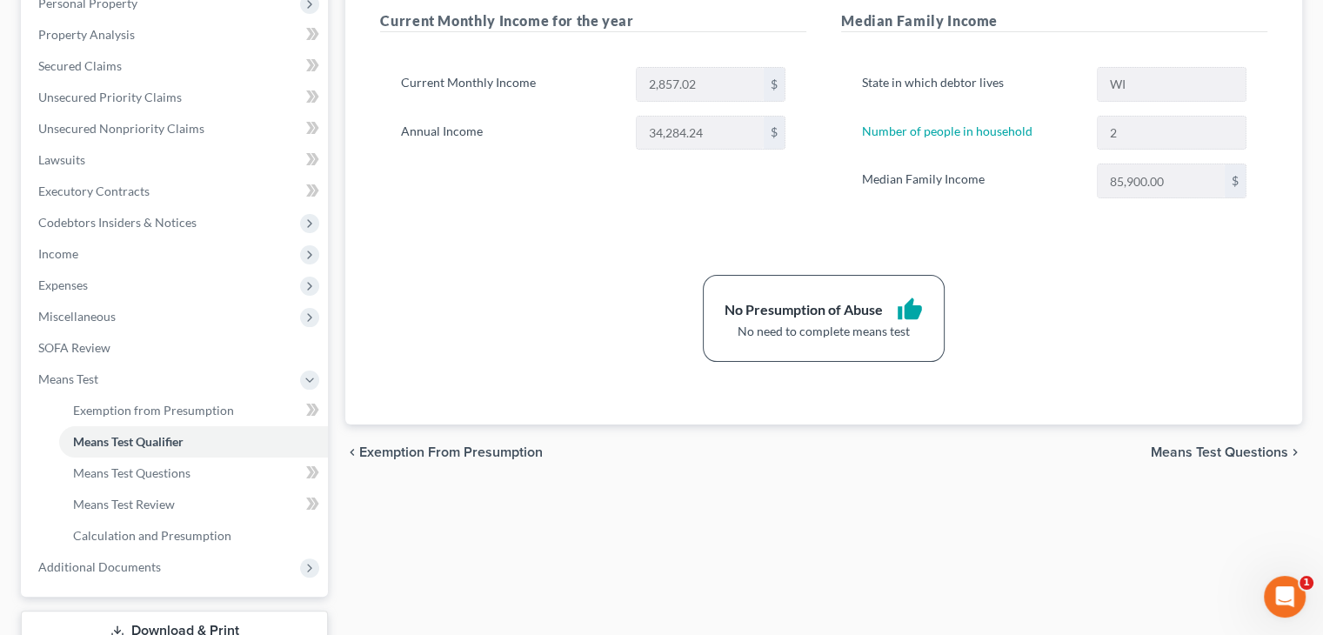
scroll to position [435, 0]
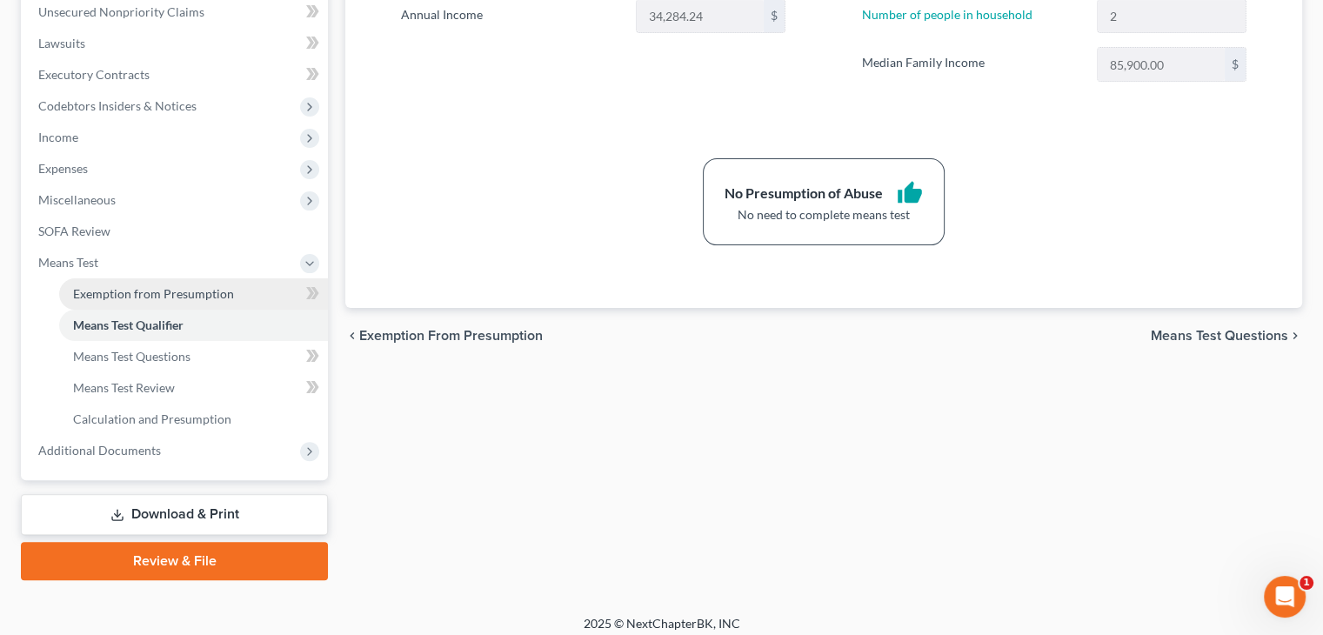
click at [257, 288] on link "Exemption from Presumption" at bounding box center [193, 293] width 269 height 31
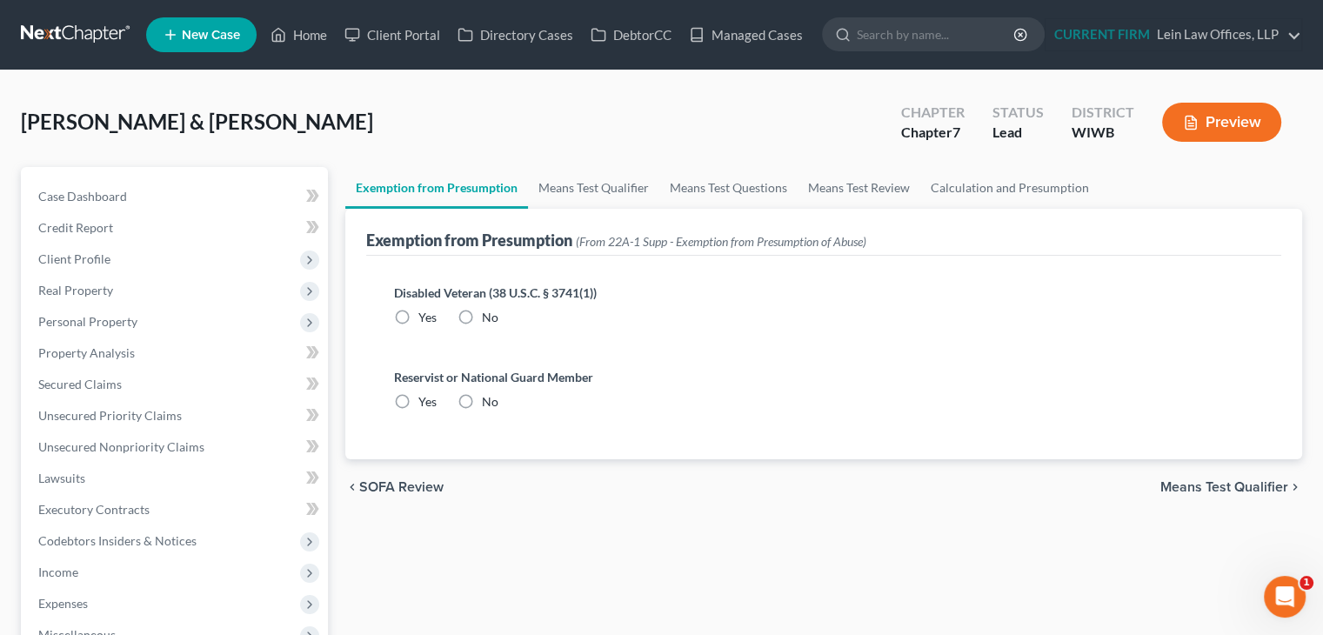
click at [494, 313] on span "No" at bounding box center [490, 317] width 17 height 15
click at [494, 313] on input "No" at bounding box center [494, 314] width 11 height 11
radio input "true"
click at [482, 403] on label "No" at bounding box center [490, 401] width 17 height 17
click at [489, 403] on input "No" at bounding box center [494, 398] width 11 height 11
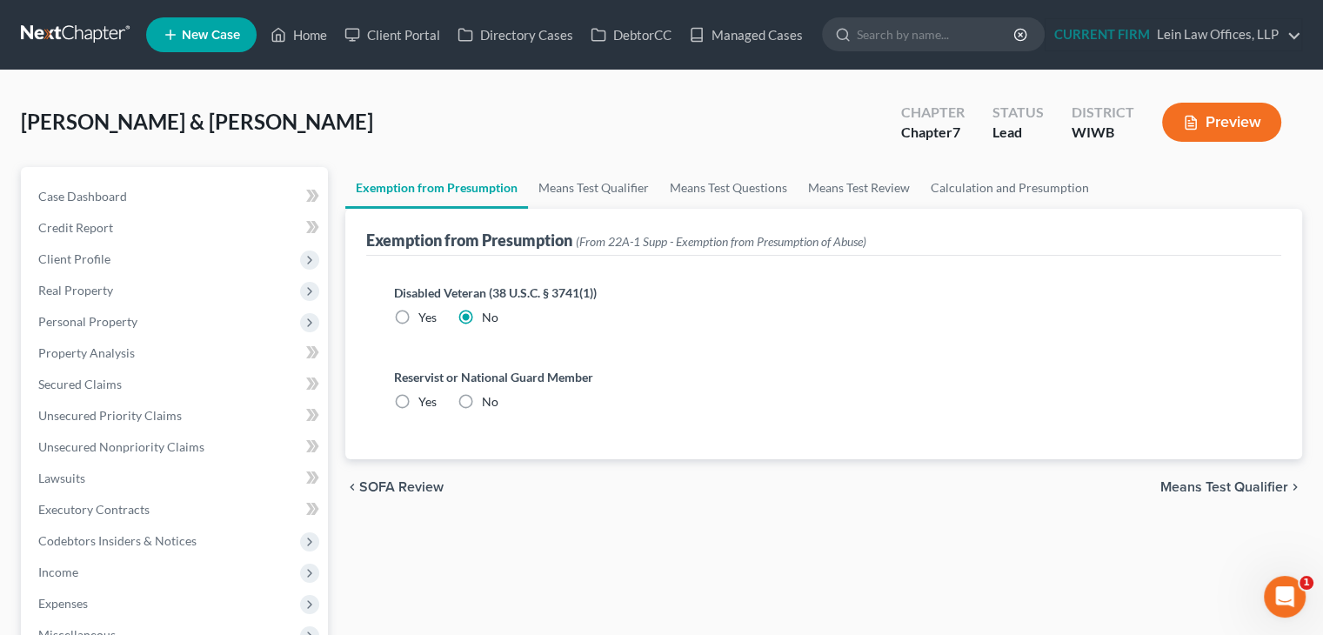
radio input "true"
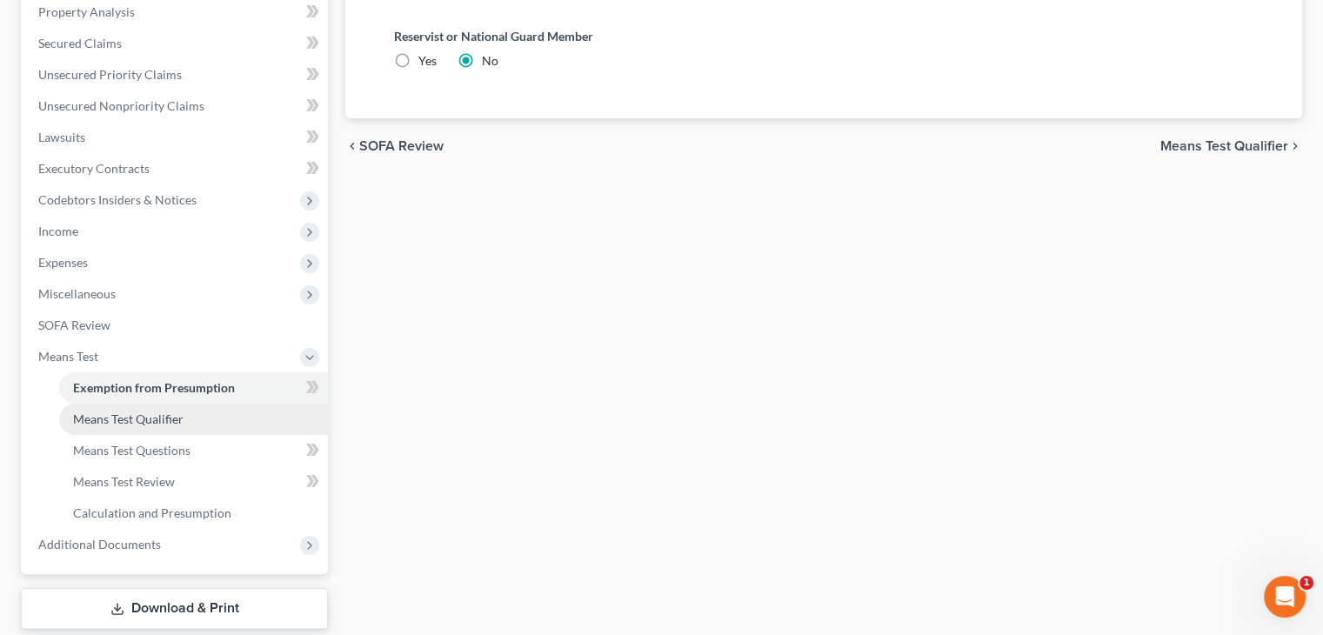
scroll to position [435, 0]
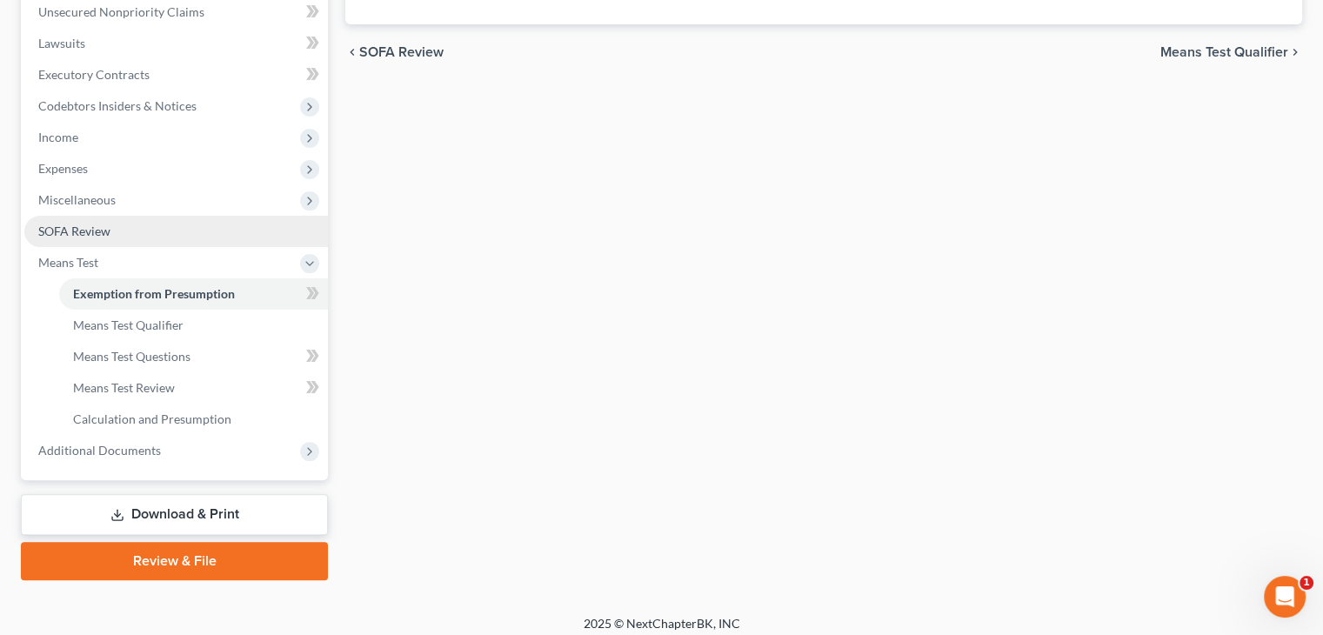
click at [139, 230] on link "SOFA Review" at bounding box center [175, 231] width 303 height 31
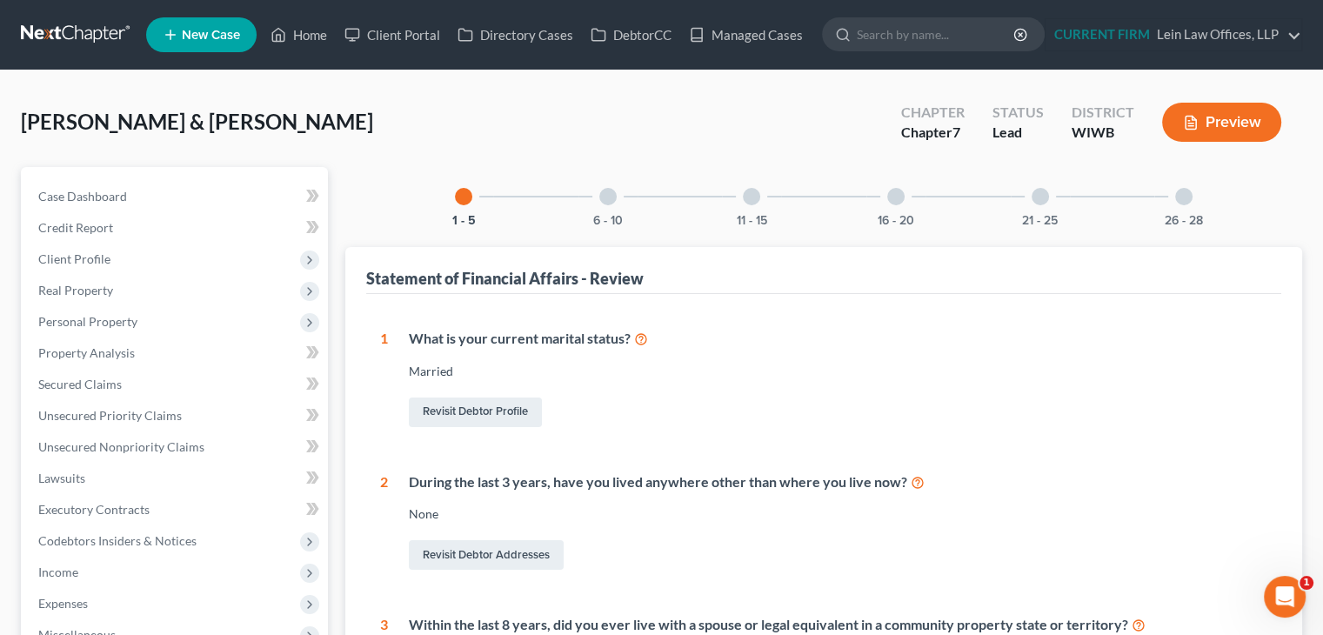
click at [609, 201] on div at bounding box center [607, 196] width 17 height 17
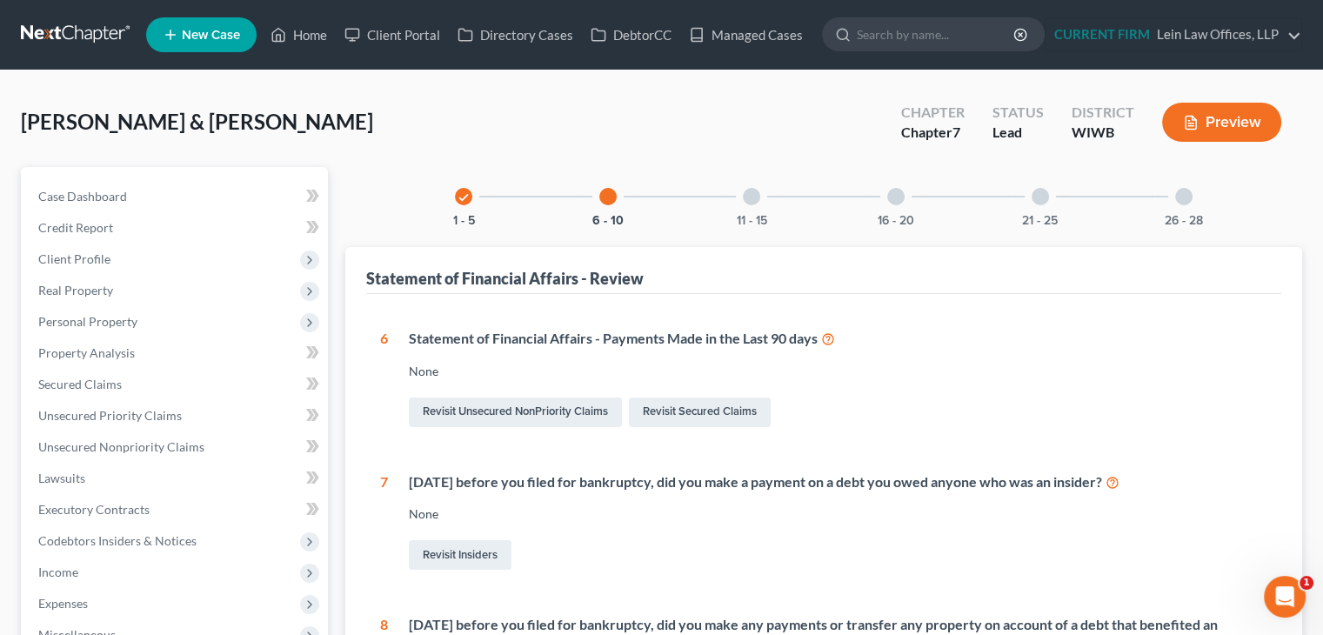
click at [759, 203] on div "11 - 15" at bounding box center [751, 196] width 59 height 59
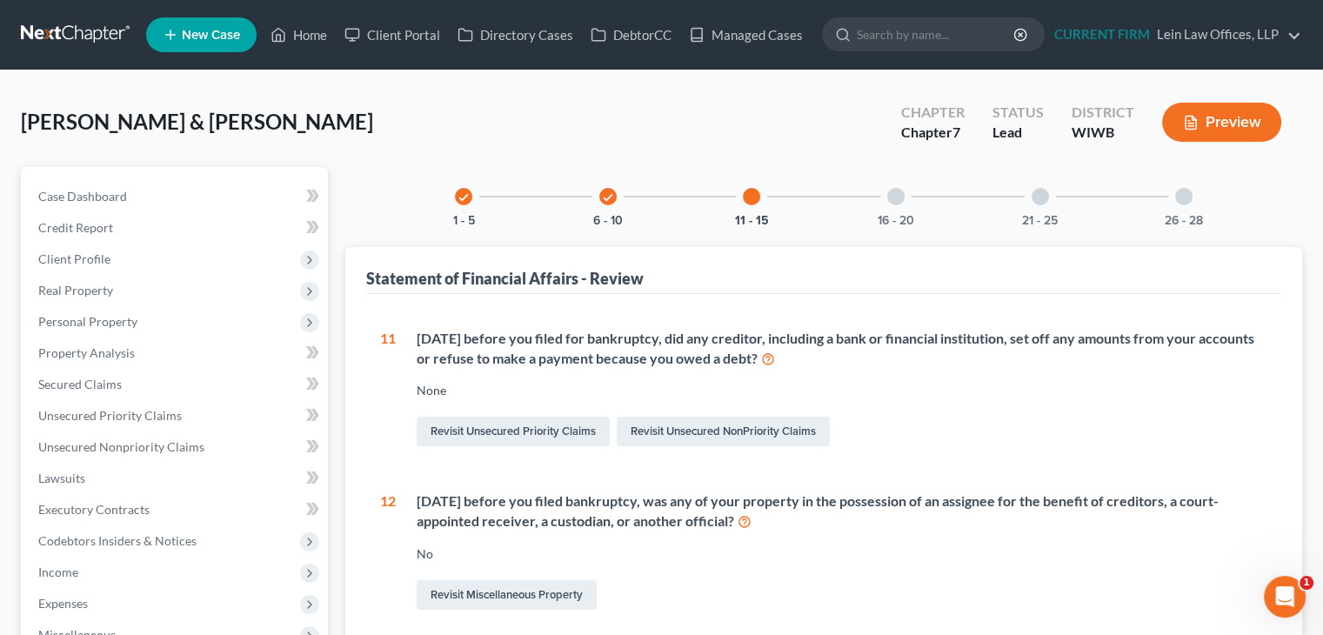
click at [755, 203] on div at bounding box center [751, 196] width 17 height 17
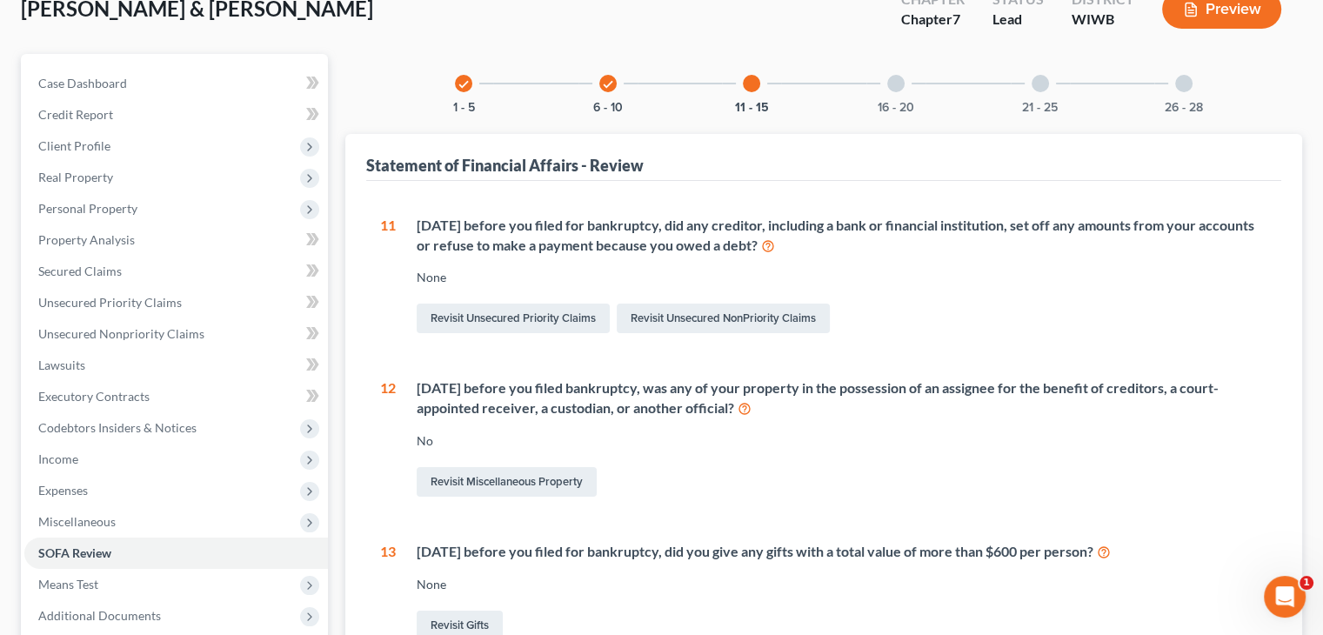
scroll to position [110, 0]
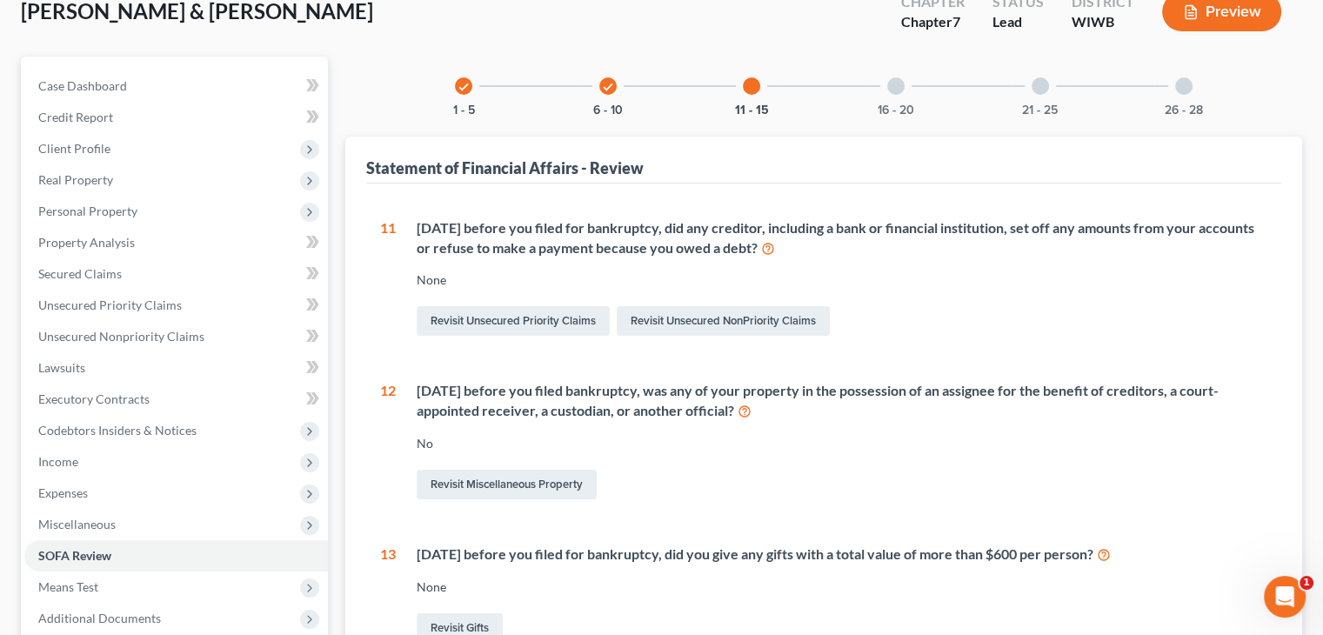
click at [903, 83] on div at bounding box center [895, 85] width 17 height 17
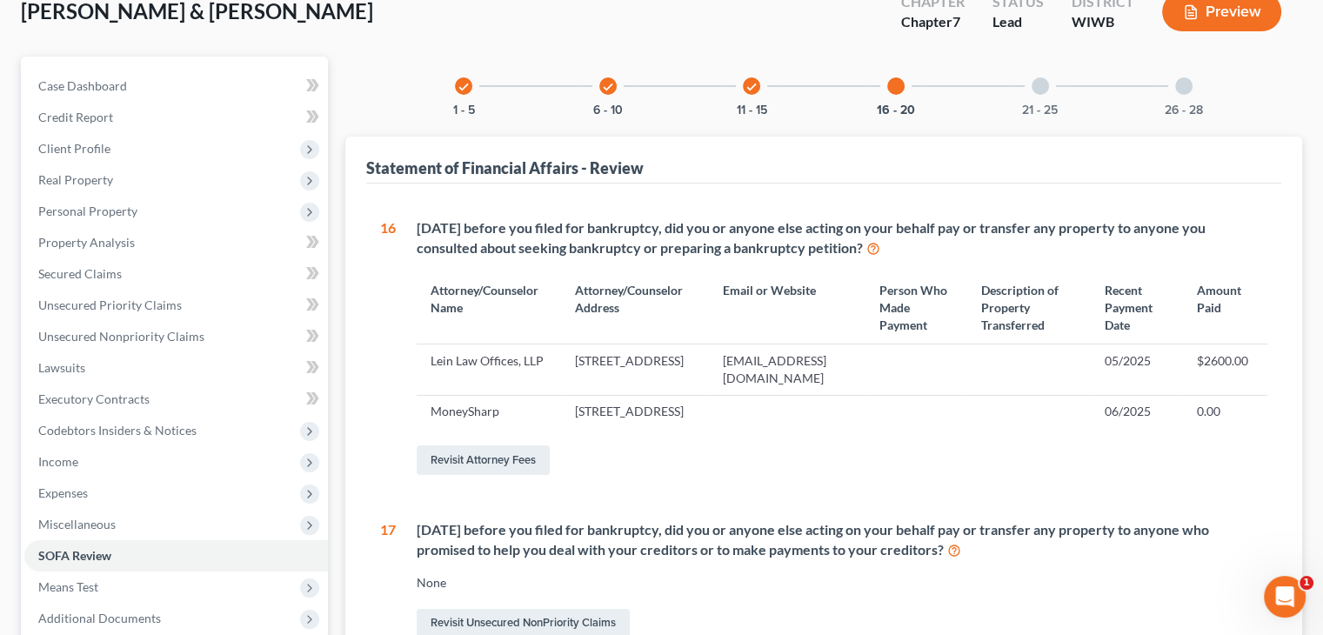
click at [1040, 88] on div at bounding box center [1039, 85] width 17 height 17
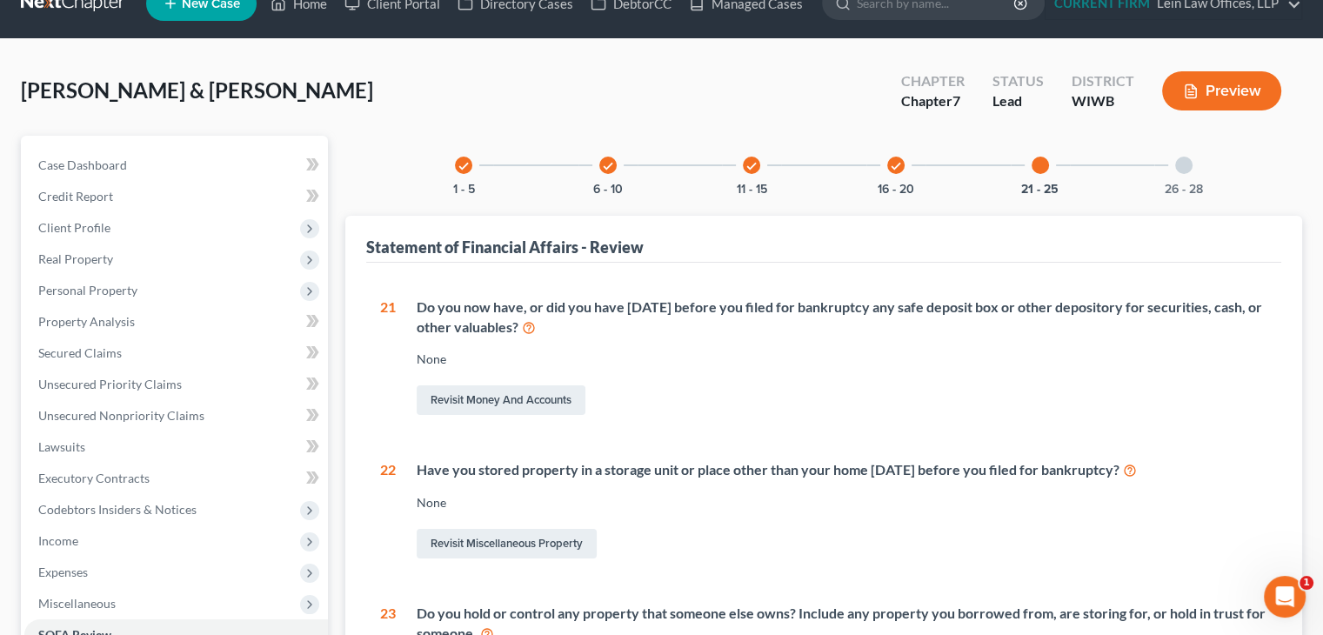
scroll to position [0, 0]
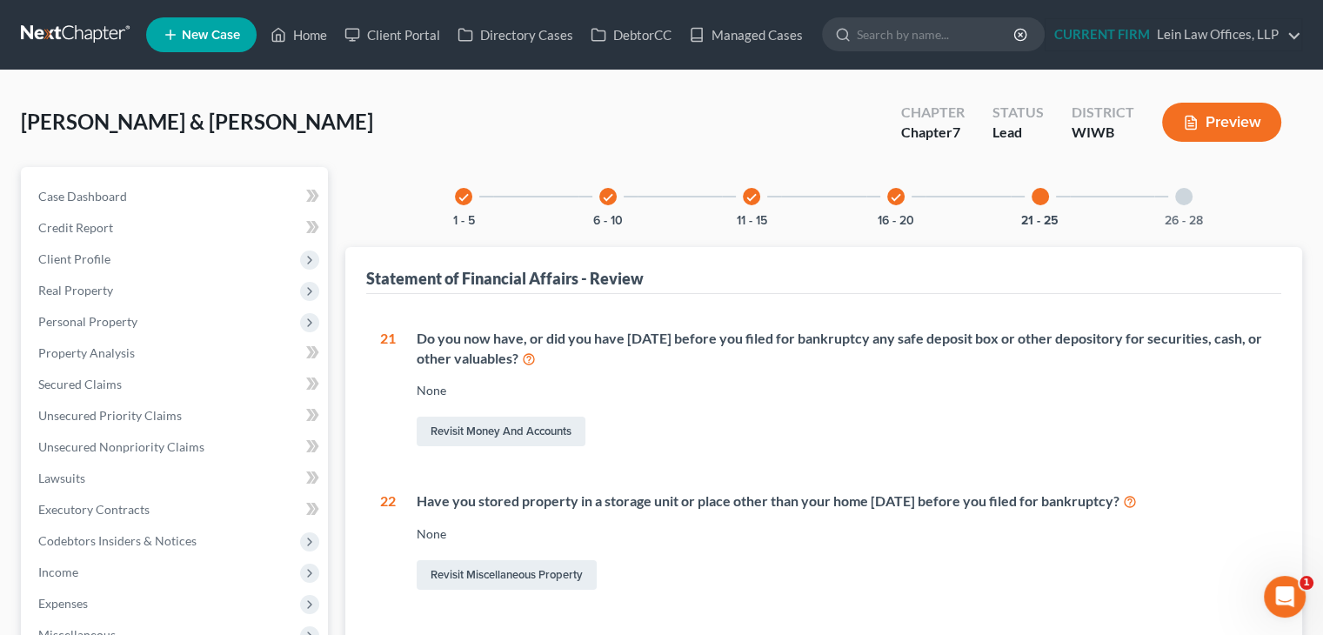
click at [1190, 193] on div at bounding box center [1183, 196] width 17 height 17
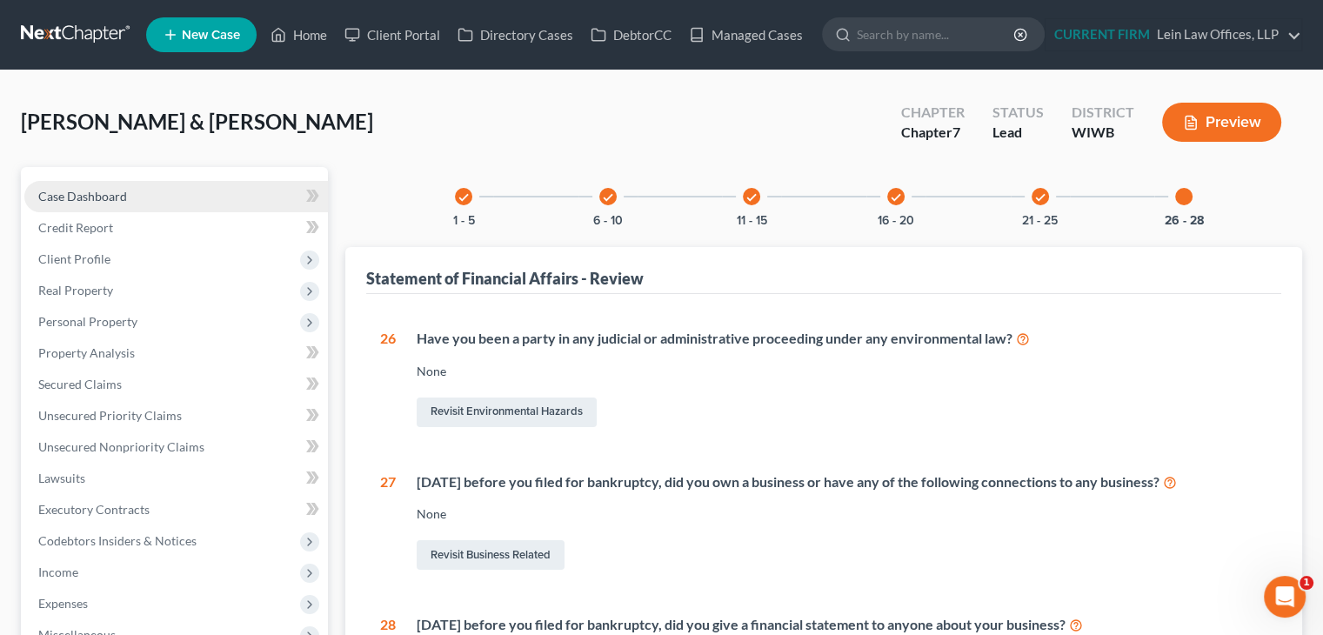
click at [101, 195] on span "Case Dashboard" at bounding box center [82, 196] width 89 height 15
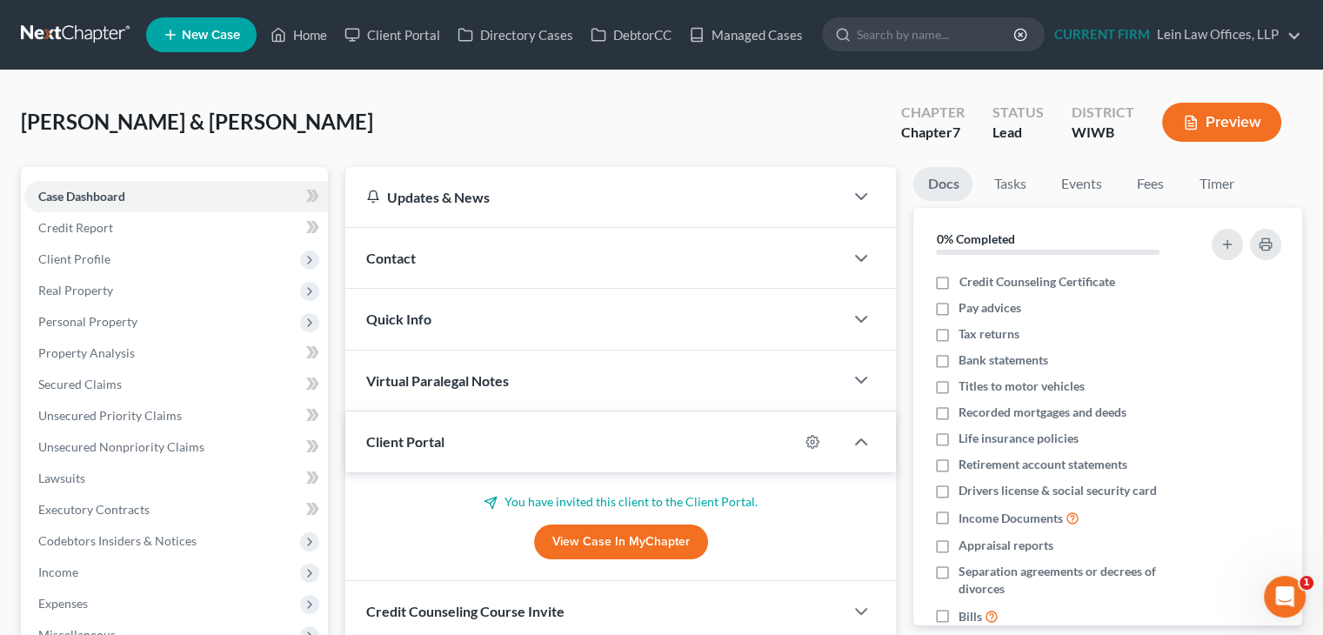
click at [434, 250] on div "Contact" at bounding box center [594, 258] width 498 height 60
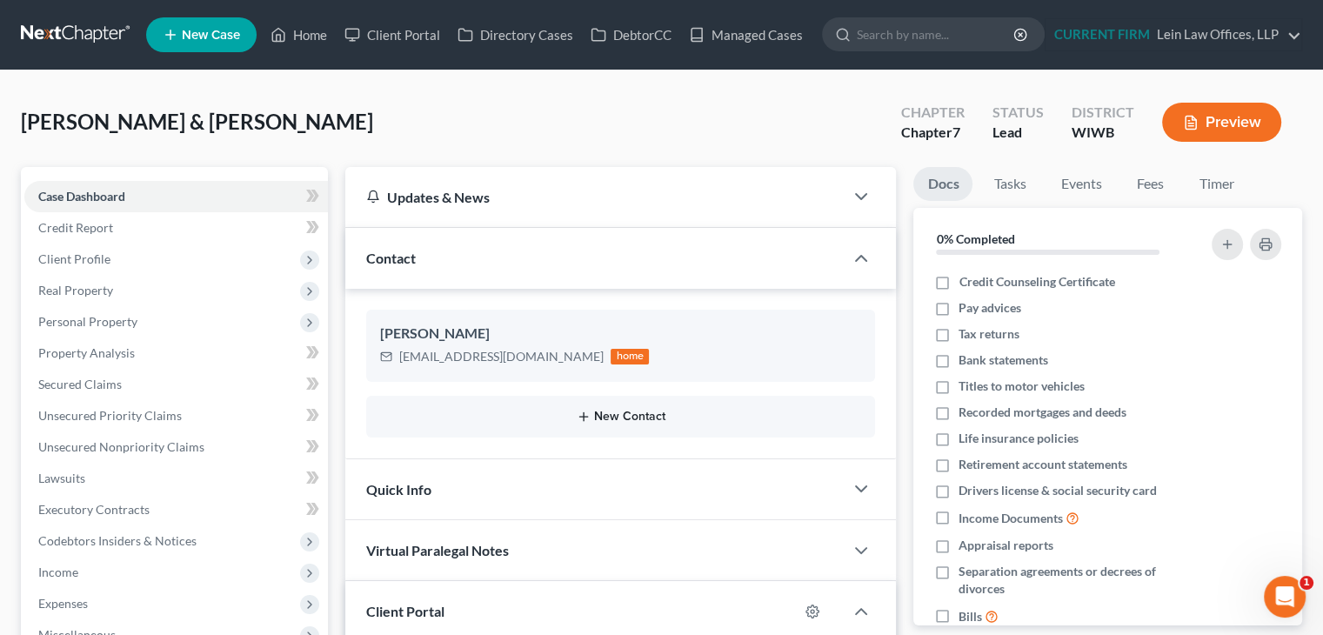
click at [606, 419] on button "New Contact" at bounding box center [620, 417] width 481 height 14
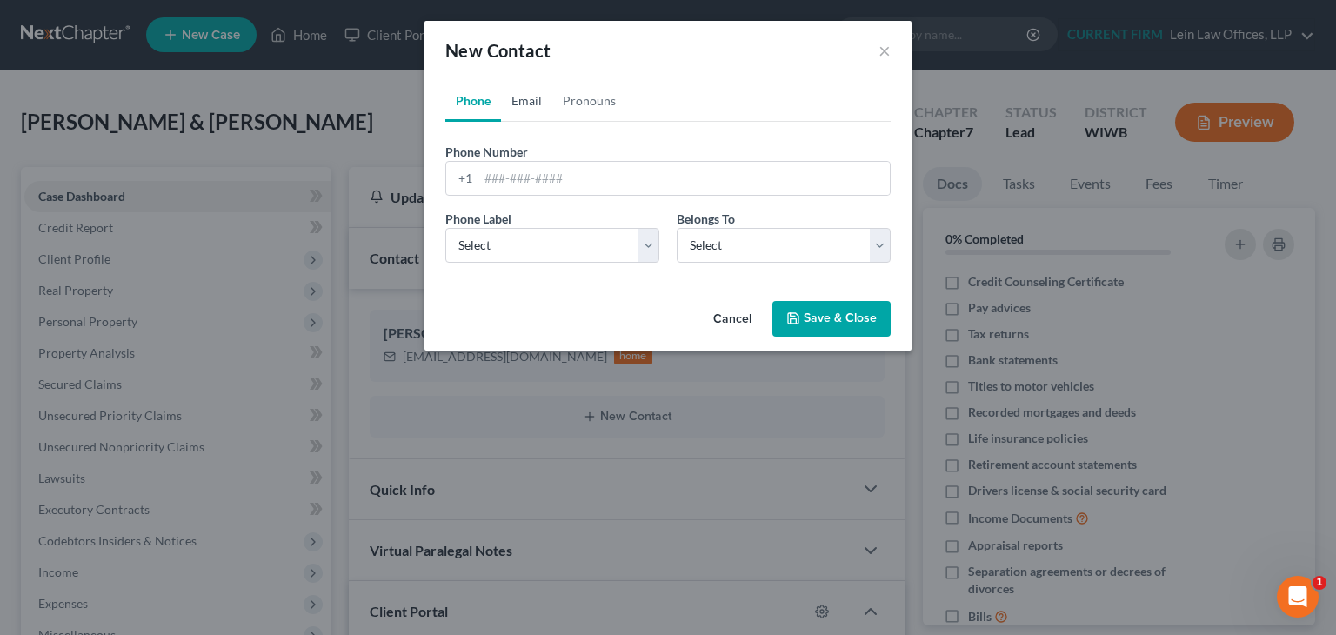
click at [529, 98] on link "Email" at bounding box center [526, 101] width 51 height 42
click at [578, 174] on input "email" at bounding box center [683, 178] width 411 height 33
paste input "[EMAIL_ADDRESS][DOMAIN_NAME]"
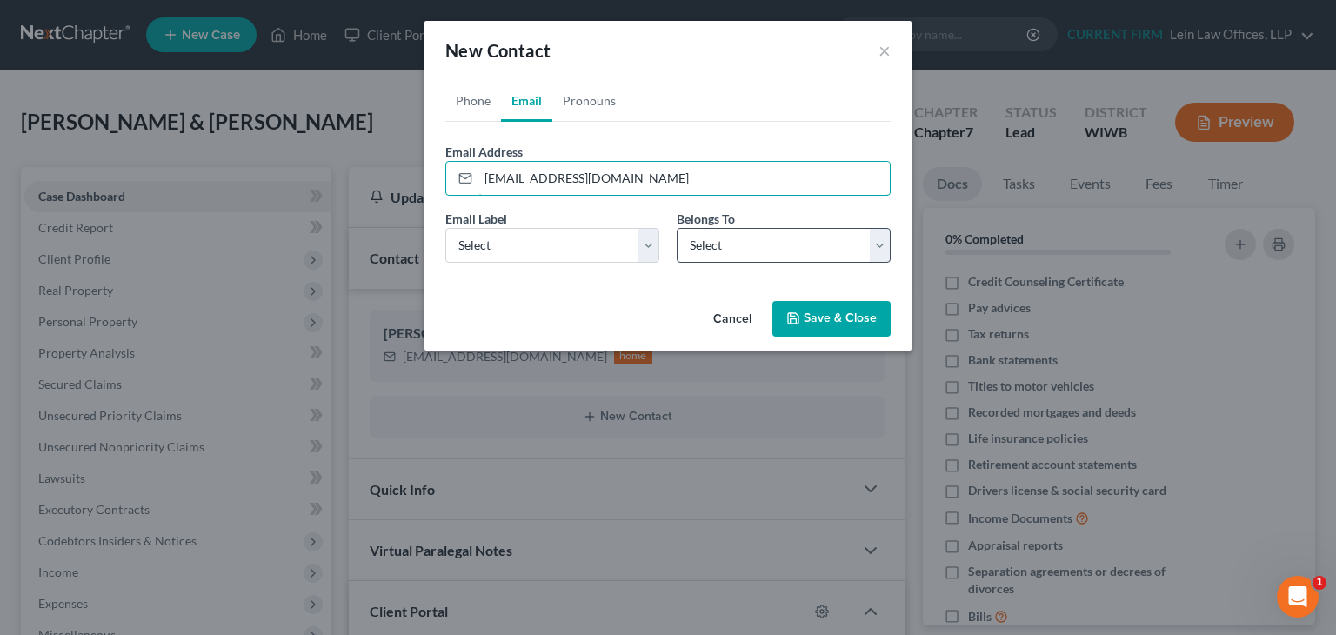
type input "[EMAIL_ADDRESS][DOMAIN_NAME]"
click at [724, 255] on select "Select Client Spouse Other" at bounding box center [784, 245] width 214 height 35
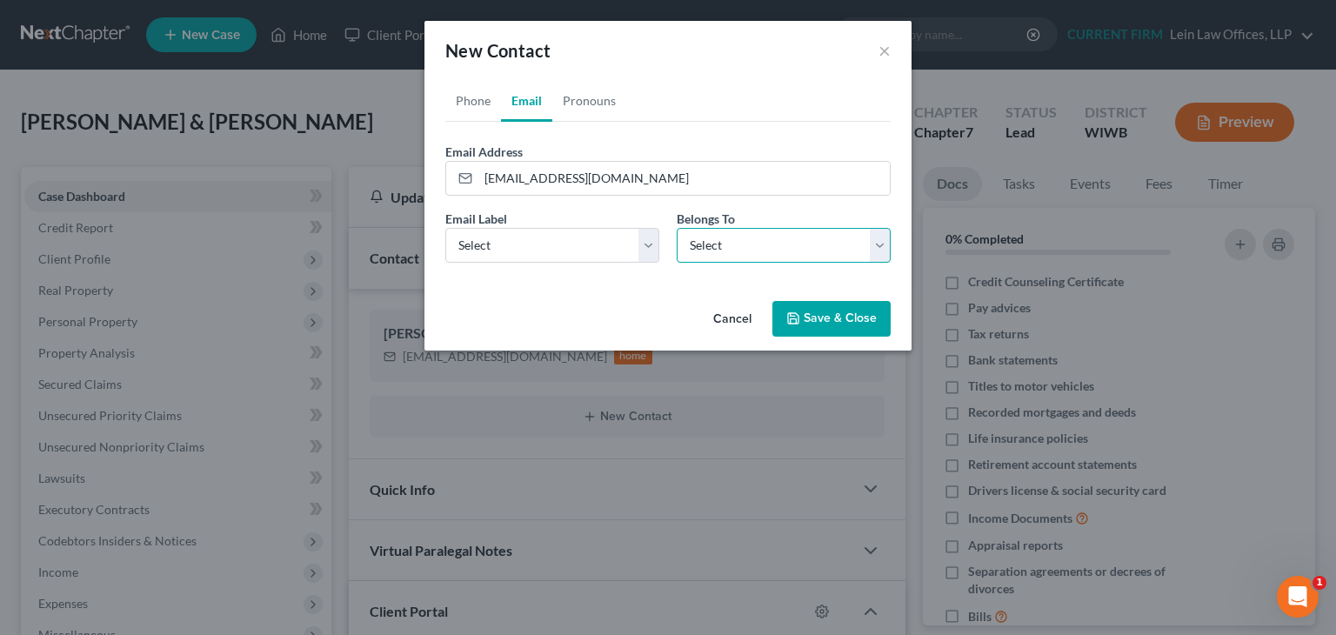
select select "0"
click at [677, 228] on select "Select Client Spouse Other" at bounding box center [784, 245] width 214 height 35
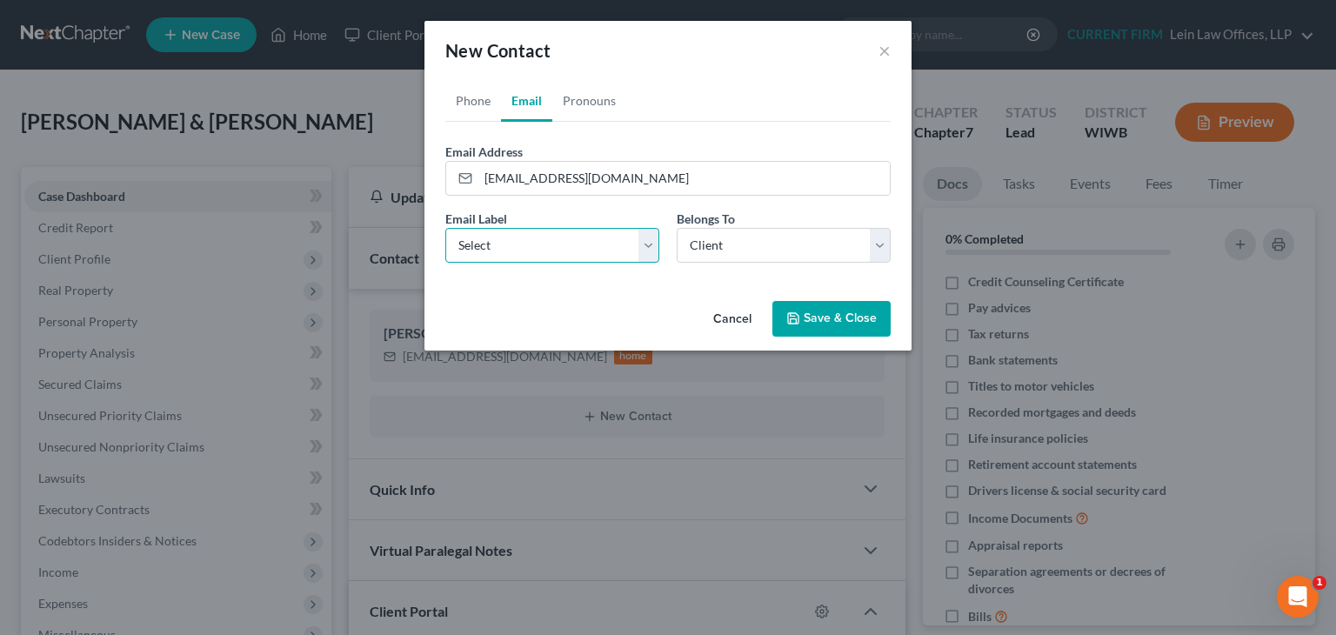
click at [648, 245] on select "Select Home Work Other" at bounding box center [552, 245] width 214 height 35
select select "2"
click at [445, 228] on select "Select Home Work Other" at bounding box center [552, 245] width 214 height 35
click at [830, 317] on button "Save & Close" at bounding box center [831, 319] width 118 height 37
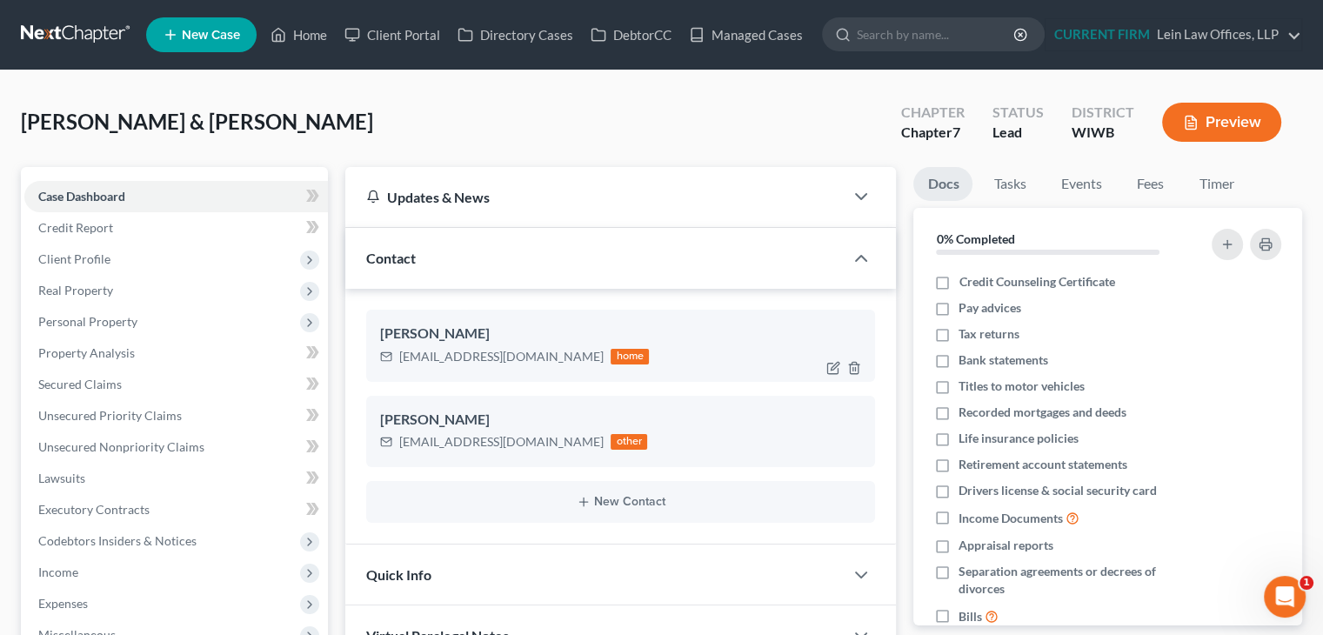
drag, startPoint x: 570, startPoint y: 355, endPoint x: 397, endPoint y: 364, distance: 174.2
click at [397, 364] on div "[EMAIL_ADDRESS][DOMAIN_NAME] home" at bounding box center [514, 356] width 269 height 23
copy div "[EMAIL_ADDRESS][DOMAIN_NAME]"
